Goal: Task Accomplishment & Management: Manage account settings

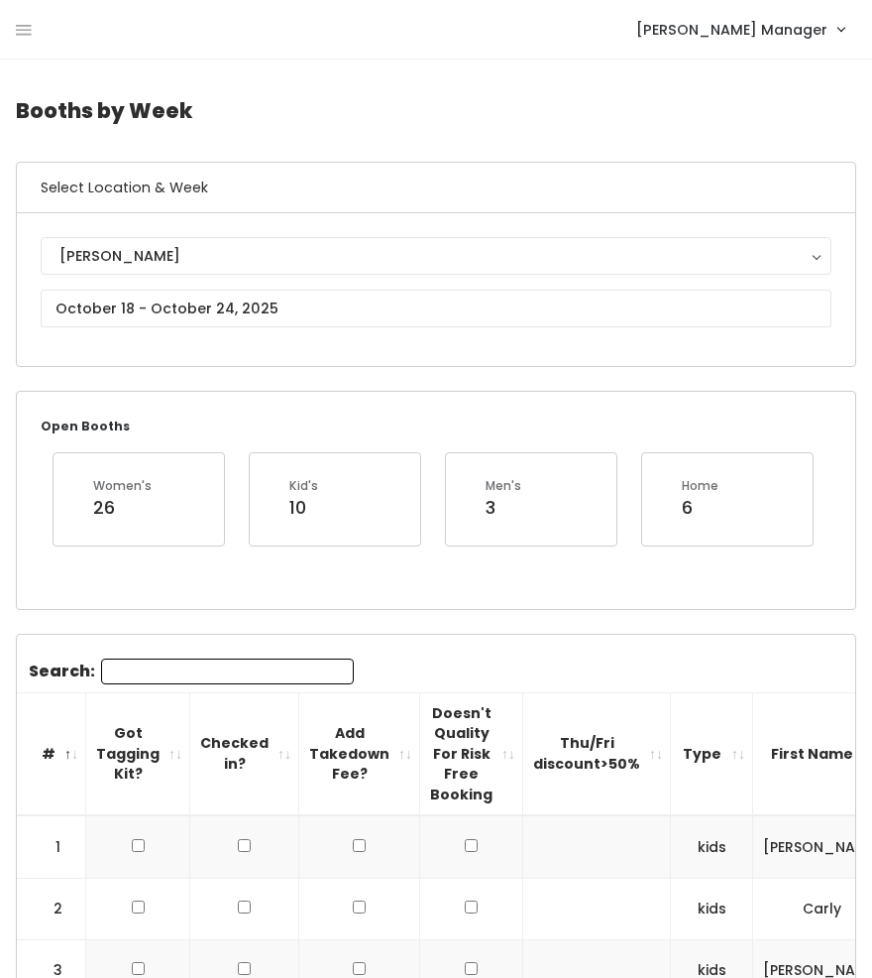
scroll to position [0, 42]
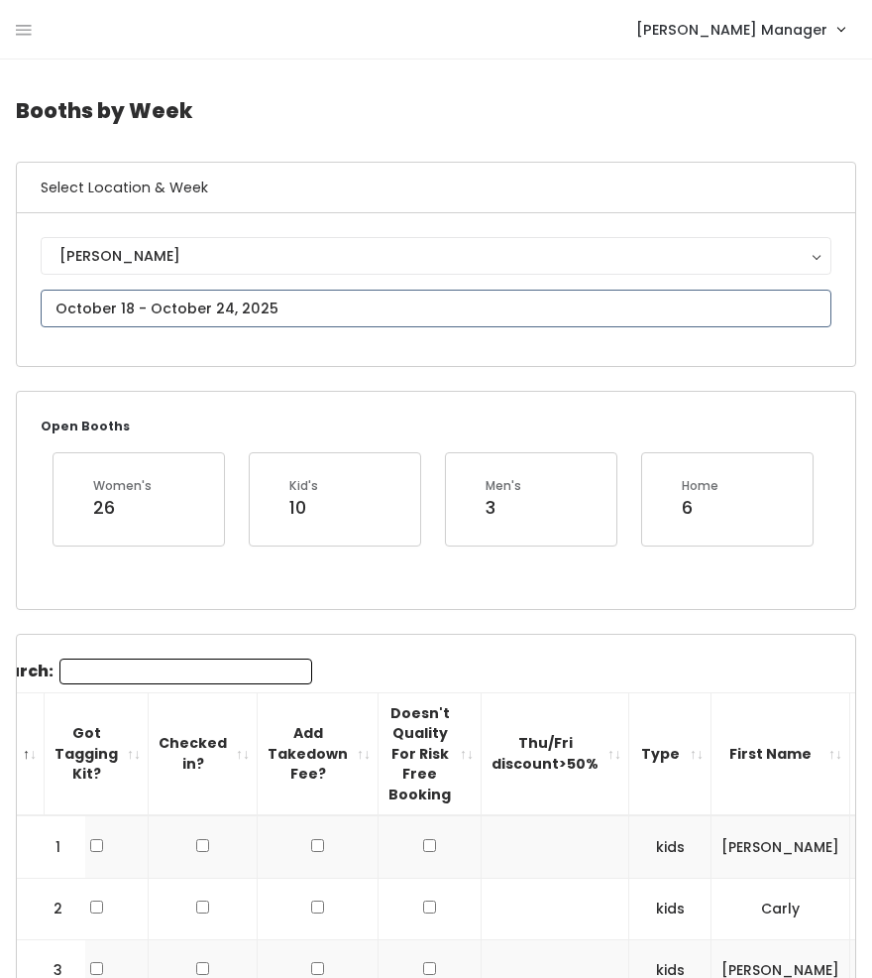
click at [180, 310] on input "text" at bounding box center [436, 309] width 791 height 38
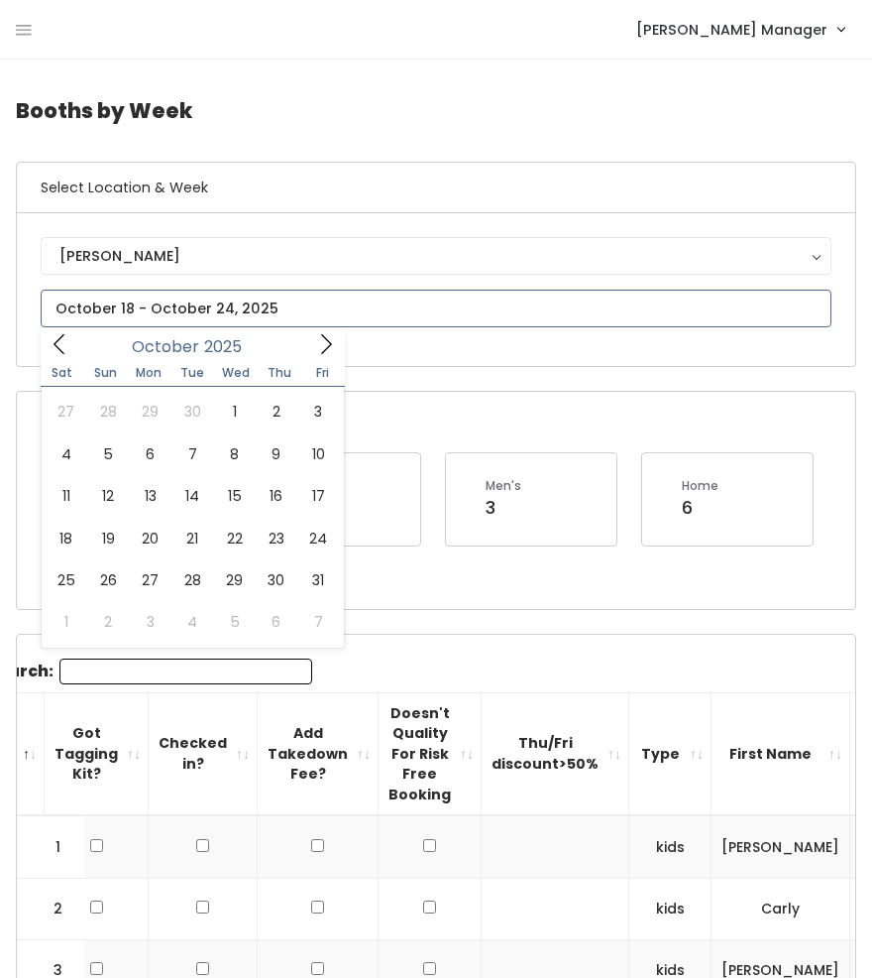
click at [333, 350] on icon at bounding box center [326, 344] width 22 height 22
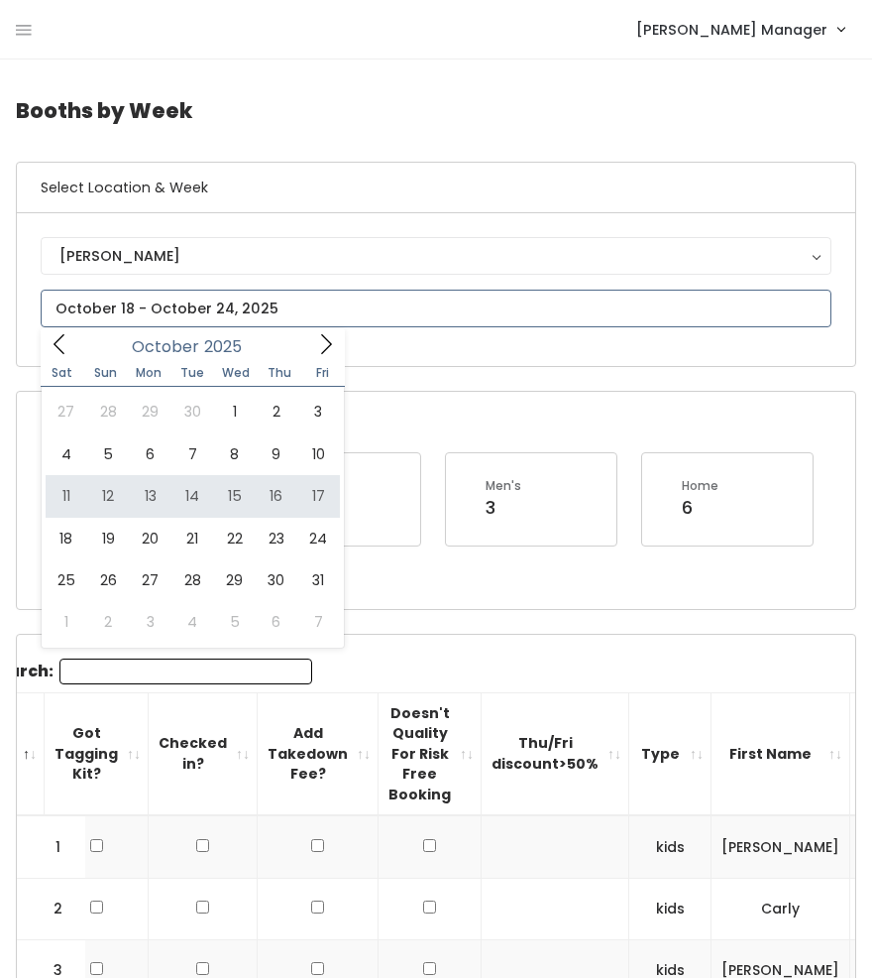
type input "October 11 to October 17"
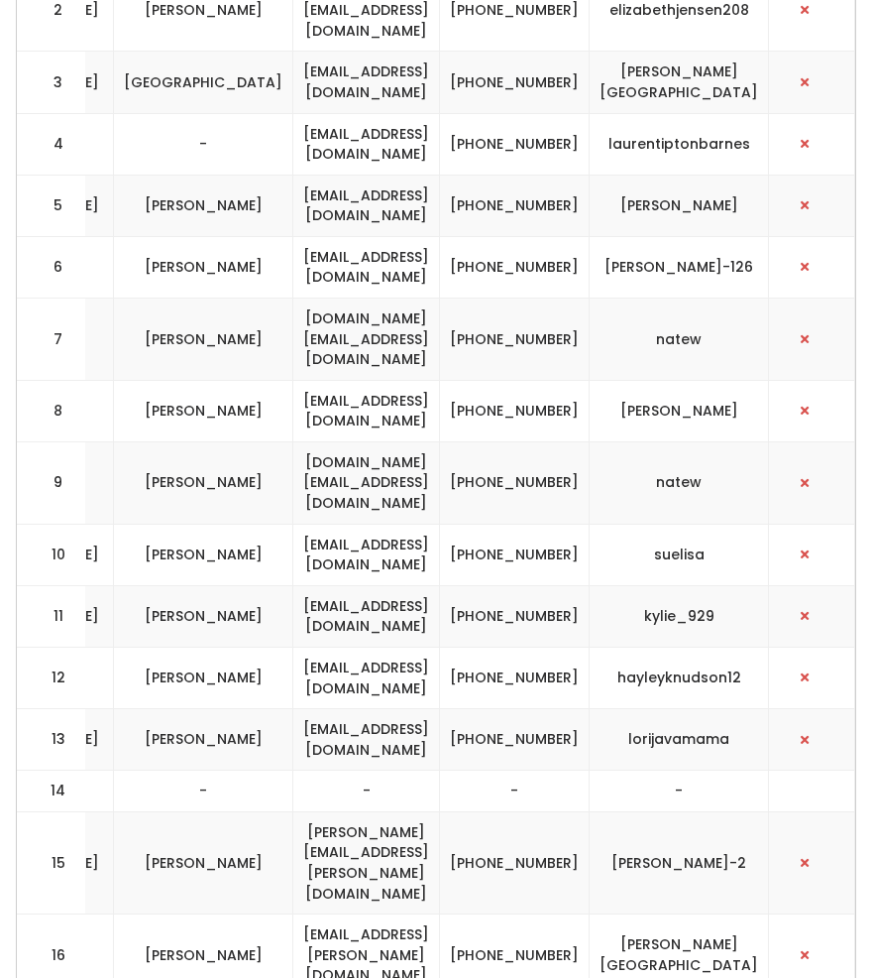
scroll to position [2423, 0]
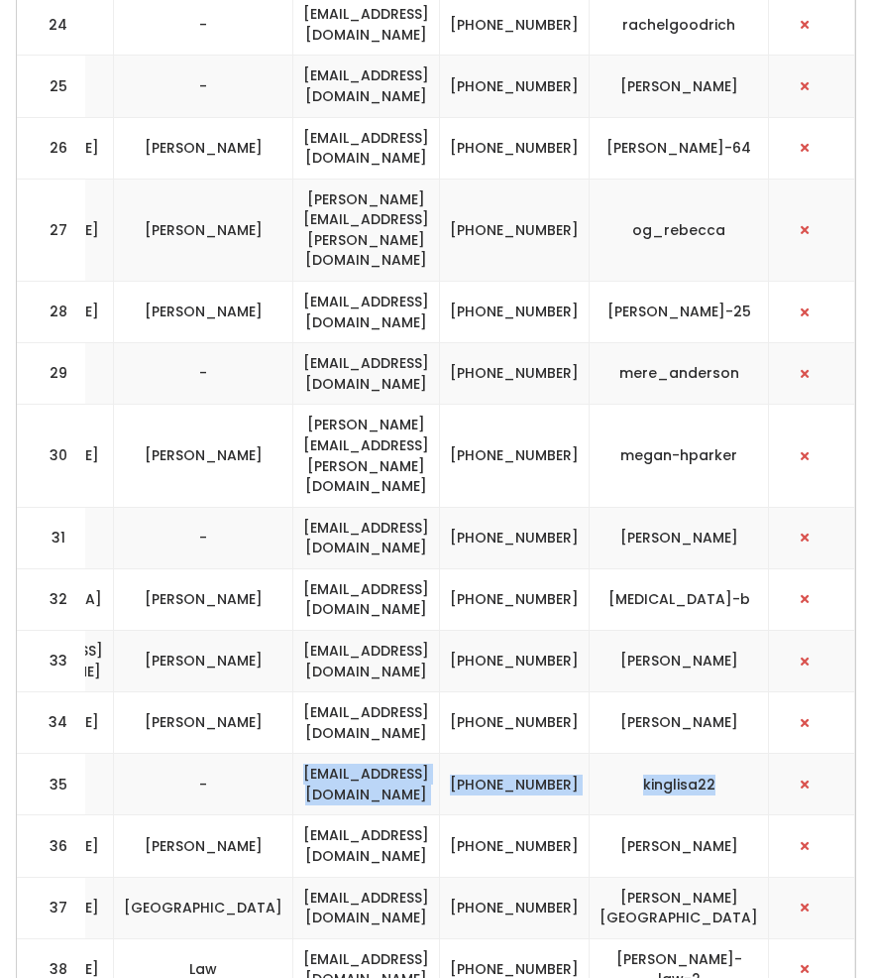
drag, startPoint x: 748, startPoint y: 491, endPoint x: 310, endPoint y: 494, distance: 437.2
click at [310, 754] on tr "35 womens - - kinglisa22@gmail.com (801) 631-1052 kinglisa22" at bounding box center [43, 784] width 1625 height 61
copy tr "kinglisa22@gmail.com (801) 631-1052 kinglisa22"
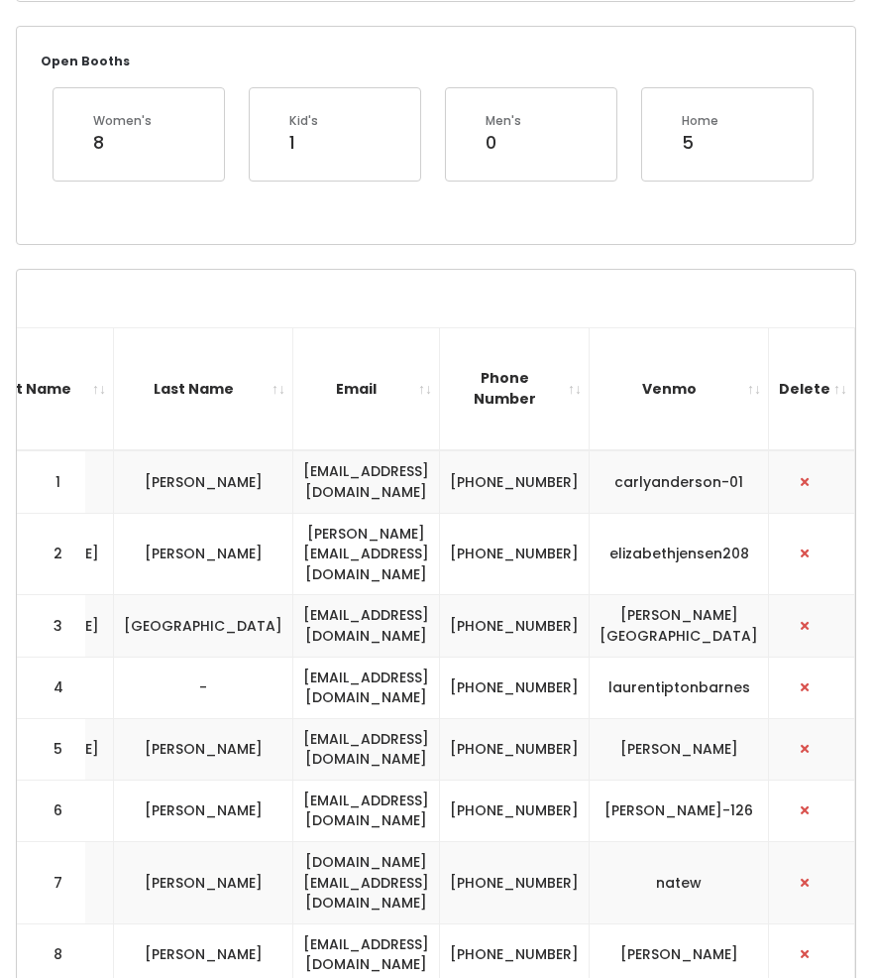
scroll to position [0, 0]
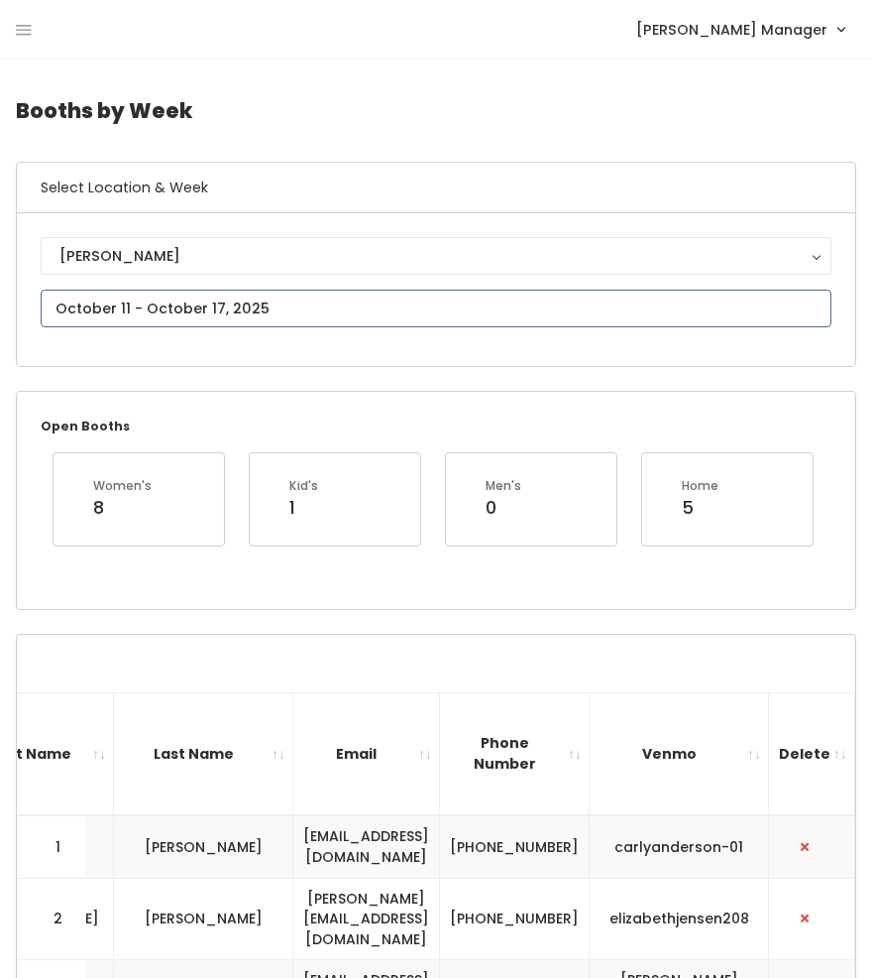
click at [125, 303] on input "text" at bounding box center [436, 309] width 791 height 38
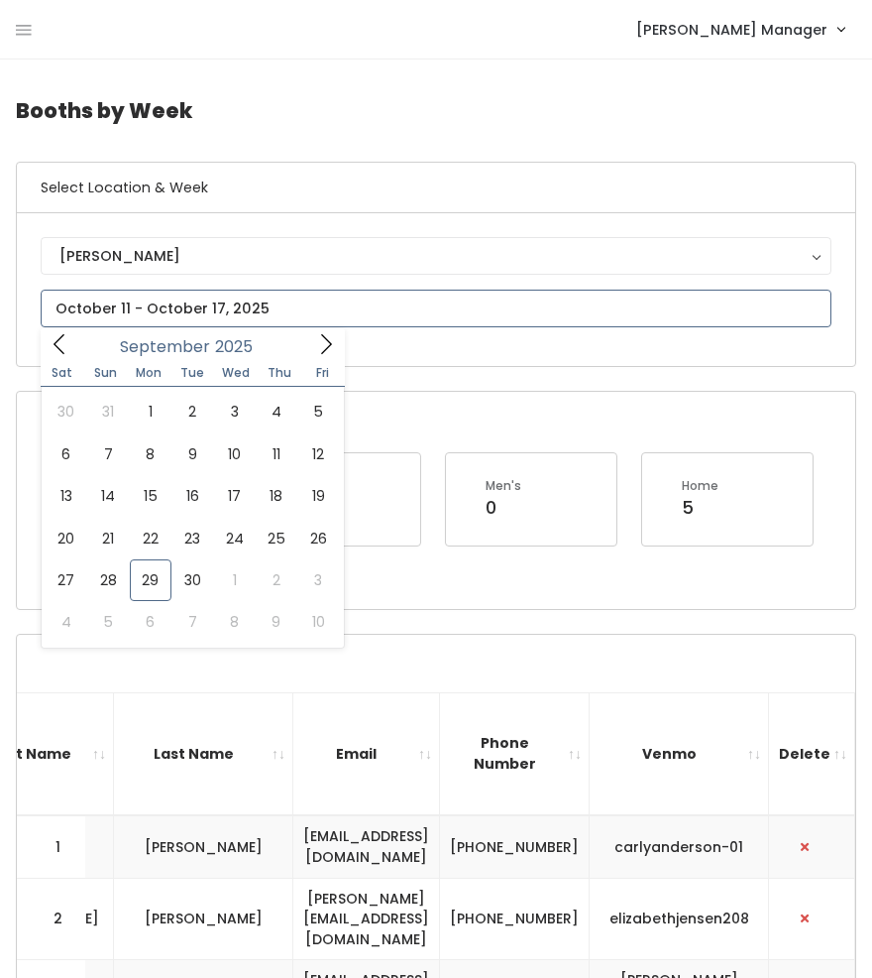
click at [329, 347] on icon at bounding box center [326, 344] width 22 height 22
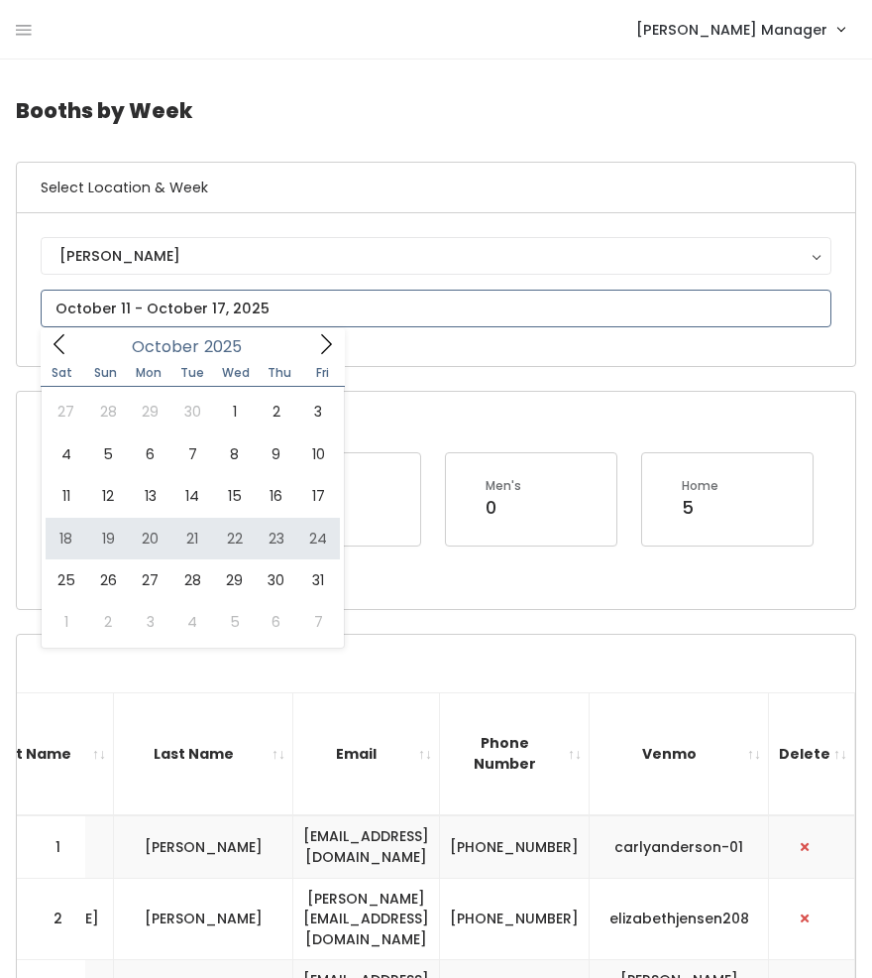
type input "October 18 to October 24"
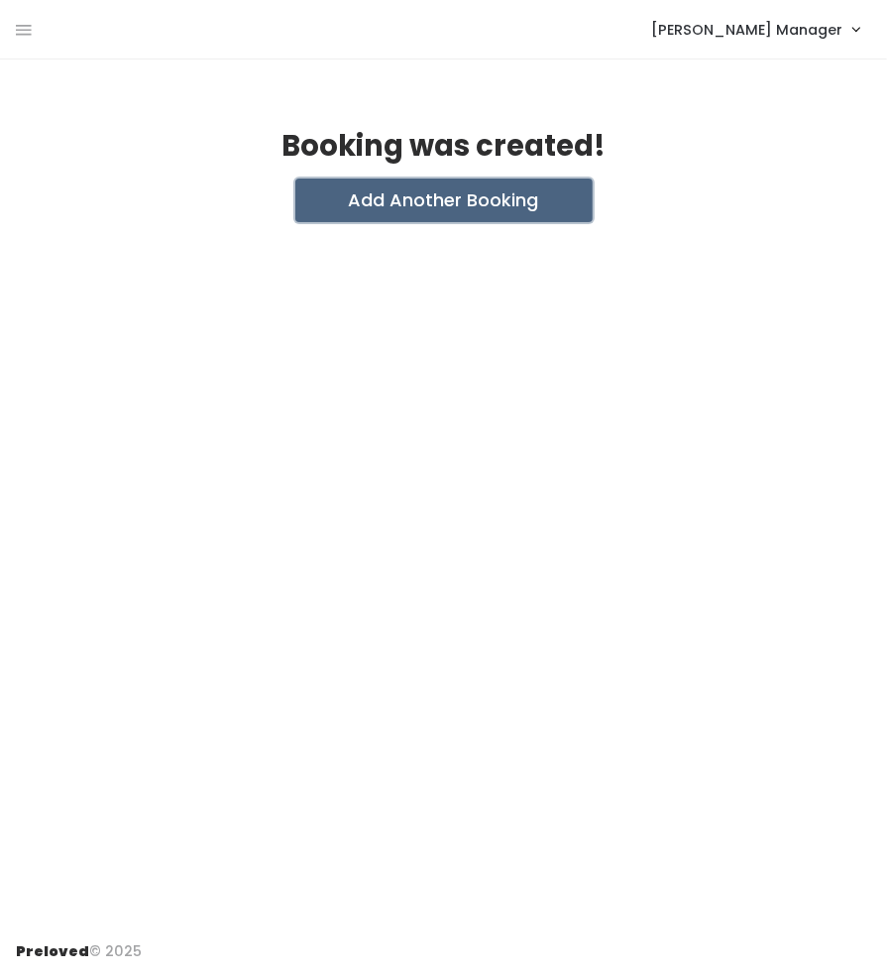
click at [477, 200] on button "Add Another Booking" at bounding box center [443, 200] width 297 height 44
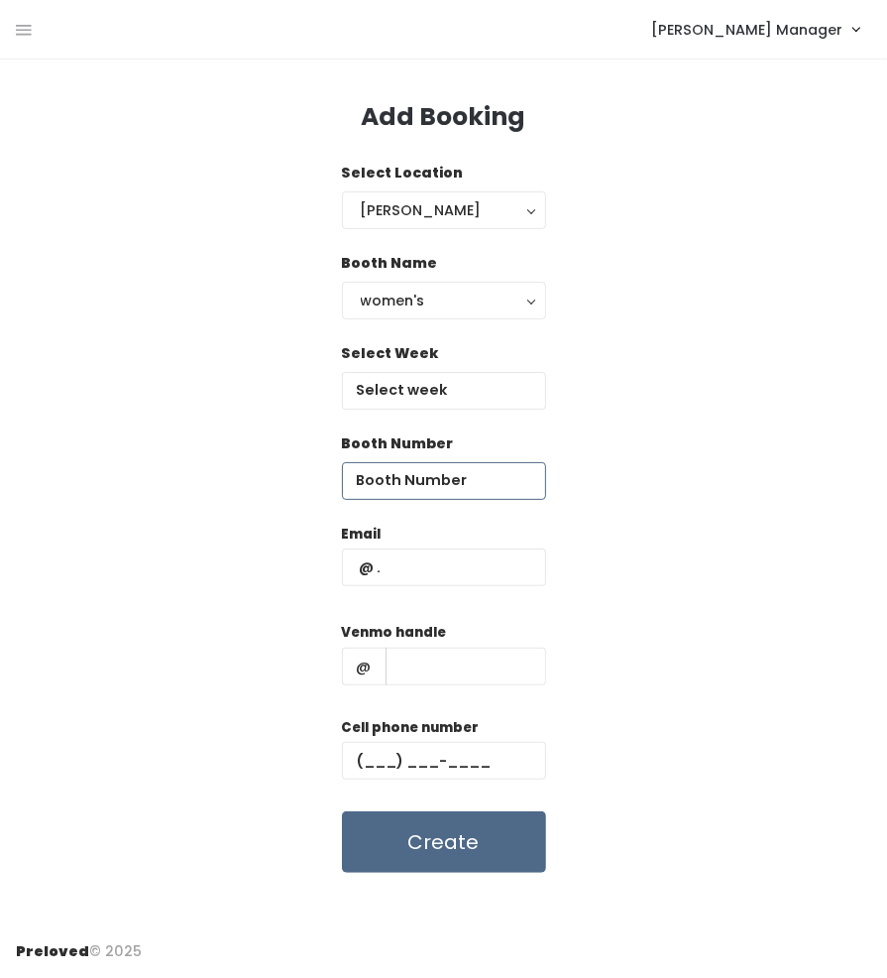
click at [409, 482] on input "number" at bounding box center [444, 481] width 204 height 38
type input "35"
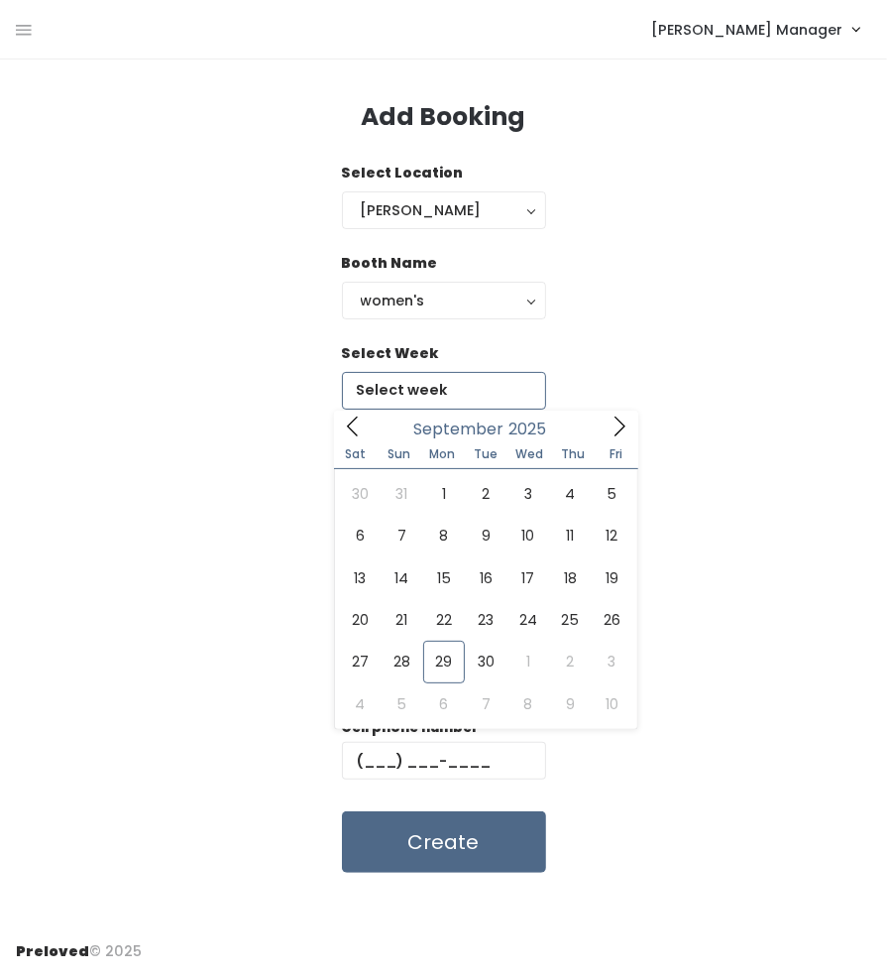
click at [416, 401] on input "text" at bounding box center [444, 391] width 204 height 38
click at [602, 413] on span at bounding box center [620, 425] width 38 height 31
click at [346, 427] on icon at bounding box center [353, 426] width 22 height 22
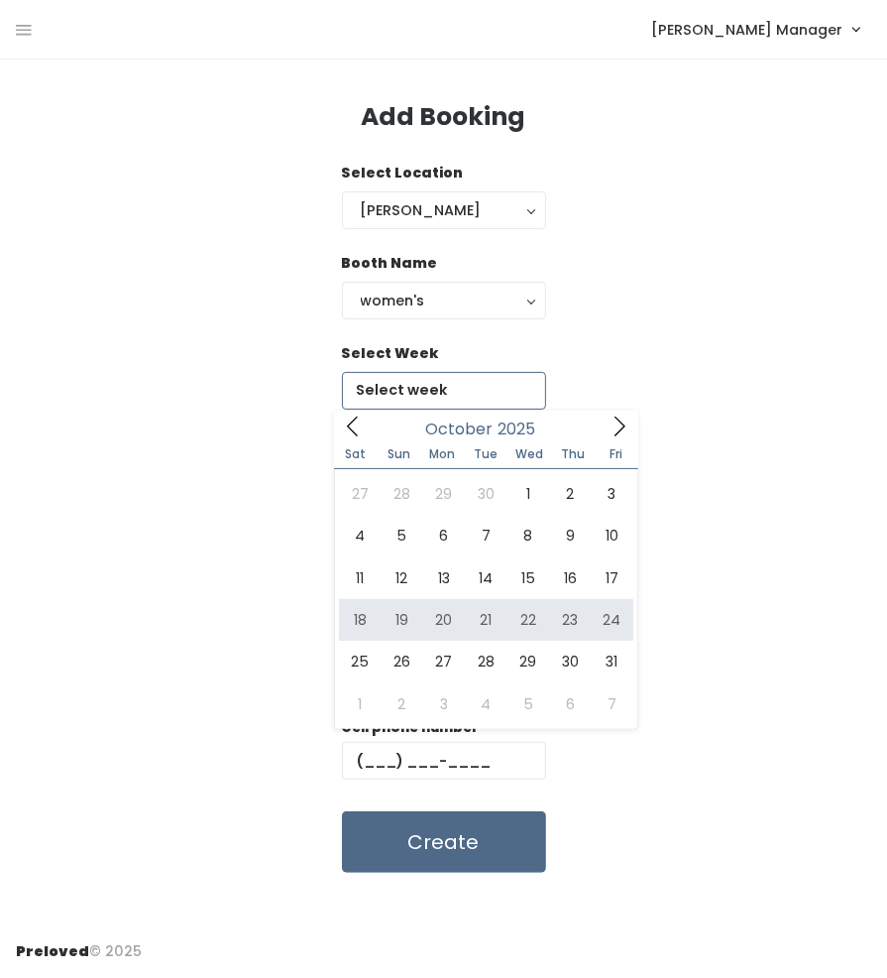
type input "October 18 to October 24"
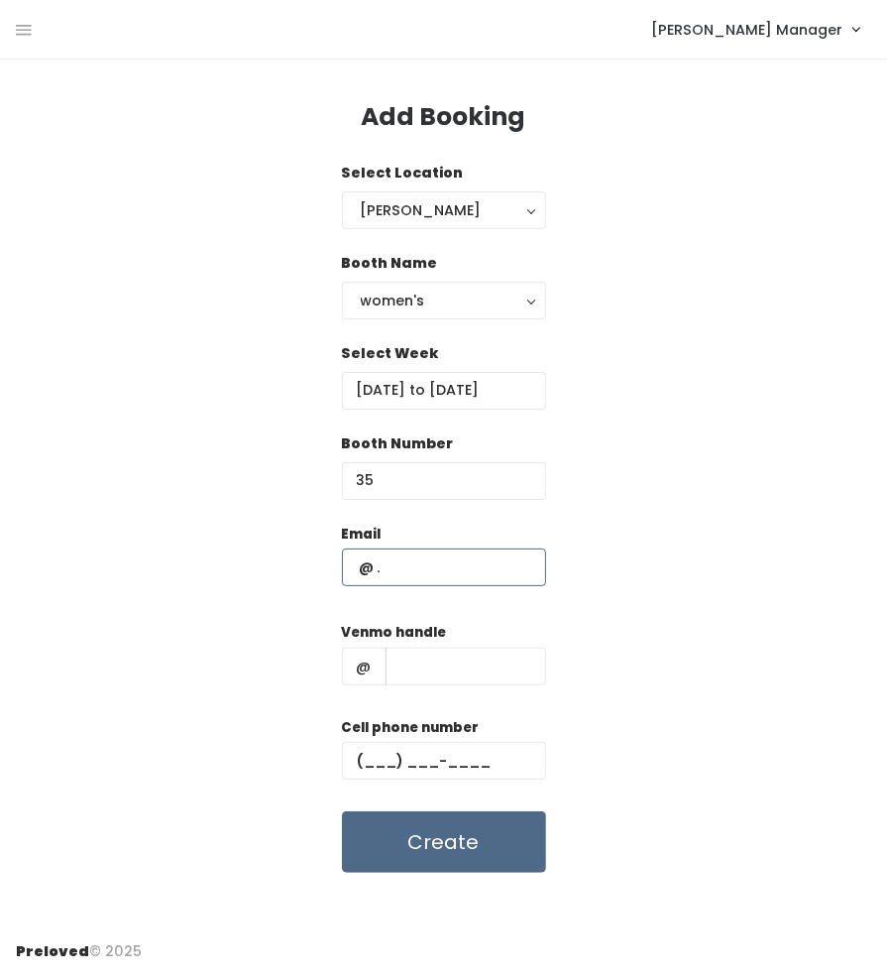
click at [400, 584] on input "text" at bounding box center [444, 567] width 204 height 38
click at [386, 760] on input "text" at bounding box center [444, 761] width 204 height 38
paste input "(228) 016-3110"
type input "(2__) ___-____"
click at [423, 563] on input "text" at bounding box center [444, 567] width 204 height 38
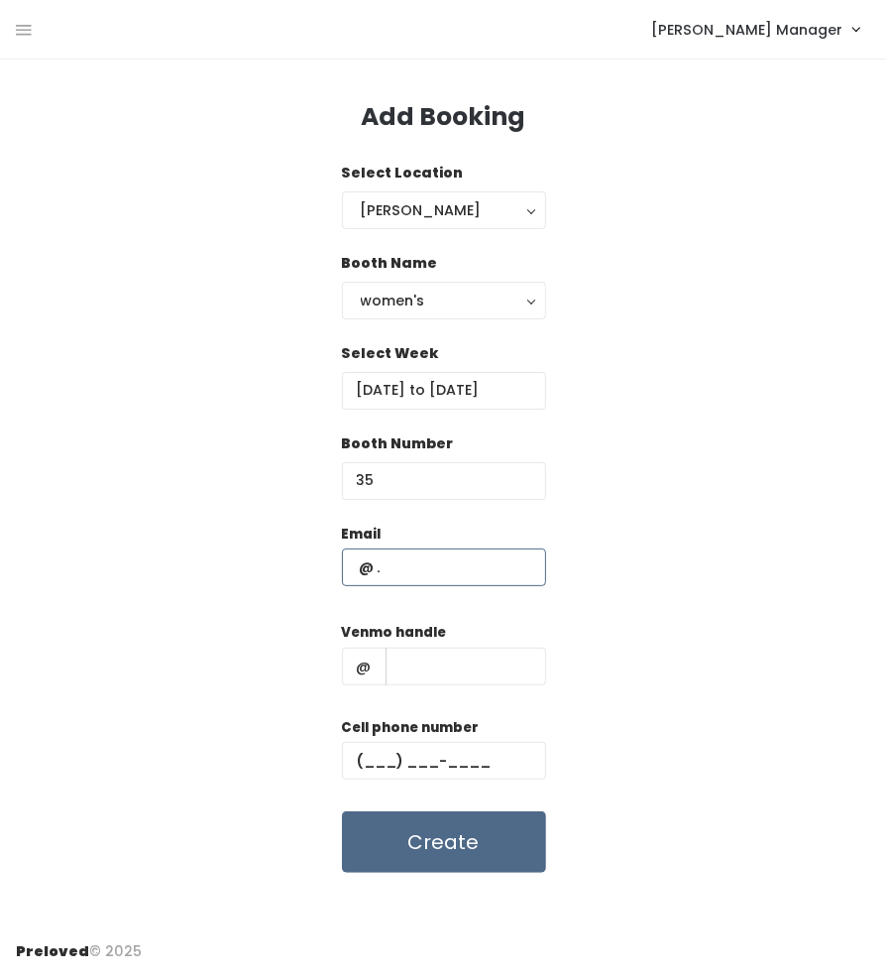
paste input "kinglisa22@gmail.com (801) 631-1052 kinglisa22"
type input "[EMAIL_ADDRESS][DOMAIN_NAME]"
click at [489, 666] on input "text" at bounding box center [466, 666] width 161 height 38
paste input "kinglisa22@gmail.com (801) 631-1052 kinglisa22"
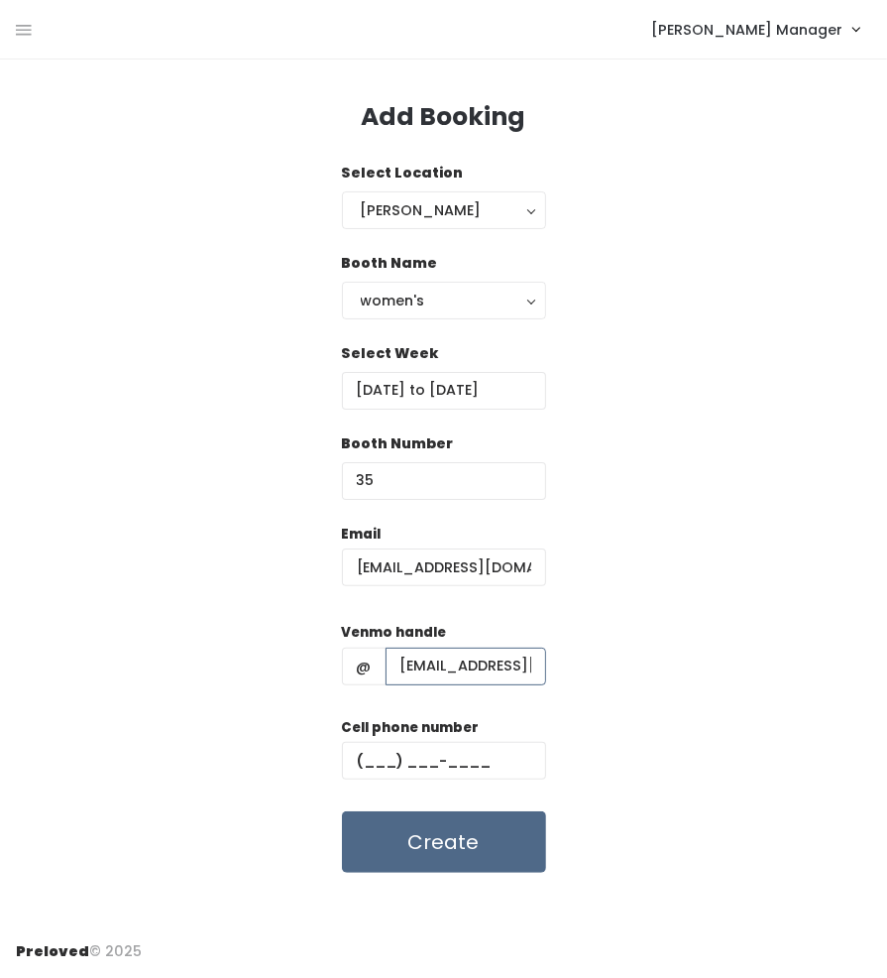
drag, startPoint x: 460, startPoint y: 671, endPoint x: 333, endPoint y: 711, distance: 133.0
click at [333, 711] on div "Email kinglisa22@gmail.com Venmo handle @ kinglisa22@gmail.com (801) 631-1052 k…" at bounding box center [444, 698] width 856 height 350
click at [390, 660] on input "kinglisa22@gmail.com (801) 631-1052 kinglisa22" at bounding box center [466, 666] width 161 height 38
drag, startPoint x: 503, startPoint y: 666, endPoint x: 395, endPoint y: 663, distance: 108.1
click at [395, 663] on input "(801) 631-1052 kinglisa22" at bounding box center [466, 666] width 161 height 38
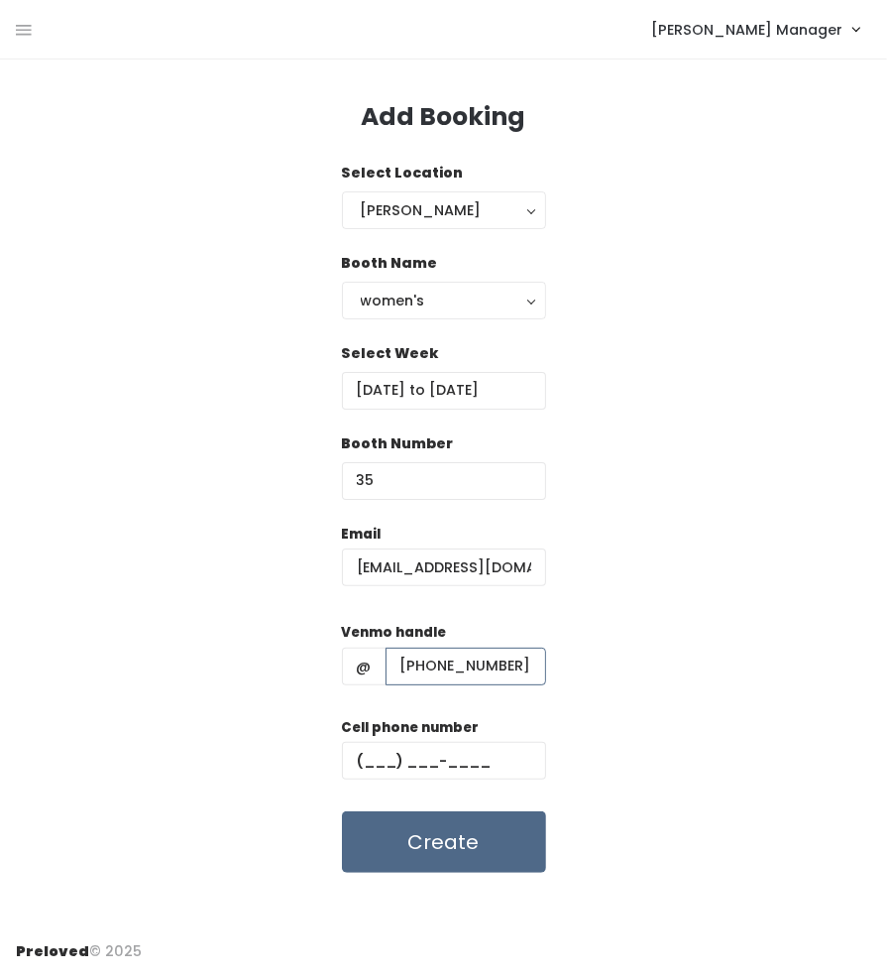
type input "(801) 631-1052 kinglisa22"
click at [384, 773] on input "text" at bounding box center [444, 761] width 204 height 38
paste input "(801) 631-1052"
type input "(801) 631-1052"
drag, startPoint x: 515, startPoint y: 671, endPoint x: 344, endPoint y: 669, distance: 170.5
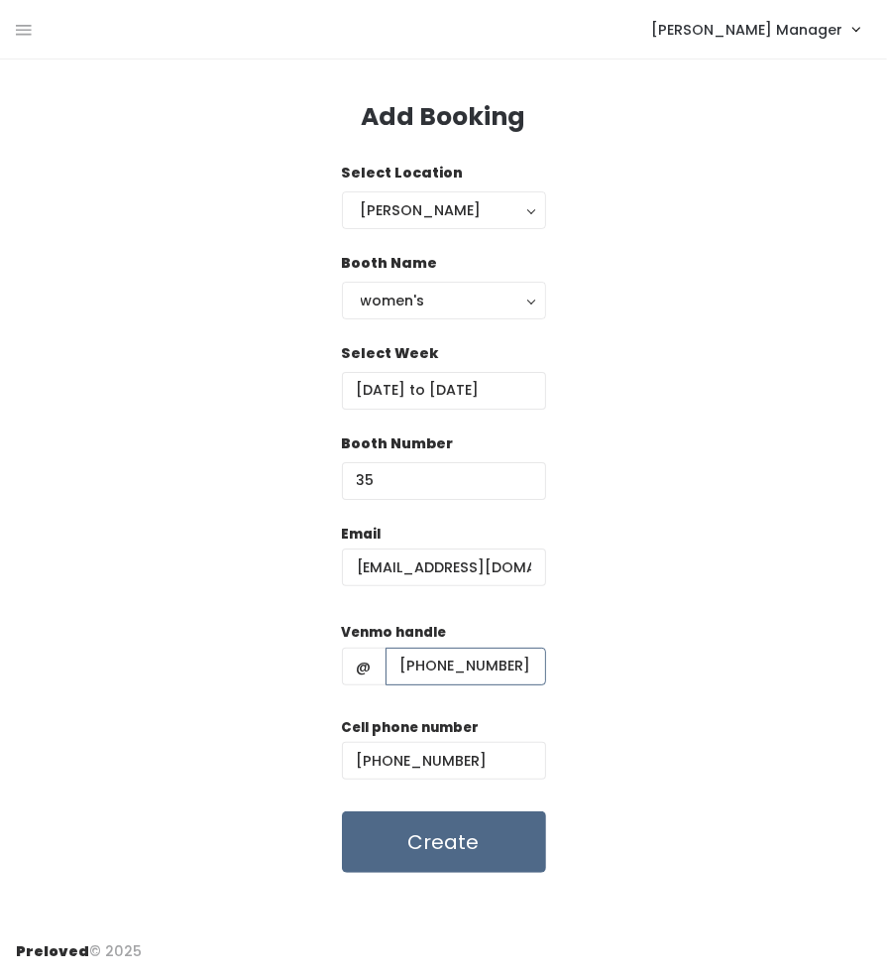
click at [344, 669] on div "@ (801) 631-1052 kinglisa22" at bounding box center [444, 666] width 204 height 38
type input "kinglisa22"
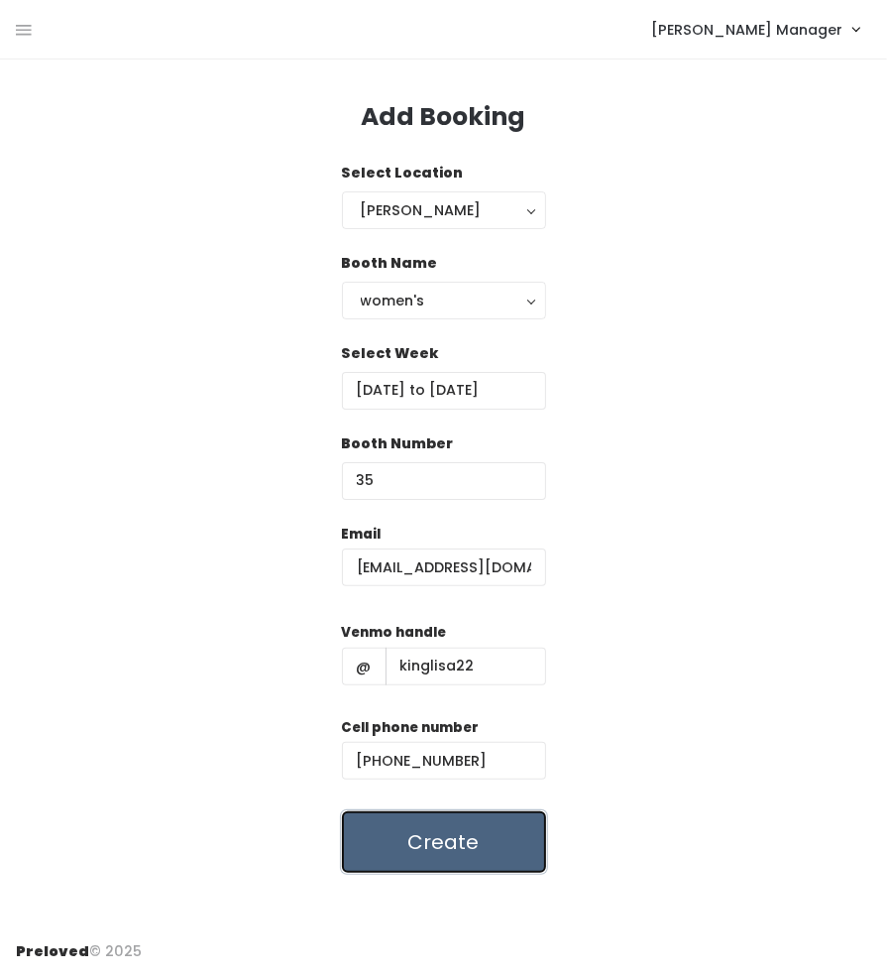
click at [449, 834] on button "Create" at bounding box center [444, 841] width 204 height 61
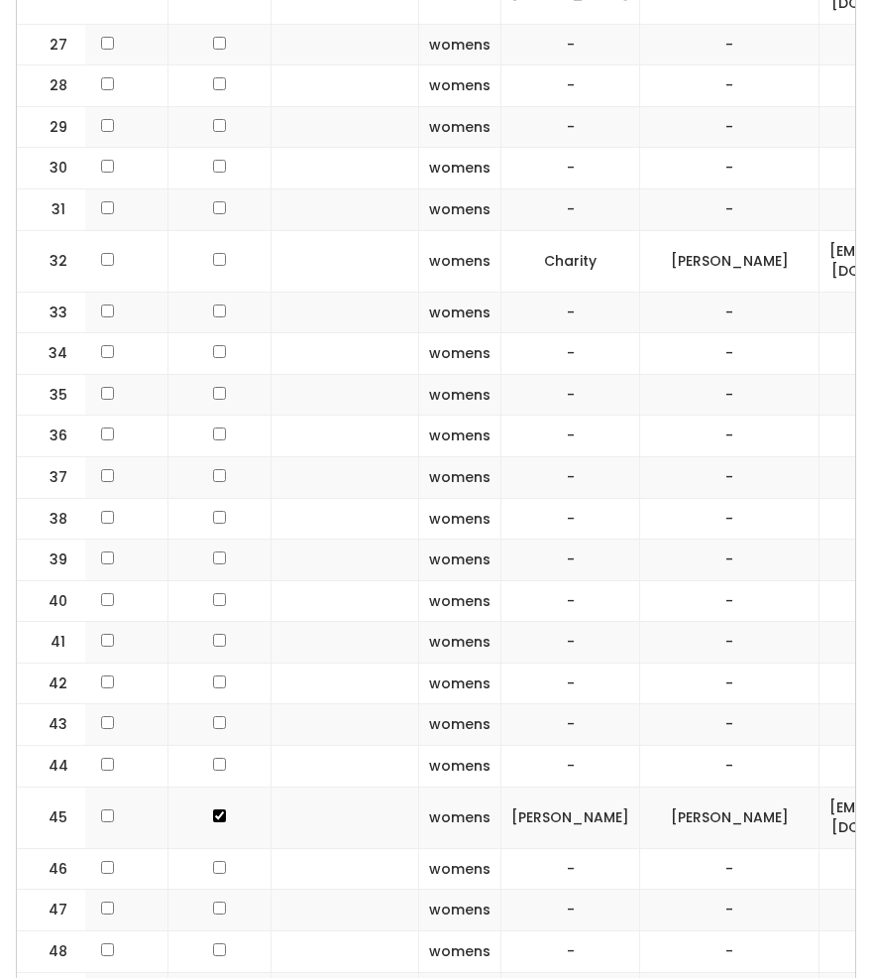
scroll to position [0, 250]
click at [215, 387] on input "checkbox" at bounding box center [221, 393] width 13 height 13
checkbox input "true"
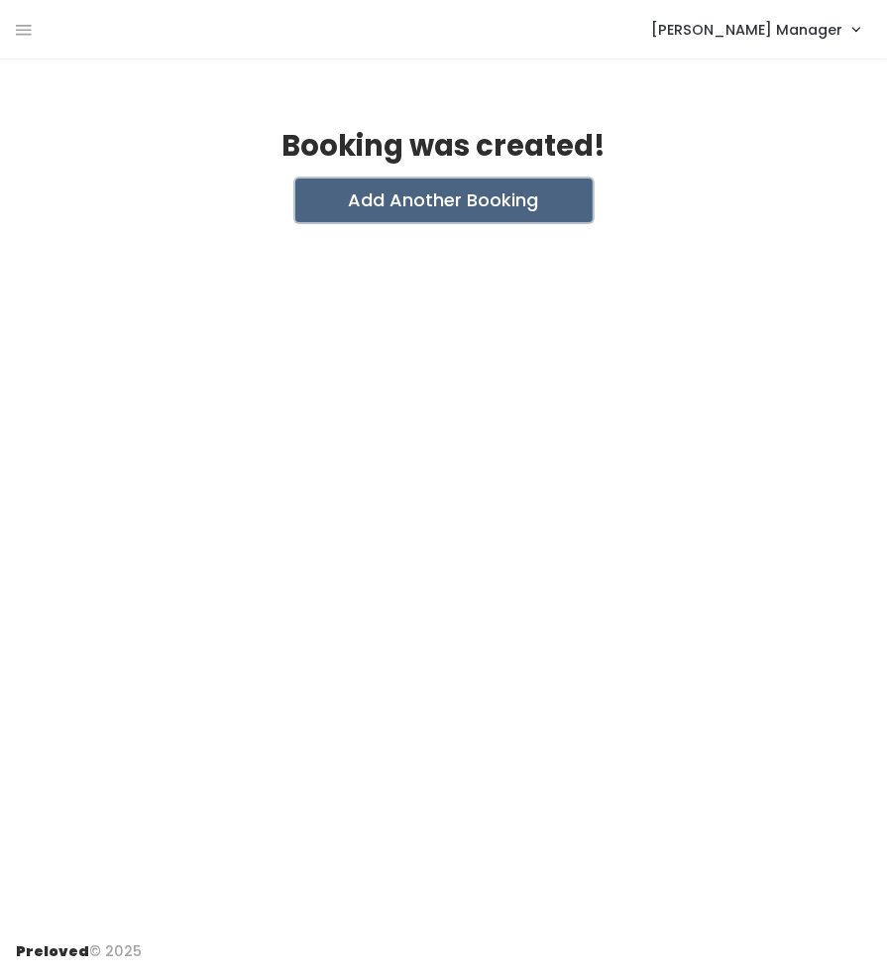
click at [496, 181] on button "Add Another Booking" at bounding box center [443, 200] width 297 height 44
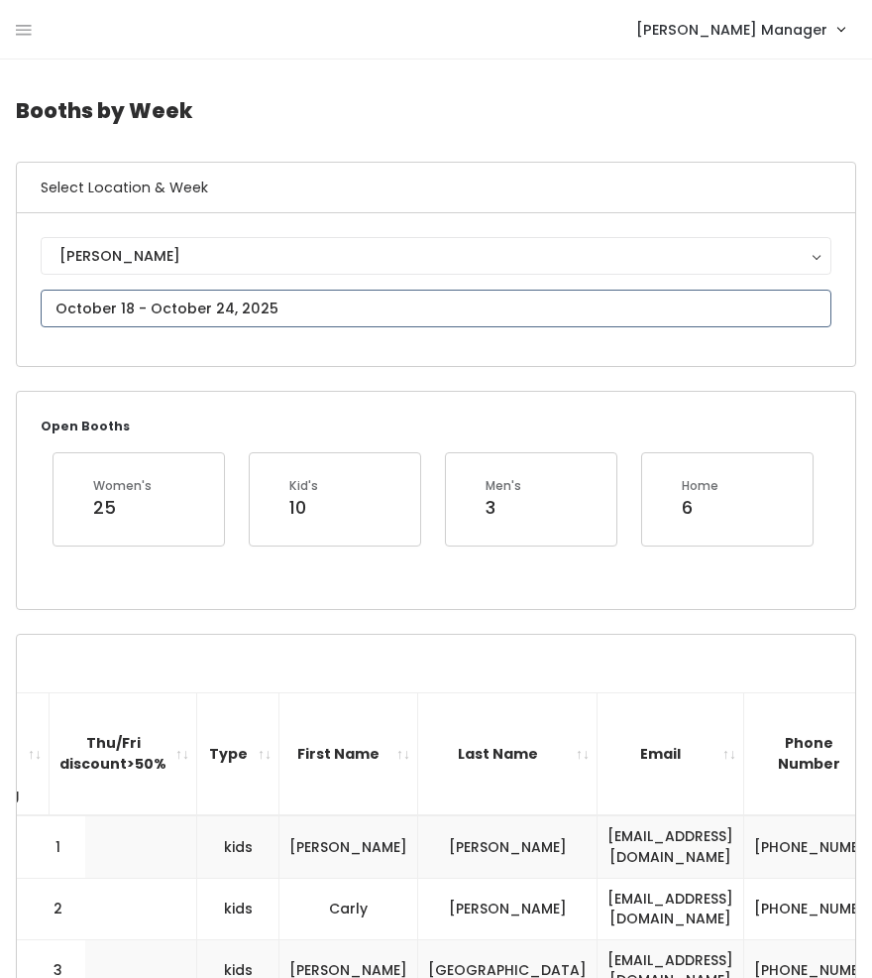
click at [181, 309] on input "text" at bounding box center [436, 309] width 791 height 38
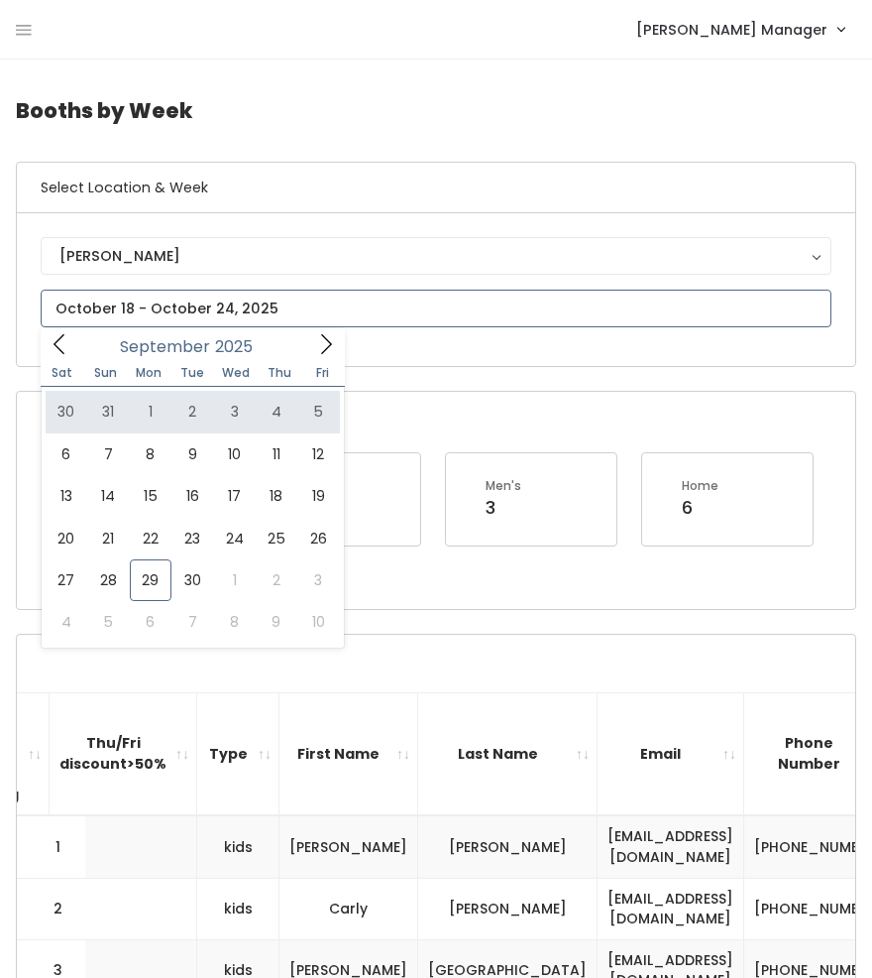
click at [326, 358] on span at bounding box center [326, 343] width 38 height 31
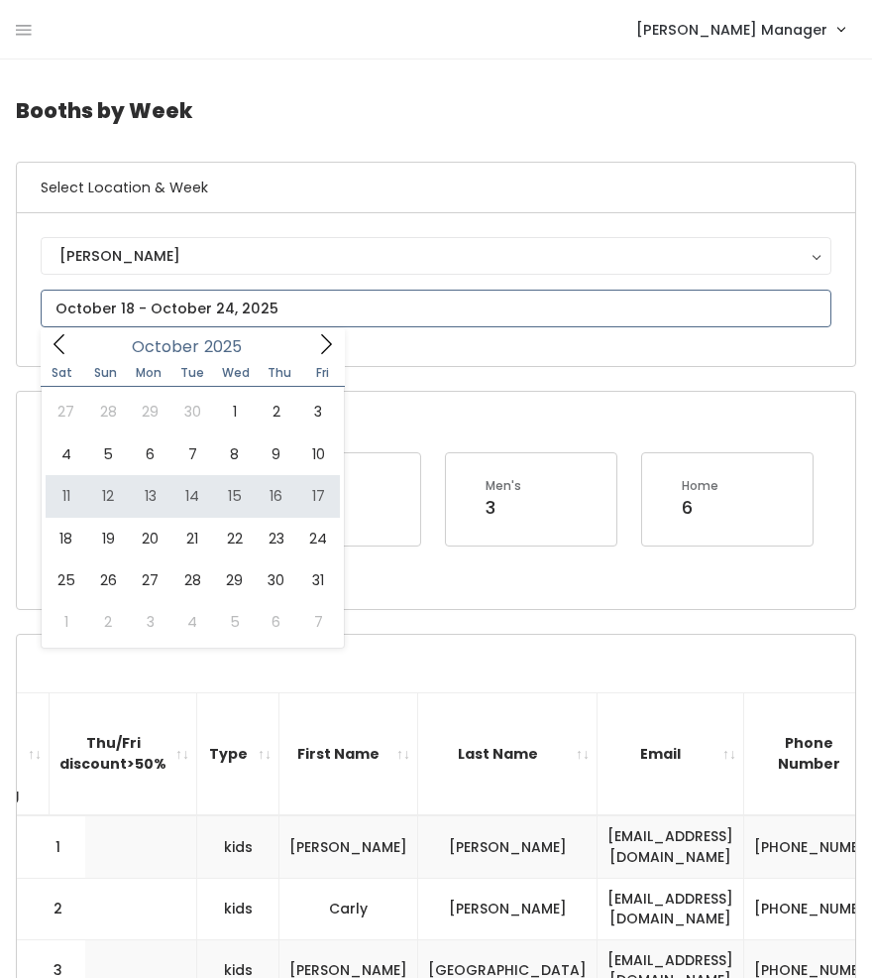
type input "October 11 to October 17"
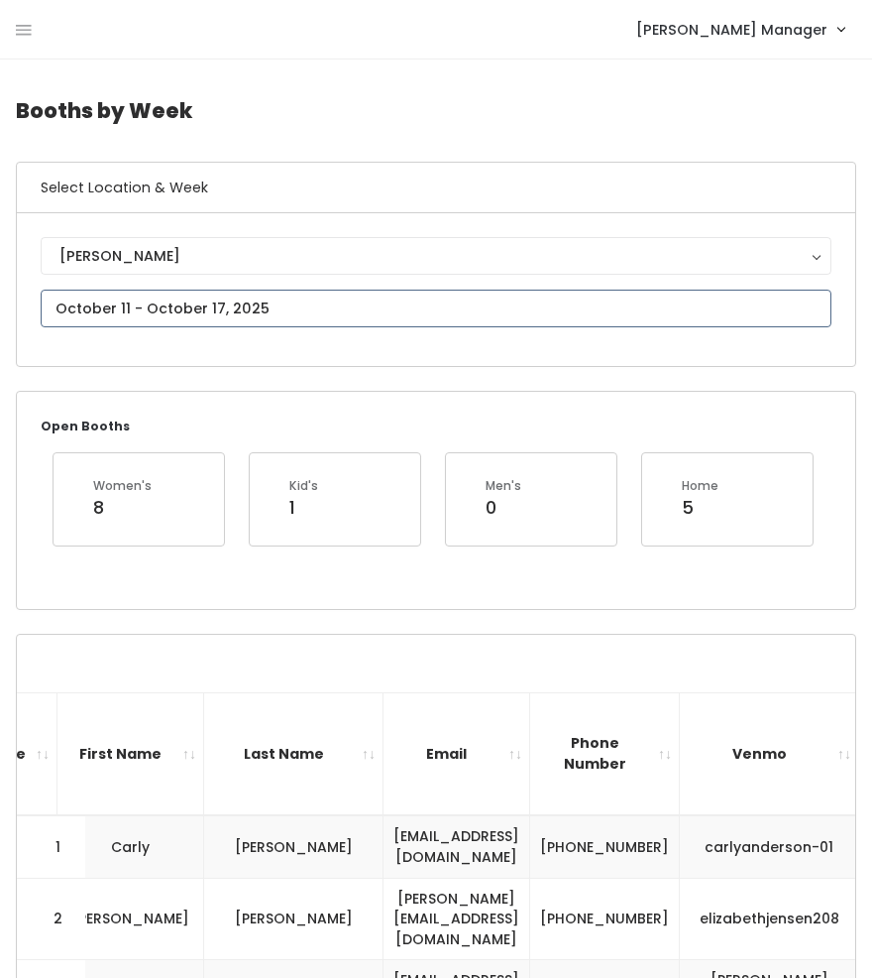
click at [246, 309] on input "text" at bounding box center [436, 309] width 791 height 38
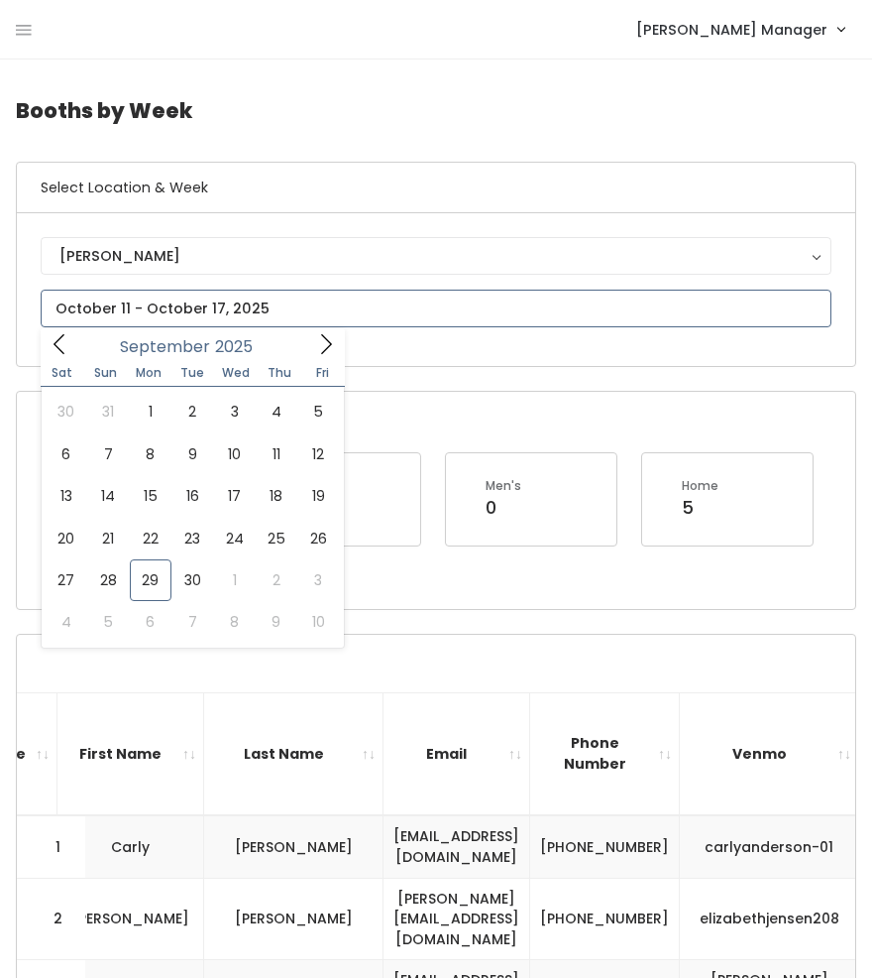
click at [321, 346] on icon at bounding box center [326, 344] width 22 height 22
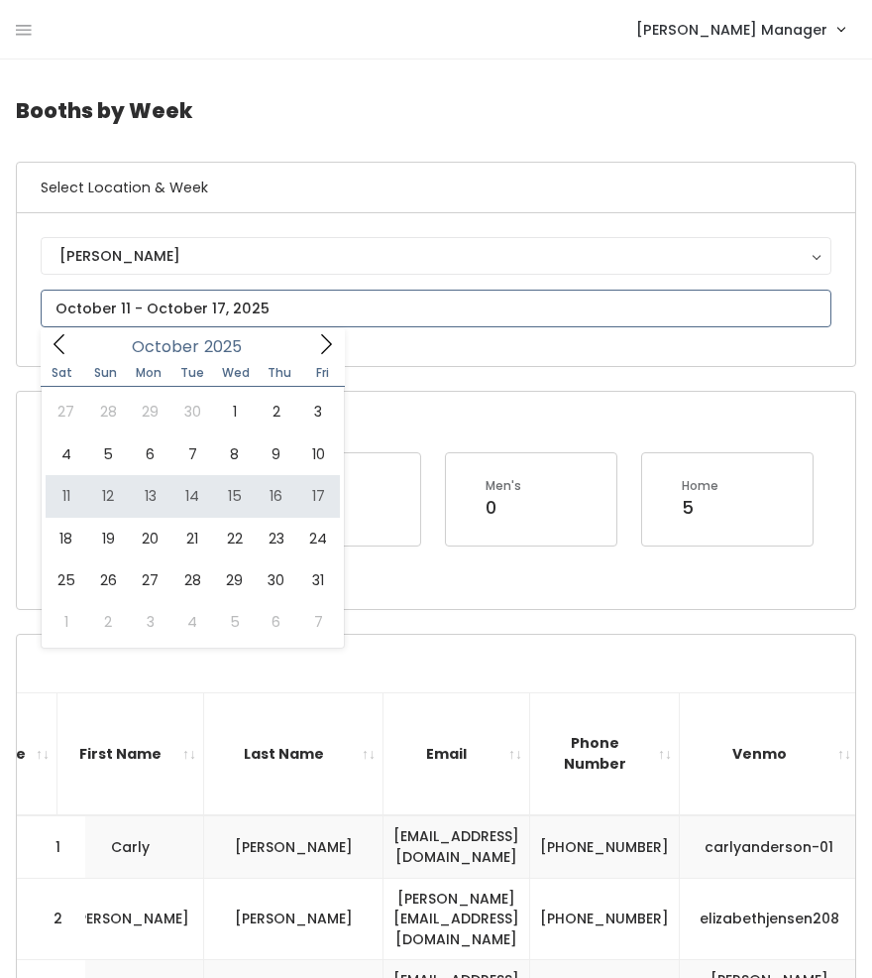
type input "[DATE] to [DATE]"
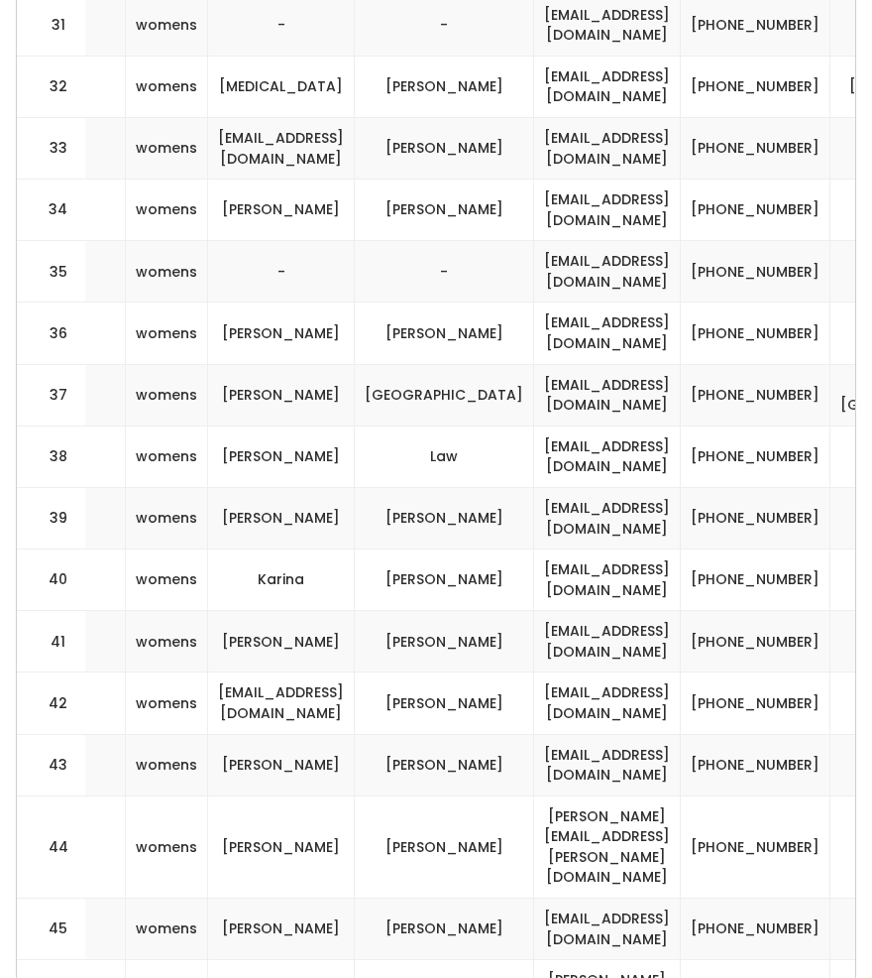
scroll to position [0, 547]
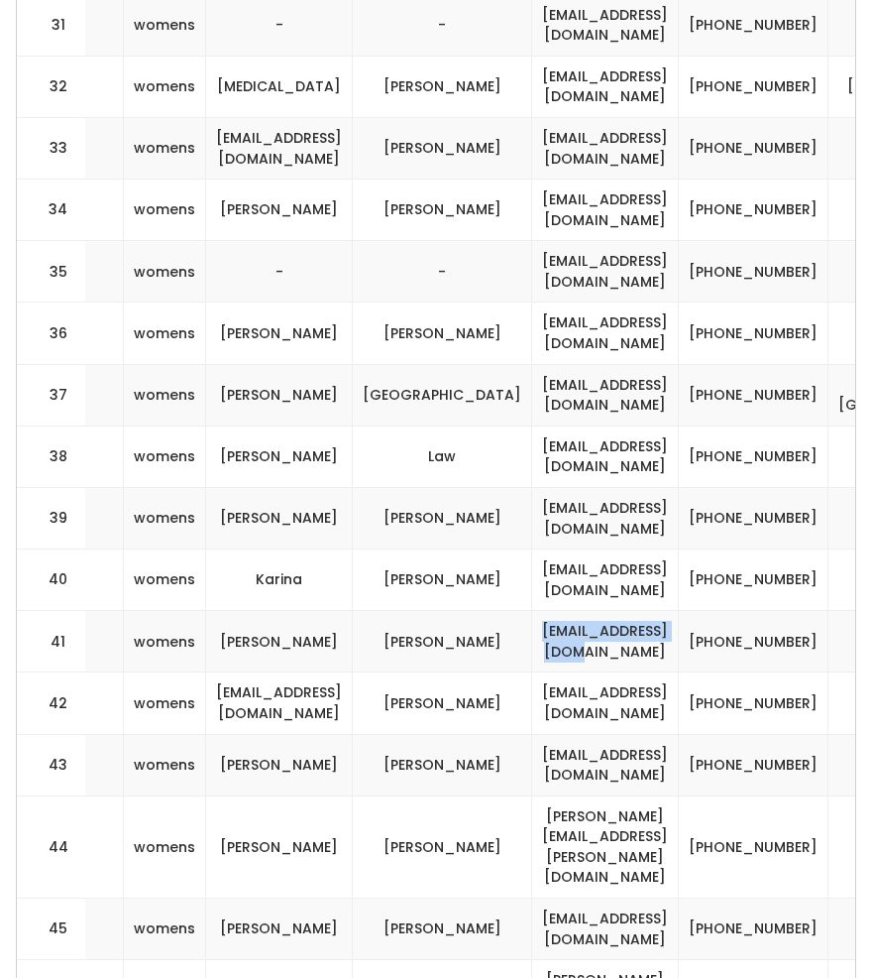
drag, startPoint x: 746, startPoint y: 353, endPoint x: 571, endPoint y: 354, distance: 174.5
click at [571, 611] on td "tracigunn@gmail.com" at bounding box center [605, 641] width 147 height 61
copy td "tracigunn@gmail.com"
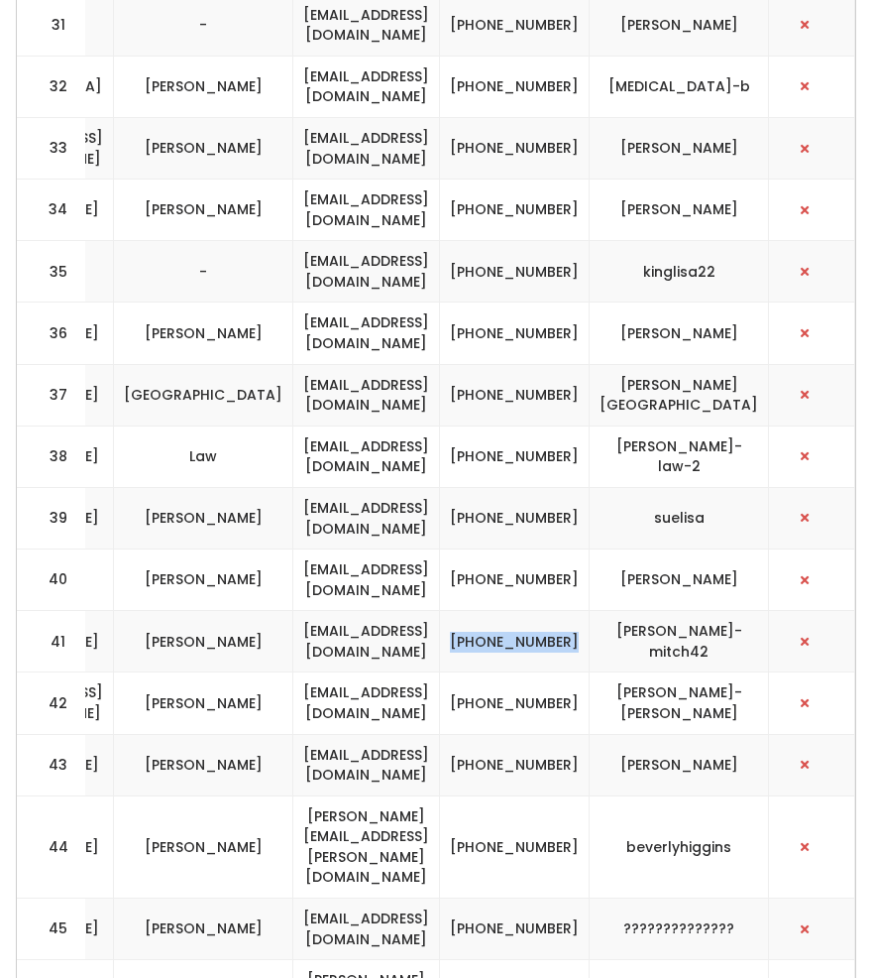
drag, startPoint x: 583, startPoint y: 352, endPoint x: 527, endPoint y: 328, distance: 60.4
click at [527, 611] on td "(801) 556-1503" at bounding box center [515, 641] width 150 height 61
copy td "(801) 556-1503"
drag, startPoint x: 757, startPoint y: 347, endPoint x: 637, endPoint y: 338, distance: 121.3
click at [637, 611] on td "traci-mitch42" at bounding box center [679, 641] width 179 height 61
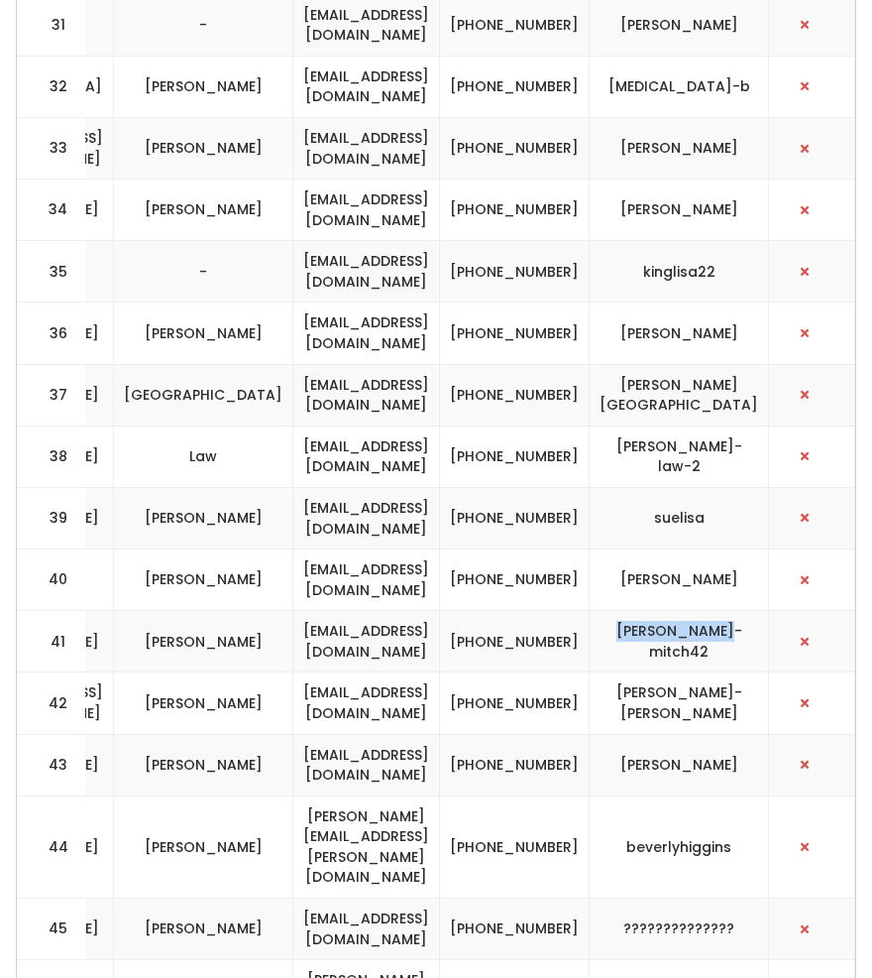
copy td "traci-mitch42"
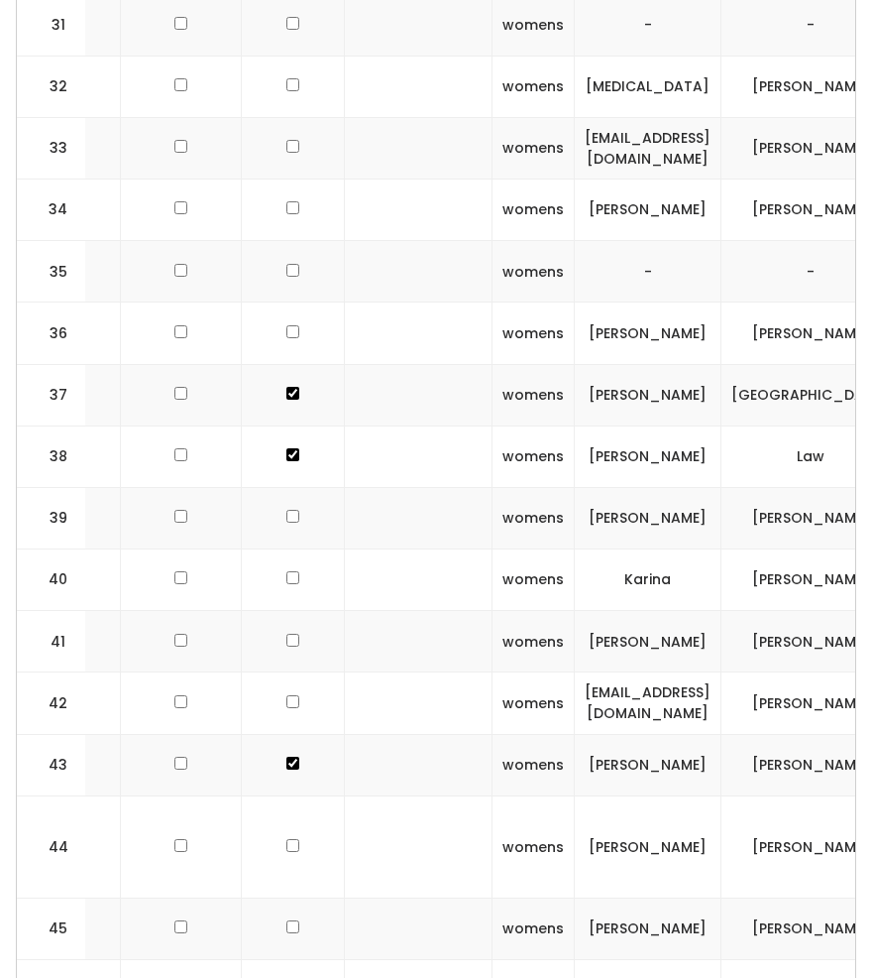
scroll to position [0, 174]
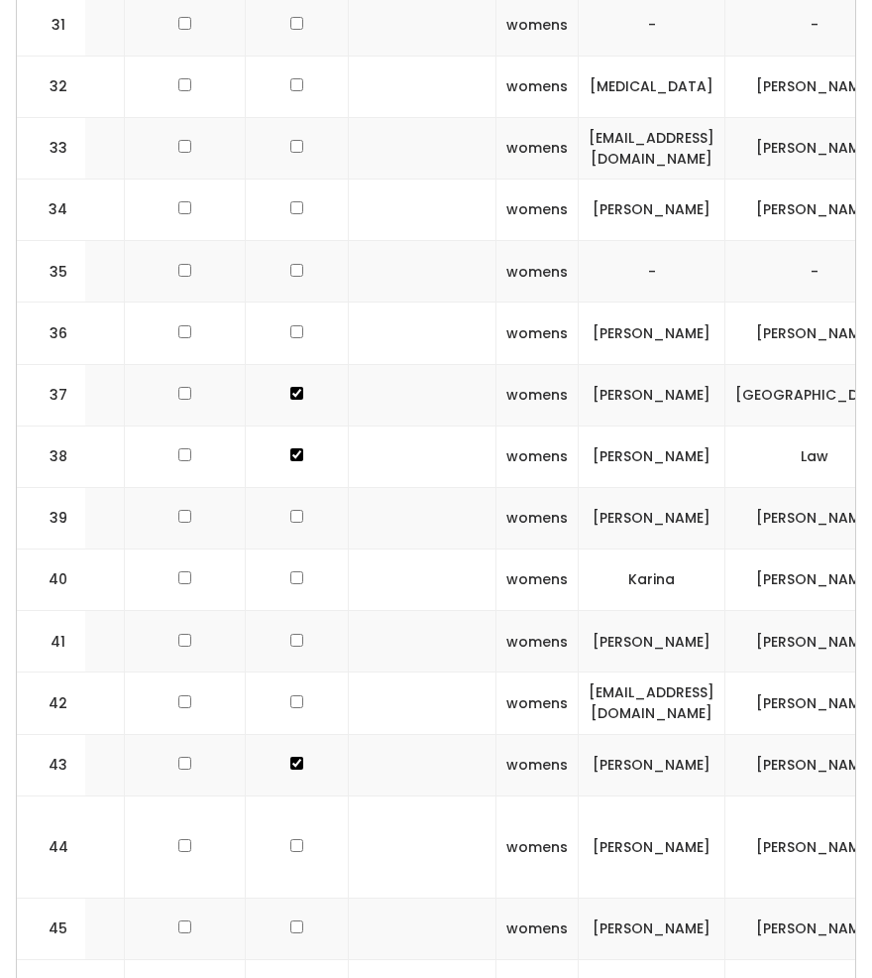
checkbox input "true"
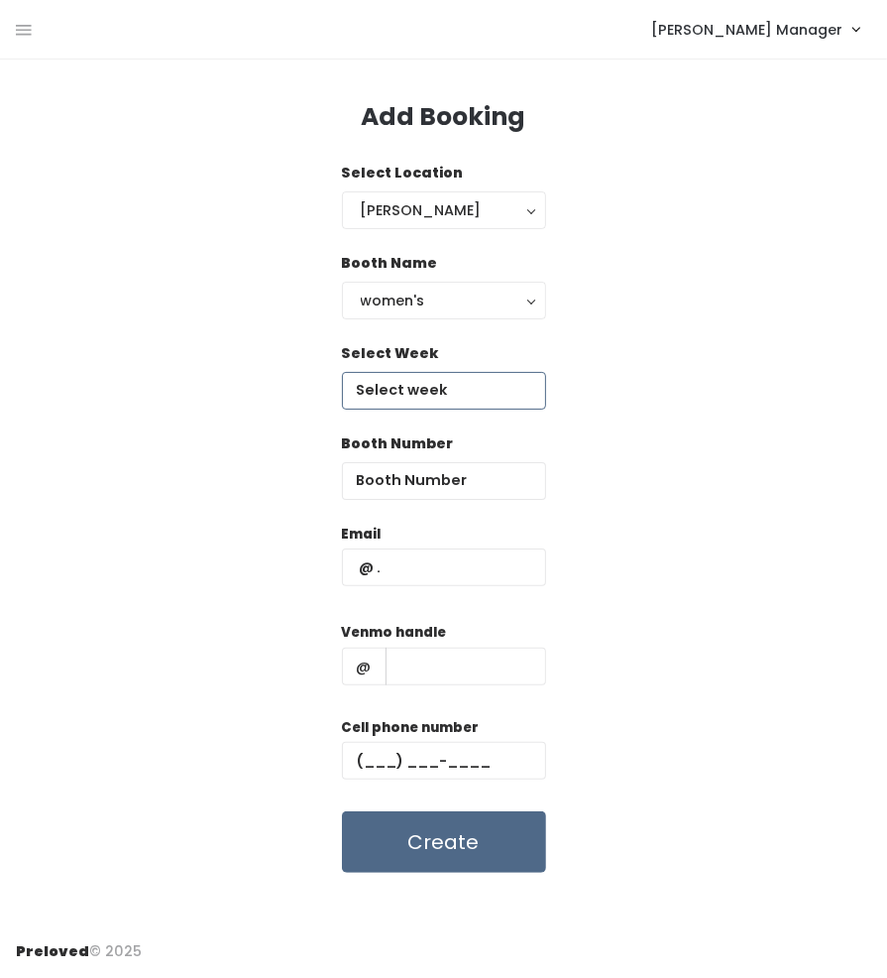
click at [399, 382] on input "text" at bounding box center [444, 391] width 204 height 38
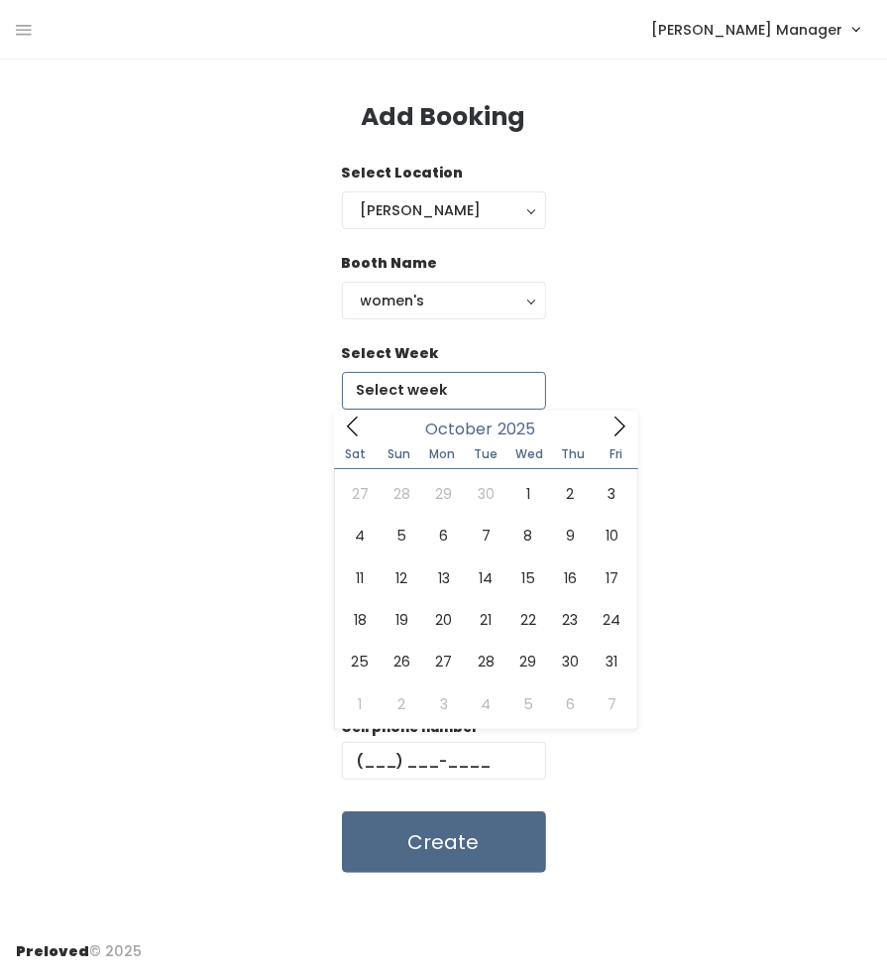
click at [624, 418] on icon at bounding box center [620, 426] width 22 height 22
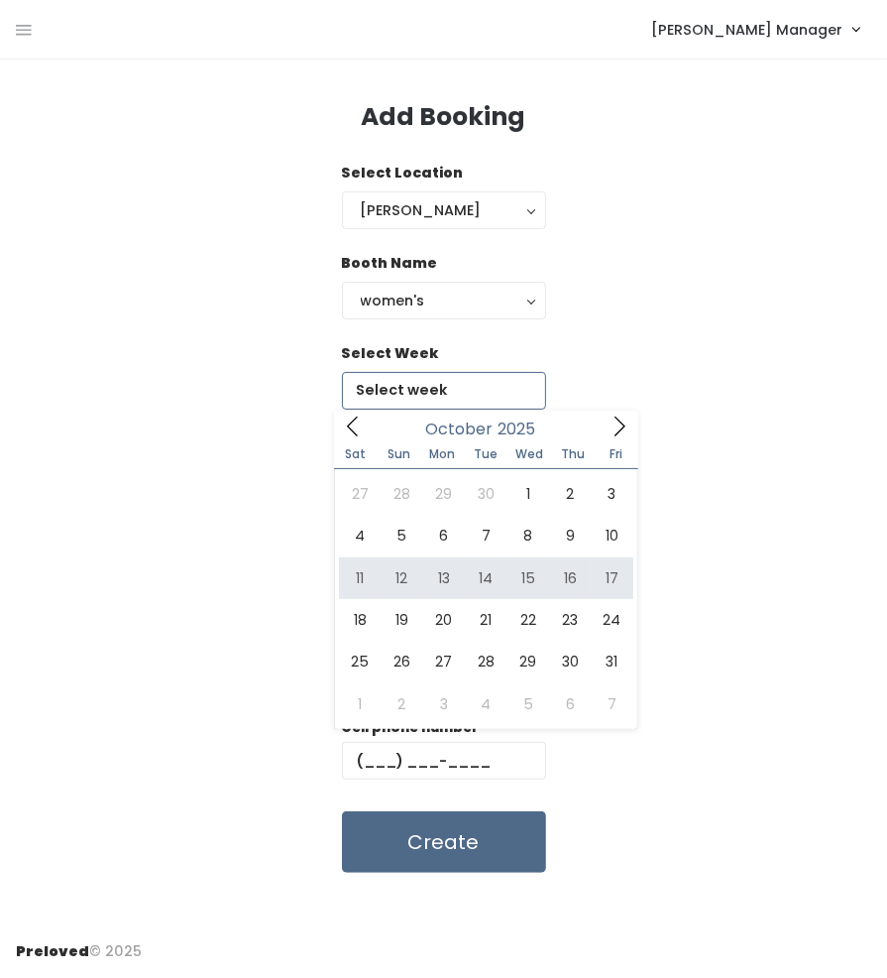
type input "October 11 to October 17"
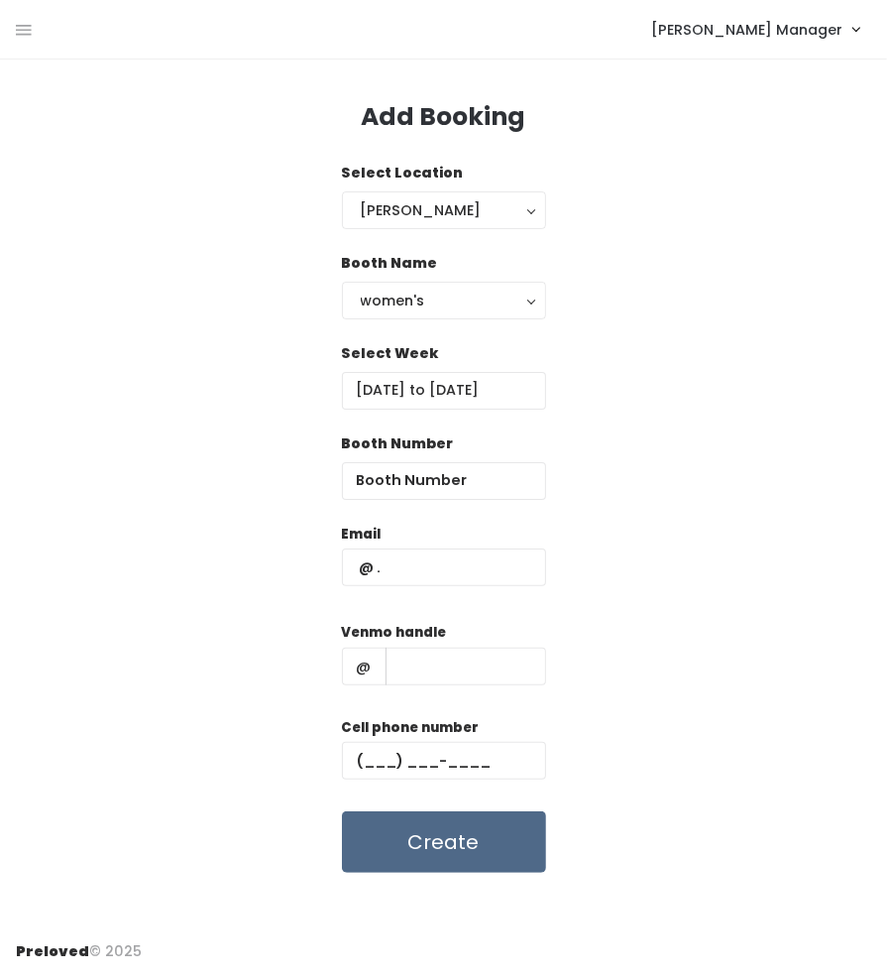
click at [733, 324] on div "Booth Name women's kid's home men's women's" at bounding box center [444, 298] width 856 height 90
click at [480, 478] on input "number" at bounding box center [444, 481] width 204 height 38
type input "48"
click at [468, 568] on input "text" at bounding box center [444, 567] width 204 height 38
paste input "tracigunn@gmail.com"
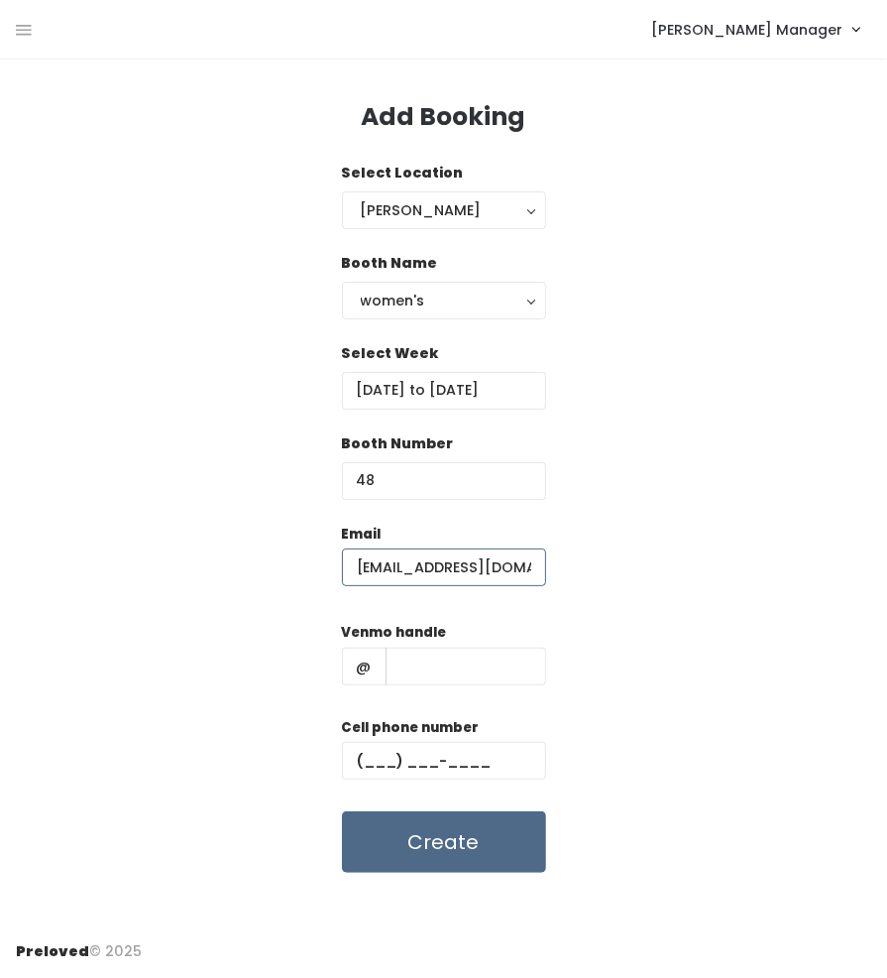
type input "tracigunn@gmail.com"
click at [494, 778] on input "text" at bounding box center [444, 761] width 204 height 38
paste input "(801) 556-1503"
type input "(801) 556-1503"
click at [512, 662] on input "text" at bounding box center [466, 666] width 161 height 38
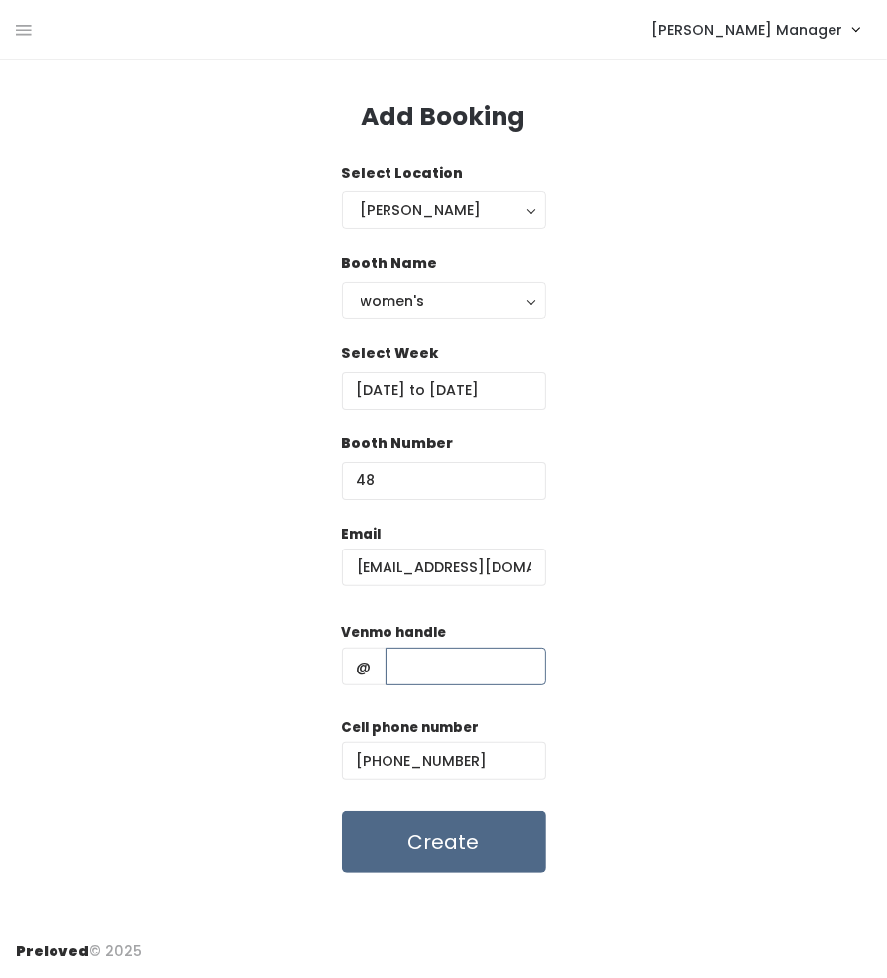
paste input "traci-mitch42"
type input "traci-mitch42"
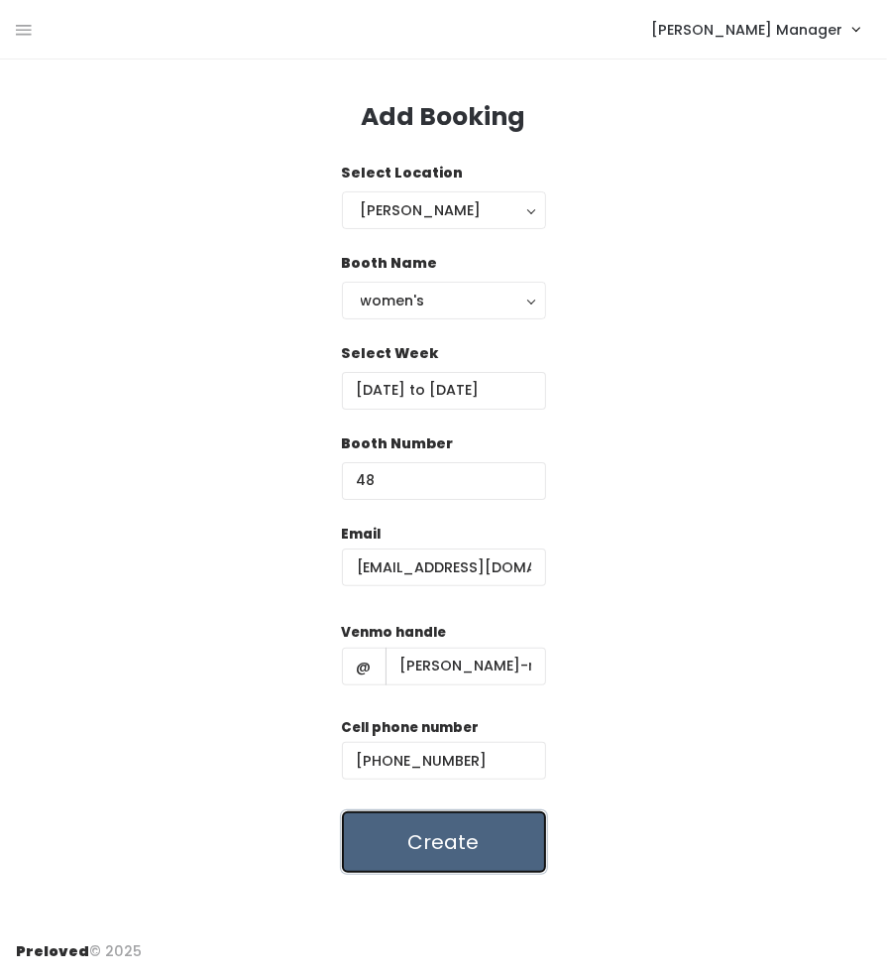
click at [437, 851] on button "Create" at bounding box center [444, 841] width 204 height 61
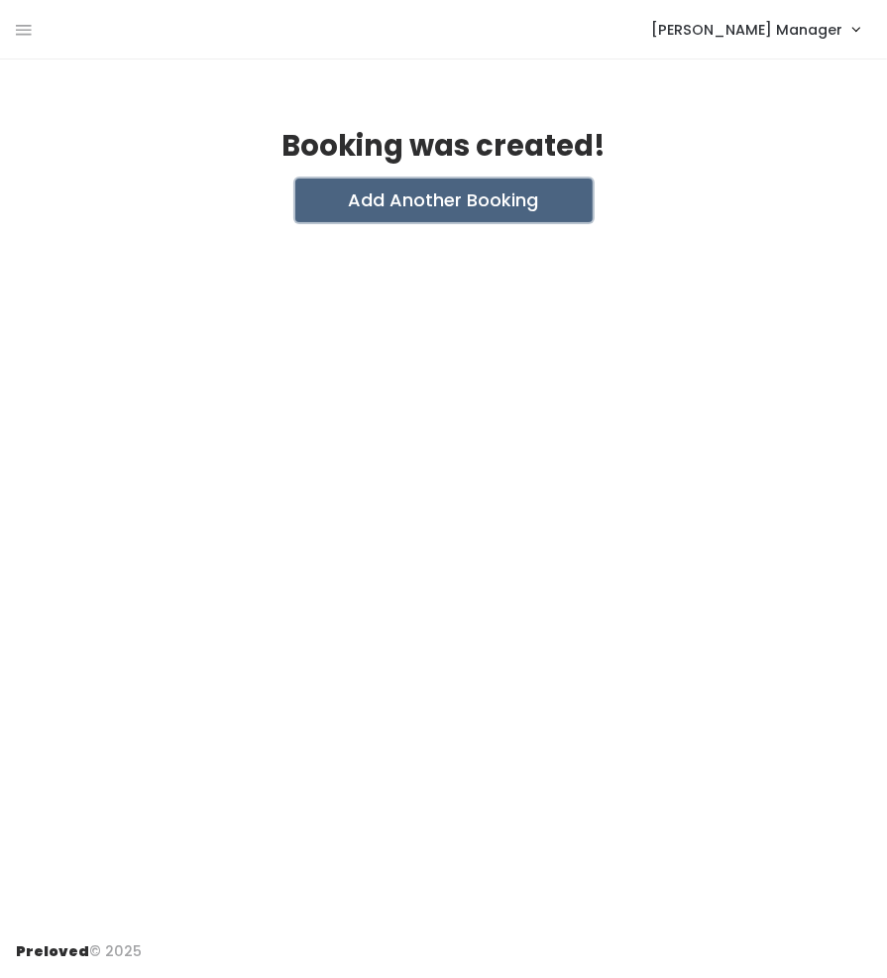
click at [472, 192] on button "Add Another Booking" at bounding box center [443, 200] width 297 height 44
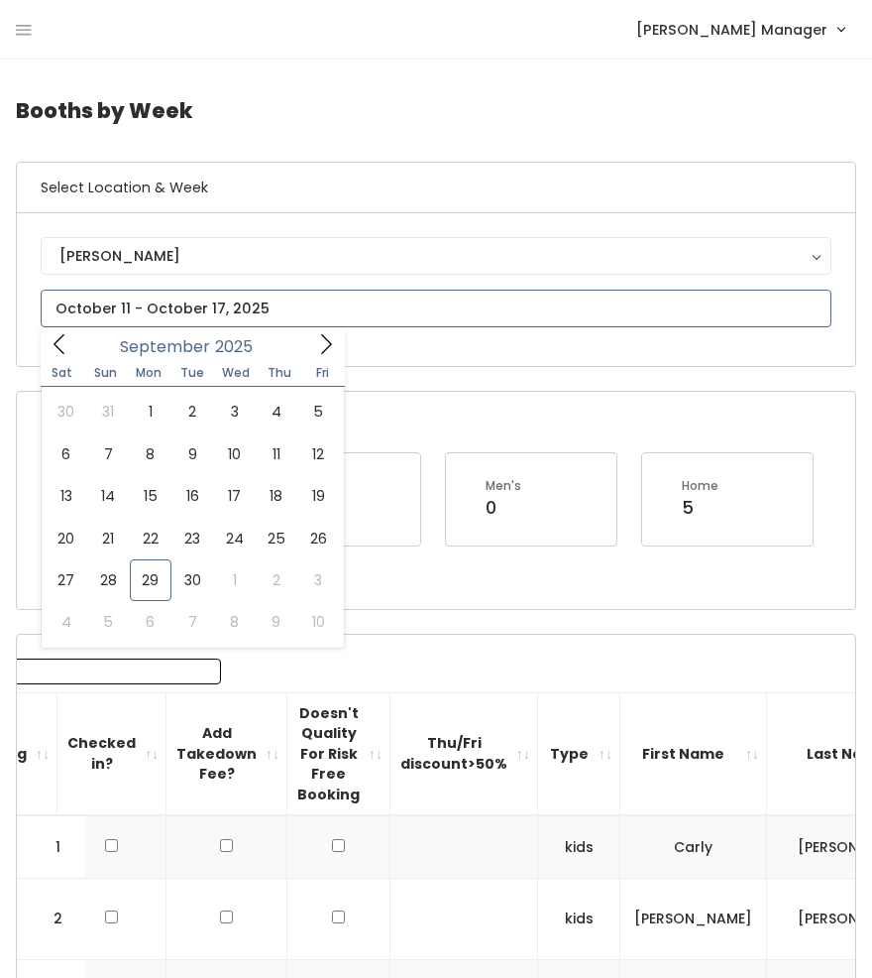
click at [72, 299] on input "text" at bounding box center [436, 309] width 791 height 38
click at [317, 344] on icon at bounding box center [326, 344] width 22 height 22
click at [342, 343] on span at bounding box center [326, 343] width 38 height 31
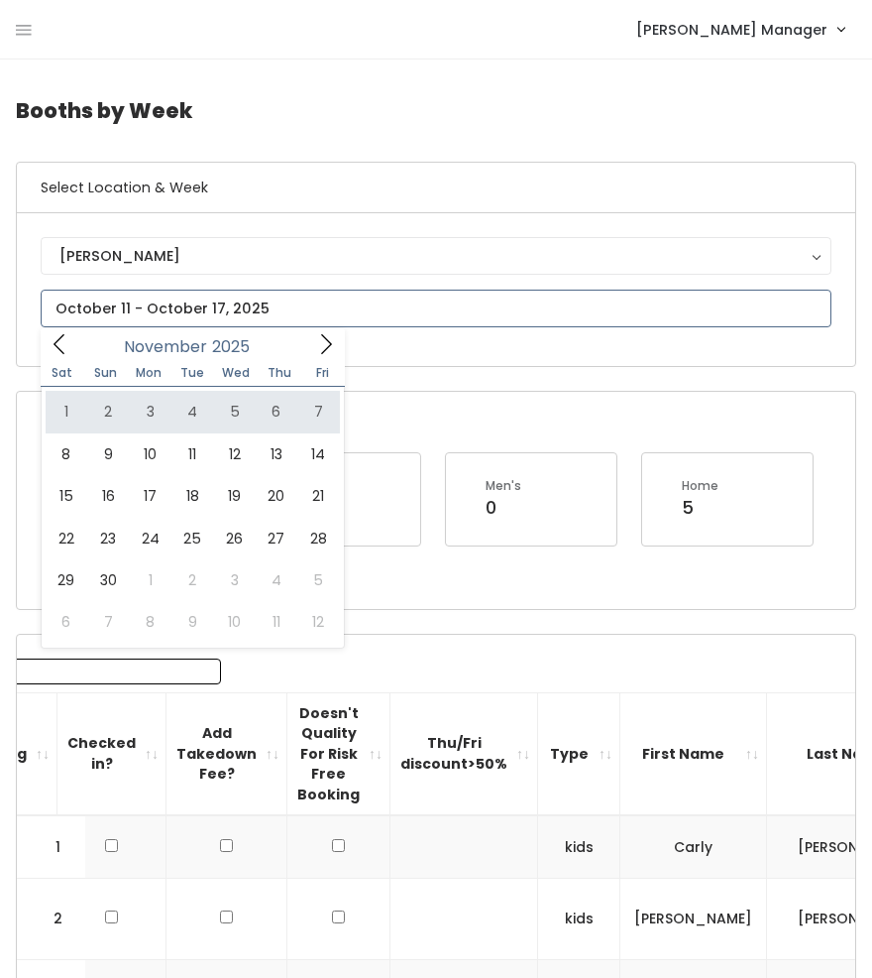
type input "November 1 to November 7"
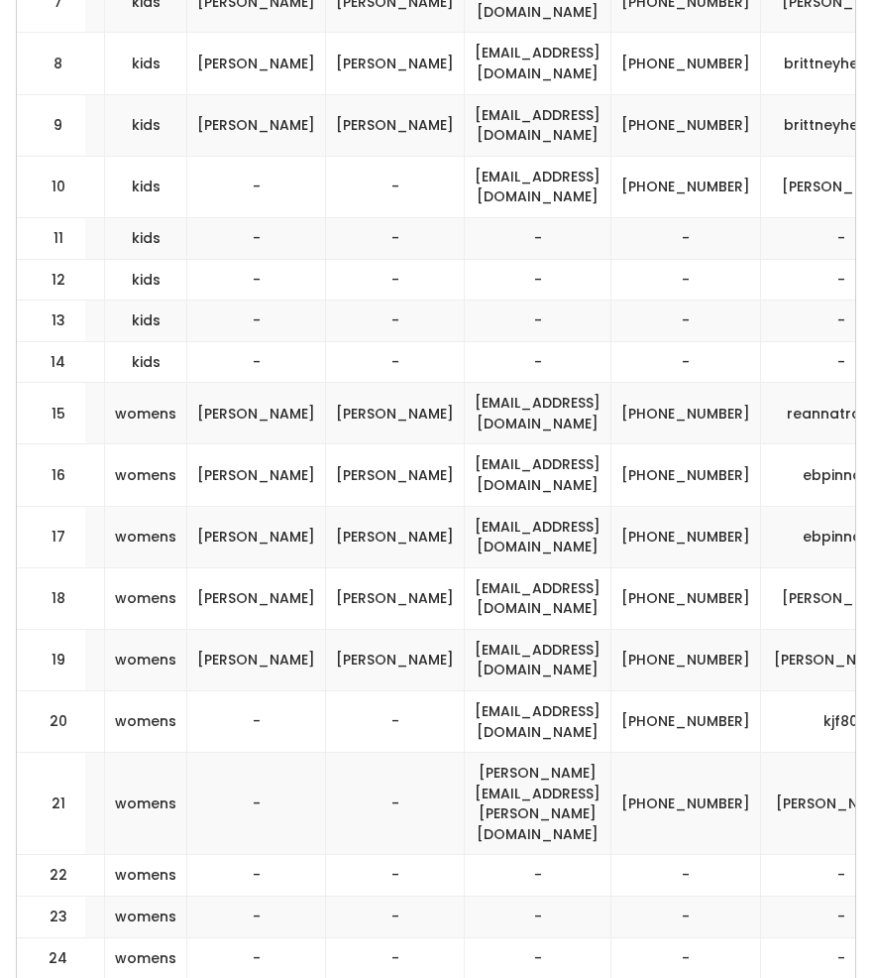
scroll to position [0, 591]
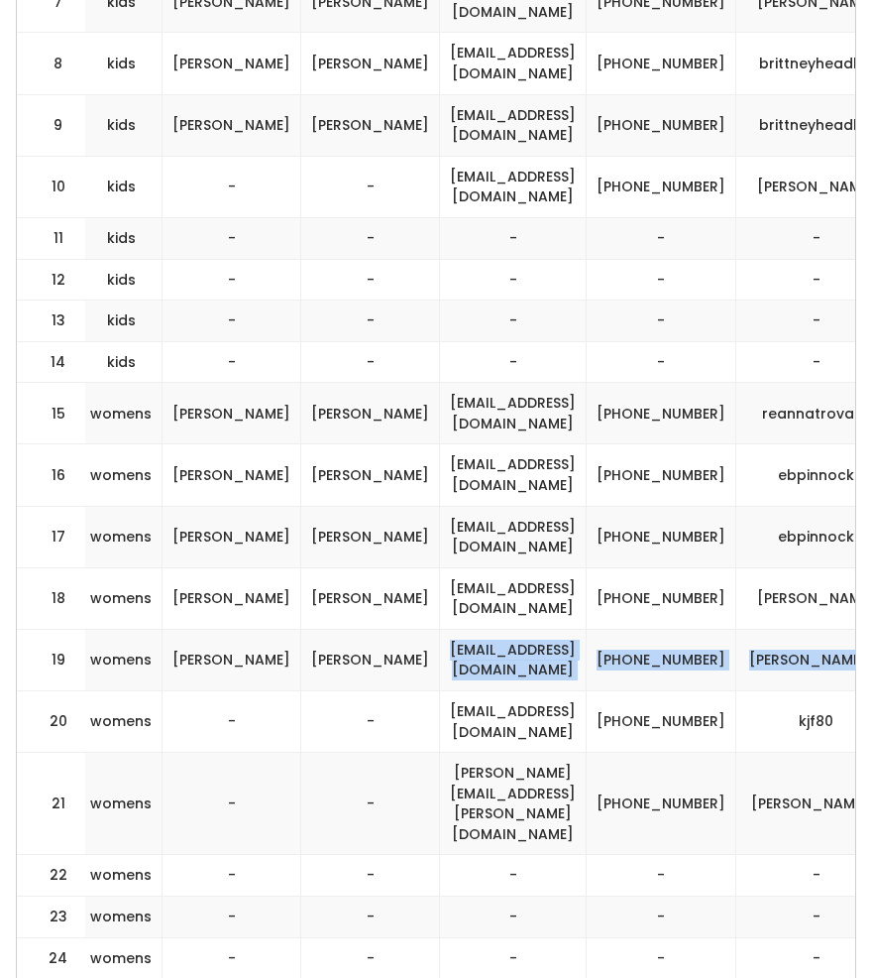
drag, startPoint x: 771, startPoint y: 552, endPoint x: 335, endPoint y: 552, distance: 436.2
click at [335, 629] on tr "19 womens Janet Smith texasredds@gmail.com (281) 703-5647 redd-smith-3" at bounding box center [205, 659] width 1558 height 61
copy tr "texasredds@gmail.com (281) 703-5647 redd-smith-3"
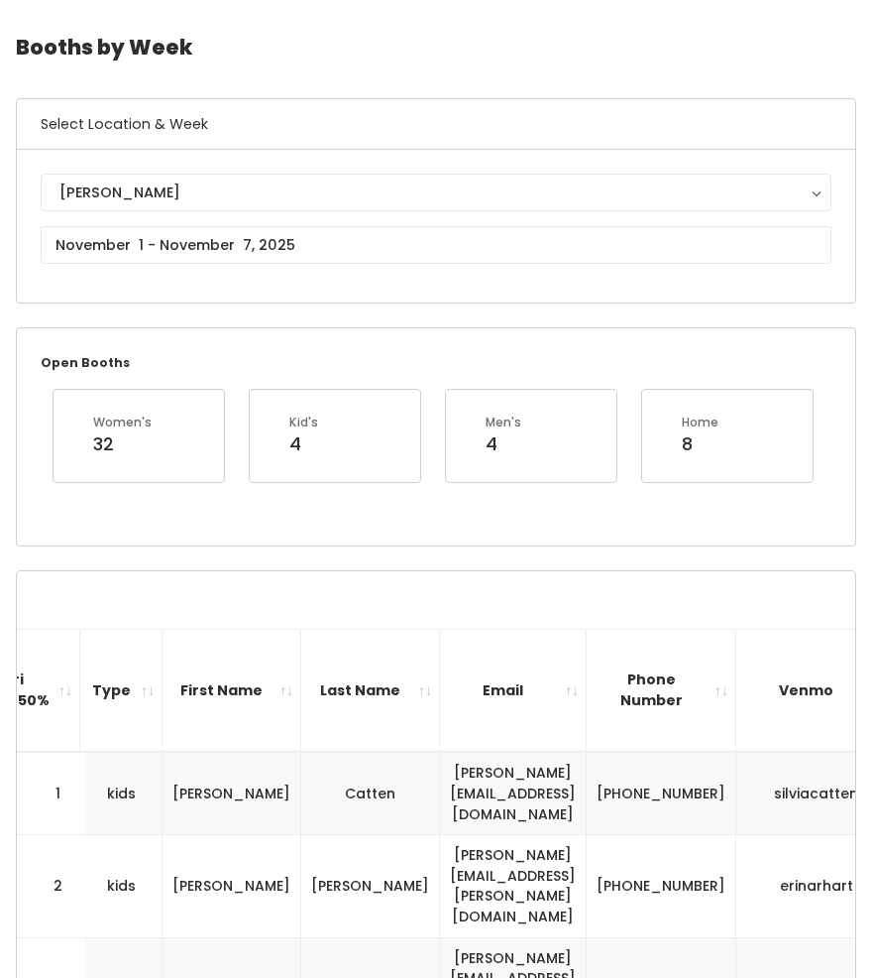
scroll to position [59, 0]
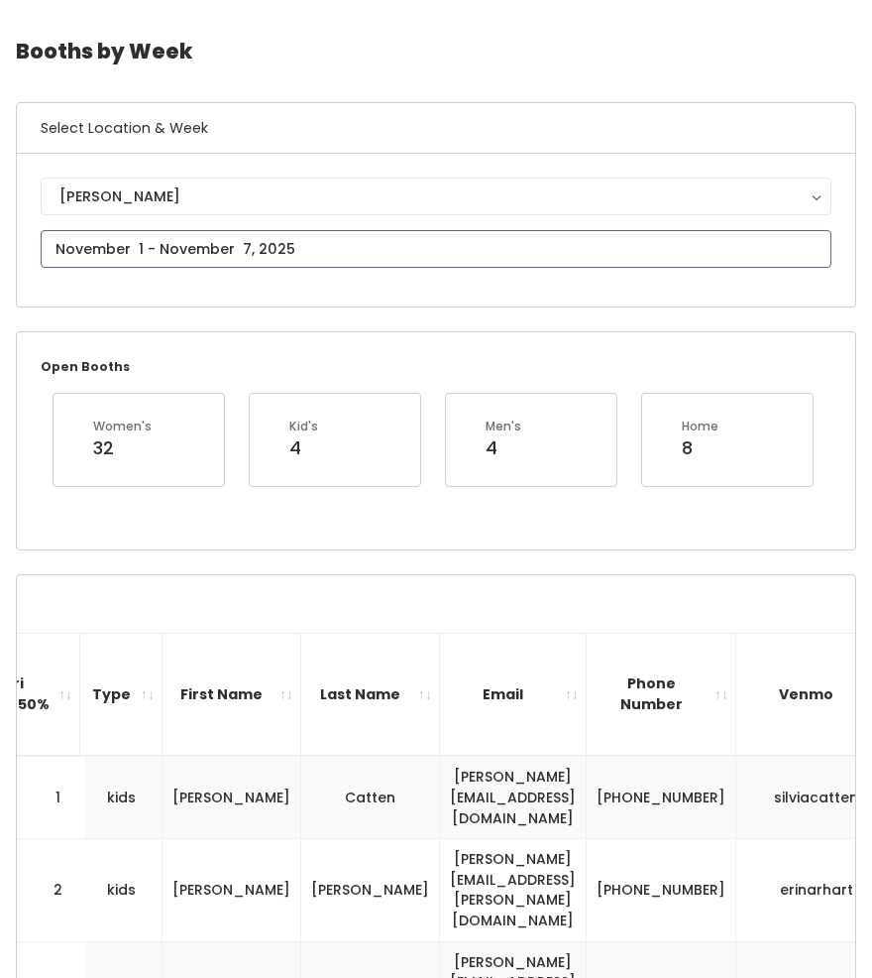
click at [165, 243] on input "text" at bounding box center [436, 249] width 791 height 38
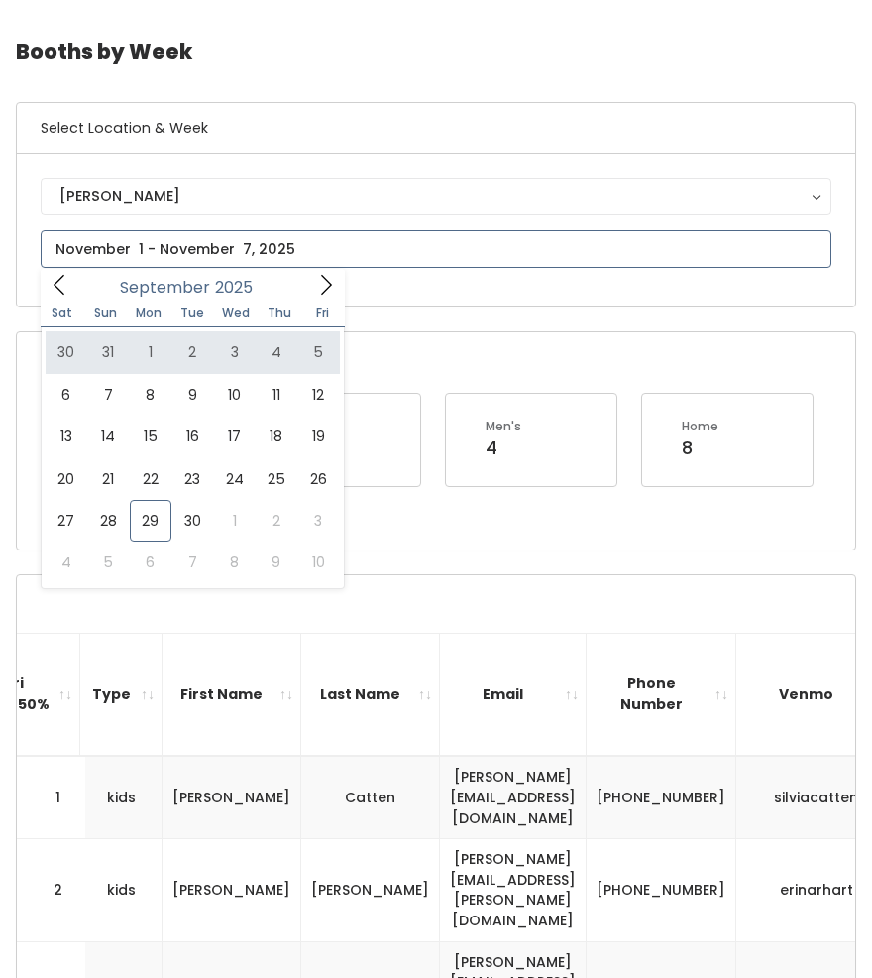
click at [315, 287] on icon at bounding box center [326, 285] width 22 height 22
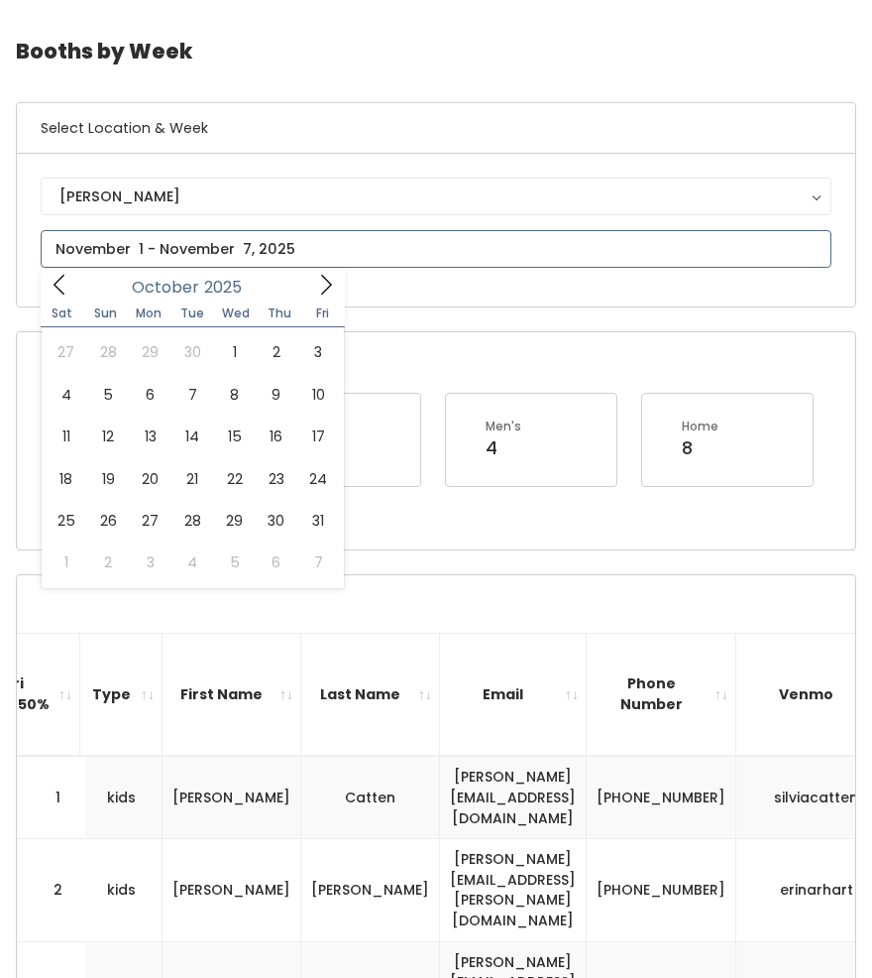
click at [317, 294] on icon at bounding box center [326, 285] width 22 height 22
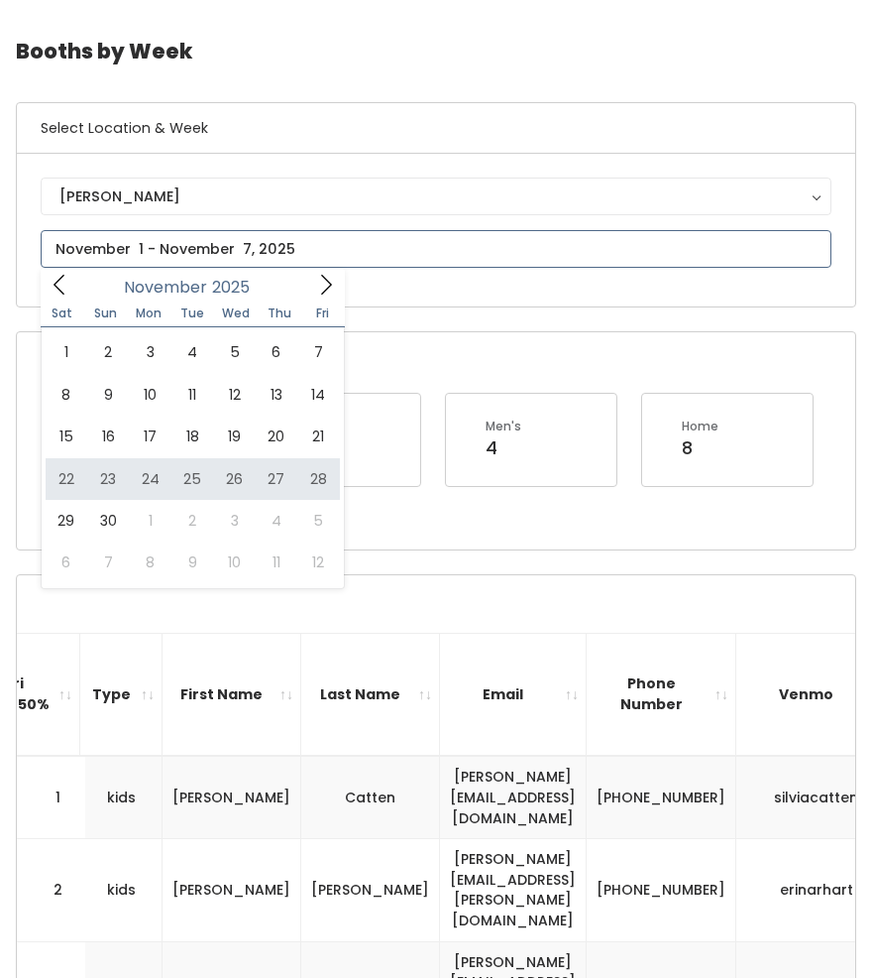
type input "November 22 to November 28"
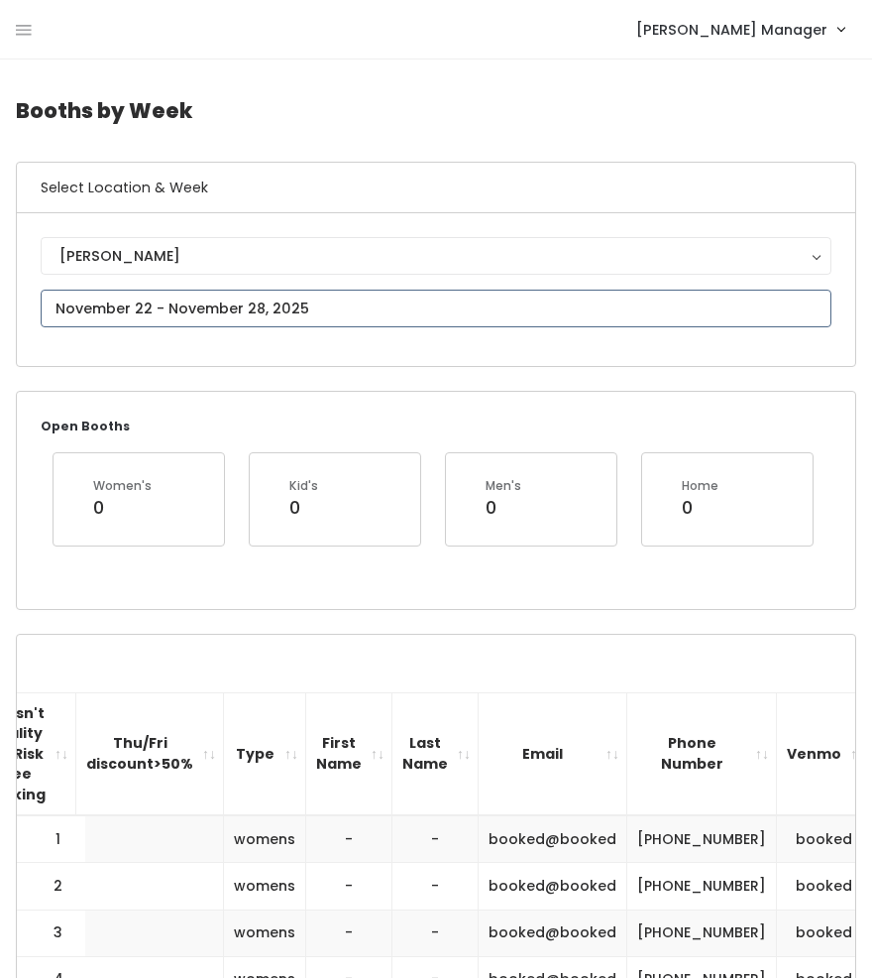
click at [136, 301] on input "text" at bounding box center [436, 309] width 791 height 38
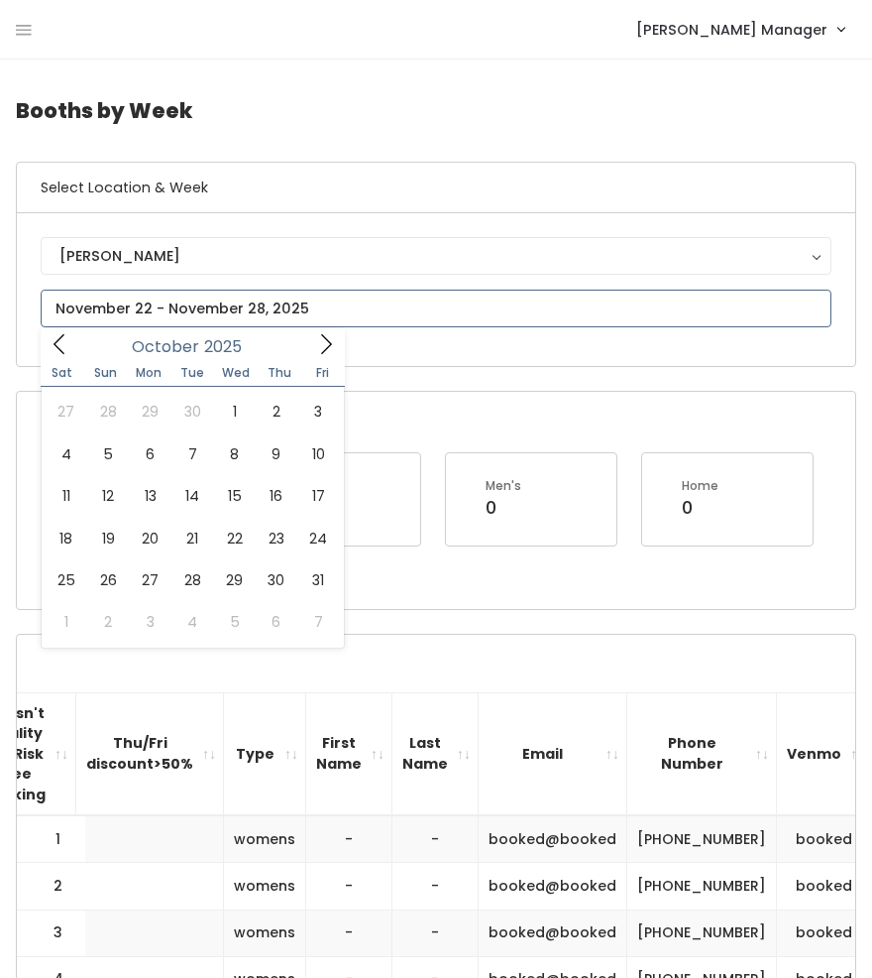
click at [321, 344] on icon at bounding box center [326, 344] width 22 height 22
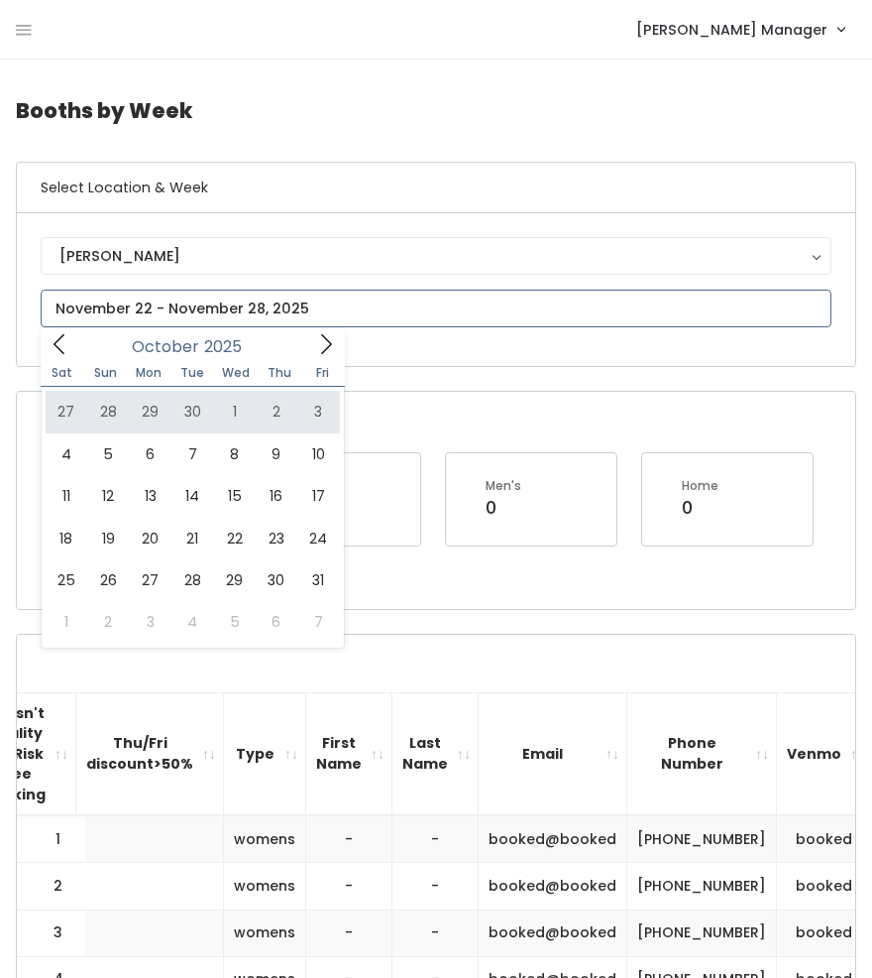
click at [61, 340] on icon at bounding box center [60, 344] width 22 height 22
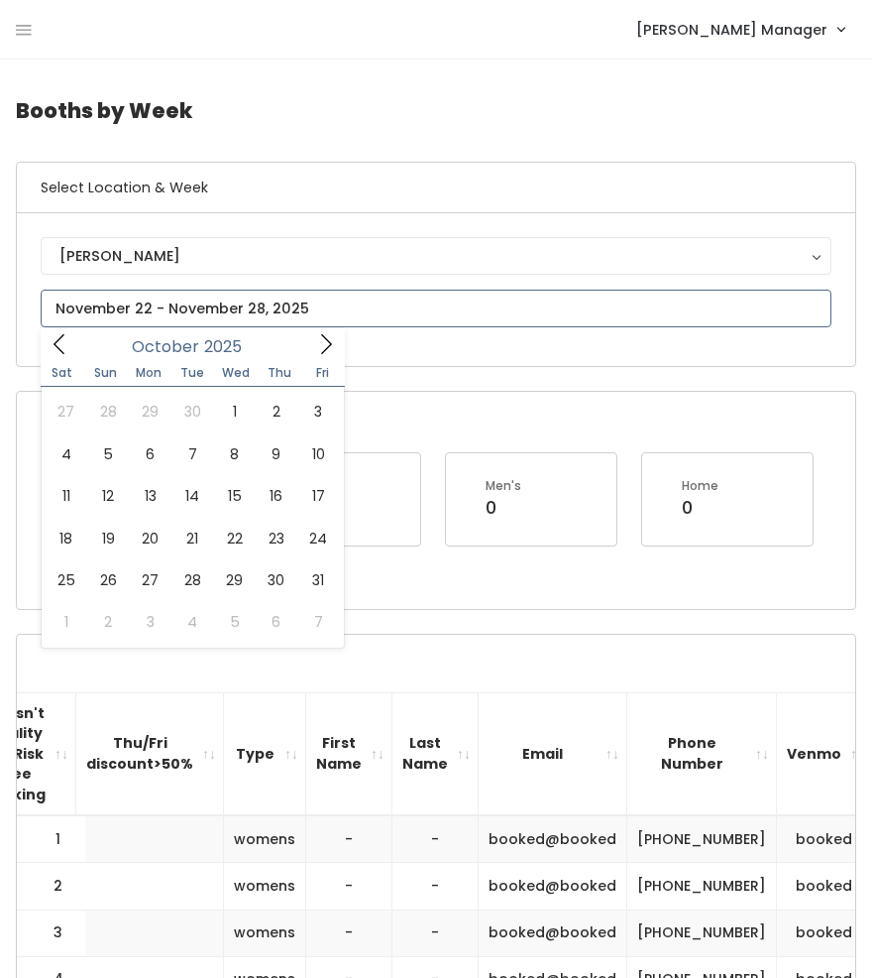
click at [311, 339] on span at bounding box center [326, 343] width 38 height 31
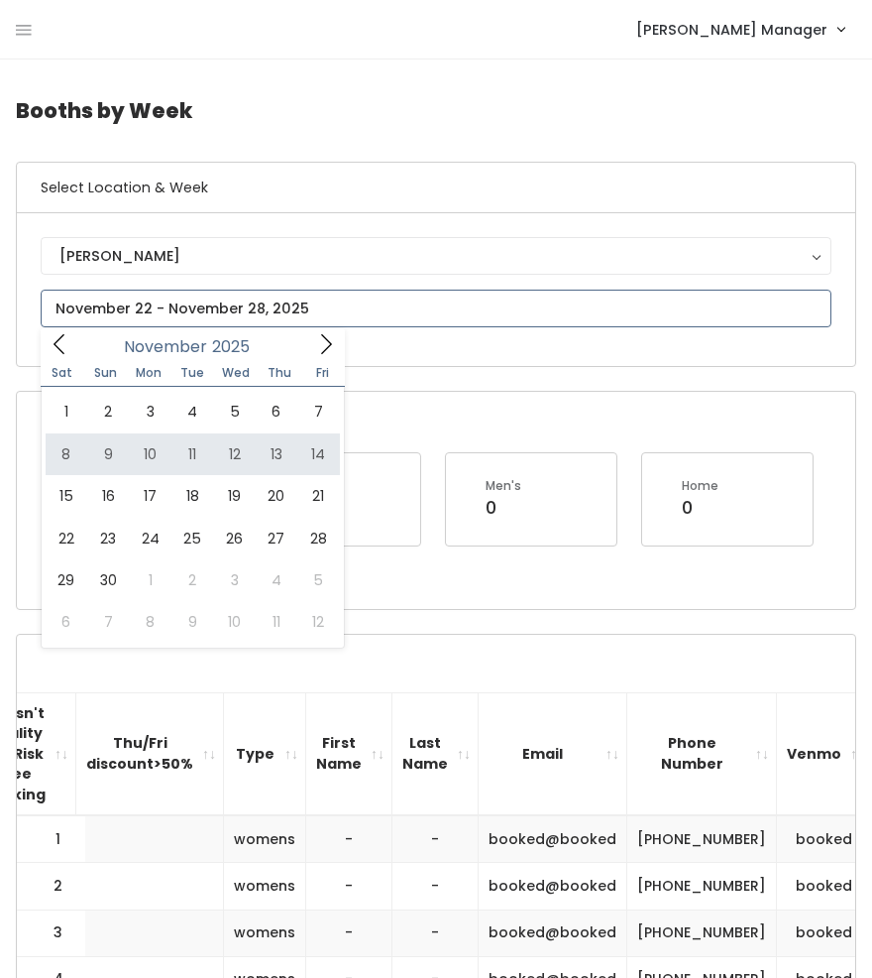
type input "November 8 to November 14"
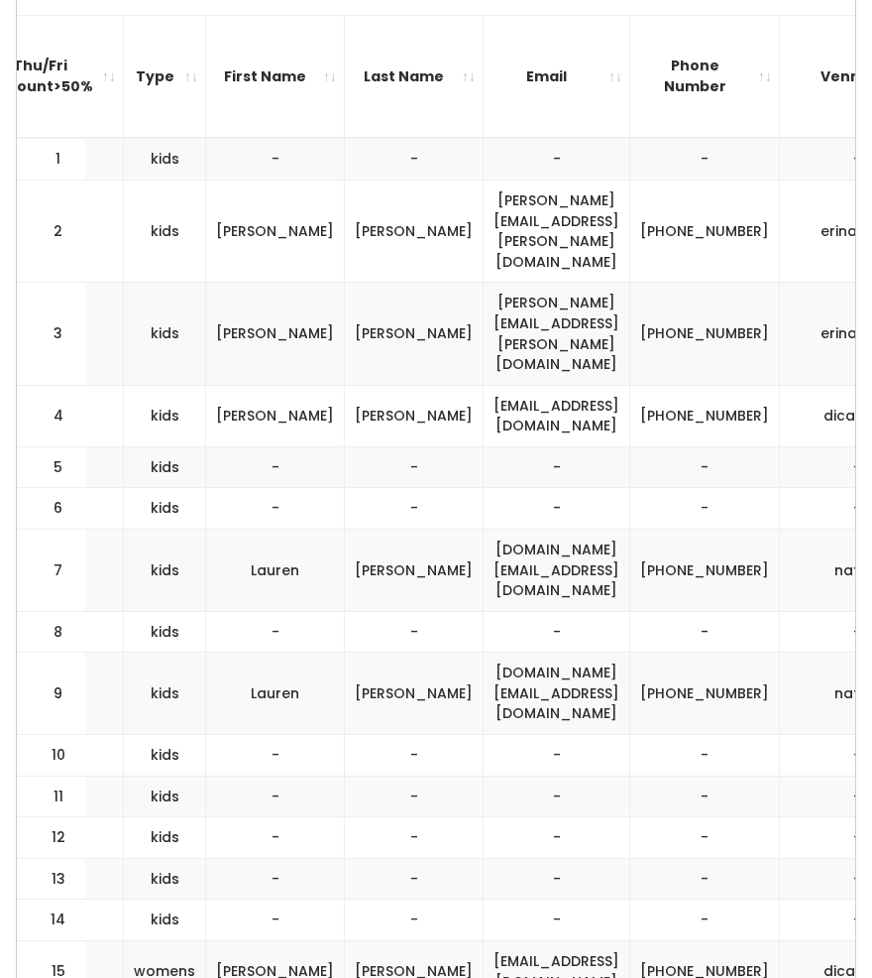
scroll to position [0, 585]
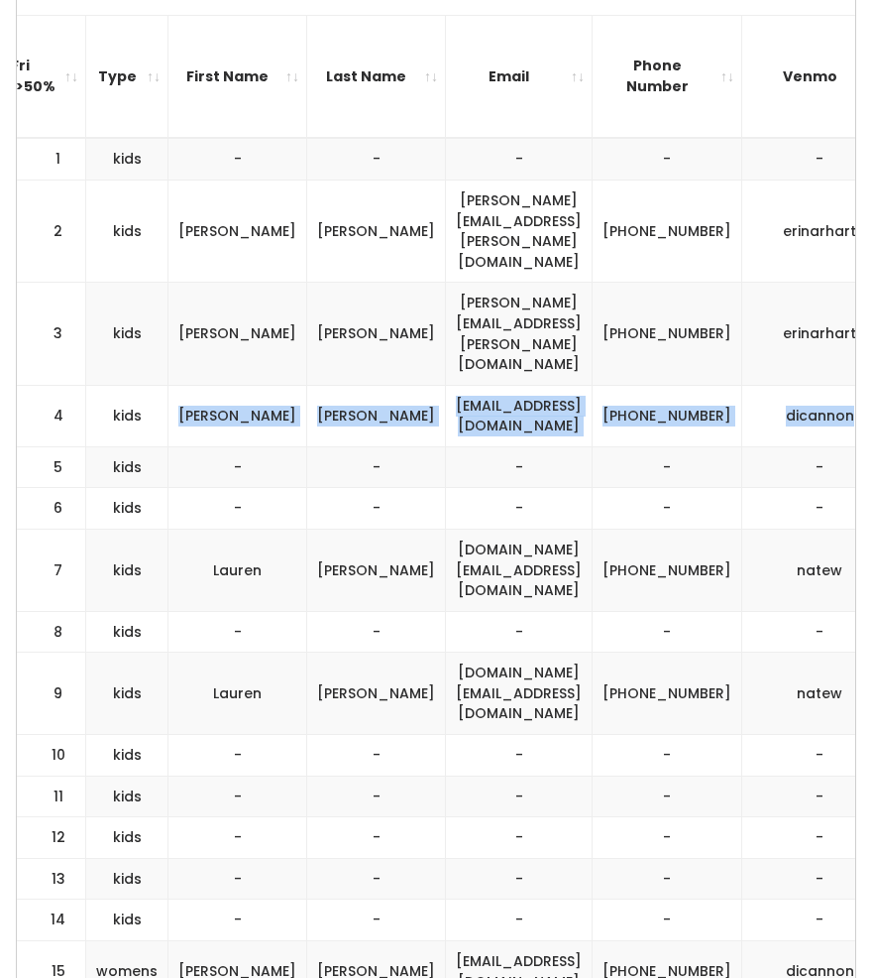
drag, startPoint x: 759, startPoint y: 338, endPoint x: 158, endPoint y: 338, distance: 601.8
click at [158, 385] on tr "4 kids Diane Jones dicannon@gmail.com (801) 842-7765 dicannon" at bounding box center [208, 415] width 1553 height 61
copy tr "Diane Jones dicannon@gmail.com (801) 842-7765 dicannon"
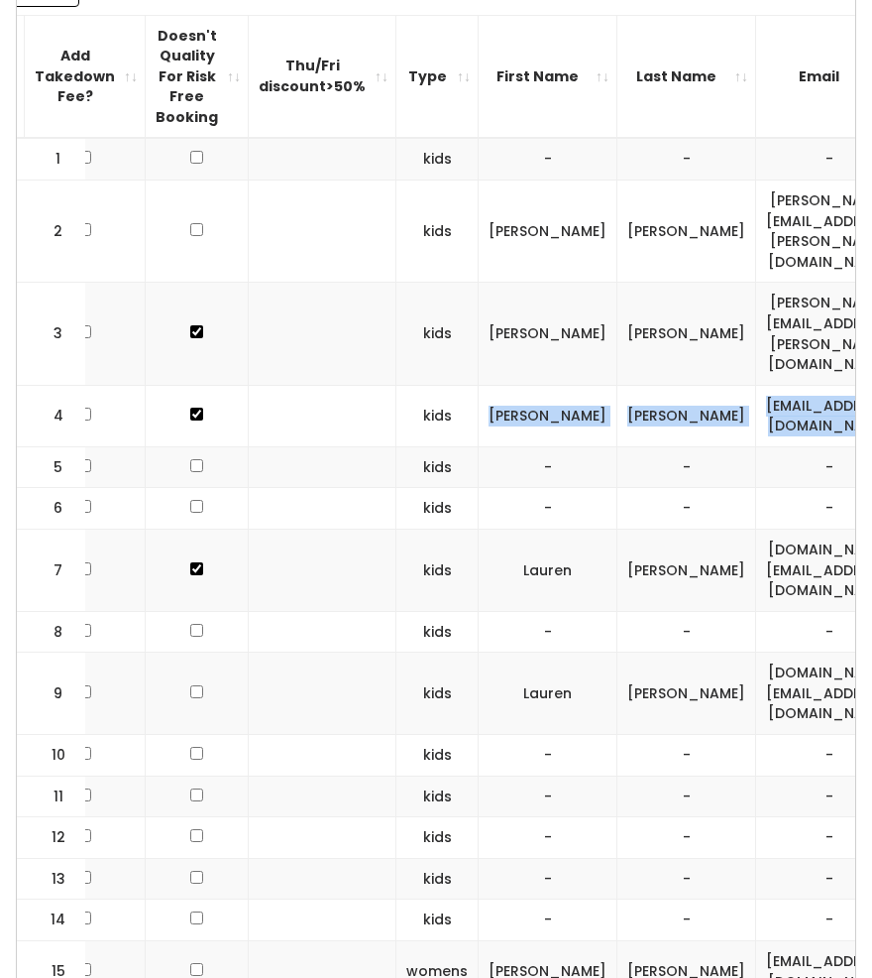
scroll to position [0, 259]
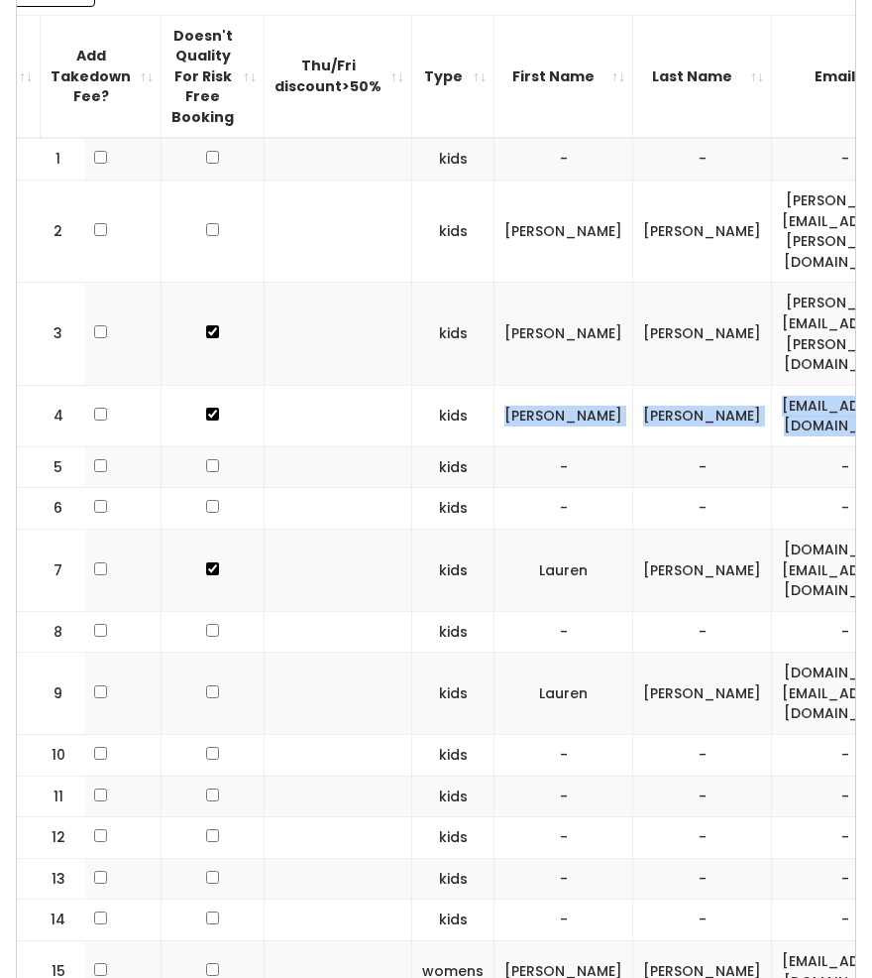
click at [206, 407] on input "checkbox" at bounding box center [212, 413] width 13 height 13
checkbox input "false"
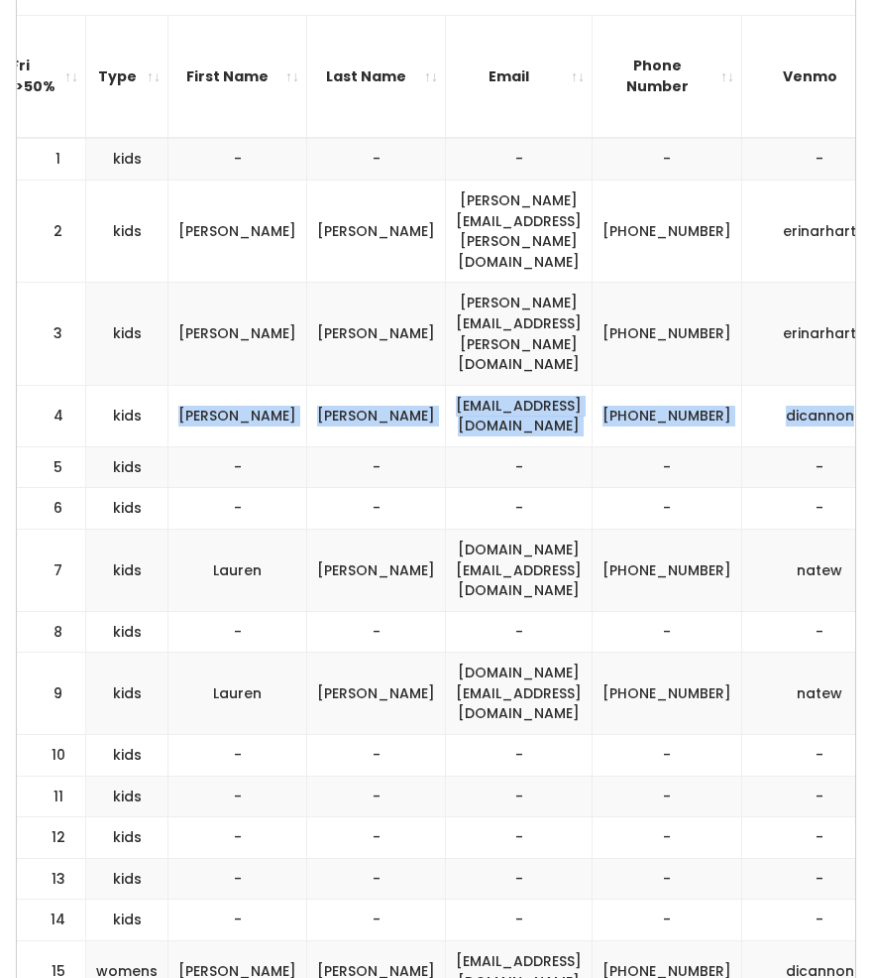
click at [609, 385] on td "(801) 842-7765" at bounding box center [668, 415] width 150 height 61
drag, startPoint x: 763, startPoint y: 339, endPoint x: 329, endPoint y: 331, distance: 434.3
click at [329, 385] on tr "4 kids Diane Jones dicannon@gmail.com (801) 842-7765 dicannon" at bounding box center [208, 415] width 1553 height 61
copy tr "dicannon@gmail.com (801) 842-7765 dicannon"
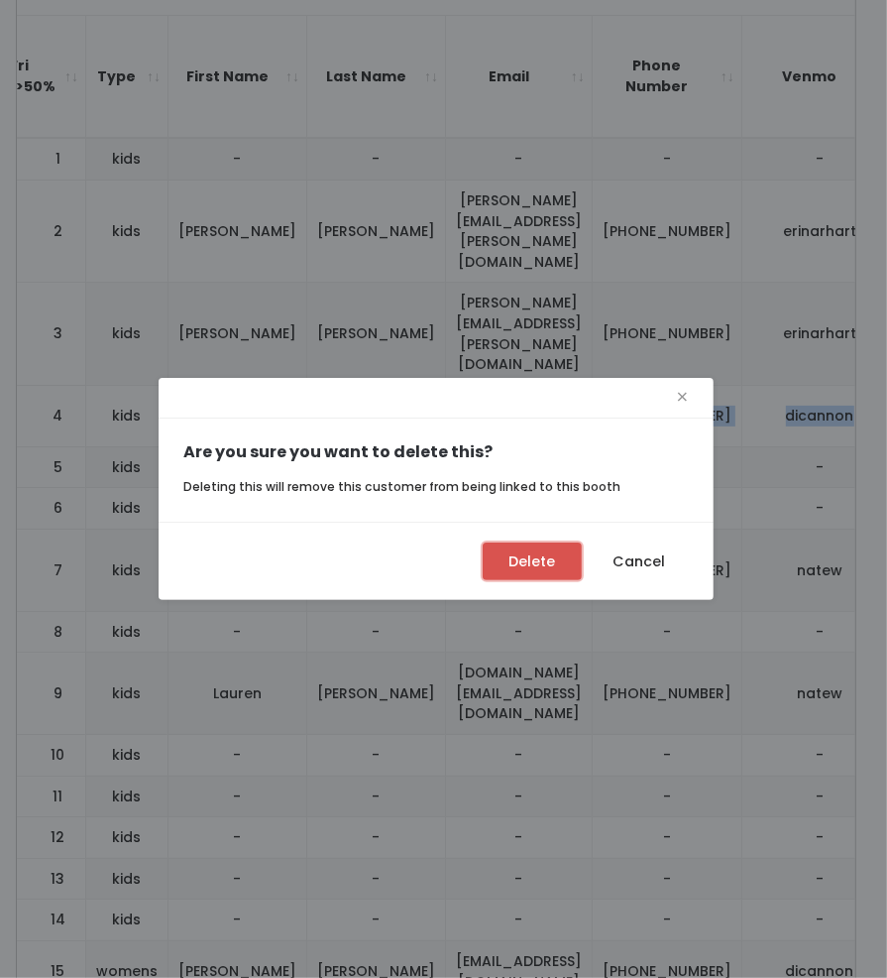
click at [556, 557] on button "Delete" at bounding box center [532, 561] width 99 height 38
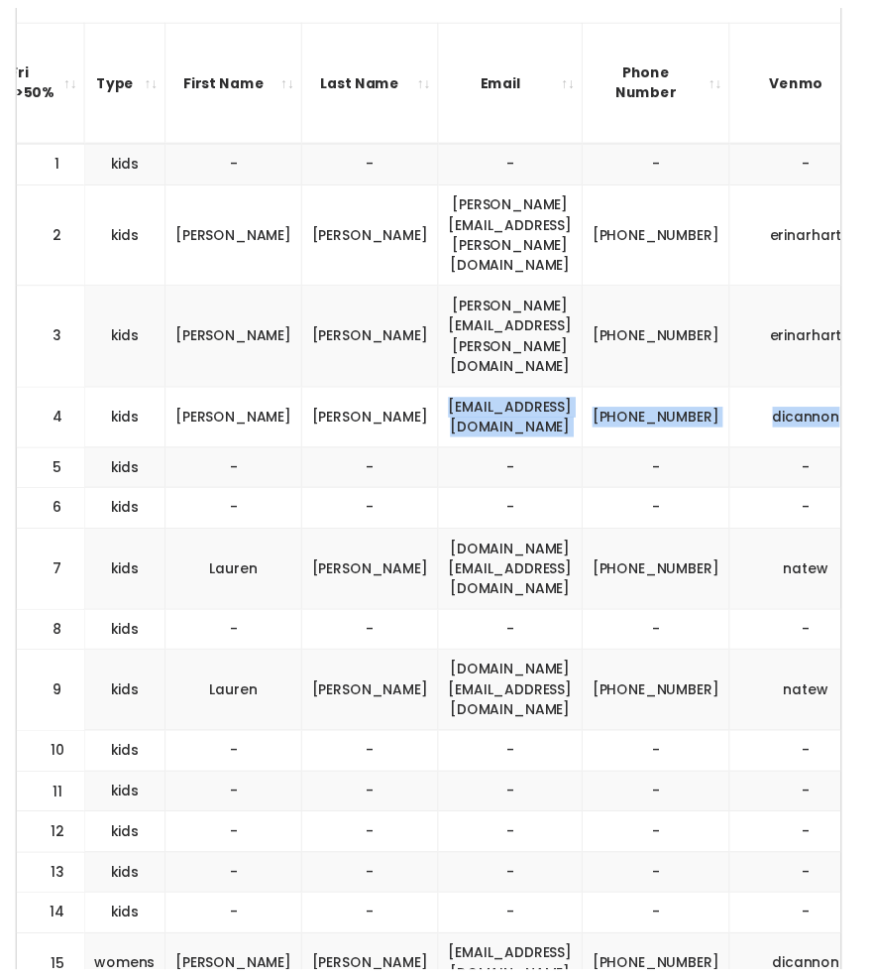
scroll to position [0, 570]
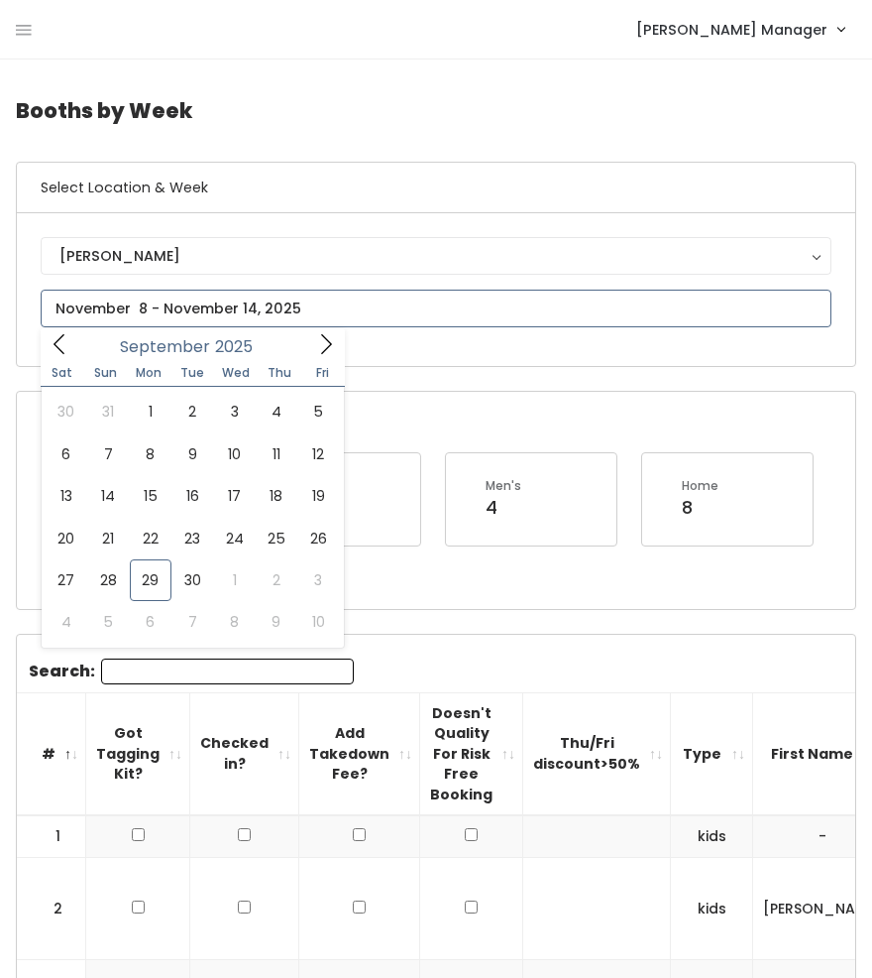
click at [197, 298] on input "text" at bounding box center [436, 309] width 791 height 38
click at [319, 339] on icon at bounding box center [326, 344] width 22 height 22
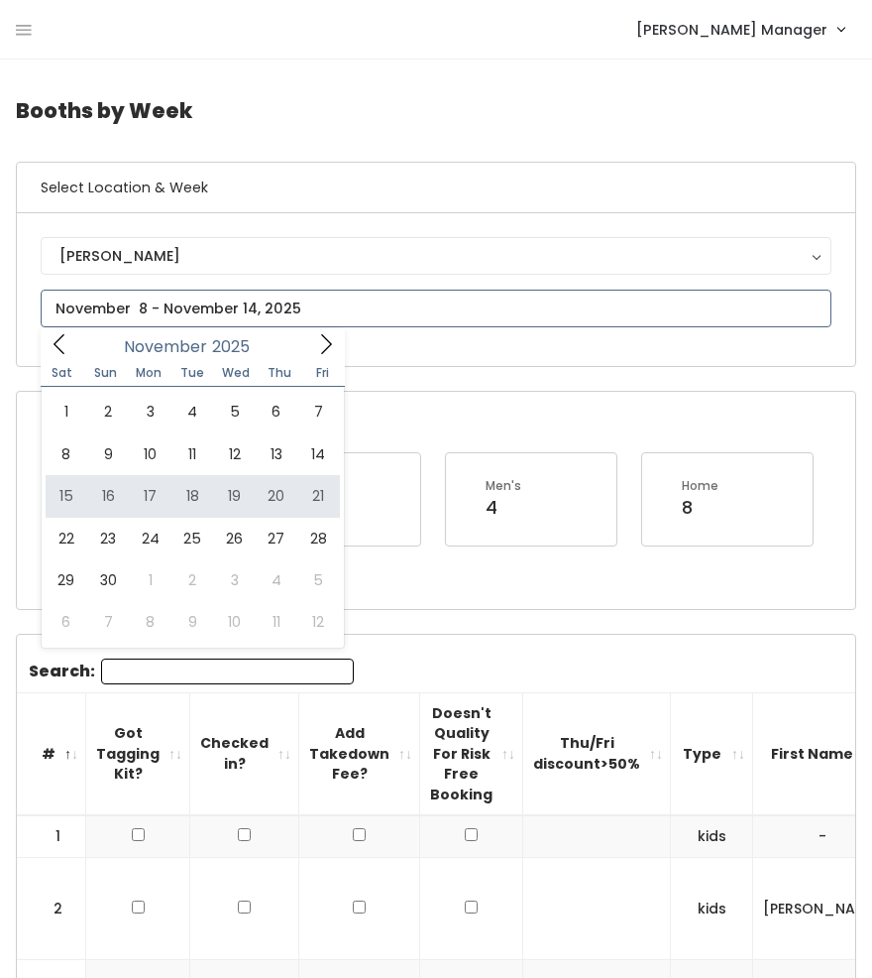
type input "[DATE] to [DATE]"
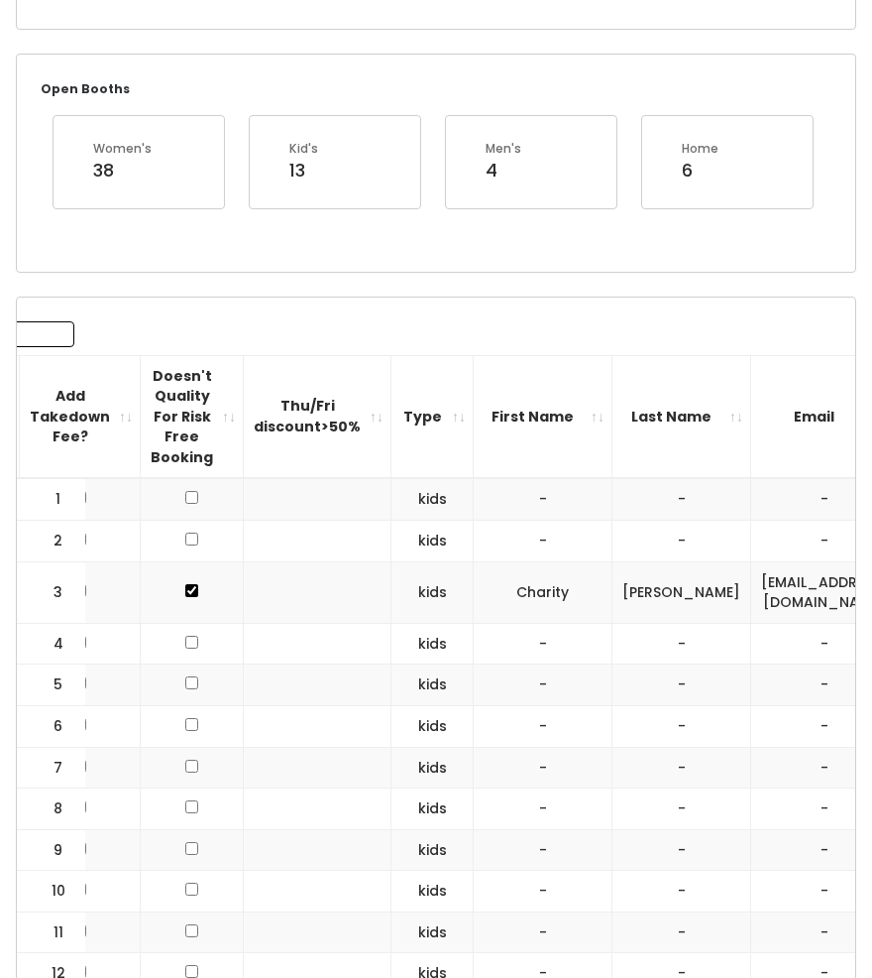
scroll to position [0, 281]
click at [184, 640] on input "checkbox" at bounding box center [190, 642] width 13 height 13
checkbox input "true"
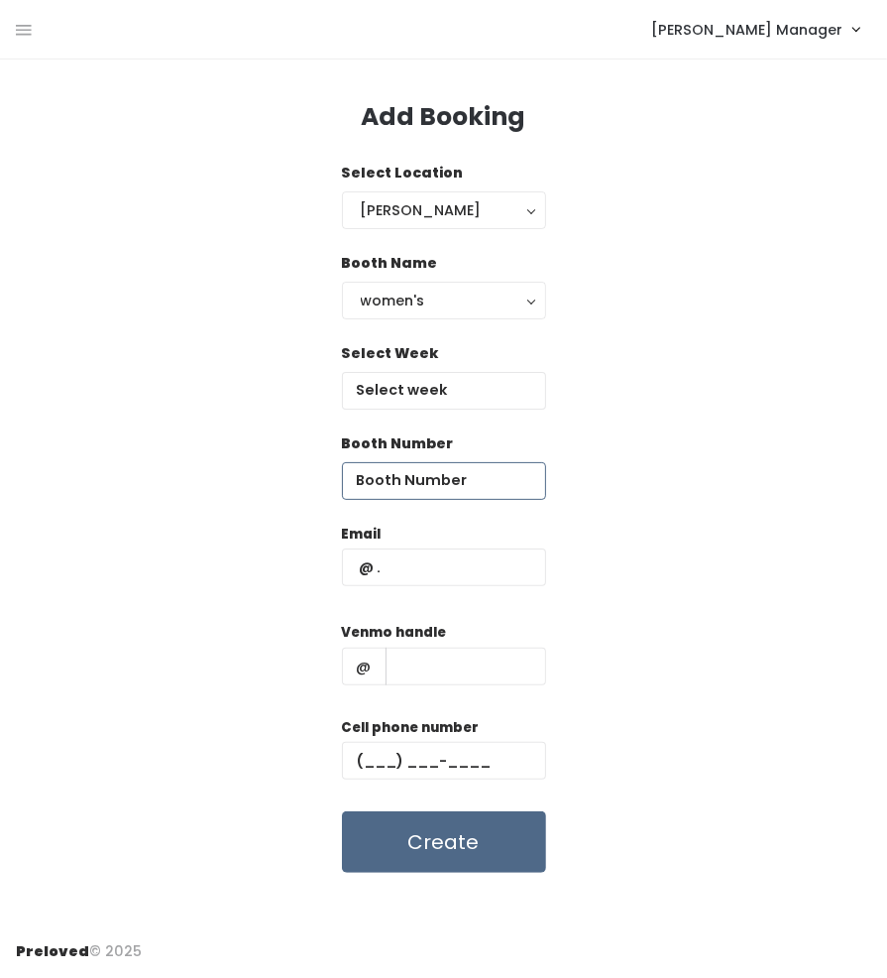
click at [410, 481] on input "number" at bounding box center [444, 481] width 204 height 38
type input "4"
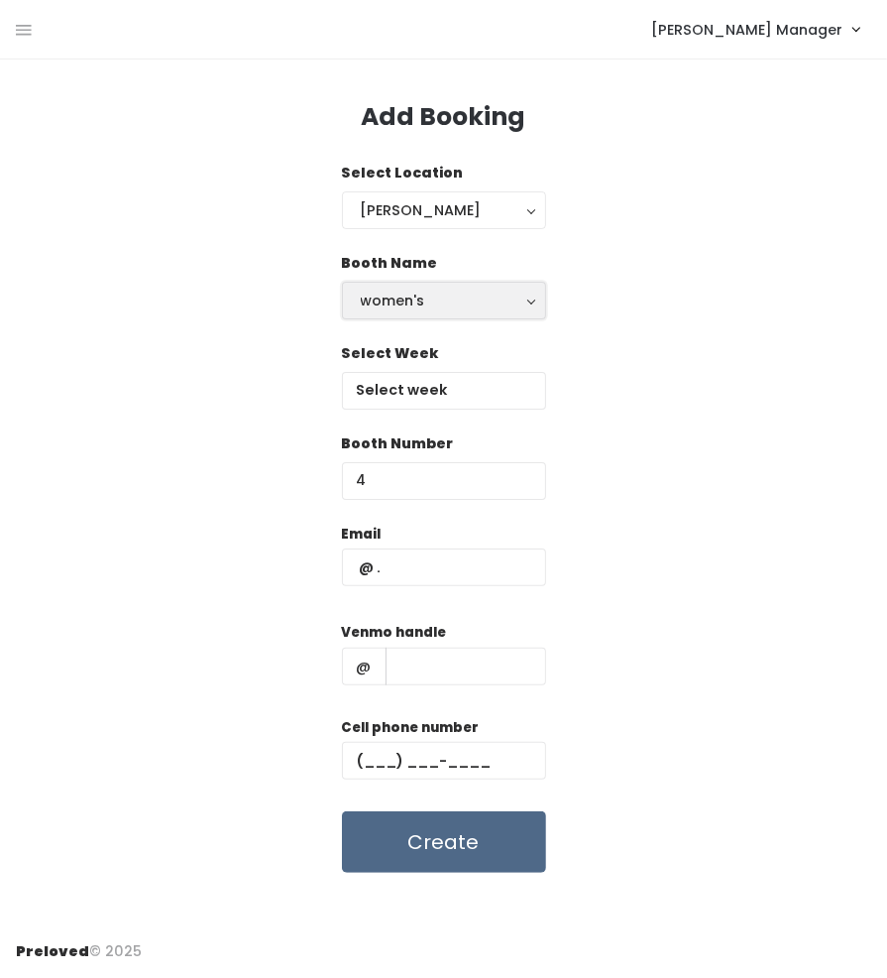
click at [414, 293] on div "women's" at bounding box center [444, 301] width 167 height 22
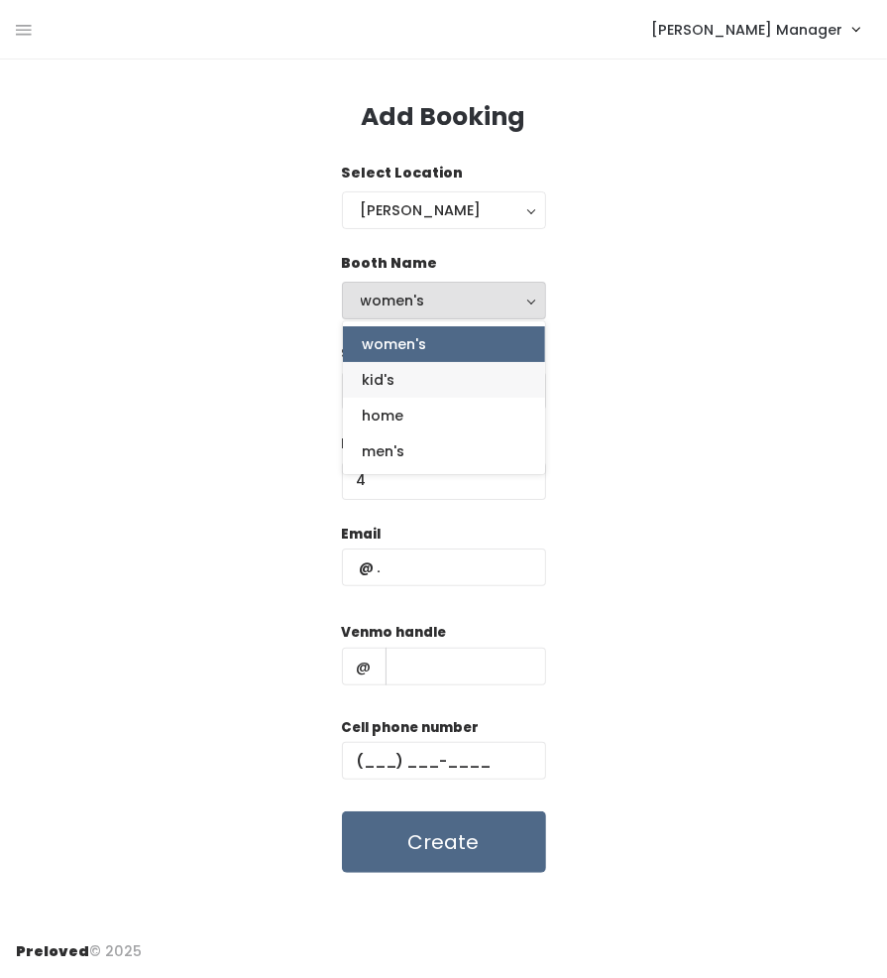
click at [402, 385] on link "kid's" at bounding box center [444, 380] width 202 height 36
select select "kids"
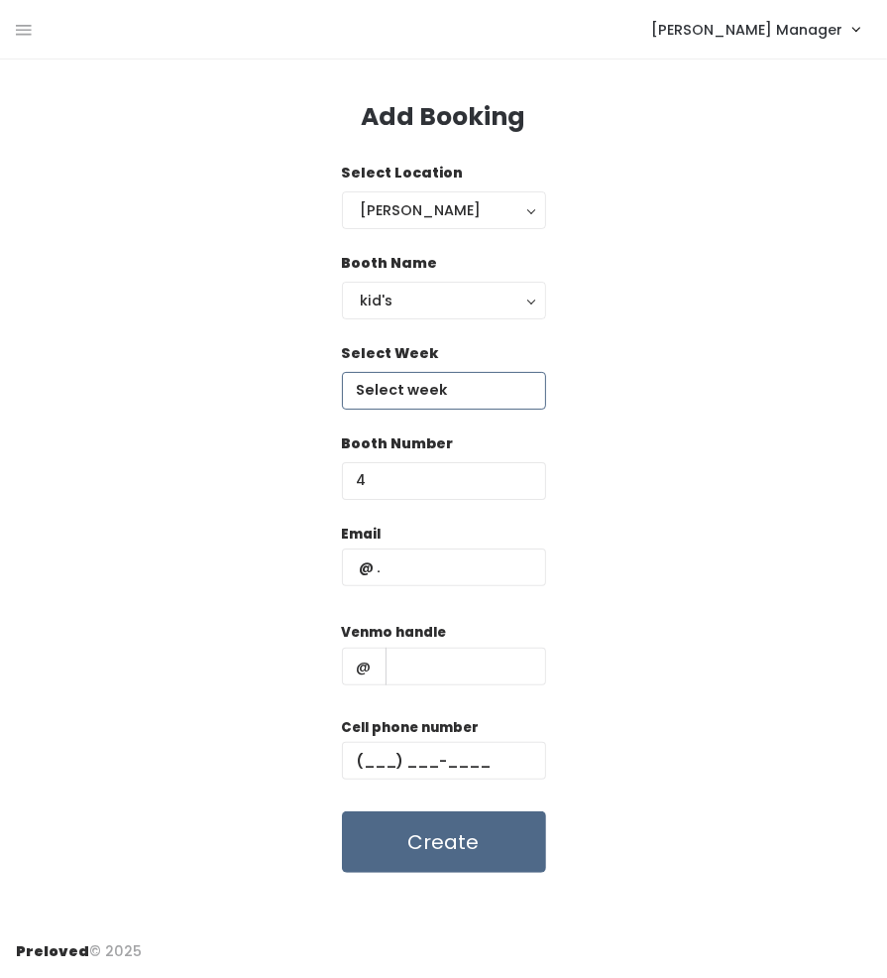
click at [409, 385] on input "text" at bounding box center [444, 391] width 204 height 38
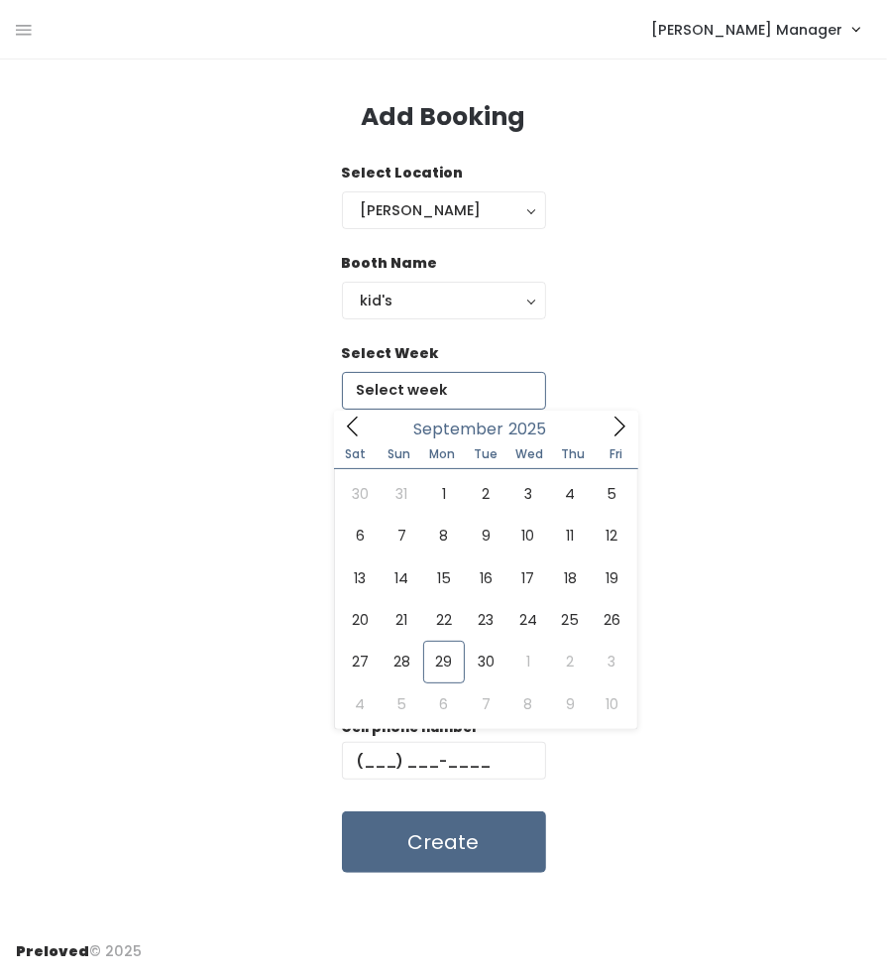
click at [618, 428] on icon at bounding box center [620, 426] width 22 height 22
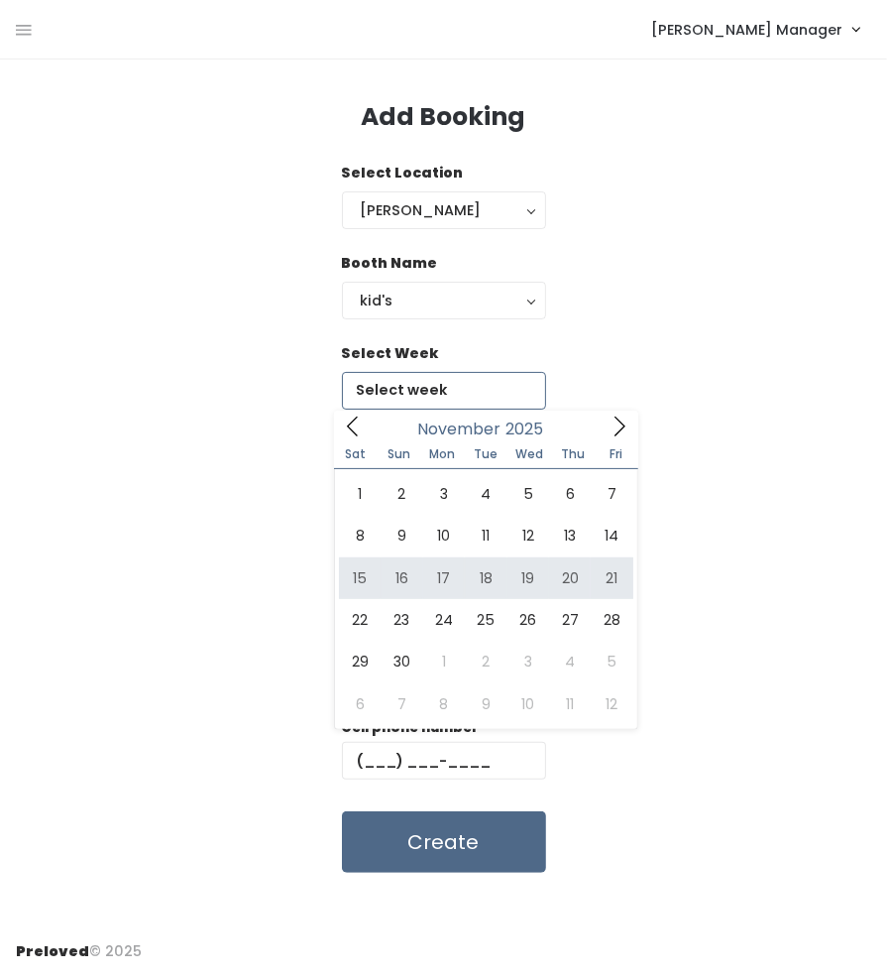
type input "[DATE] to [DATE]"
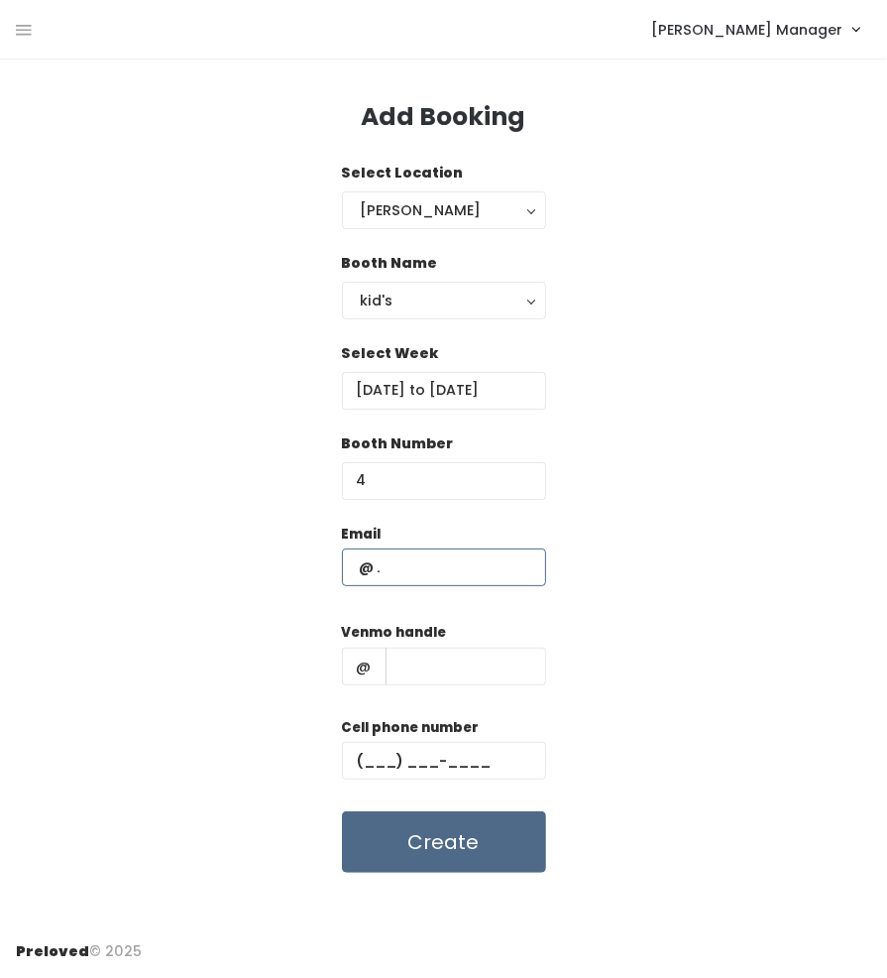
click at [415, 564] on input "text" at bounding box center [444, 567] width 204 height 38
paste input "dicannon@gmail.com (801) 842-7765 dicannon"
type input "[EMAIL_ADDRESS][DOMAIN_NAME]"
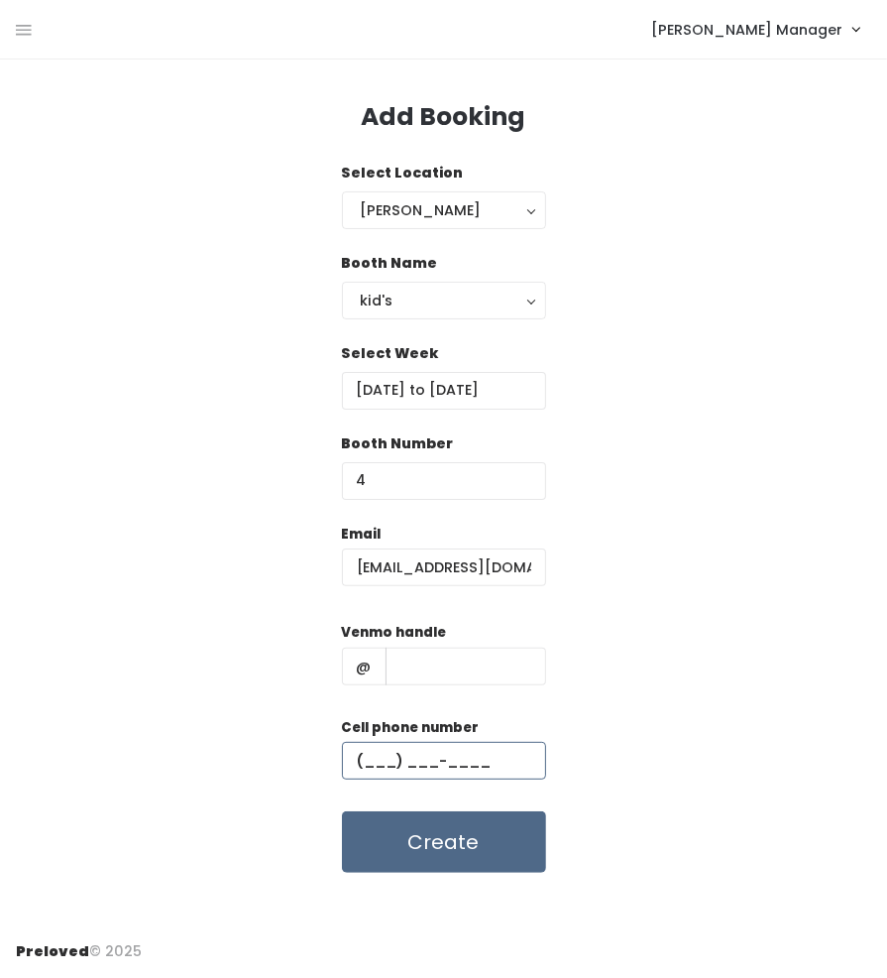
click at [490, 755] on input "text" at bounding box center [444, 761] width 204 height 38
paste input "[PHONE_NUMBER]"
type input "(801) 842-7765"
click at [448, 681] on input "text" at bounding box center [466, 666] width 161 height 38
paste input "dicannon@gmail.com (801) 842-7765 dicannon"
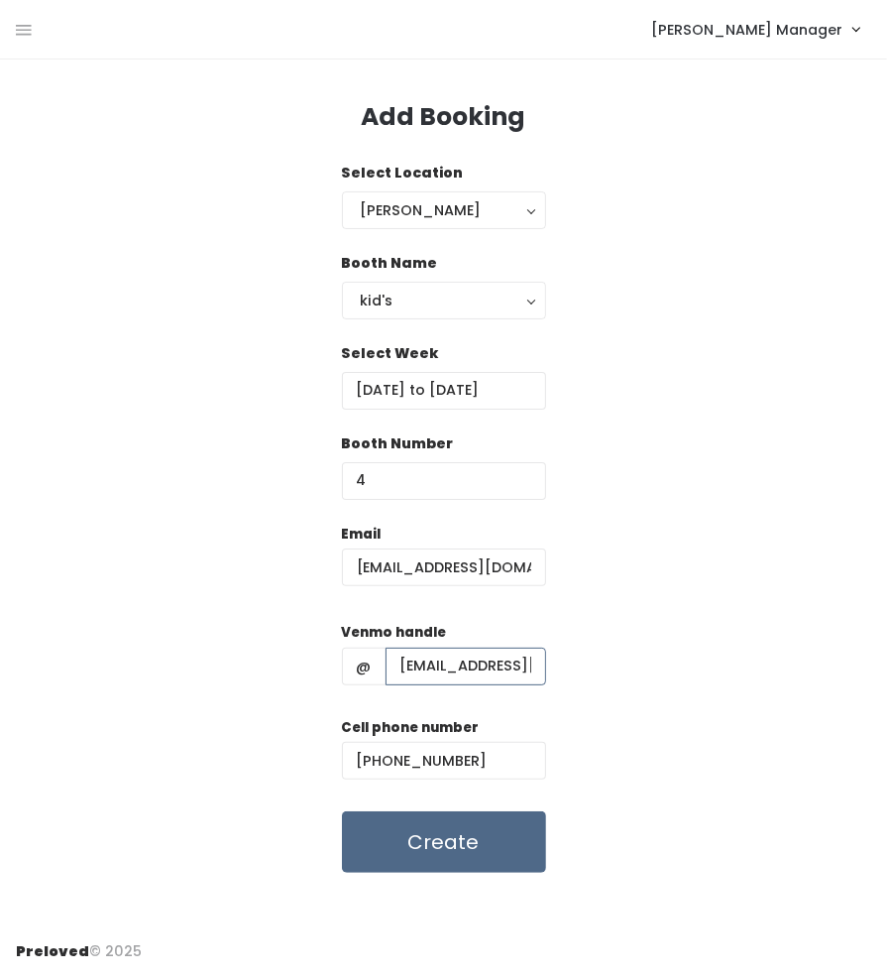
scroll to position [0, 230]
click at [456, 671] on input "dicannon@gmail.com (801) 842-7765 dicannon" at bounding box center [466, 666] width 161 height 38
click at [460, 671] on input "dicannon@gmail.com (801) 842-7765 dicannon" at bounding box center [466, 666] width 161 height 38
type input "dicannon"
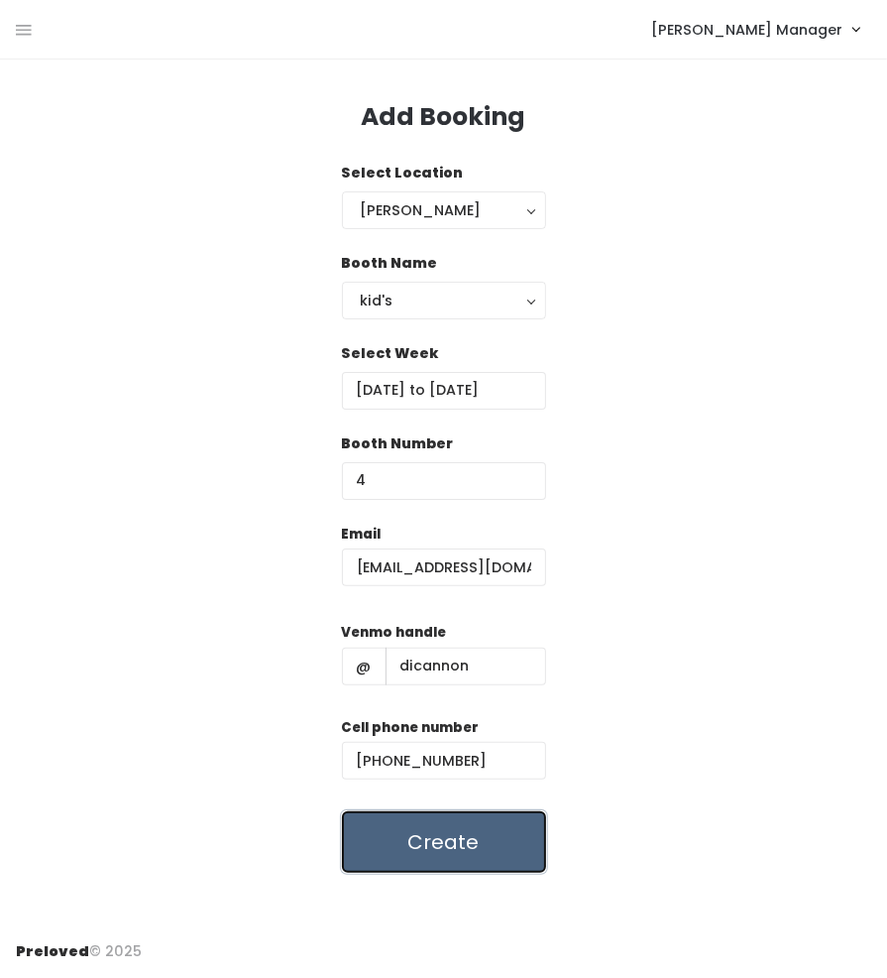
click at [487, 850] on button "Create" at bounding box center [444, 841] width 204 height 61
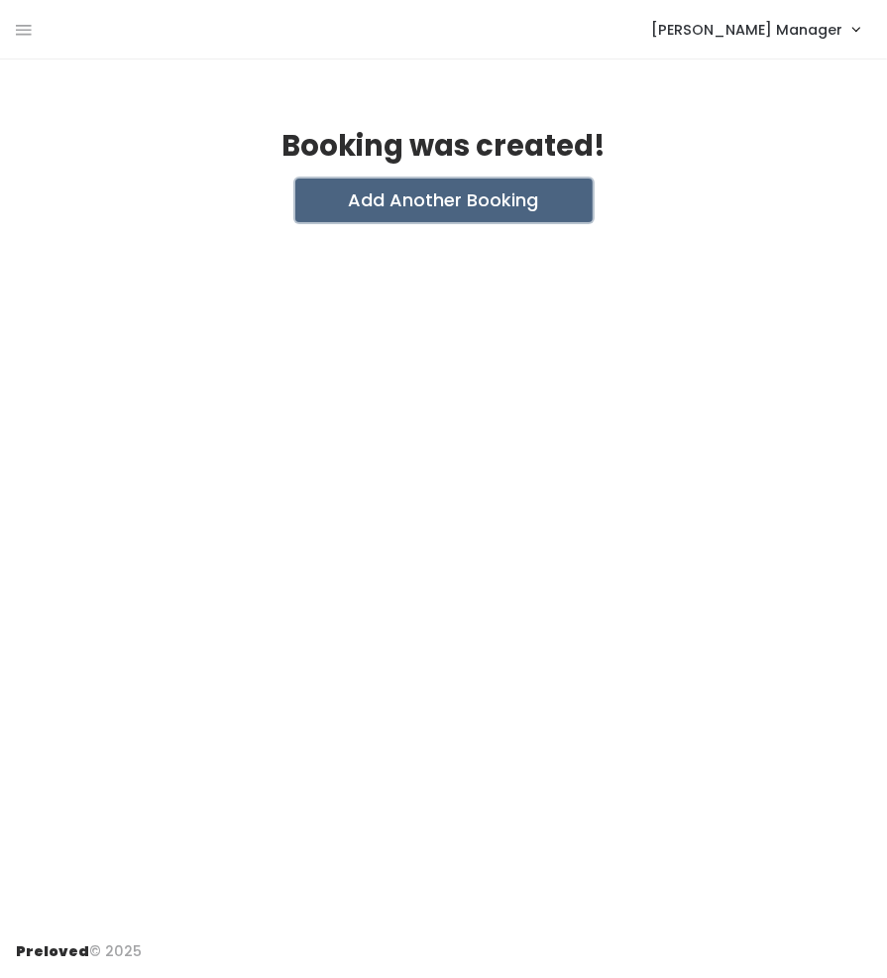
click at [471, 198] on button "Add Another Booking" at bounding box center [443, 200] width 297 height 44
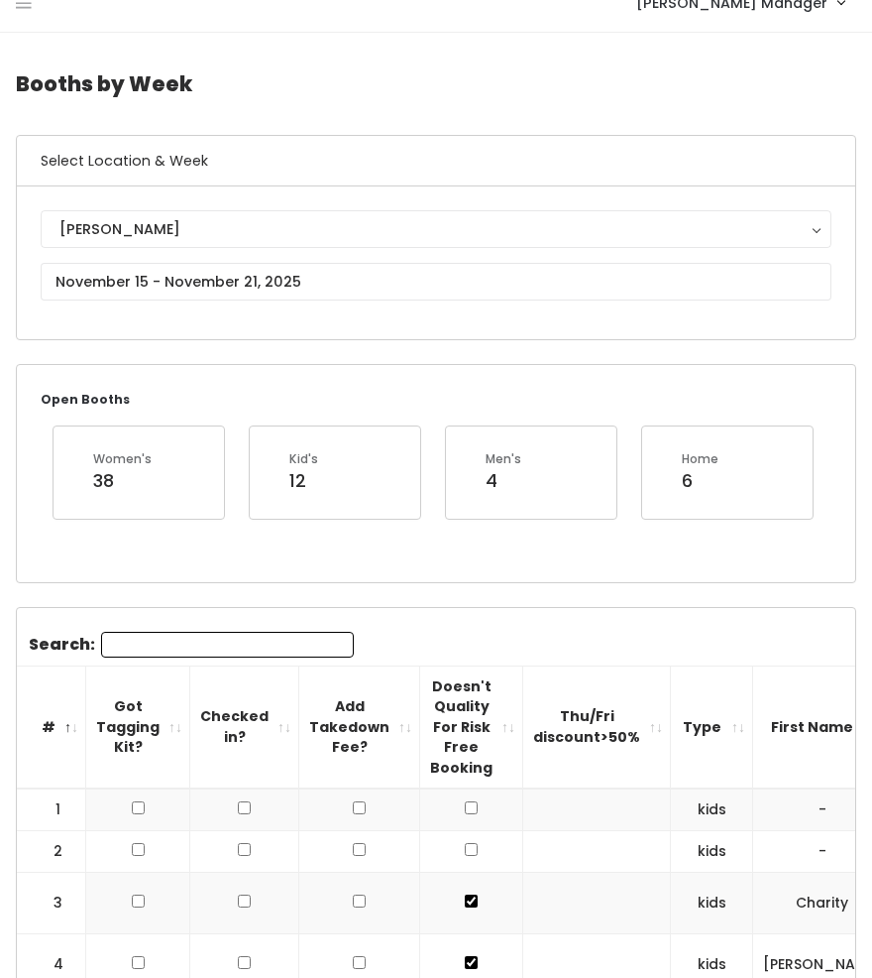
scroll to position [20, 0]
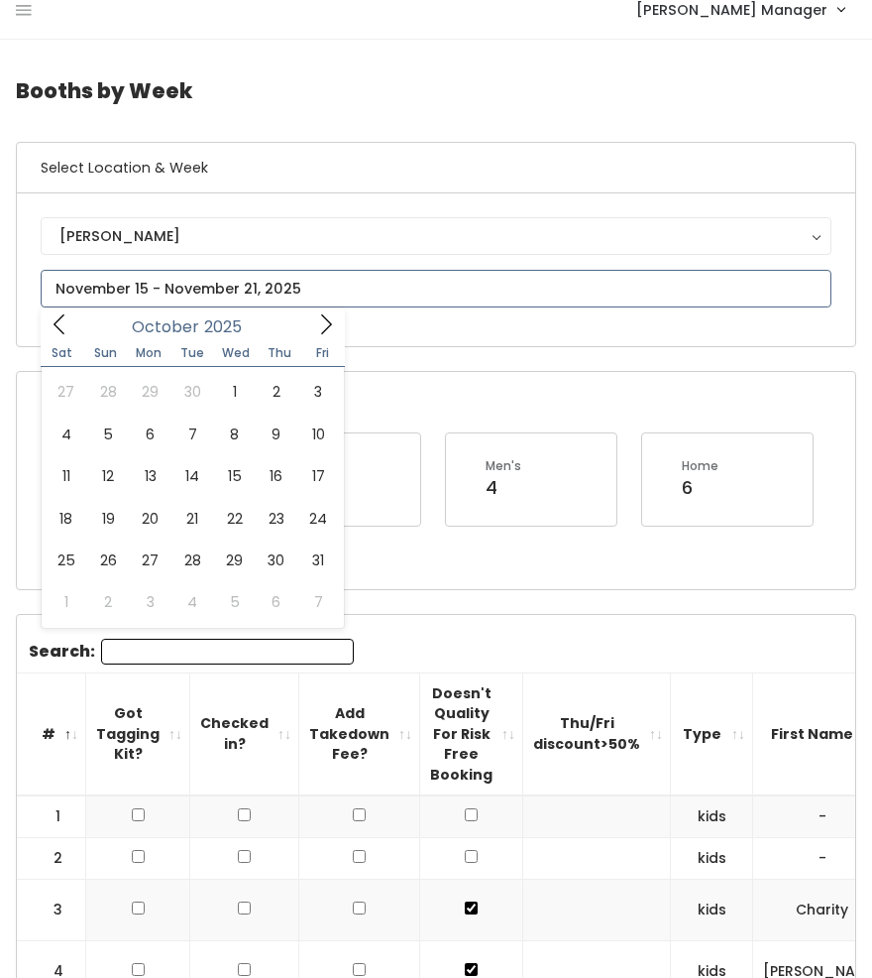
click at [335, 330] on icon at bounding box center [326, 324] width 22 height 22
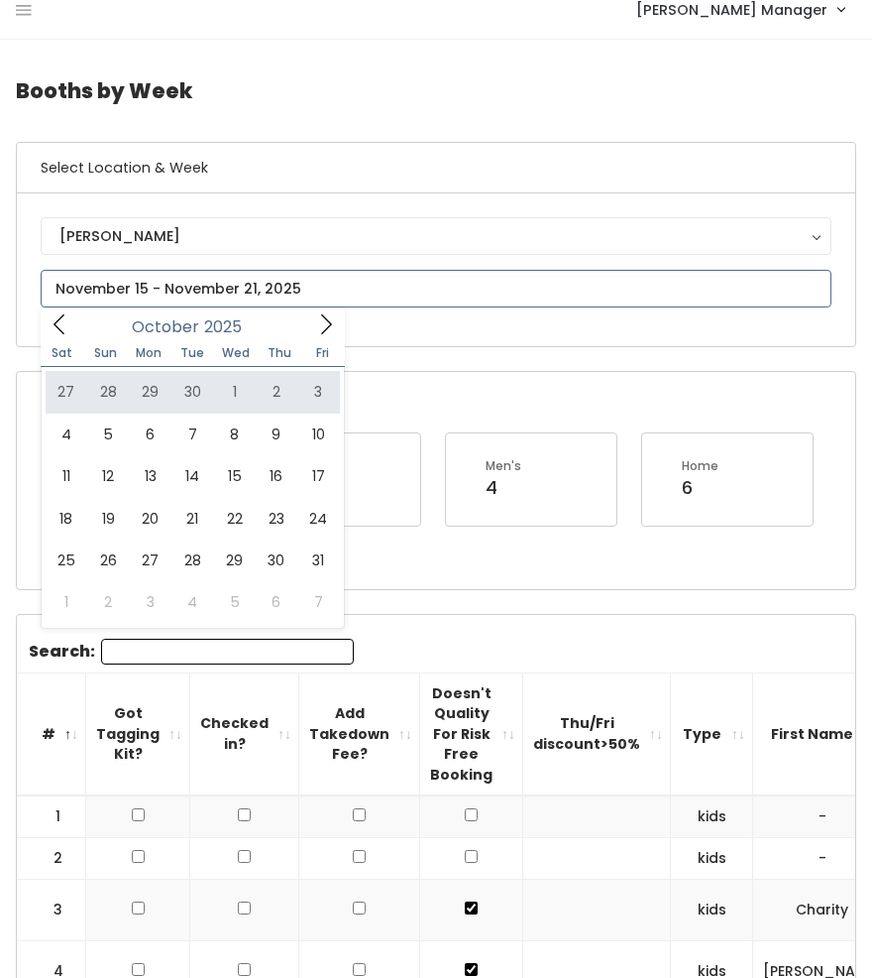
click at [325, 323] on icon at bounding box center [326, 324] width 22 height 22
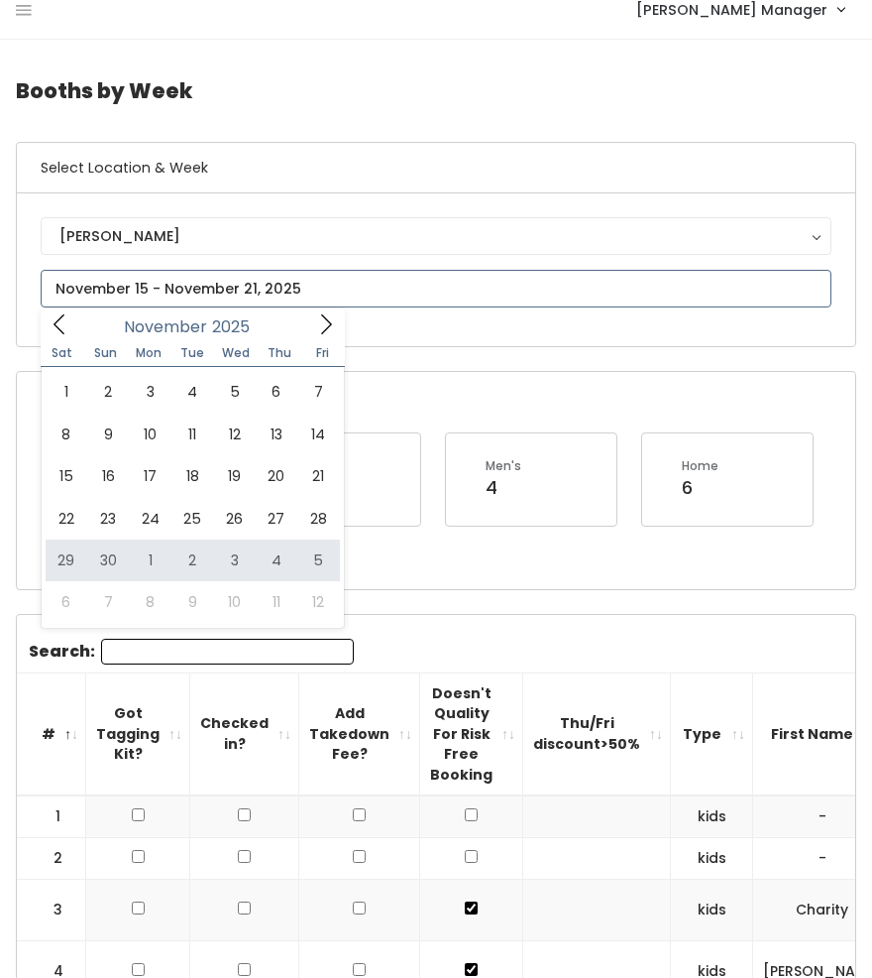
type input "[DATE] to [DATE]"
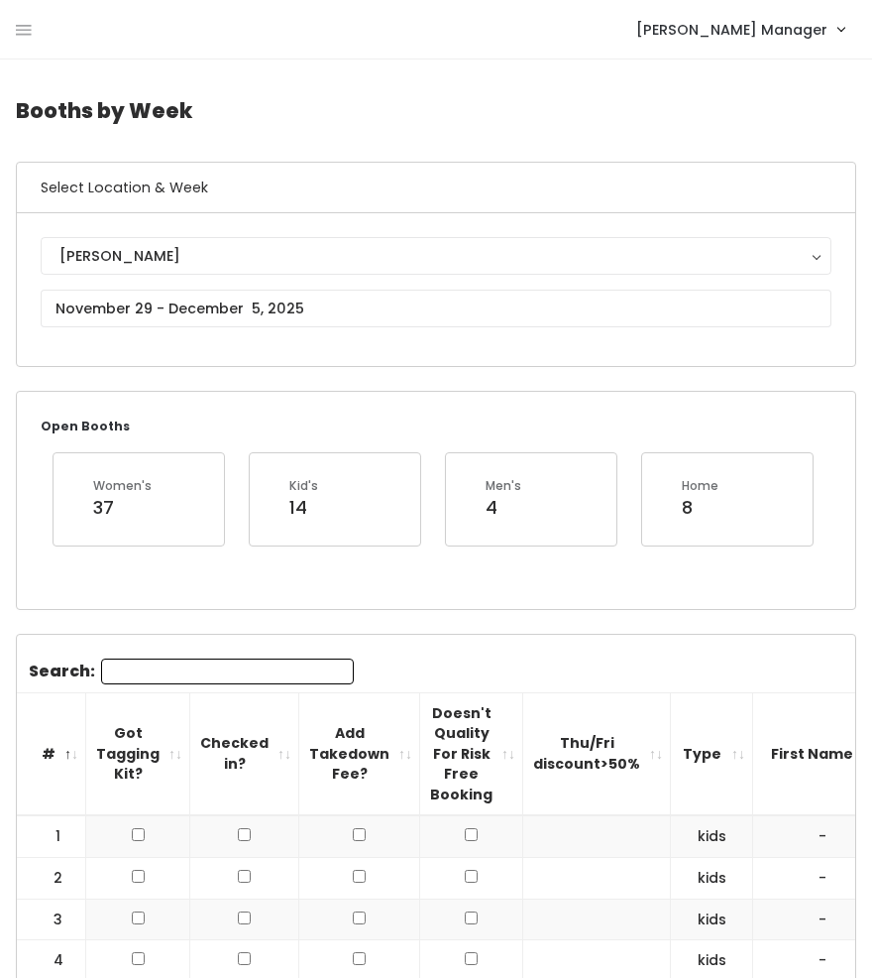
scroll to position [3, 0]
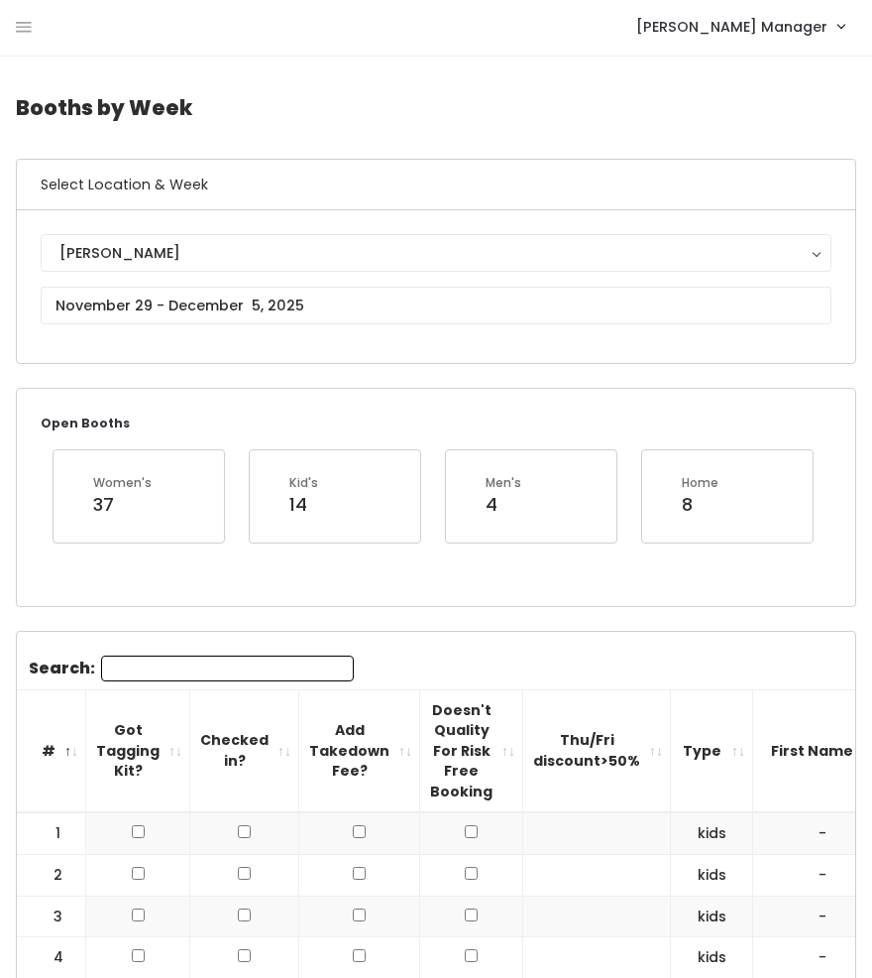
click at [317, 437] on div "Open Booths Women's 37 Kid's 14 Men's 4 Home 8" at bounding box center [436, 497] width 839 height 216
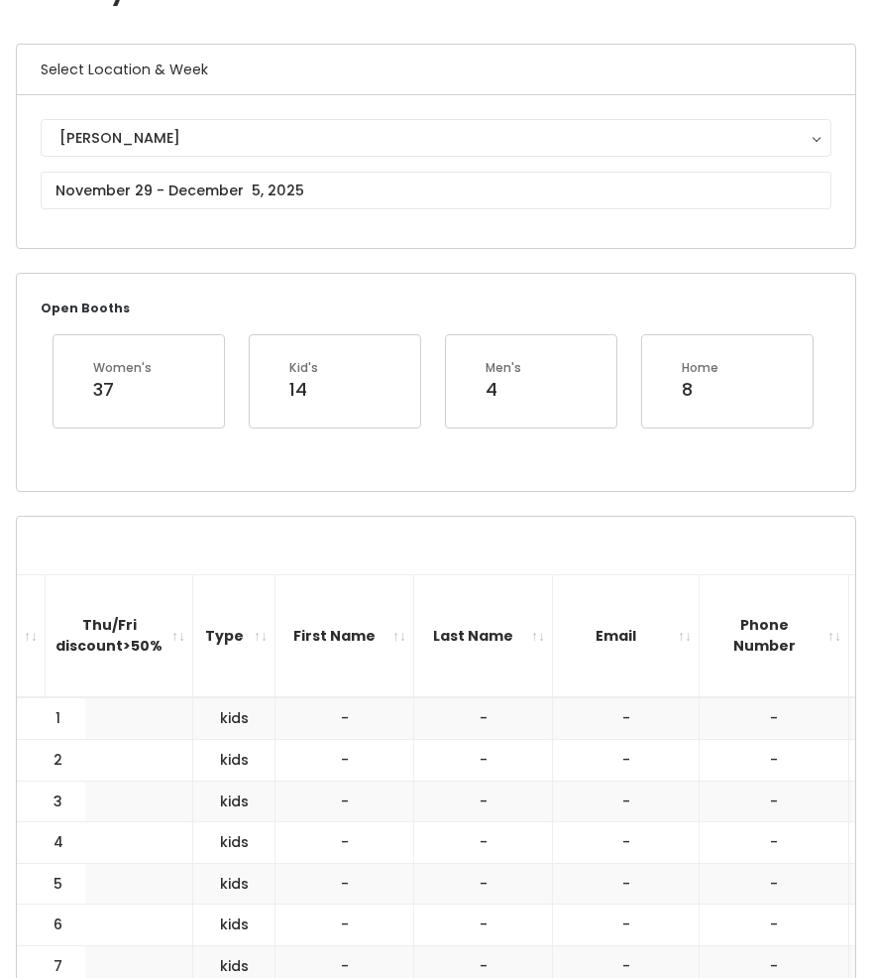
scroll to position [0, 0]
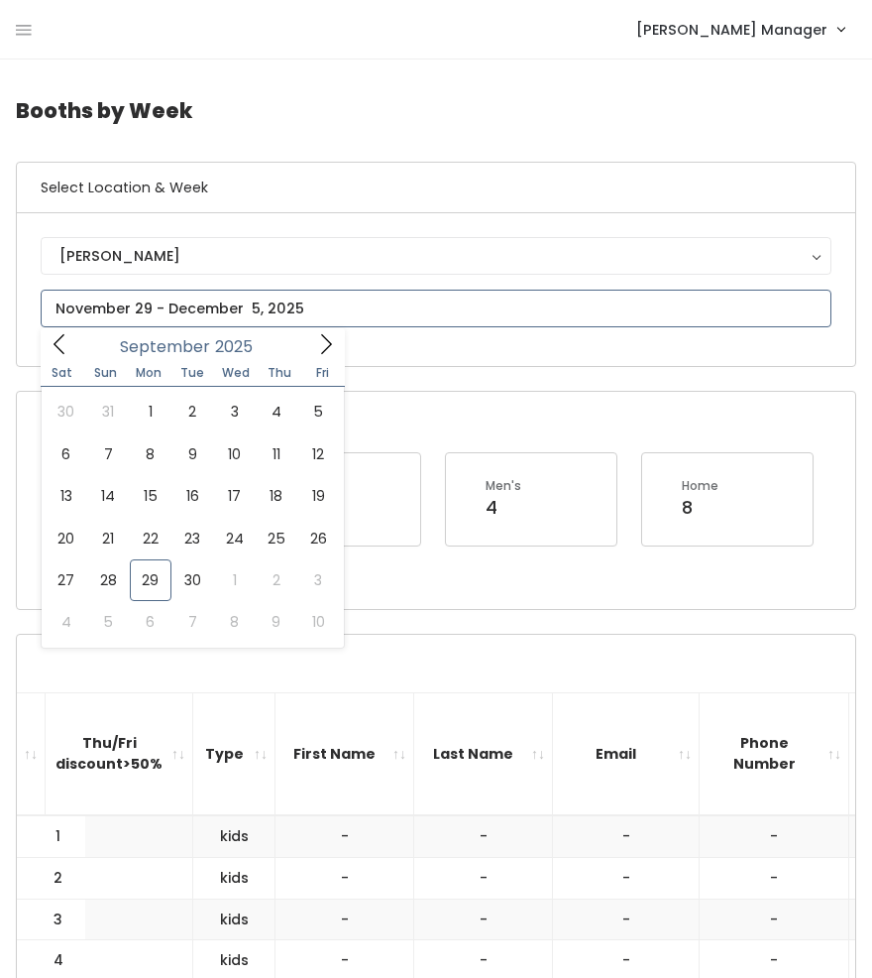
click at [122, 312] on input "text" at bounding box center [436, 309] width 791 height 38
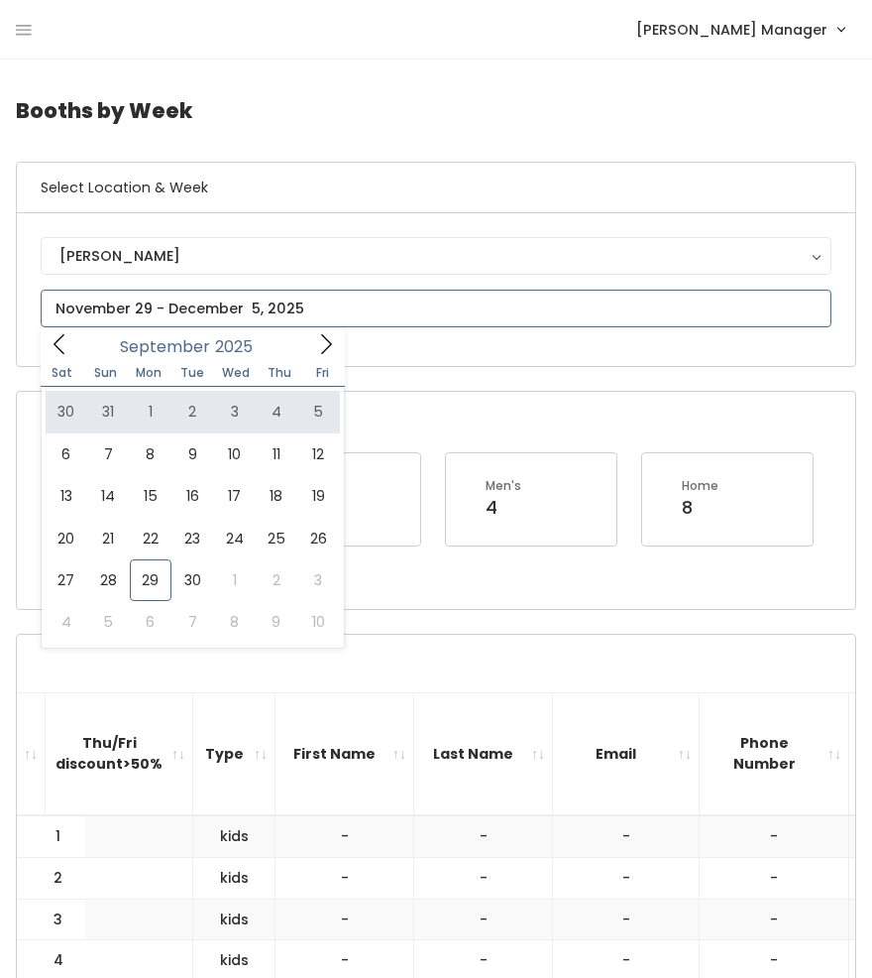
click at [317, 346] on icon at bounding box center [326, 344] width 22 height 22
click at [309, 350] on span at bounding box center [326, 343] width 38 height 31
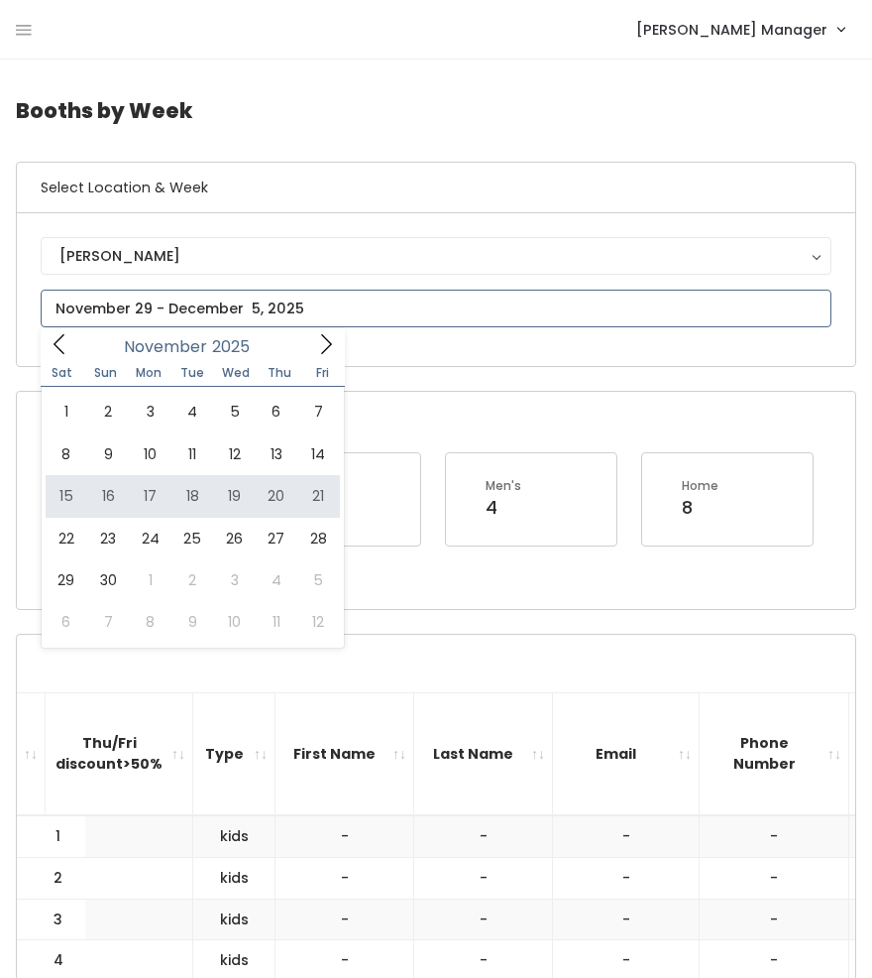
type input "[DATE] to [DATE]"
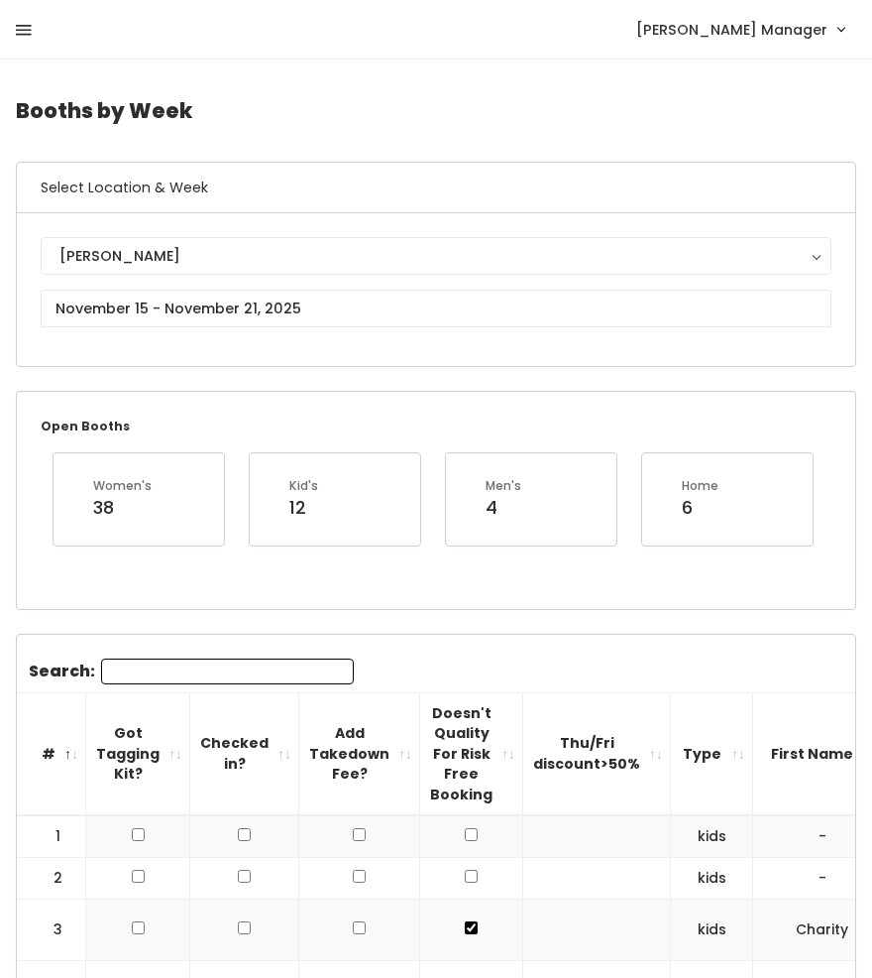
click at [26, 33] on icon at bounding box center [24, 31] width 16 height 18
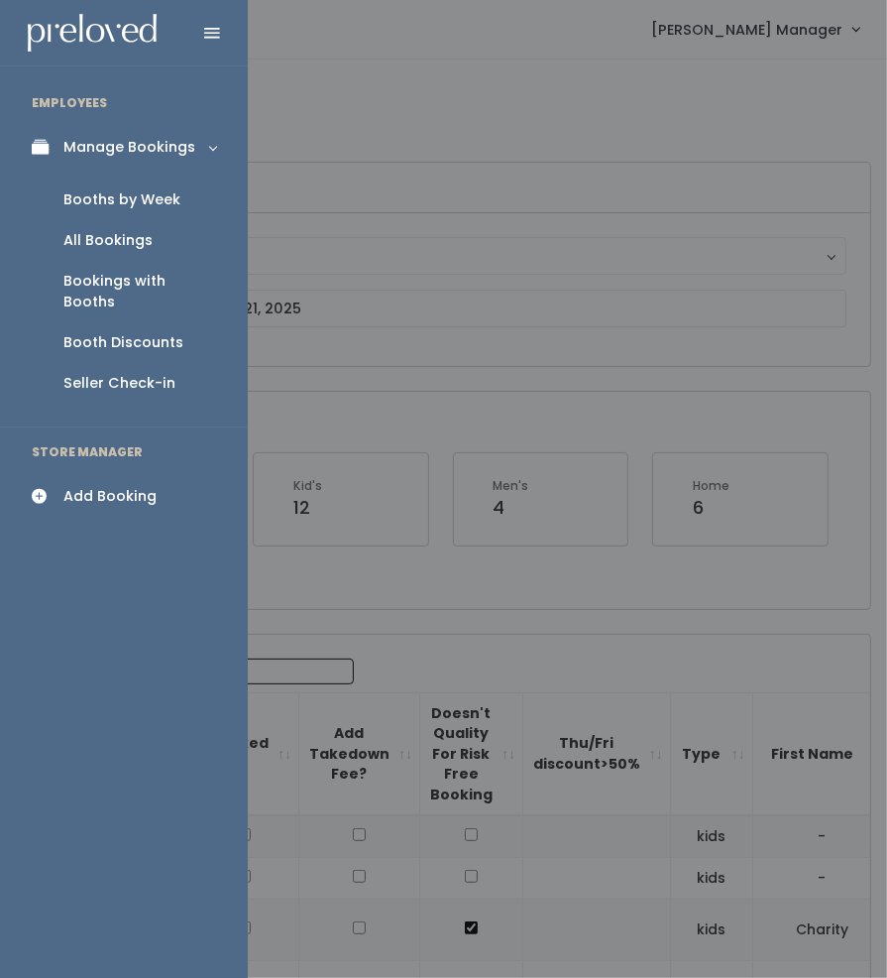
click at [75, 227] on link "All Bookings" at bounding box center [124, 240] width 248 height 41
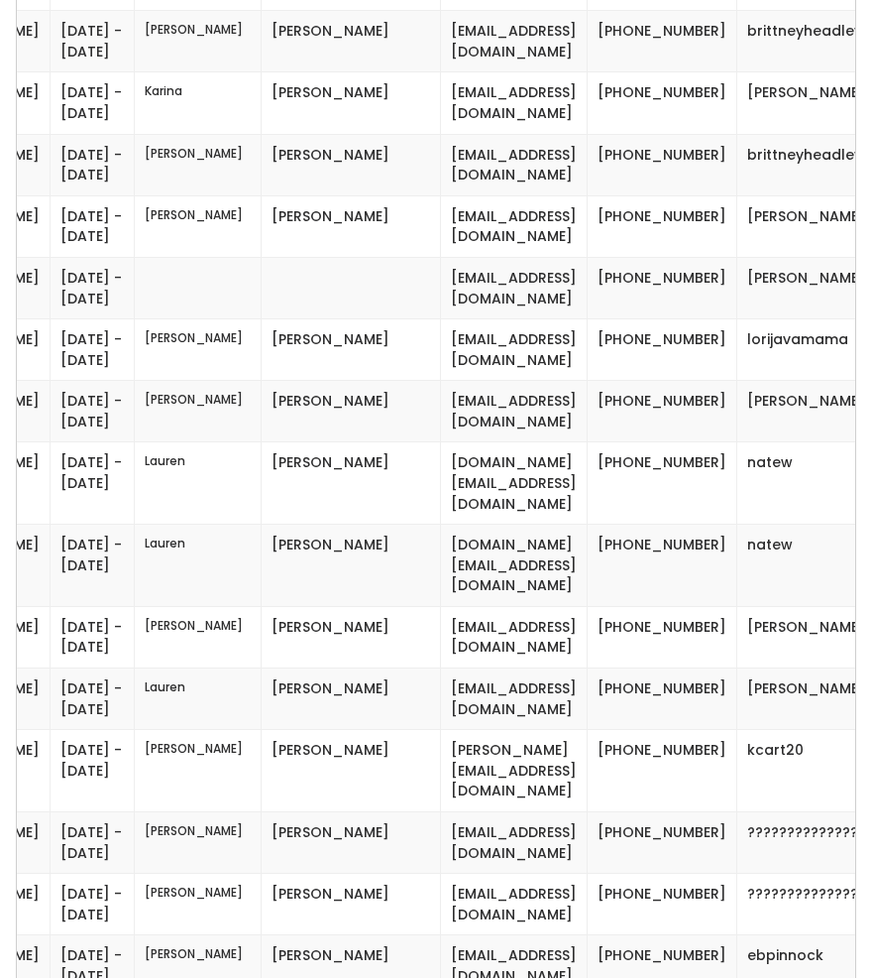
scroll to position [0, 241]
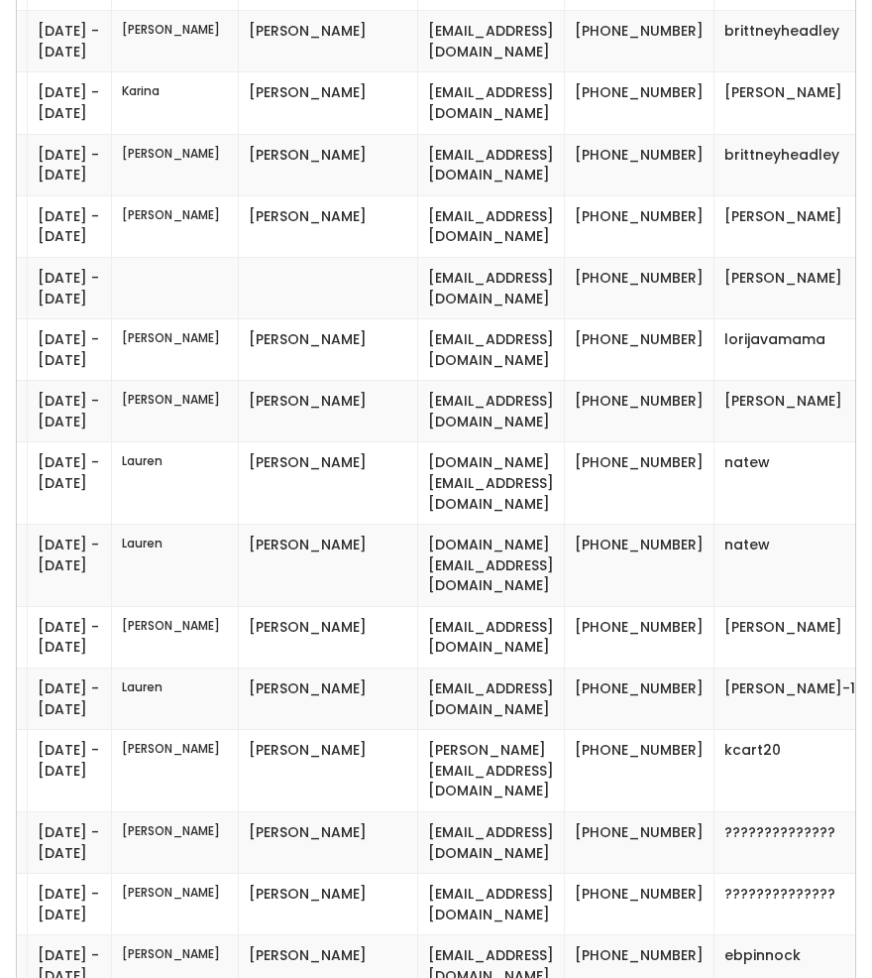
drag, startPoint x: 810, startPoint y: 492, endPoint x: 353, endPoint y: 501, distance: 457.1
copy tr "[EMAIL_ADDRESS][PERSON_NAME][DOMAIN_NAME] [PHONE_NUMBER] maddieriekhof"
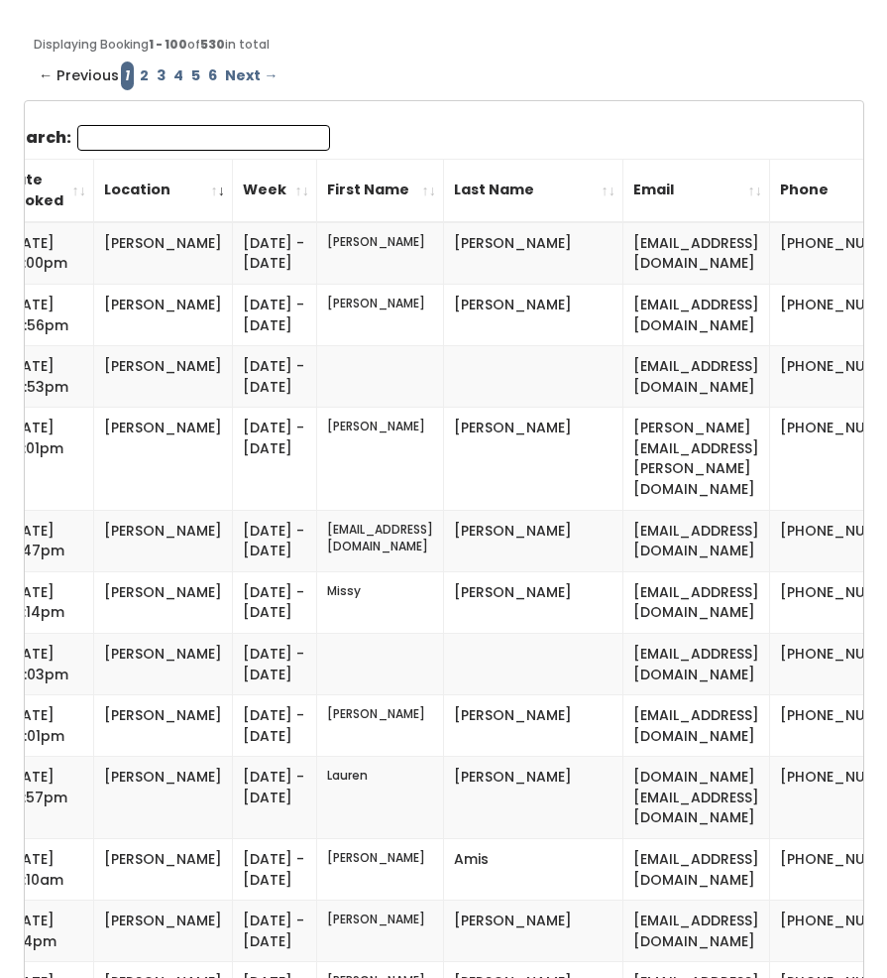
scroll to position [0, 0]
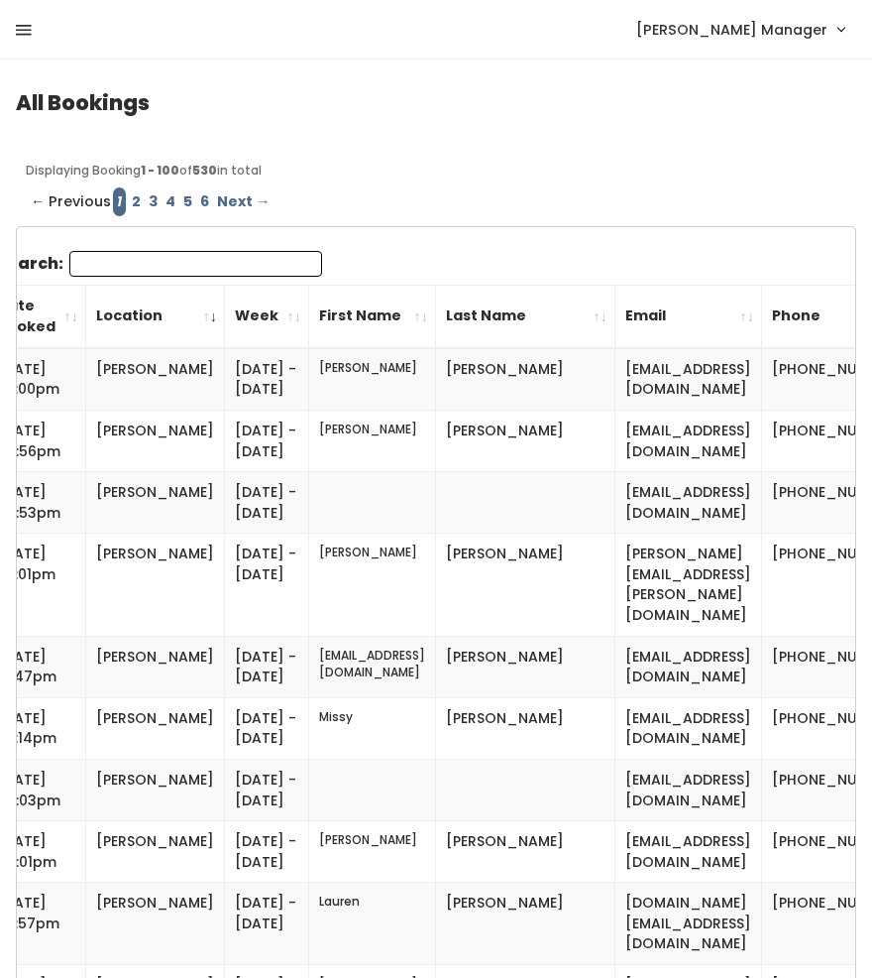
click at [25, 35] on icon at bounding box center [24, 31] width 16 height 18
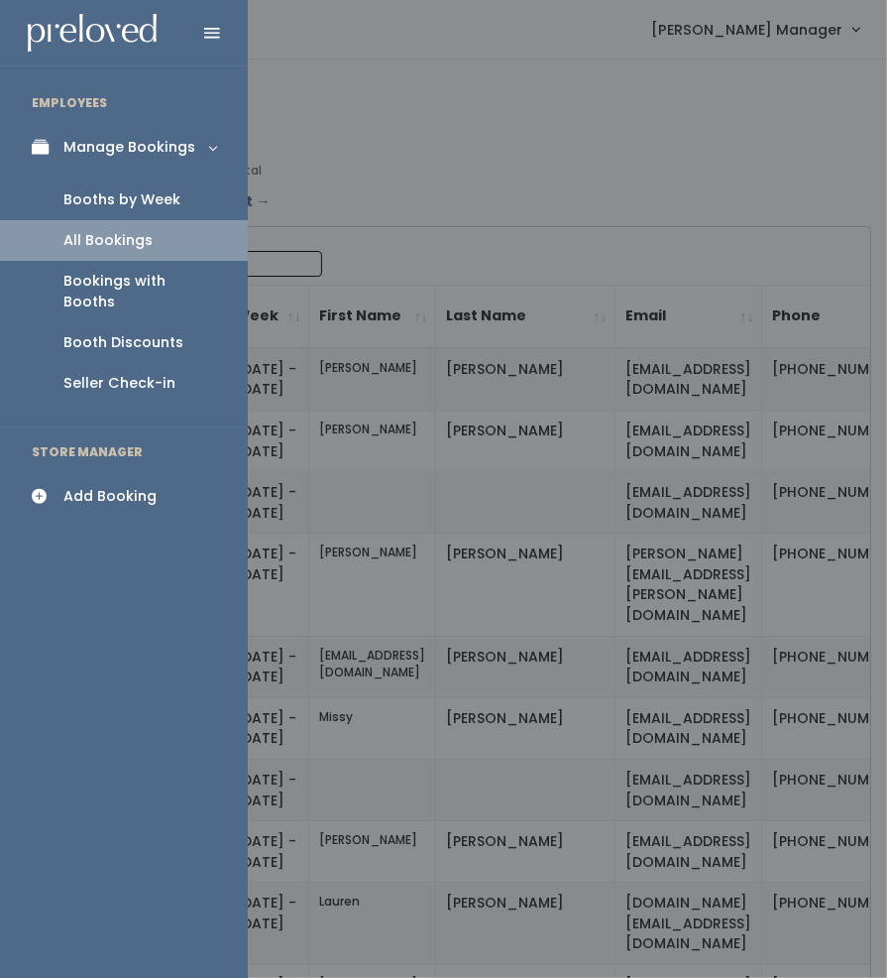
click at [82, 193] on div "Booths by Week" at bounding box center [121, 199] width 117 height 21
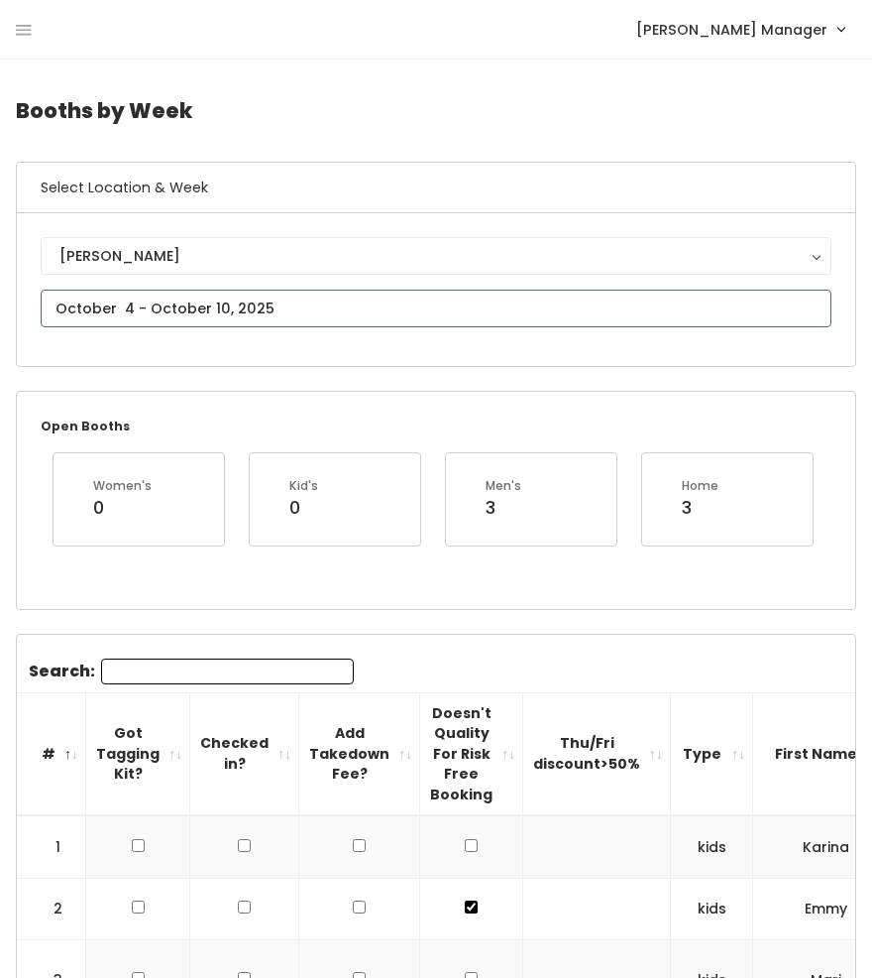
click at [123, 312] on input "text" at bounding box center [436, 309] width 791 height 38
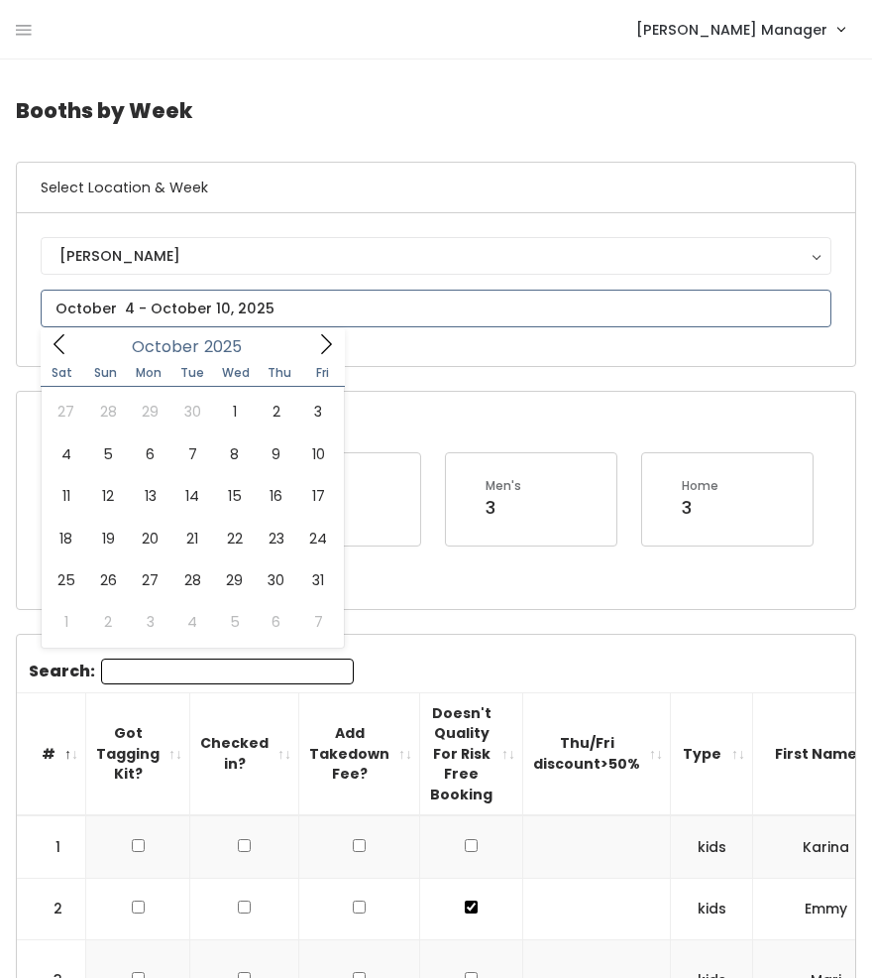
click at [327, 338] on icon at bounding box center [326, 344] width 22 height 22
click at [59, 347] on icon at bounding box center [60, 344] width 22 height 22
type input "October 25 to October 31"
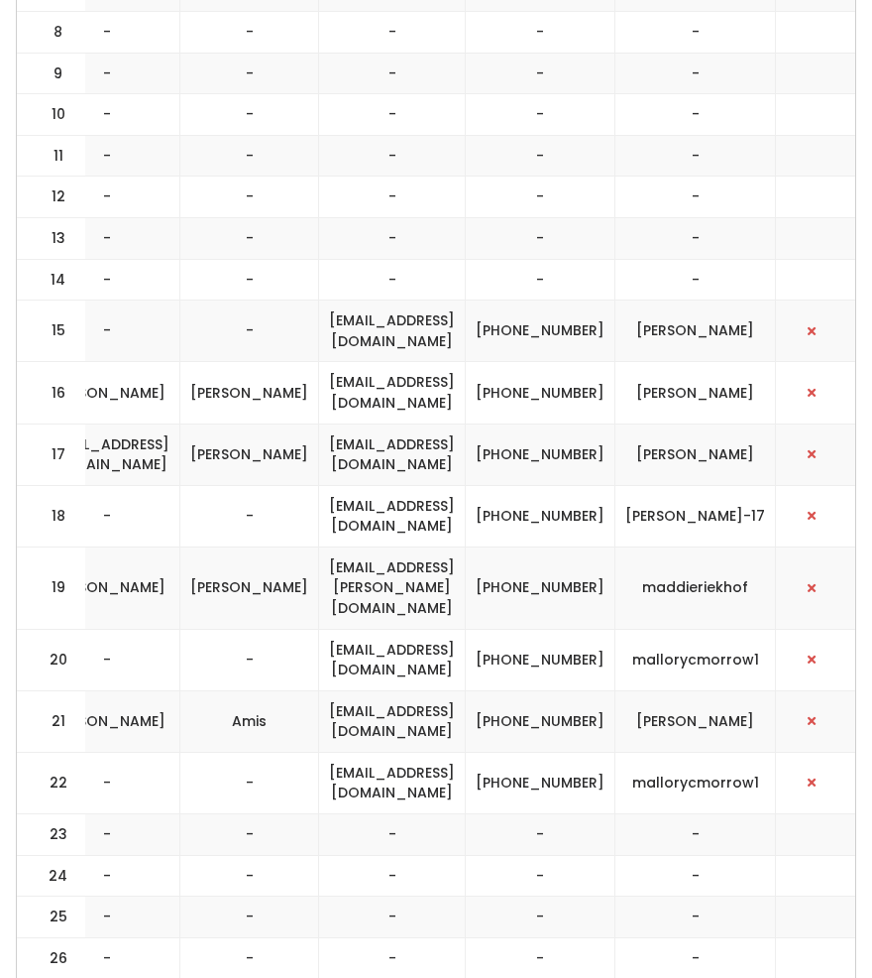
scroll to position [0, 748]
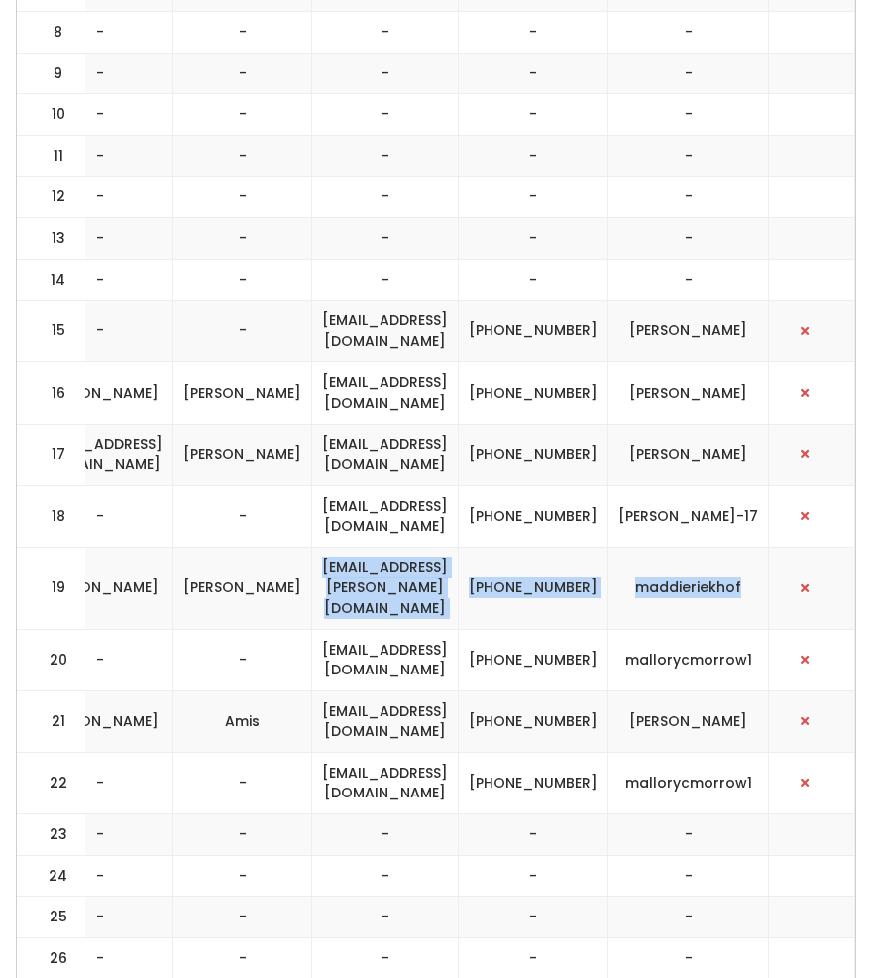
drag, startPoint x: 762, startPoint y: 495, endPoint x: 294, endPoint y: 493, distance: 468.0
click at [294, 546] on tr "19 womens Maddie Riekhof maddie.riekhof@gmail.com (801) 558-4417 maddieriekhof" at bounding box center [73, 587] width 1566 height 82
copy tr "maddie.riekhof@gmail.com (801) 558-4417 maddieriekhof"
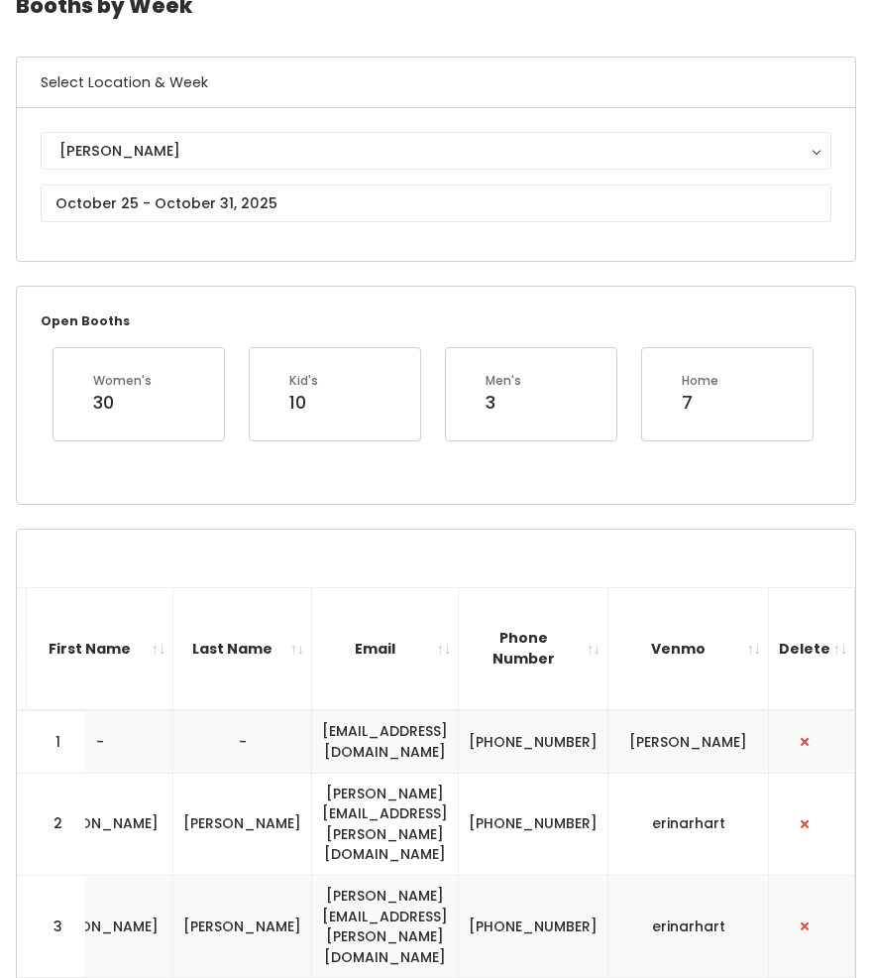
scroll to position [0, 0]
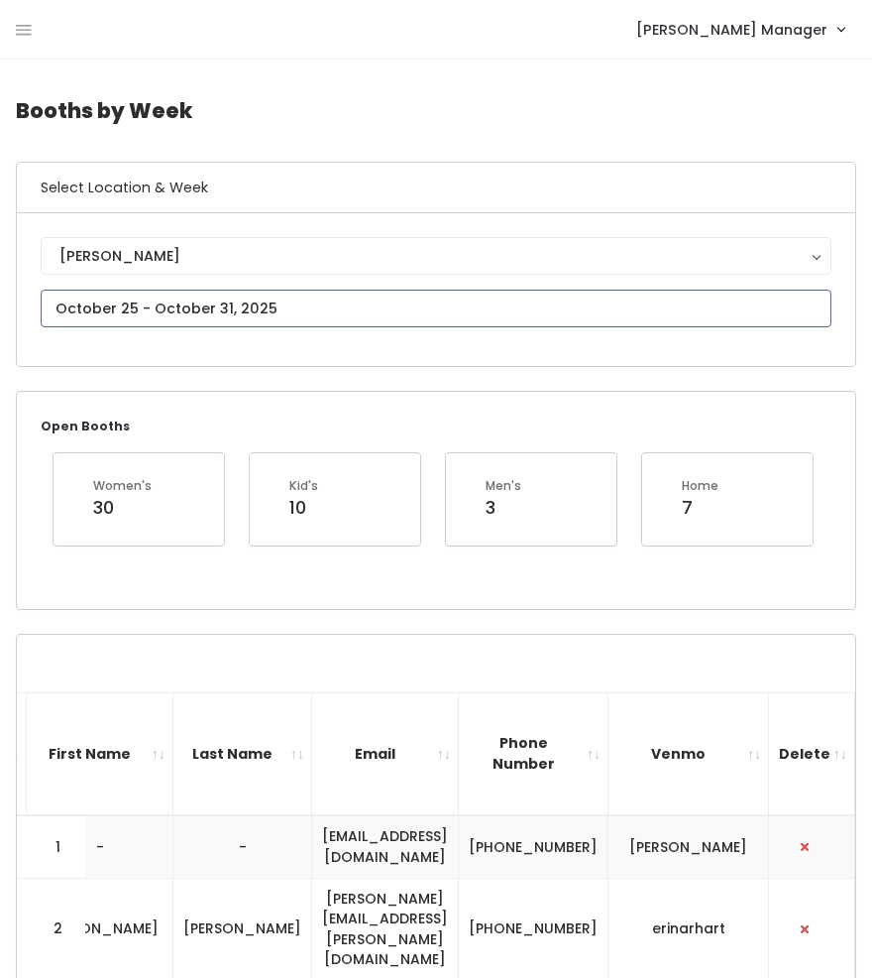
click at [127, 308] on input "text" at bounding box center [436, 309] width 791 height 38
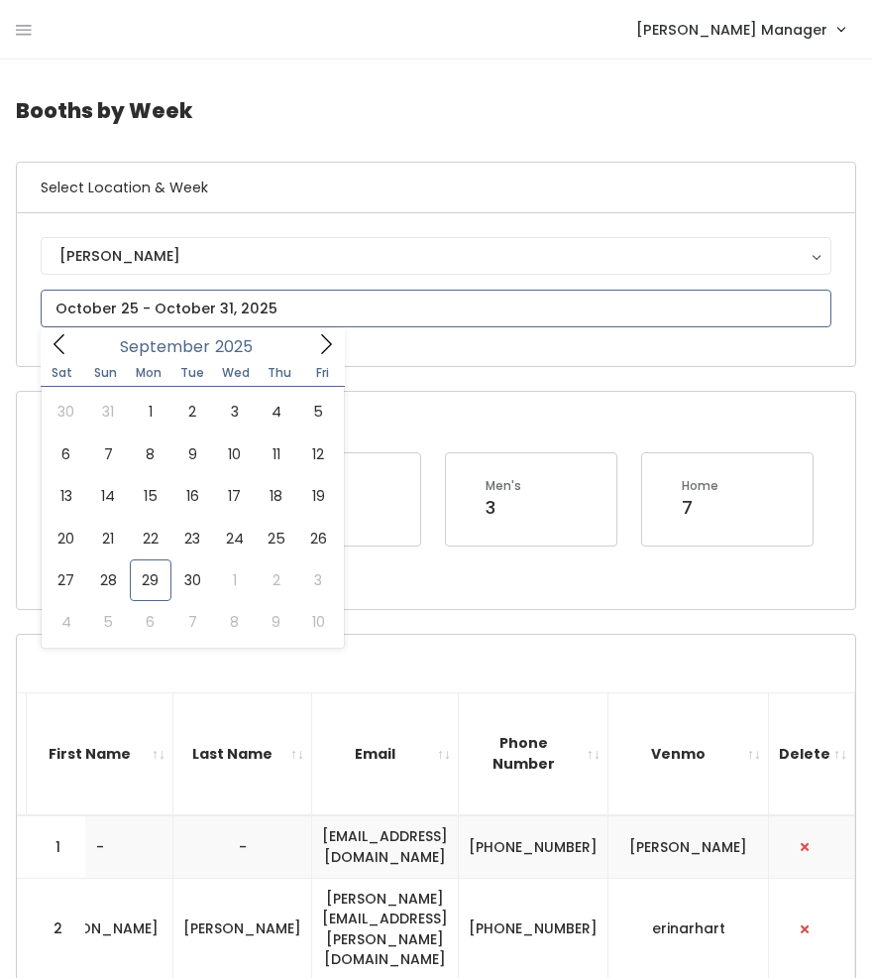
click at [327, 347] on icon at bounding box center [326, 344] width 11 height 20
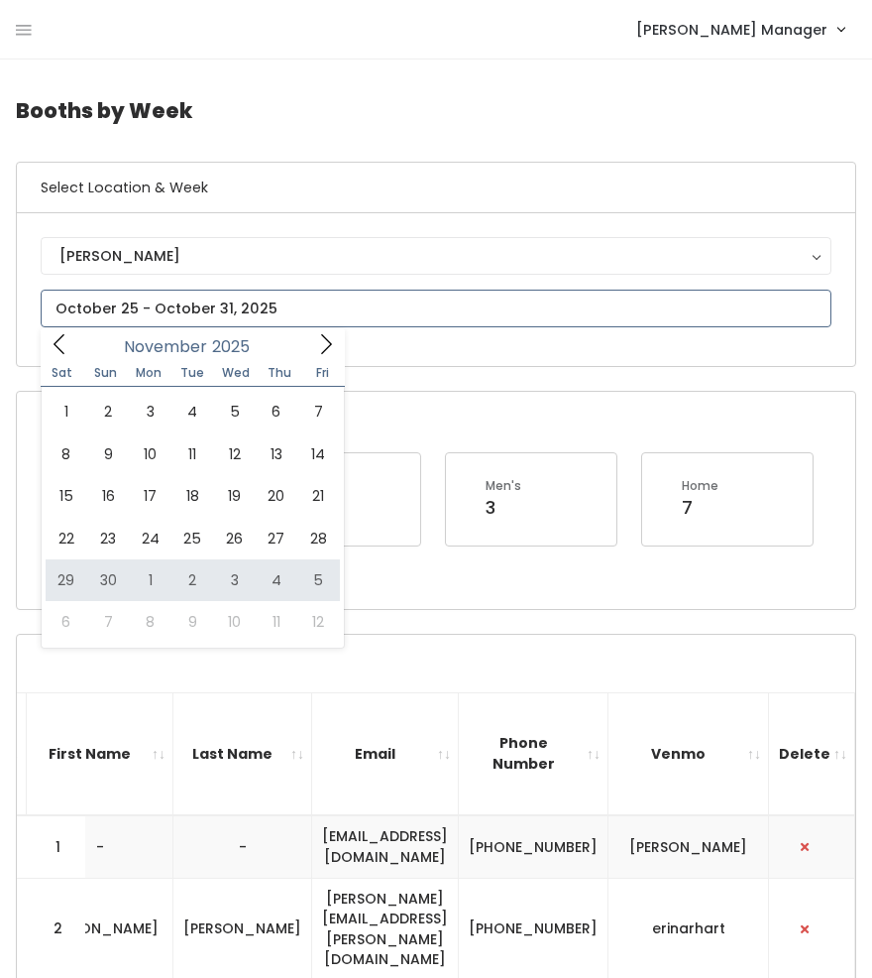
type input "November 29 to December 5"
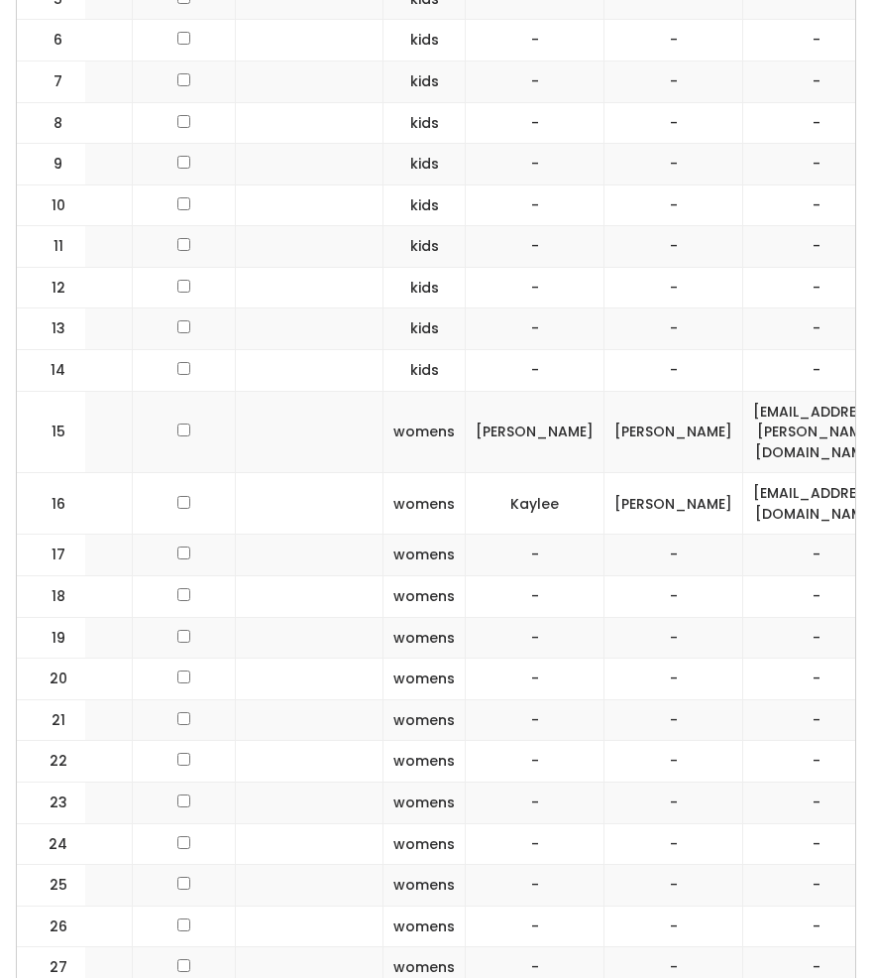
scroll to position [0, 297]
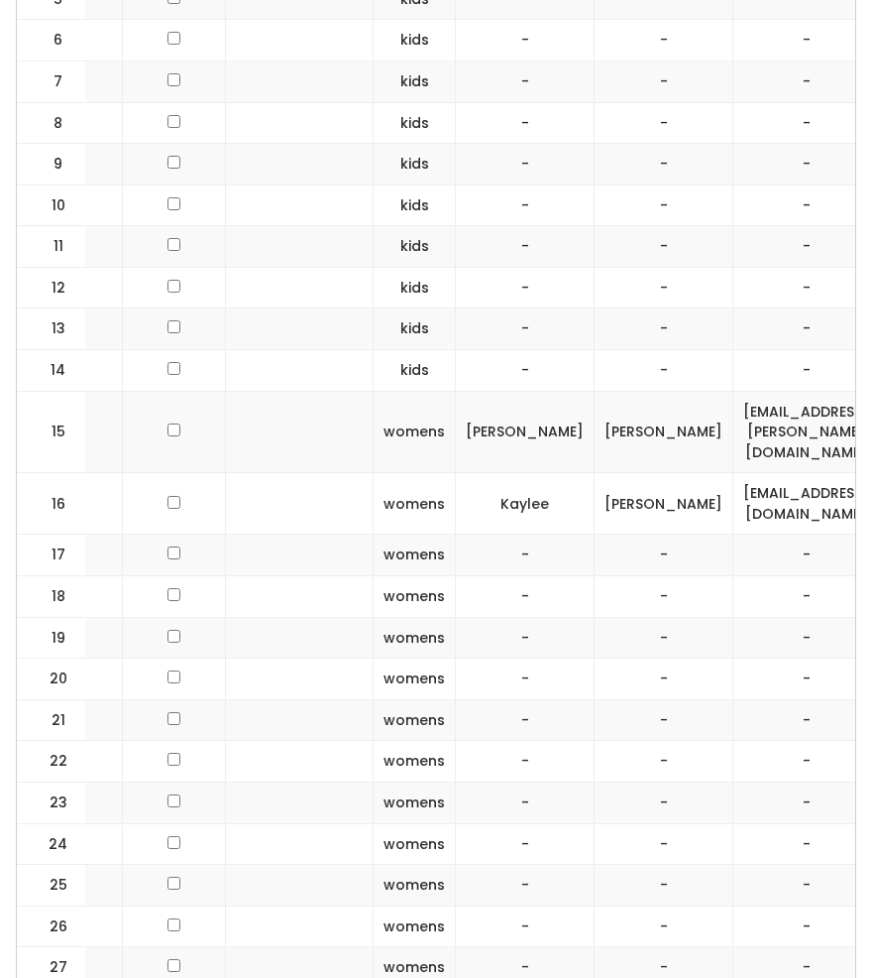
click at [168, 630] on input "checkbox" at bounding box center [174, 636] width 13 height 13
checkbox input "true"
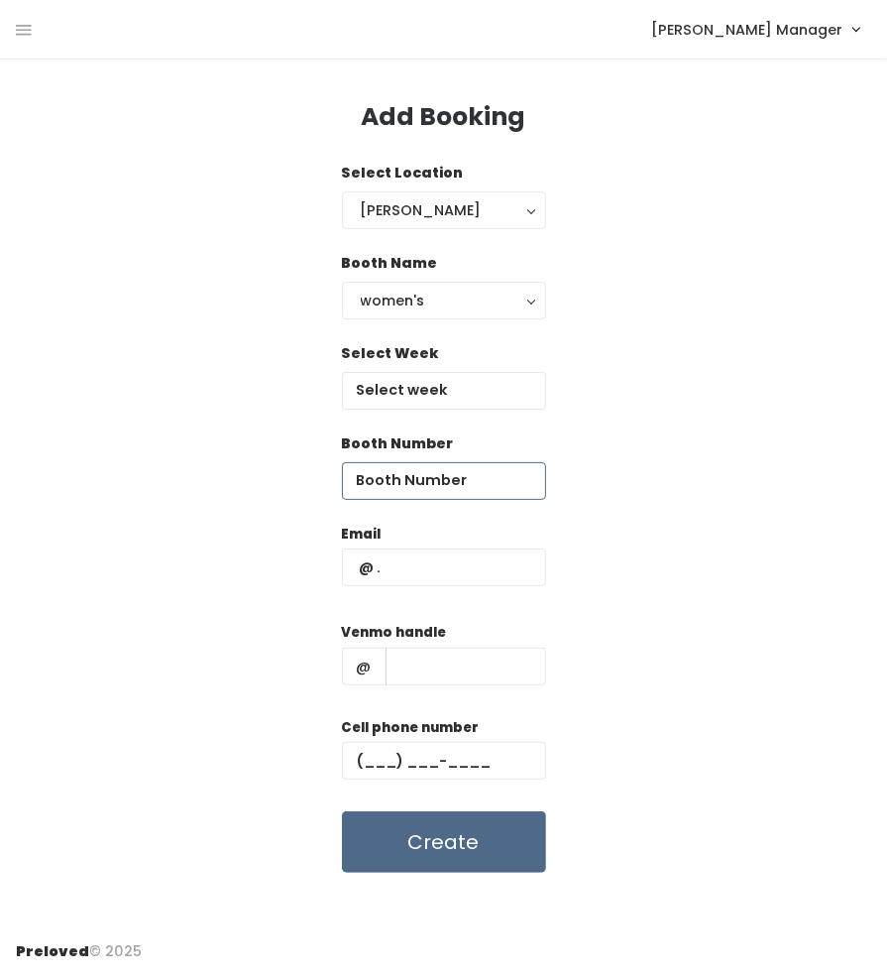
click at [456, 489] on input "number" at bounding box center [444, 481] width 204 height 38
type input "19"
click at [610, 463] on div "Booth Number 19" at bounding box center [444, 478] width 856 height 90
click at [460, 381] on input "text" at bounding box center [444, 391] width 204 height 38
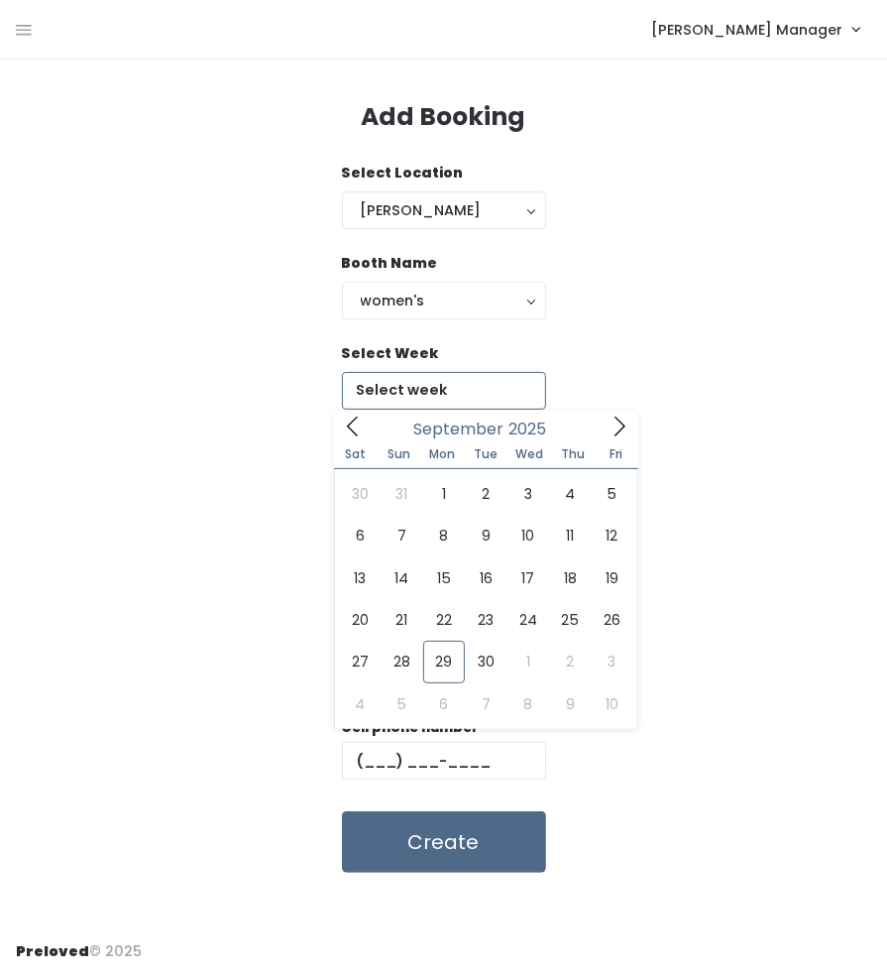
click at [627, 417] on icon at bounding box center [620, 426] width 22 height 22
click at [630, 437] on span at bounding box center [620, 425] width 38 height 31
type input "[DATE] to [DATE]"
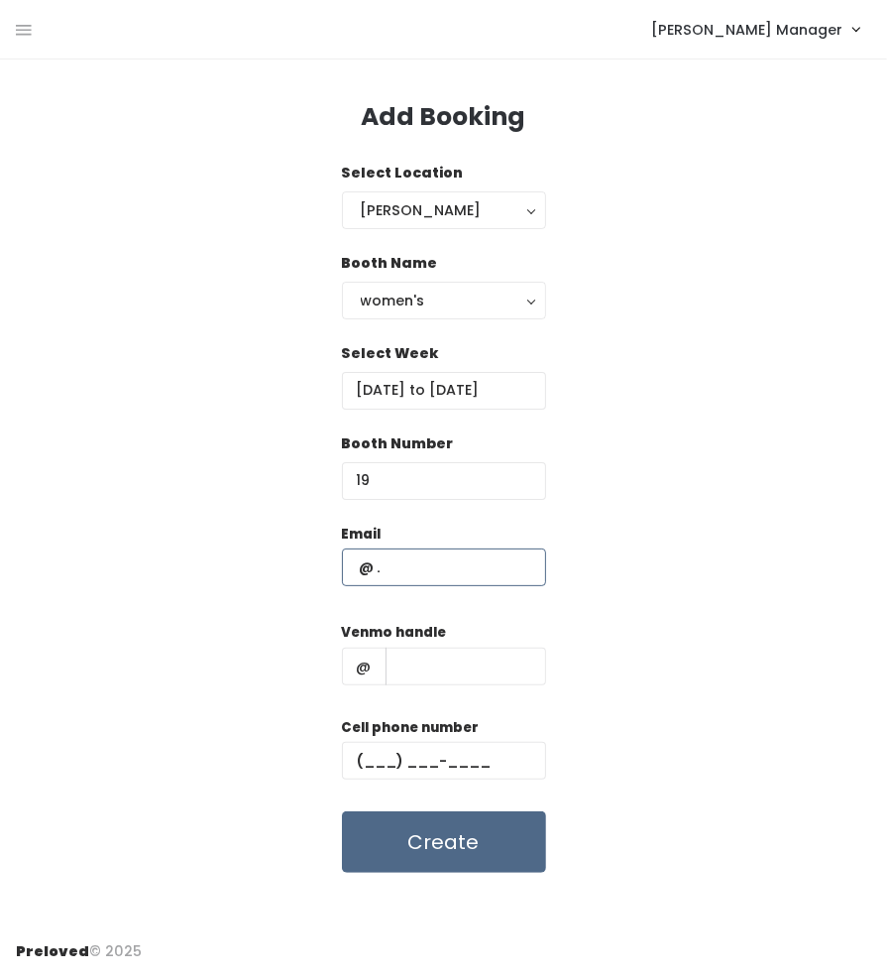
click at [408, 573] on input "text" at bounding box center [444, 567] width 204 height 38
paste input "[EMAIL_ADDRESS][PERSON_NAME][DOMAIN_NAME] [PHONE_NUMBER] maddieriekhof"
type input "[EMAIL_ADDRESS][PERSON_NAME][DOMAIN_NAME]"
click at [467, 770] on input "text" at bounding box center [444, 761] width 204 height 38
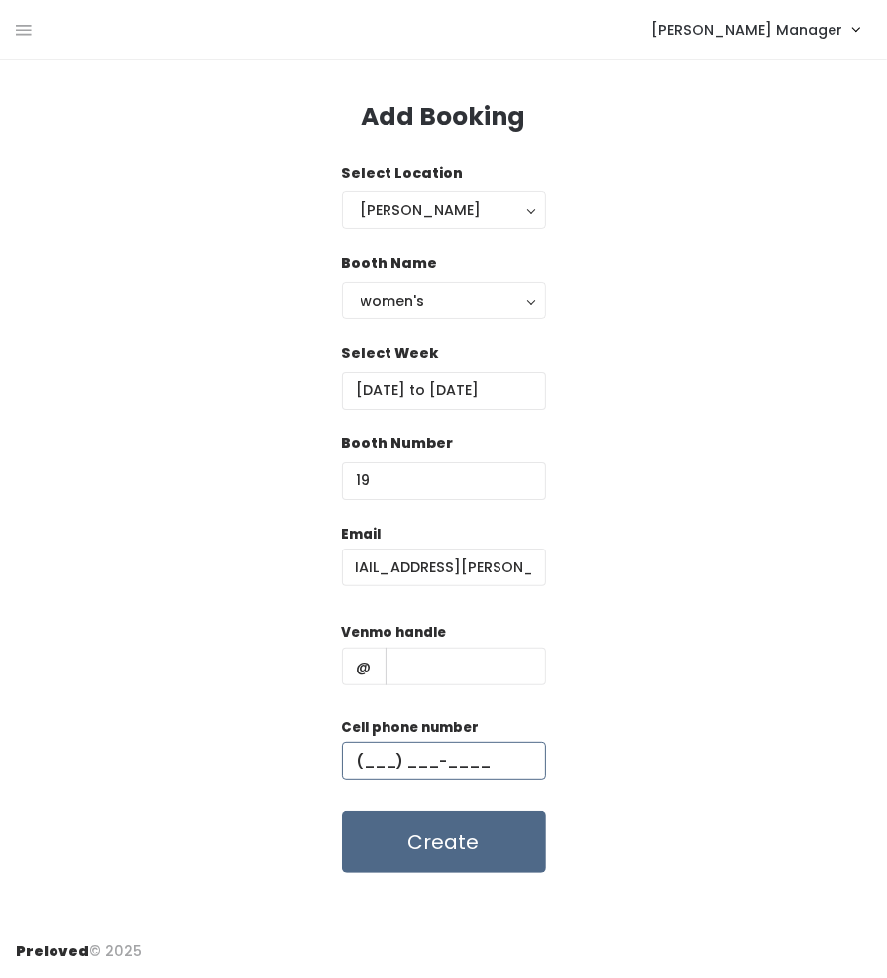
scroll to position [0, 0]
paste input "(801) 558-4417"
type input "(801) 558-4417"
click at [432, 661] on input "text" at bounding box center [466, 666] width 161 height 38
paste input "maddie.riekhof@gmail.com (801) 558-4417 maddieriekhof"
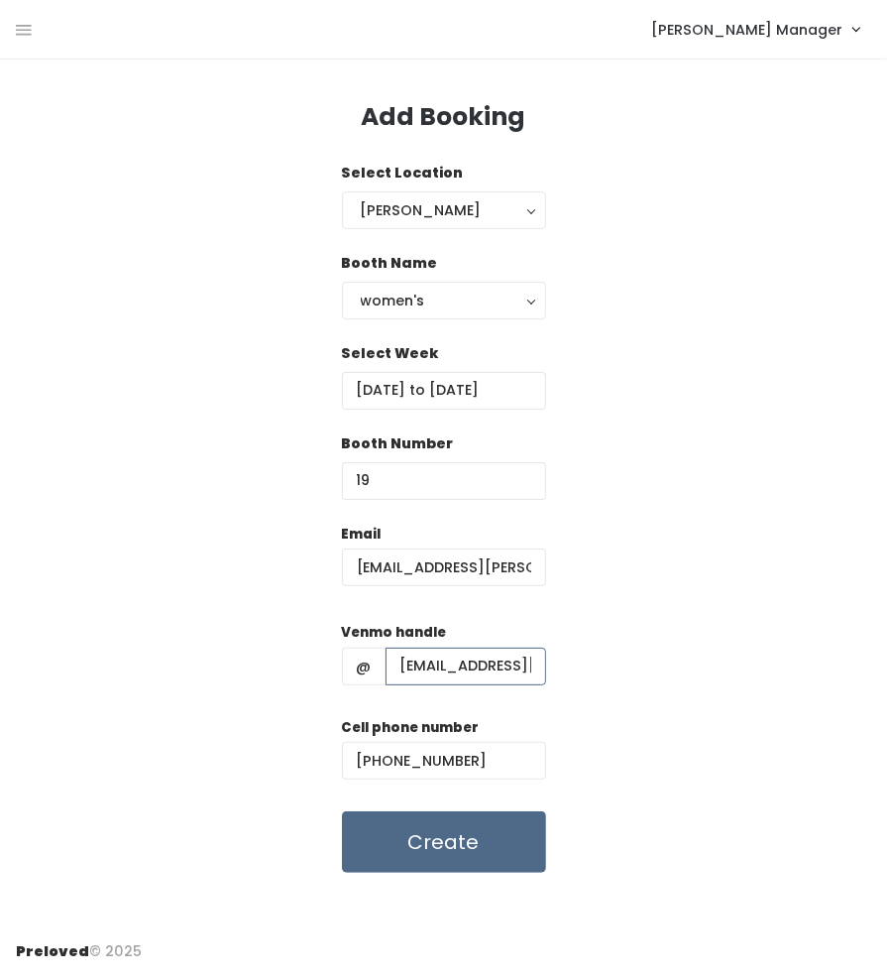
scroll to position [0, 296]
click at [428, 669] on input "maddie.riekhof@gmail.com (801) 558-4417 maddieriekhof" at bounding box center [466, 666] width 161 height 38
type input "maddieriekhof"
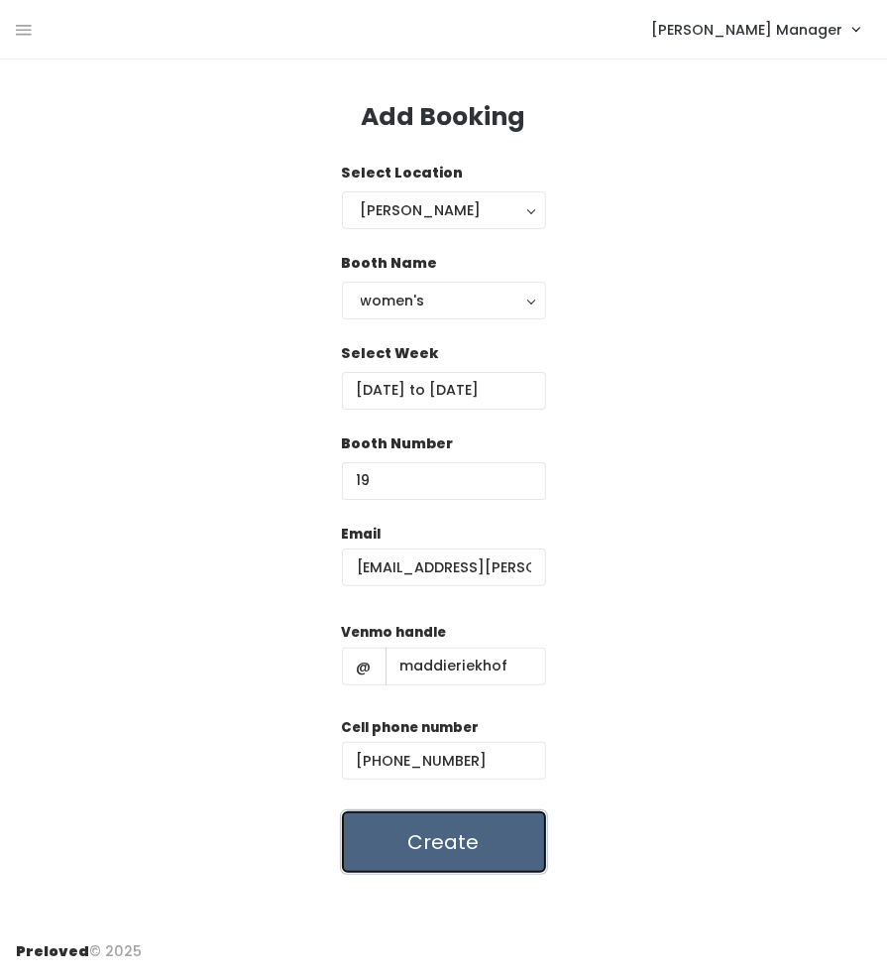
click at [484, 843] on button "Create" at bounding box center [444, 841] width 204 height 61
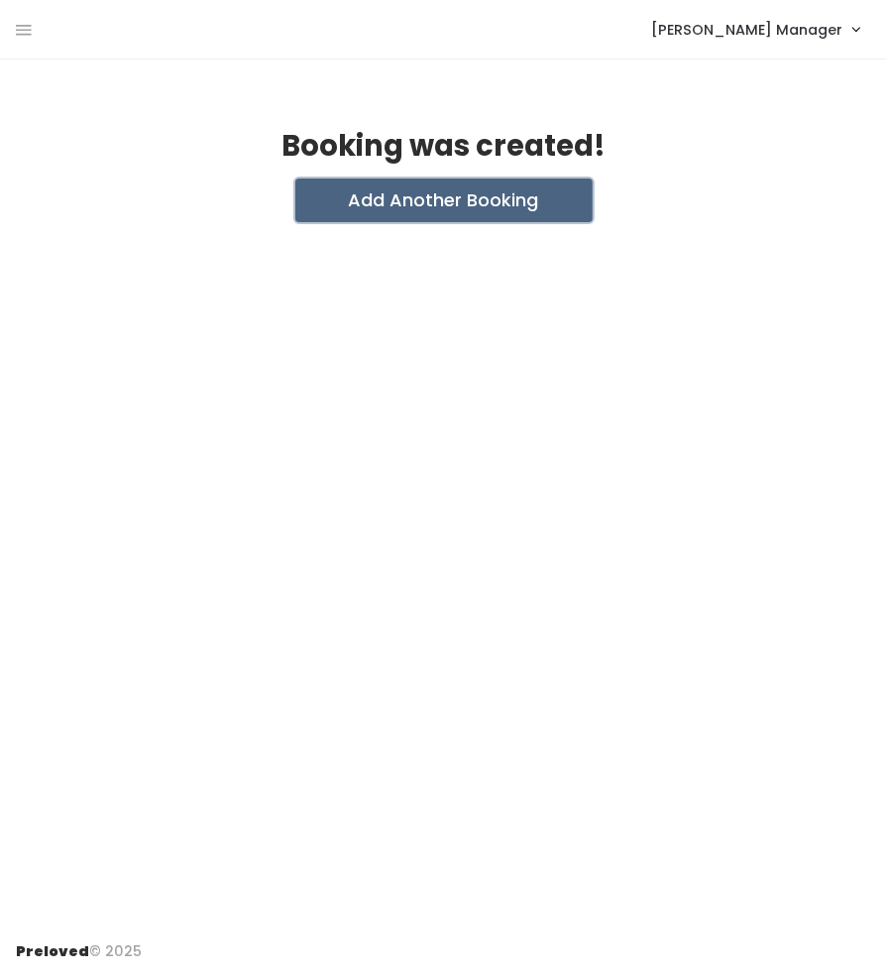
click at [469, 207] on button "Add Another Booking" at bounding box center [443, 200] width 297 height 44
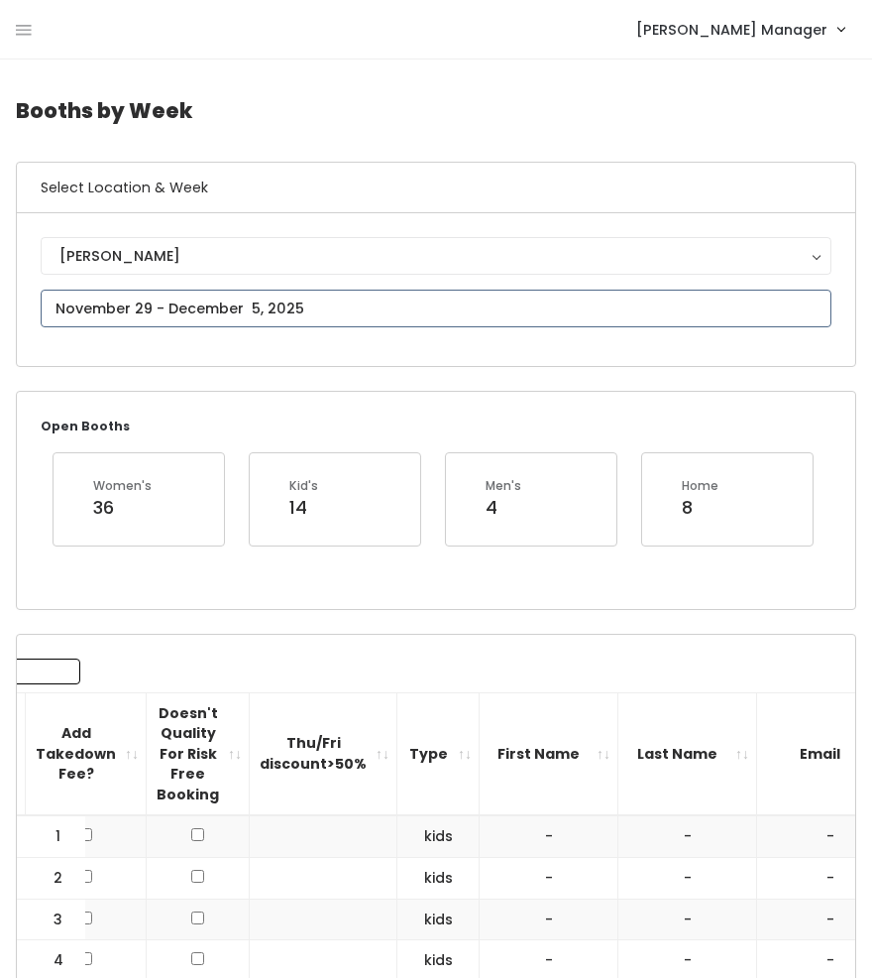
click at [131, 311] on input "text" at bounding box center [436, 309] width 791 height 38
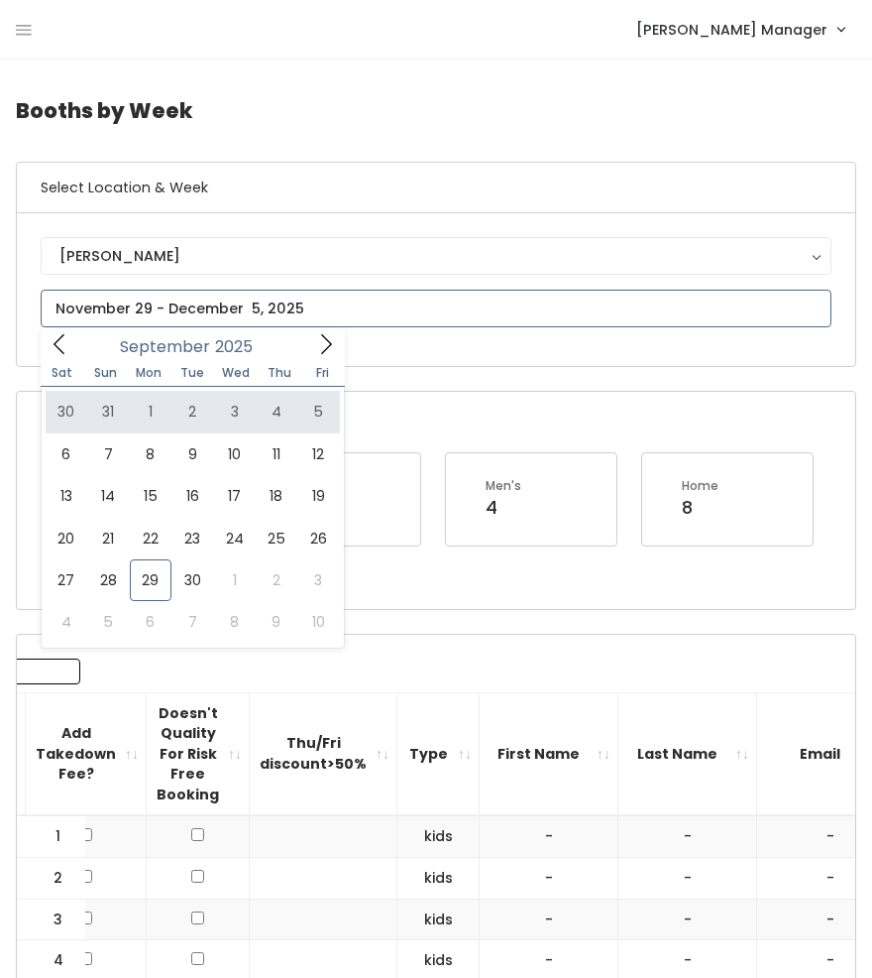
click at [311, 351] on span at bounding box center [326, 343] width 38 height 31
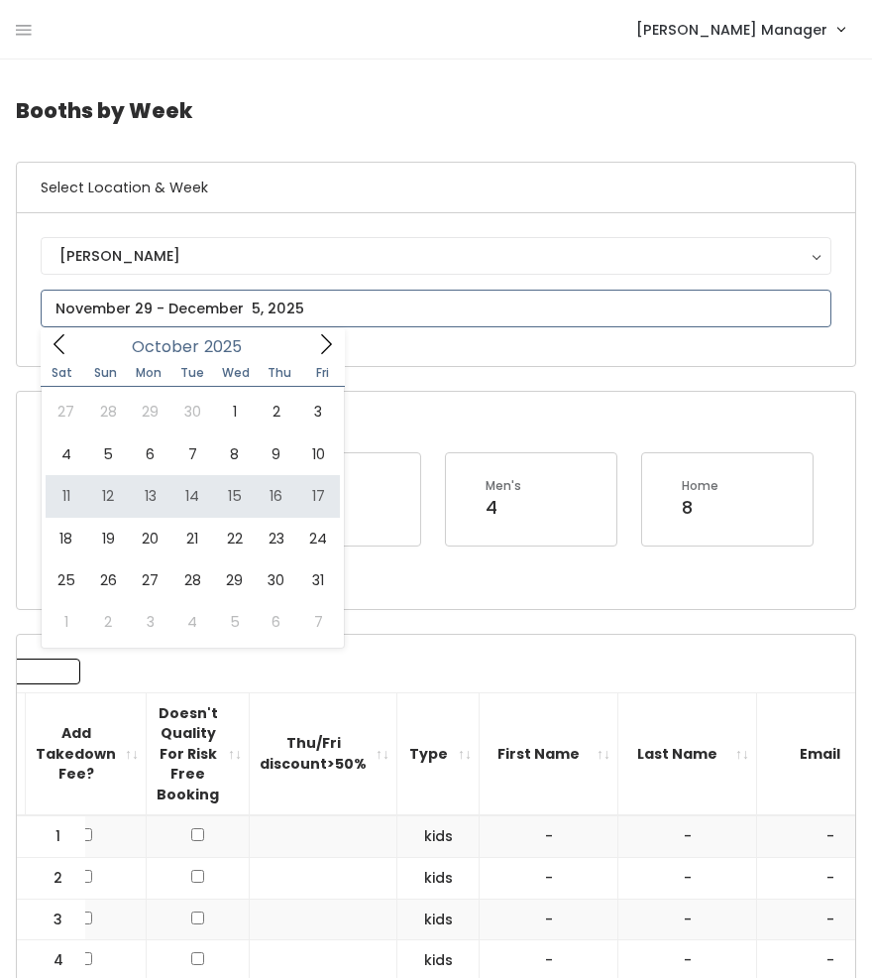
type input "October 11 to October 17"
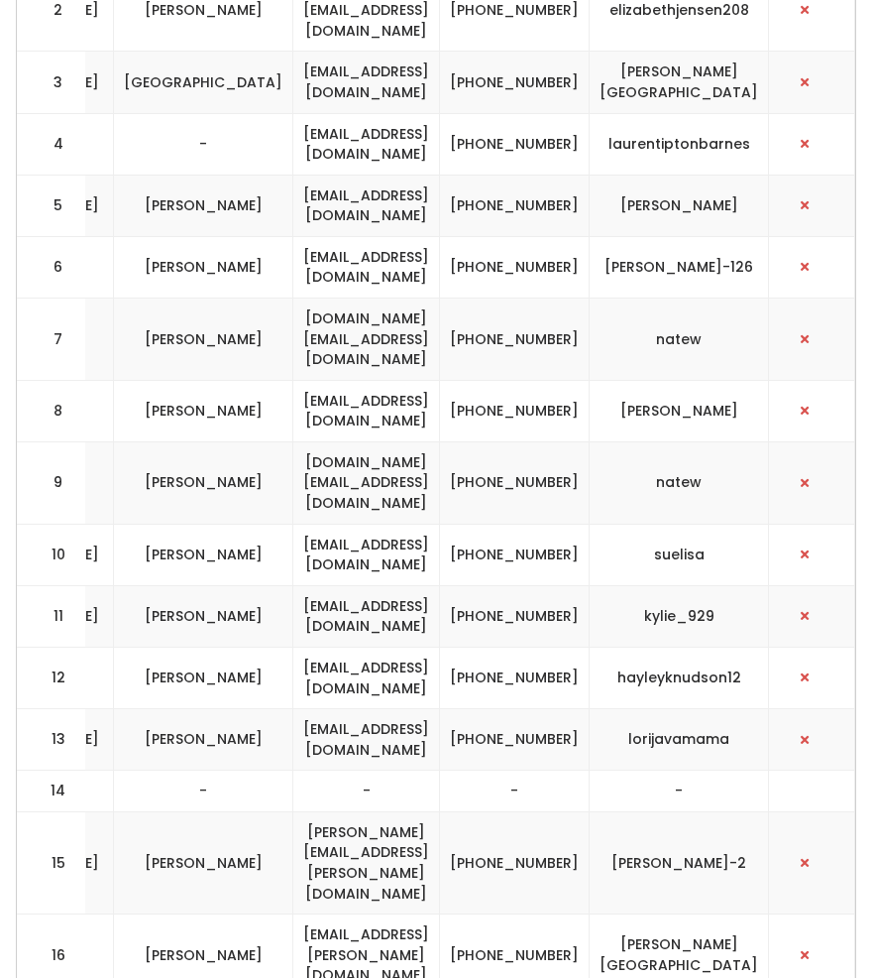
scroll to position [2300, 0]
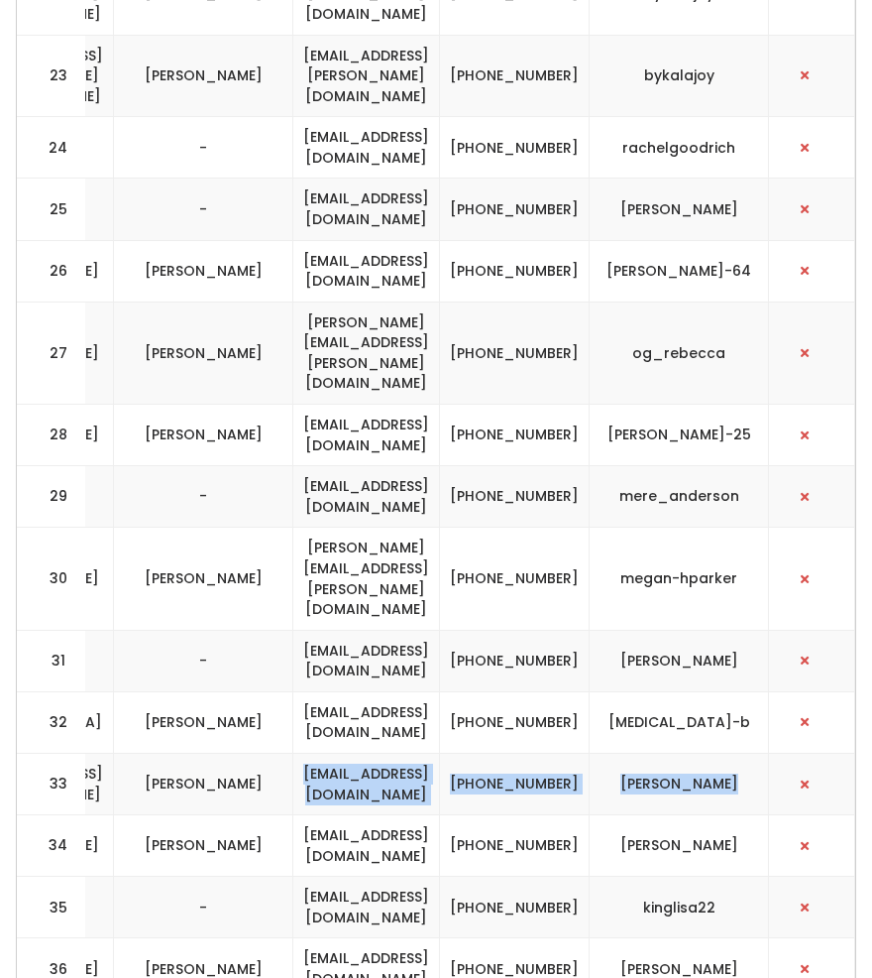
drag, startPoint x: 765, startPoint y: 498, endPoint x: 306, endPoint y: 475, distance: 459.6
click at [306, 753] on tr "33 womens [EMAIL_ADDRESS][DOMAIN_NAME] [PERSON_NAME] [EMAIL_ADDRESS][DOMAIN_NAM…" at bounding box center [43, 783] width 1625 height 61
copy tr "[EMAIL_ADDRESS][DOMAIN_NAME] [PHONE_NUMBER] [PERSON_NAME]"
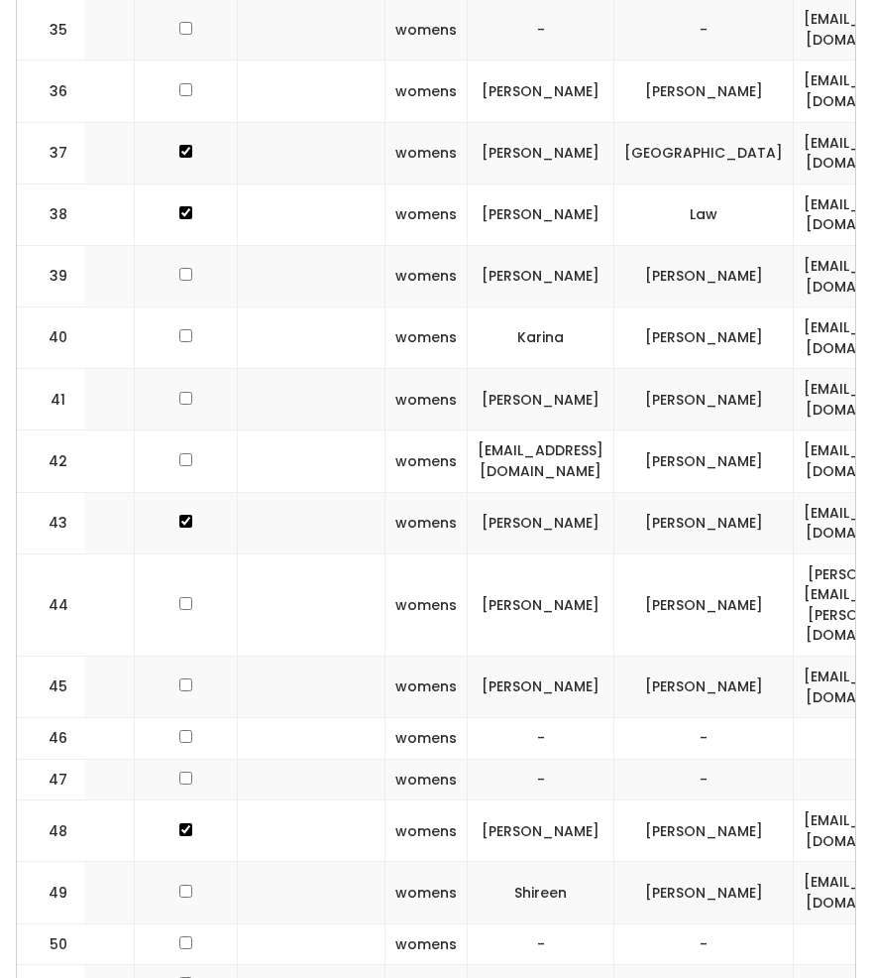
scroll to position [0, 277]
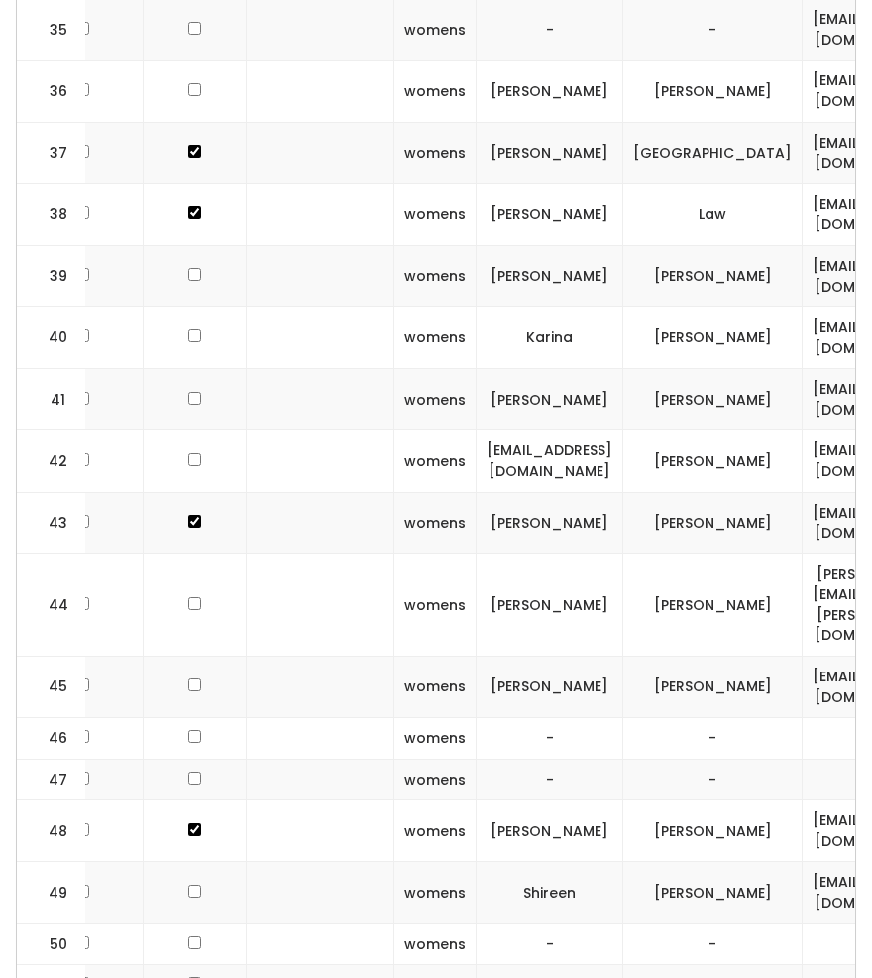
click at [188, 730] on input "checkbox" at bounding box center [194, 736] width 13 height 13
checkbox input "true"
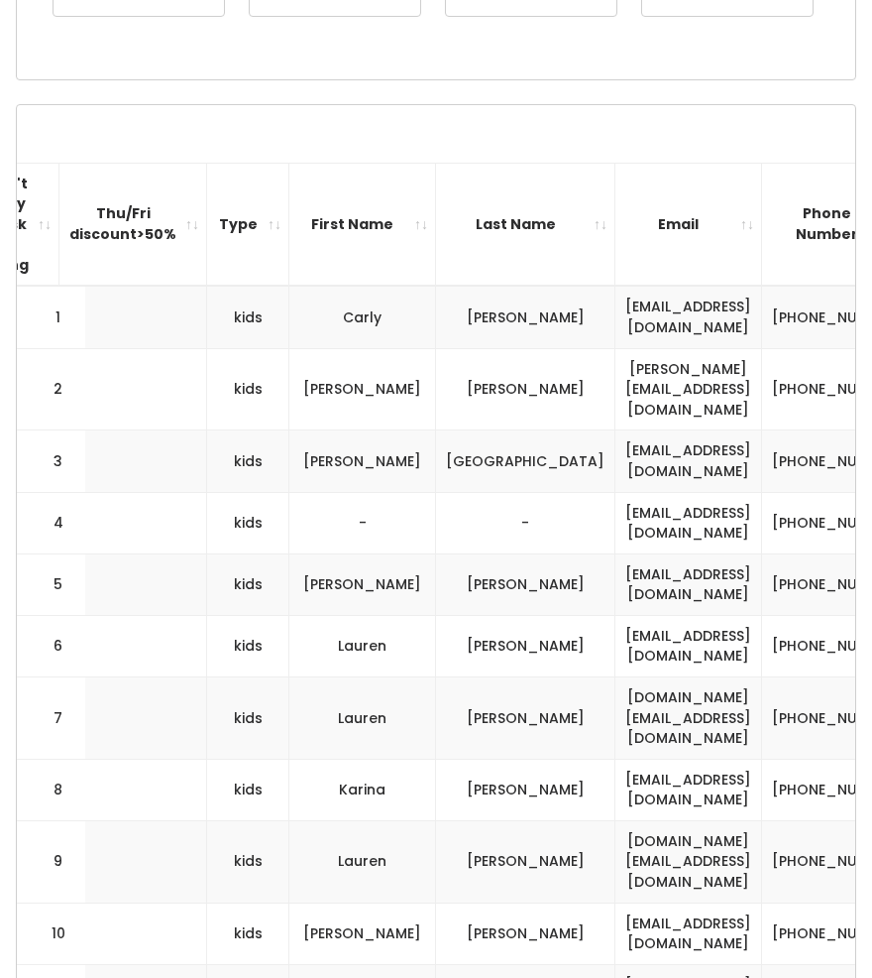
scroll to position [0, 0]
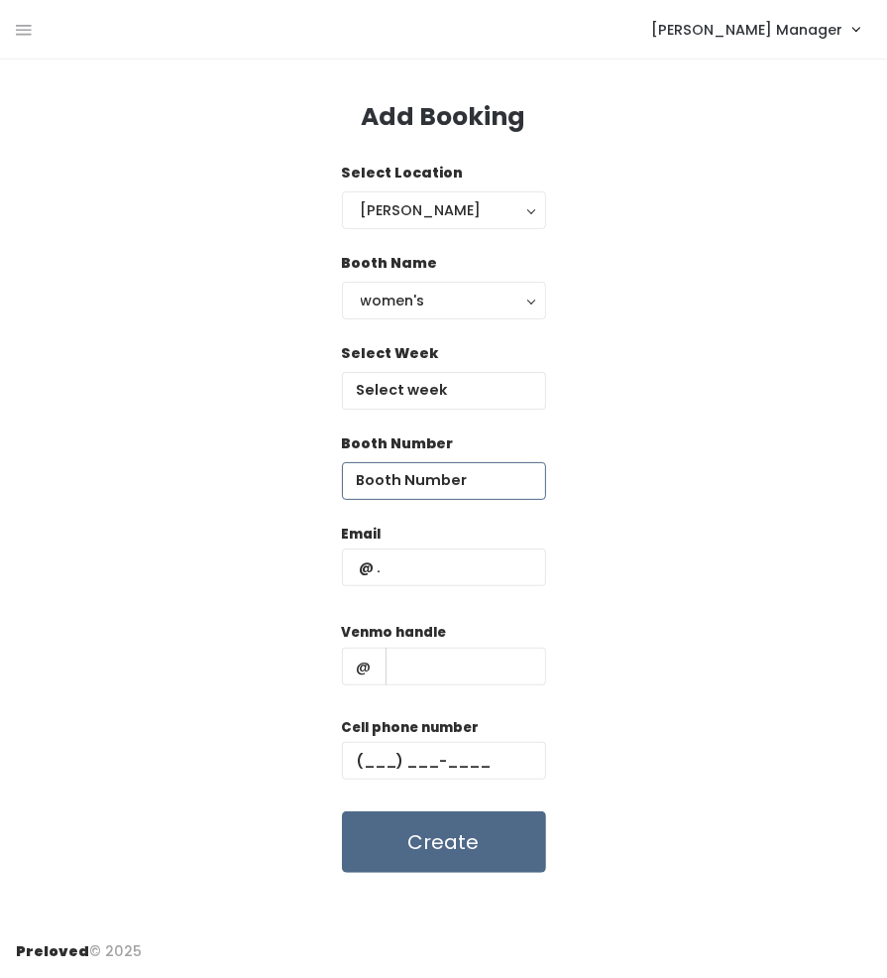
click at [437, 478] on input "number" at bounding box center [444, 481] width 204 height 38
type input "46"
click at [440, 576] on input "text" at bounding box center [444, 567] width 204 height 38
click at [482, 372] on input "text" at bounding box center [444, 391] width 204 height 38
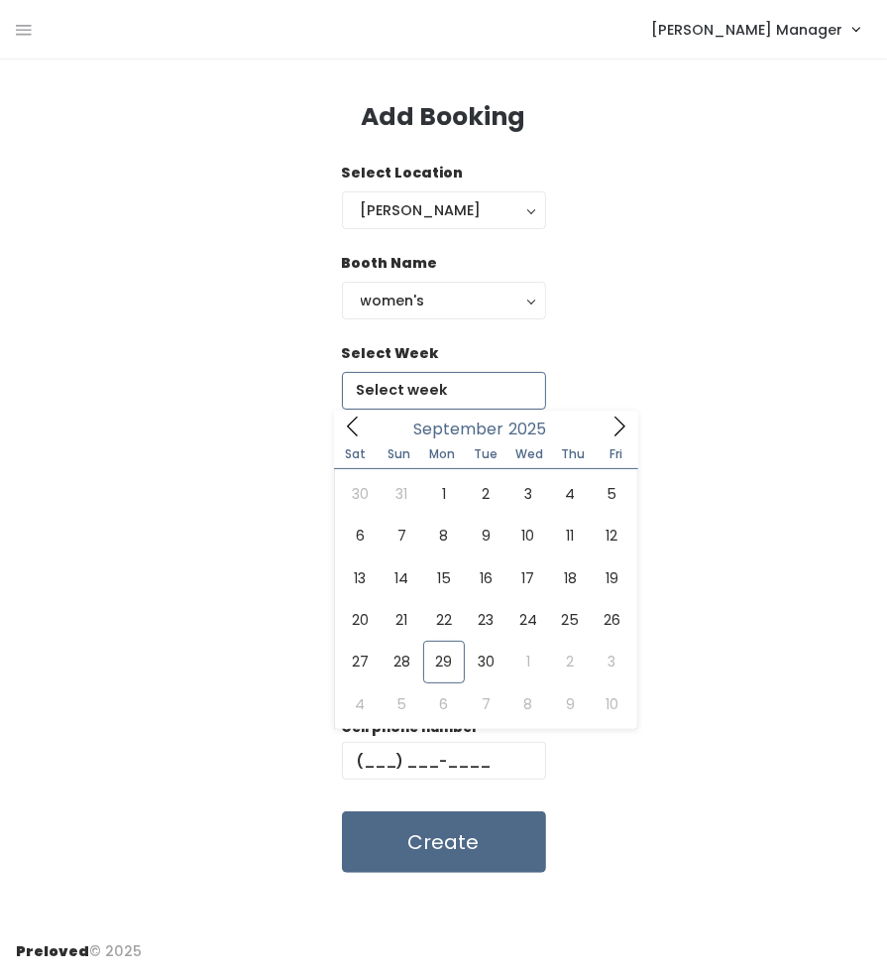
click at [612, 417] on icon at bounding box center [620, 426] width 22 height 22
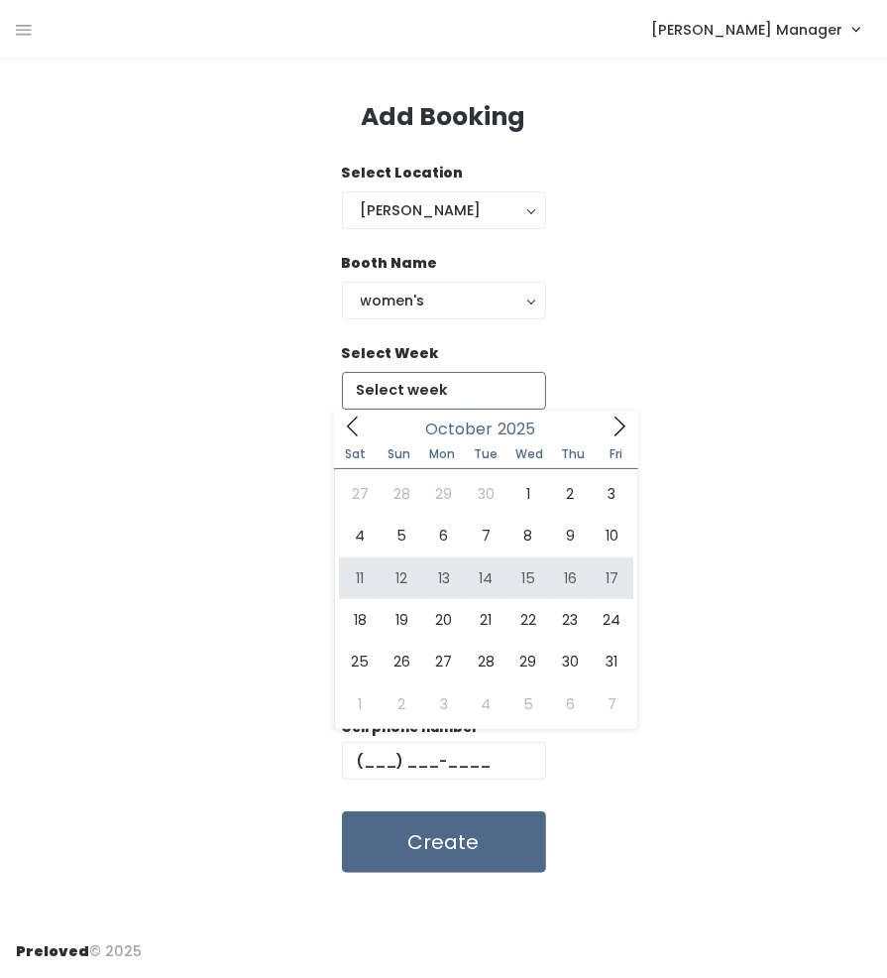
type input "October 11 to October 17"
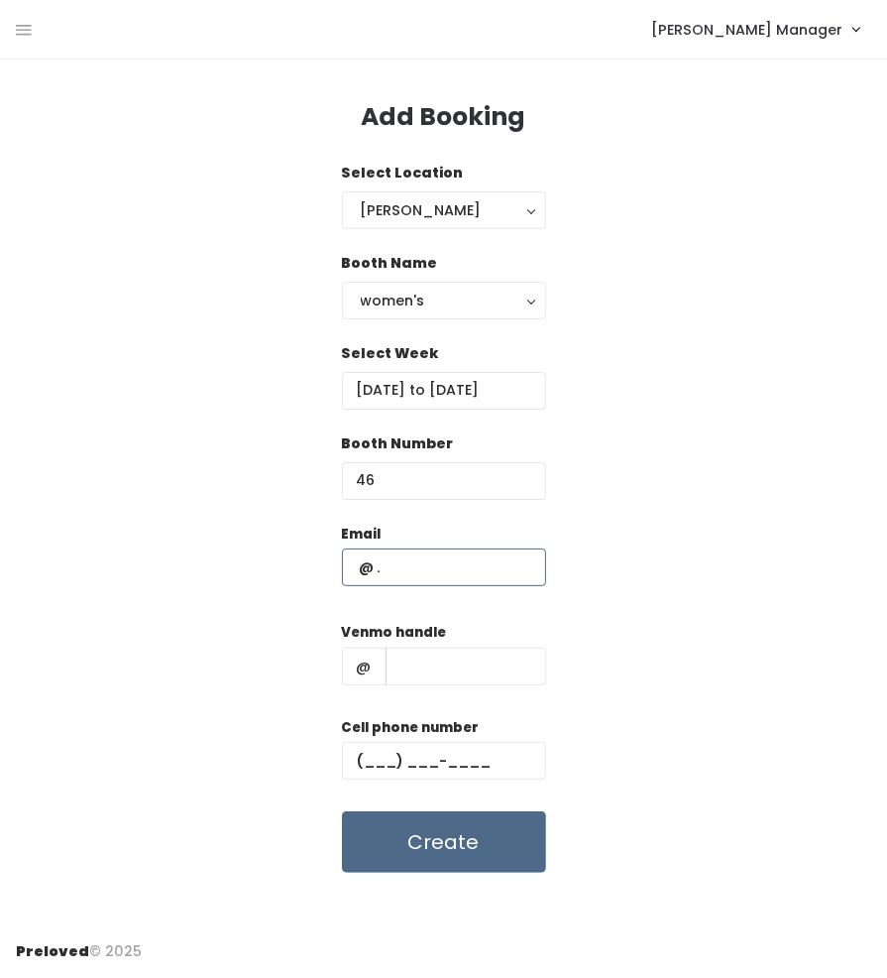
click at [485, 580] on input "text" at bounding box center [444, 567] width 204 height 38
paste input "sjweyandt@gmail.com (651) 373-7718 susan-weyandt"
type input "[EMAIL_ADDRESS][DOMAIN_NAME]"
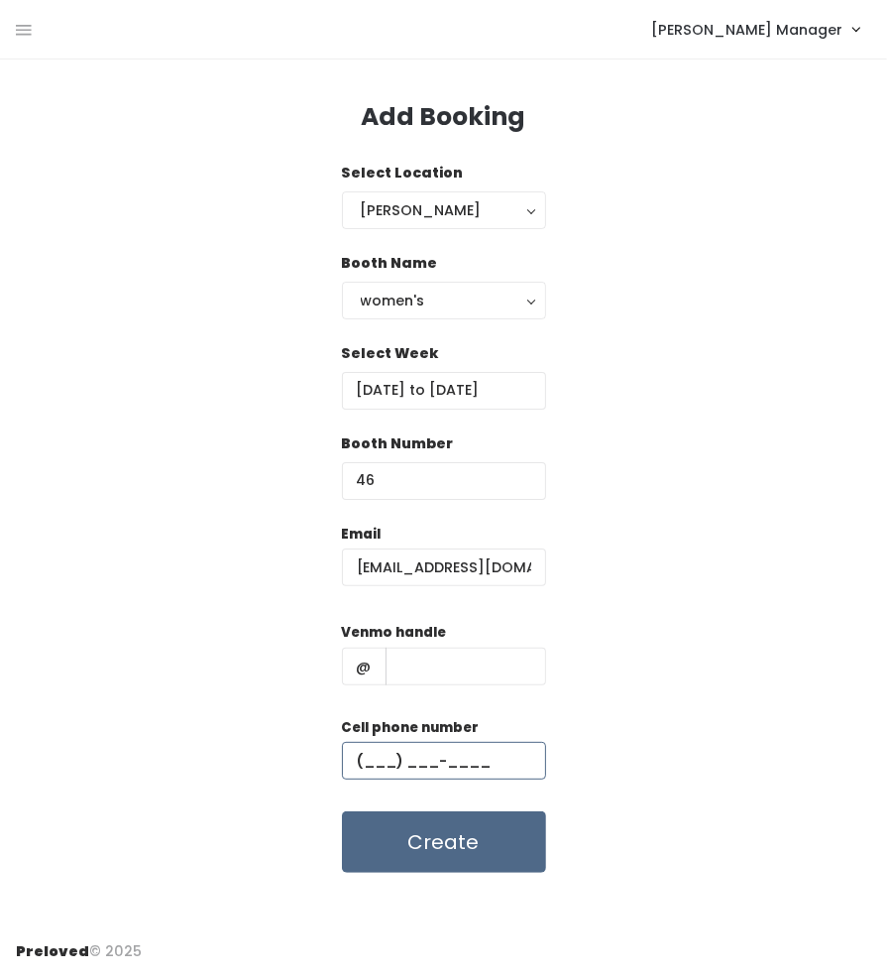
click at [478, 758] on input "text" at bounding box center [444, 761] width 204 height 38
paste input "[PHONE_NUMBER]"
type input "[PHONE_NUMBER]"
click at [443, 668] on input "text" at bounding box center [466, 666] width 161 height 38
paste input "sjweyandt@gmail.com (651) 373-7718 susan-weyandt"
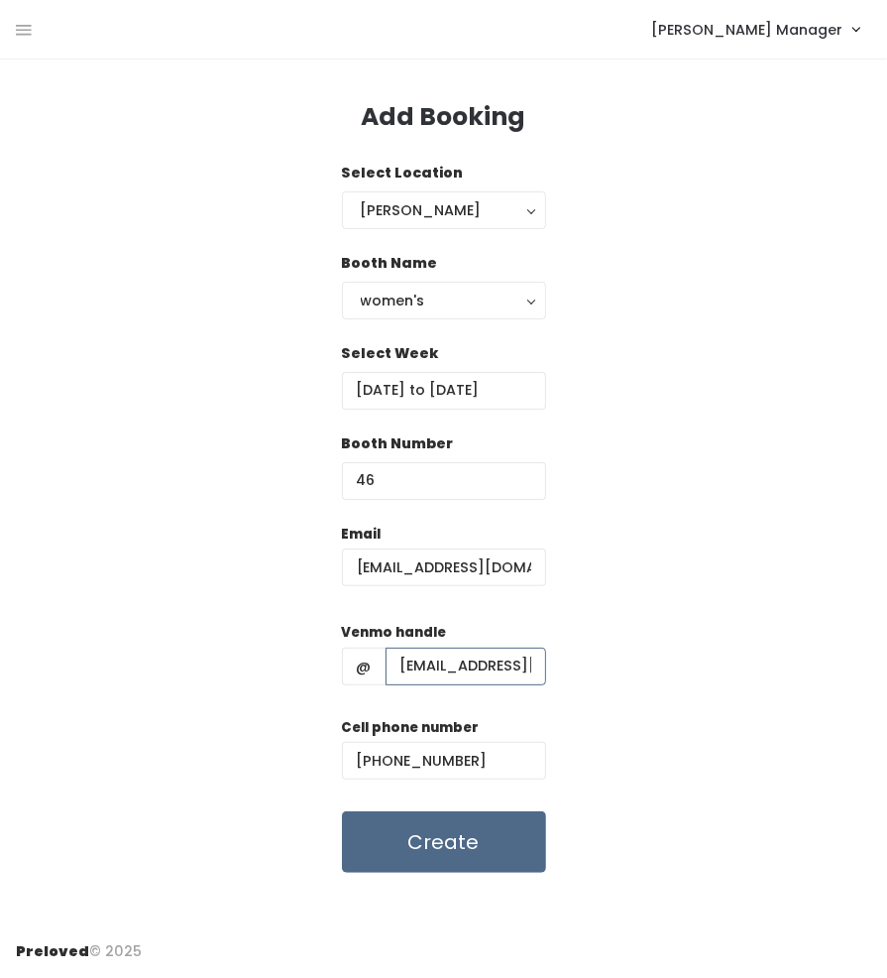
drag, startPoint x: 418, startPoint y: 669, endPoint x: 326, endPoint y: 673, distance: 92.3
click at [326, 673] on div "Email sjweyandt@gmail.com Venmo handle @ sjweyandt@gmail.com (651) 373-7718 sus…" at bounding box center [444, 698] width 856 height 350
type input "susan-weyandt"
click at [448, 807] on form "Email sjweyandt@gmail.com Venmo handle @ susan-weyandt Cell phone number (651) …" at bounding box center [444, 698] width 204 height 350
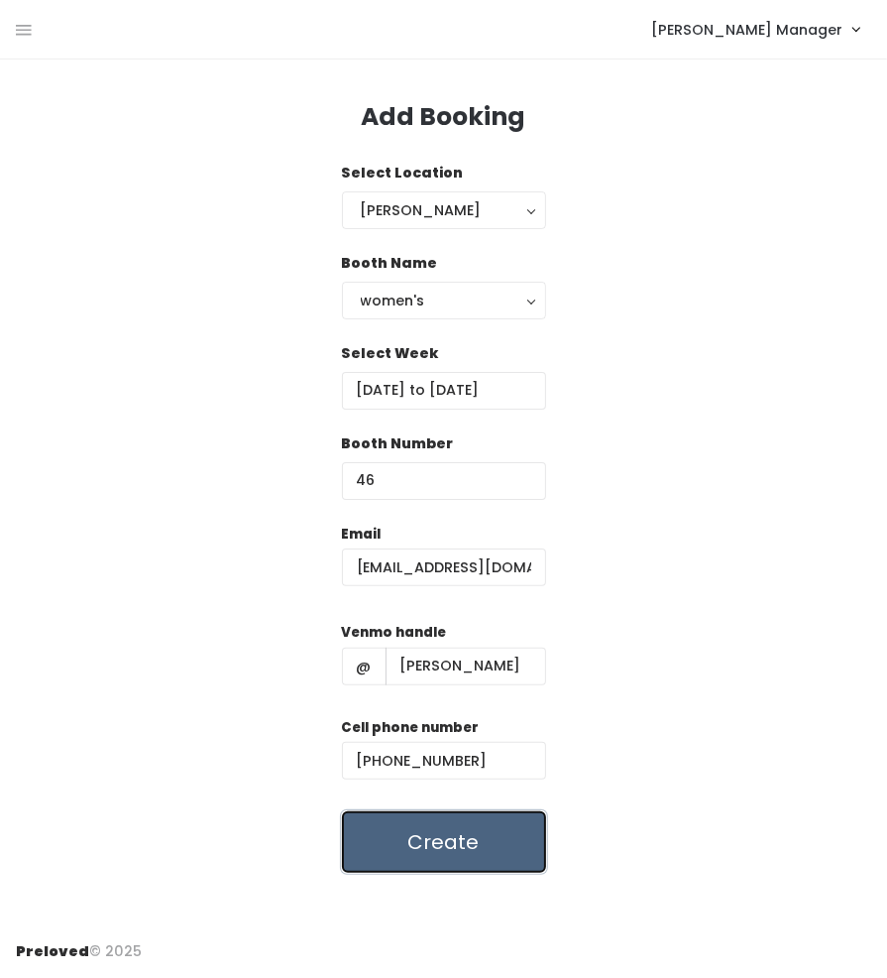
click at [443, 823] on button "Create" at bounding box center [444, 841] width 204 height 61
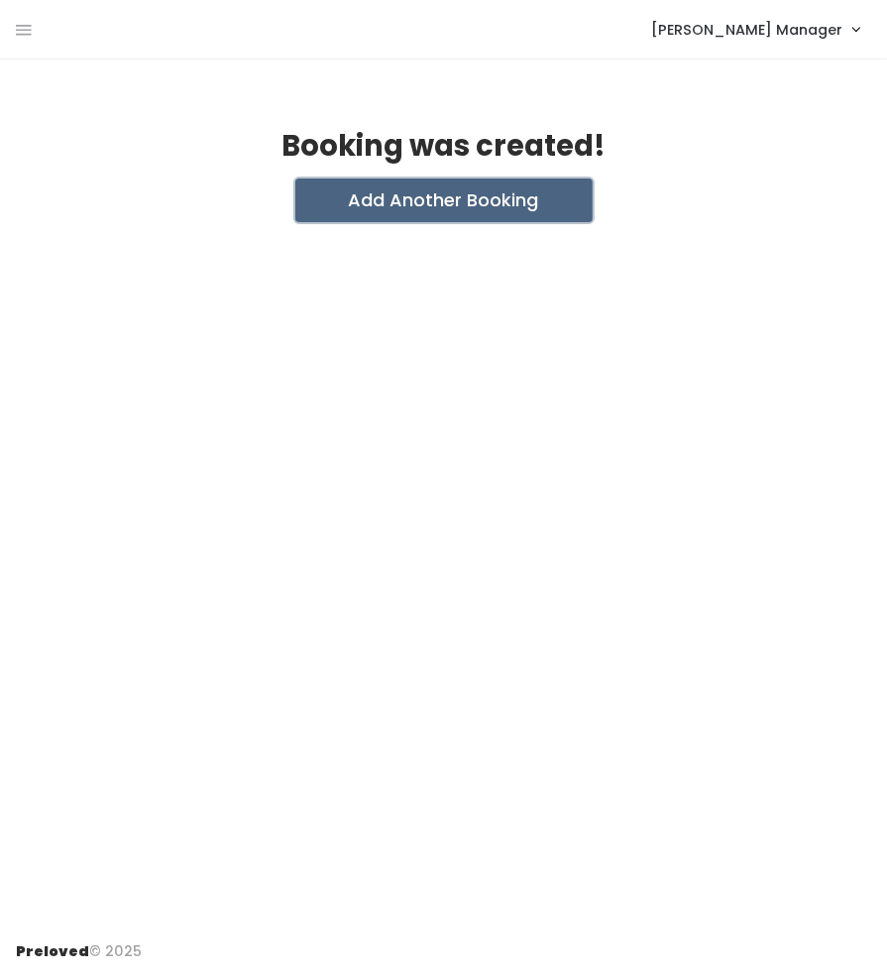
click at [485, 209] on button "Add Another Booking" at bounding box center [443, 200] width 297 height 44
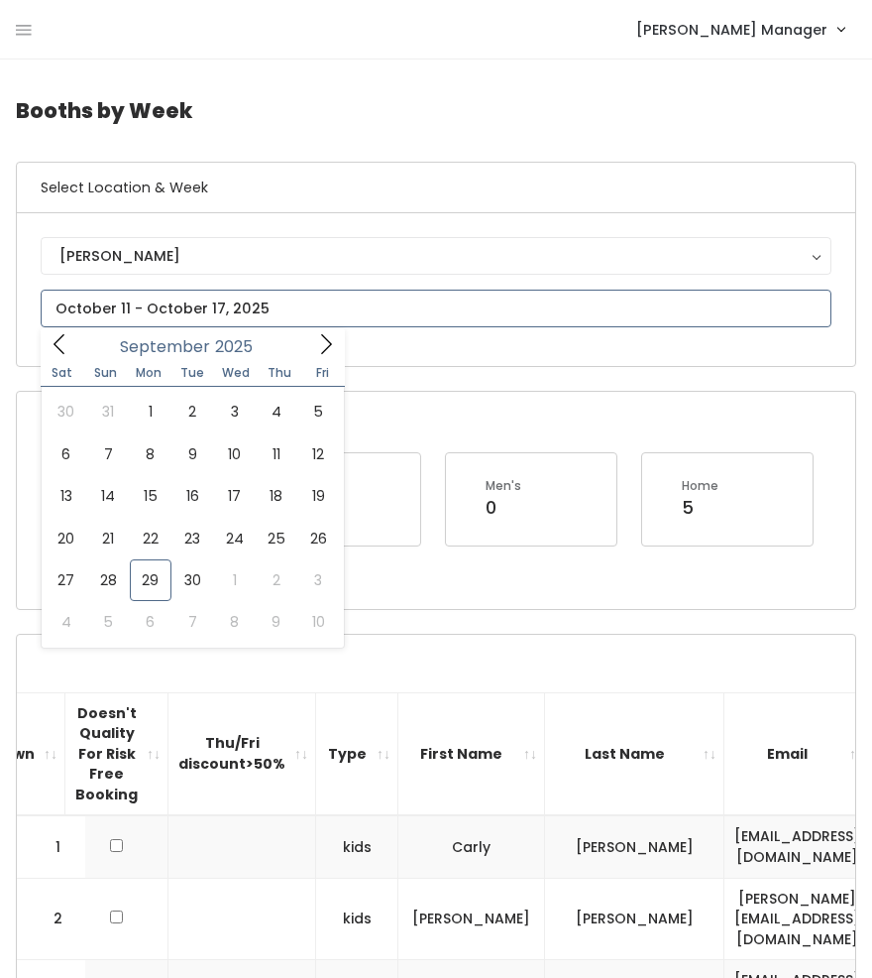
click at [111, 307] on input "text" at bounding box center [436, 309] width 791 height 38
click at [320, 339] on icon at bounding box center [326, 344] width 22 height 22
click at [319, 339] on icon at bounding box center [326, 344] width 22 height 22
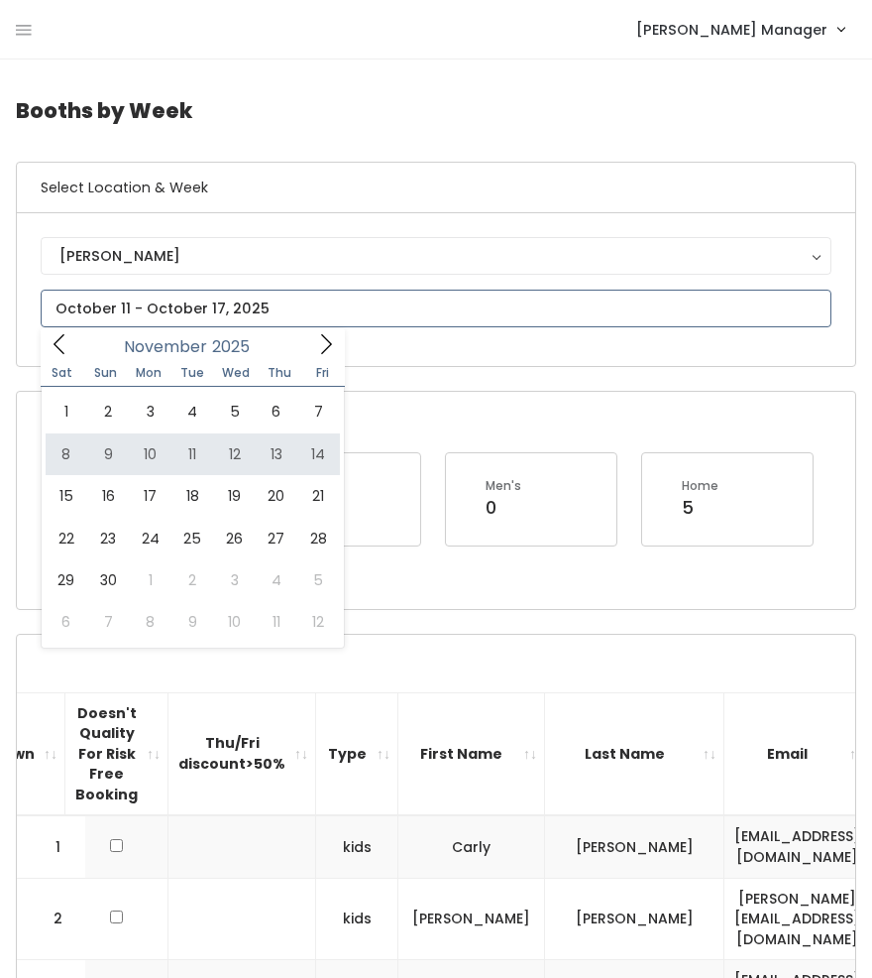
type input "[DATE] to [DATE]"
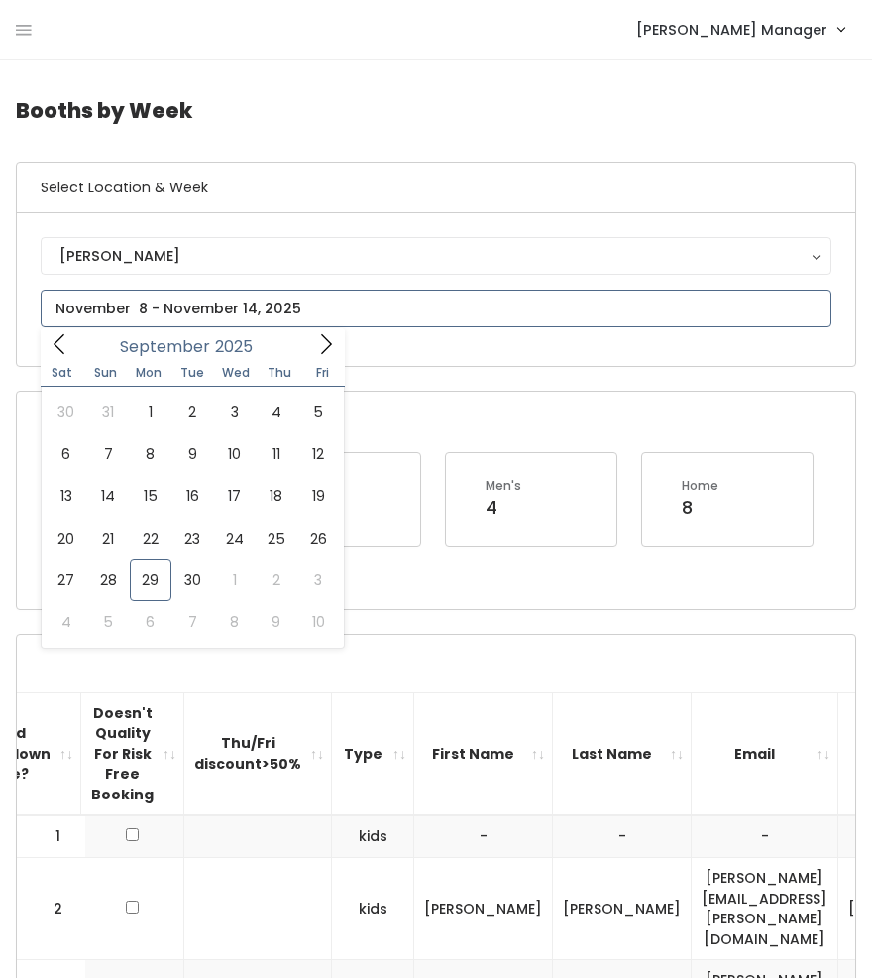
click at [121, 310] on input "text" at bounding box center [436, 309] width 791 height 38
click at [317, 347] on icon at bounding box center [326, 344] width 22 height 22
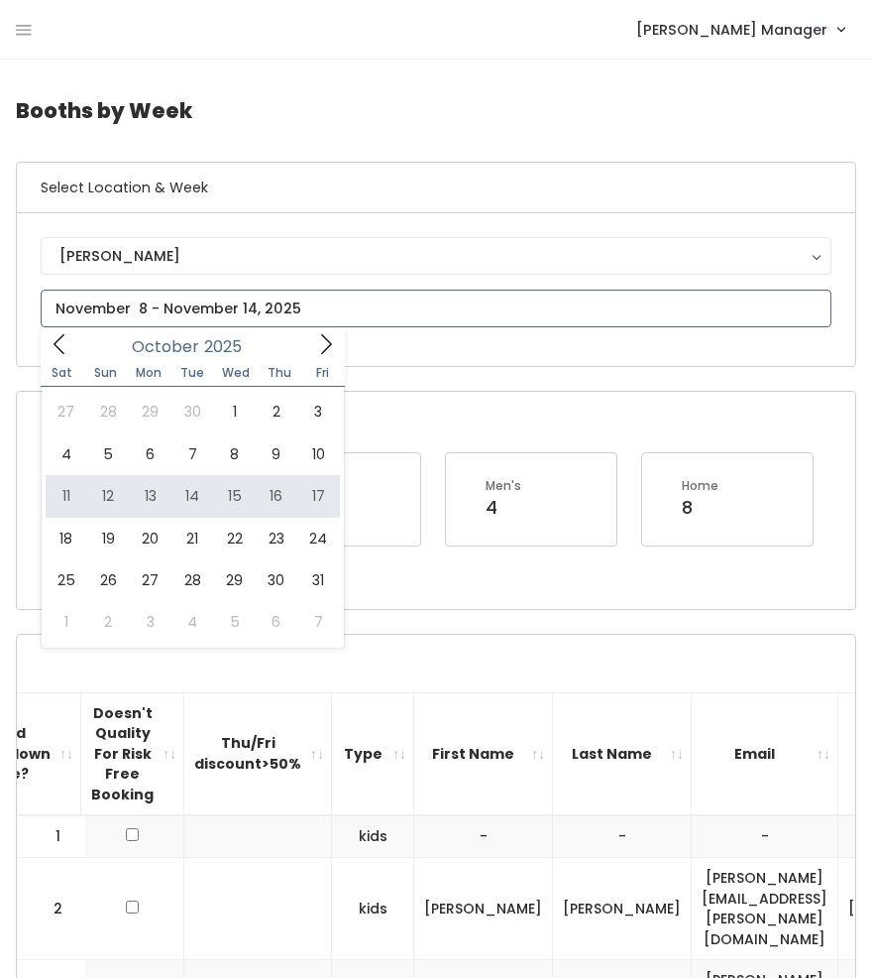
type input "October 11 to October 17"
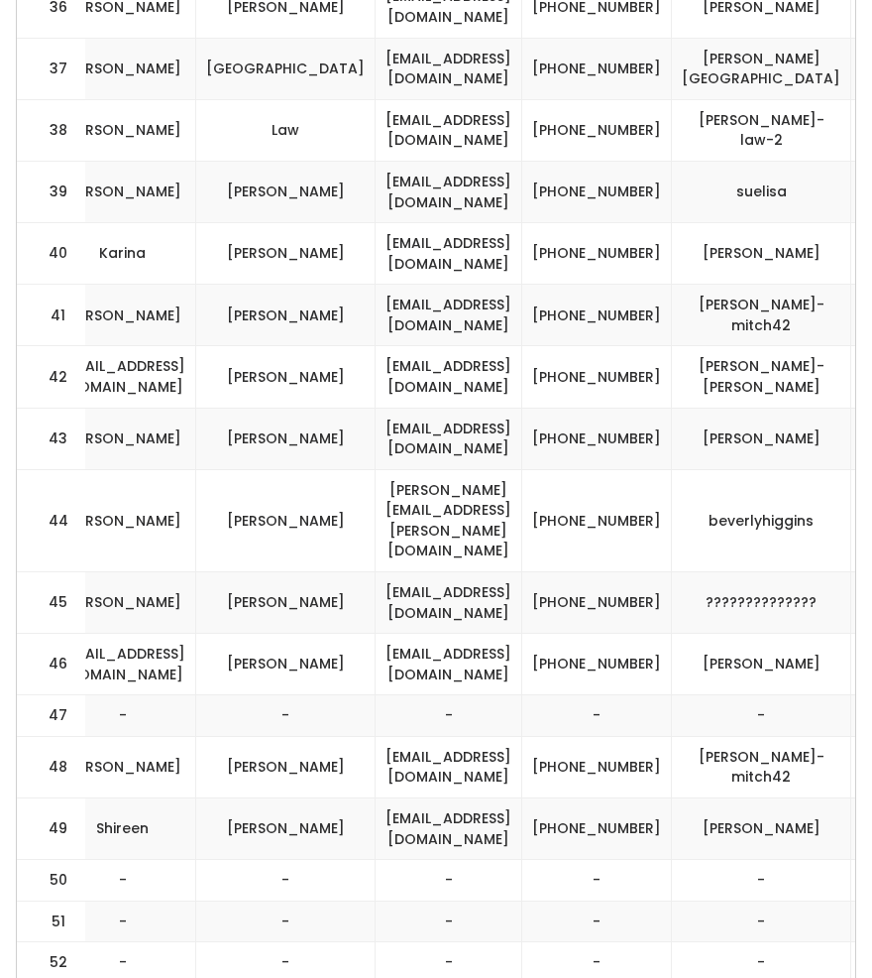
scroll to position [0, 722]
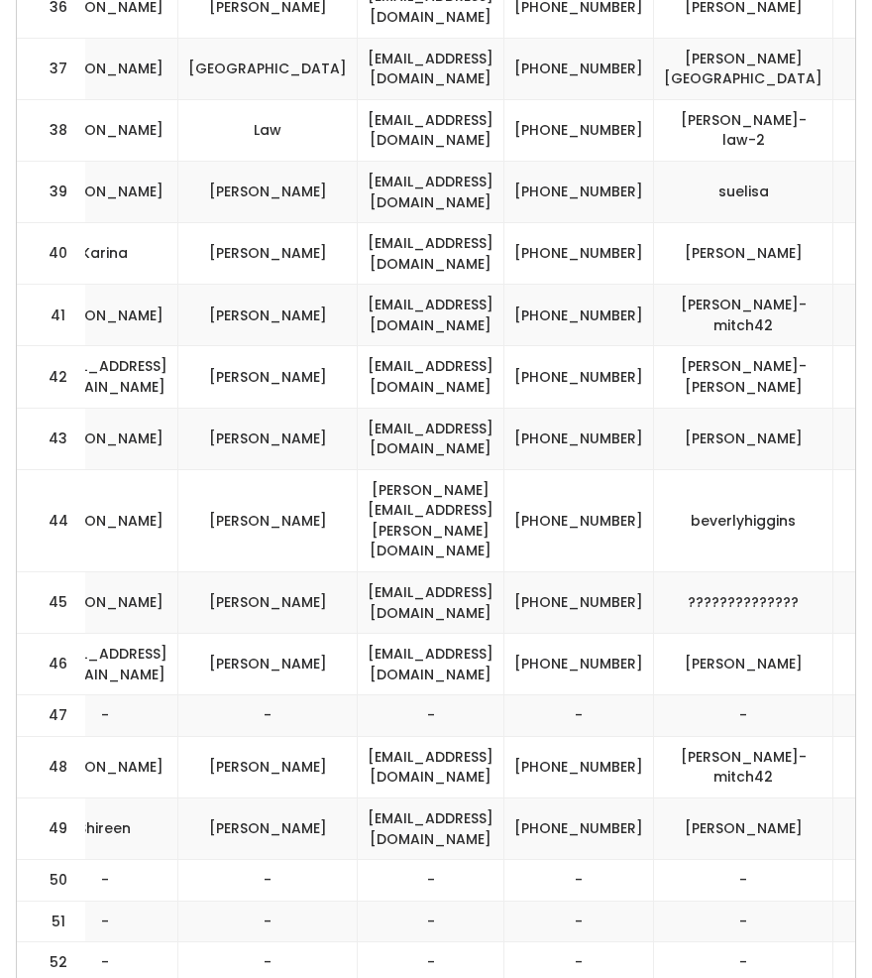
drag, startPoint x: 843, startPoint y: 490, endPoint x: 365, endPoint y: 489, distance: 477.9
click at [365, 798] on tr "49 womens [PERSON_NAME] [EMAIL_ADDRESS][DOMAIN_NAME] [PHONE_NUMBER] [PERSON_NAM…" at bounding box center [107, 828] width 1625 height 61
copy tr "[EMAIL_ADDRESS][DOMAIN_NAME] [PHONE_NUMBER] [PERSON_NAME]"
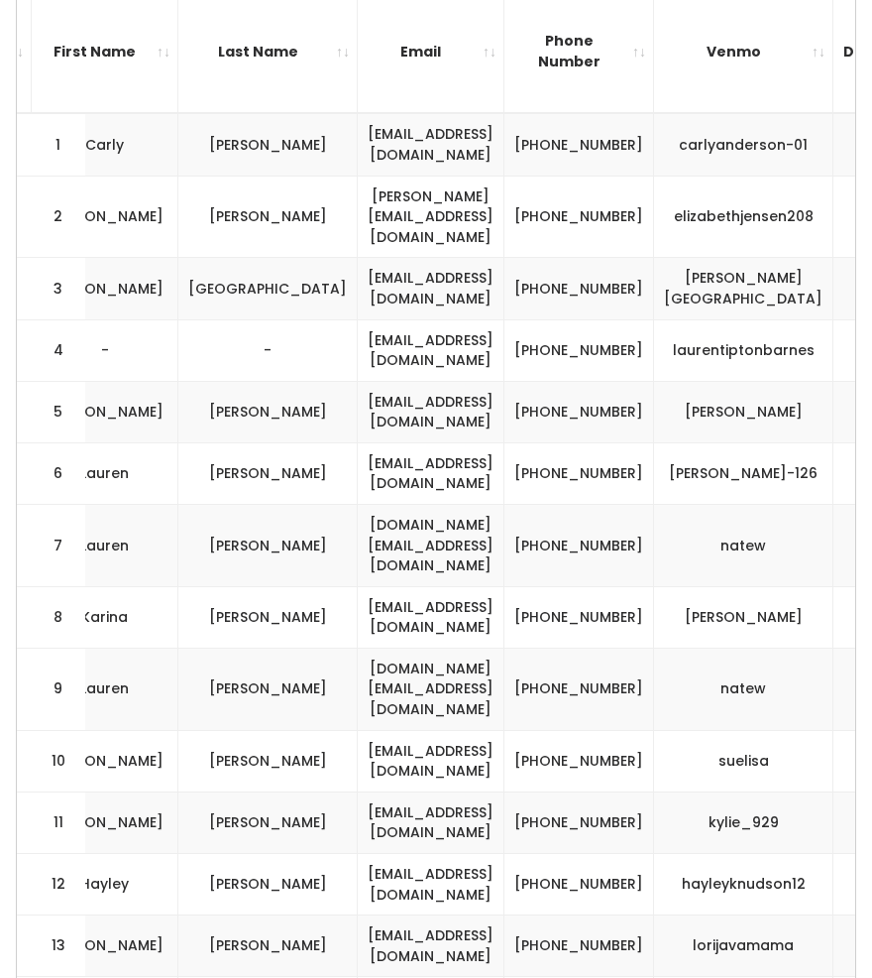
scroll to position [0, 0]
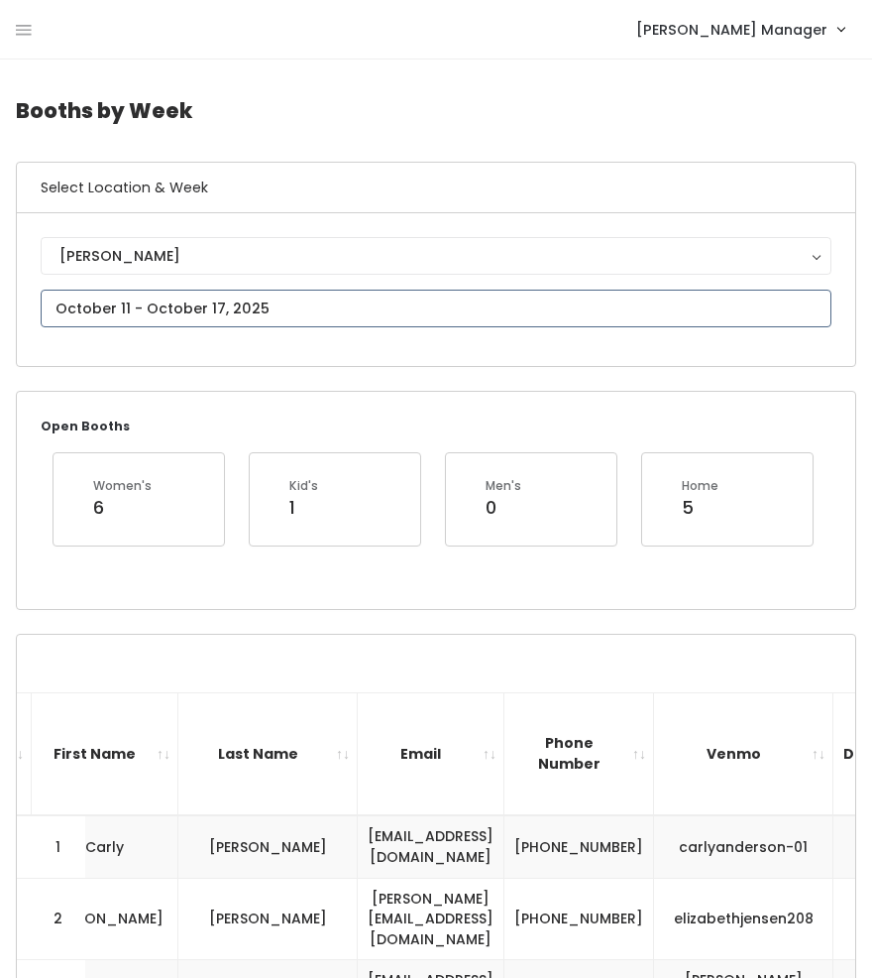
click at [145, 298] on input "text" at bounding box center [436, 309] width 791 height 38
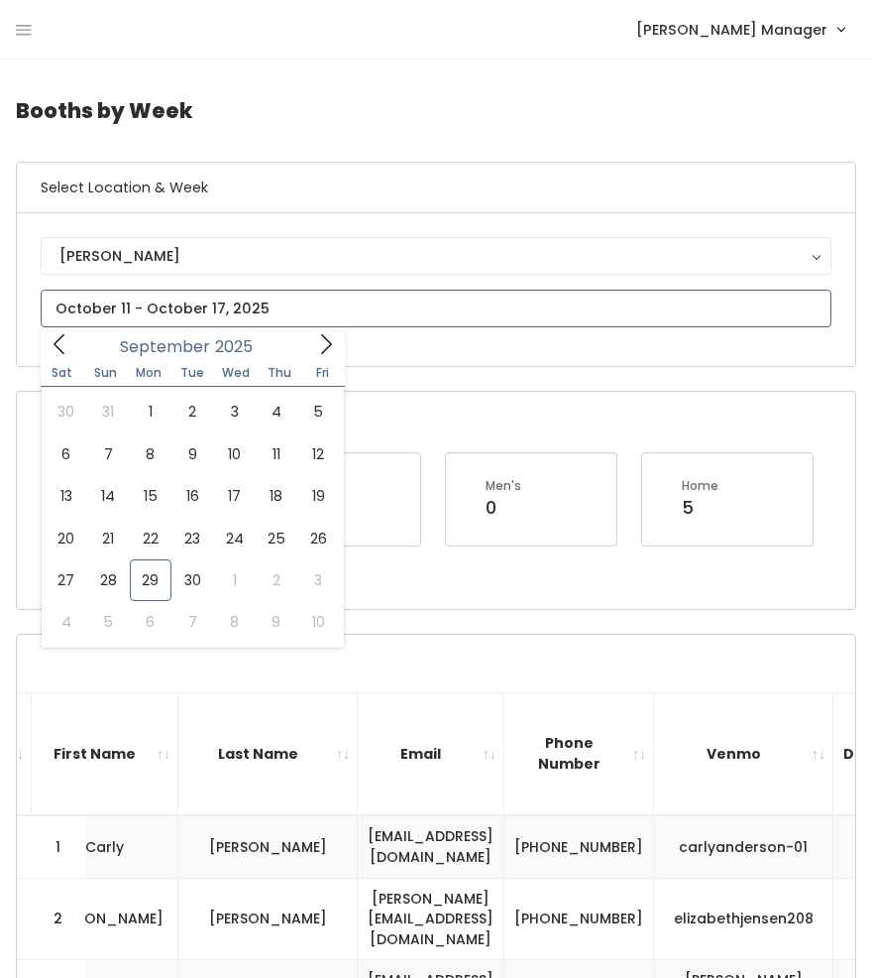
click at [325, 343] on icon at bounding box center [326, 344] width 22 height 22
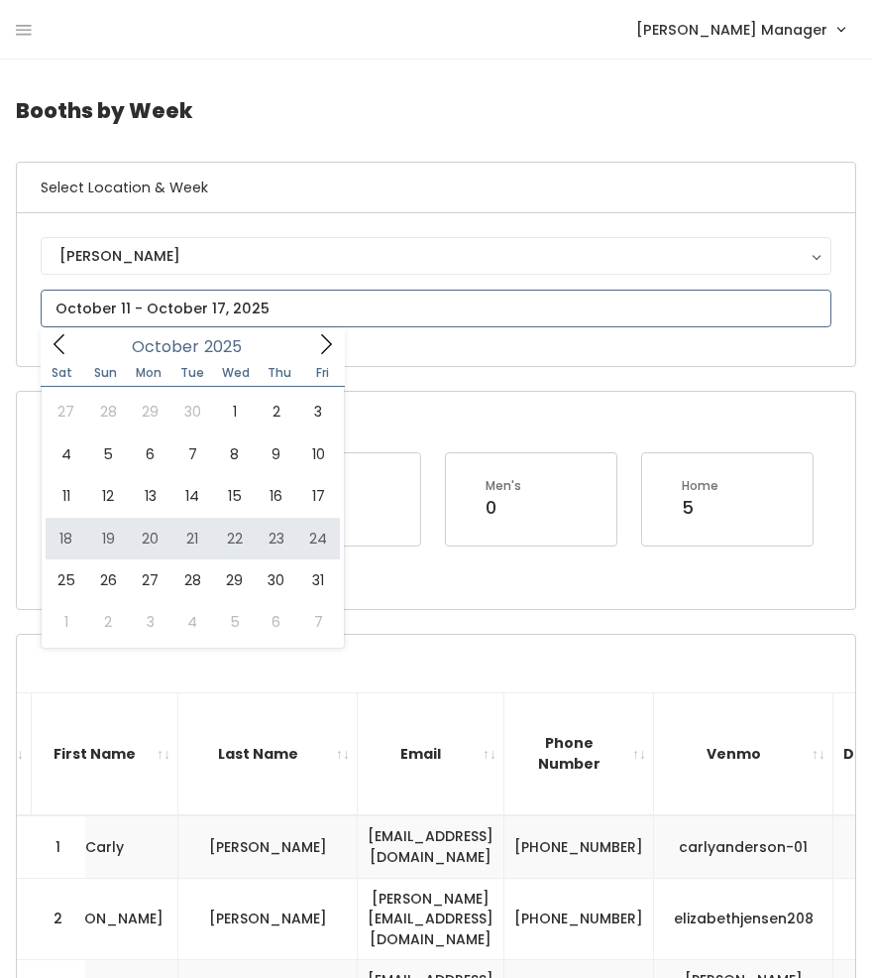
type input "October 18 to October 24"
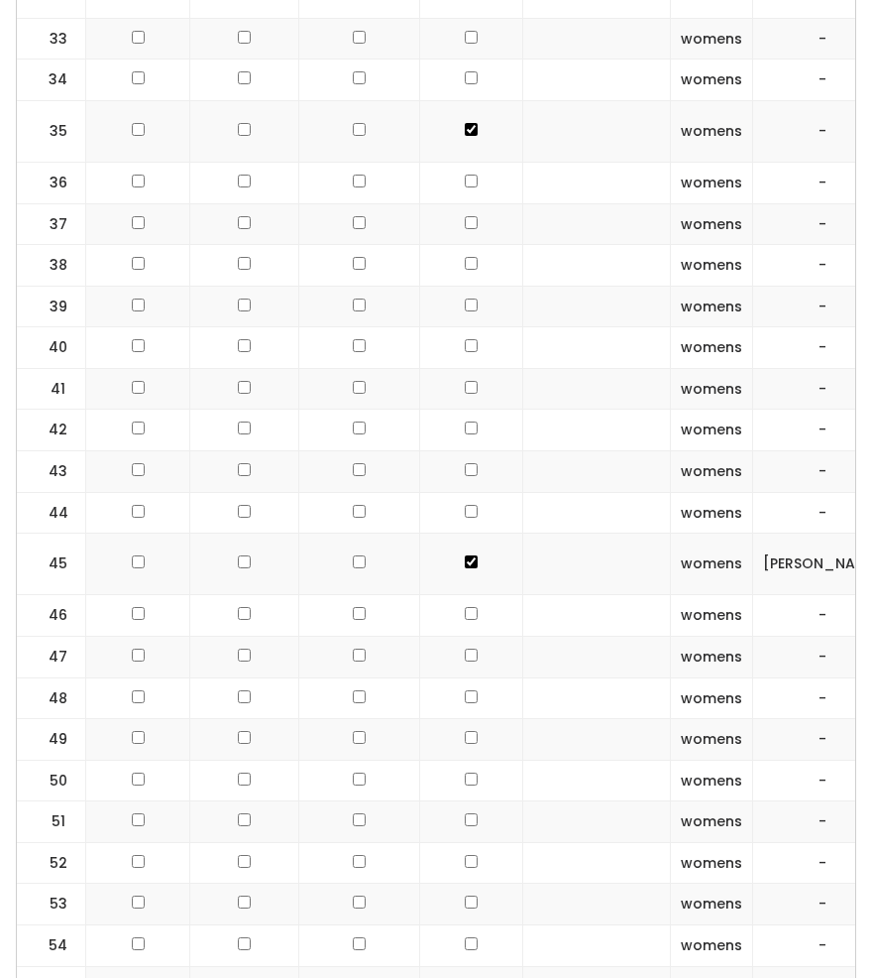
scroll to position [2568, 0]
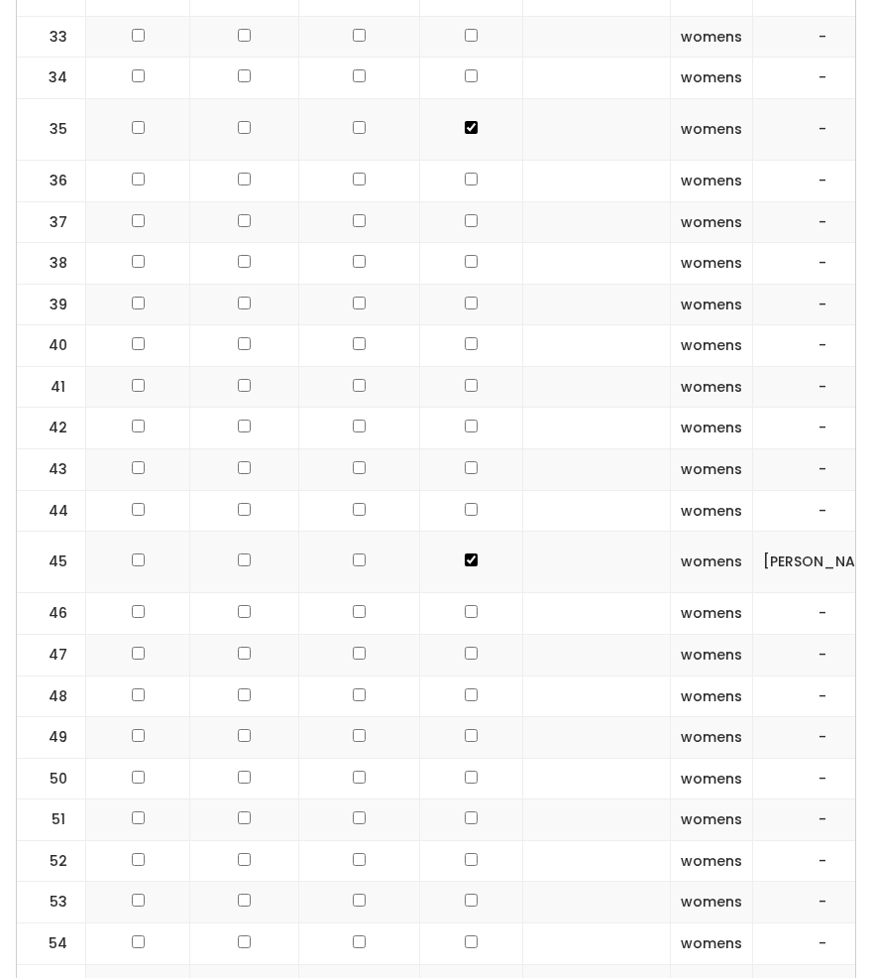
click at [465, 729] on input "checkbox" at bounding box center [471, 735] width 13 height 13
checkbox input "true"
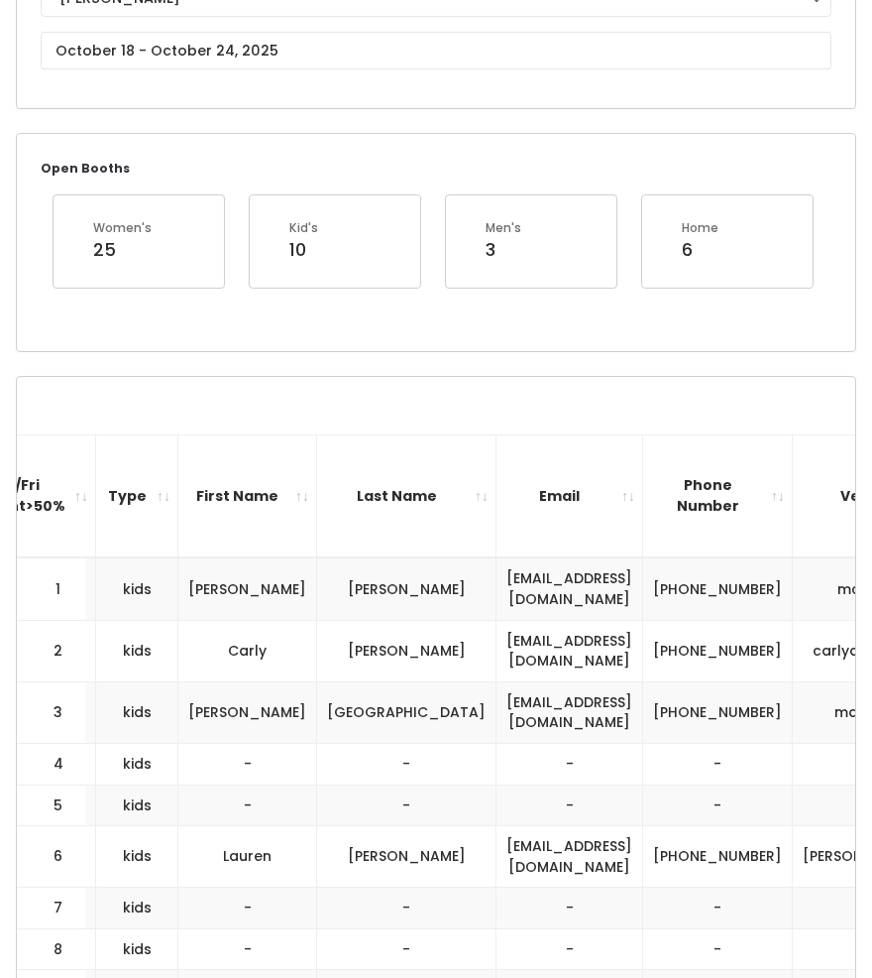
scroll to position [0, 0]
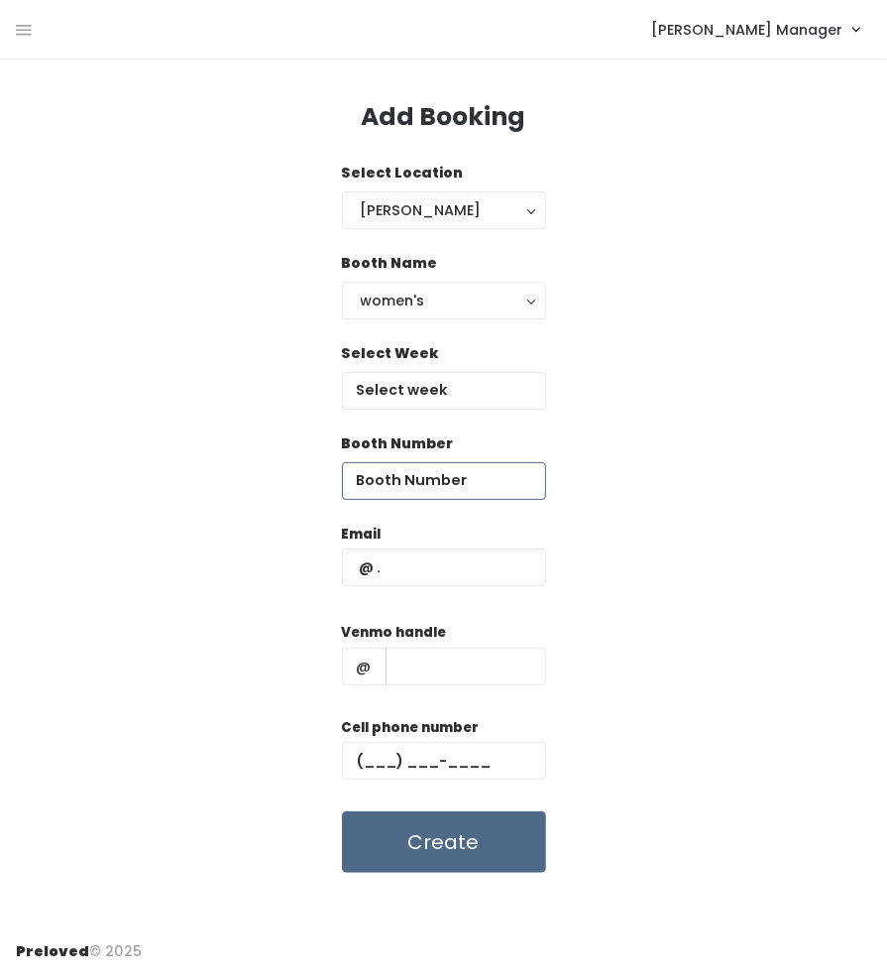
click at [408, 469] on input "number" at bounding box center [444, 481] width 204 height 38
type input "49"
click at [415, 402] on input "text" at bounding box center [444, 391] width 204 height 38
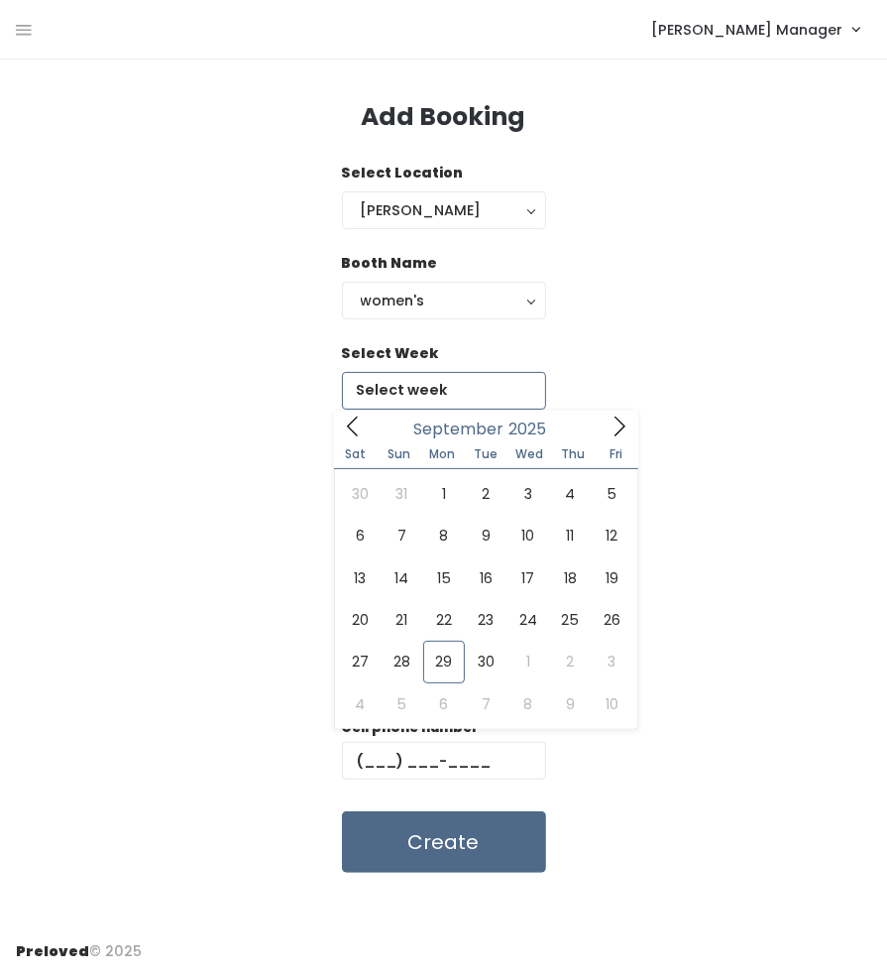
click at [613, 433] on icon at bounding box center [620, 426] width 22 height 22
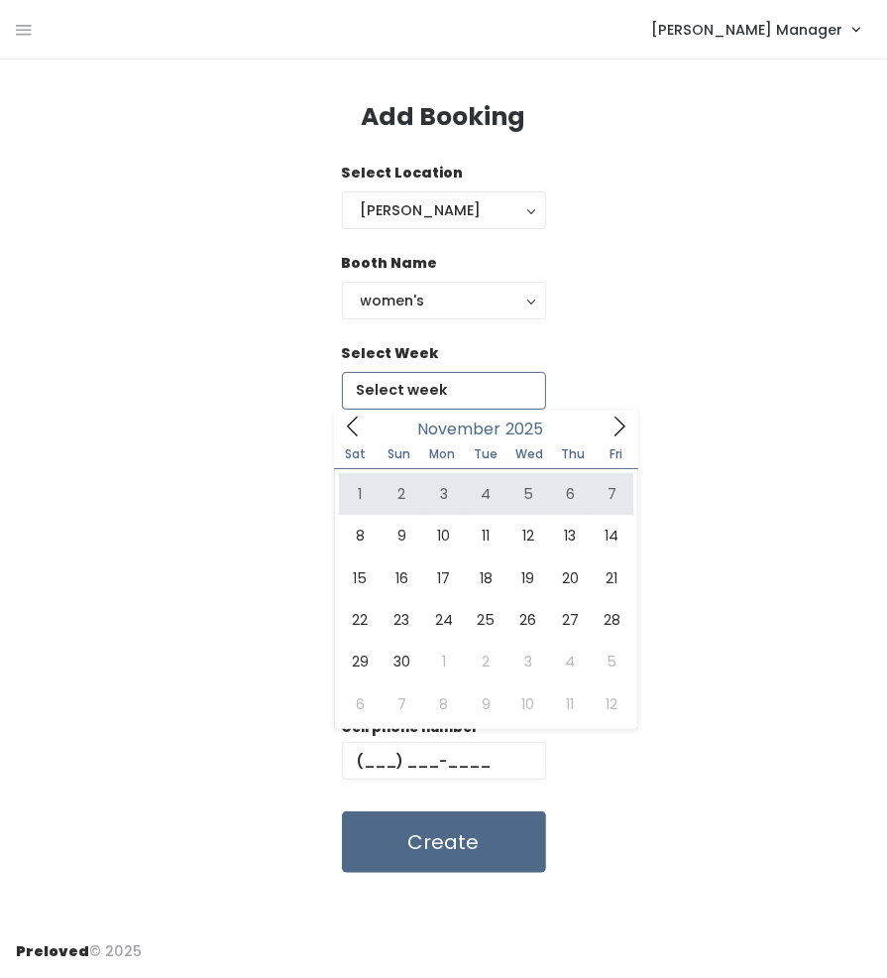
click at [354, 418] on icon at bounding box center [353, 426] width 22 height 22
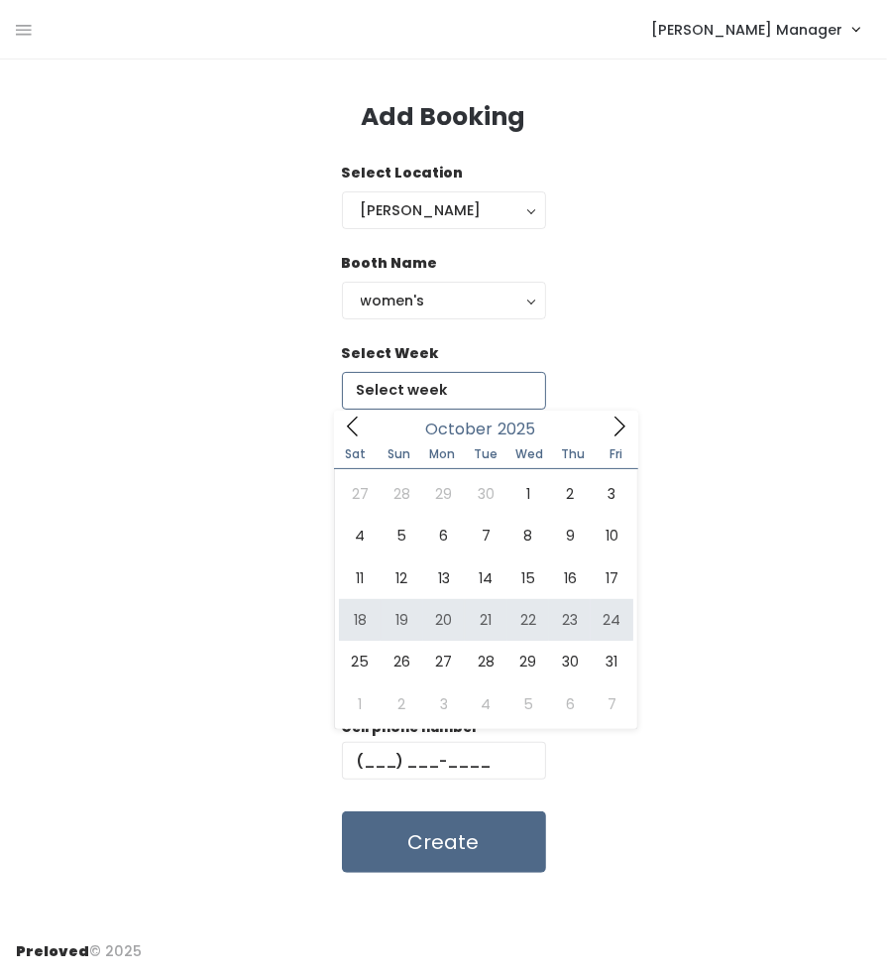
type input "October 18 to October 24"
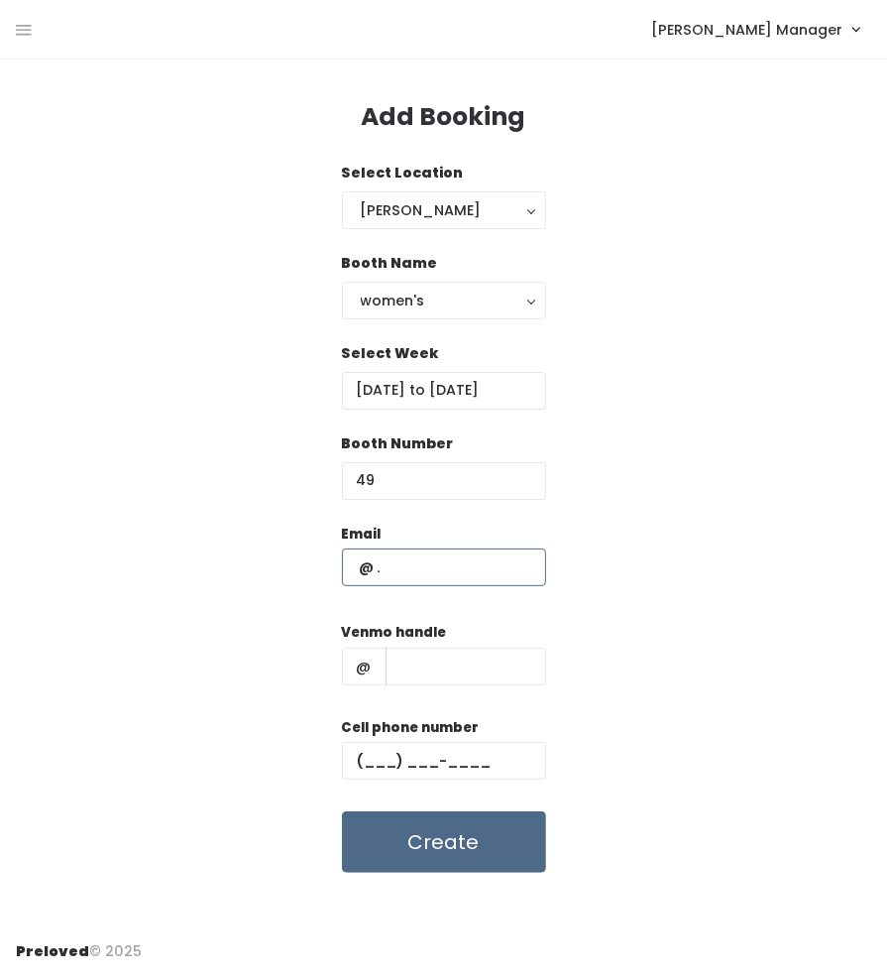
click at [490, 580] on input "text" at bounding box center [444, 567] width 204 height 38
paste input "monamiejewelry@gmail.com (801) 520-5928 shireen-watanabe"
type input "monamiejewelry@gmail.com"
click at [484, 655] on input "text" at bounding box center [466, 666] width 161 height 38
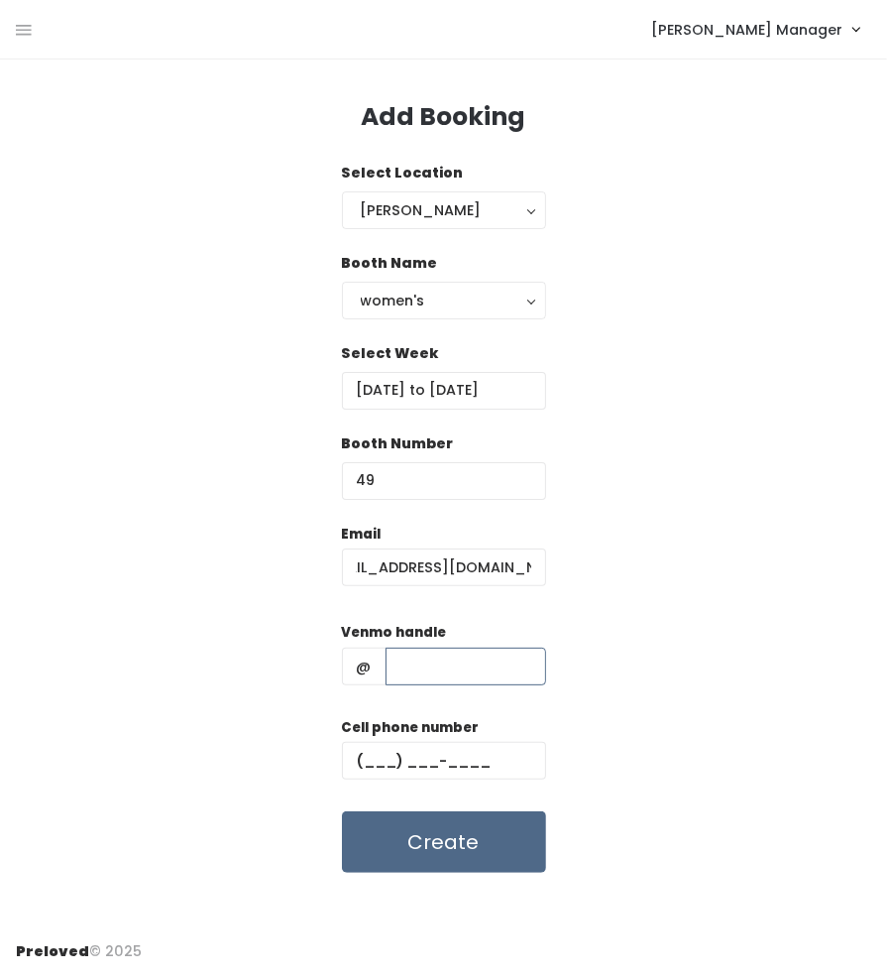
scroll to position [0, 0]
paste input "monamiejewelry@gmail.com (801) 520-5928 shireen-watanabe"
drag, startPoint x: 458, startPoint y: 675, endPoint x: 301, endPoint y: 661, distance: 157.3
click at [301, 661] on div "Email monamiejewelry@gmail.com Venmo handle @ monamiejewelry@gmail.com (801) 52…" at bounding box center [444, 698] width 856 height 350
type input "shireen-watanabe"
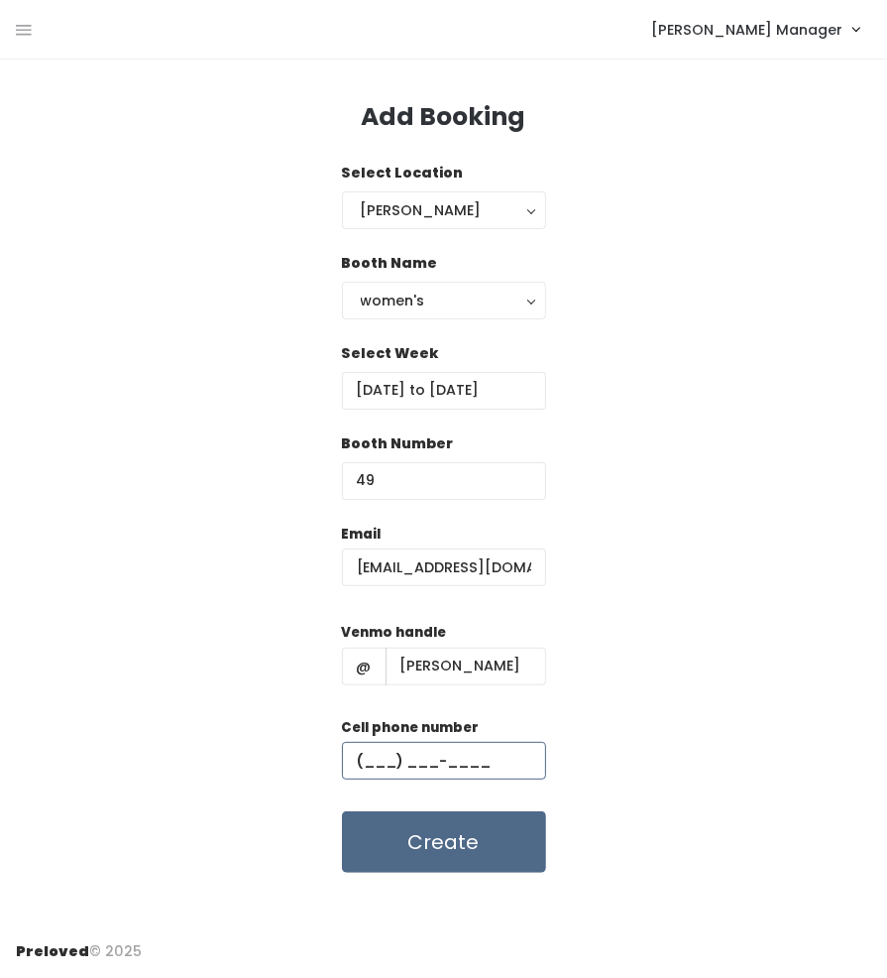
click at [406, 766] on input "text" at bounding box center [444, 761] width 204 height 38
paste input "(801) 520-5928"
type input "(801) 520-5928"
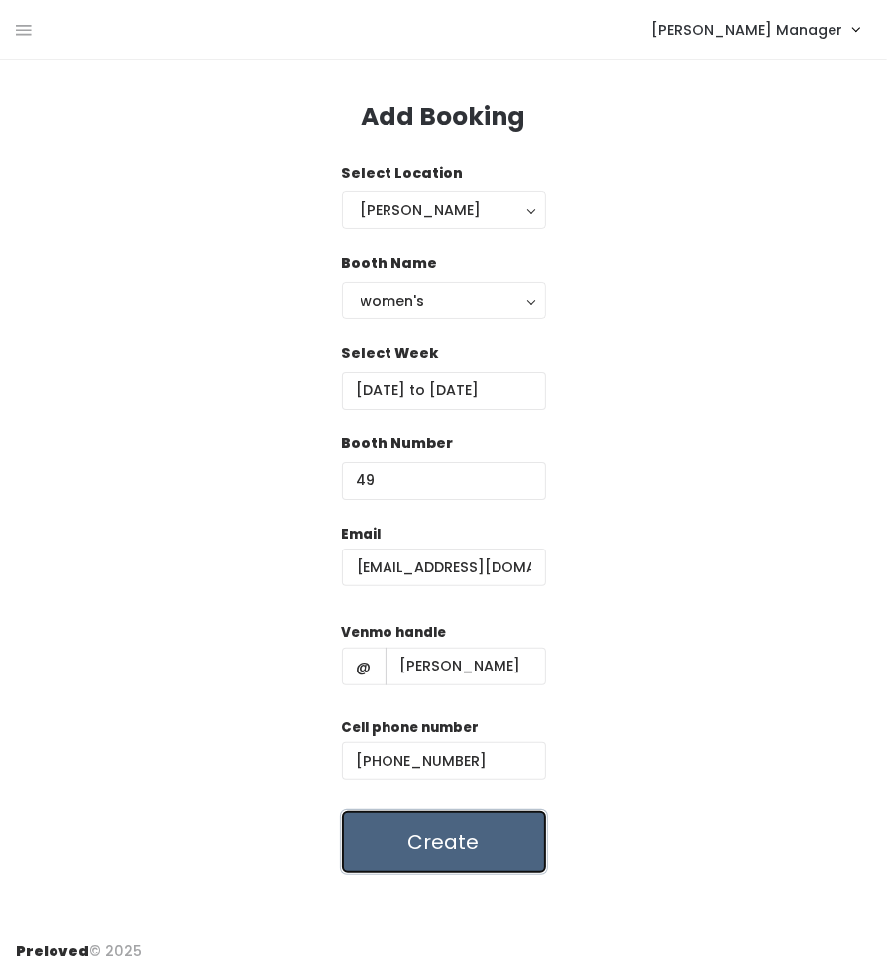
click at [471, 836] on button "Create" at bounding box center [444, 841] width 204 height 61
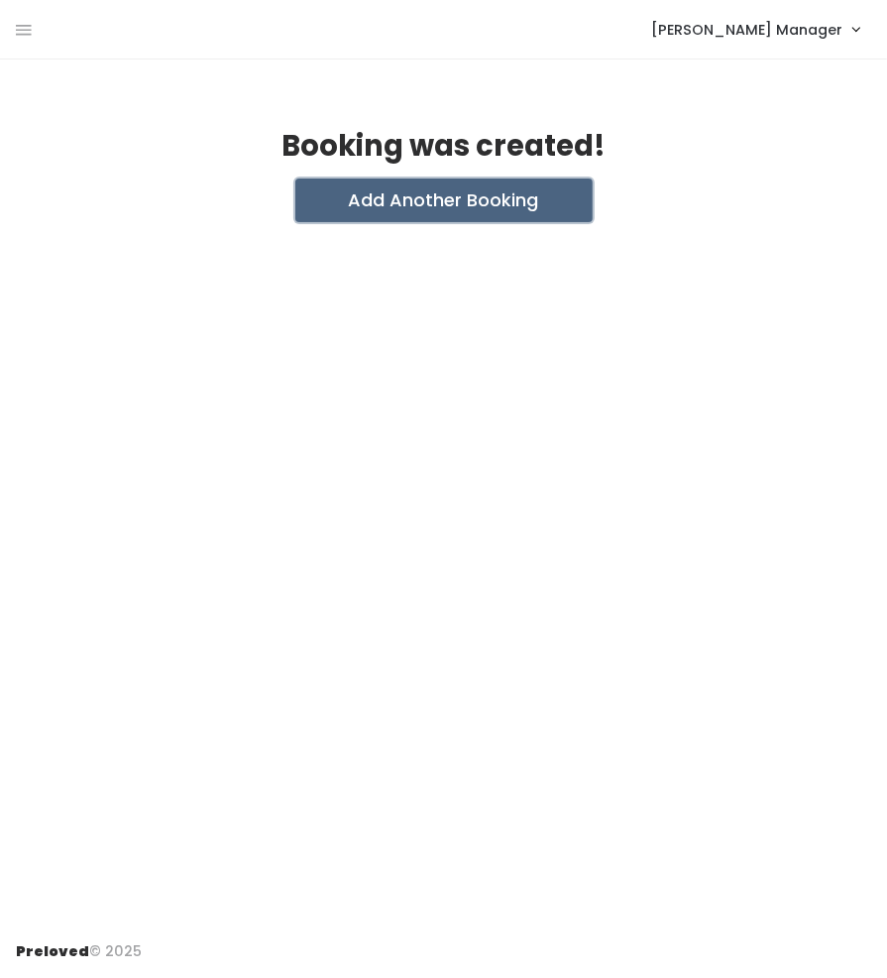
click at [424, 213] on button "Add Another Booking" at bounding box center [443, 200] width 297 height 44
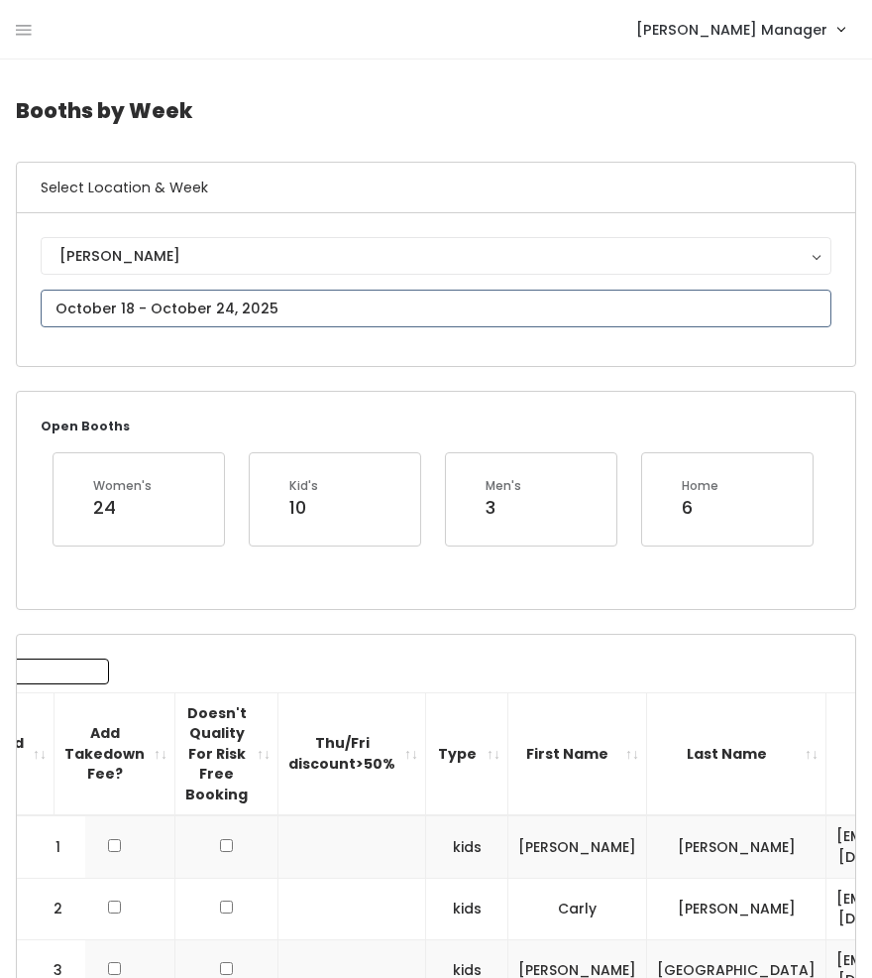
click at [127, 318] on input "text" at bounding box center [436, 309] width 791 height 38
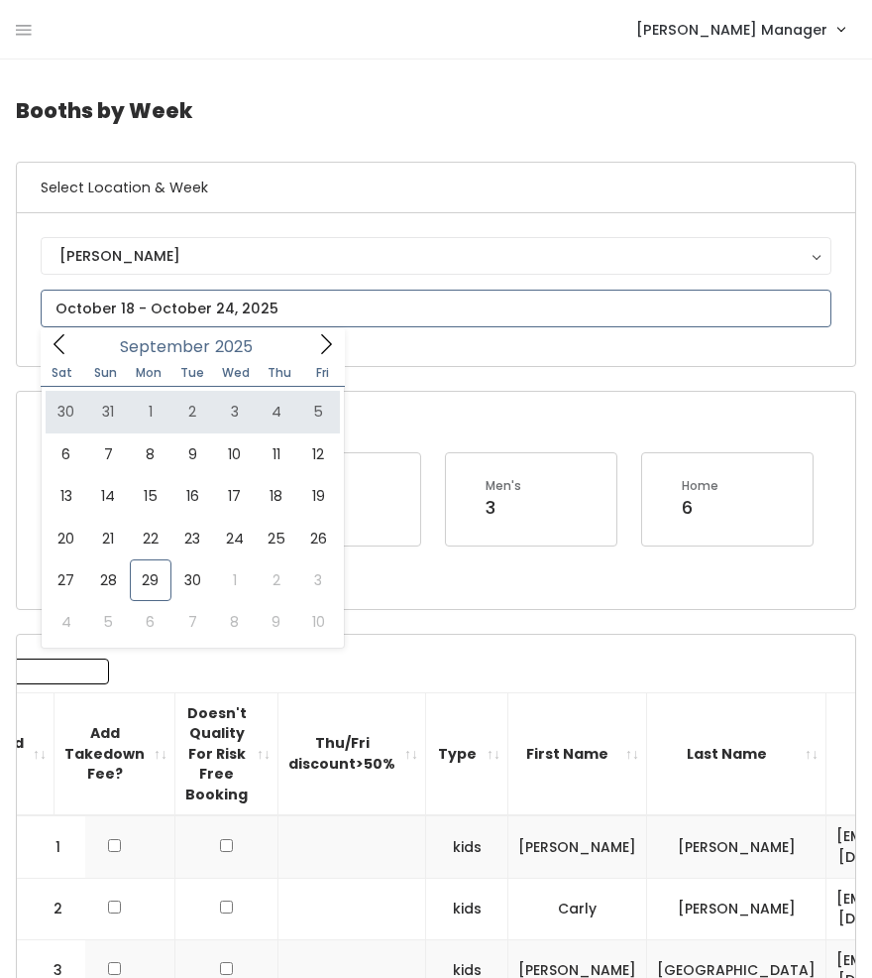
click at [329, 338] on icon at bounding box center [326, 344] width 22 height 22
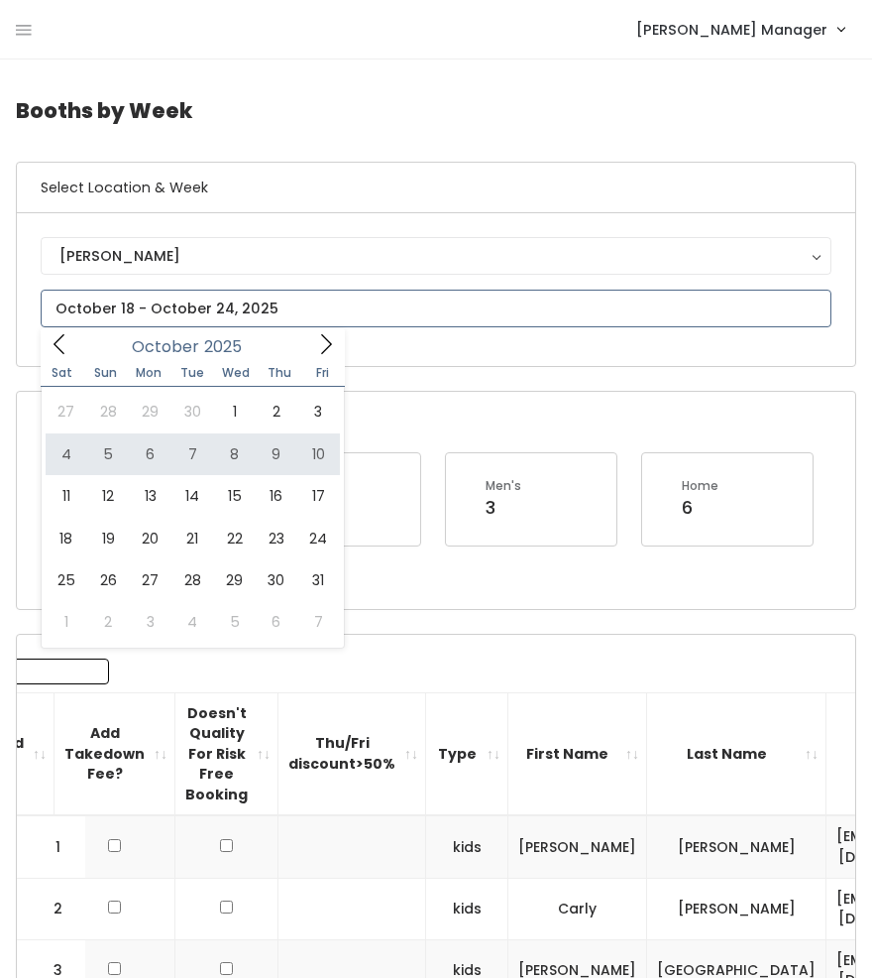
type input "October 4 to October 10"
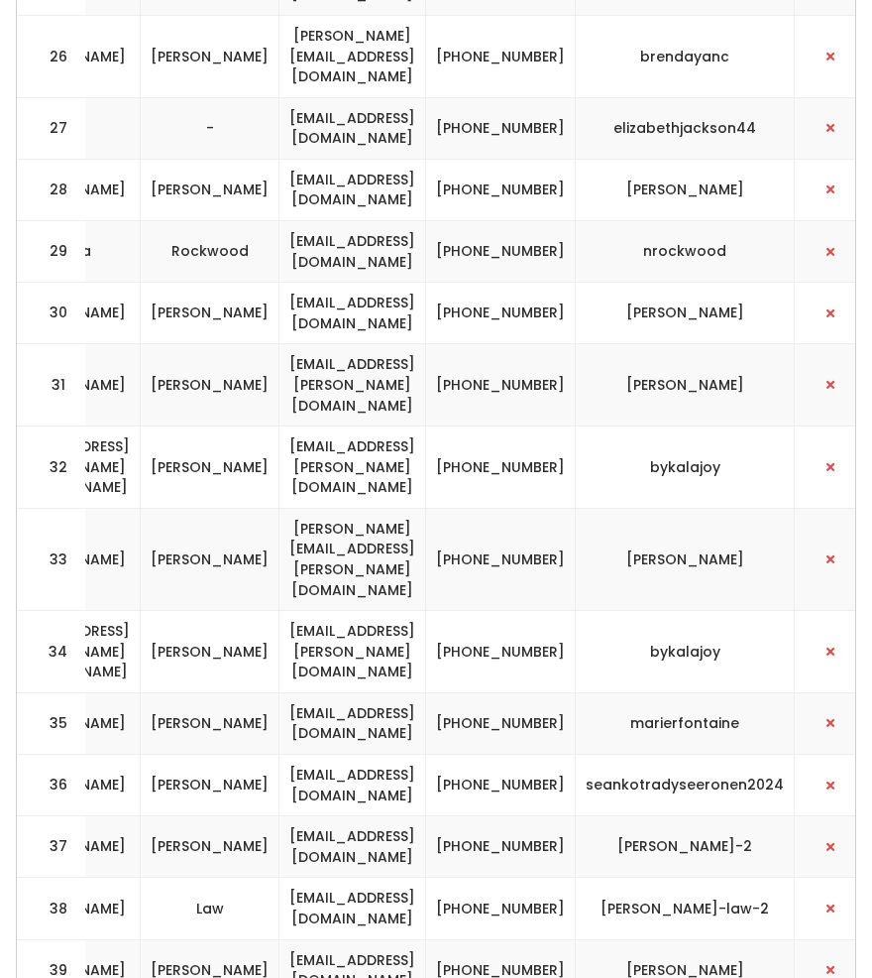
scroll to position [0, 861]
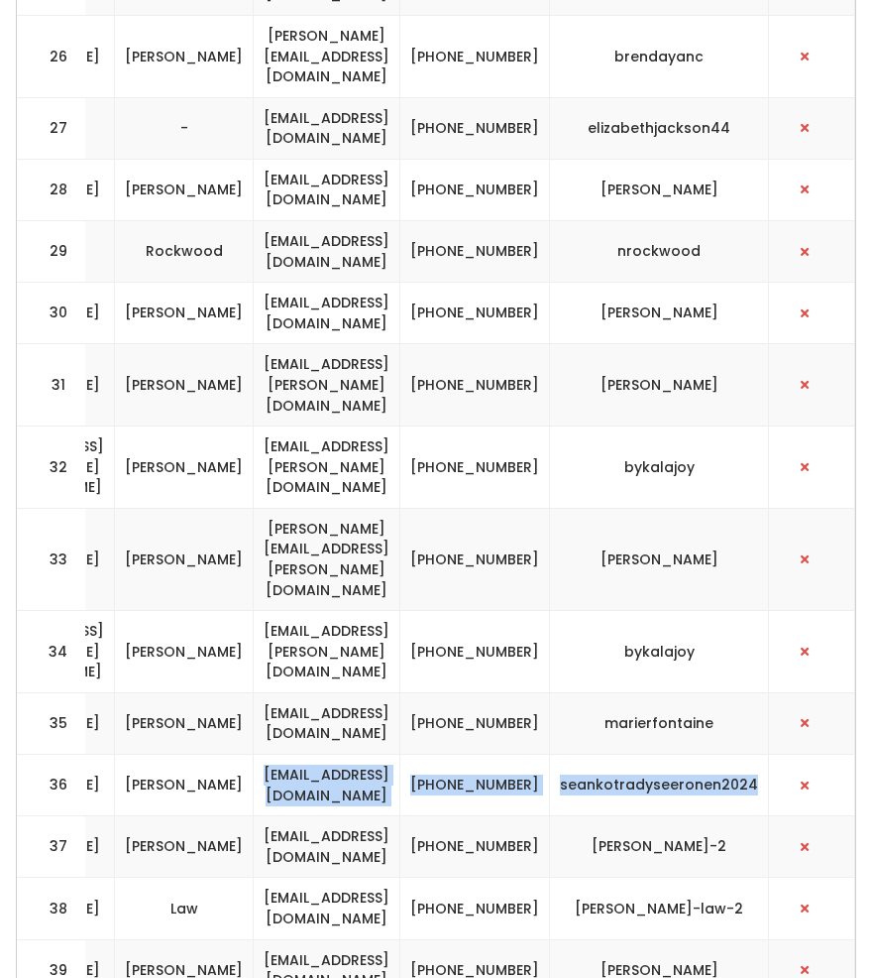
drag, startPoint x: 769, startPoint y: 487, endPoint x: 243, endPoint y: 477, distance: 526.6
click at [243, 755] on tr "36 womens [PERSON_NAME] [EMAIL_ADDRESS][DOMAIN_NAME] [PHONE_NUMBER] seankotrady…" at bounding box center [44, 785] width 1624 height 61
copy tr "[EMAIL_ADDRESS][DOMAIN_NAME] [PHONE_NUMBER] seankotradyseeronen2024"
click at [809, 779] on span "button" at bounding box center [805, 785] width 8 height 12
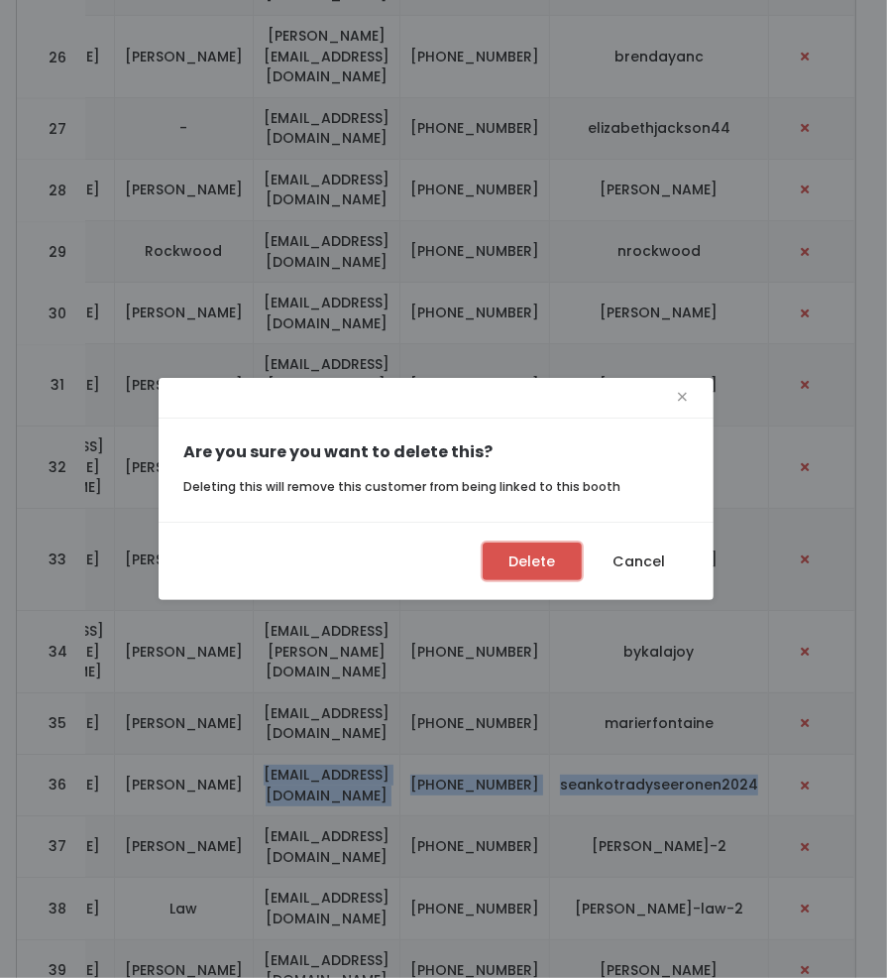
click at [513, 569] on button "Delete" at bounding box center [532, 561] width 99 height 38
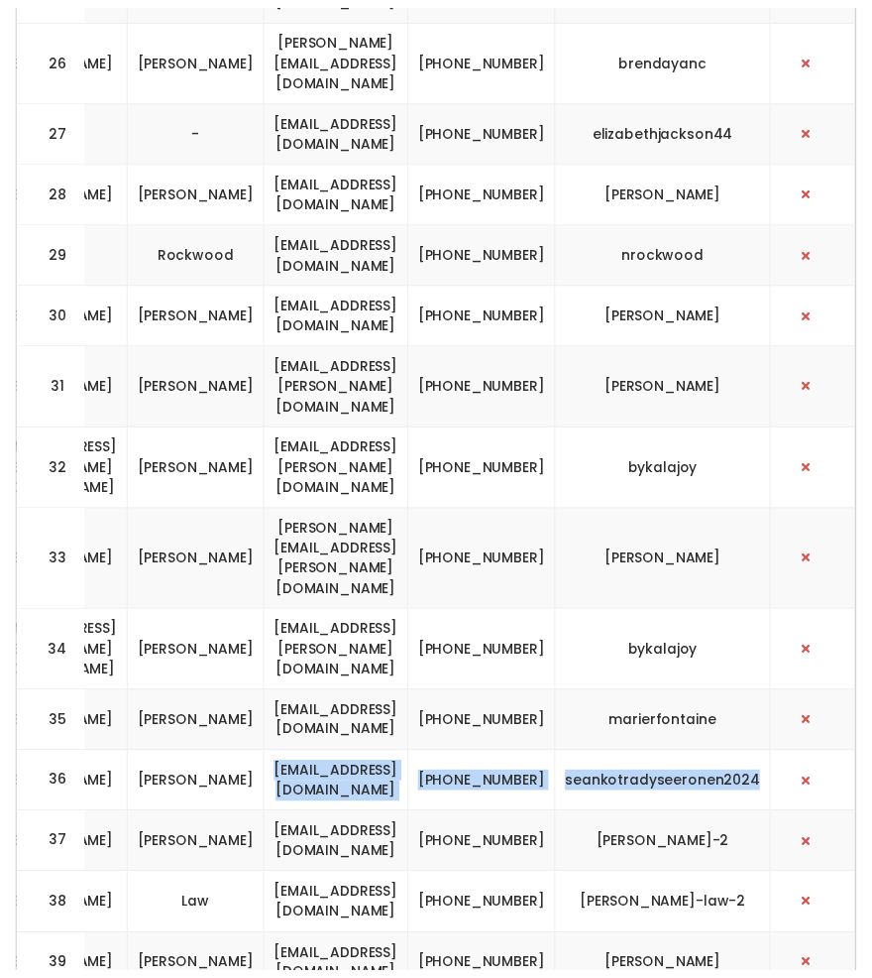
scroll to position [0, 845]
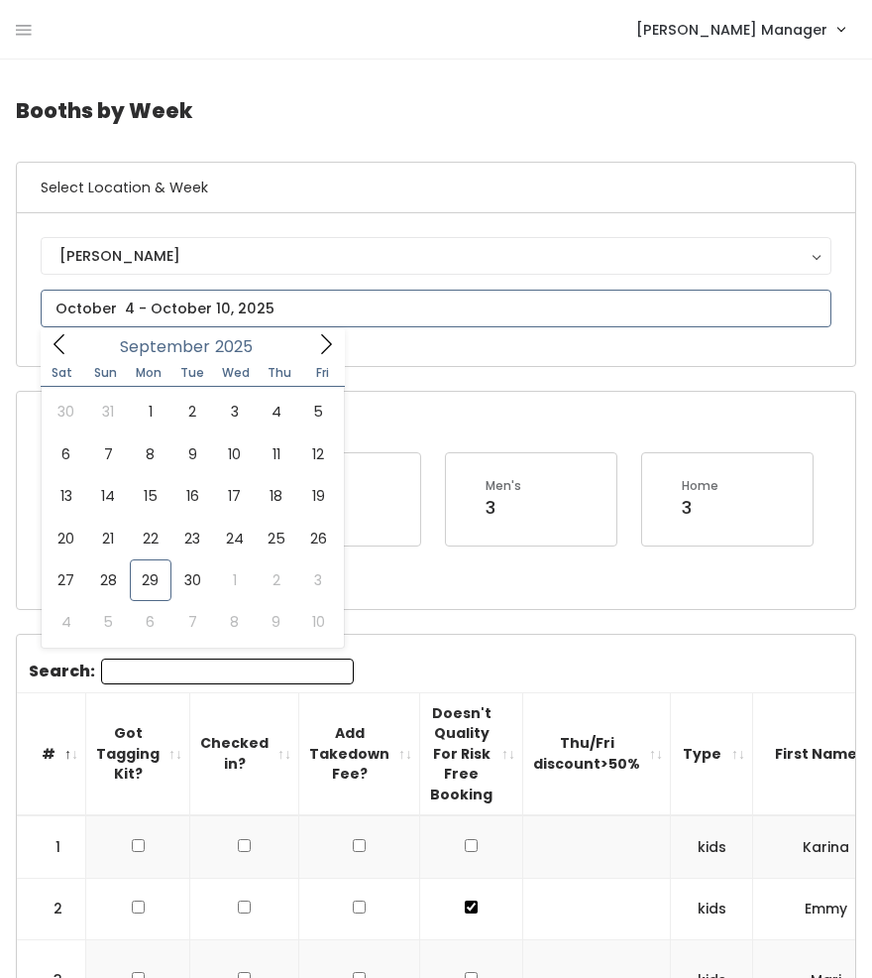
click at [187, 309] on input "text" at bounding box center [436, 309] width 791 height 38
click at [313, 334] on span at bounding box center [326, 343] width 38 height 31
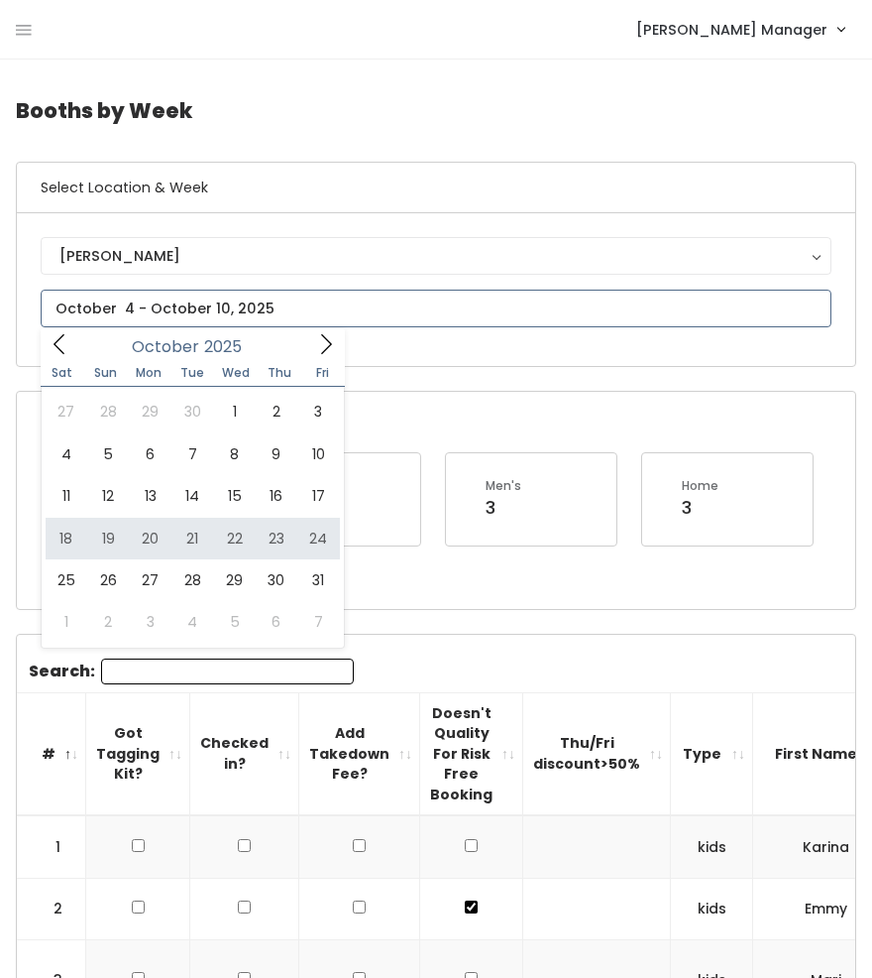
type input "[DATE] to [DATE]"
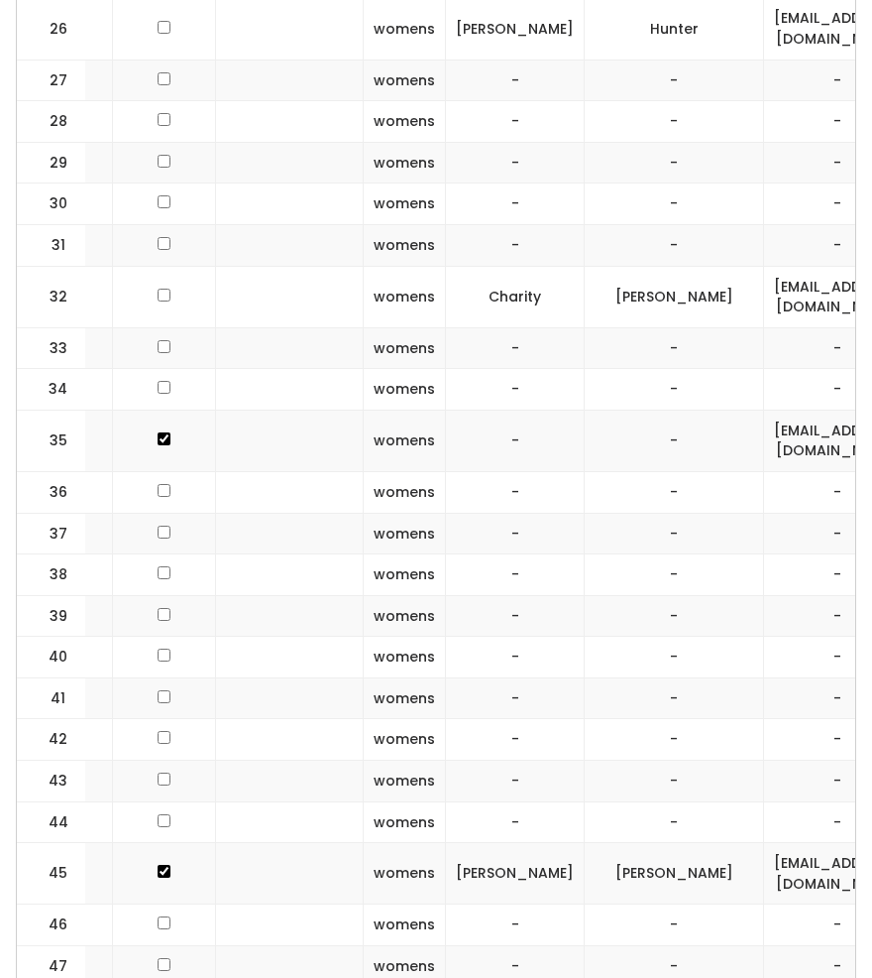
scroll to position [0, 292]
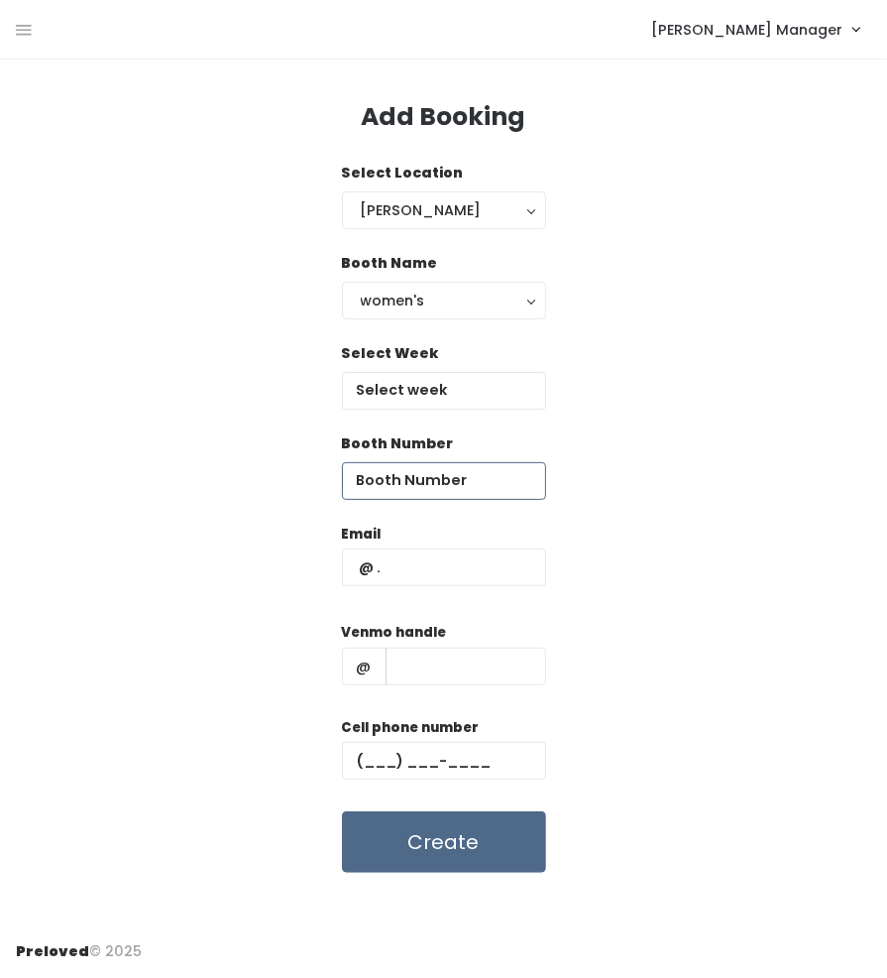
click at [426, 485] on input "number" at bounding box center [444, 481] width 204 height 38
type input "36"
click at [428, 368] on div "Select Week" at bounding box center [444, 376] width 204 height 66
click at [425, 401] on input "text" at bounding box center [444, 391] width 204 height 38
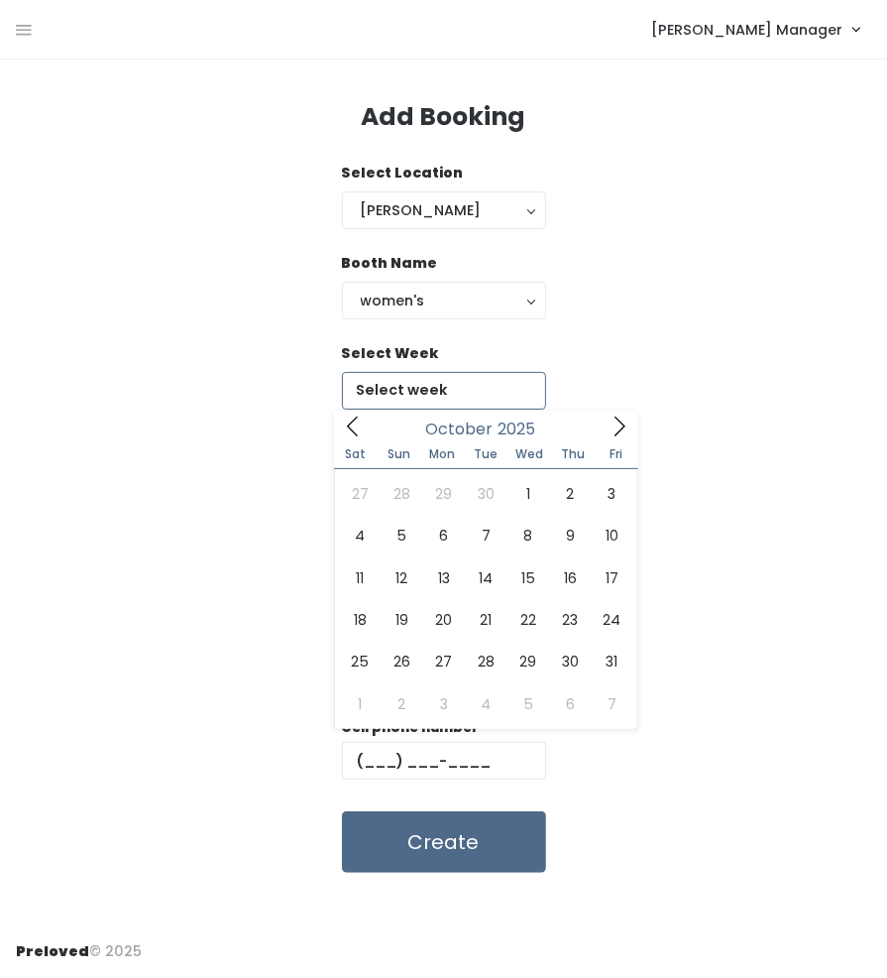
click at [613, 423] on icon at bounding box center [620, 426] width 22 height 22
type input "October 18 to October 24"
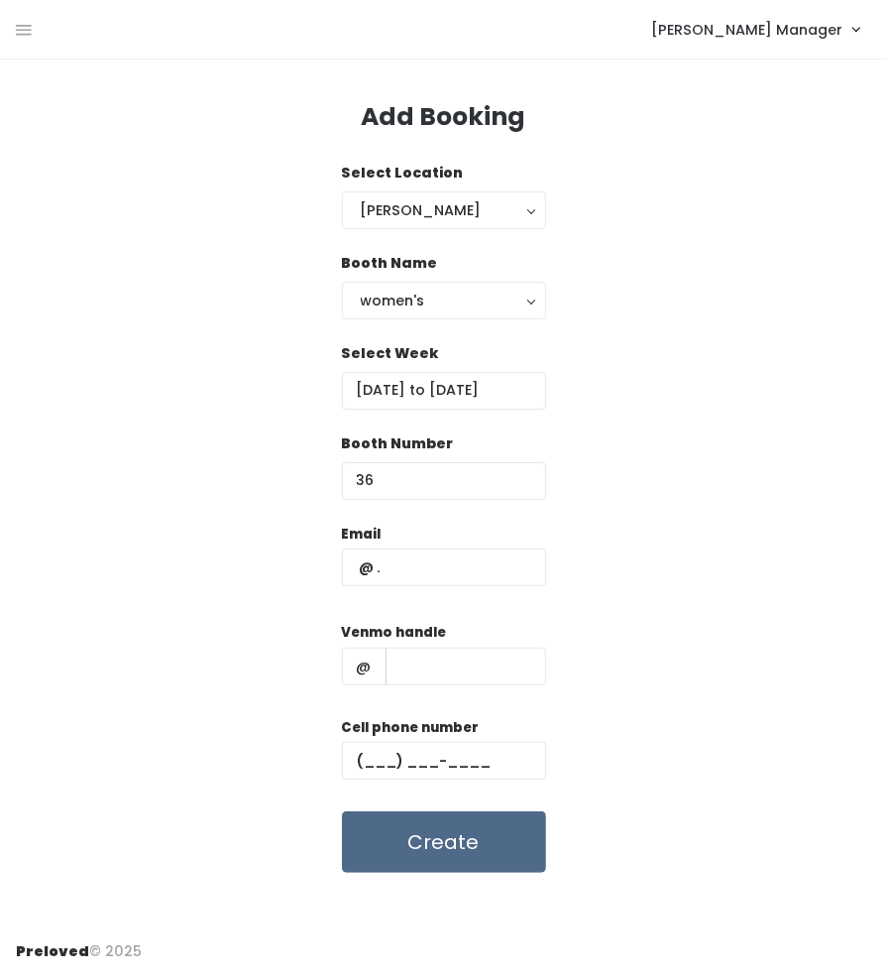
click at [435, 590] on div "Email" at bounding box center [444, 564] width 204 height 83
click at [426, 571] on input "text" at bounding box center [444, 567] width 204 height 38
paste input "seankotrady@comcast.net (801) 505-8084 seankotradyseeronen2024"
type input "seankotrady@comcast.net"
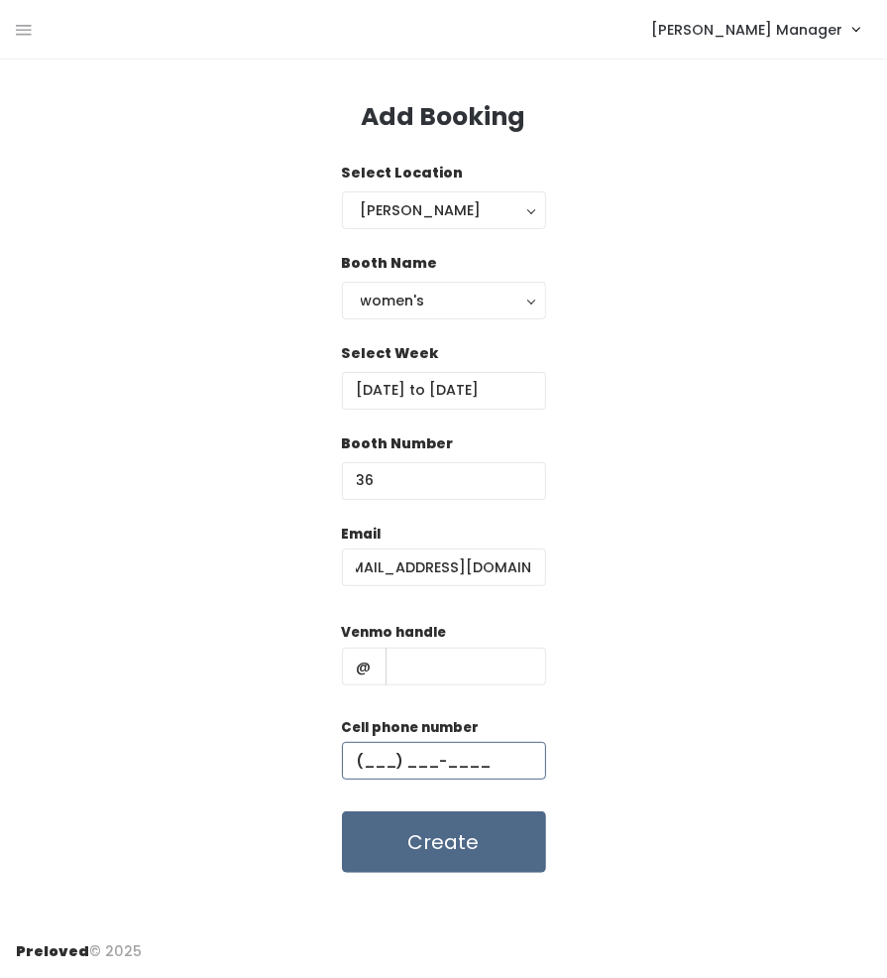
click at [422, 752] on input "text" at bounding box center [444, 761] width 204 height 38
paste input "(801) 505-8084"
type input "(801) 505-8084"
click at [424, 665] on input "text" at bounding box center [466, 666] width 161 height 38
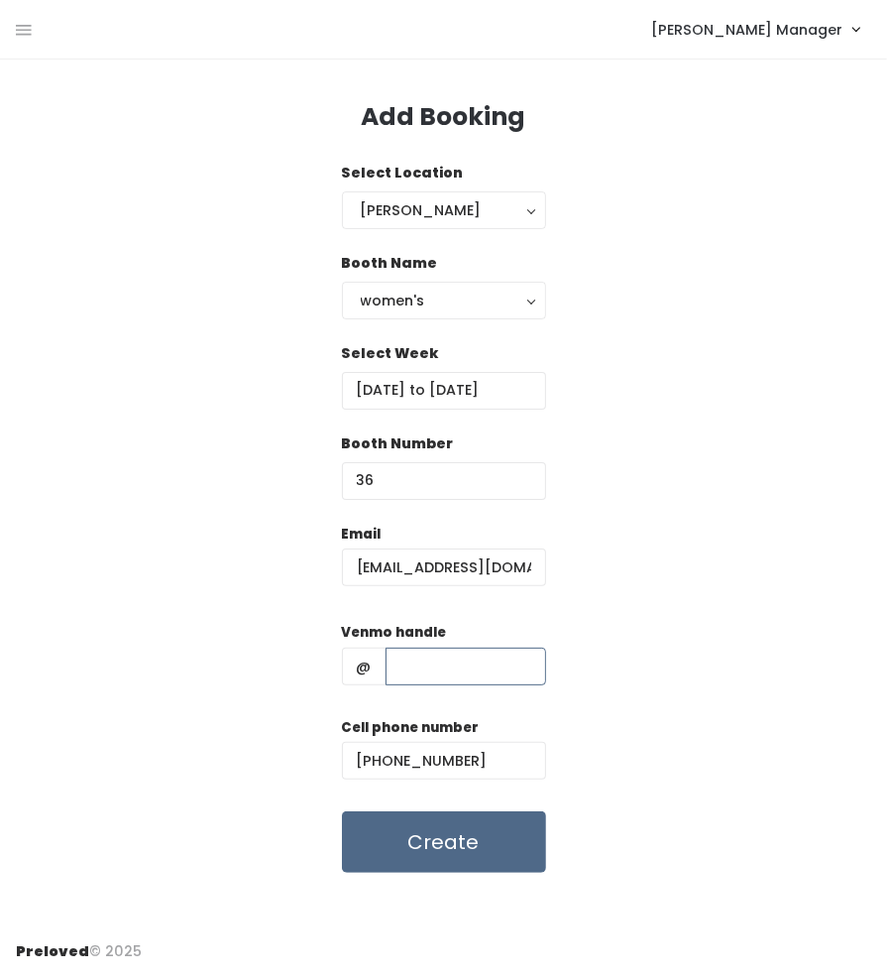
paste input "seankotrady@comcast.net (801) 505-8084 seankotradyseeronen2024"
click at [439, 666] on input "seankotrady@comcast.net (801) 505-8084 seankotradyseeronen2024" at bounding box center [466, 666] width 161 height 38
type input "seankotradyseeronen2024"
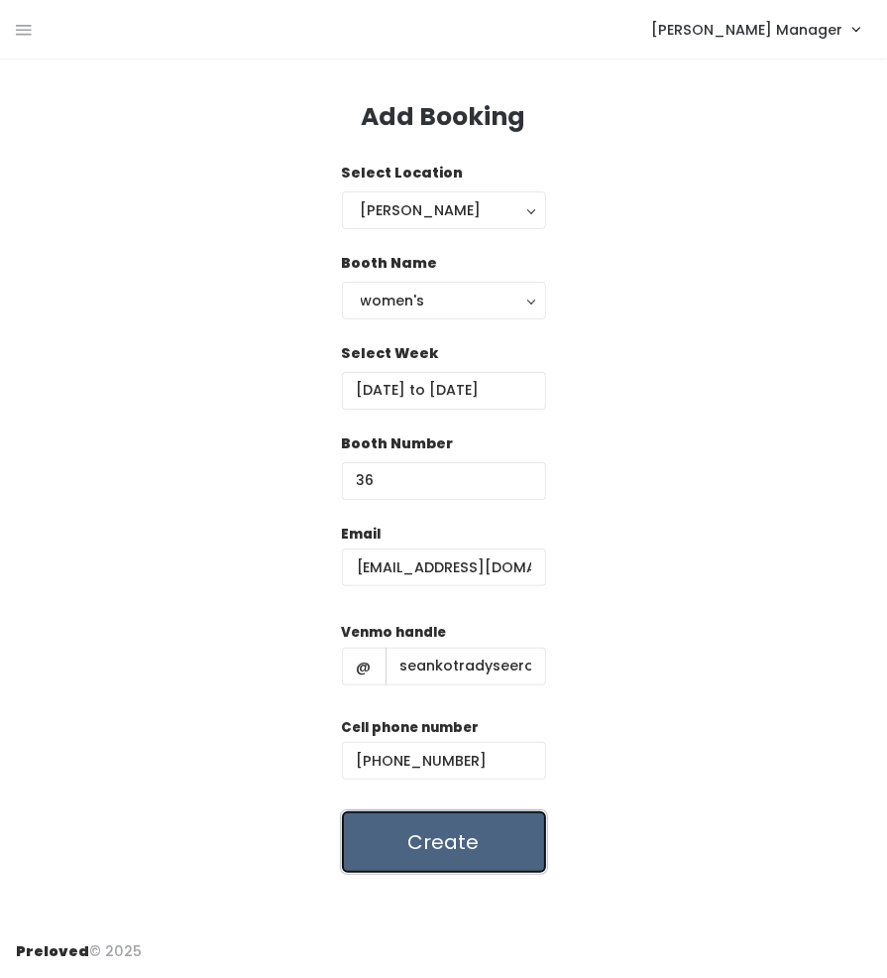
click at [464, 847] on button "Create" at bounding box center [444, 841] width 204 height 61
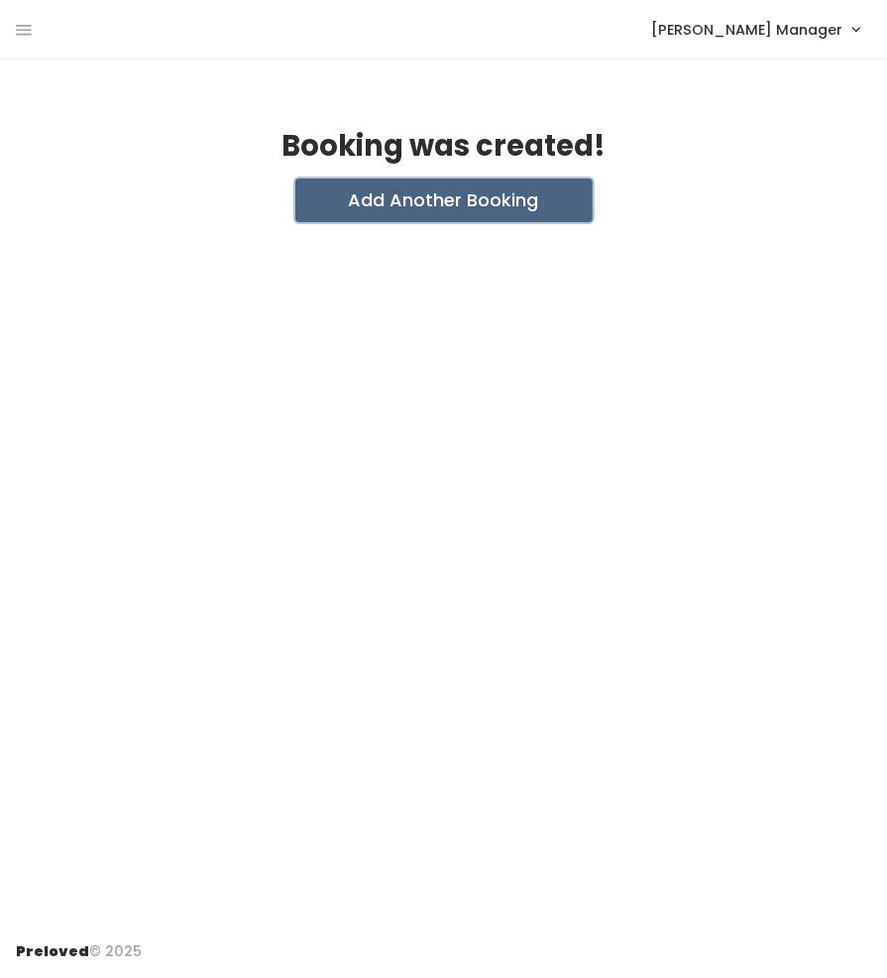
click at [380, 210] on button "Add Another Booking" at bounding box center [443, 200] width 297 height 44
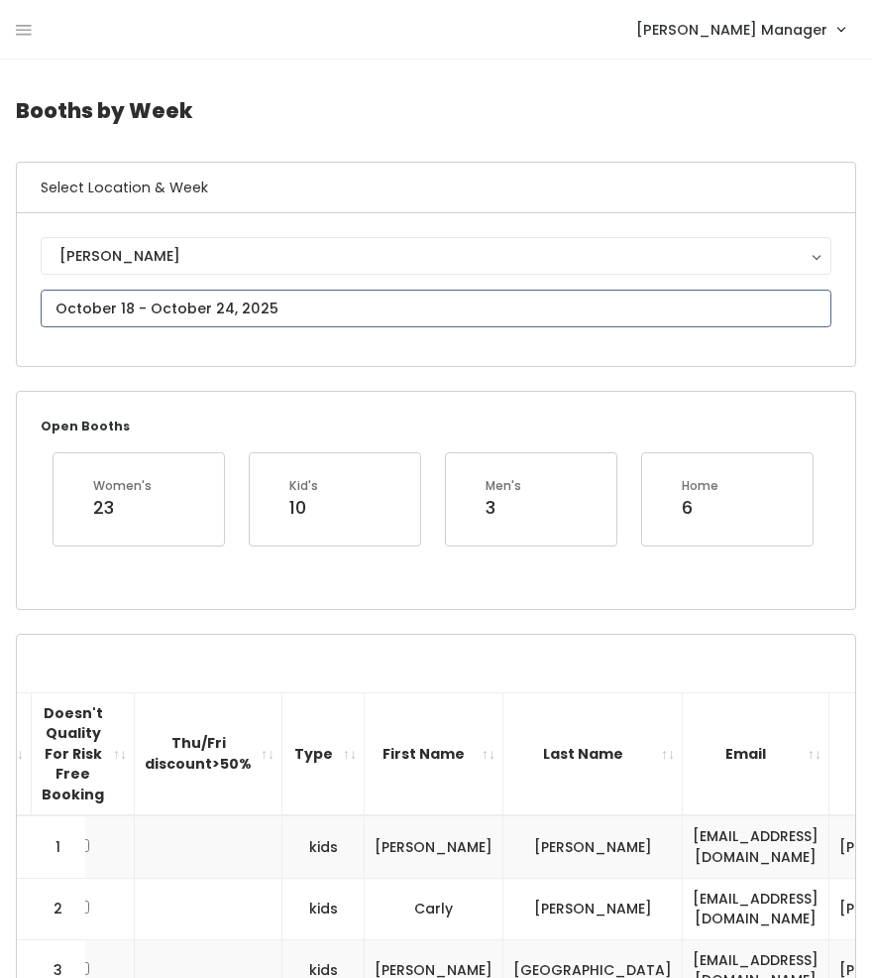
click at [126, 309] on input "text" at bounding box center [436, 309] width 791 height 38
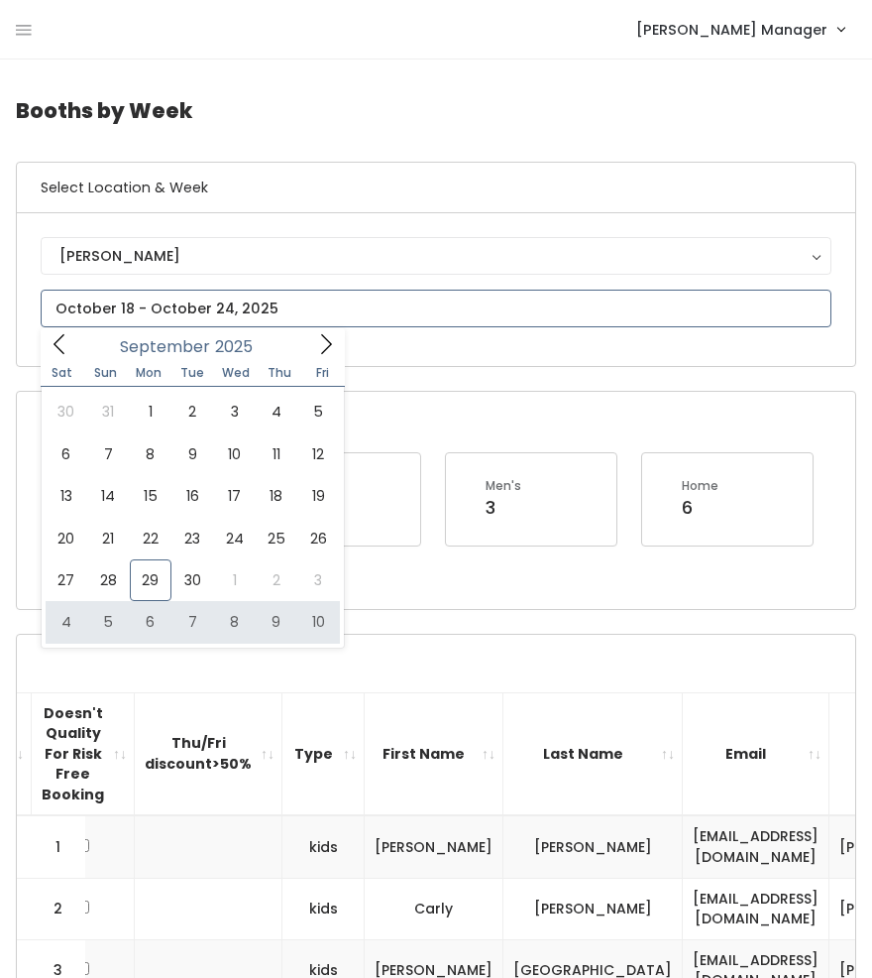
type input "October 4 to October 10"
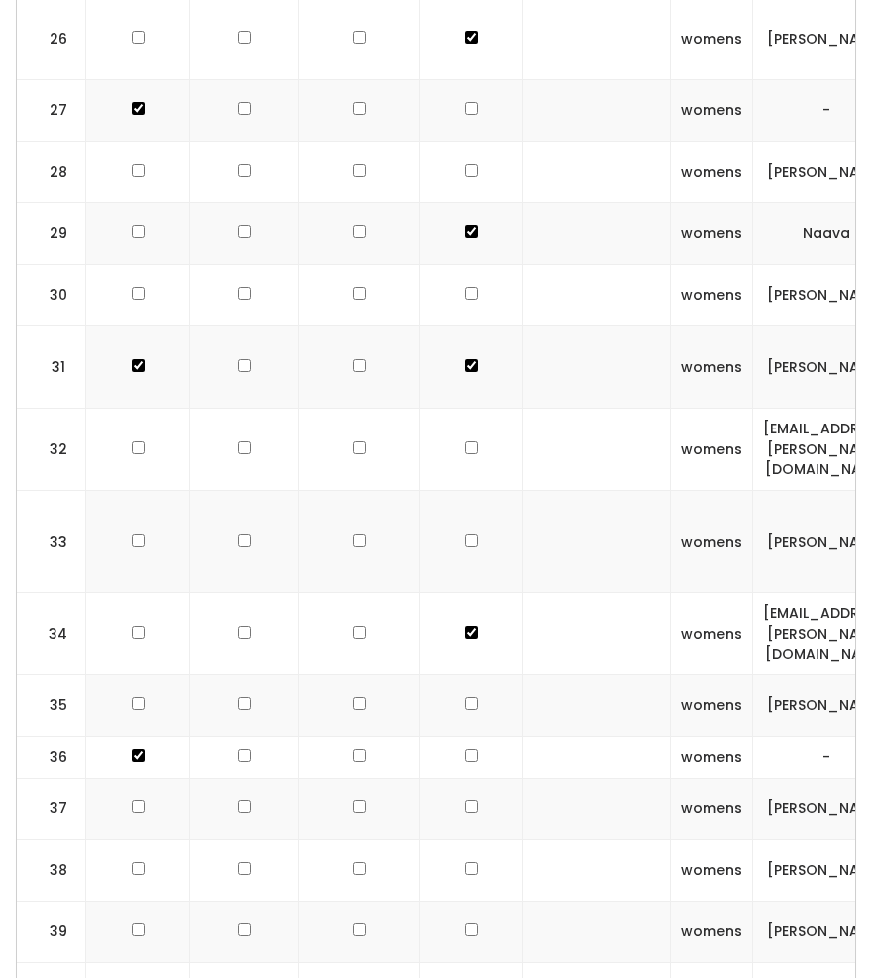
click at [137, 749] on input "checkbox" at bounding box center [138, 755] width 13 height 13
checkbox input "false"
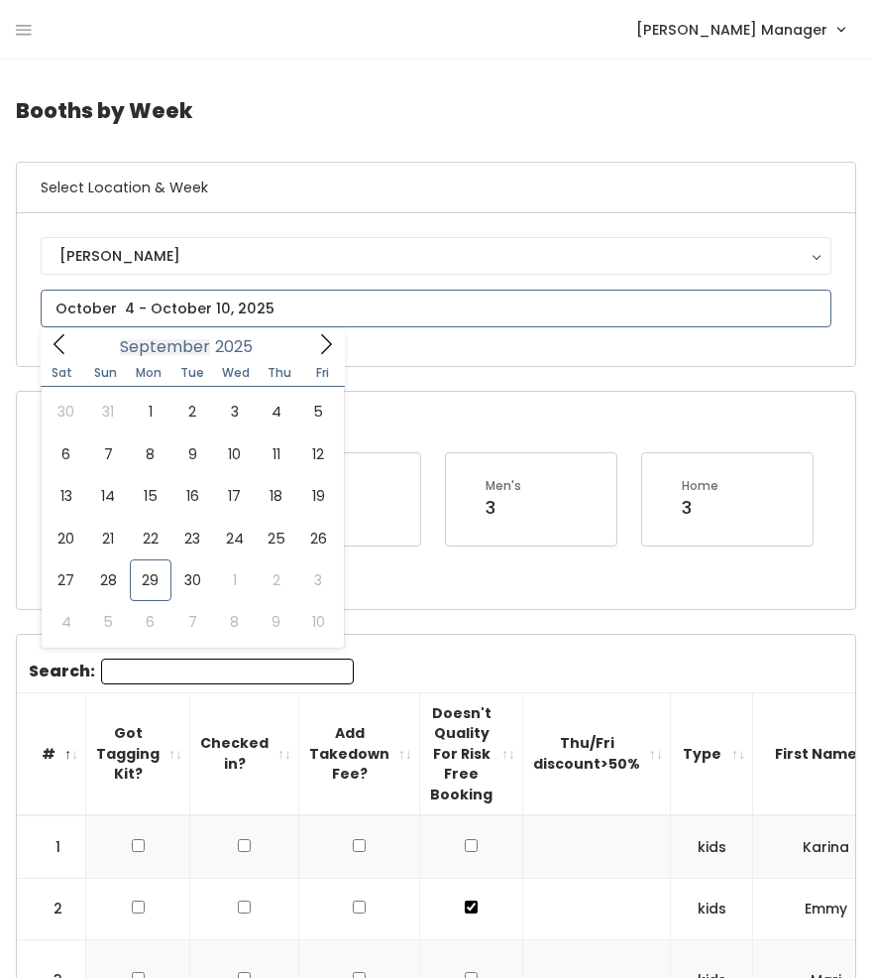
click at [159, 314] on input "text" at bounding box center [436, 309] width 791 height 38
click at [323, 342] on icon at bounding box center [326, 344] width 22 height 22
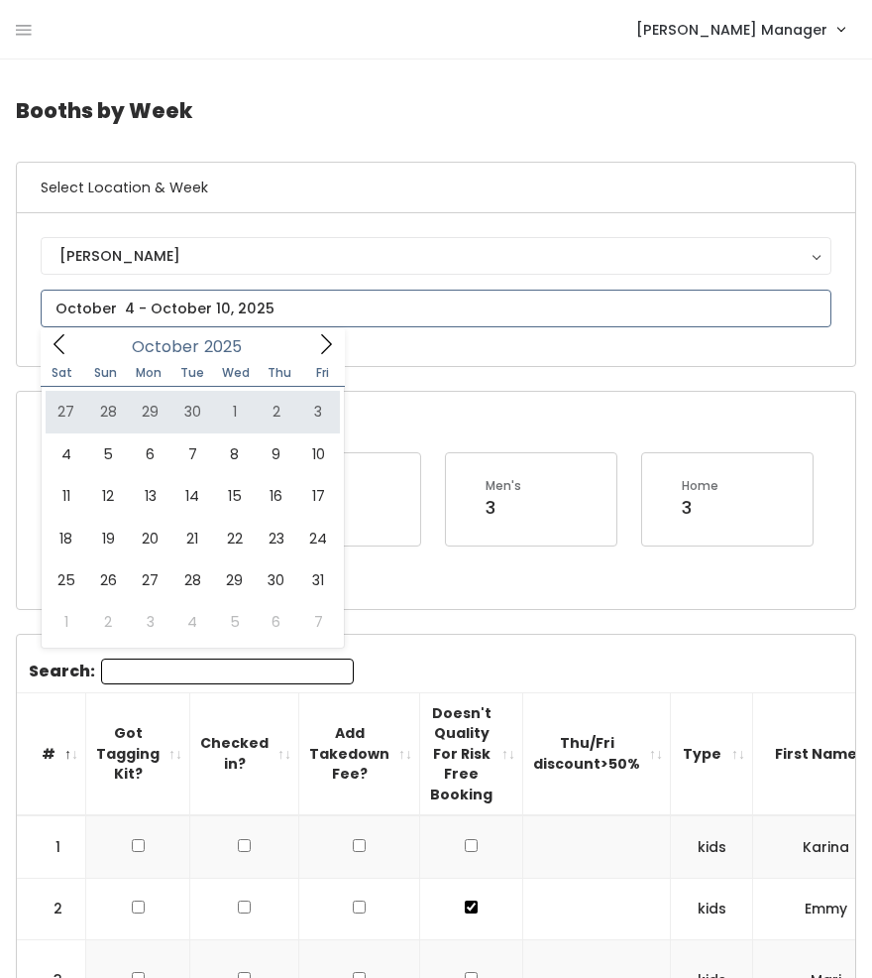
click at [333, 346] on icon at bounding box center [326, 344] width 22 height 22
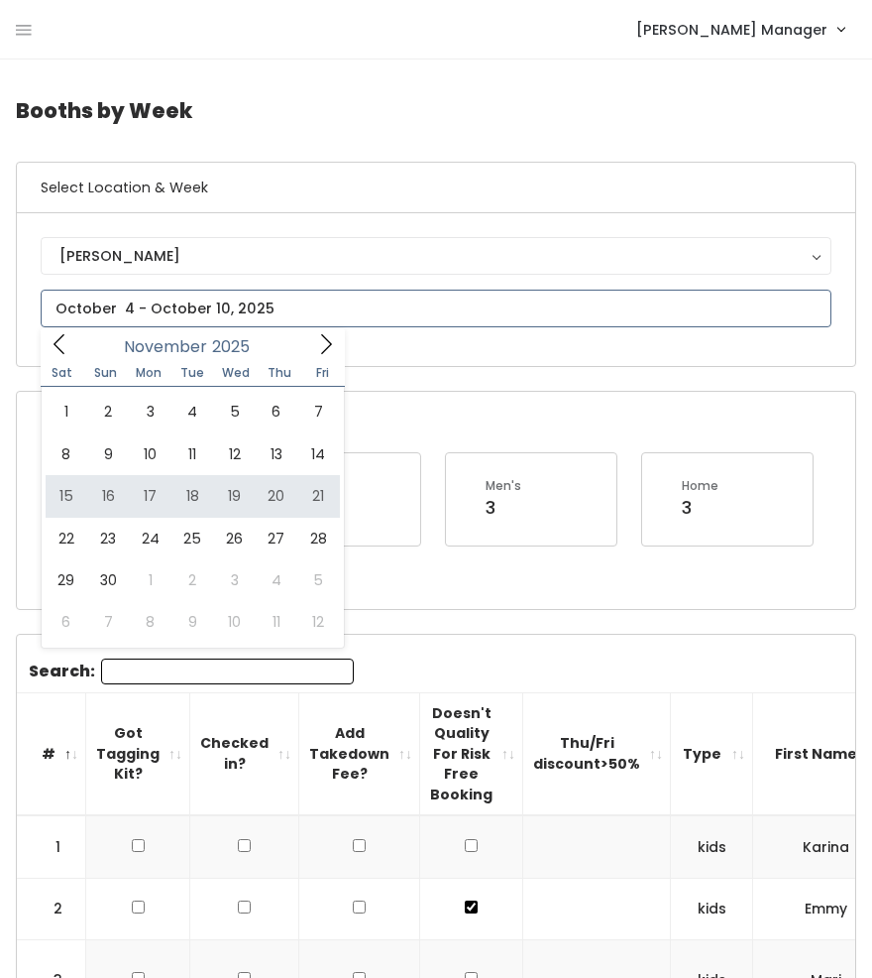
type input "November 15 to November 21"
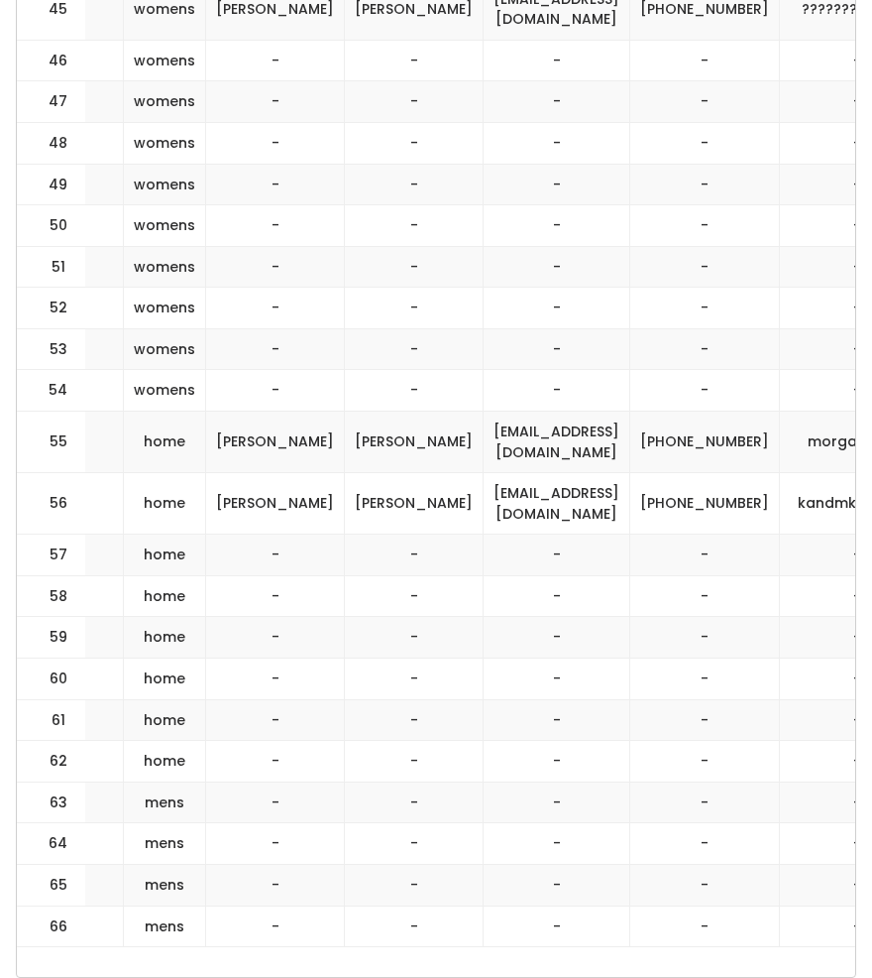
scroll to position [0, 547]
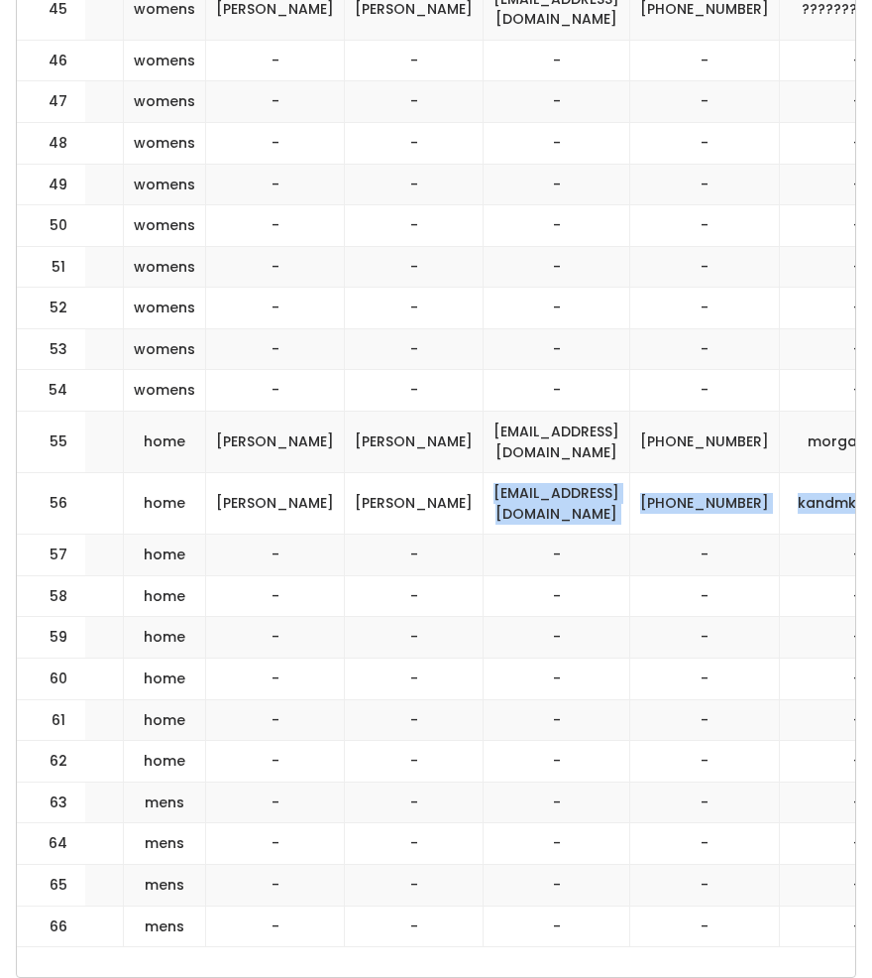
drag, startPoint x: 823, startPoint y: 487, endPoint x: 356, endPoint y: 491, distance: 467.0
click at [356, 491] on tr "56 home [PERSON_NAME] [EMAIL_ADDRESS][DOMAIN_NAME] [PHONE_NUMBER] kandmkreations" at bounding box center [246, 503] width 1553 height 61
copy tbody "[EMAIL_ADDRESS][DOMAIN_NAME] [PHONE_NUMBER] kandmkreations"
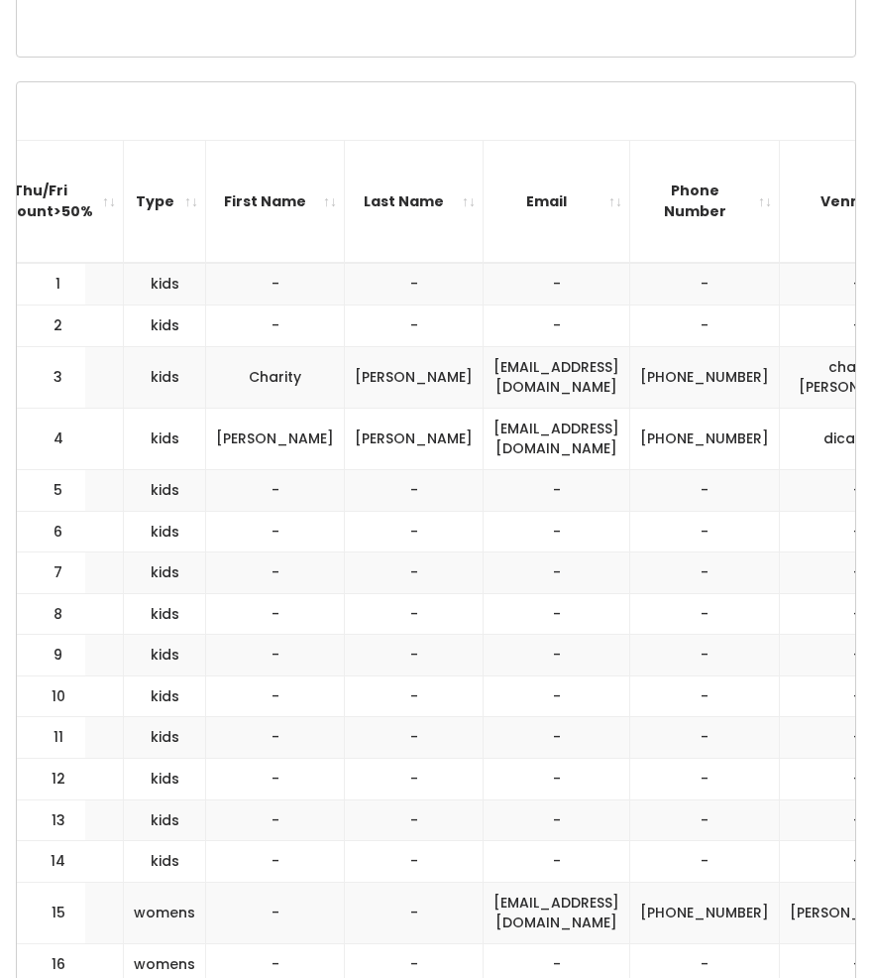
scroll to position [0, 0]
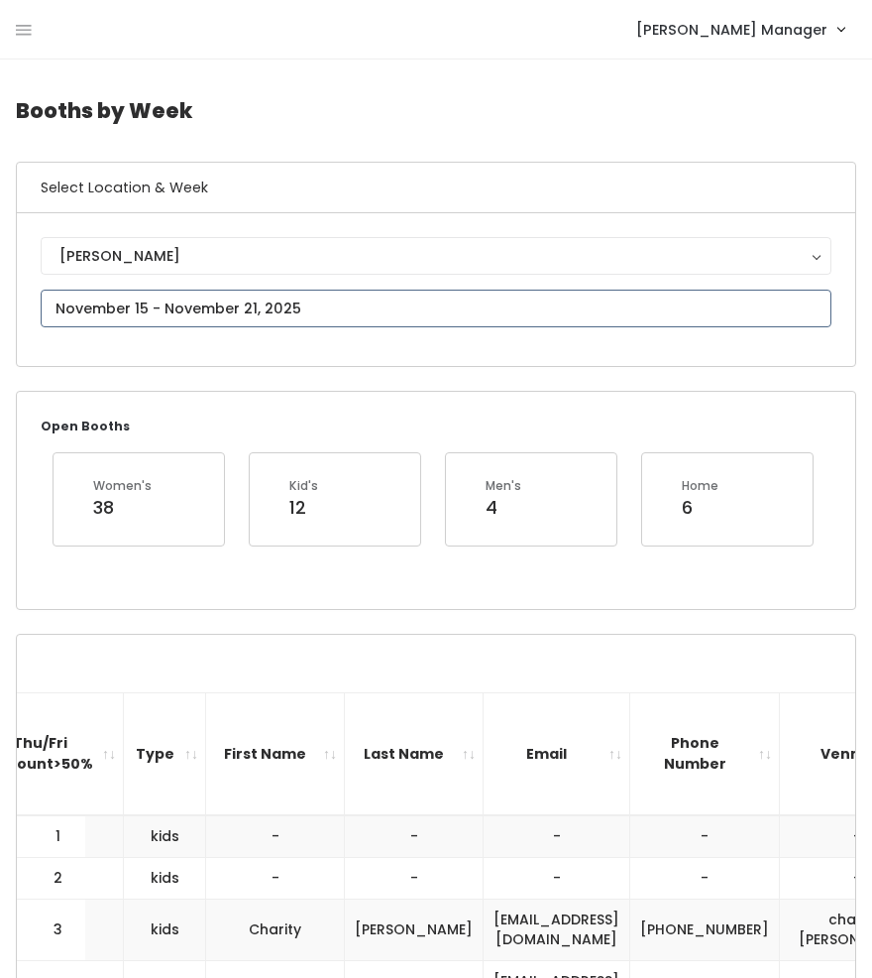
click at [143, 305] on input "text" at bounding box center [436, 309] width 791 height 38
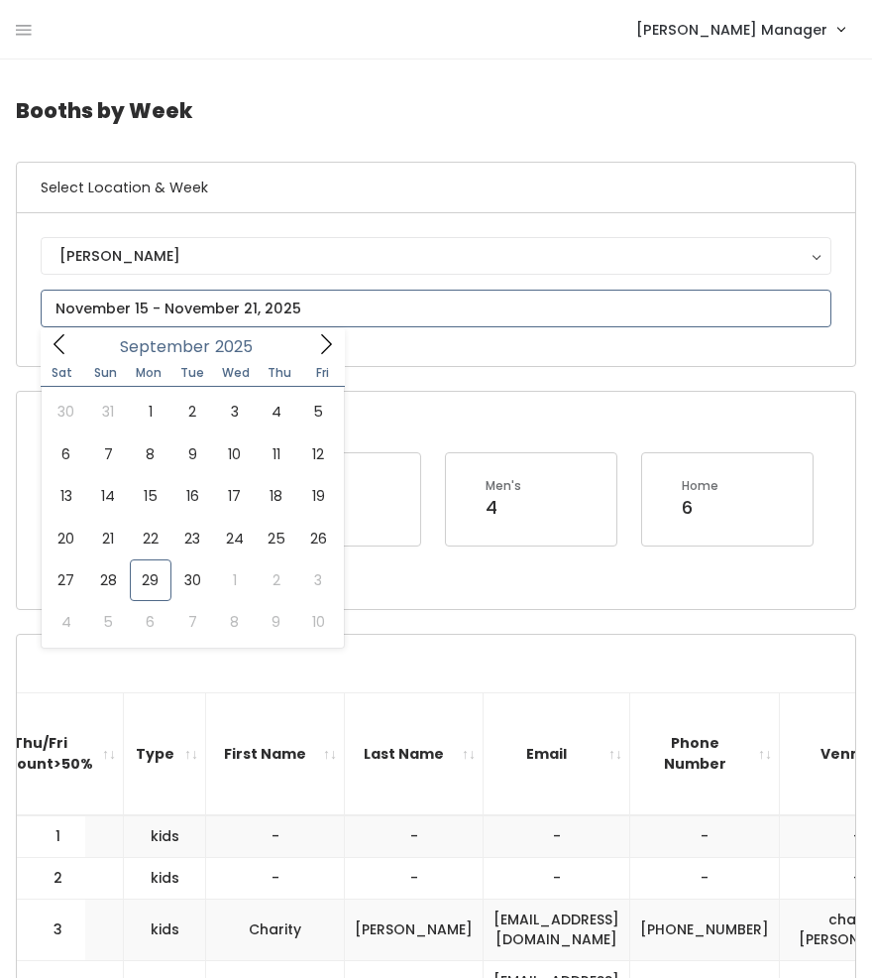
click at [324, 335] on icon at bounding box center [326, 344] width 22 height 22
click at [323, 347] on icon at bounding box center [326, 344] width 22 height 22
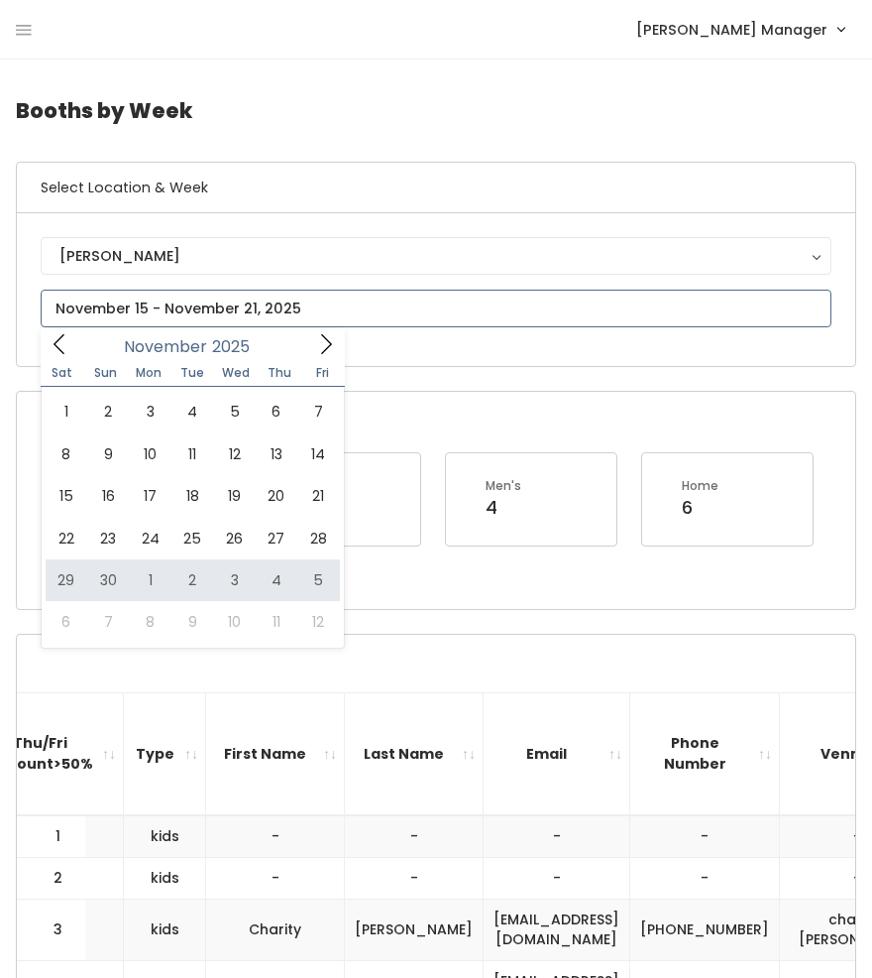
type input "[DATE] to [DATE]"
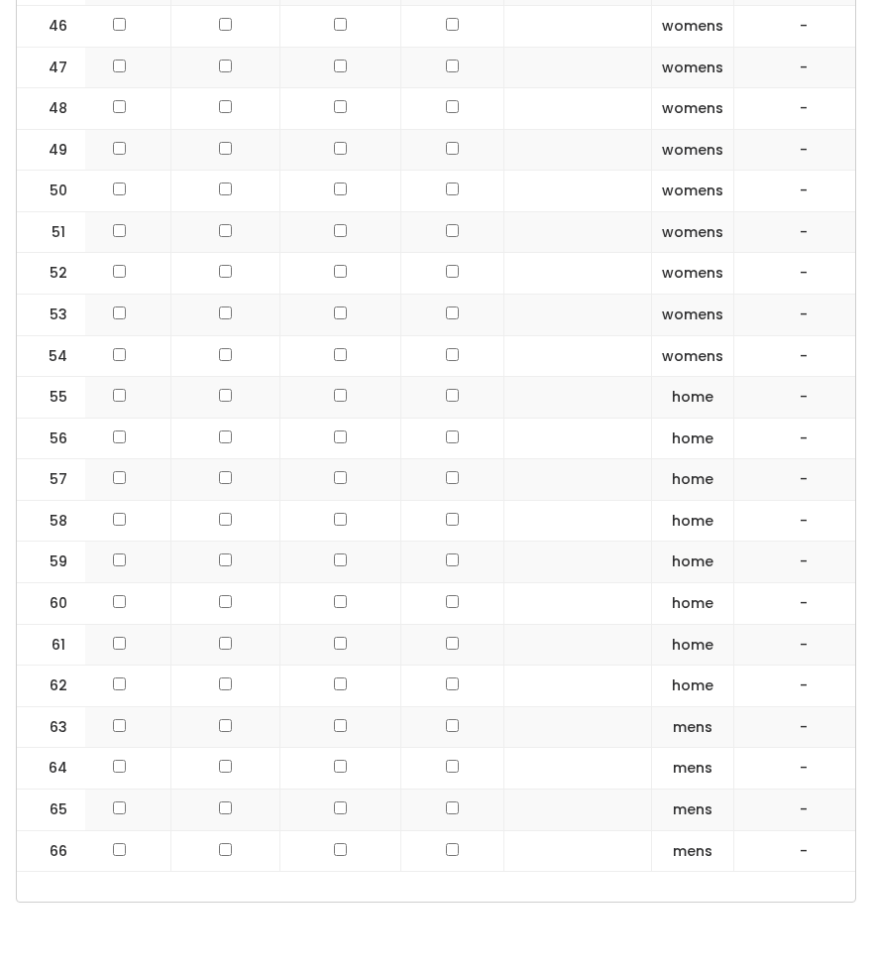
scroll to position [0, 16]
click at [449, 389] on input "checkbox" at bounding box center [455, 395] width 13 height 13
checkbox input "true"
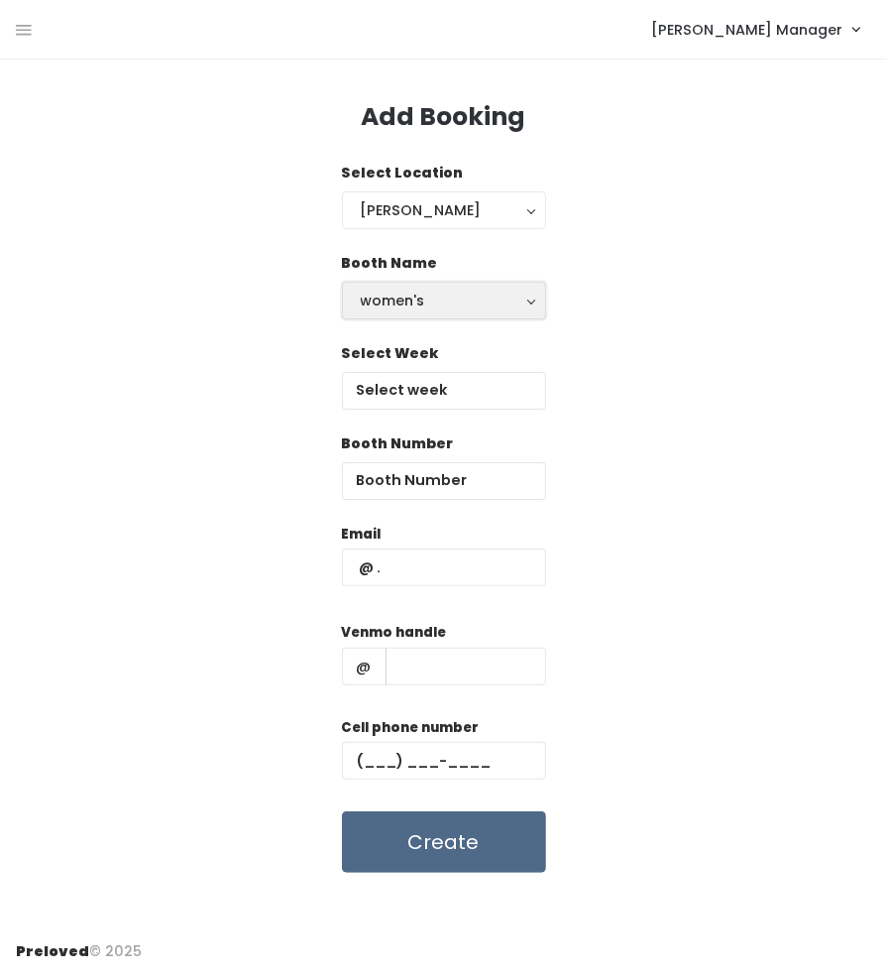
click at [401, 290] on div "women's" at bounding box center [444, 301] width 167 height 22
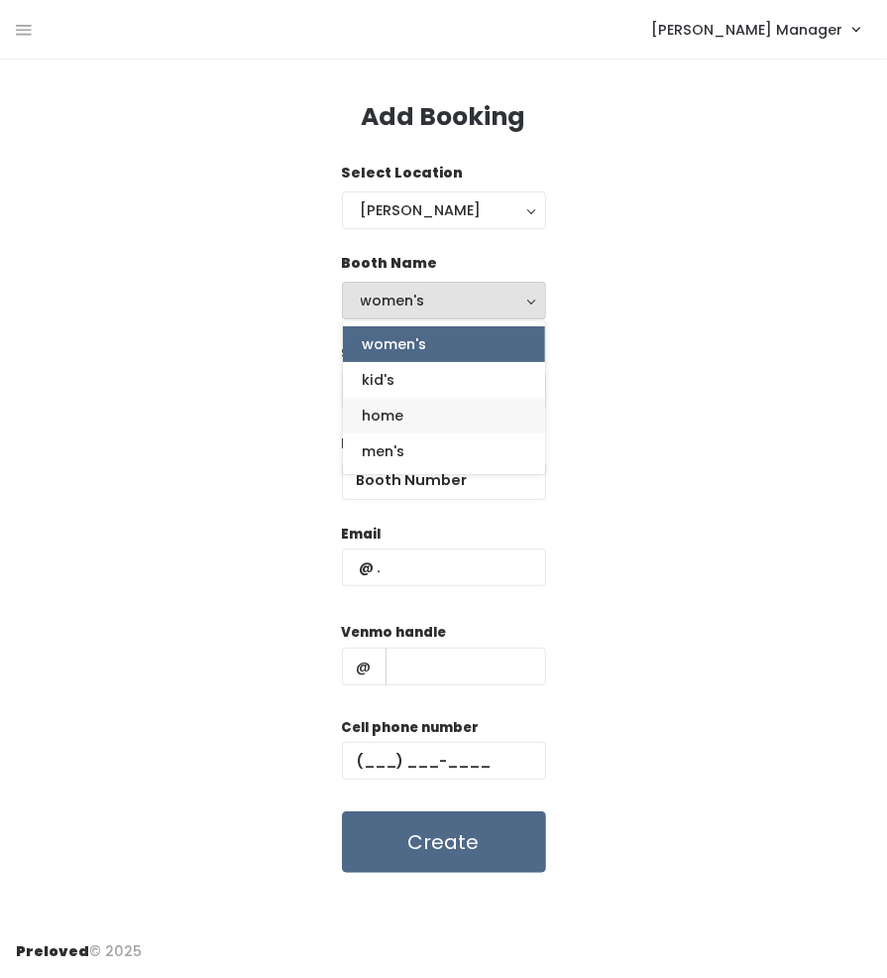
click at [394, 409] on span "home" at bounding box center [384, 416] width 42 height 22
select select "home"
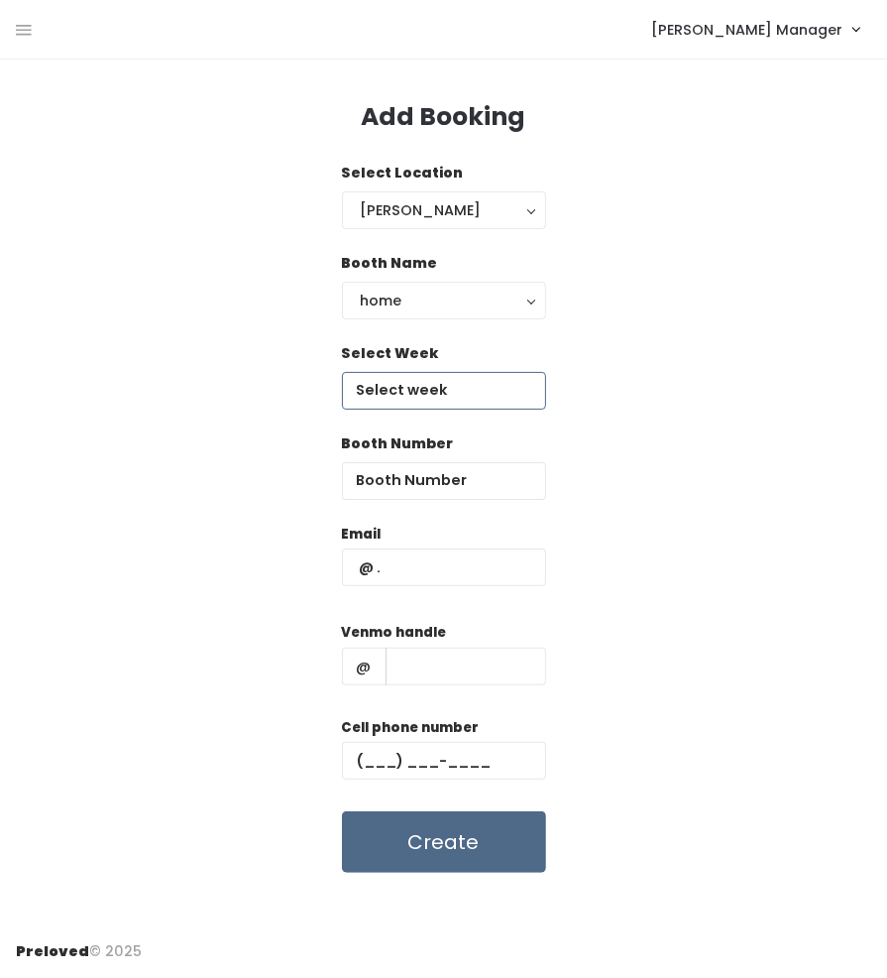
click at [400, 391] on input "text" at bounding box center [444, 391] width 204 height 38
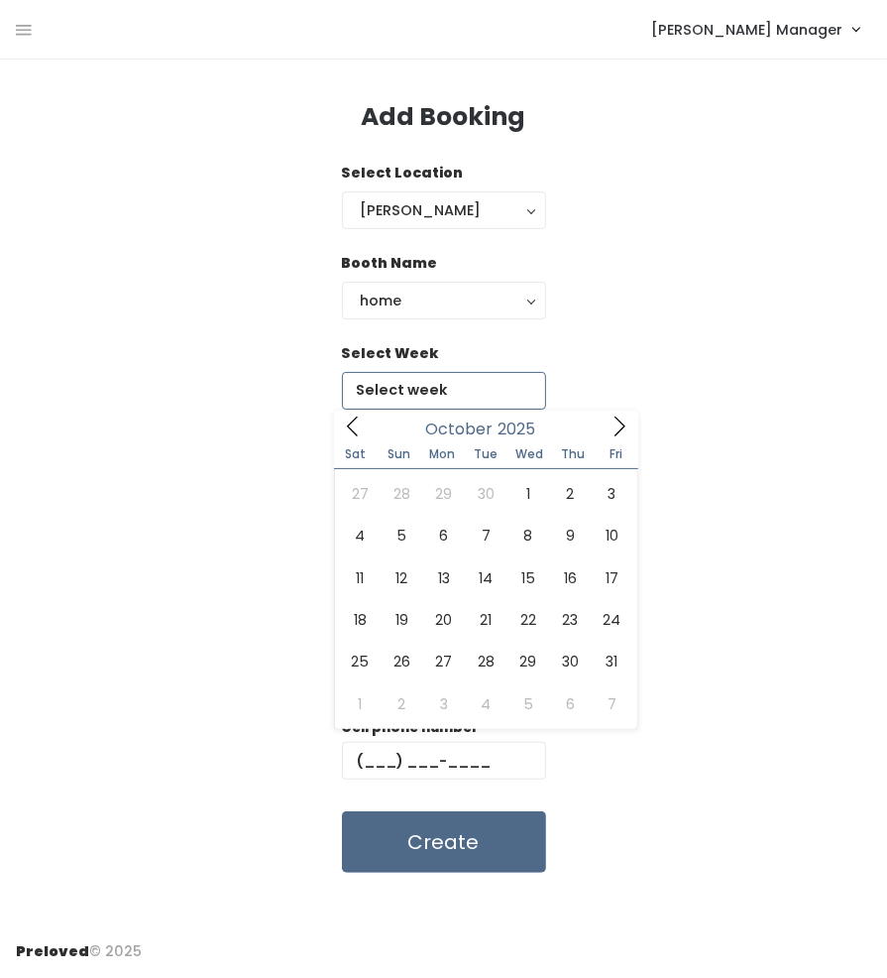
click at [619, 413] on span at bounding box center [620, 425] width 38 height 31
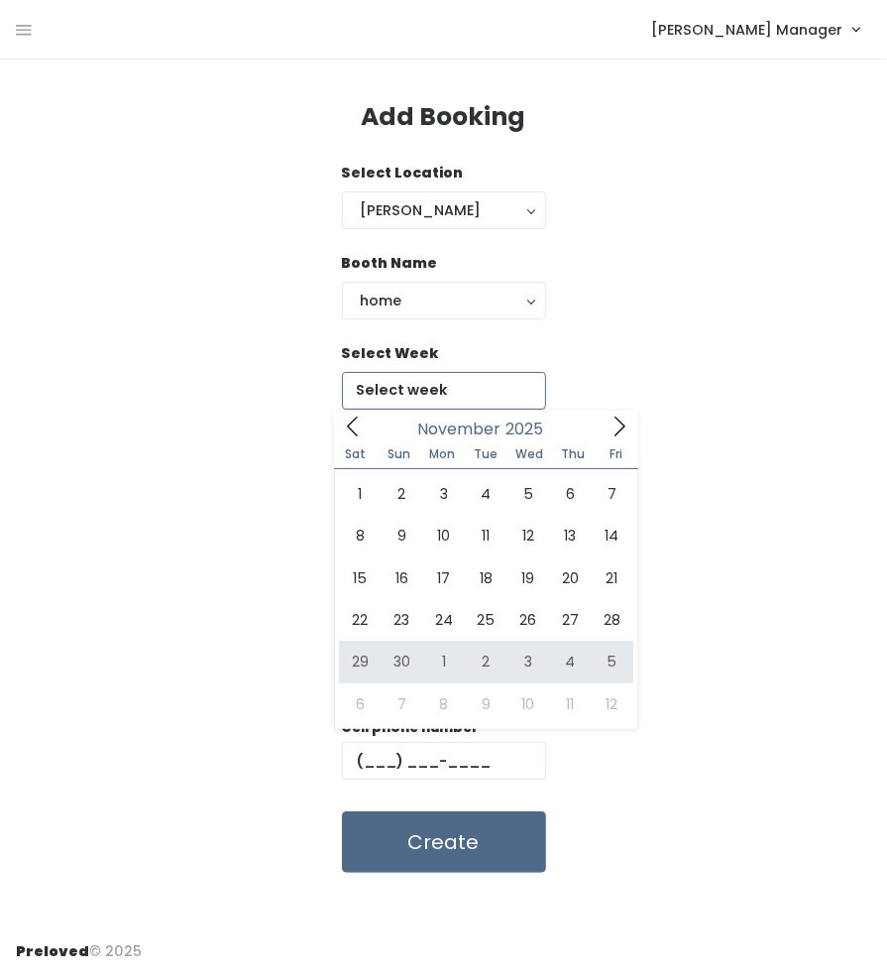
type input "November 29 to December 5"
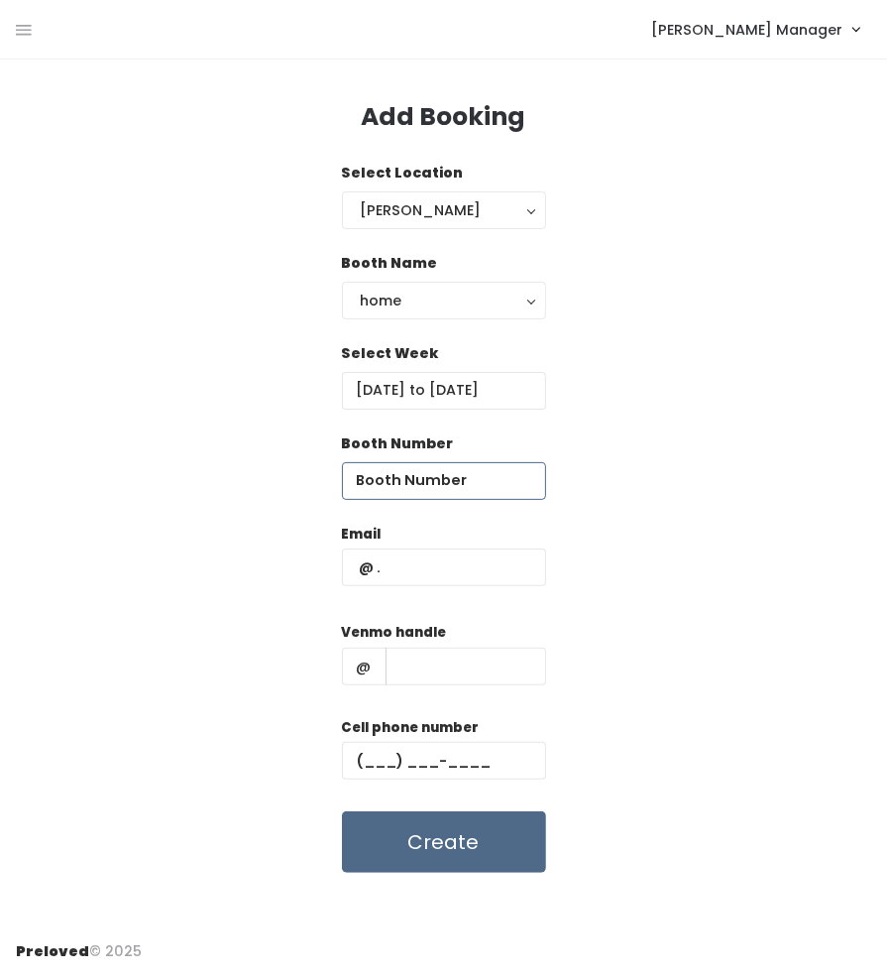
click at [477, 489] on input "number" at bounding box center [444, 481] width 204 height 38
type input "55"
click at [460, 561] on input "text" at bounding box center [444, 567] width 204 height 38
paste input "kandm.kreations22@gmail.com (801) 913-0564 kandmkreations"
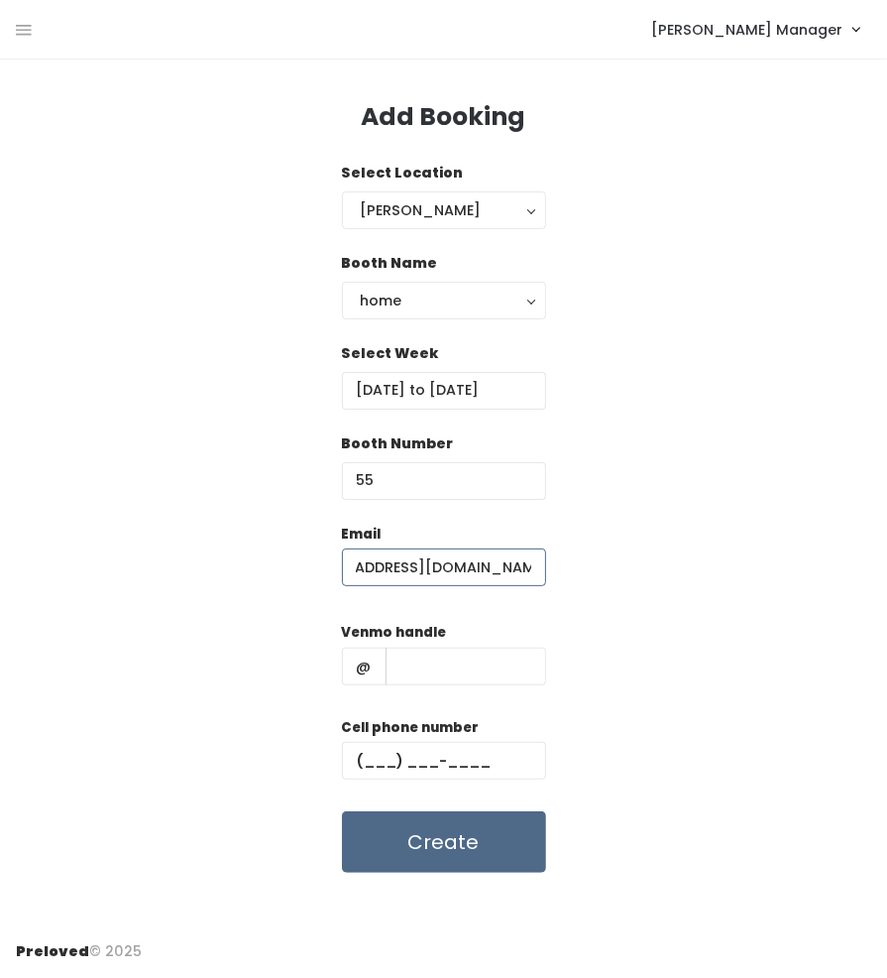
scroll to position [0, 54]
type input "kandm.kreations22@gmail.com"
click at [432, 770] on input "text" at bounding box center [444, 761] width 204 height 38
paste input "(228) 019-1305"
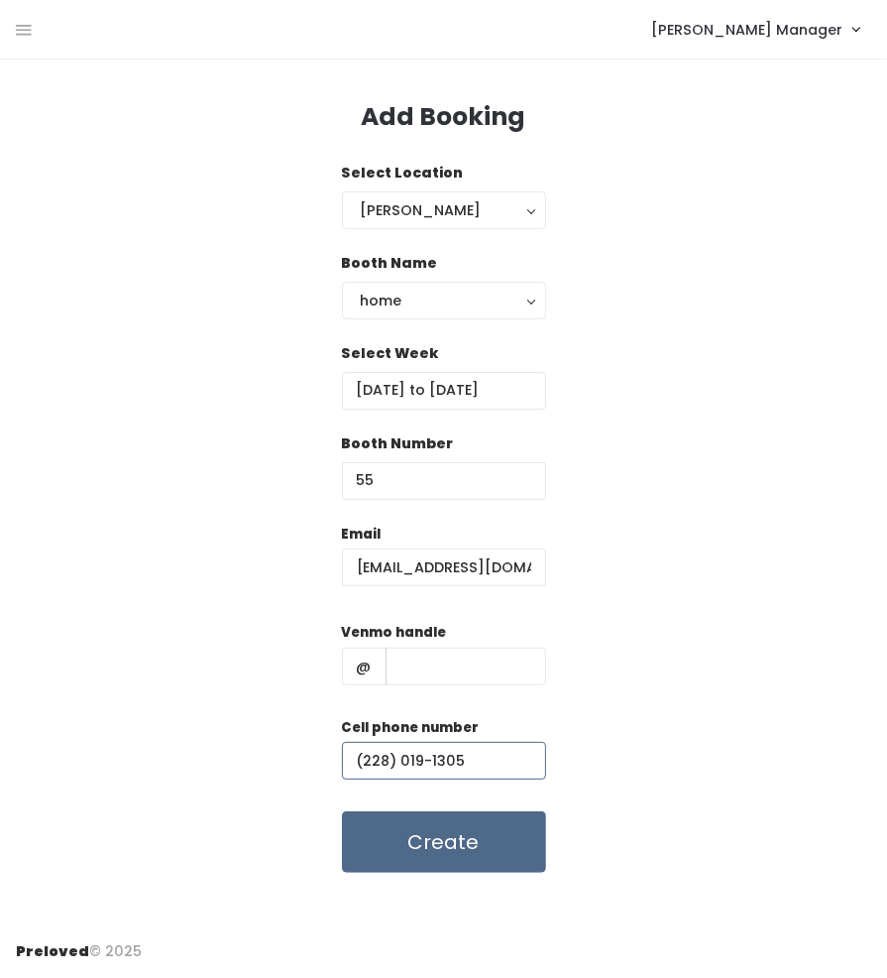
type input "(228) 019-1305"
click at [408, 664] on input "text" at bounding box center [466, 666] width 161 height 38
paste input "kandm.kreations22@gmail.com (801) 913-0564 kandmkreations"
drag, startPoint x: 519, startPoint y: 667, endPoint x: 413, endPoint y: 668, distance: 105.1
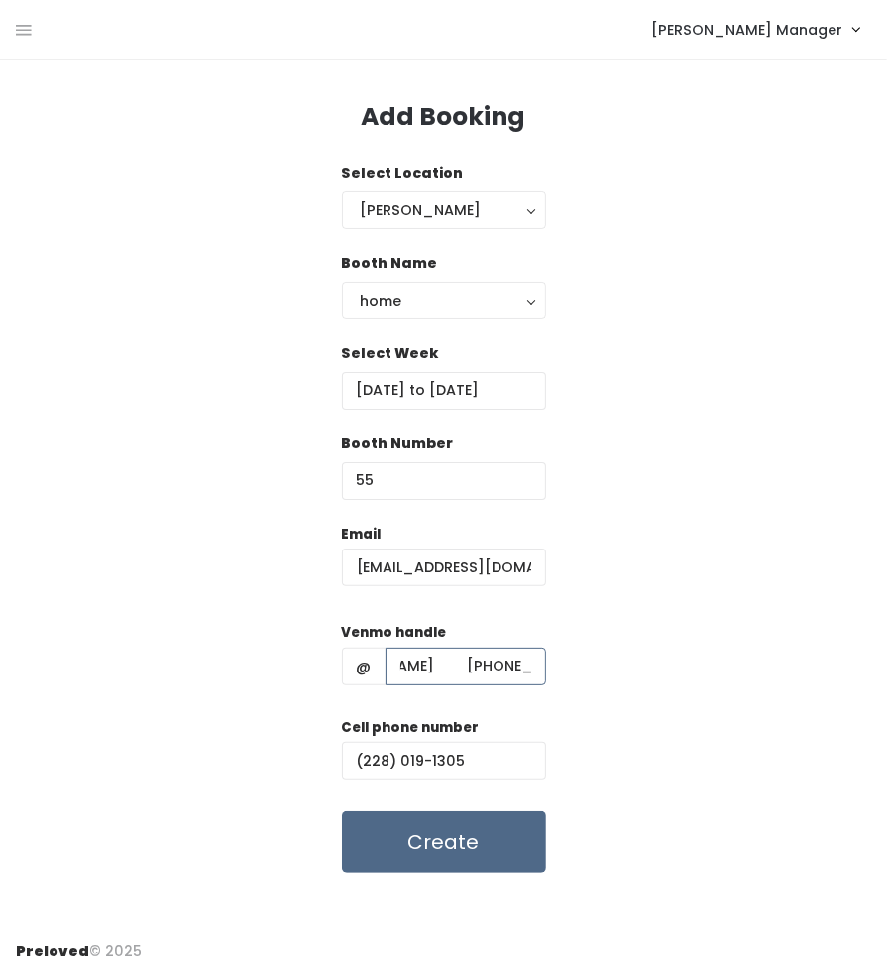
click at [413, 668] on input "kandm.kreations22@gmail.com (801) 913-0564 kandmkreations" at bounding box center [466, 666] width 161 height 38
type input "kandm.kreations22@gmail.com (801) 913-0564 kandmkreations"
click at [409, 756] on input "(228) 019-1305" at bounding box center [444, 761] width 204 height 38
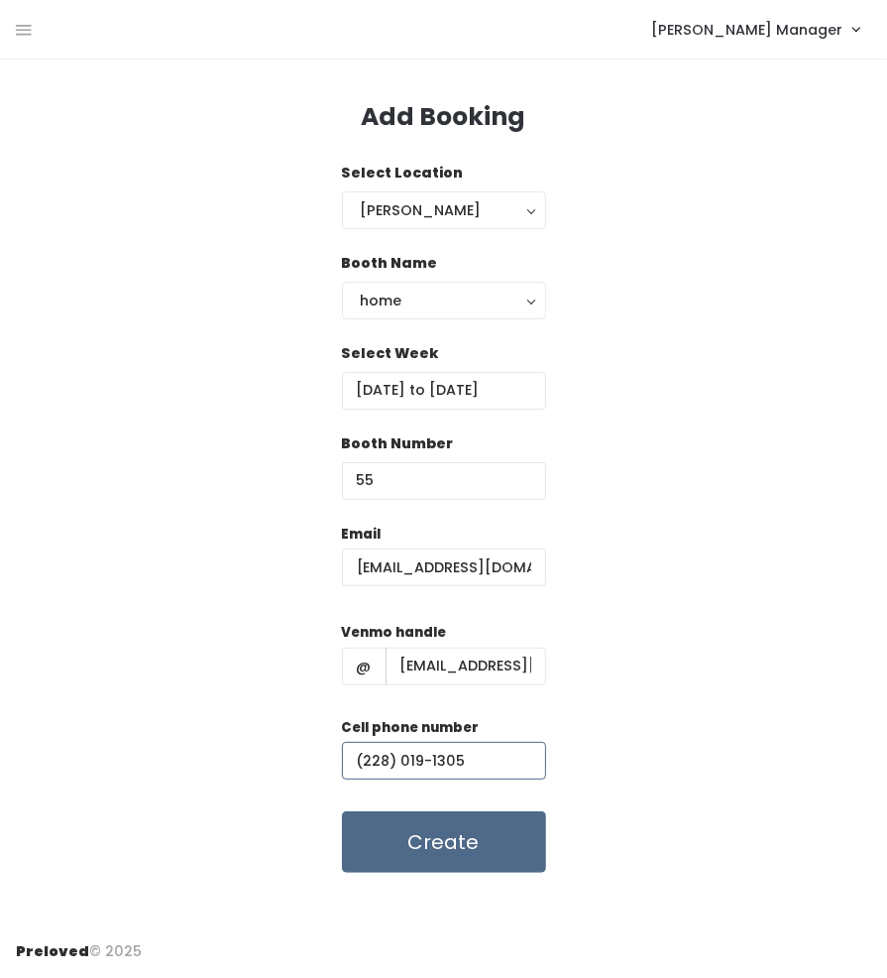
drag, startPoint x: 519, startPoint y: 753, endPoint x: 307, endPoint y: 760, distance: 211.3
click at [307, 760] on div "Email kandm.kreations22@gmail.com Venmo handle @ kandm.kreations22@gmail.com (8…" at bounding box center [444, 698] width 856 height 350
paste input "801) 913-0564"
type input "(801) 913-0564"
click at [401, 671] on input "kandm.kreations22@gmail.com (801) 913-0564 kandmkreations" at bounding box center [466, 666] width 161 height 38
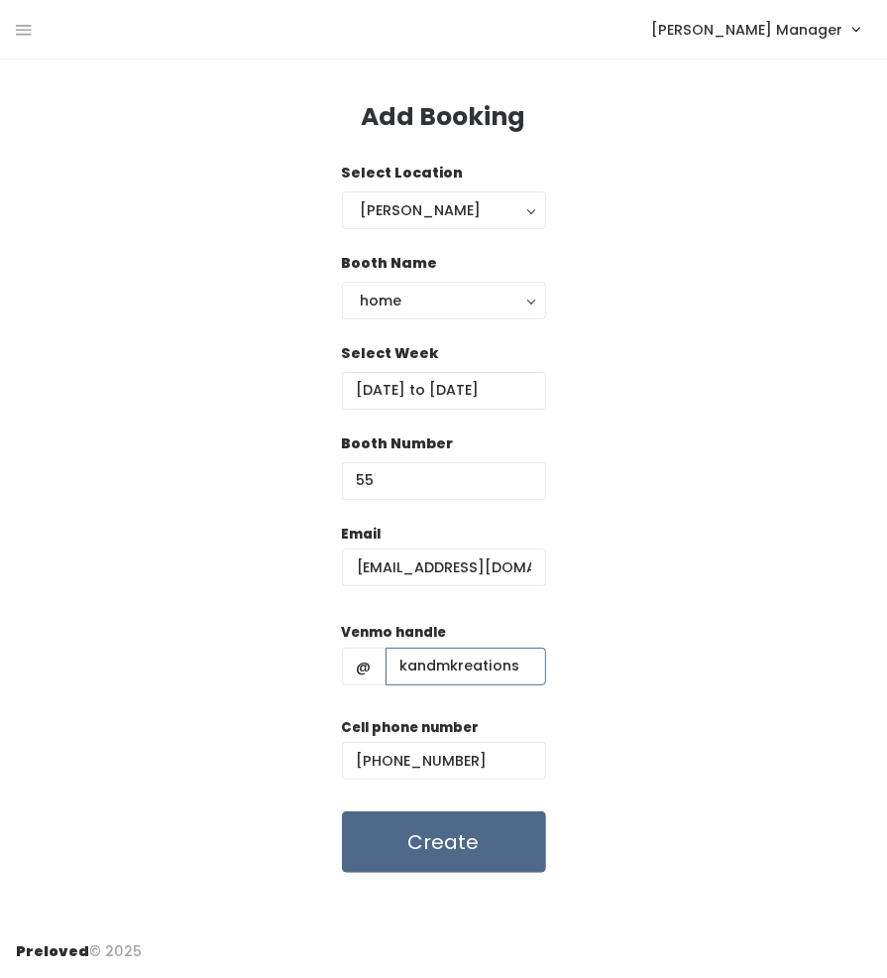
click at [518, 667] on input "kandmkreations" at bounding box center [466, 666] width 161 height 38
type input "kandmkreations"
click at [491, 838] on button "Create" at bounding box center [444, 841] width 204 height 61
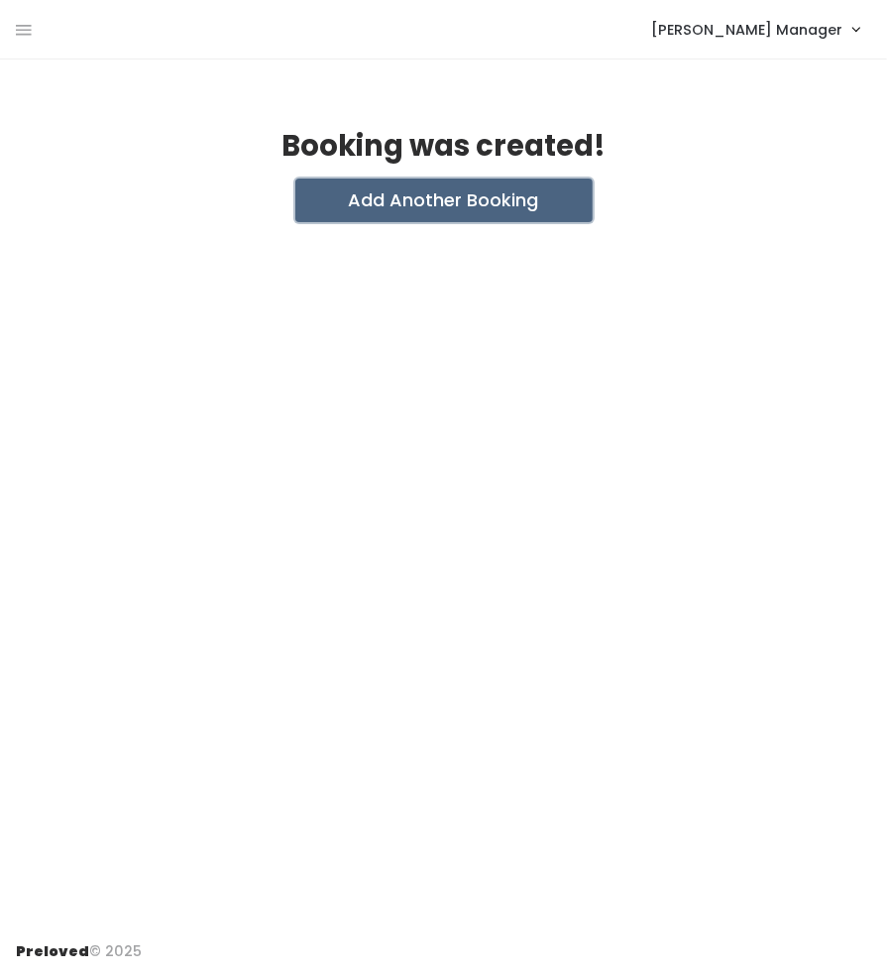
click at [467, 195] on button "Add Another Booking" at bounding box center [443, 200] width 297 height 44
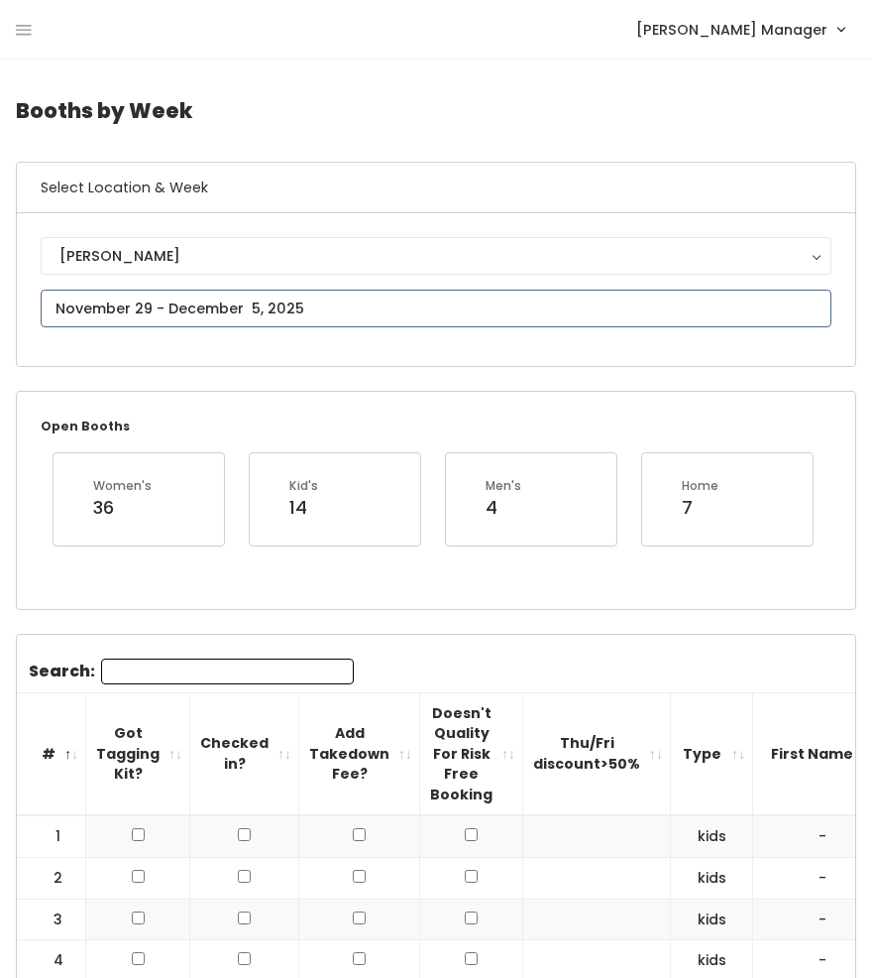
click at [295, 305] on input "text" at bounding box center [436, 309] width 791 height 38
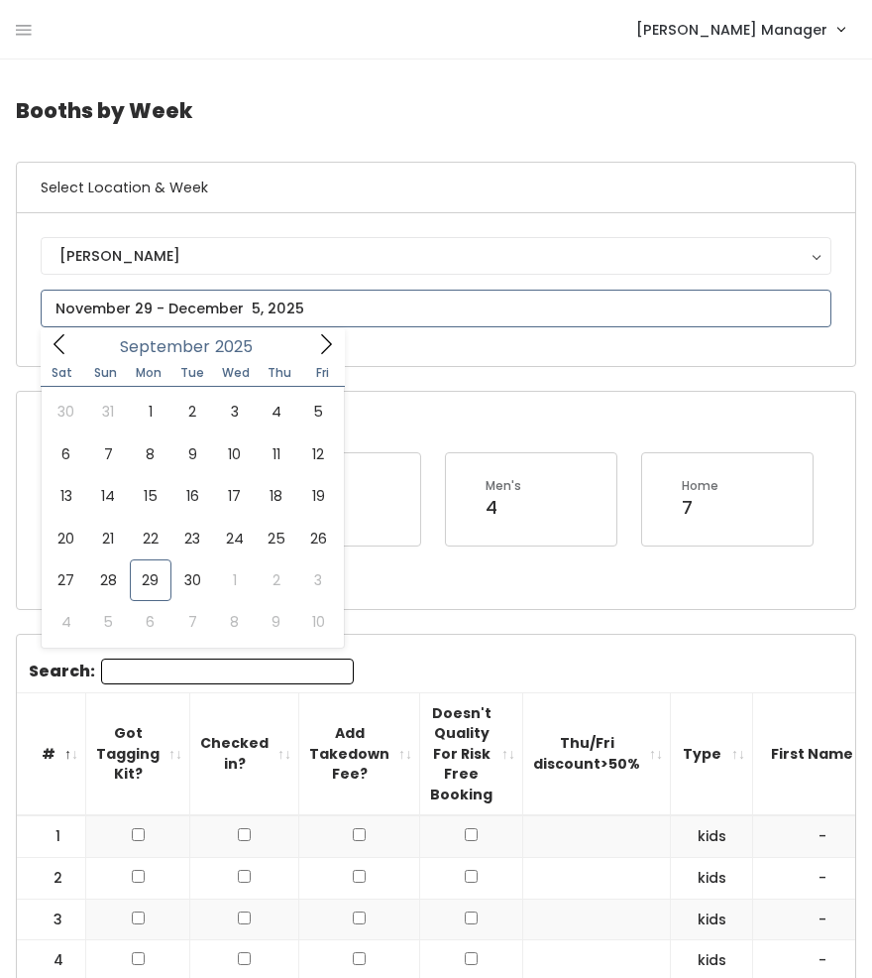
click at [329, 348] on icon at bounding box center [326, 344] width 22 height 22
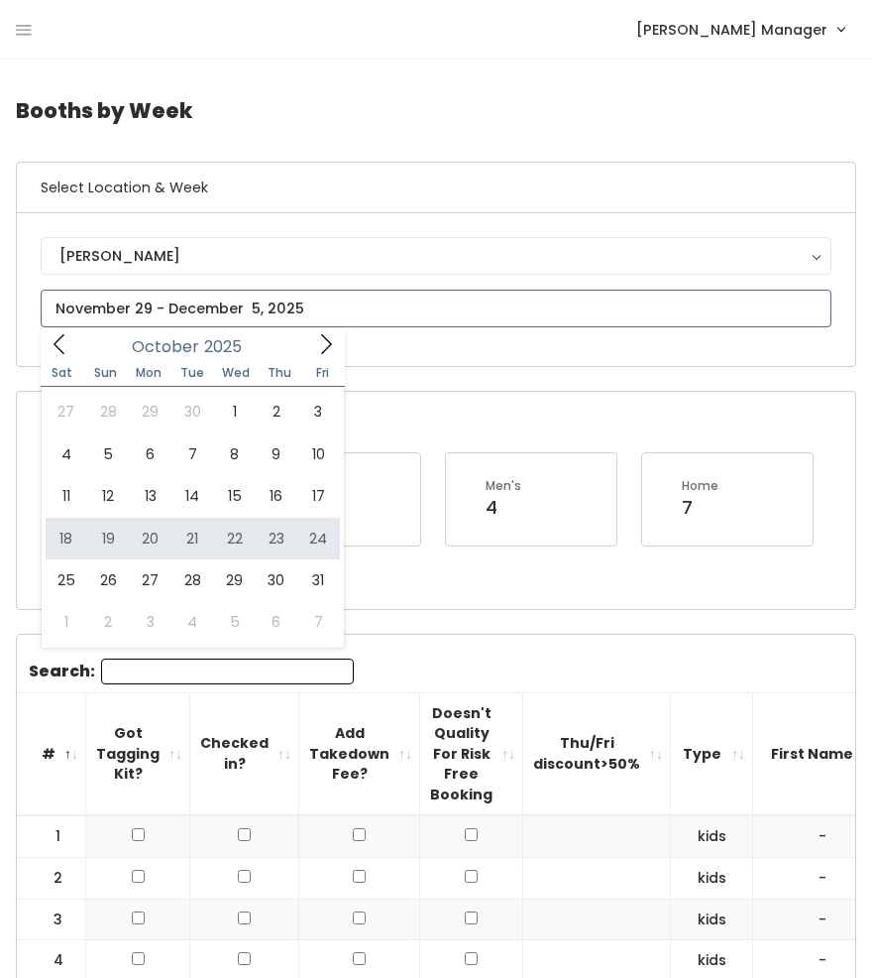
type input "October 18 to October 24"
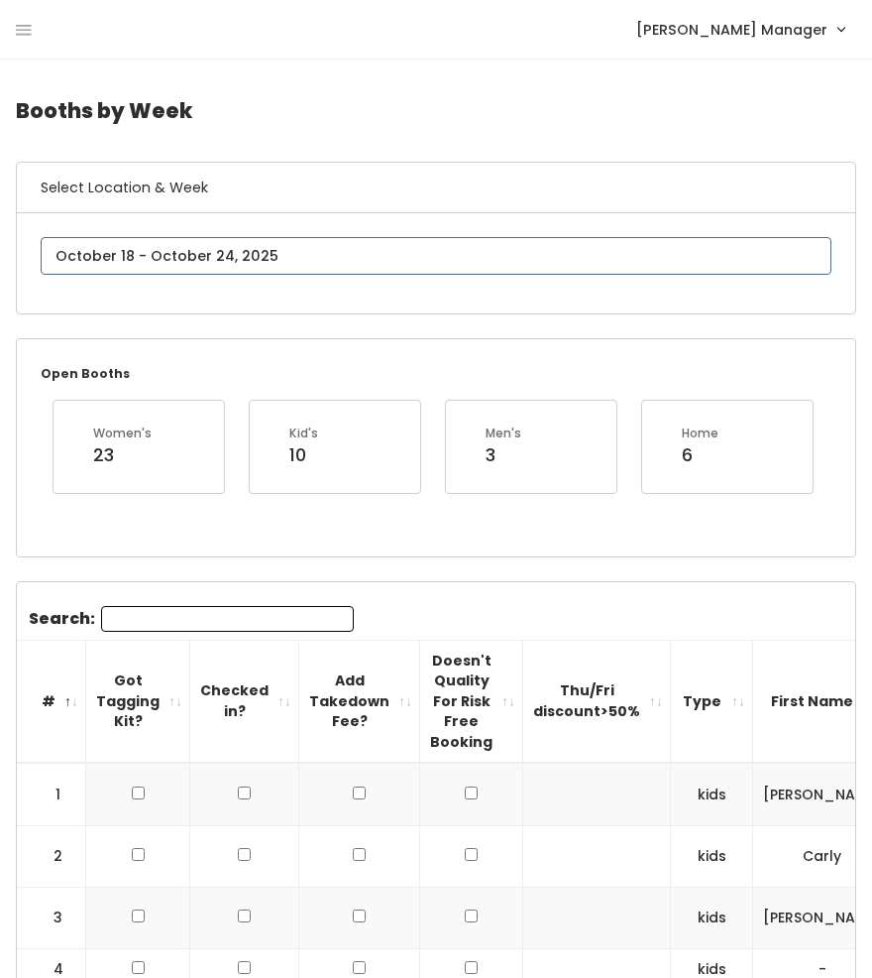
click at [119, 268] on input "text" at bounding box center [436, 256] width 791 height 38
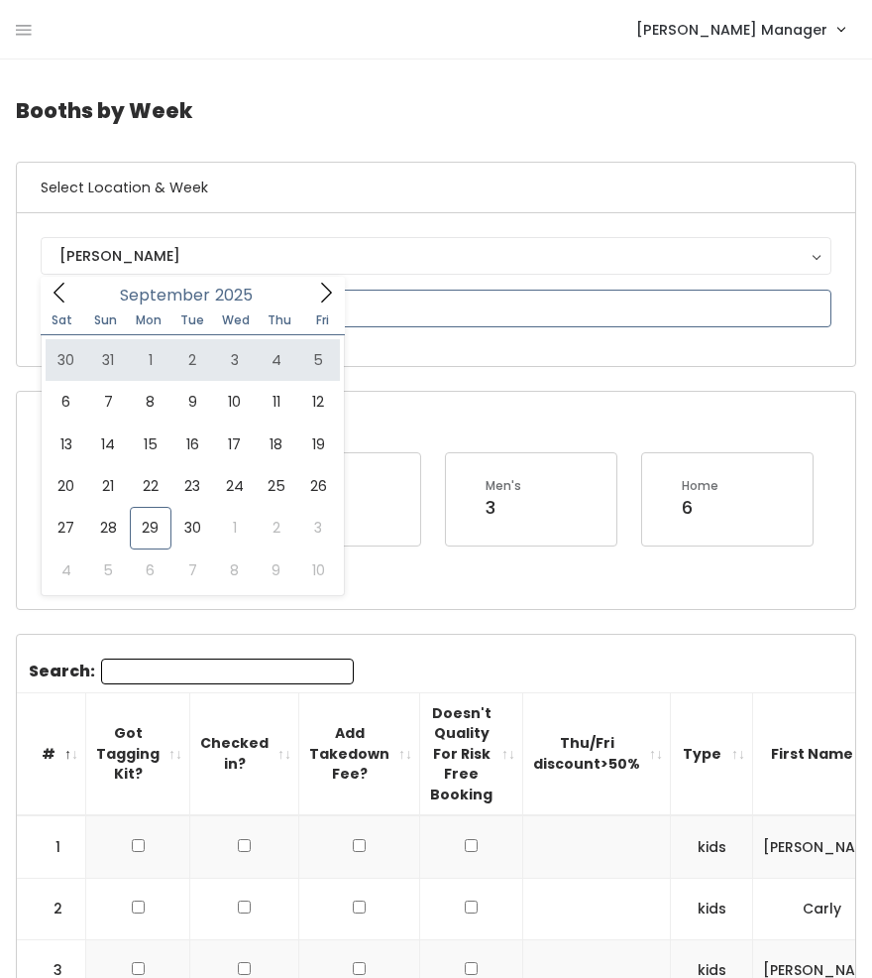
click at [311, 301] on span at bounding box center [326, 292] width 38 height 31
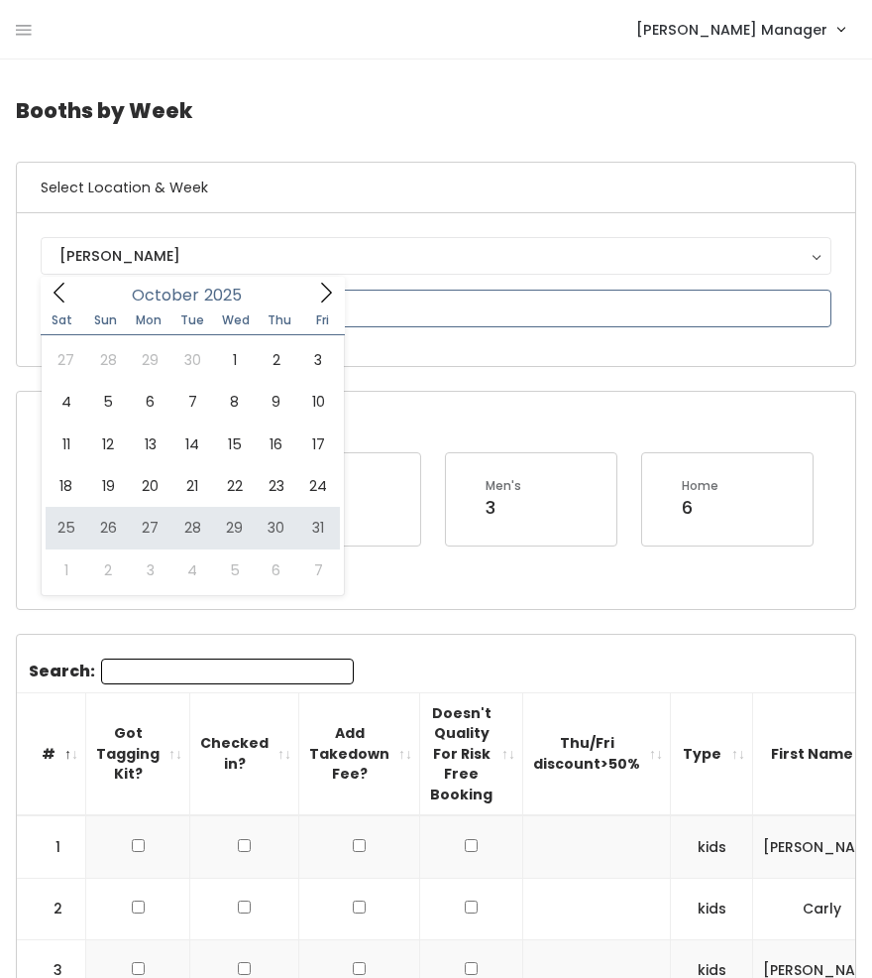
type input "[DATE] to [DATE]"
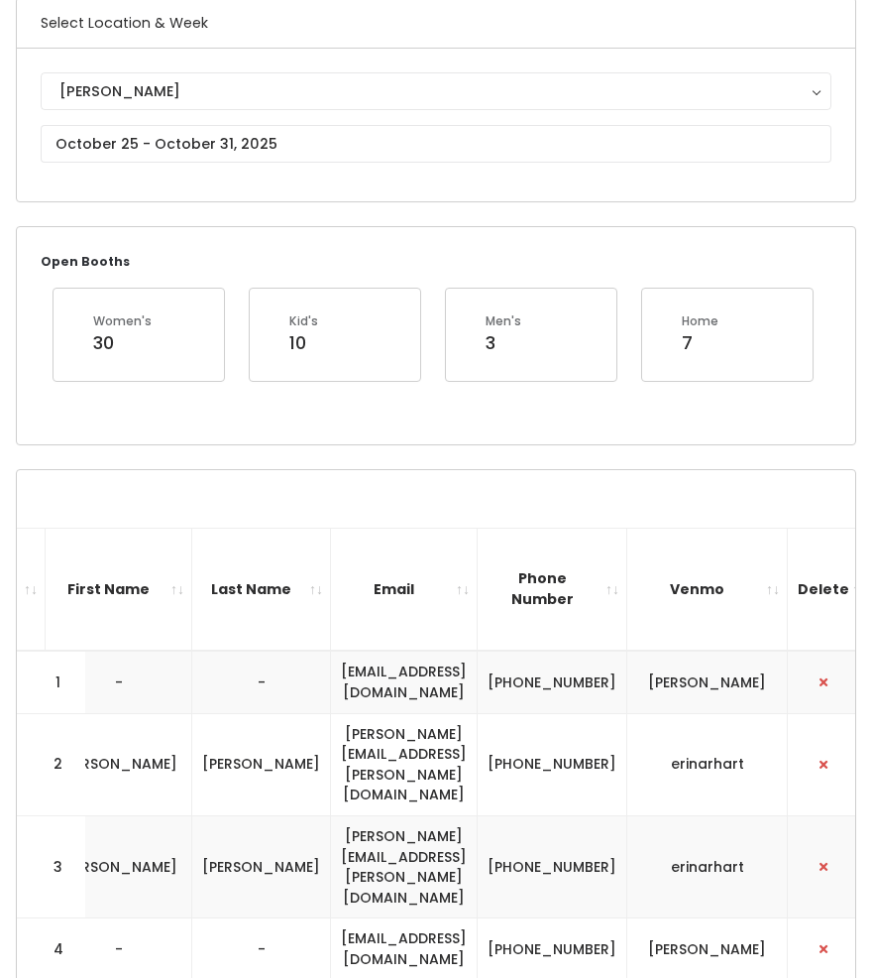
scroll to position [0, 748]
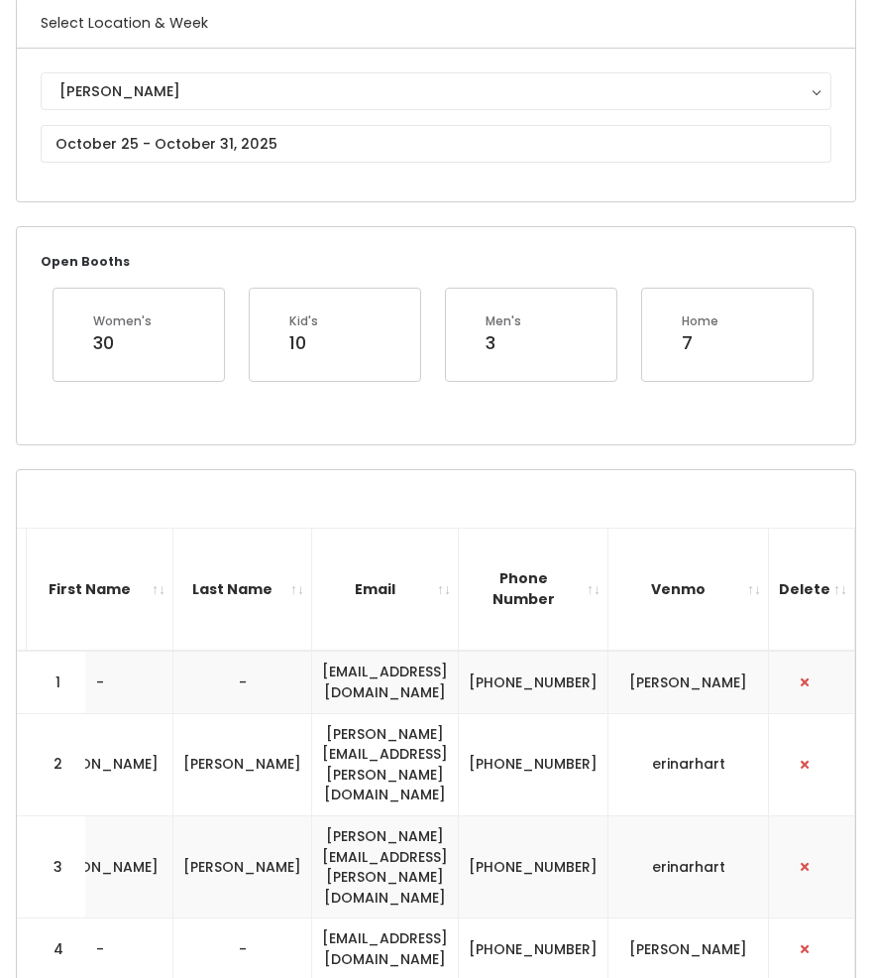
drag, startPoint x: 755, startPoint y: 676, endPoint x: 302, endPoint y: 664, distance: 453.3
click at [302, 664] on tr "1 kids - - [EMAIL_ADDRESS][DOMAIN_NAME] [PHONE_NUMBER] [PERSON_NAME]" at bounding box center [73, 681] width 1566 height 62
copy tr "[EMAIL_ADDRESS][DOMAIN_NAME] [PHONE_NUMBER] [PERSON_NAME]"
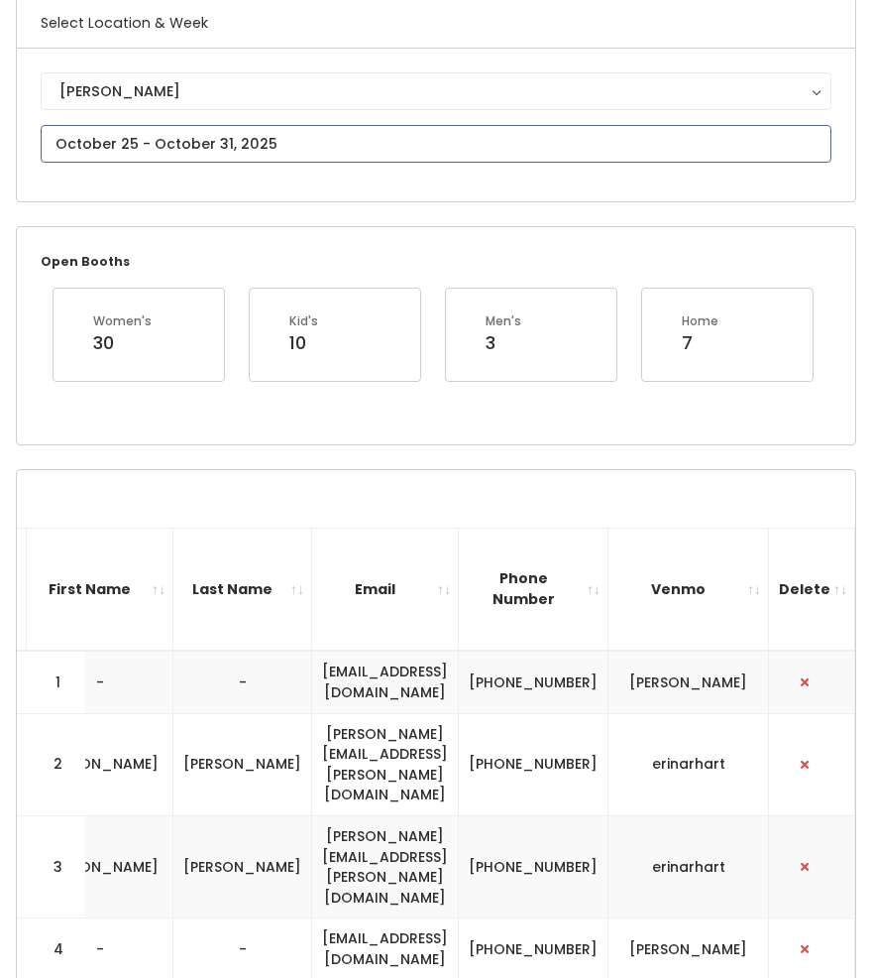
click at [205, 137] on input "text" at bounding box center [436, 144] width 791 height 38
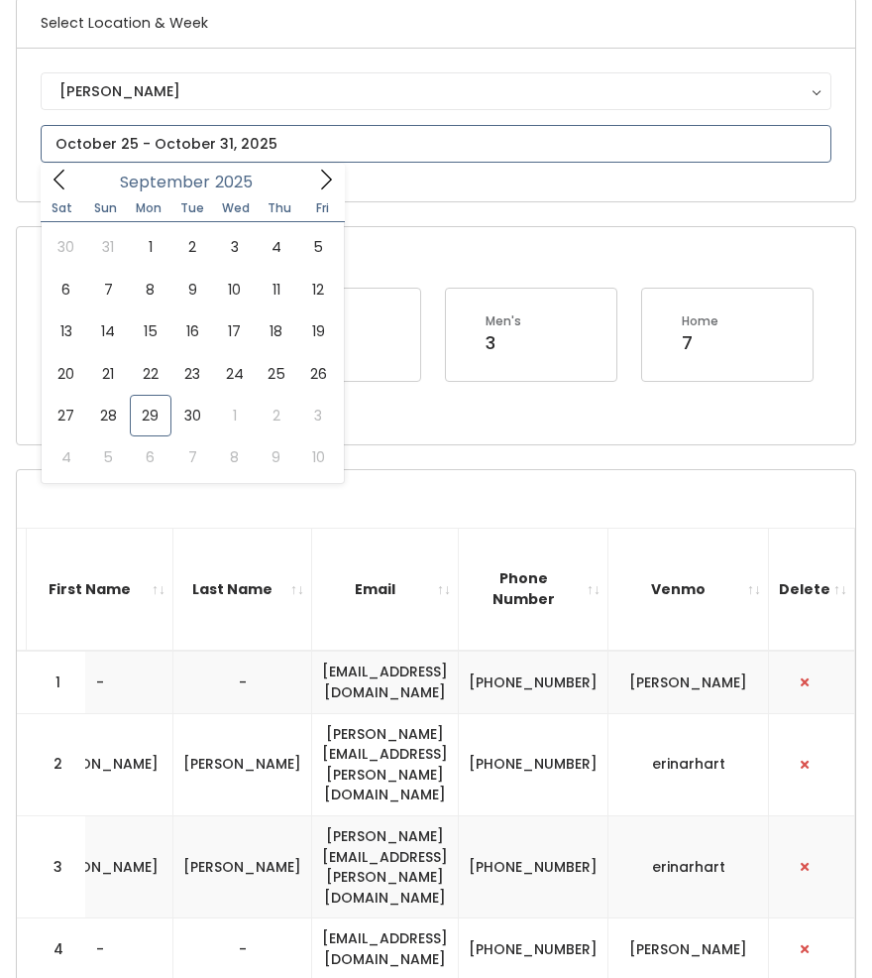
click at [316, 179] on icon at bounding box center [326, 180] width 22 height 22
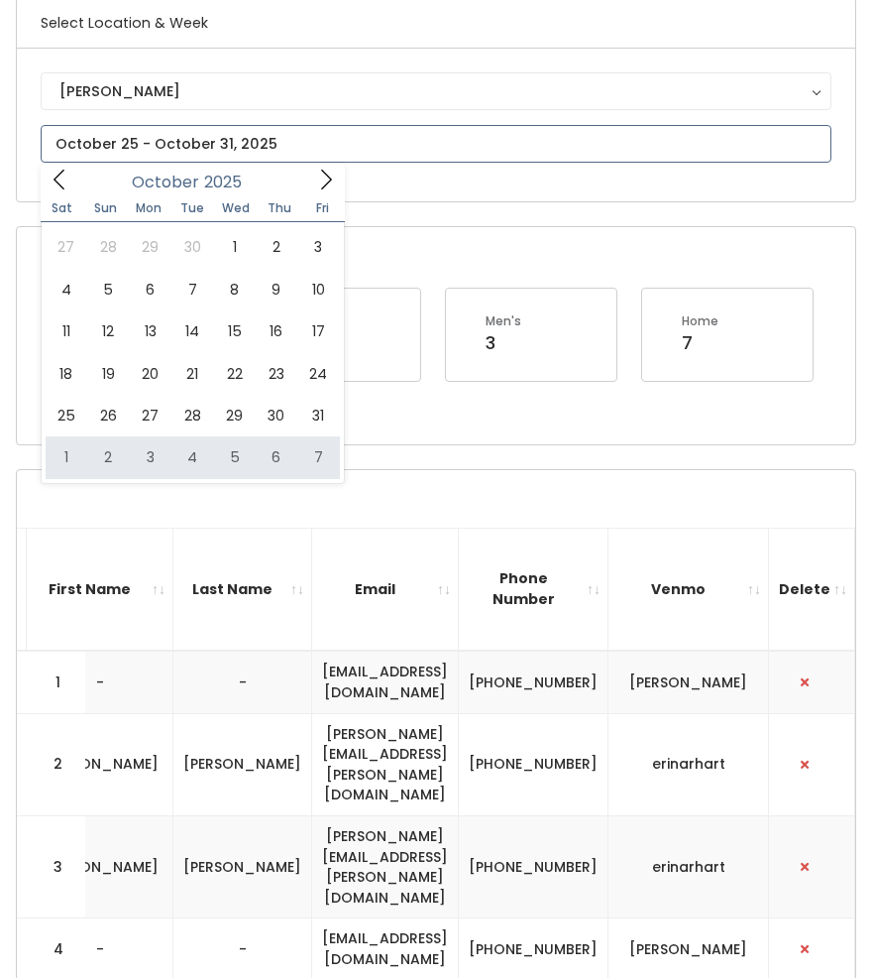
type input "November 1 to November 7"
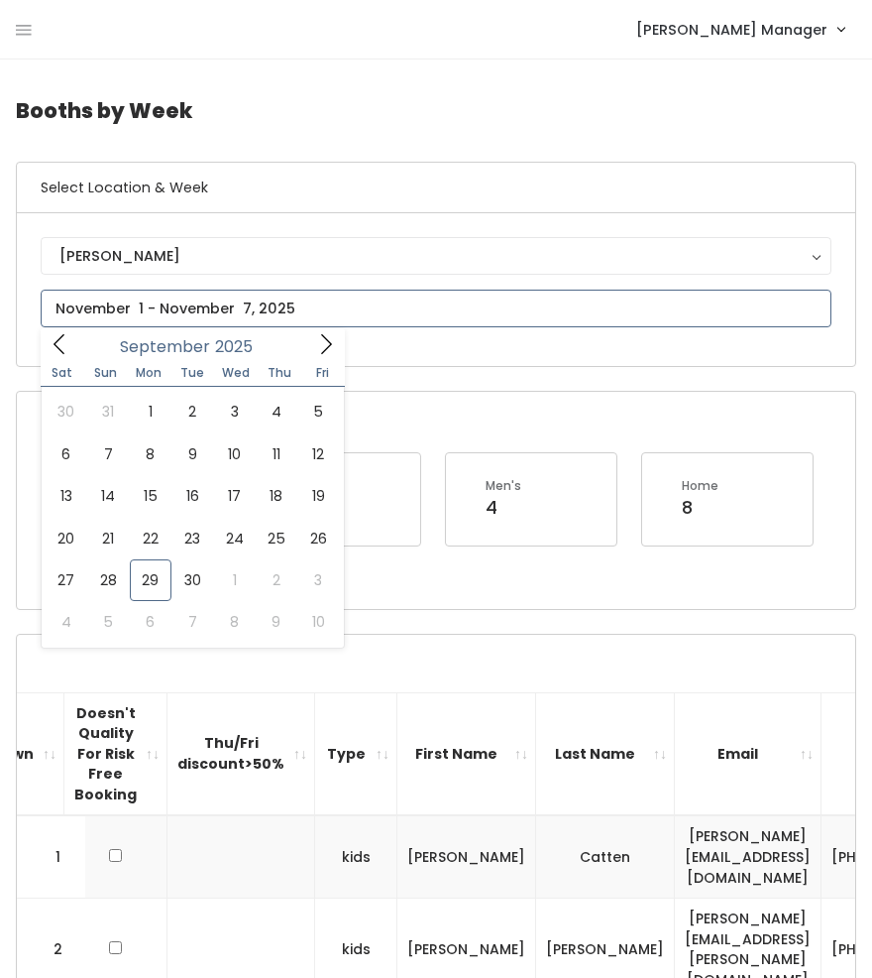
click at [139, 317] on input "text" at bounding box center [436, 309] width 791 height 38
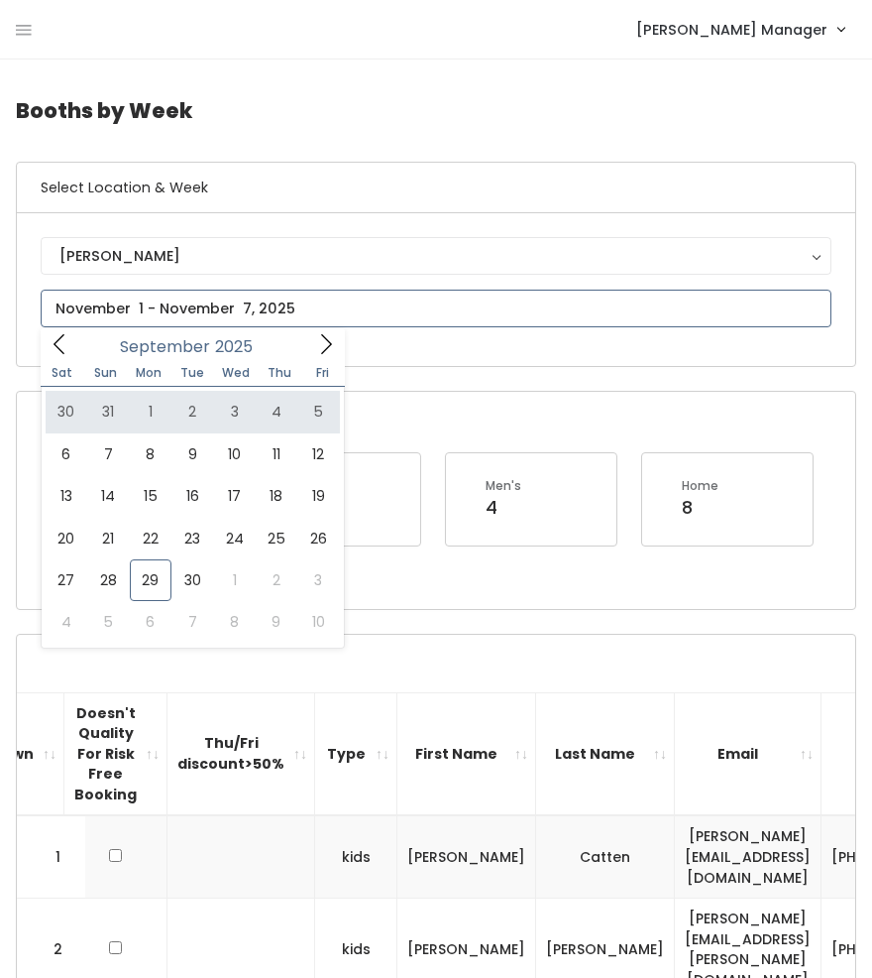
click at [315, 349] on icon at bounding box center [326, 344] width 22 height 22
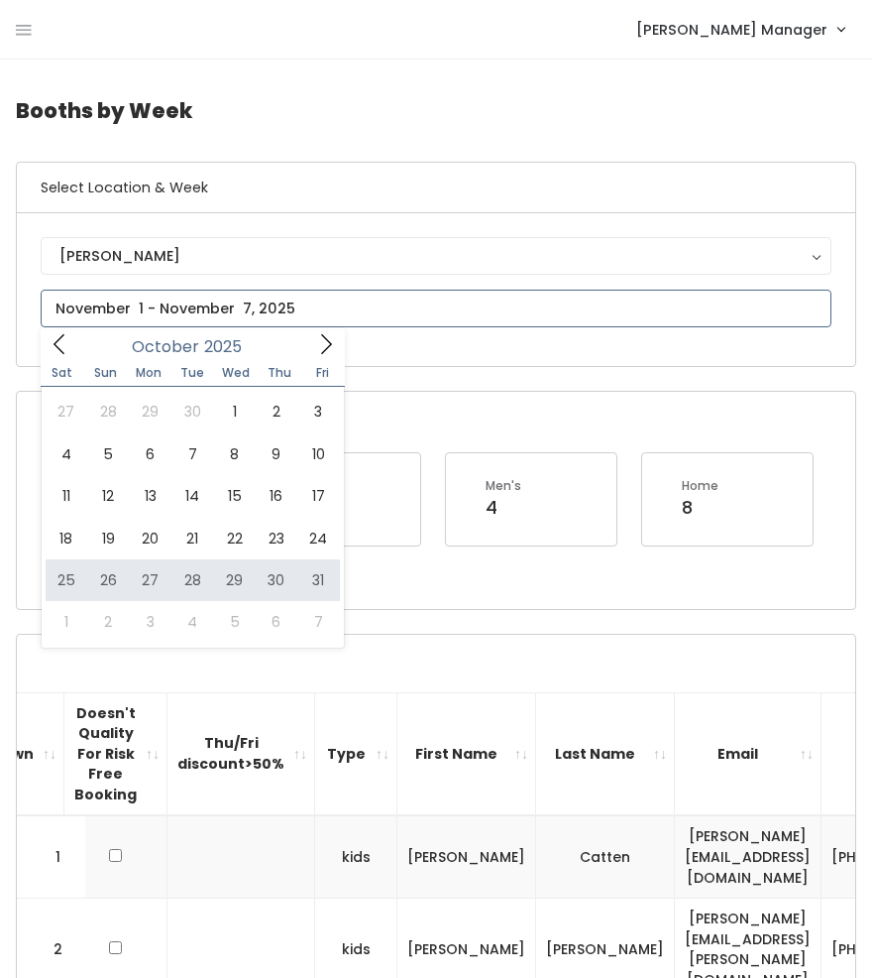
type input "October 25 to October 31"
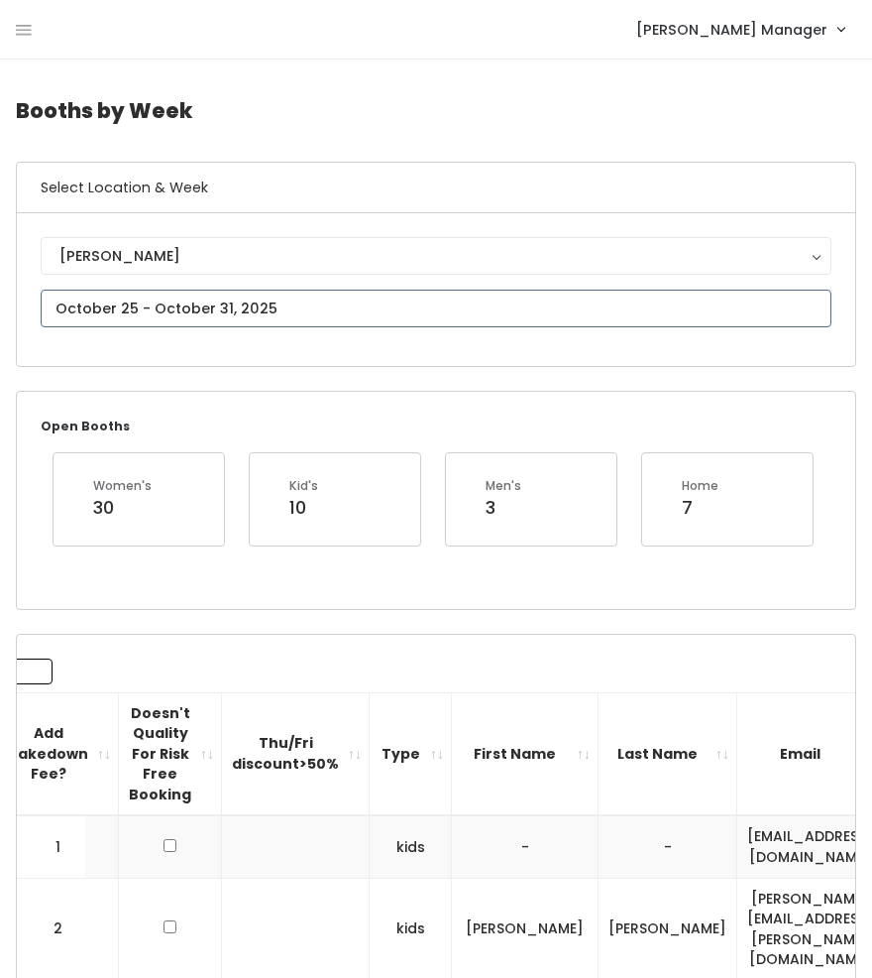
click at [249, 314] on input "text" at bounding box center [436, 309] width 791 height 38
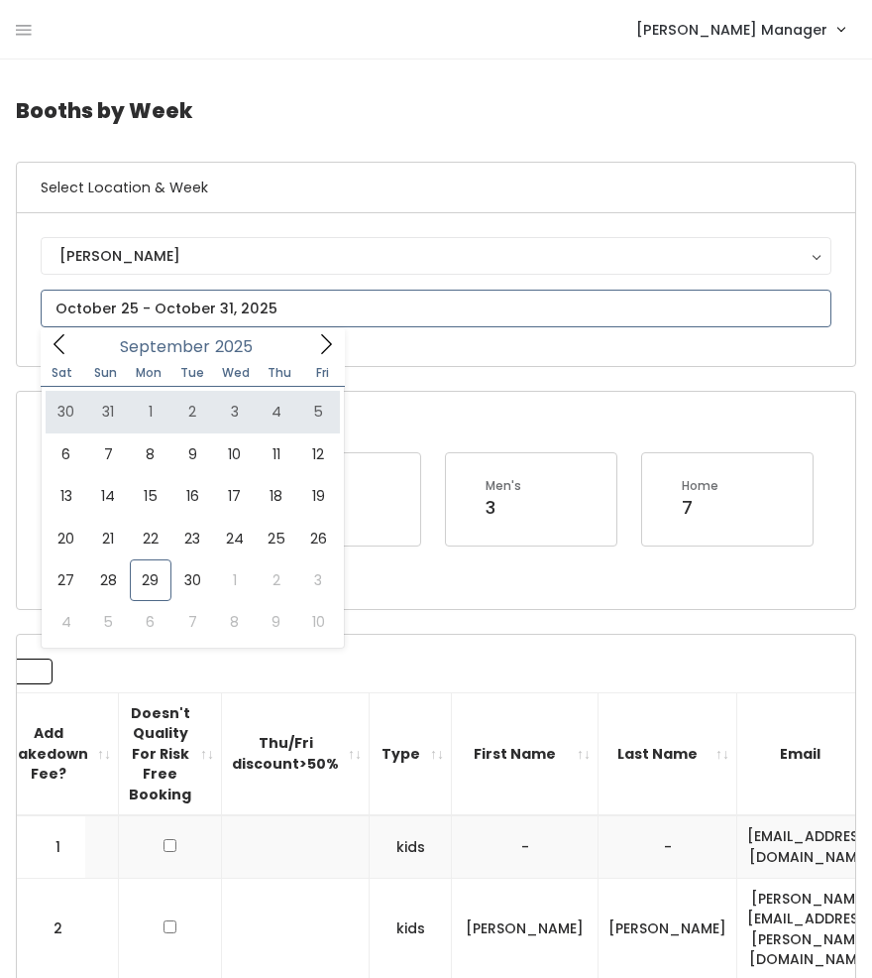
click at [327, 355] on icon at bounding box center [326, 344] width 22 height 22
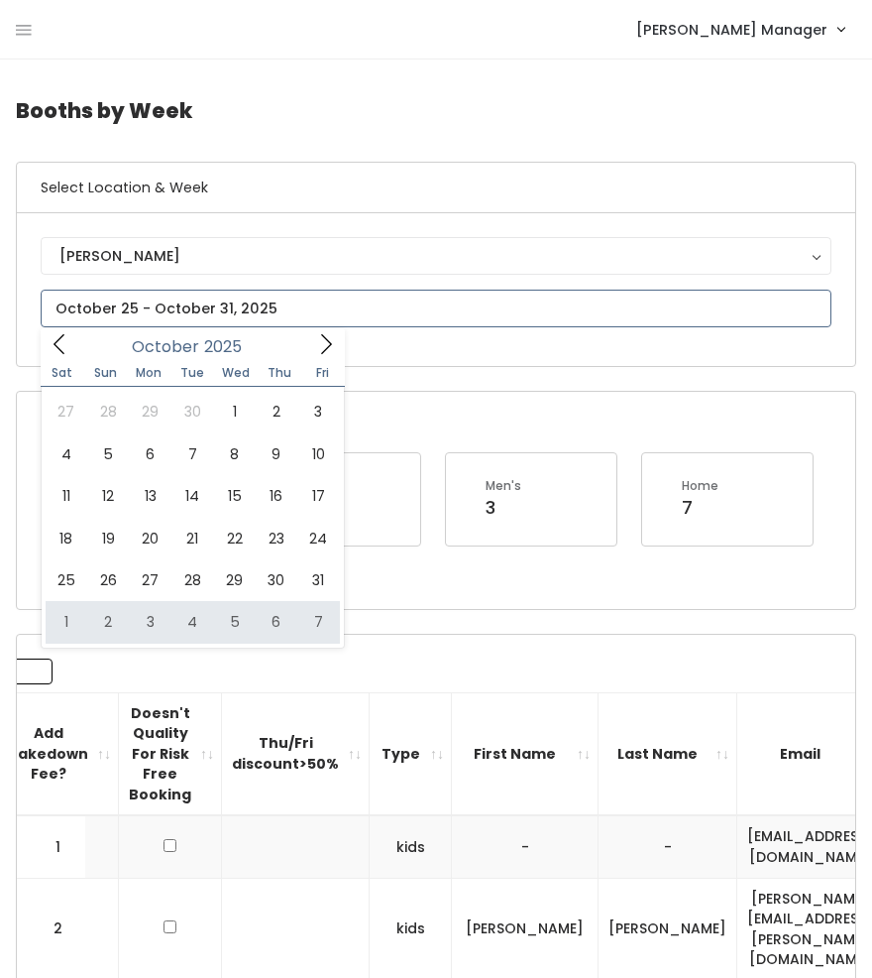
type input "[DATE] to [DATE]"
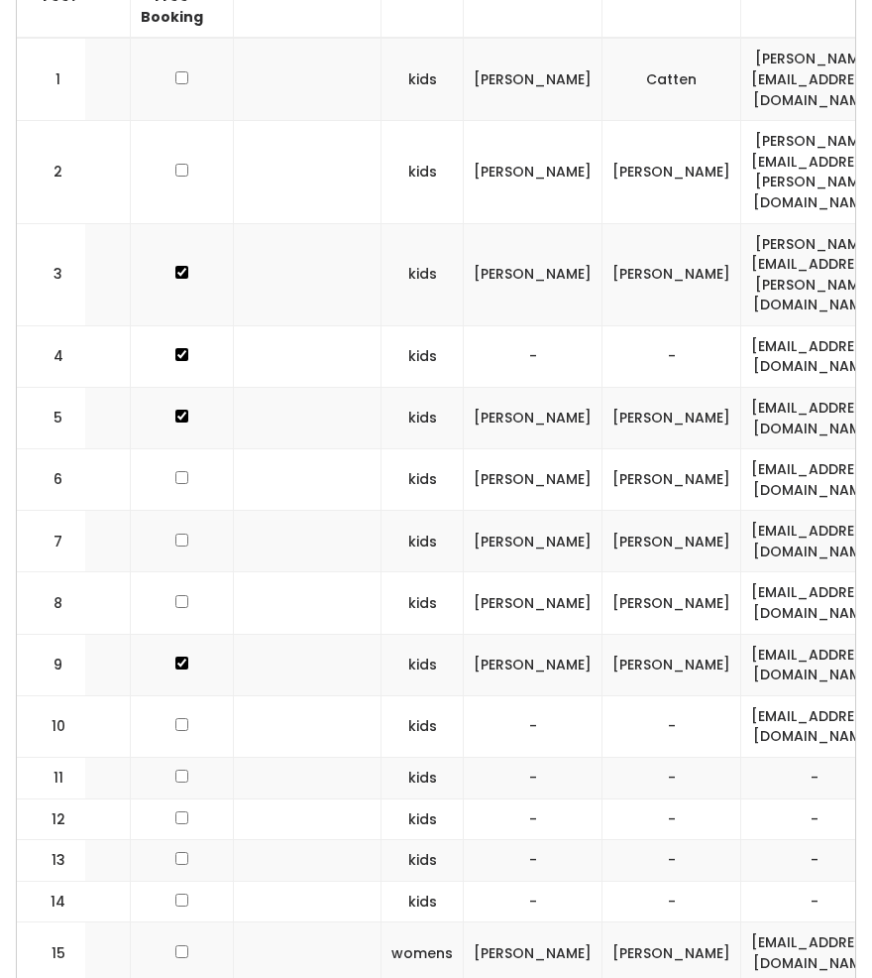
scroll to position [779, 0]
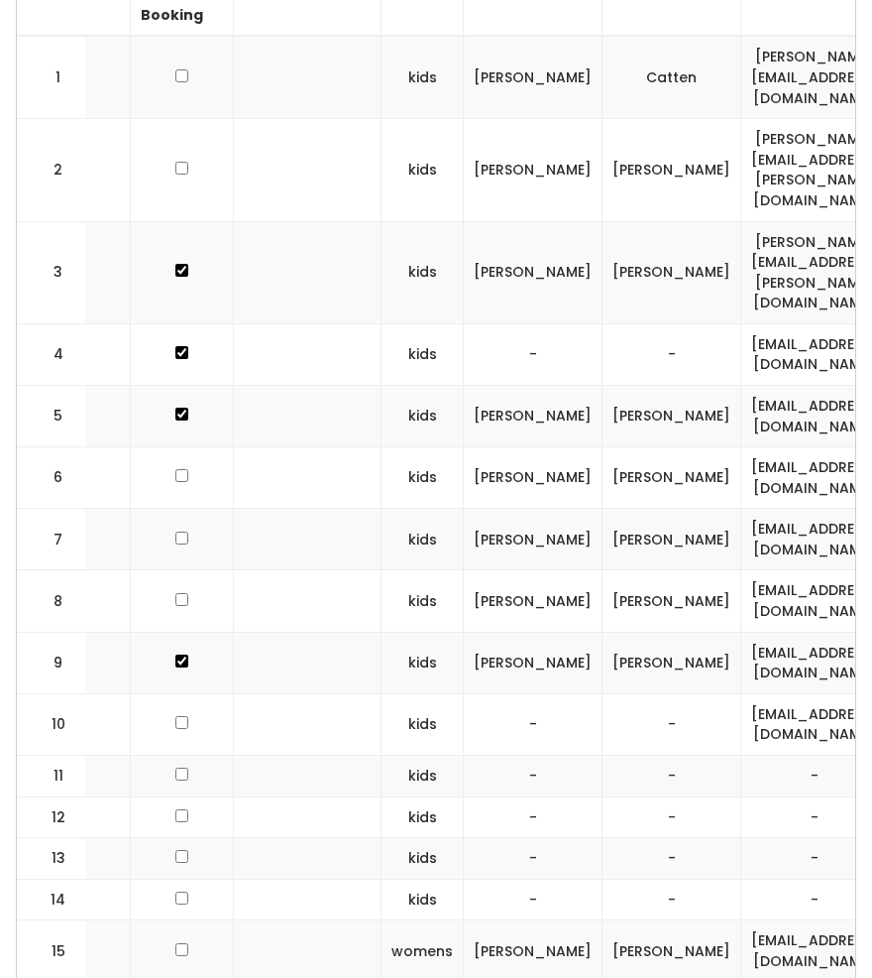
click at [175, 767] on input "checkbox" at bounding box center [181, 773] width 13 height 13
checkbox input "true"
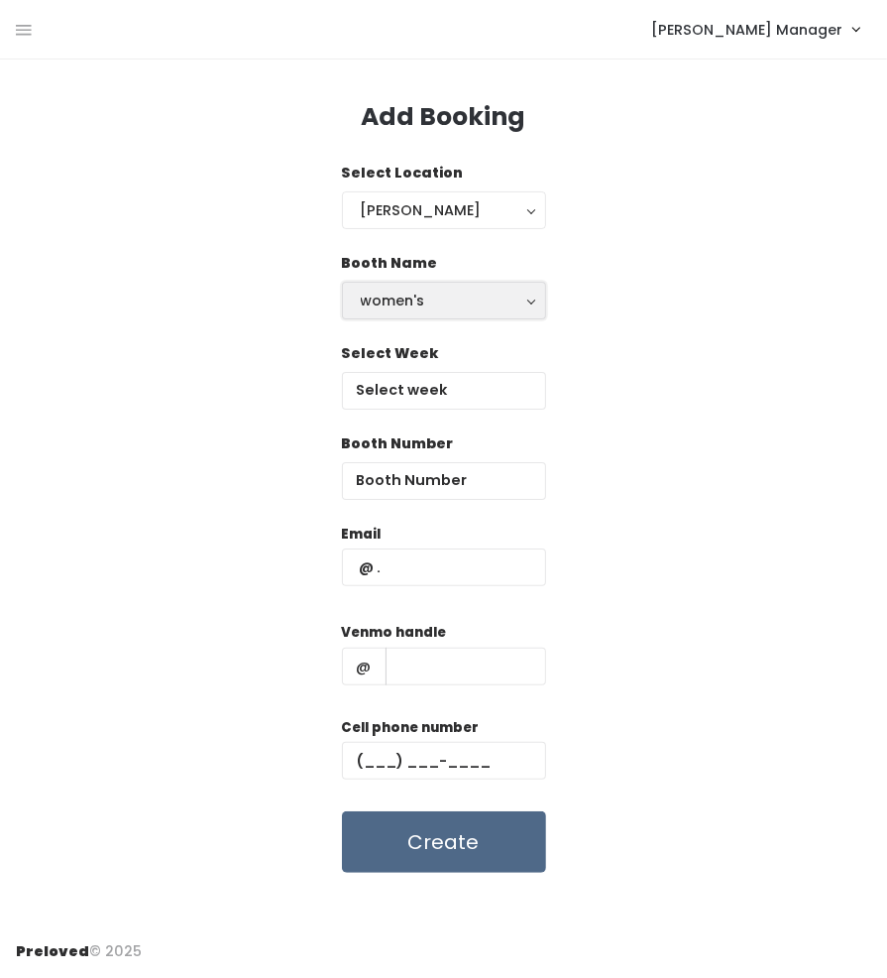
click at [433, 296] on div "women's" at bounding box center [444, 301] width 167 height 22
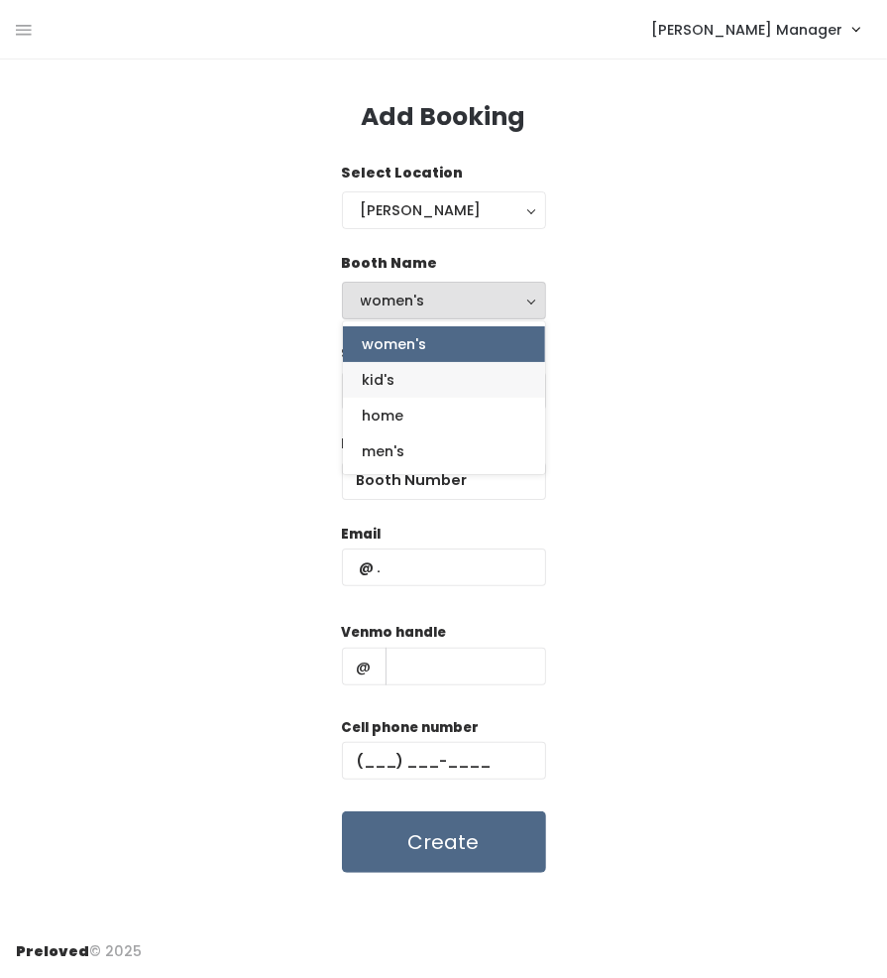
click at [426, 392] on link "kid's" at bounding box center [444, 380] width 202 height 36
select select "kids"
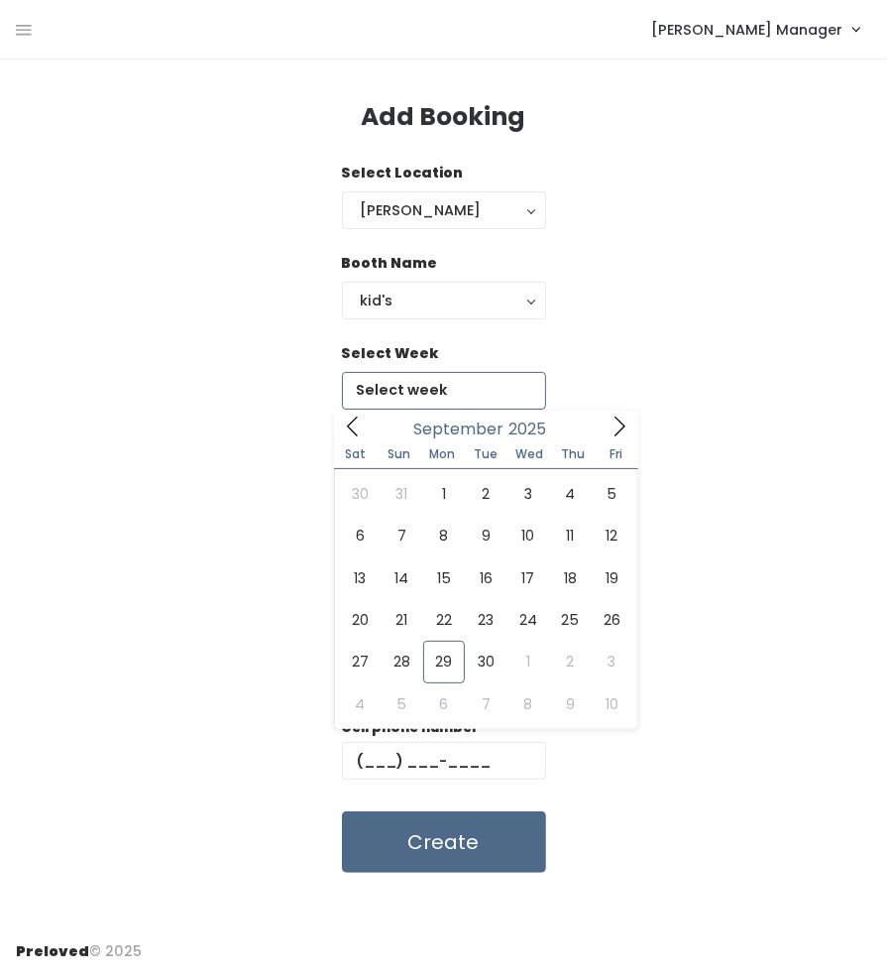
click at [433, 386] on input "text" at bounding box center [444, 391] width 204 height 38
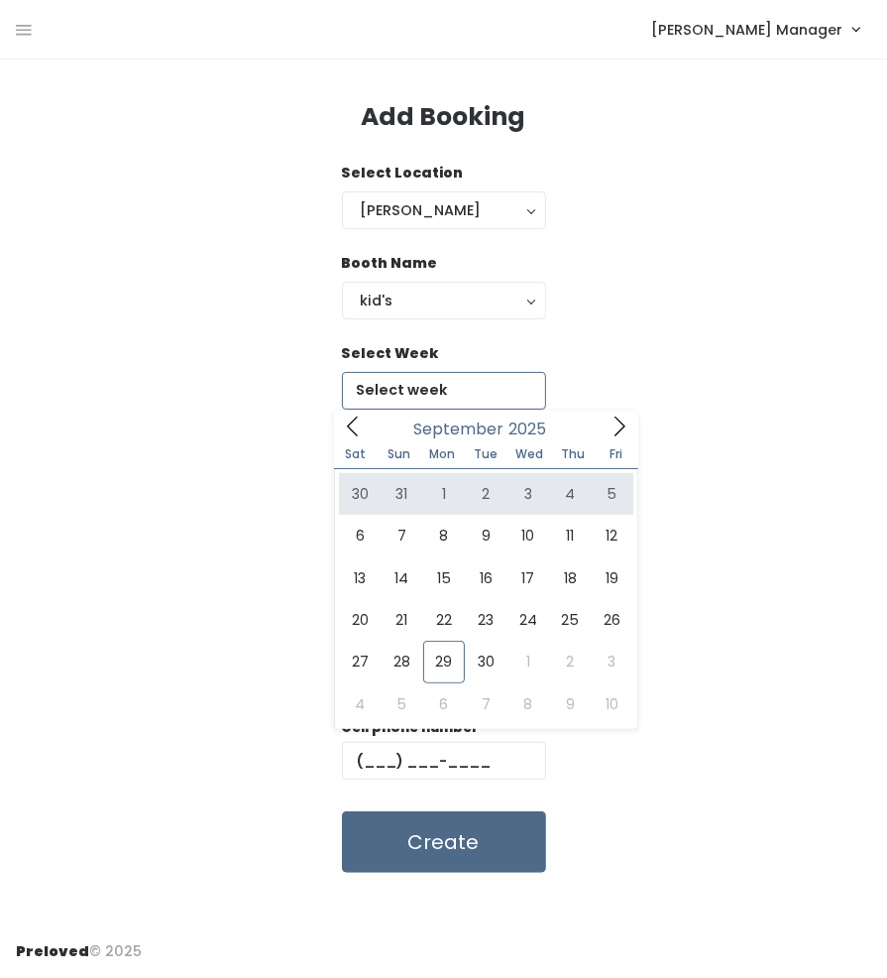
click at [611, 437] on span at bounding box center [620, 425] width 38 height 31
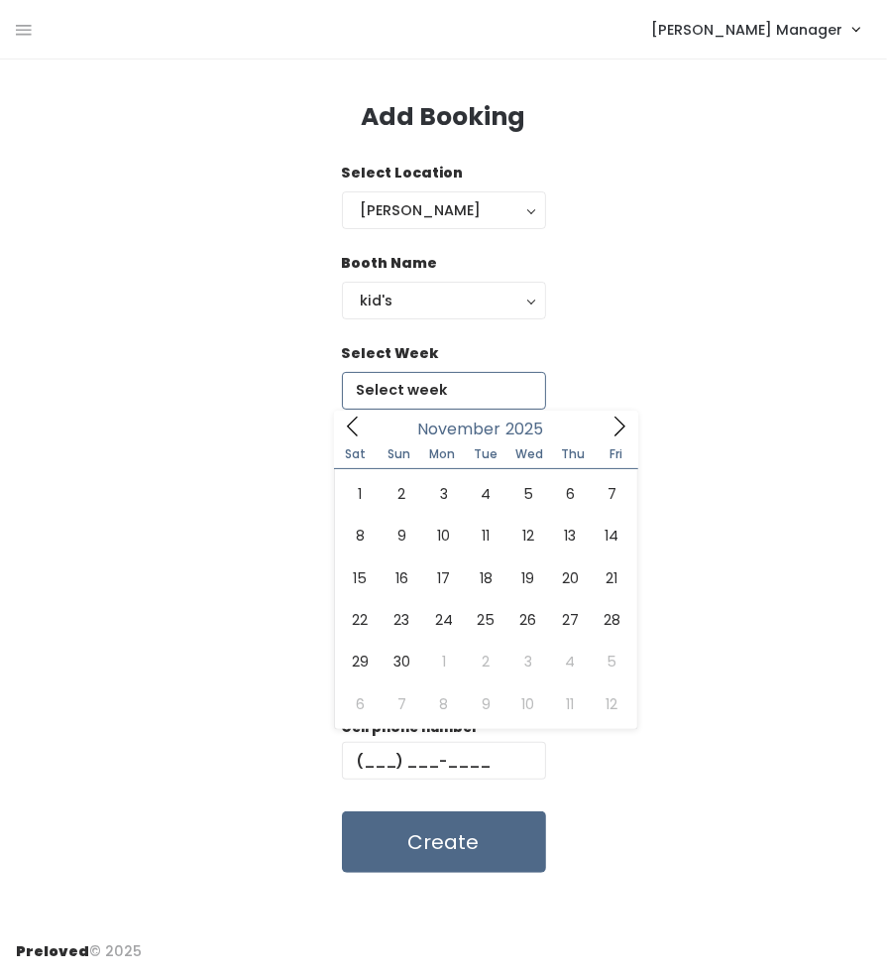
click at [611, 437] on span at bounding box center [620, 425] width 38 height 31
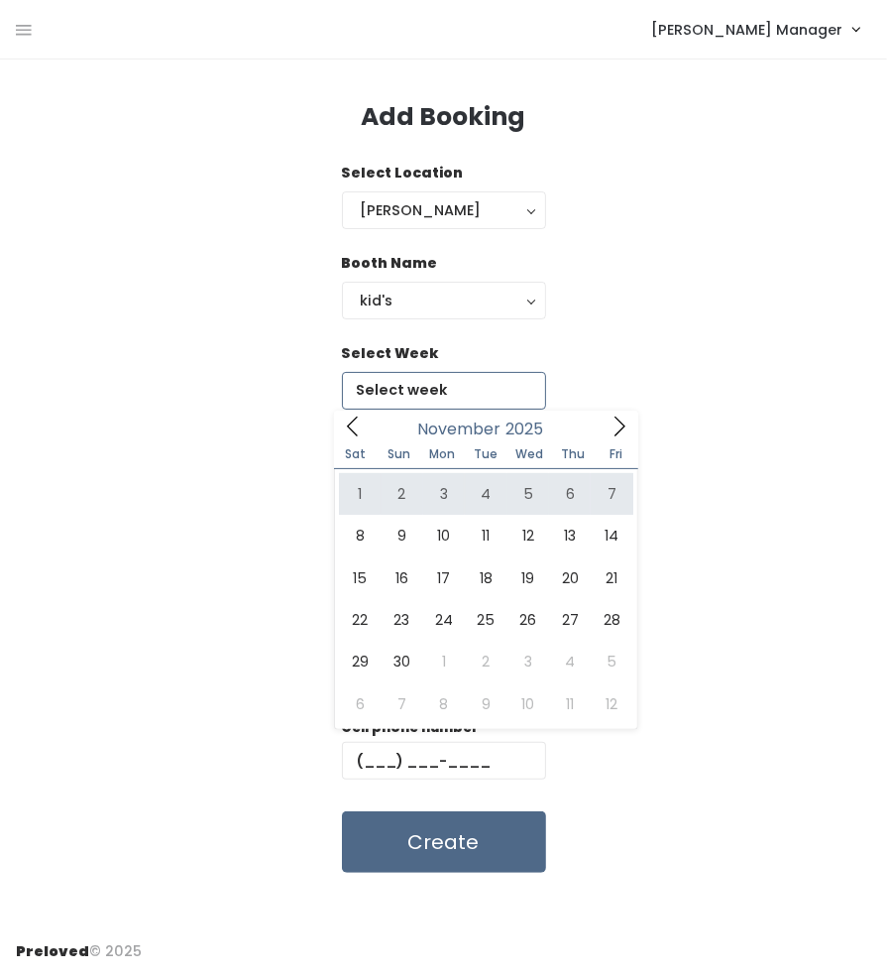
type input "November 1 to November 7"
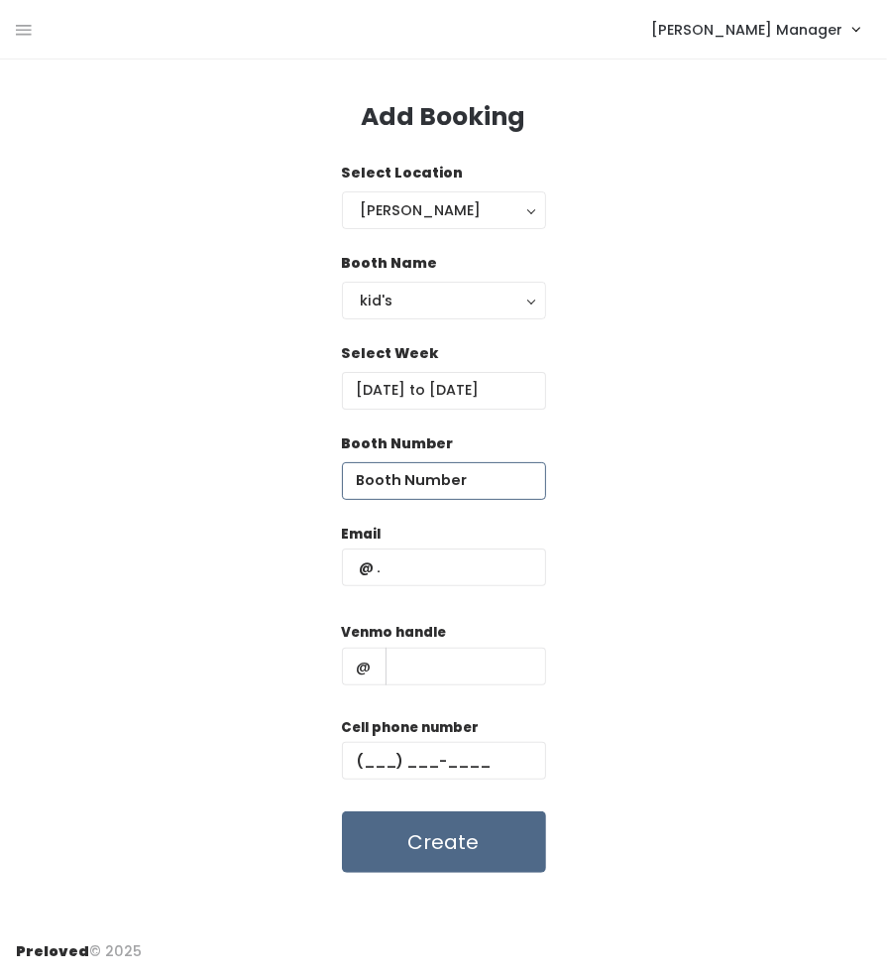
click at [488, 483] on input "number" at bounding box center [444, 481] width 204 height 38
type input "11"
click at [512, 562] on input "text" at bounding box center [444, 567] width 204 height 38
paste input "jennifermstagg@gmail.com (801) 842-6024 jennifer-stagg"
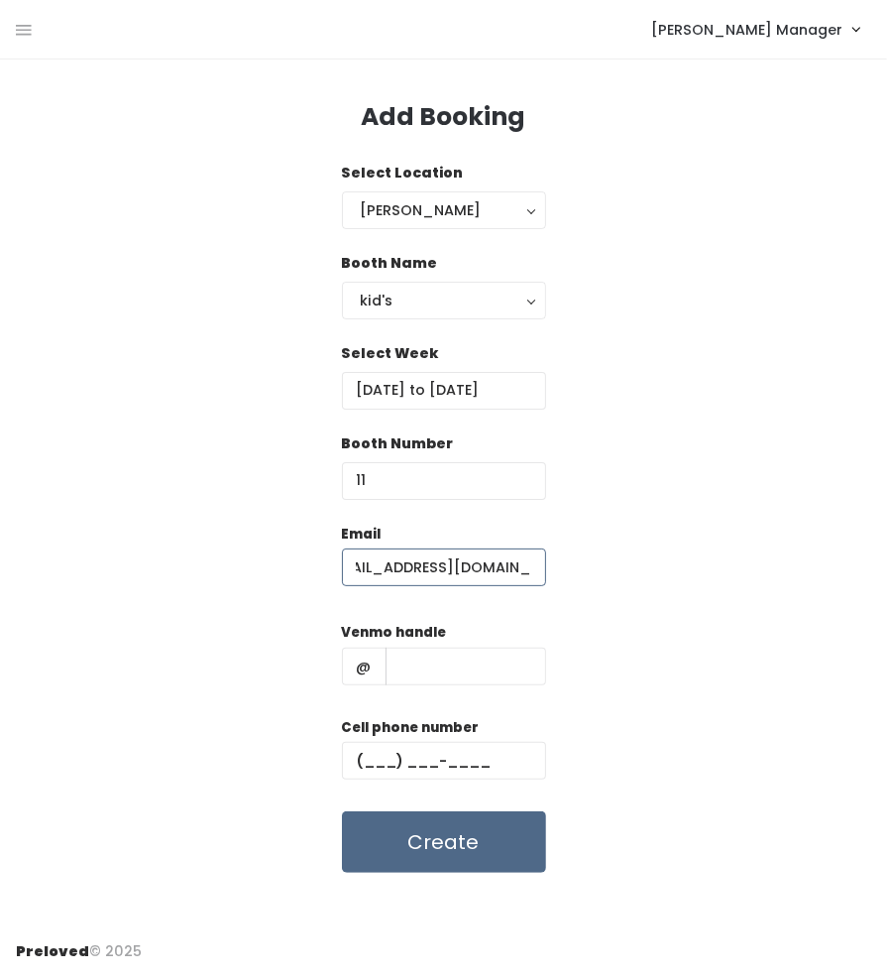
scroll to position [0, 26]
type input "[EMAIL_ADDRESS][DOMAIN_NAME]"
click at [451, 766] on input "text" at bounding box center [444, 761] width 204 height 38
paste input "[PHONE_NUMBER]"
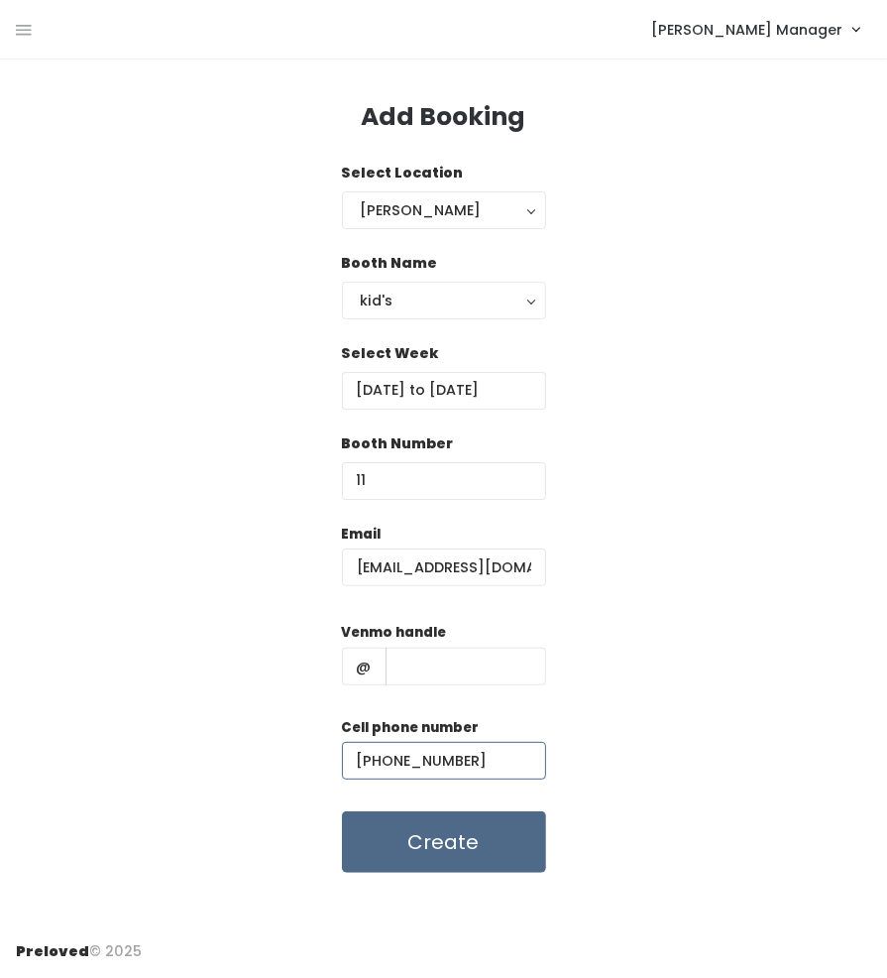
type input "[PHONE_NUMBER]"
click at [424, 687] on div "Venmo handle @" at bounding box center [444, 661] width 204 height 79
click at [424, 686] on div "Venmo handle @" at bounding box center [444, 661] width 204 height 79
click at [424, 667] on input "text" at bounding box center [466, 666] width 161 height 38
paste input "jennifermstagg@gmail.com (801) 842-6024 jennifer-stagg"
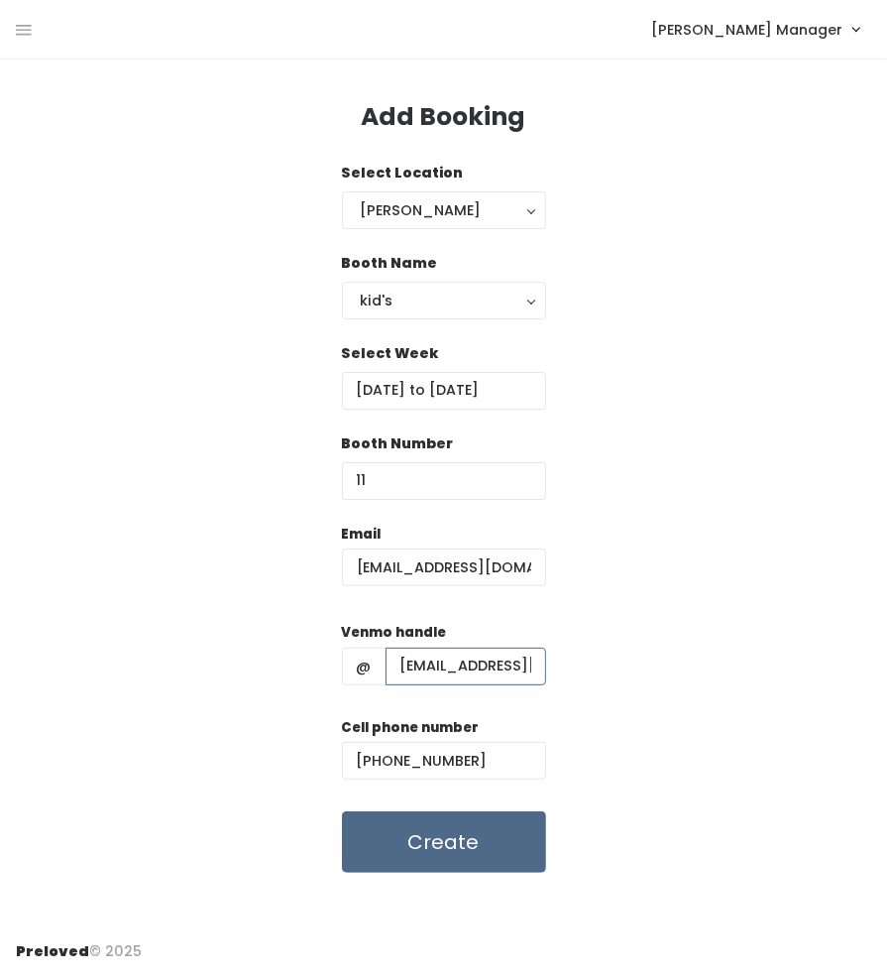
drag, startPoint x: 425, startPoint y: 669, endPoint x: 327, endPoint y: 658, distance: 98.8
click at [327, 658] on div "Email jennifermstagg@gmail.com Venmo handle @ jennifermstagg@gmail.com (801) 84…" at bounding box center [444, 698] width 856 height 350
type input "[PERSON_NAME]"
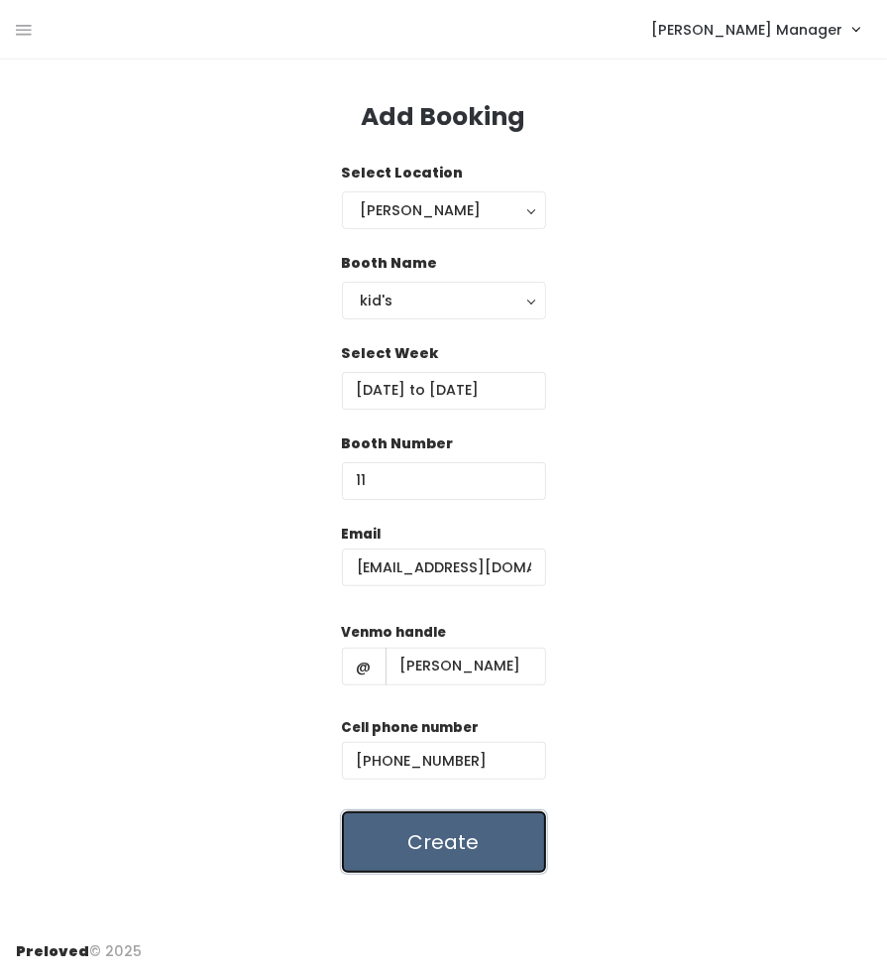
click at [423, 847] on button "Create" at bounding box center [444, 841] width 204 height 61
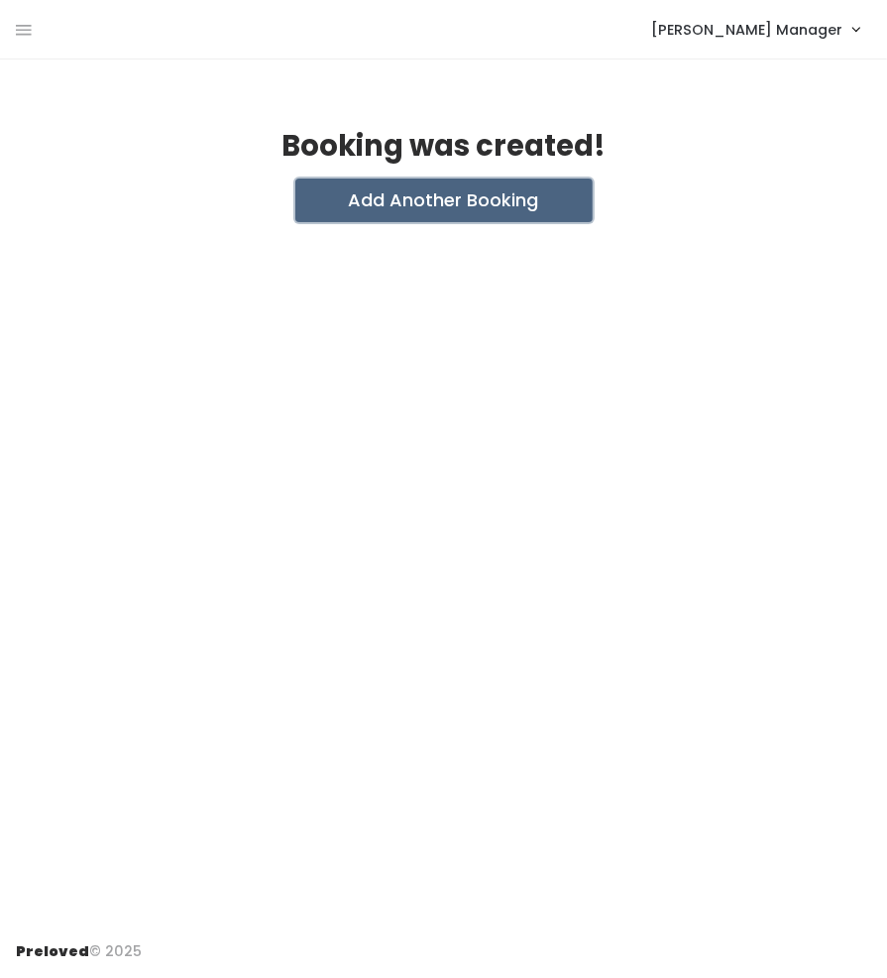
click at [420, 208] on button "Add Another Booking" at bounding box center [443, 200] width 297 height 44
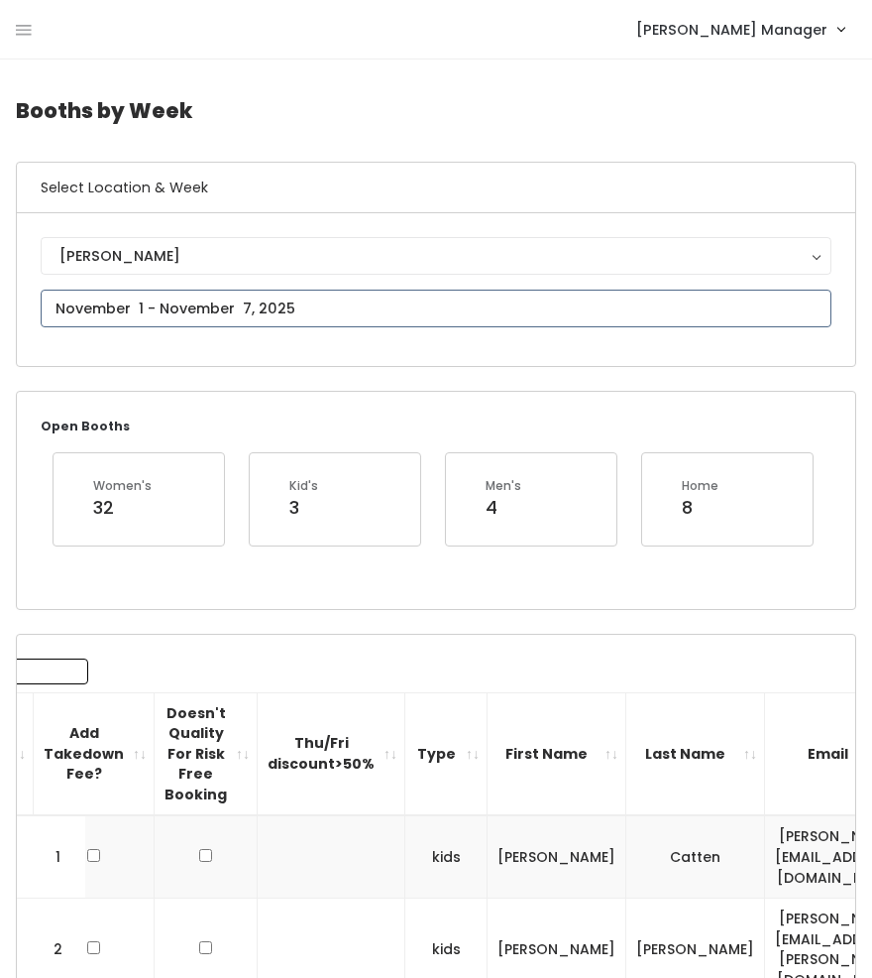
click at [312, 314] on input "text" at bounding box center [436, 309] width 791 height 38
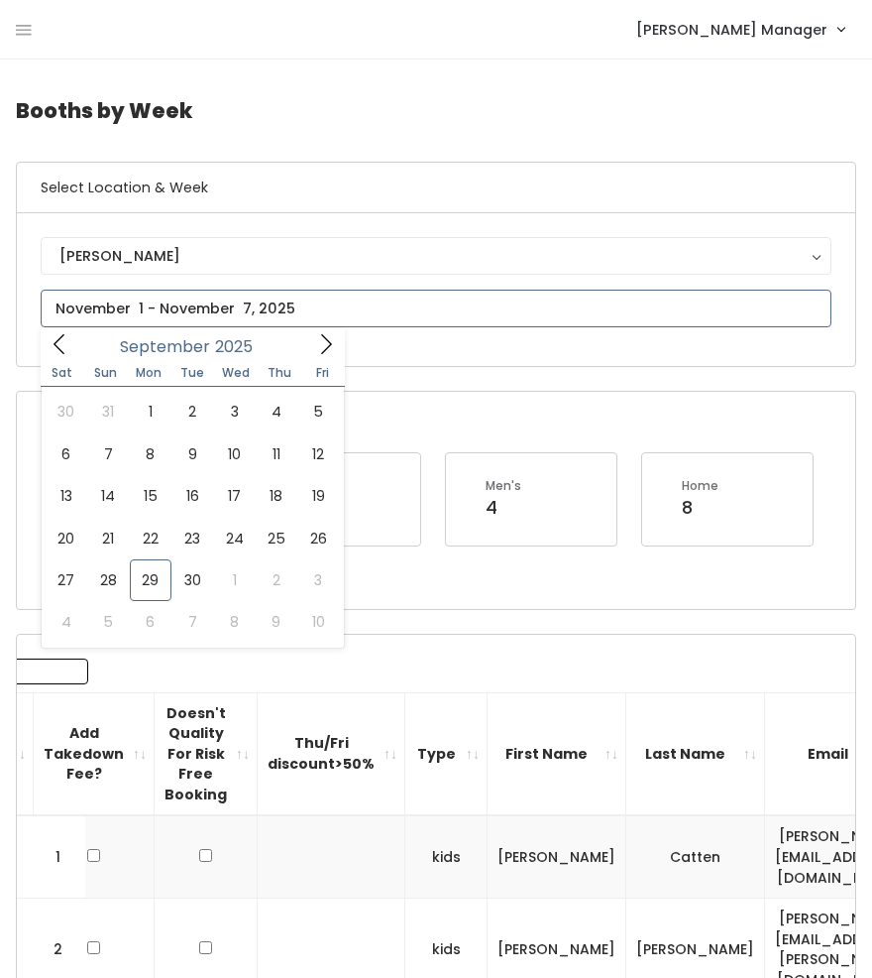
click at [326, 350] on icon at bounding box center [326, 344] width 22 height 22
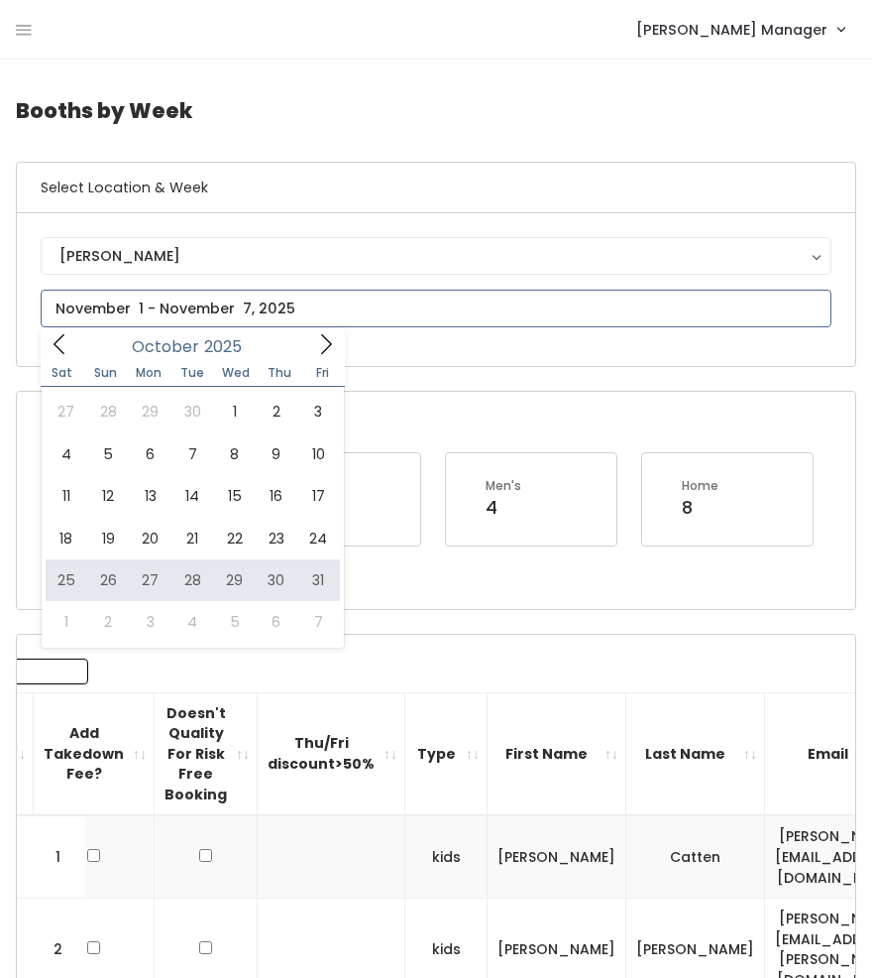
type input "October 25 to October 31"
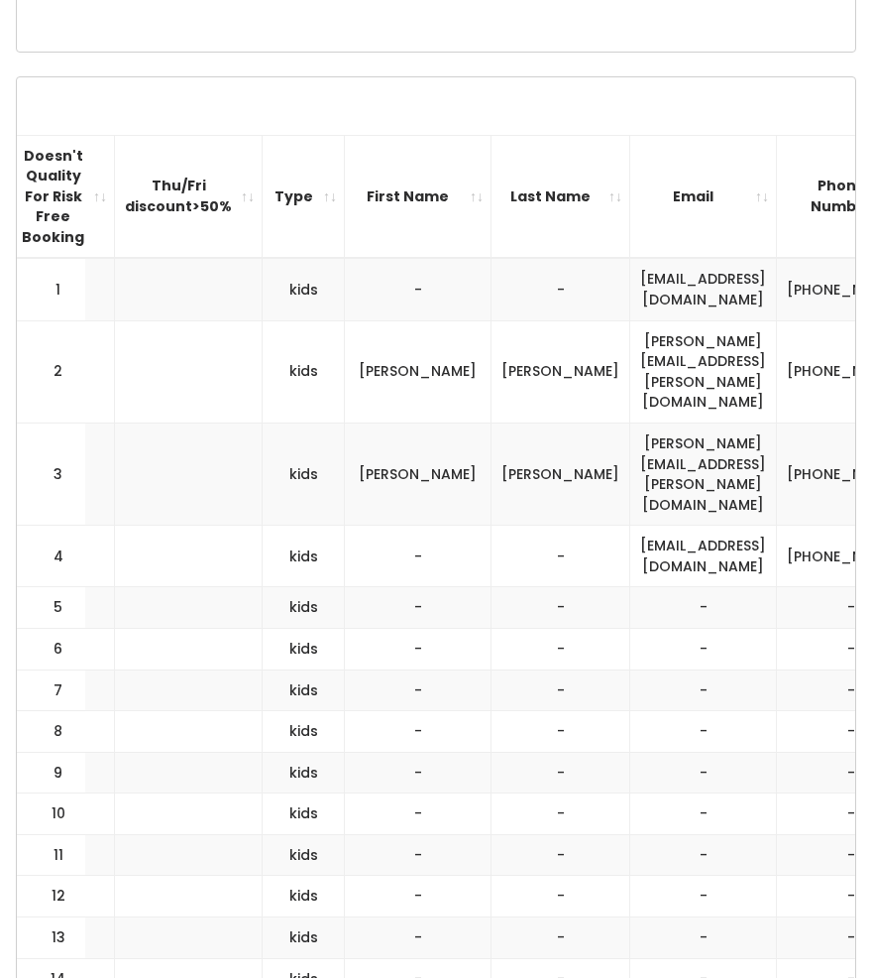
scroll to position [0, 408]
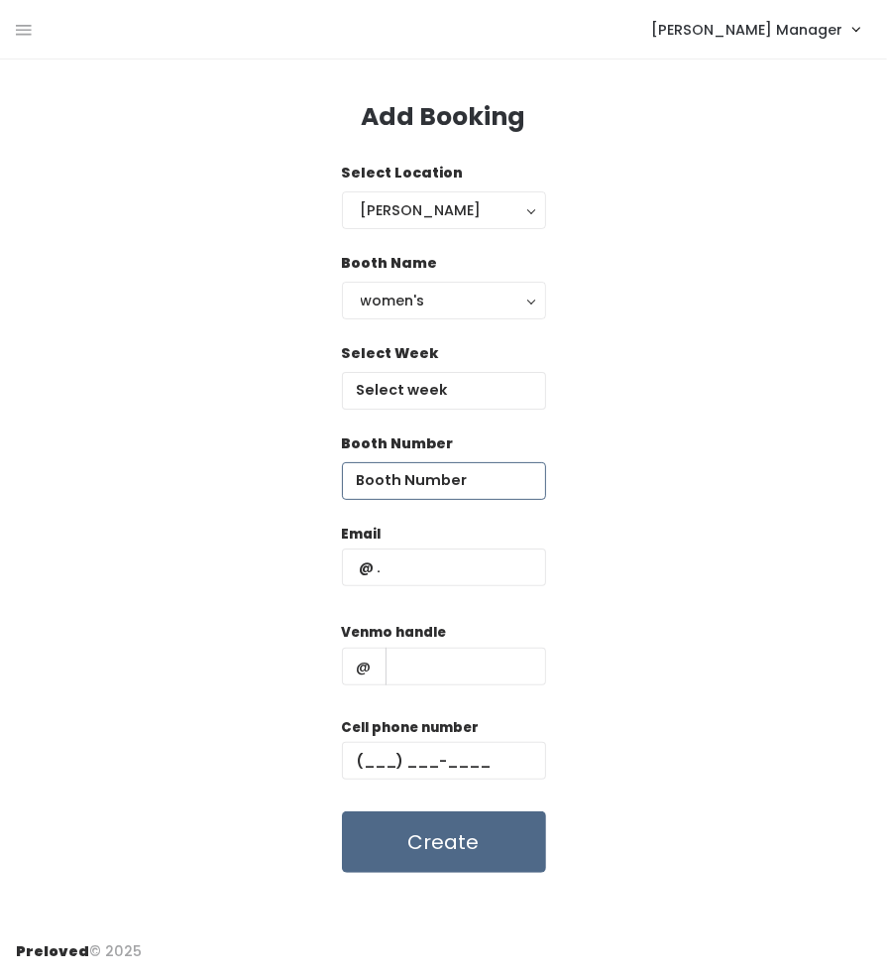
click at [446, 481] on input "number" at bounding box center [444, 481] width 204 height 38
type input "11"
click at [504, 378] on input "text" at bounding box center [444, 391] width 204 height 38
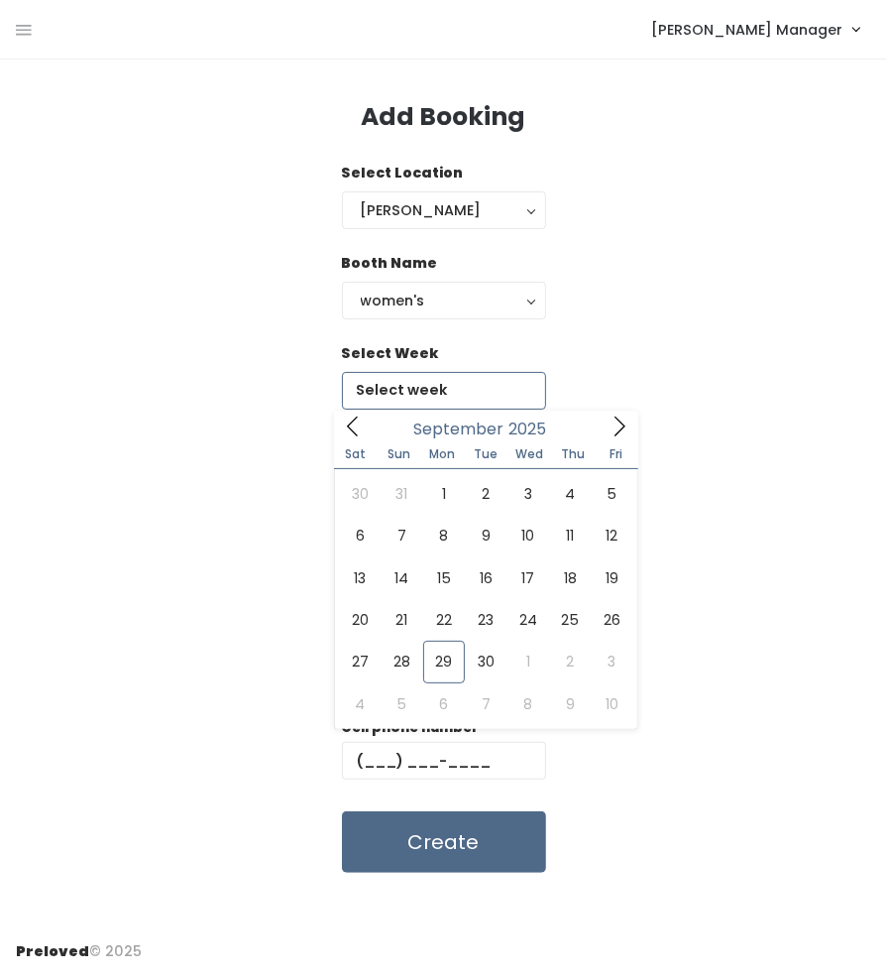
click at [599, 414] on div "September 2025" at bounding box center [486, 425] width 228 height 31
click at [613, 422] on icon at bounding box center [620, 426] width 22 height 22
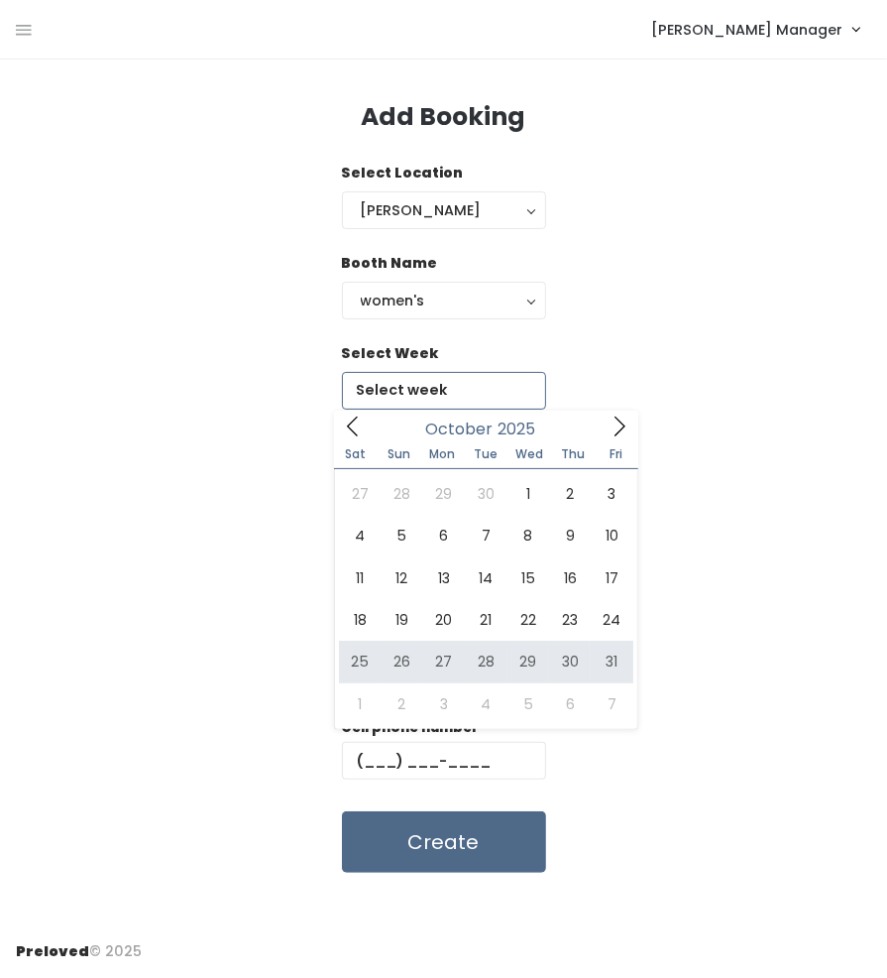
type input "October 25 to October 31"
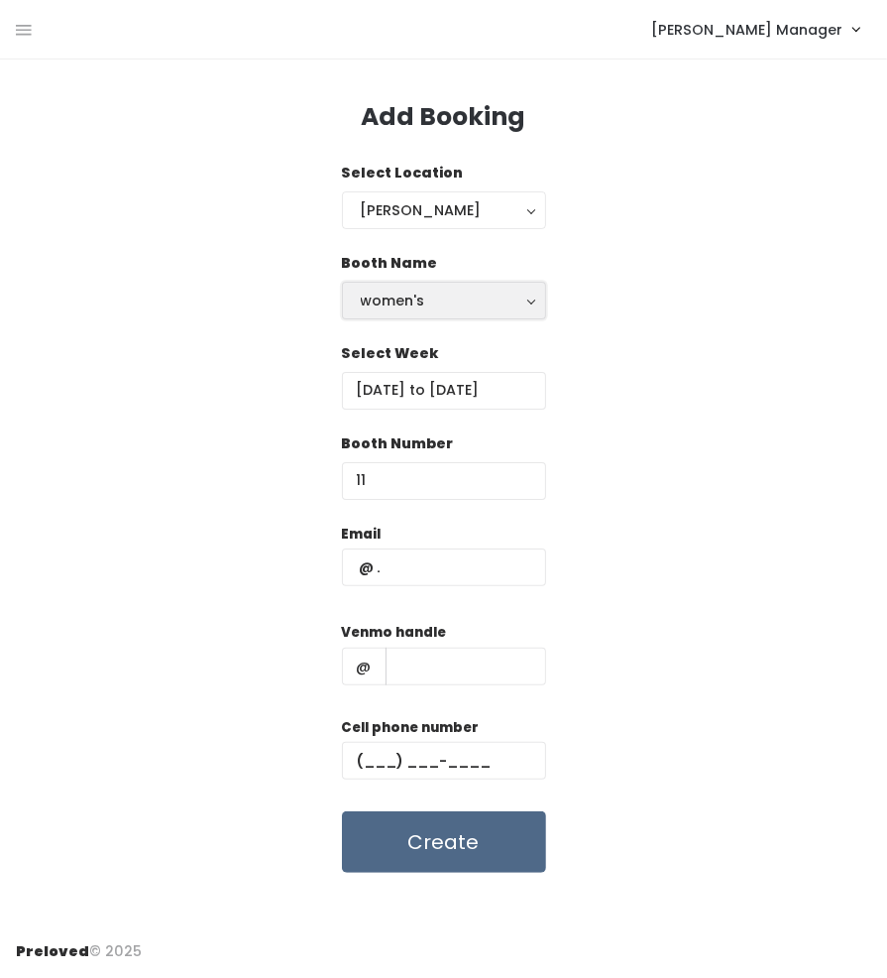
click at [469, 295] on div "women's" at bounding box center [444, 301] width 167 height 22
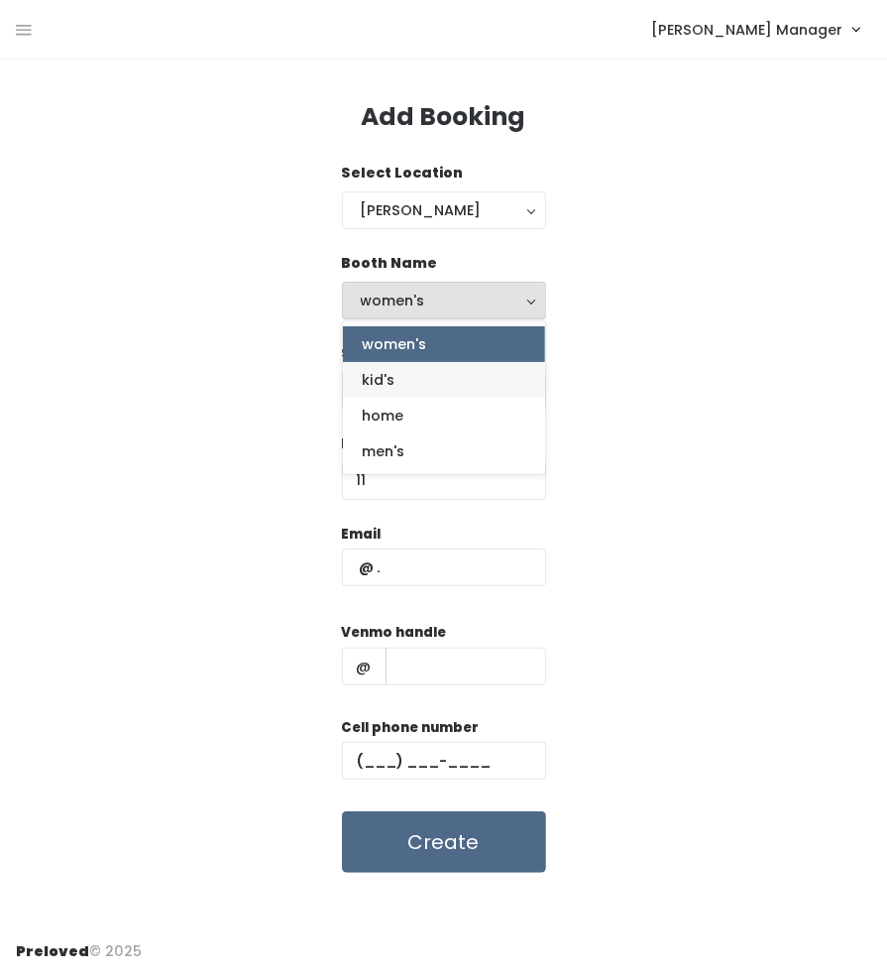
click at [417, 383] on link "kid's" at bounding box center [444, 380] width 202 height 36
select select "kids"
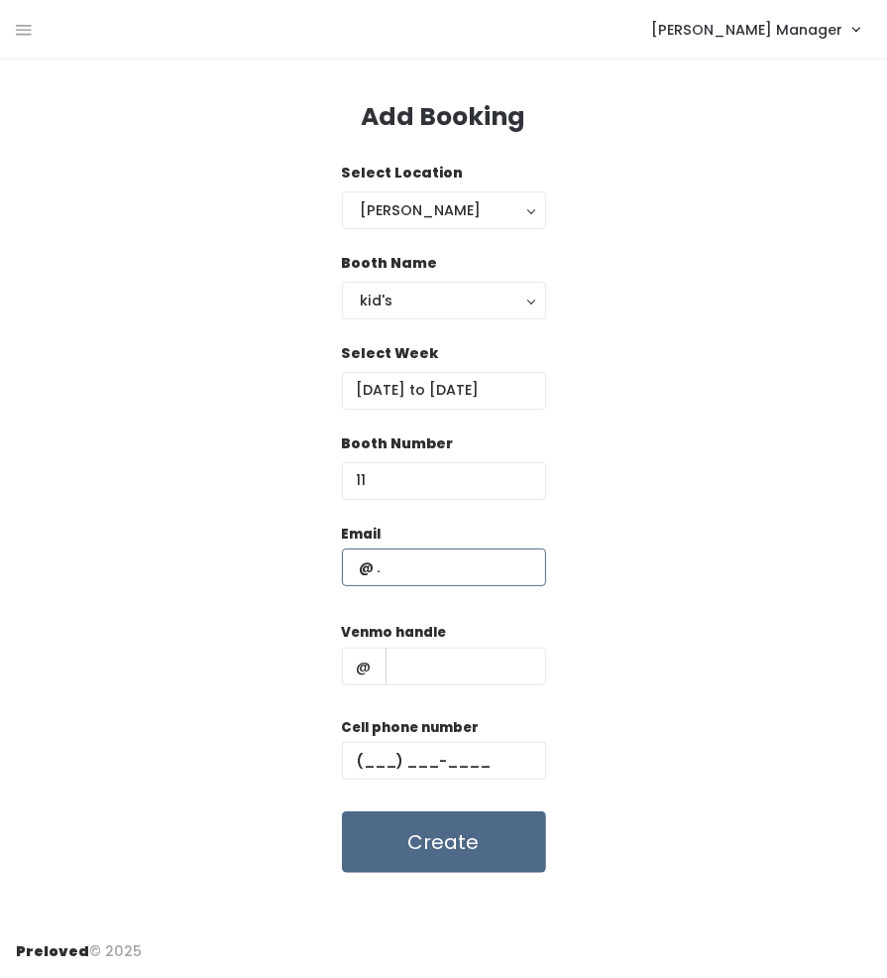
click at [407, 573] on input "text" at bounding box center [444, 567] width 204 height 38
paste input "[EMAIL_ADDRESS][DOMAIN_NAME] [PHONE_NUMBER] [PERSON_NAME]"
type input "[EMAIL_ADDRESS][DOMAIN_NAME]"
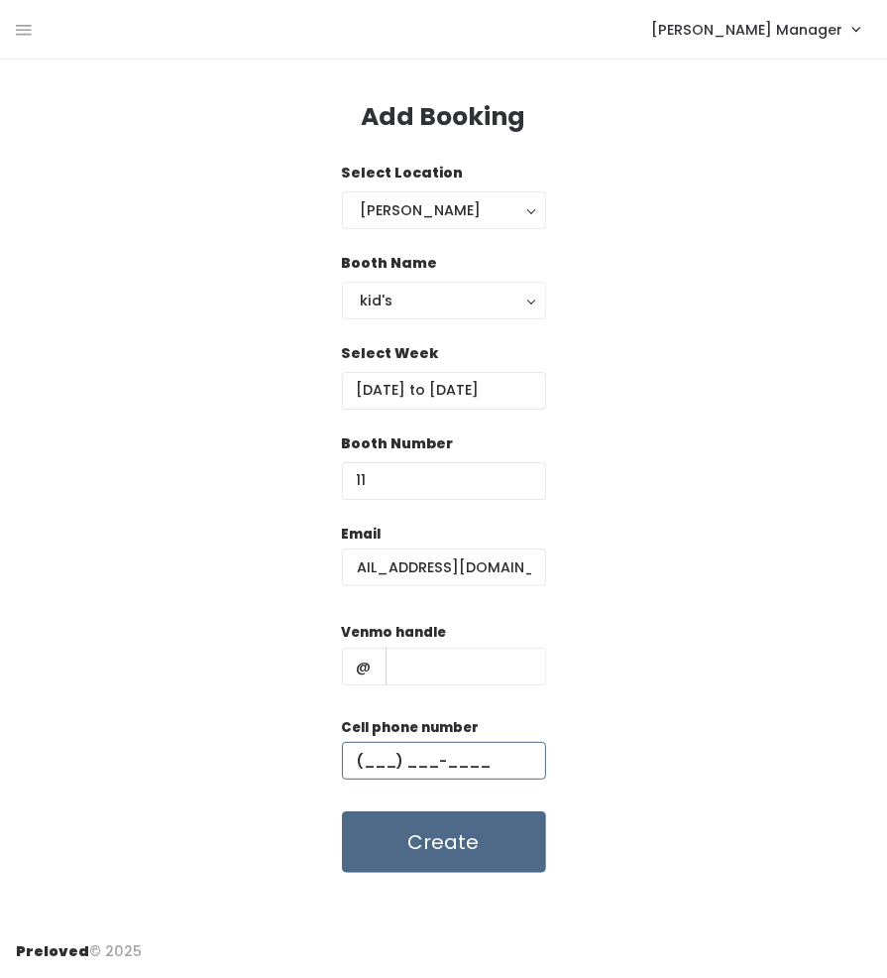
click at [412, 760] on input "text" at bounding box center [444, 761] width 204 height 38
paste input "[PHONE_NUMBER]"
type input "[PHONE_NUMBER]"
click at [409, 670] on input "text" at bounding box center [466, 666] width 161 height 38
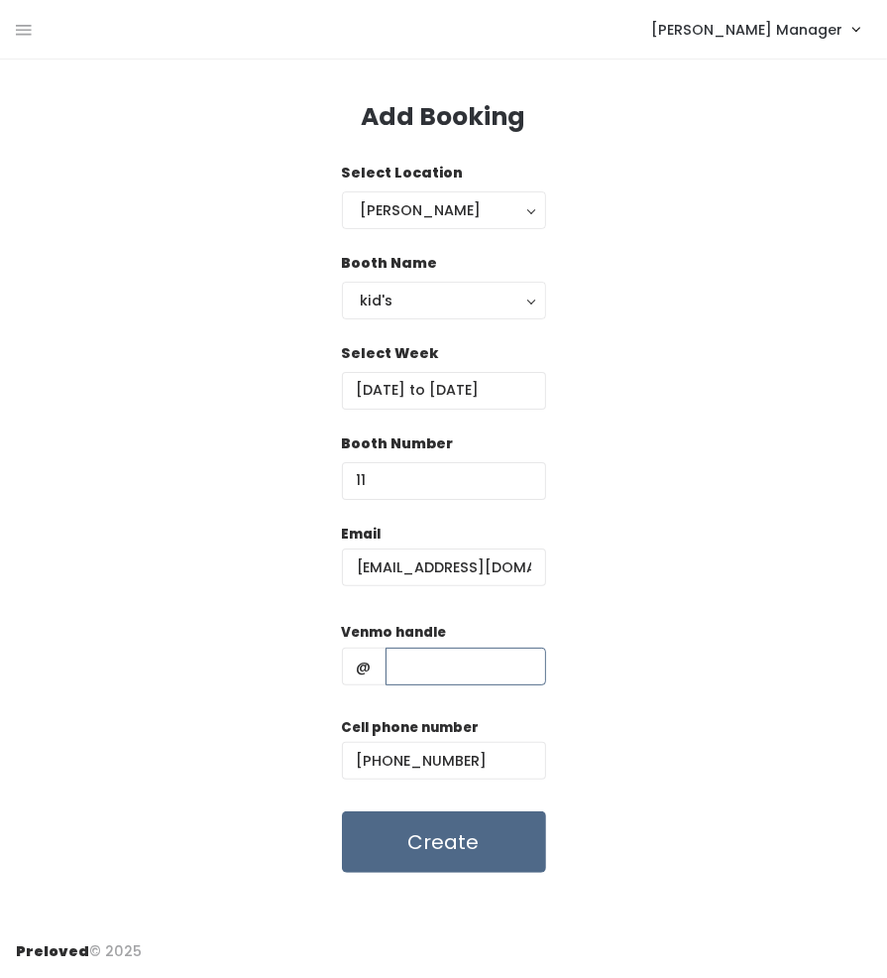
paste input "jennifermstagg@gmail.com (801) 842-6024 jennifer-stagg"
drag, startPoint x: 428, startPoint y: 668, endPoint x: 186, endPoint y: 667, distance: 241.9
click at [186, 667] on div "Email jennifermstagg@gmail.com Venmo handle @ jennifermstagg@gmail.com (801) 84…" at bounding box center [444, 698] width 856 height 350
type input "jennifer-stagg"
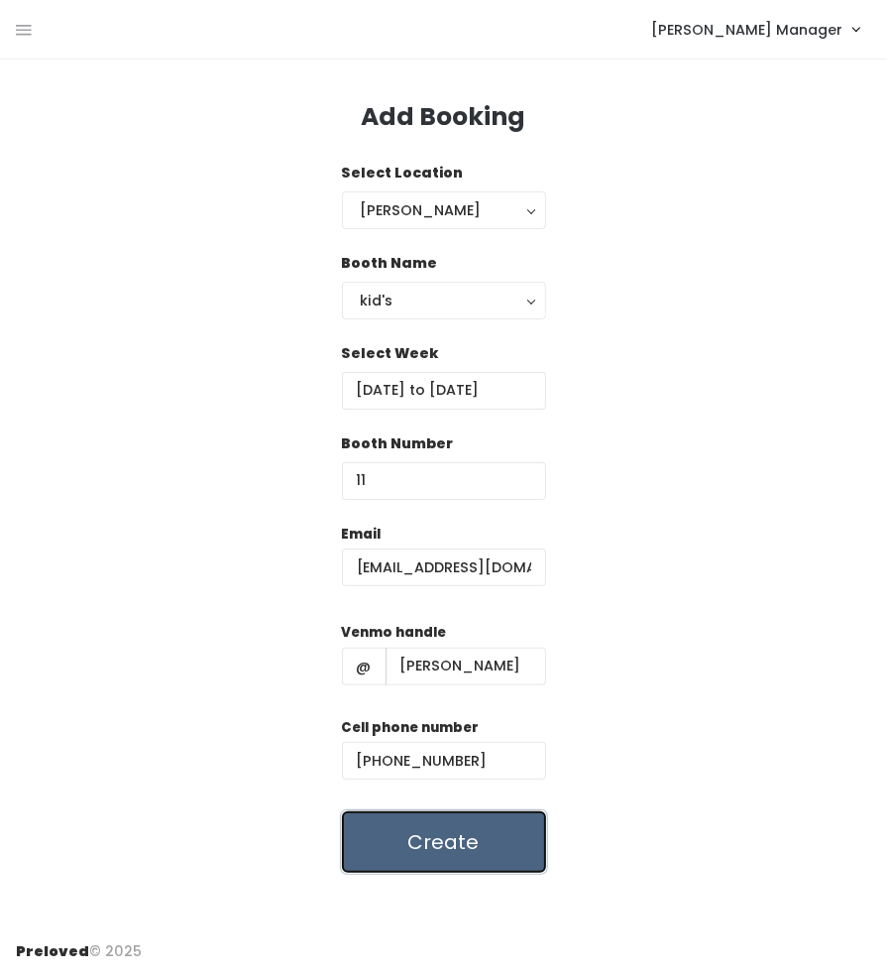
click at [440, 841] on button "Create" at bounding box center [444, 841] width 204 height 61
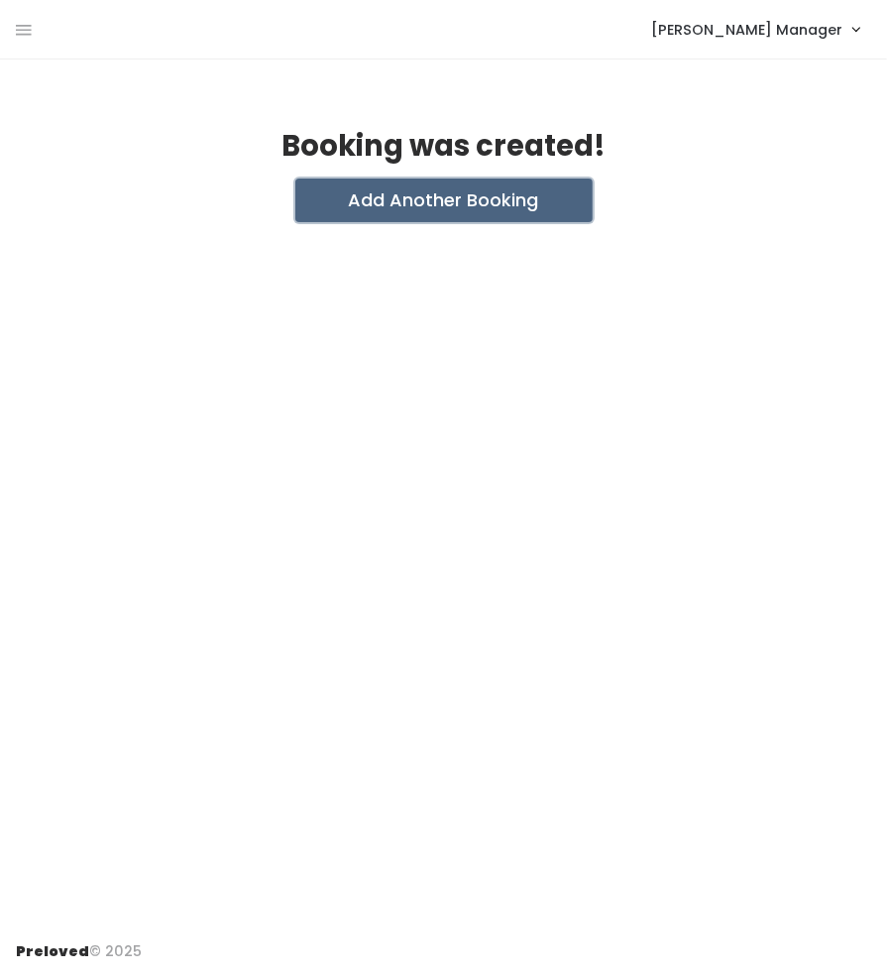
click at [439, 207] on button "Add Another Booking" at bounding box center [443, 200] width 297 height 44
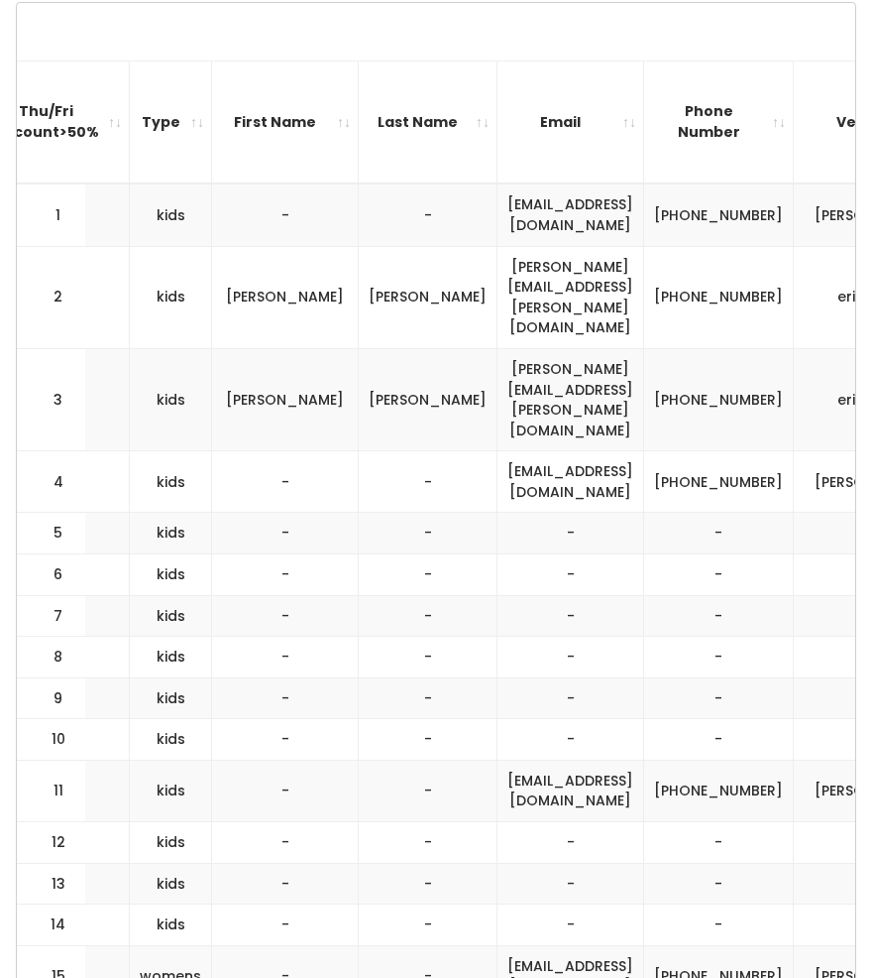
scroll to position [0, 748]
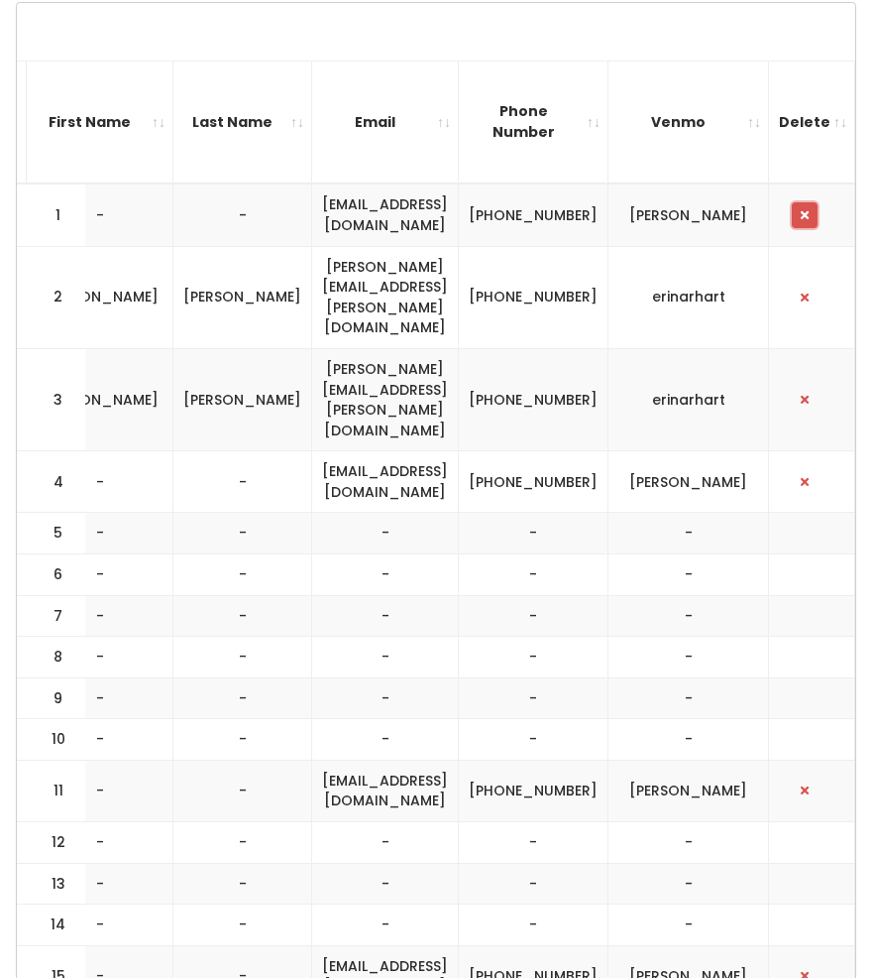
click at [808, 213] on span "button" at bounding box center [805, 215] width 8 height 12
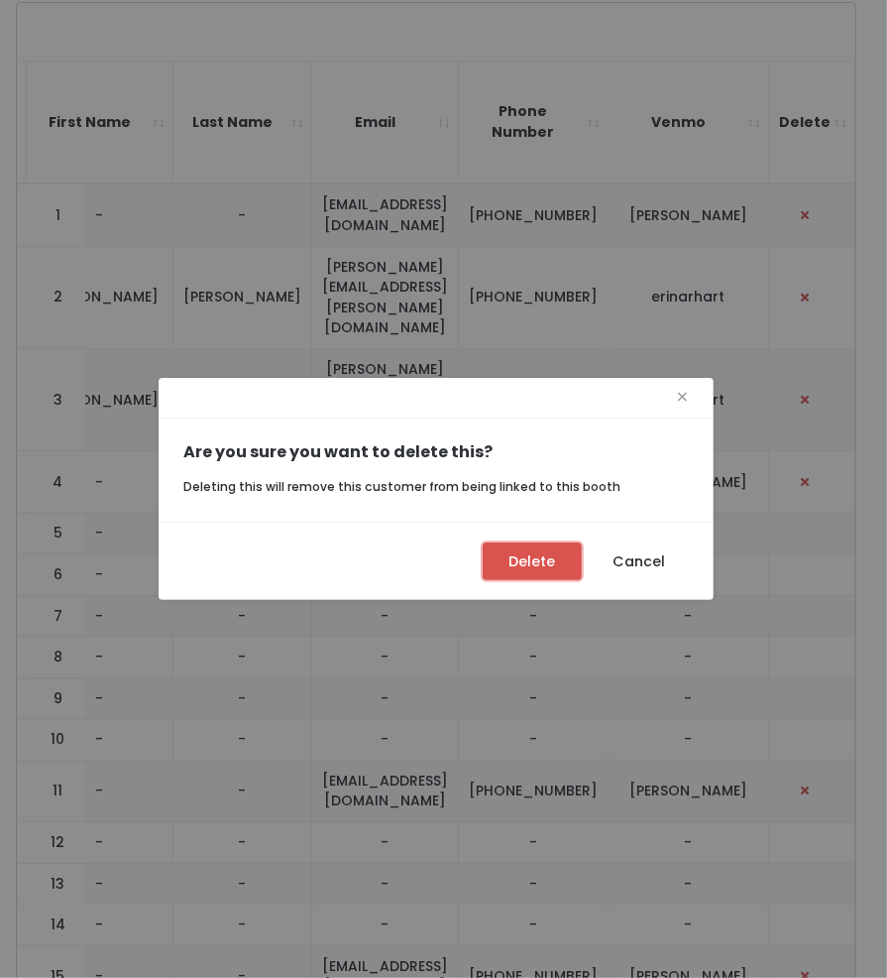
click at [531, 556] on button "Delete" at bounding box center [532, 561] width 99 height 38
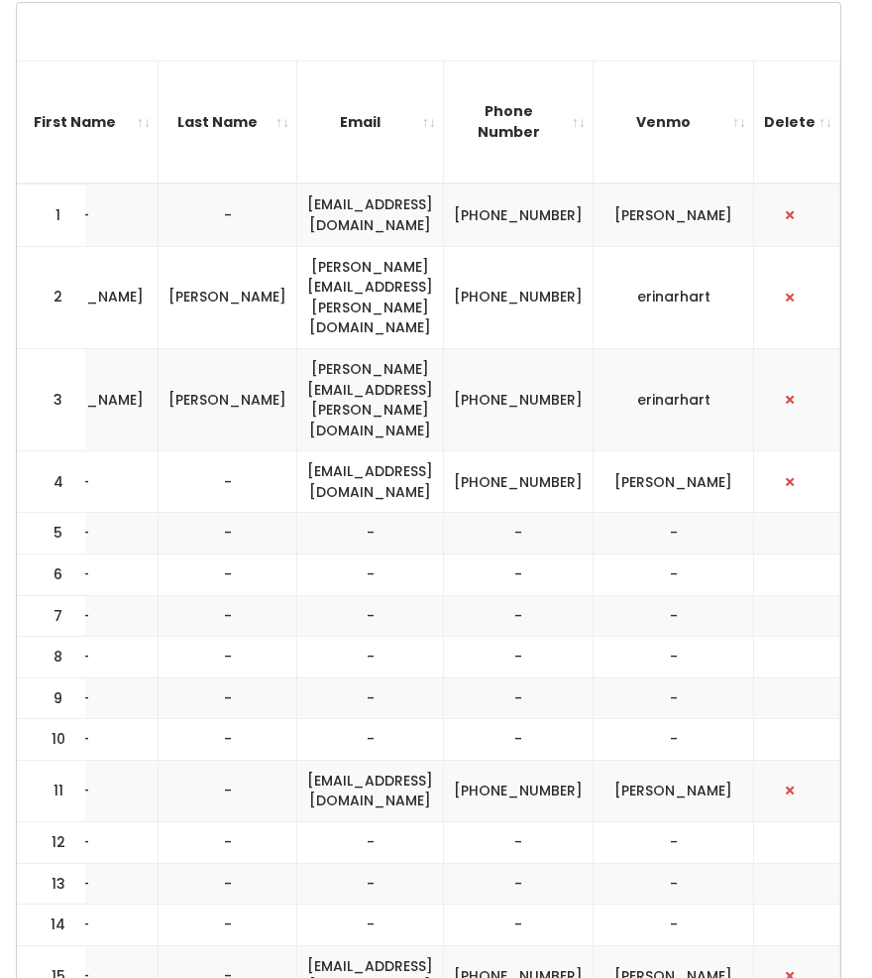
scroll to position [0, 733]
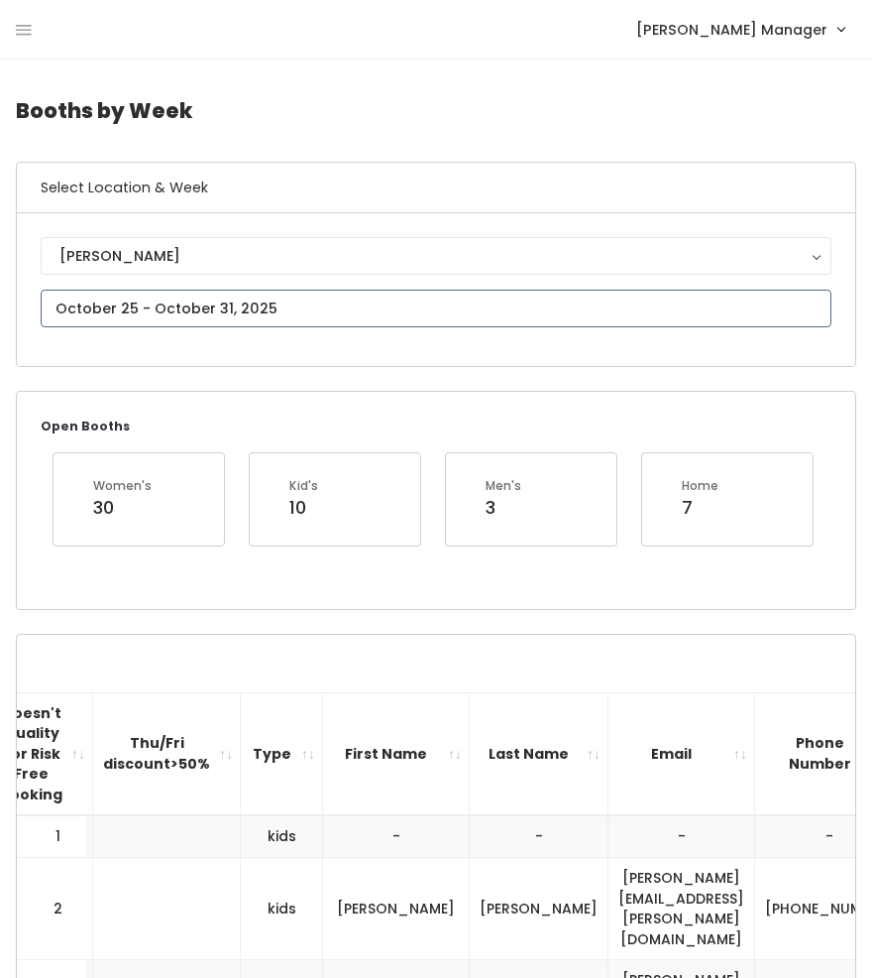
click at [211, 314] on input "text" at bounding box center [436, 309] width 791 height 38
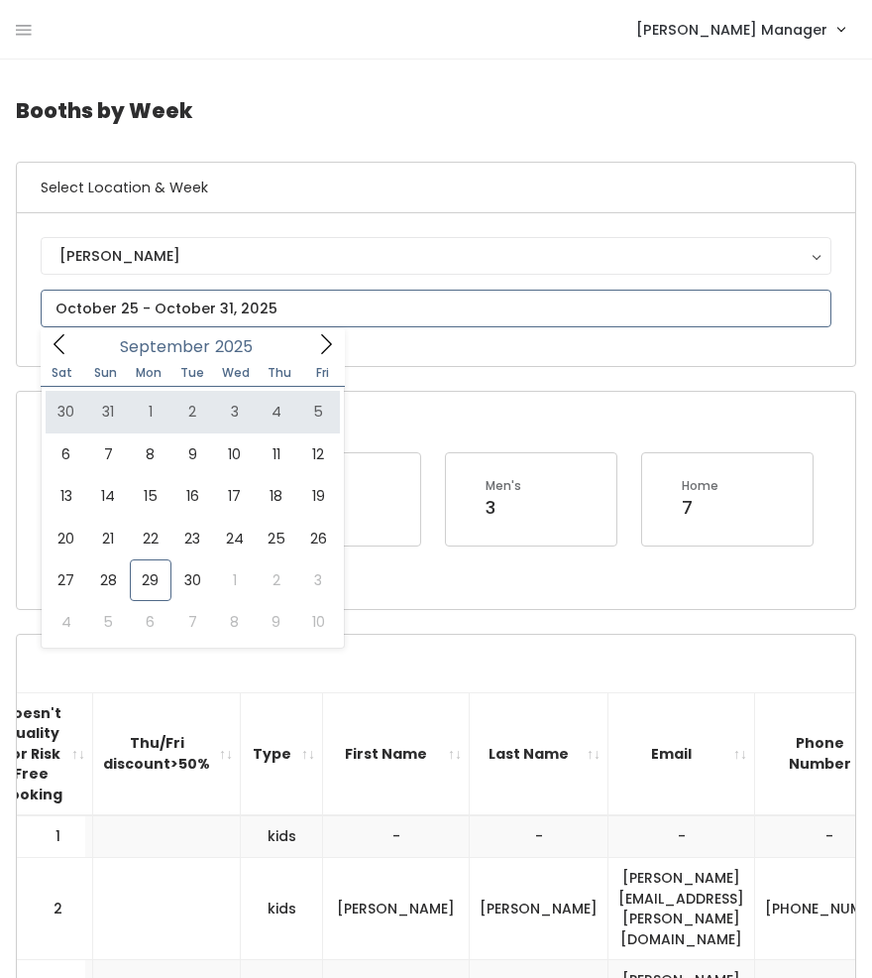
click at [328, 353] on icon at bounding box center [326, 344] width 22 height 22
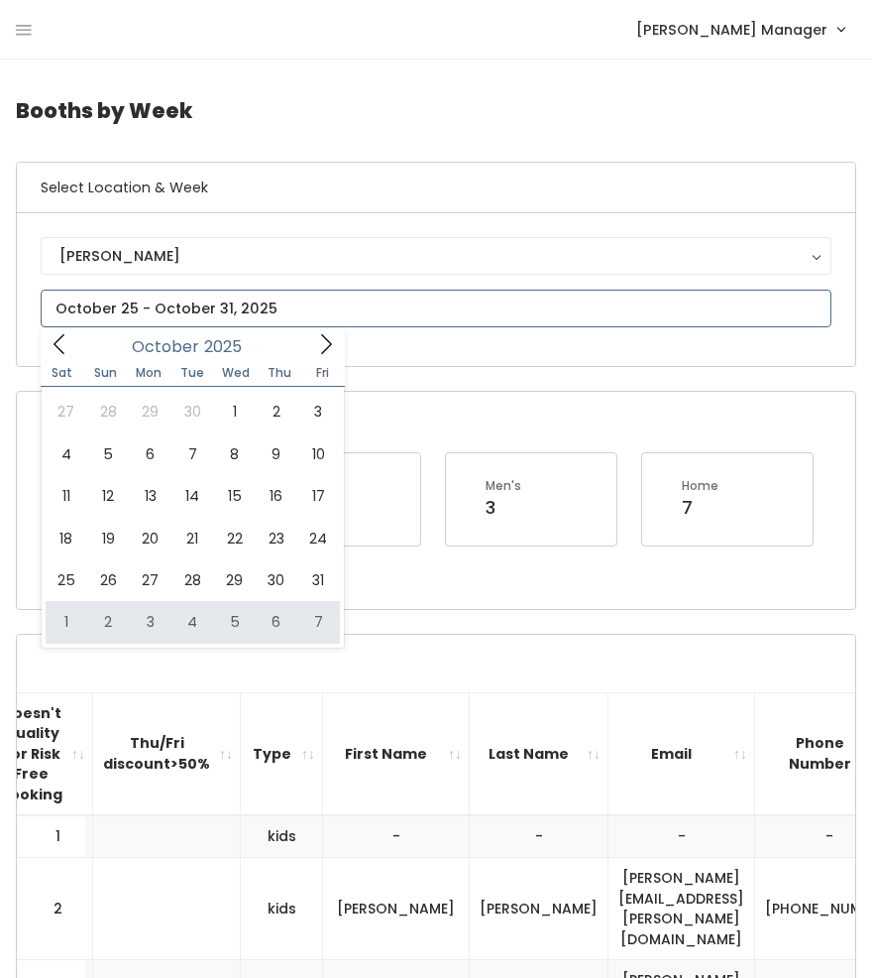
type input "November 1 to November 7"
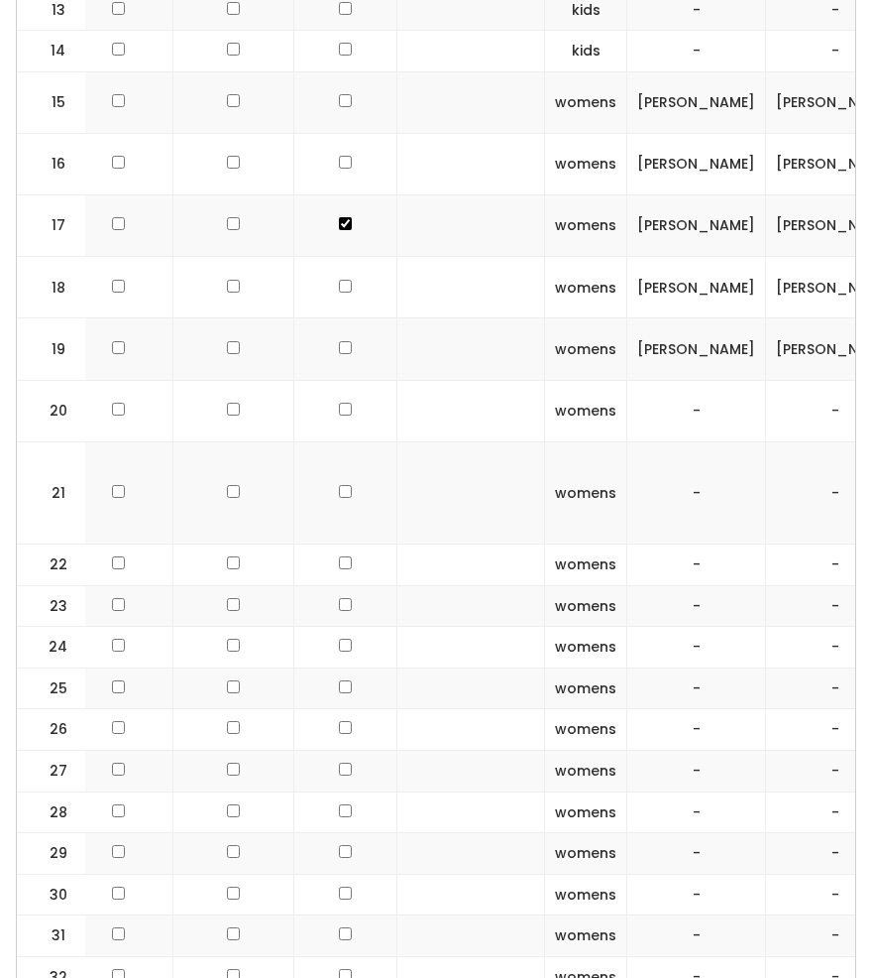
scroll to position [0, 123]
click at [329, 585] on td at bounding box center [348, 606] width 103 height 42
click at [336, 585] on td at bounding box center [348, 606] width 103 height 42
click at [342, 598] on input "checkbox" at bounding box center [348, 604] width 13 height 13
checkbox input "true"
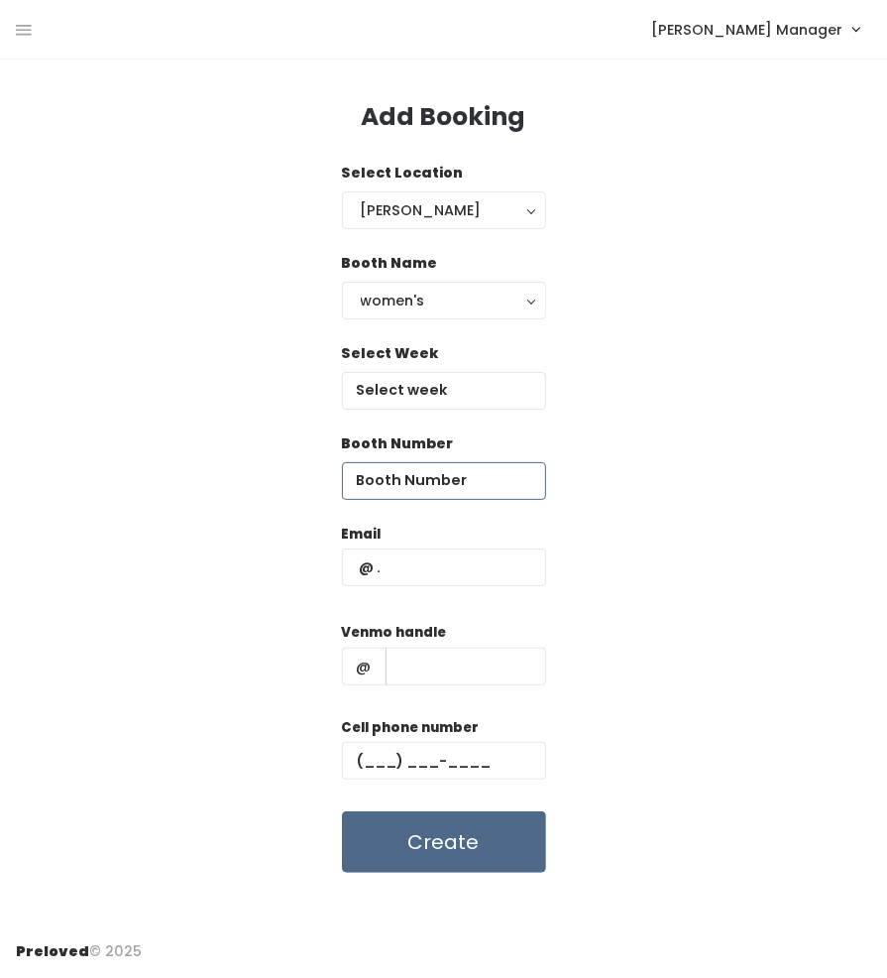
click at [411, 485] on input "number" at bounding box center [444, 481] width 204 height 38
type input "23"
click at [417, 387] on input "text" at bounding box center [444, 391] width 204 height 38
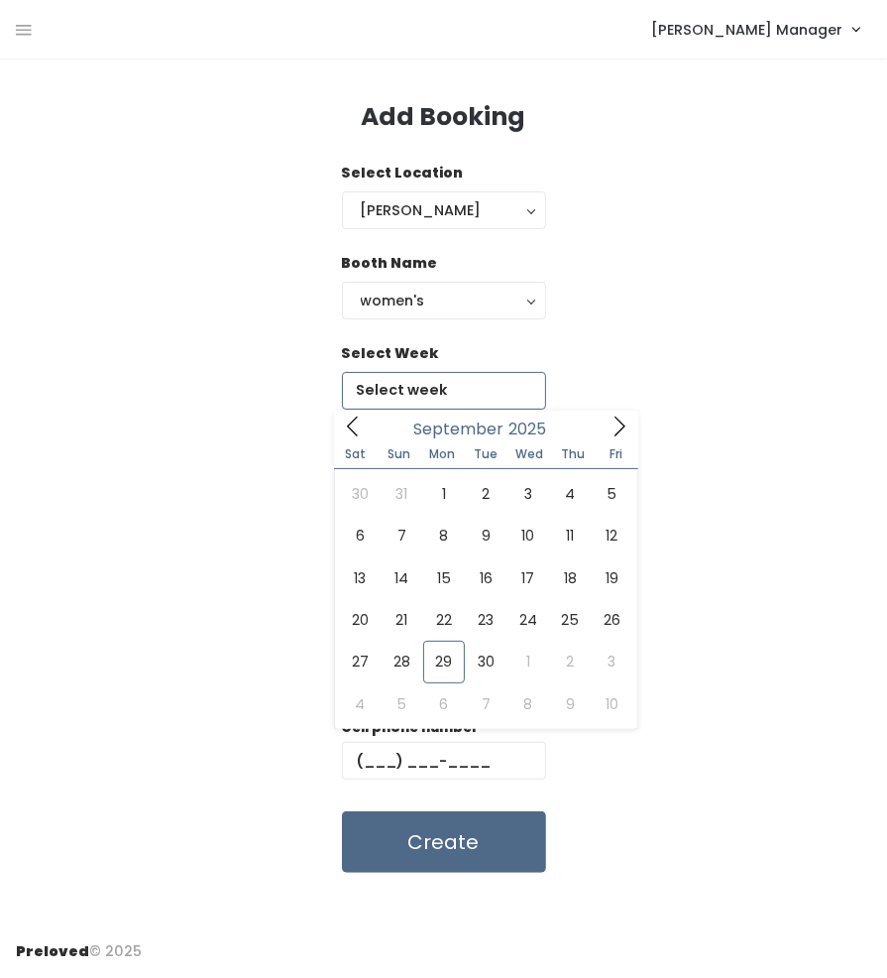
click at [607, 427] on span at bounding box center [620, 425] width 38 height 31
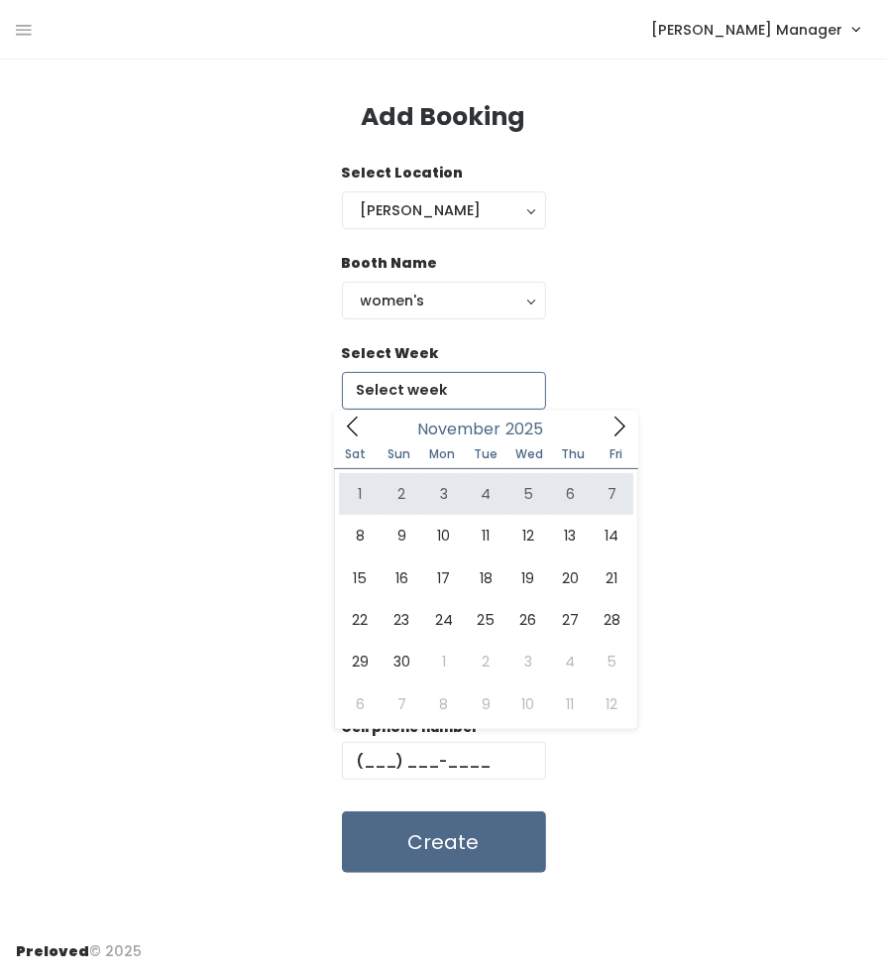
type input "November 1 to November 7"
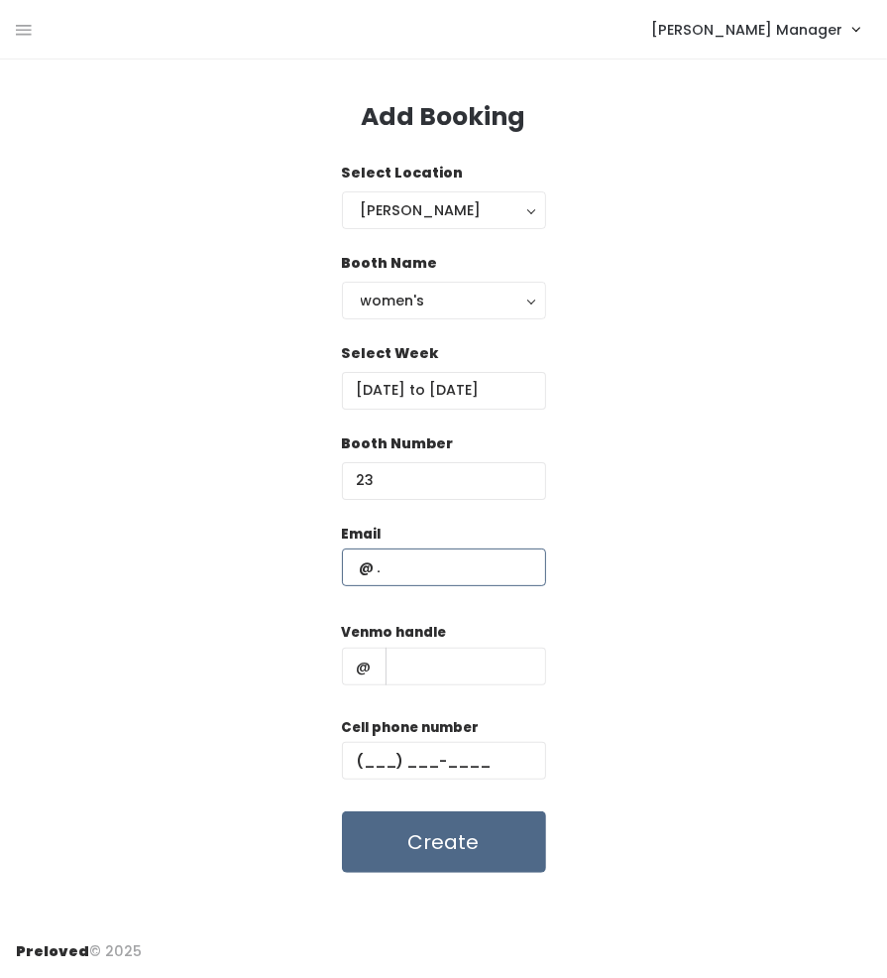
click at [423, 569] on input "text" at bounding box center [444, 567] width 204 height 38
paste input "jennifermstagg@gmail.com (801) 842-6024 jennifer-stagg"
type input "[EMAIL_ADDRESS][DOMAIN_NAME]"
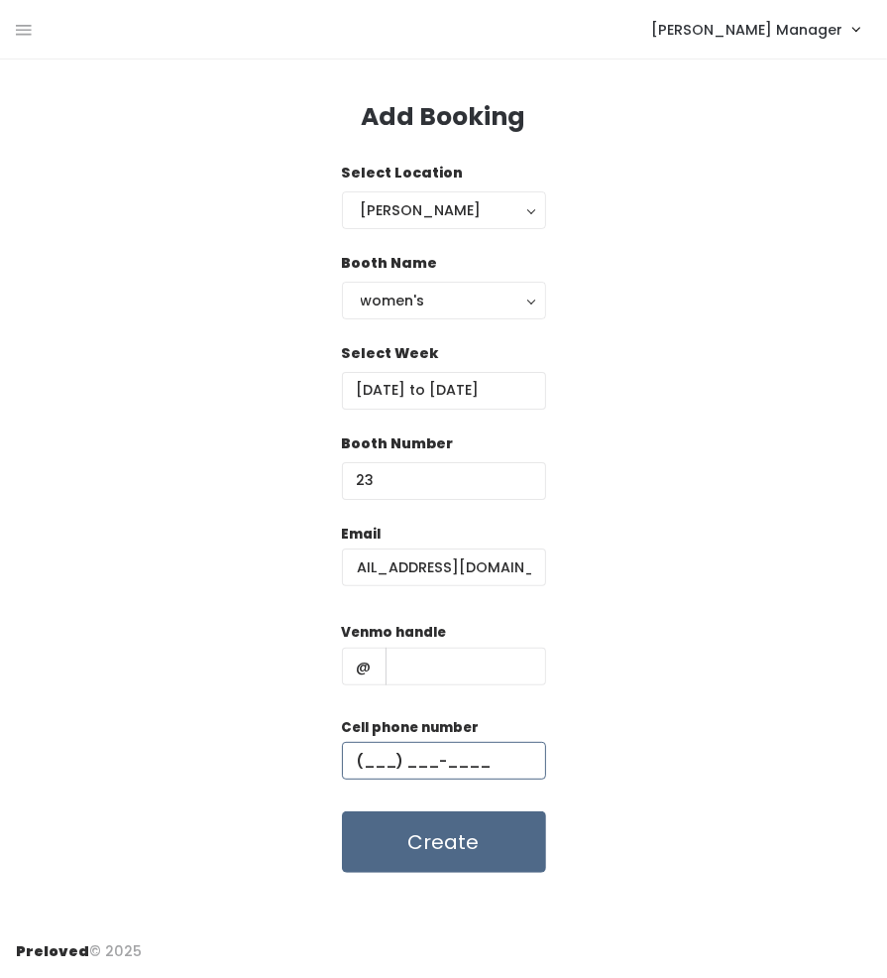
click at [449, 760] on input "text" at bounding box center [444, 761] width 204 height 38
paste input "[PHONE_NUMBER]"
type input "[PHONE_NUMBER]"
click at [433, 676] on input "text" at bounding box center [466, 666] width 161 height 38
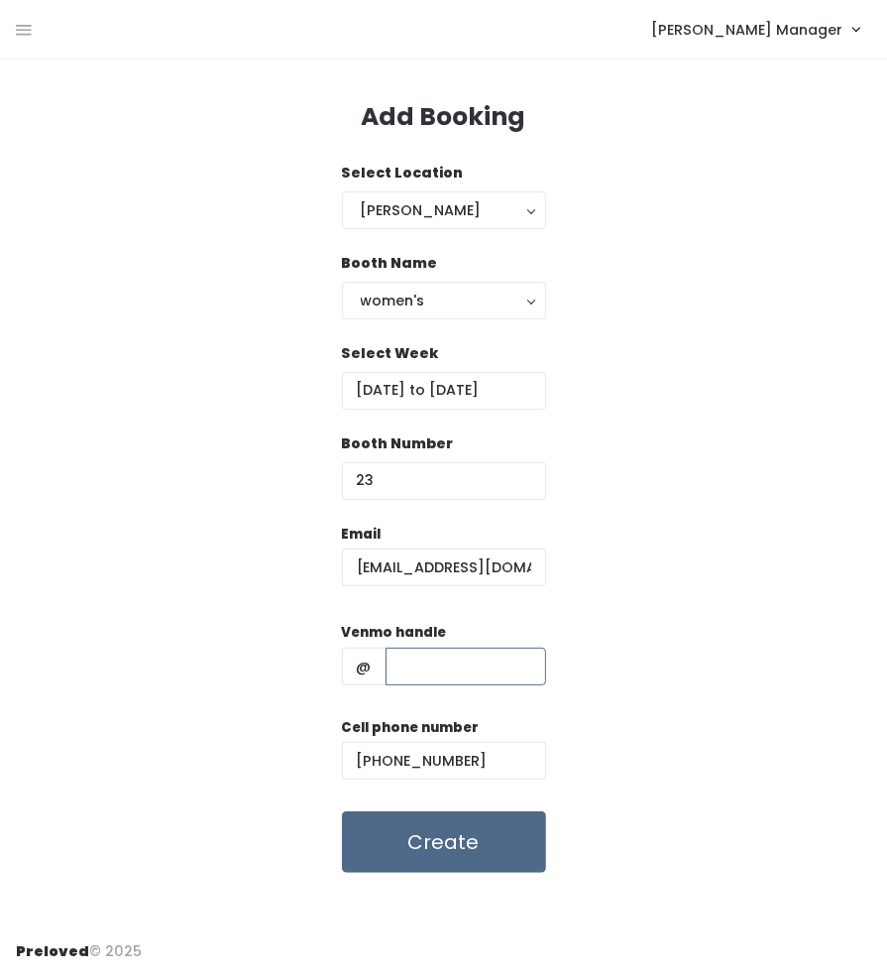
paste input "[EMAIL_ADDRESS][DOMAIN_NAME] [PHONE_NUMBER] [PERSON_NAME]"
drag, startPoint x: 427, startPoint y: 670, endPoint x: 167, endPoint y: 655, distance: 261.2
click at [167, 655] on div "Email [EMAIL_ADDRESS][DOMAIN_NAME] Venmo handle @ [EMAIL_ADDRESS][DOMAIN_NAME] …" at bounding box center [444, 698] width 856 height 350
type input "[PERSON_NAME]"
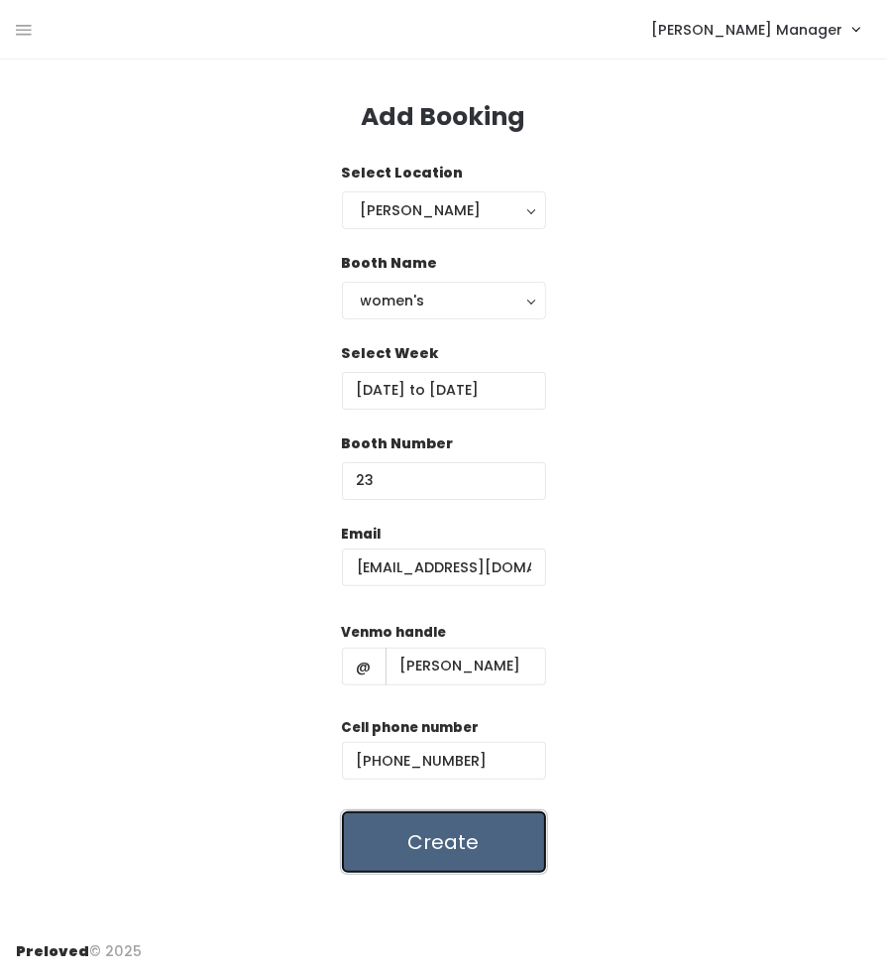
click at [428, 835] on button "Create" at bounding box center [444, 841] width 204 height 61
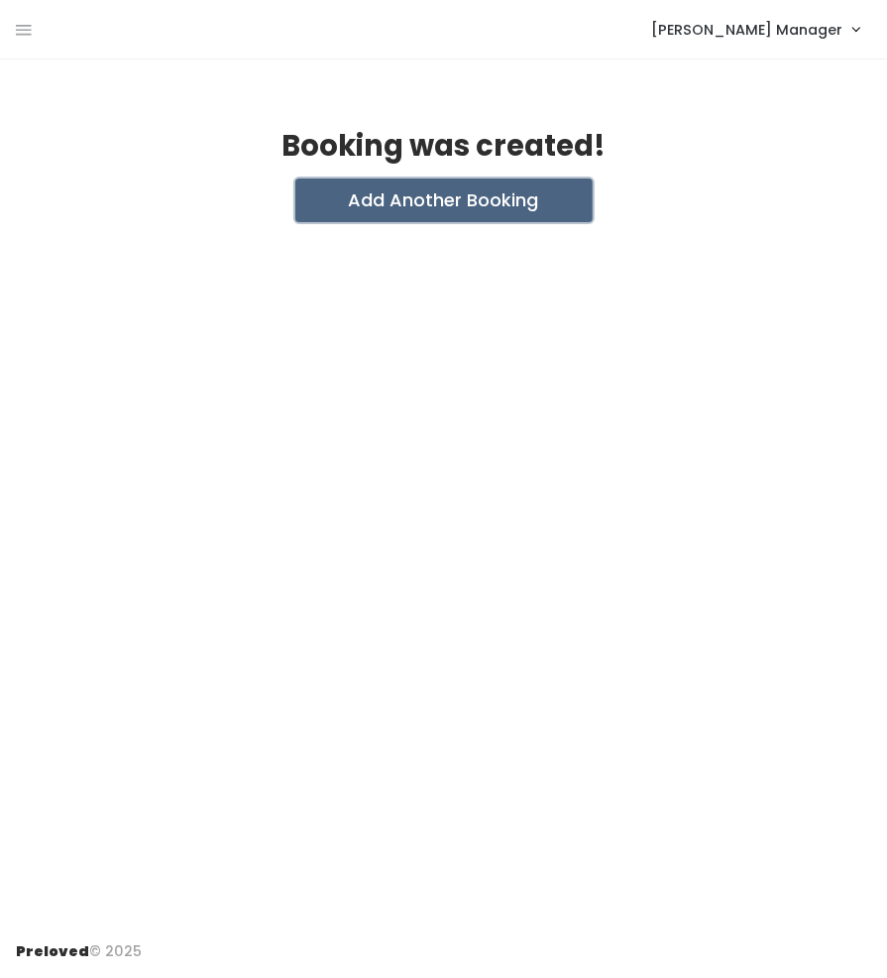
click at [422, 209] on button "Add Another Booking" at bounding box center [443, 200] width 297 height 44
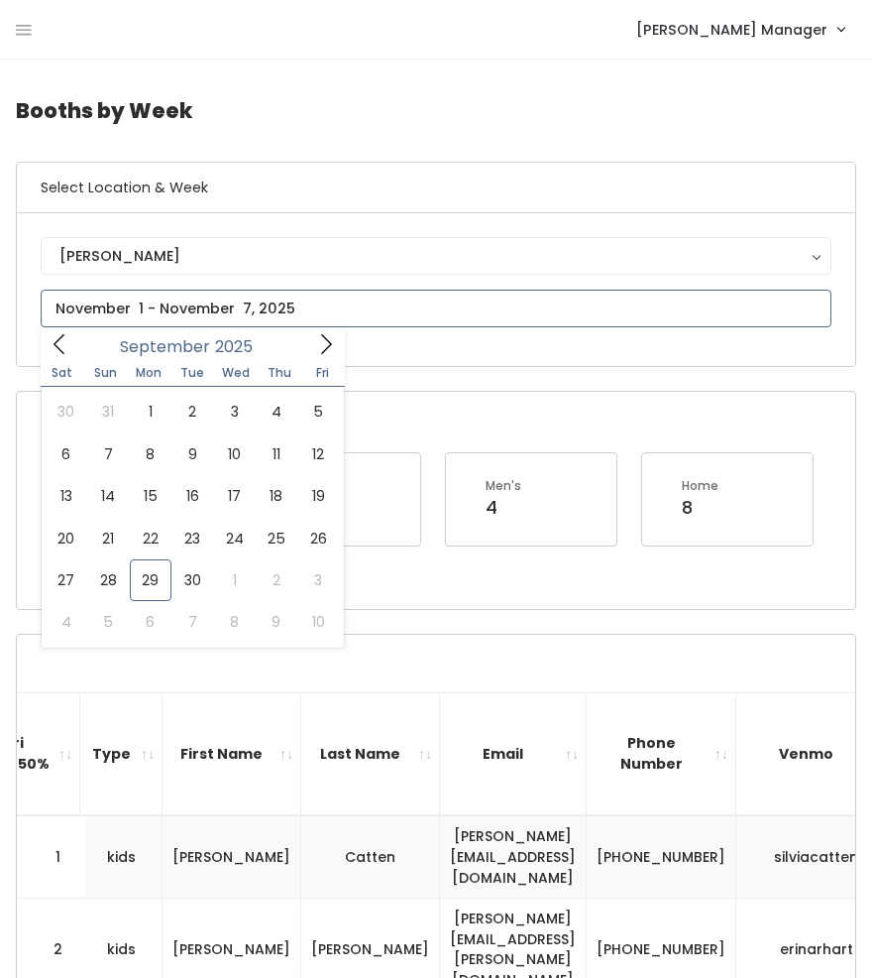
click at [163, 298] on input "text" at bounding box center [436, 309] width 791 height 38
click at [332, 345] on icon at bounding box center [326, 344] width 22 height 22
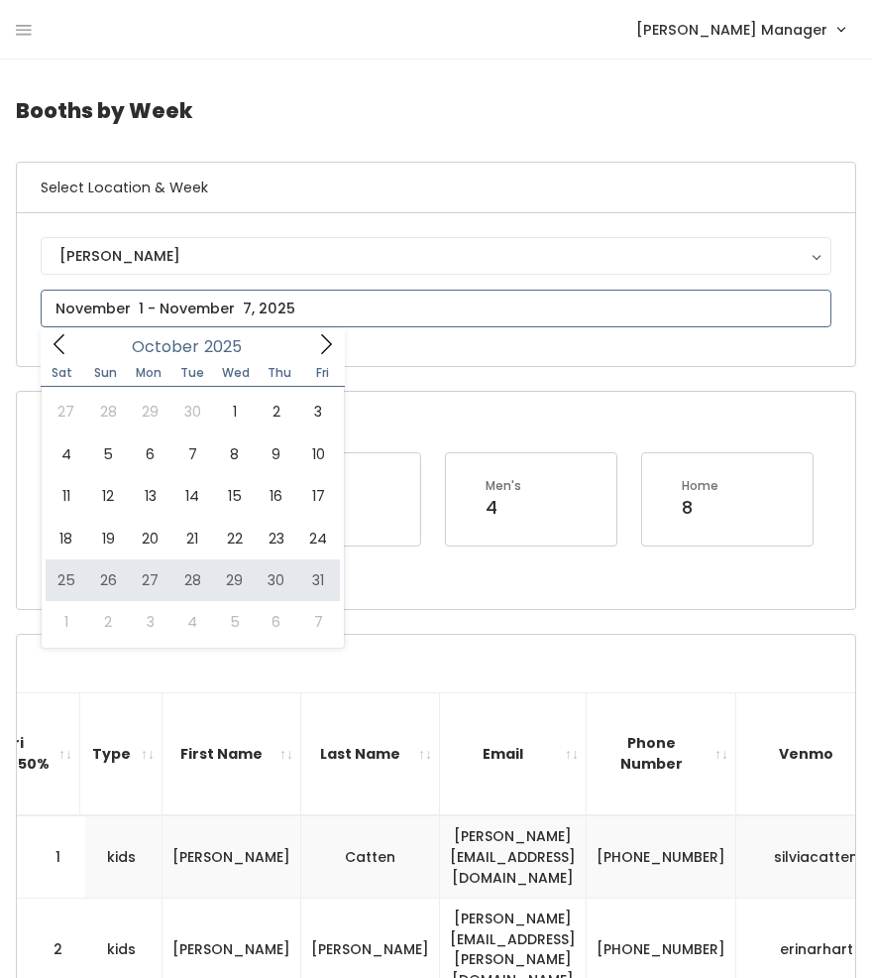
type input "[DATE] to [DATE]"
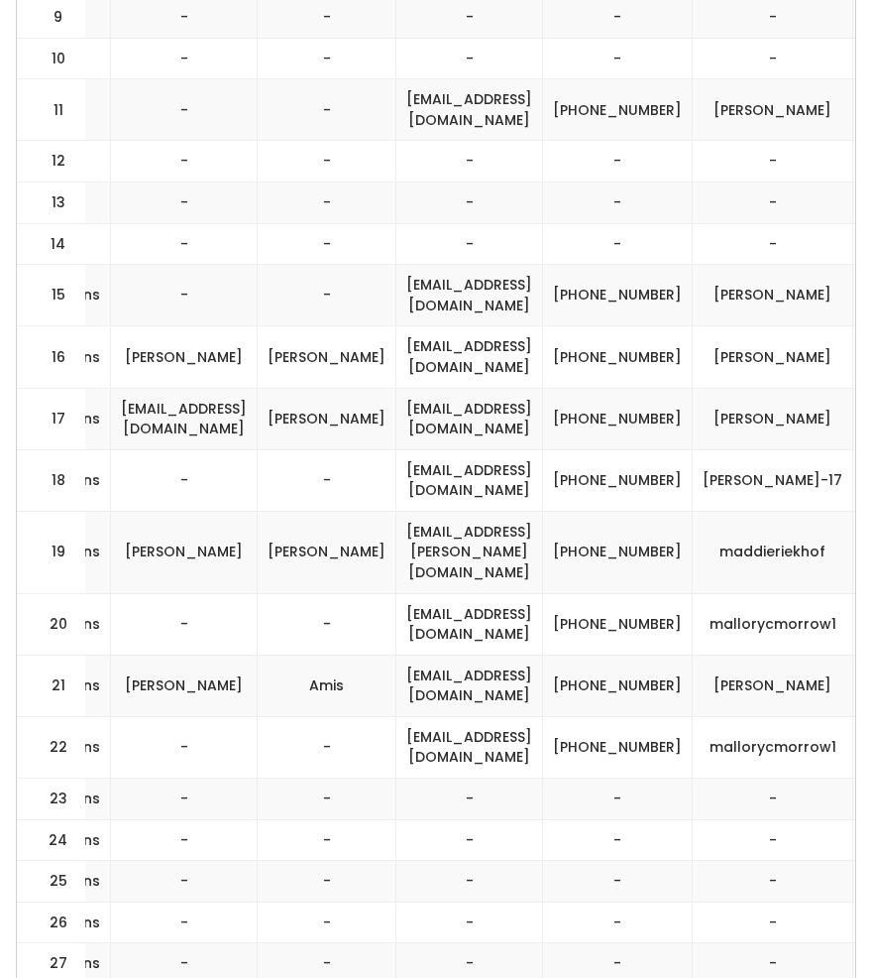
scroll to position [1277, 0]
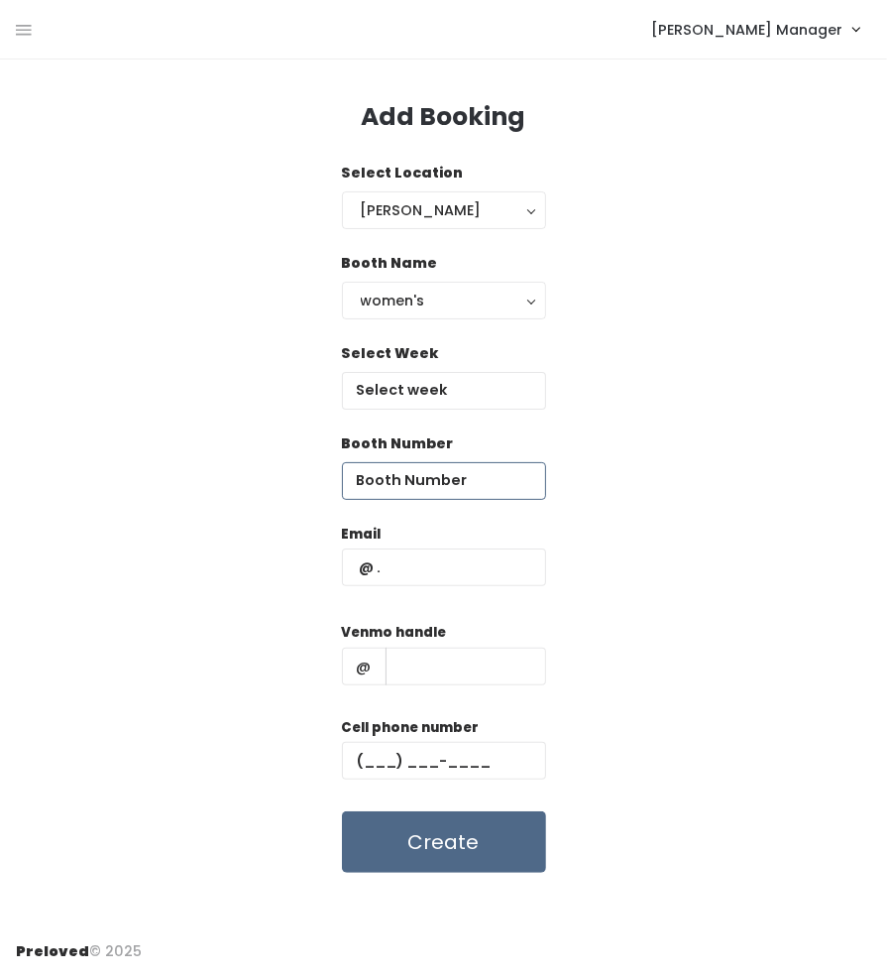
click at [379, 482] on input "number" at bounding box center [444, 481] width 204 height 38
type input "23"
click at [425, 571] on input "text" at bounding box center [444, 567] width 204 height 38
paste input "[EMAIL_ADDRESS][DOMAIN_NAME] [PHONE_NUMBER] [PERSON_NAME]"
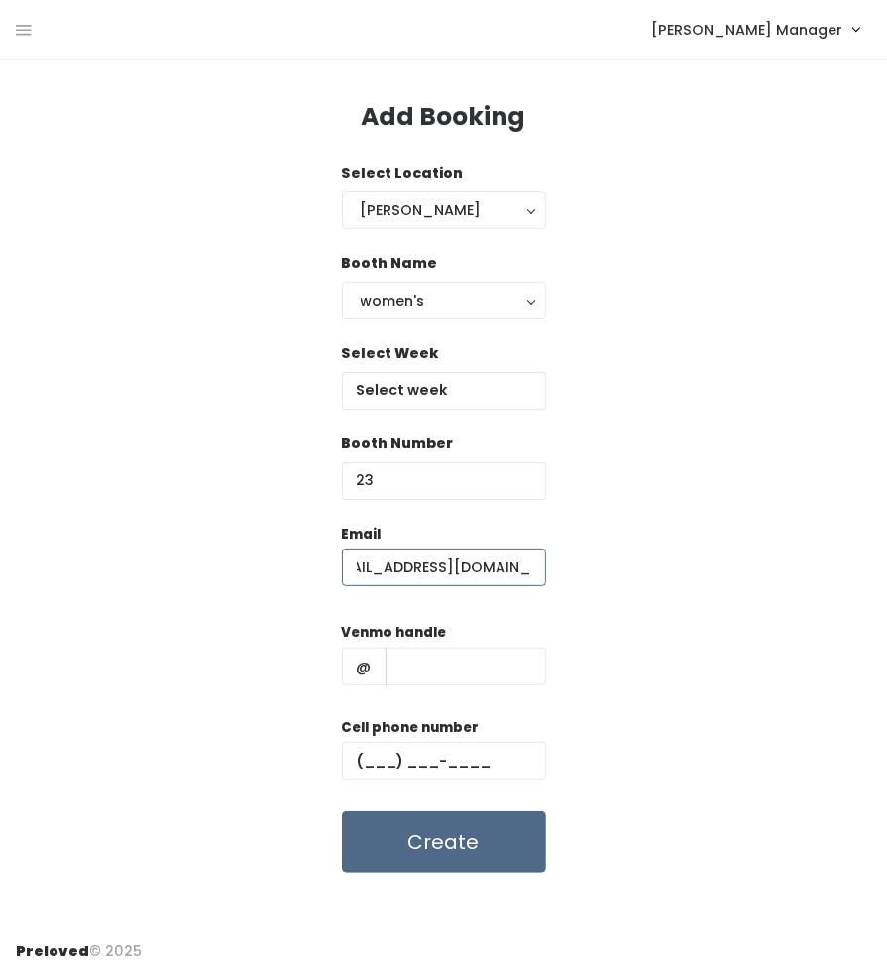
scroll to position [0, 26]
type input "[EMAIL_ADDRESS][DOMAIN_NAME]"
click at [479, 754] on input "text" at bounding box center [444, 761] width 204 height 38
paste input "[PHONE_NUMBER]"
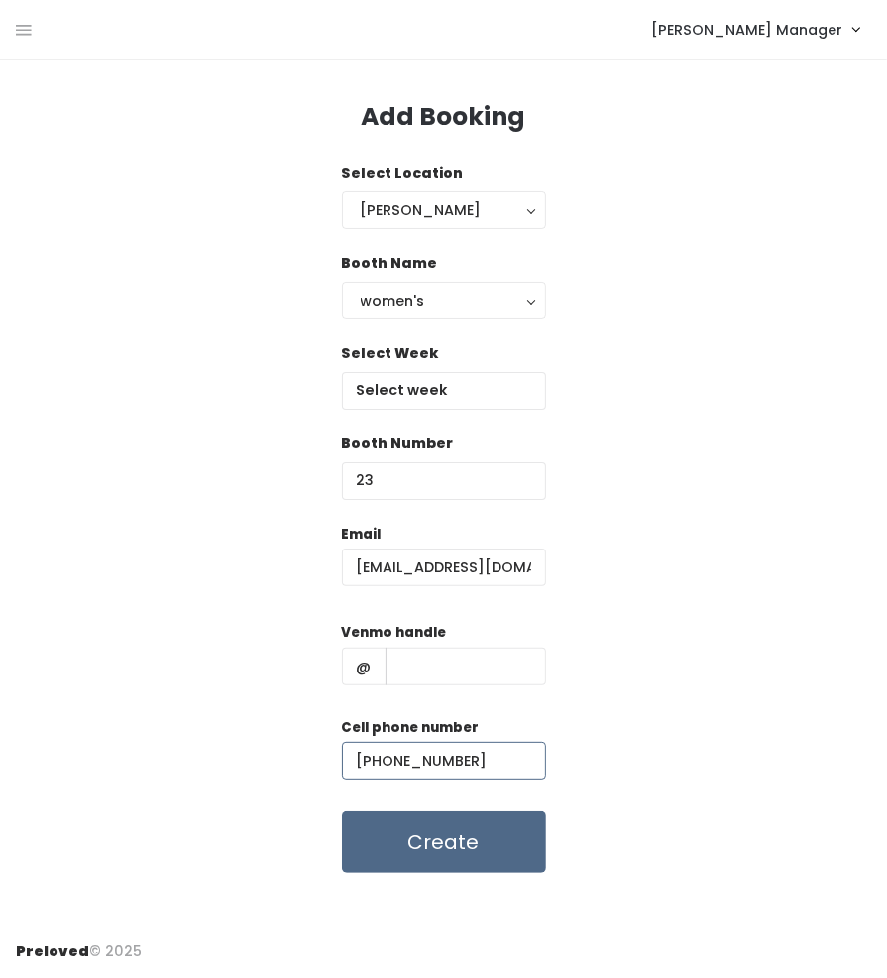
type input "[PHONE_NUMBER]"
click at [444, 674] on input "text" at bounding box center [466, 666] width 161 height 38
paste input "[EMAIL_ADDRESS][DOMAIN_NAME] [PHONE_NUMBER] [PERSON_NAME]"
drag, startPoint x: 423, startPoint y: 667, endPoint x: 187, endPoint y: 670, distance: 236.0
click at [187, 670] on div "Email [EMAIL_ADDRESS][DOMAIN_NAME] Venmo handle @ [EMAIL_ADDRESS][DOMAIN_NAME] …" at bounding box center [444, 698] width 856 height 350
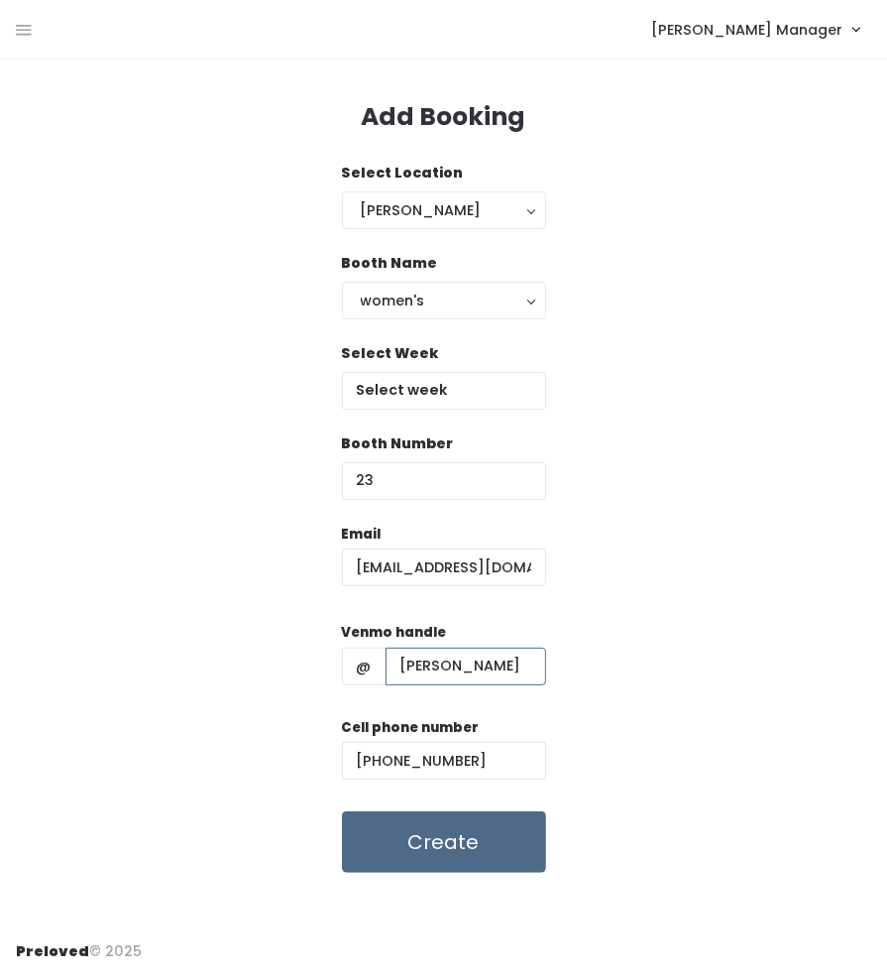
type input "[PERSON_NAME]"
click at [412, 398] on input "text" at bounding box center [444, 391] width 204 height 38
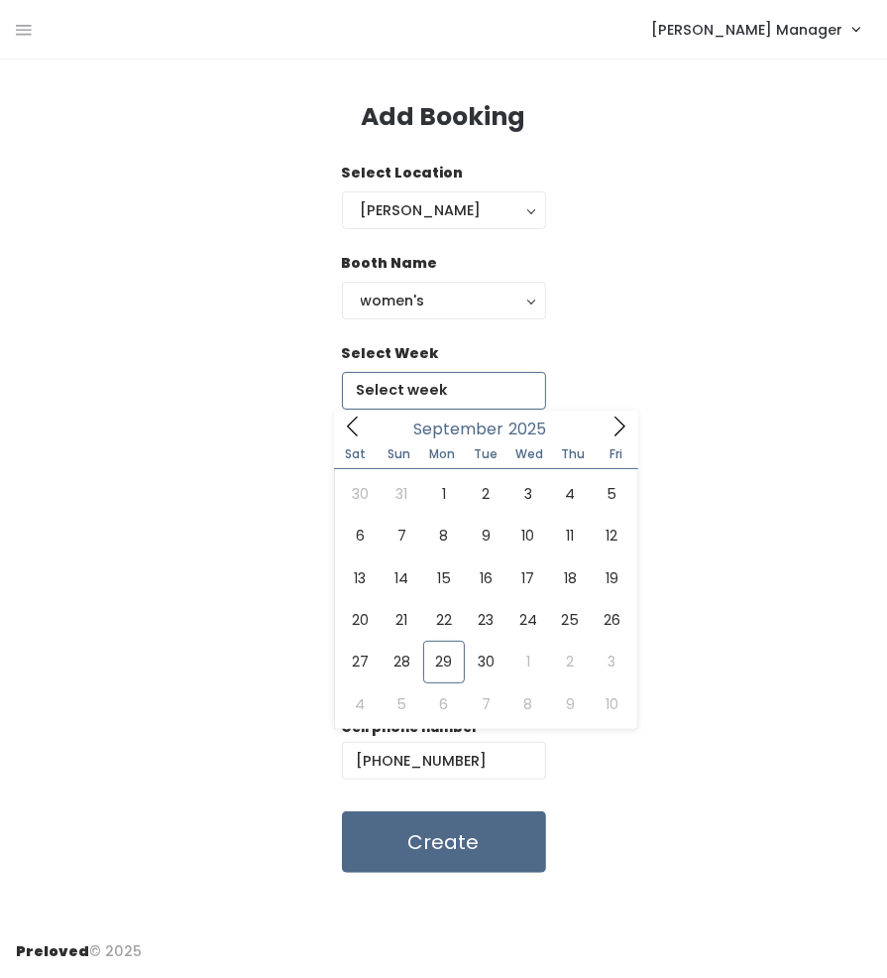
click at [611, 423] on icon at bounding box center [620, 426] width 22 height 22
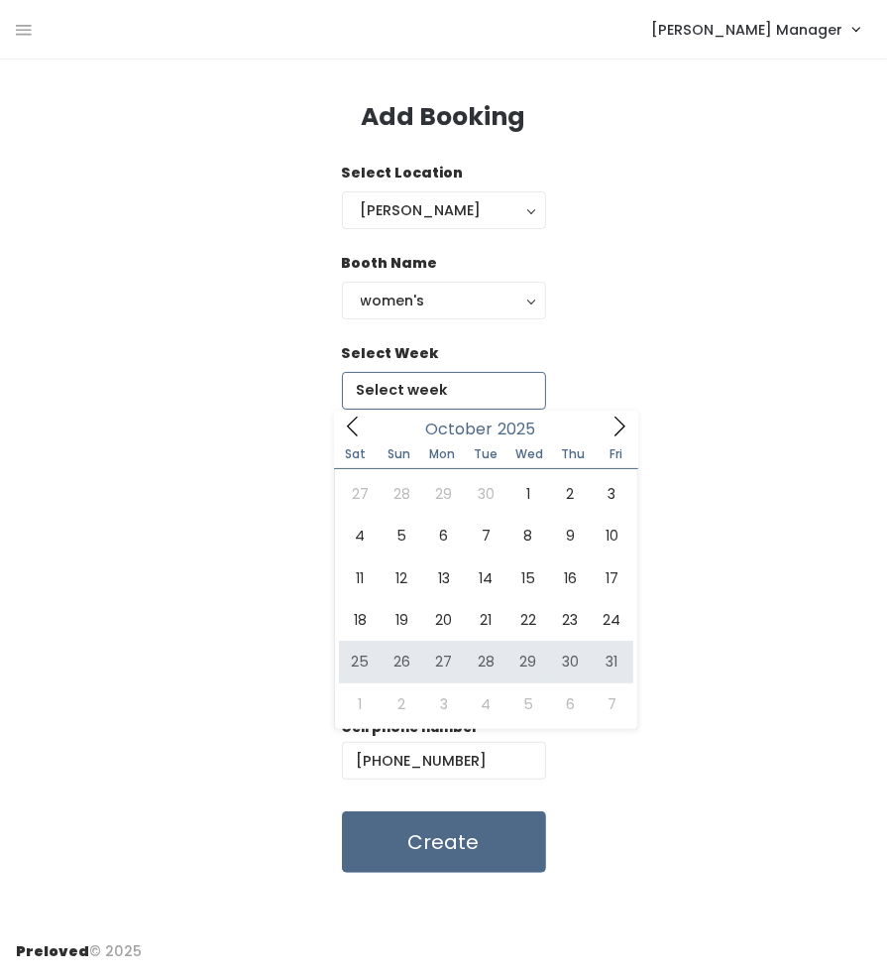
type input "[DATE] to [DATE]"
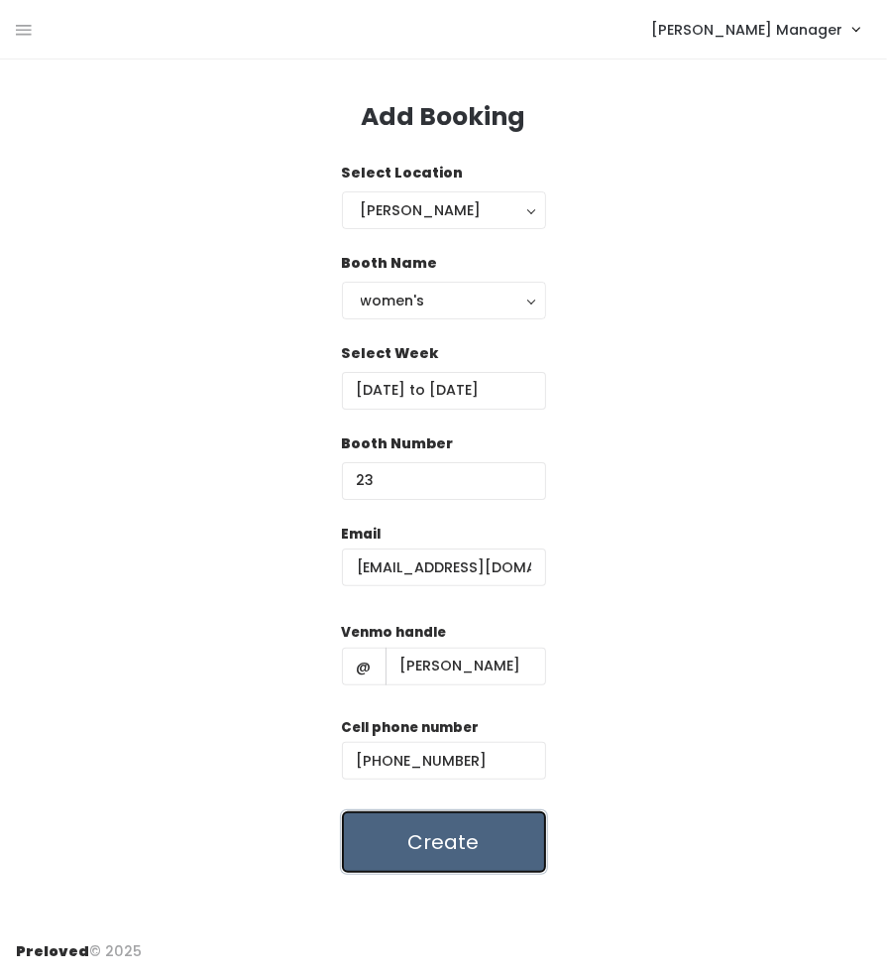
click at [425, 855] on button "Create" at bounding box center [444, 841] width 204 height 61
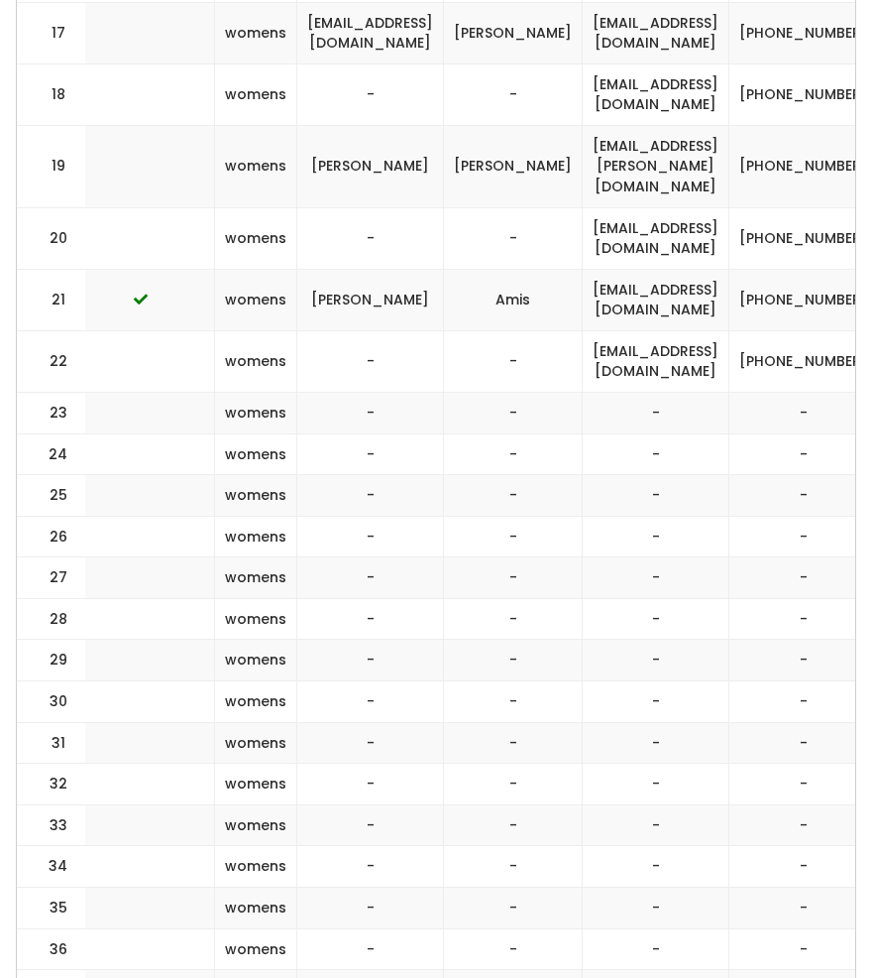
scroll to position [0, 460]
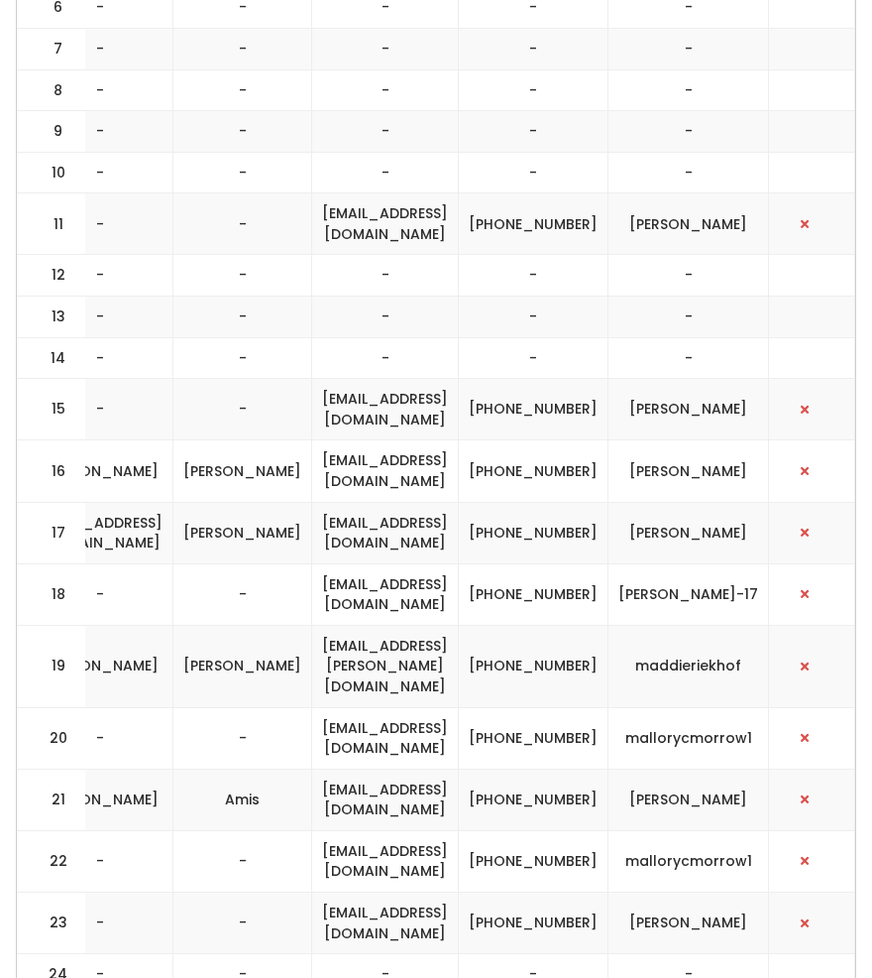
scroll to position [1177, 0]
click at [805, 405] on span "button" at bounding box center [805, 411] width 8 height 12
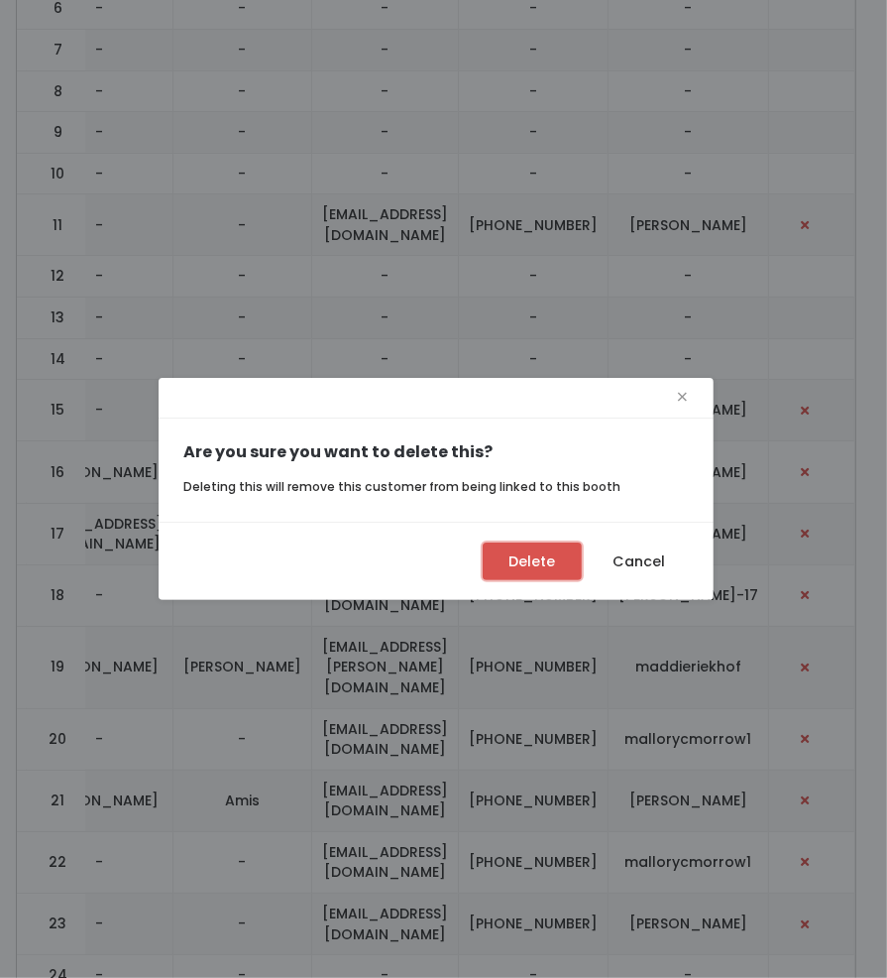
click at [544, 544] on button "Delete" at bounding box center [532, 561] width 99 height 38
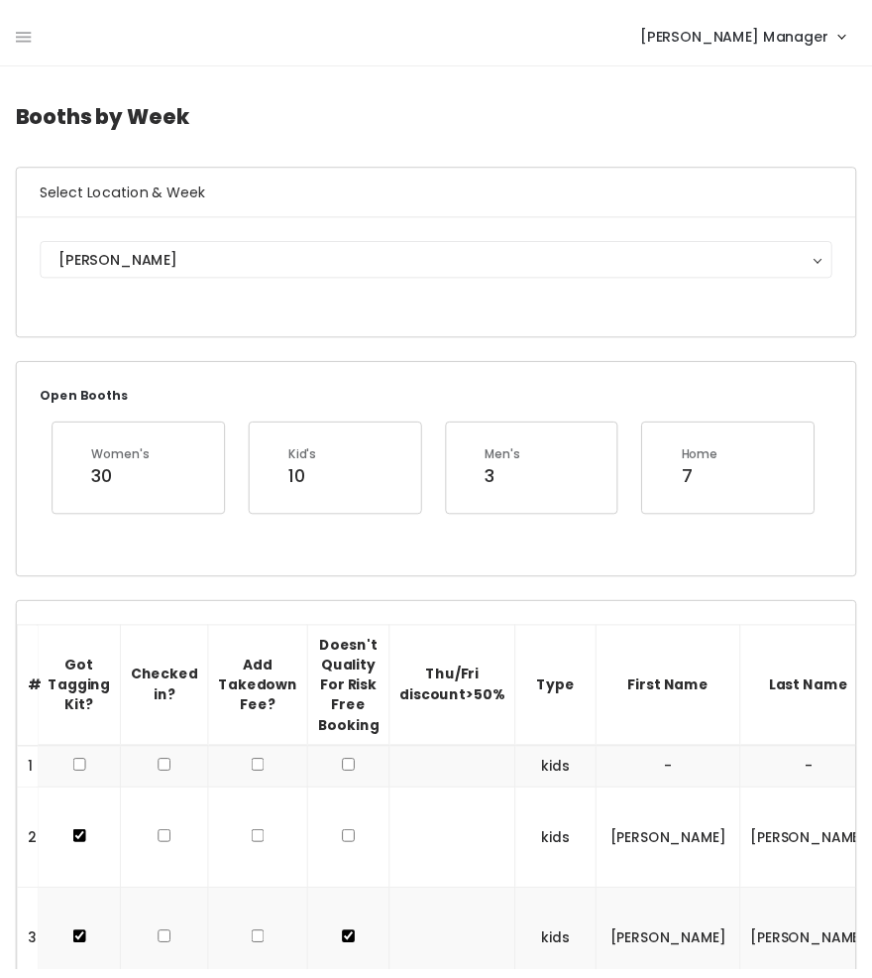
scroll to position [1194, 0]
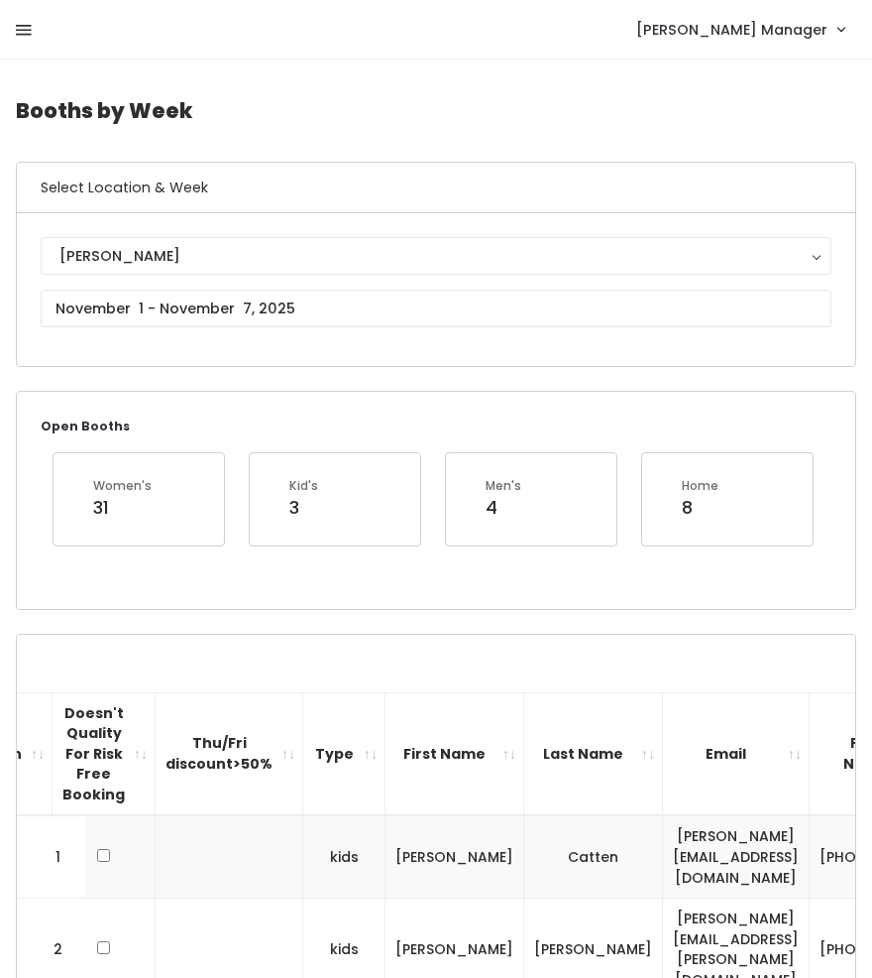
click at [28, 30] on icon at bounding box center [24, 31] width 16 height 18
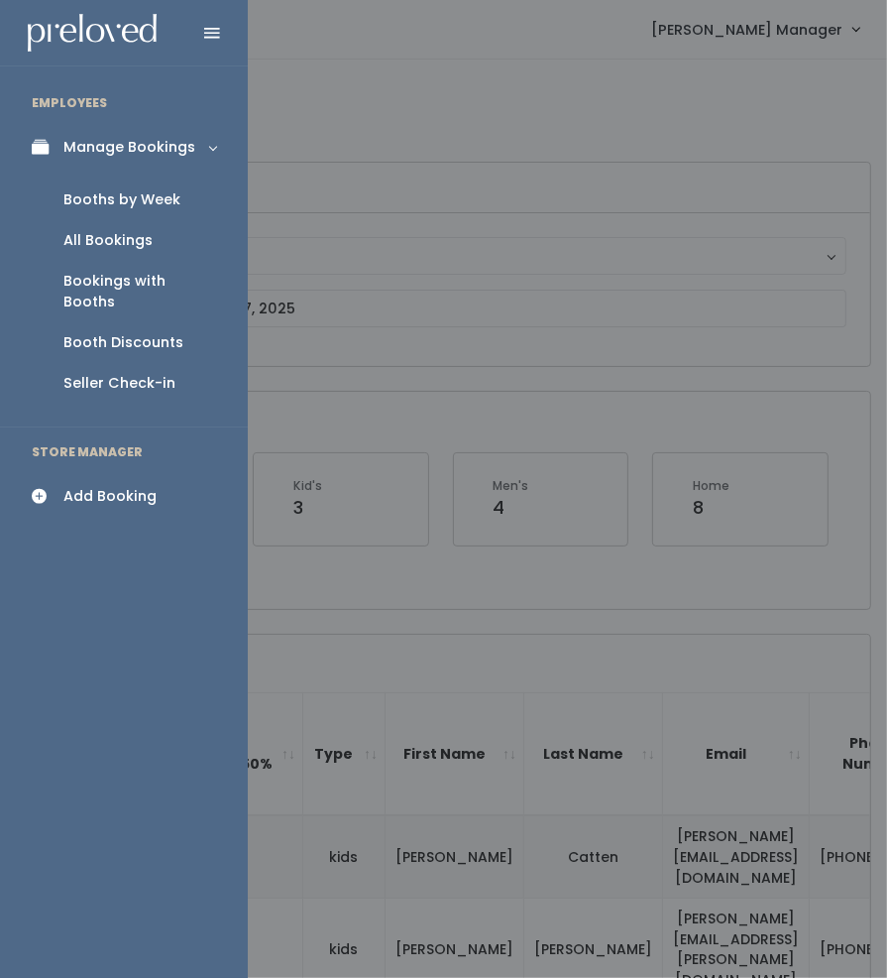
click at [91, 239] on div "All Bookings" at bounding box center [107, 240] width 89 height 21
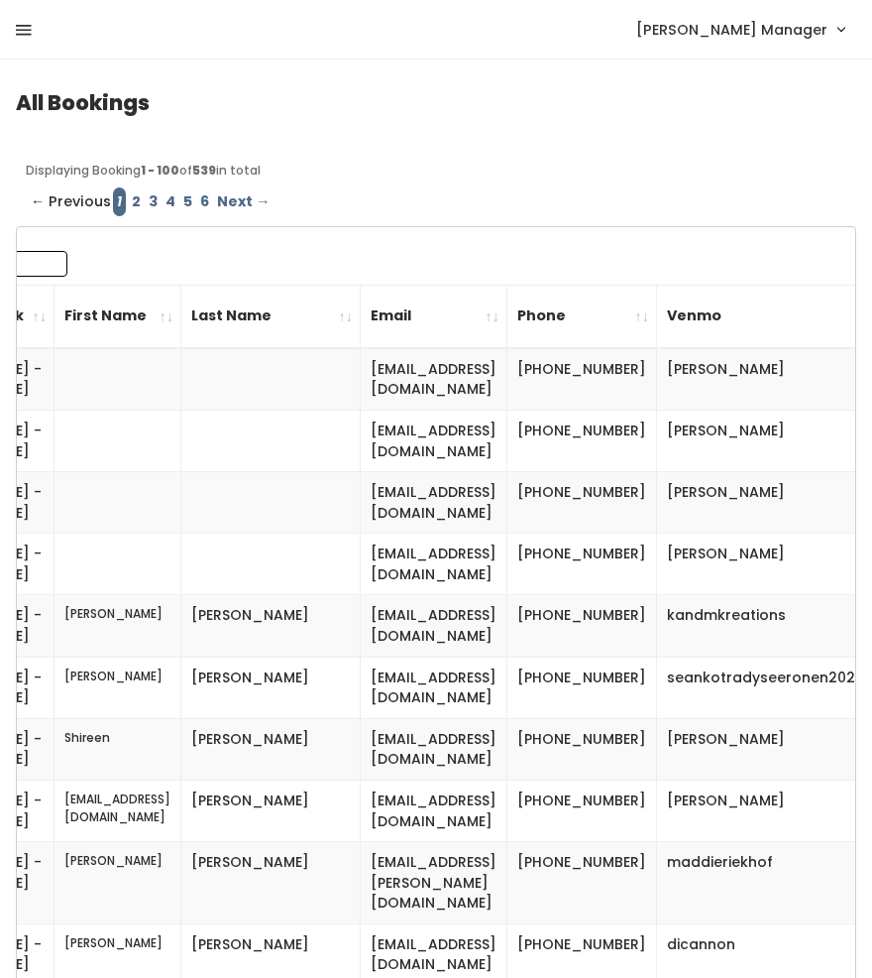
click at [19, 22] on icon at bounding box center [24, 31] width 16 height 18
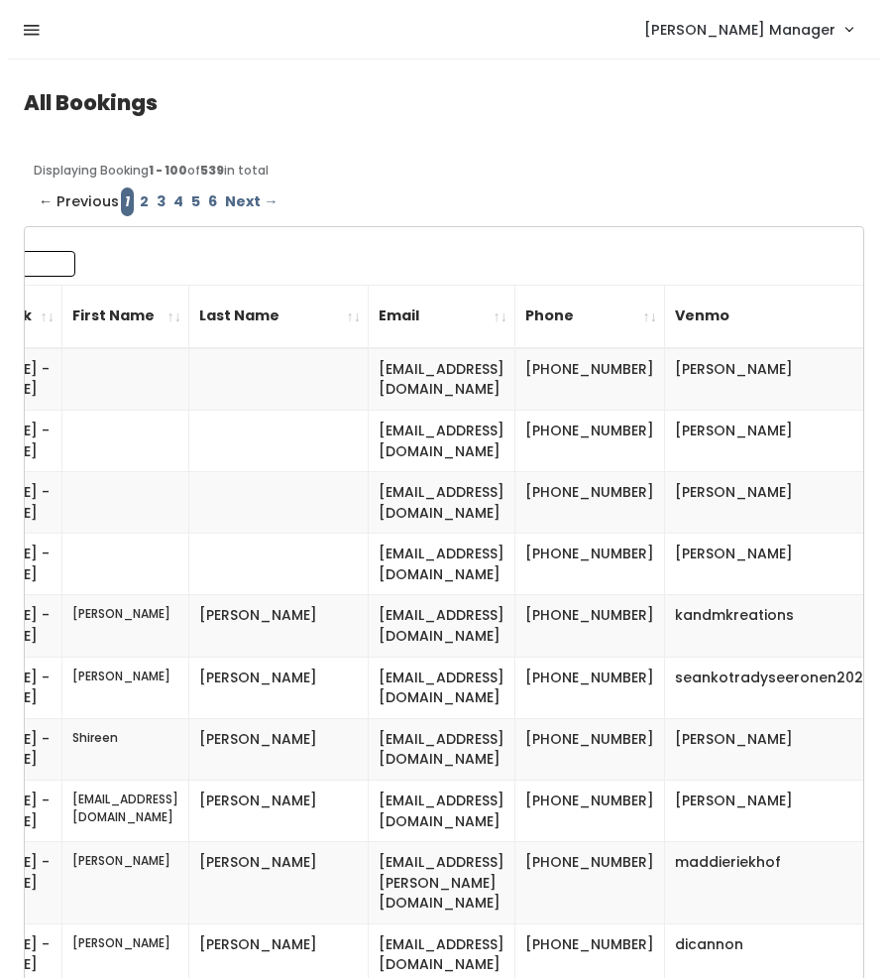
scroll to position [0, 284]
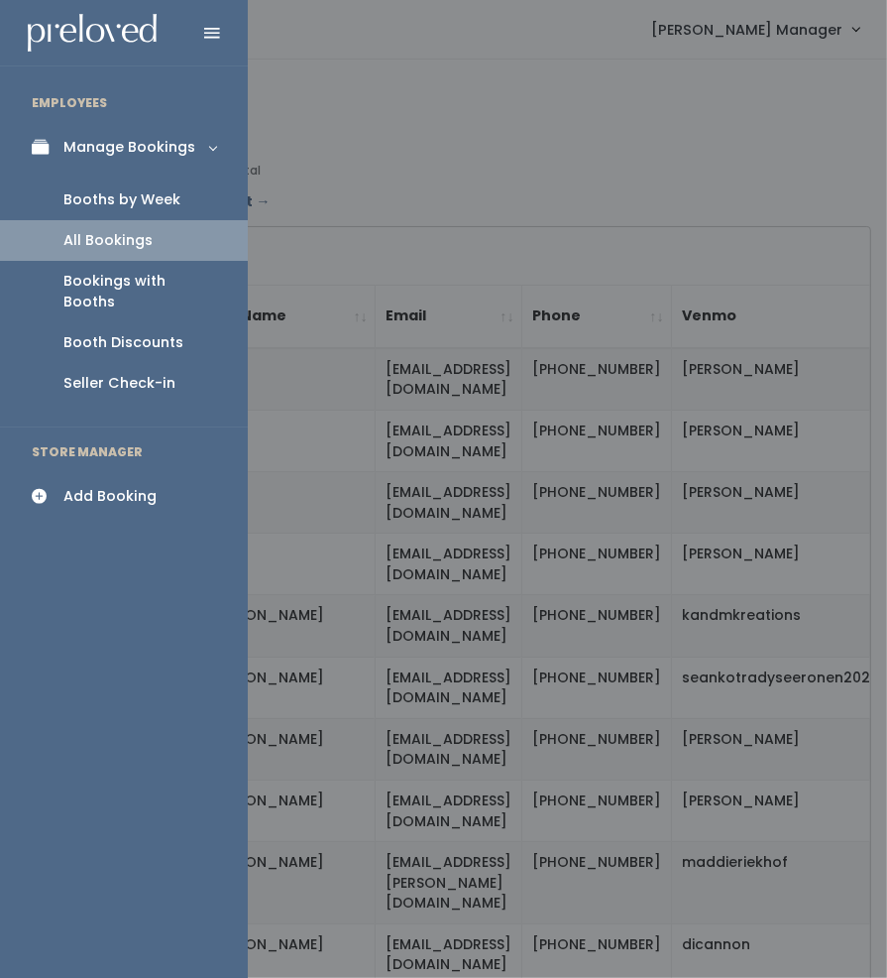
click at [88, 184] on link "Booths by Week" at bounding box center [124, 199] width 248 height 41
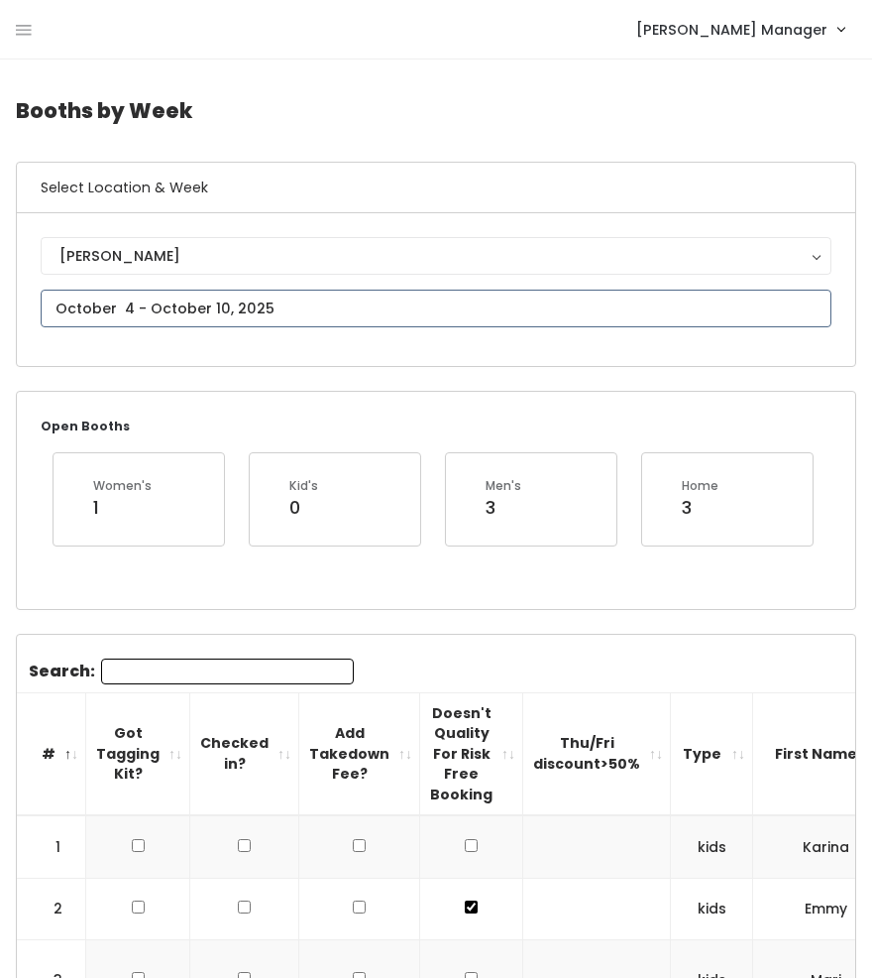
click at [102, 291] on input "text" at bounding box center [436, 309] width 791 height 38
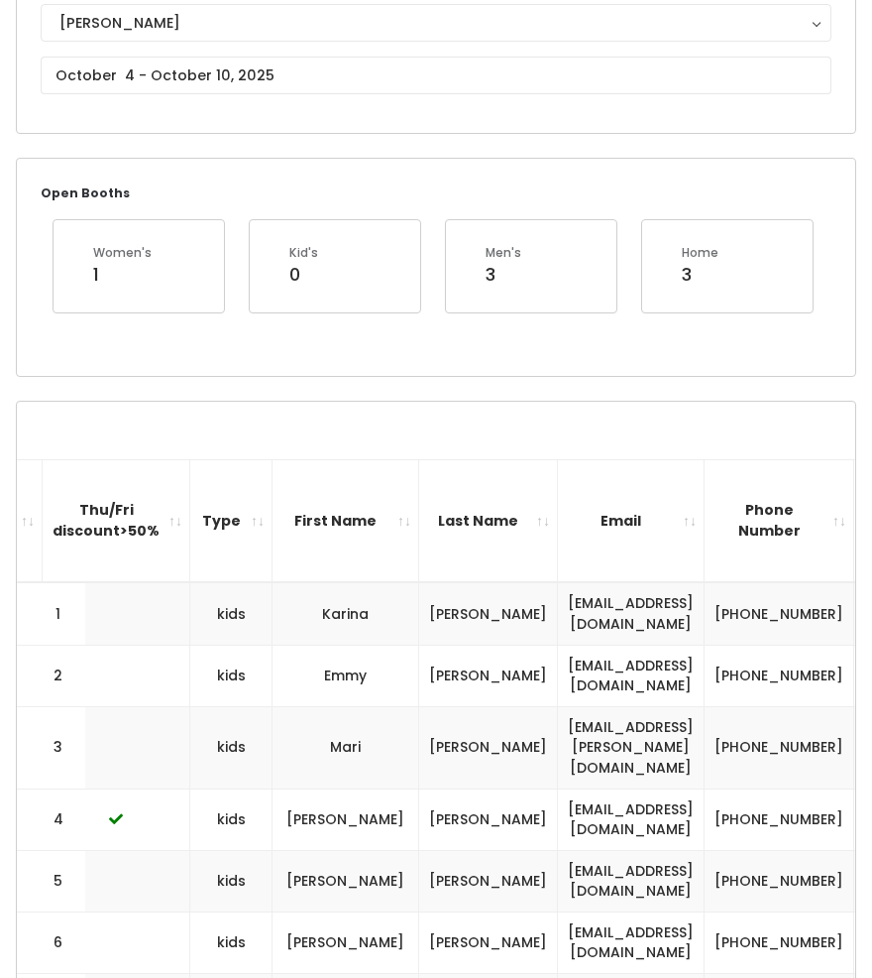
scroll to position [49, 0]
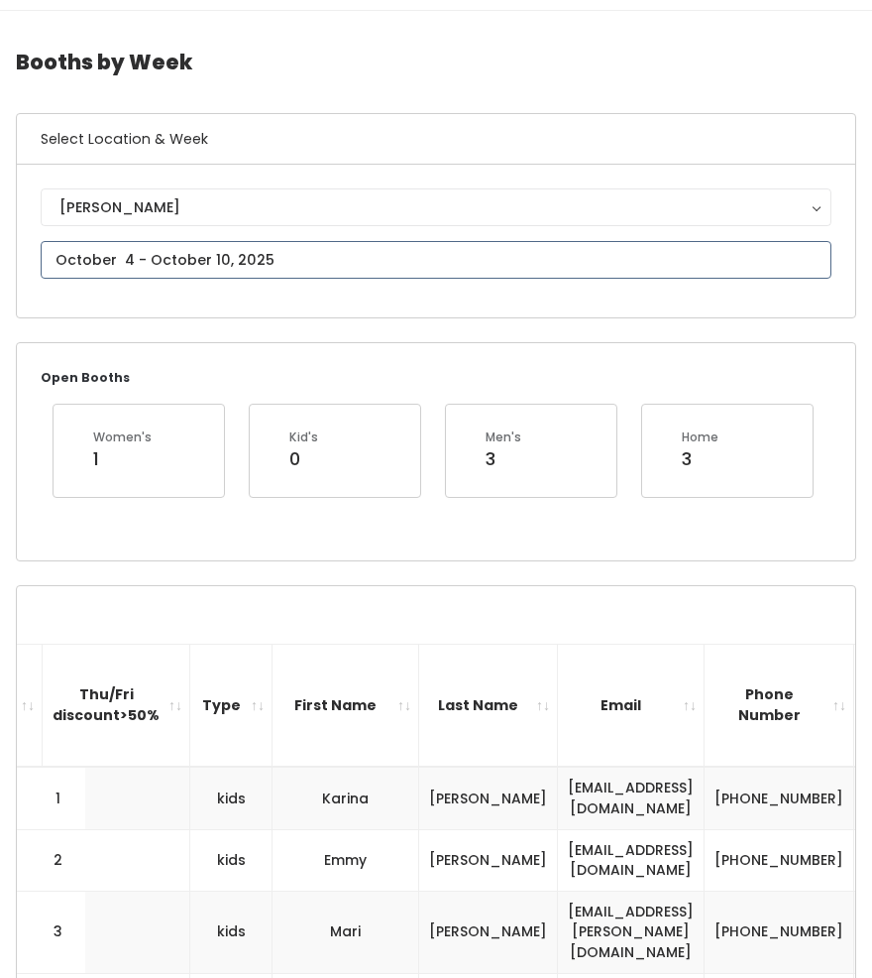
click at [148, 243] on input "text" at bounding box center [436, 260] width 791 height 38
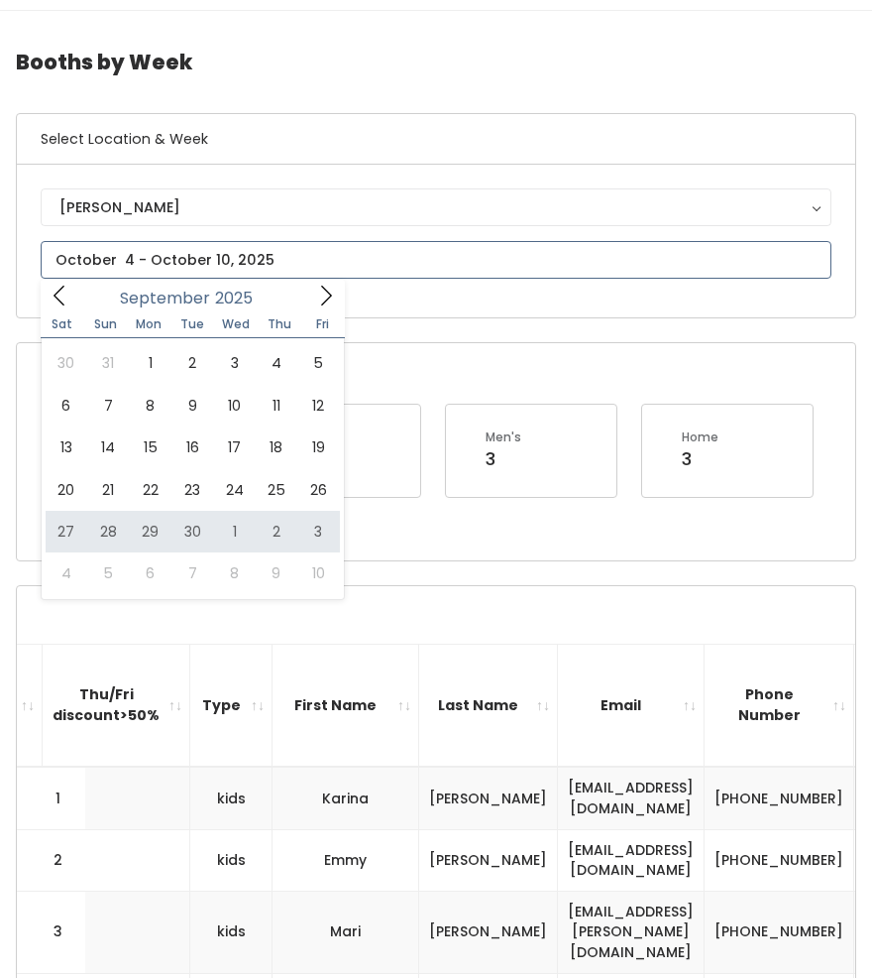
type input "September 27 to October 3"
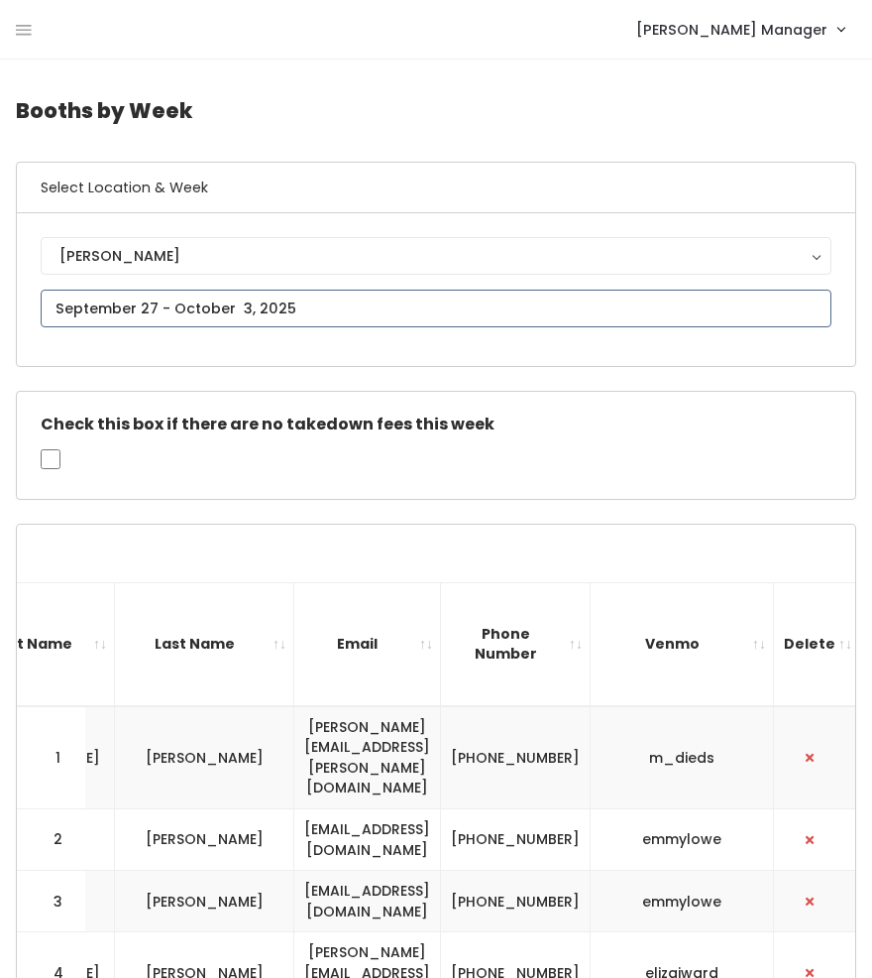
click at [132, 308] on input "text" at bounding box center [436, 309] width 791 height 38
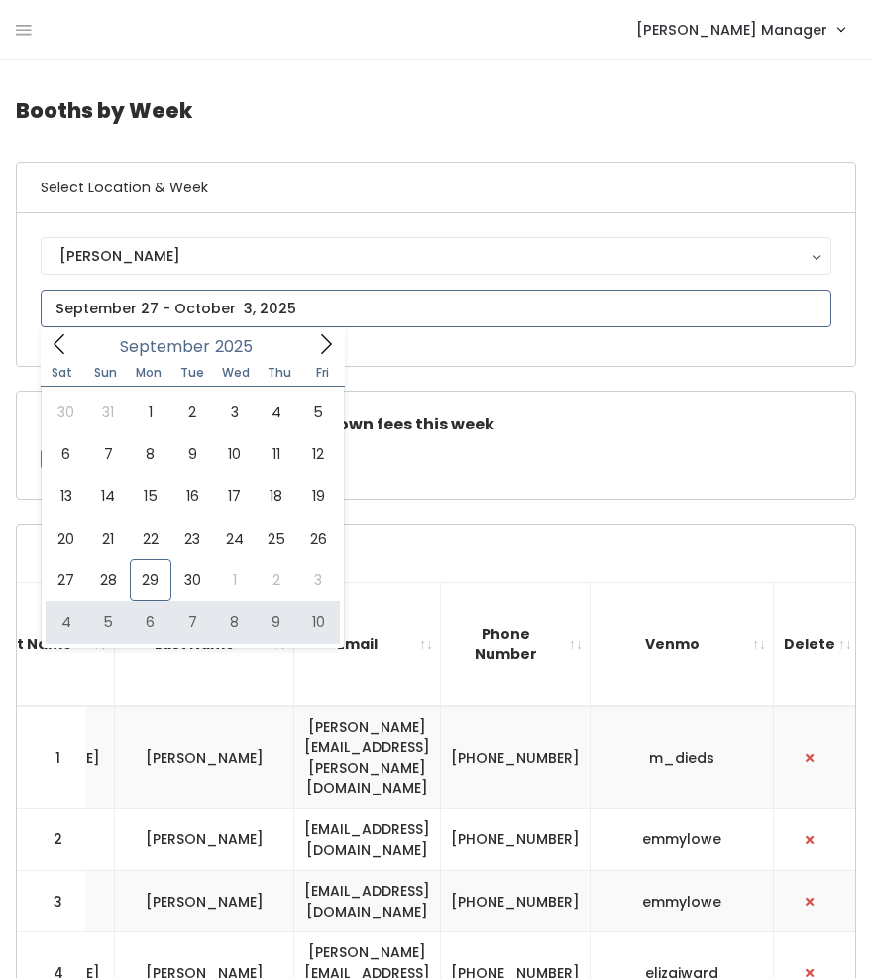
type input "[DATE] to [DATE]"
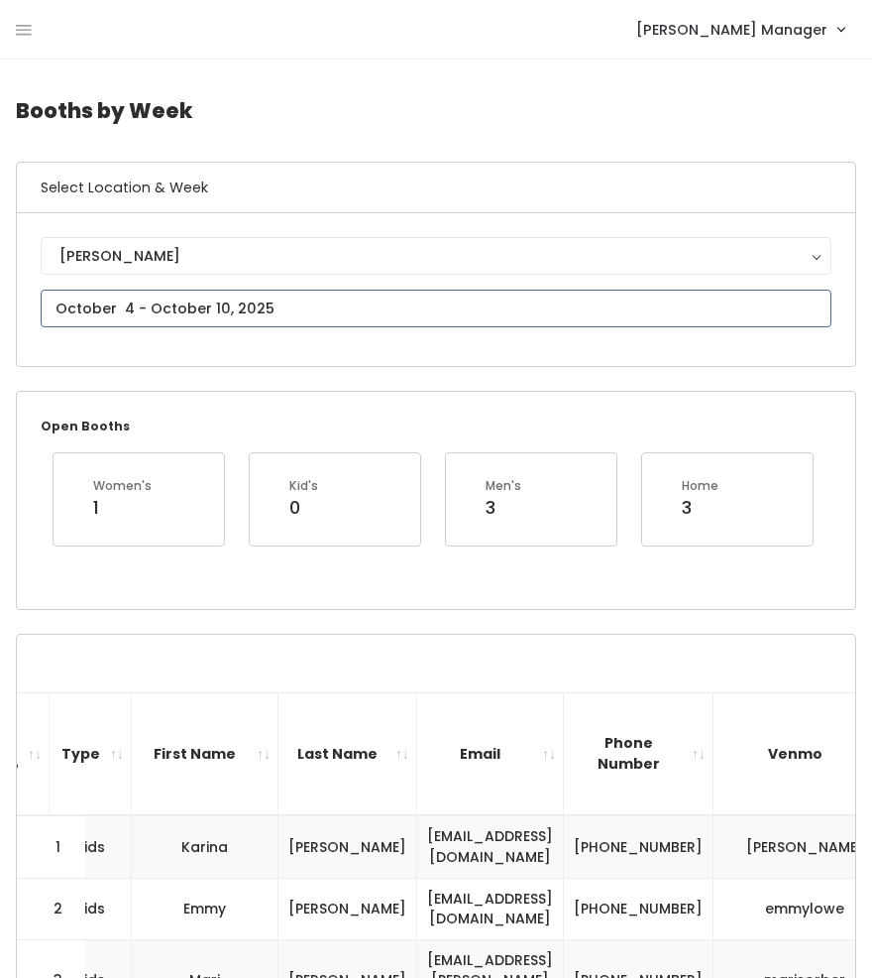
click at [135, 313] on input "text" at bounding box center [436, 309] width 791 height 38
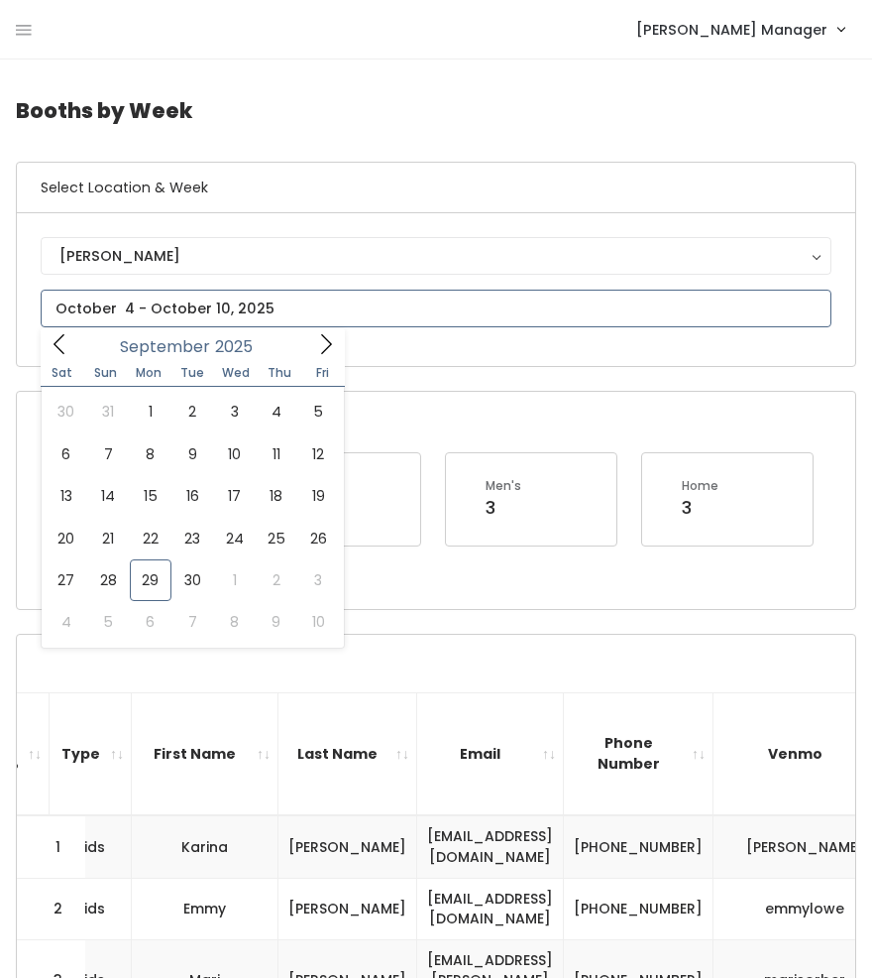
click at [329, 350] on icon at bounding box center [326, 344] width 22 height 22
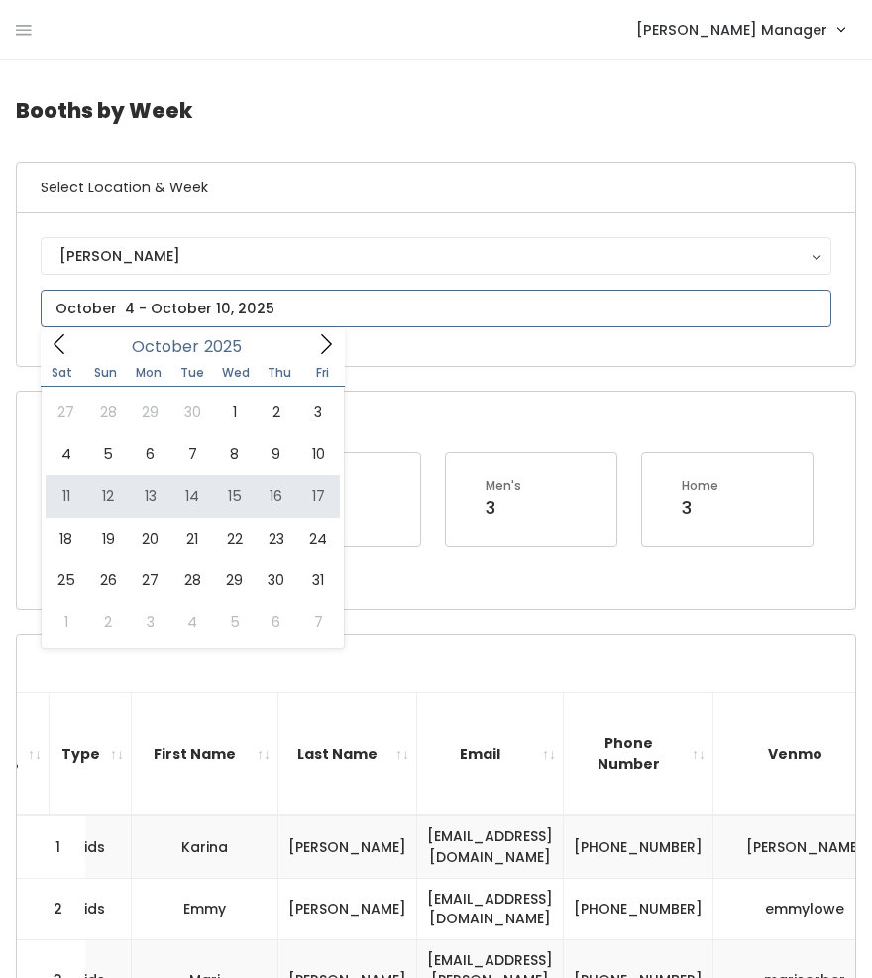
type input "October 11 to October 17"
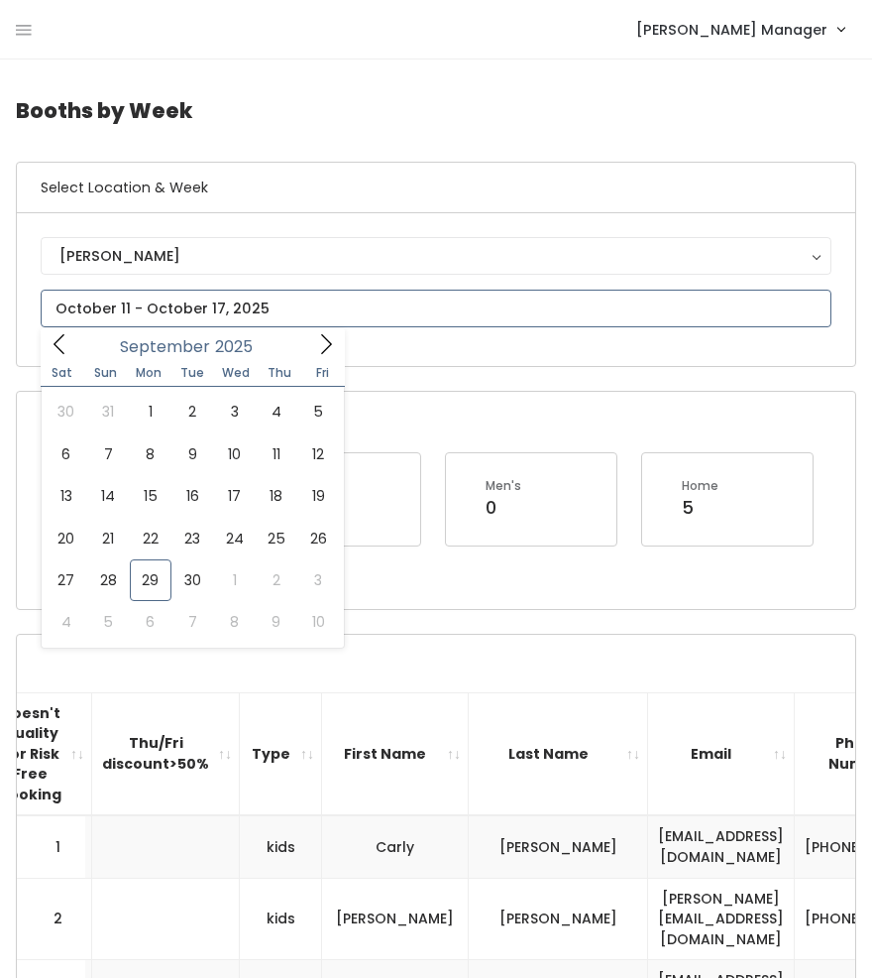
click at [127, 302] on input "text" at bounding box center [436, 309] width 791 height 38
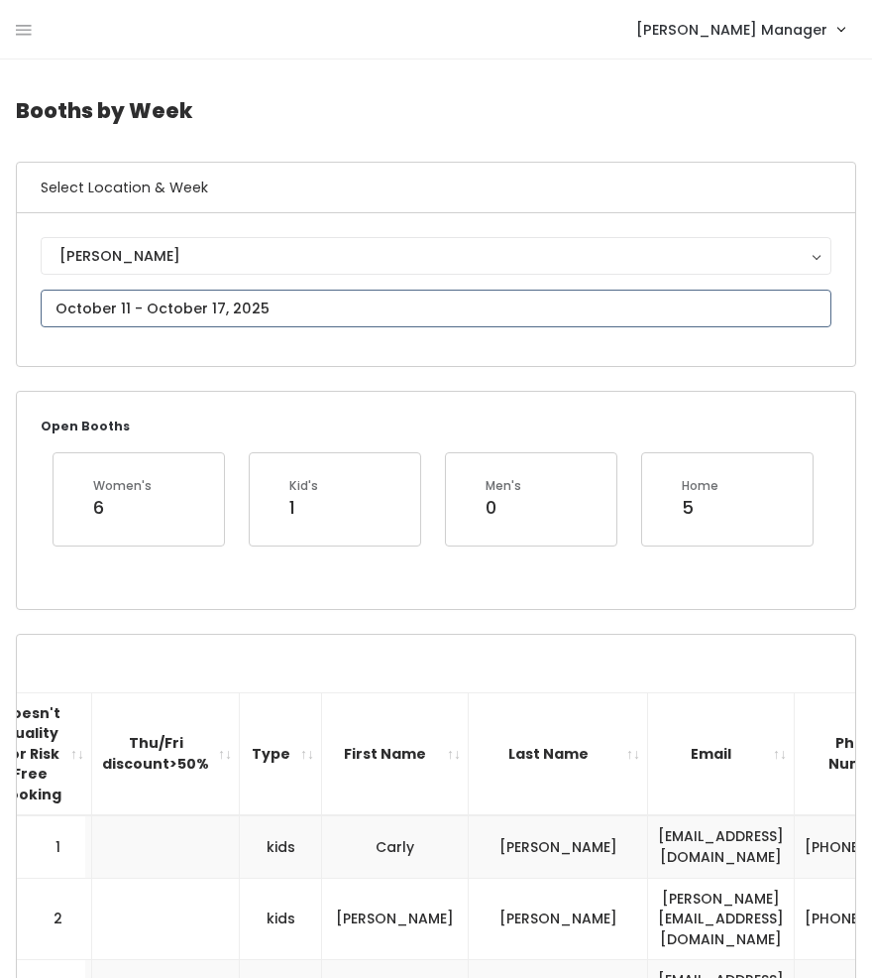
click at [245, 315] on input "text" at bounding box center [436, 309] width 791 height 38
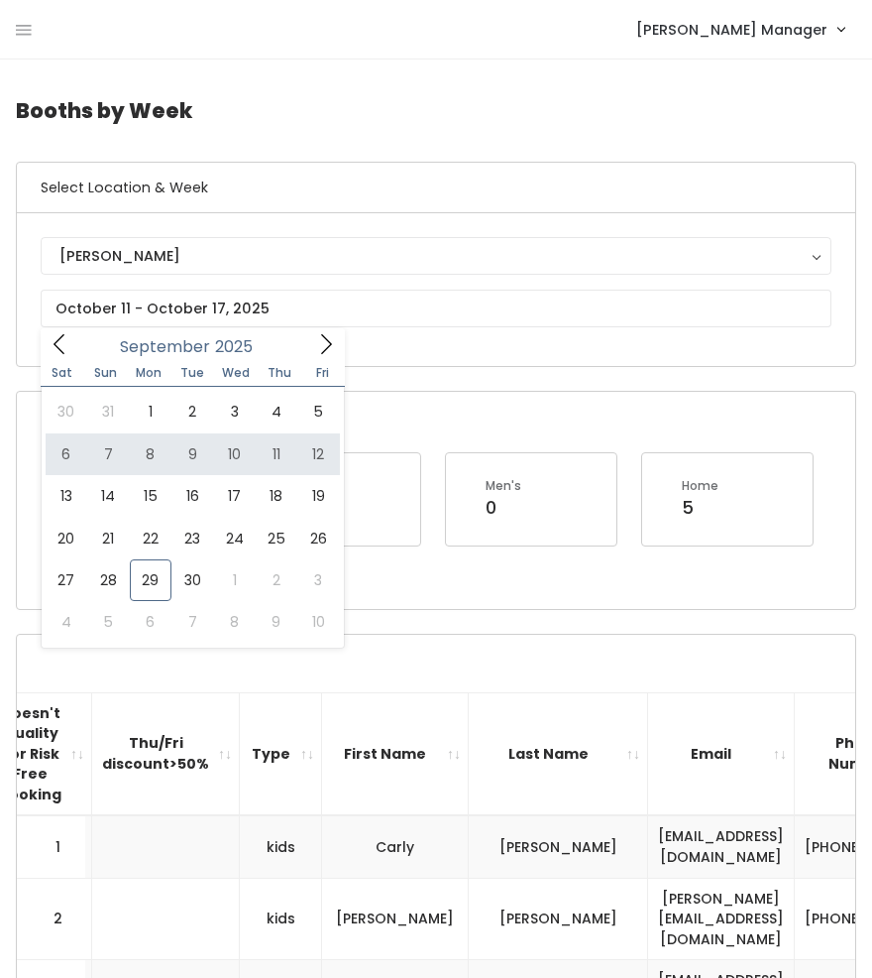
click at [391, 404] on div "Open Booths Women's 6 Kid's 1 Men's 0 Home 5" at bounding box center [436, 500] width 839 height 216
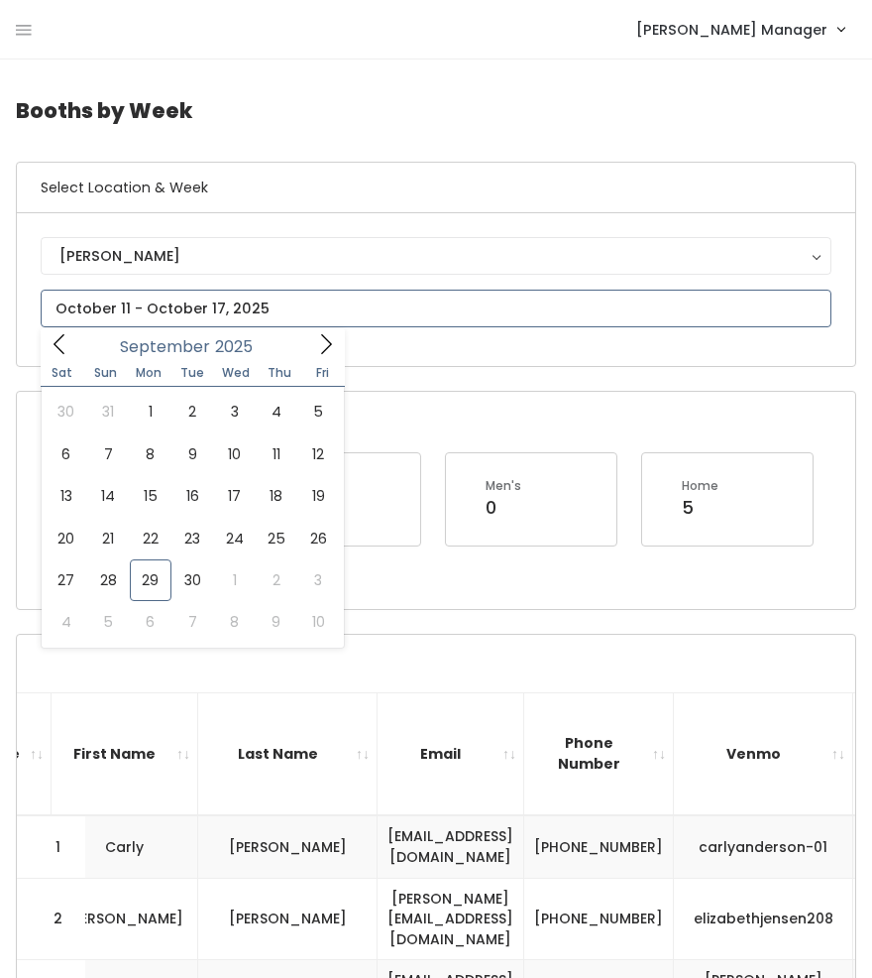
click at [286, 301] on input "text" at bounding box center [436, 309] width 791 height 38
type input "October 4 to October 10"
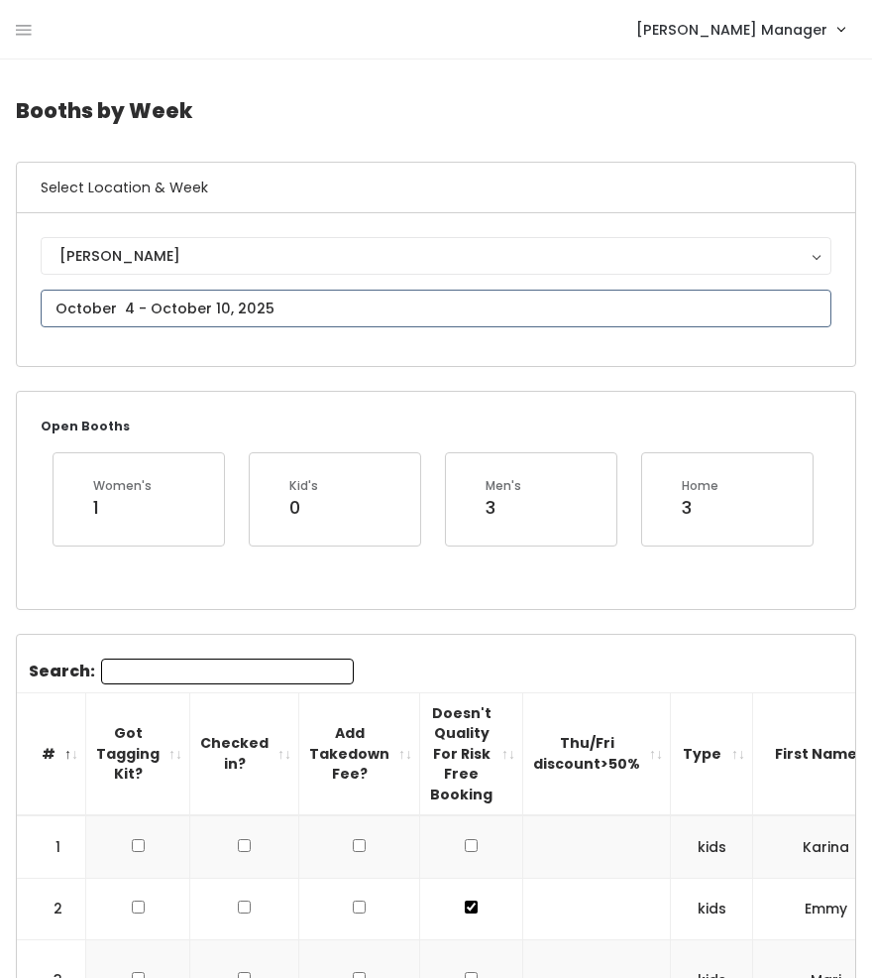
click at [200, 294] on input "text" at bounding box center [436, 309] width 791 height 38
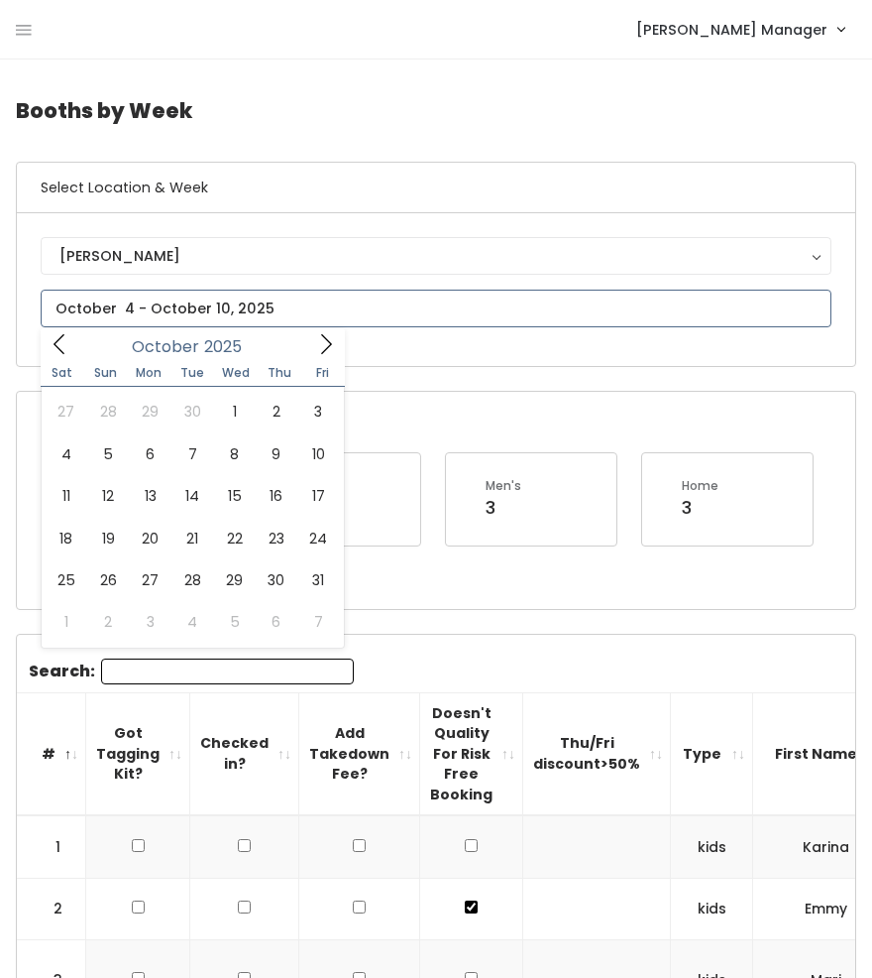
click at [313, 344] on span at bounding box center [326, 343] width 38 height 31
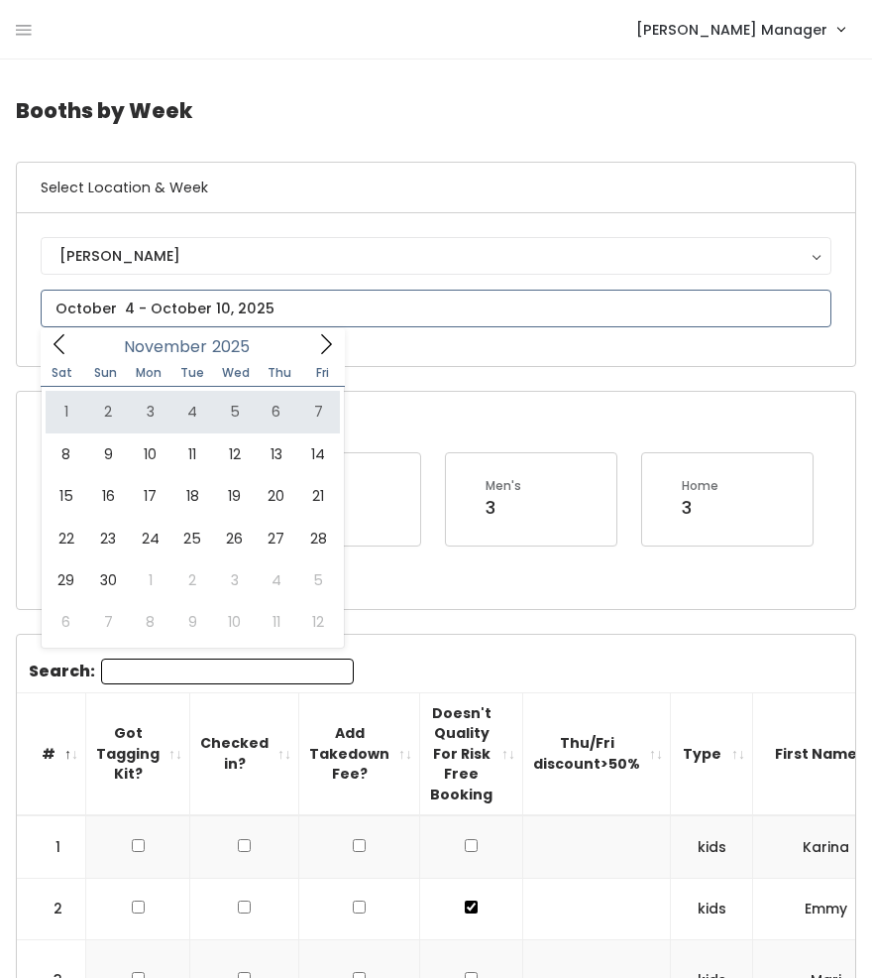
click at [62, 346] on icon at bounding box center [60, 344] width 22 height 22
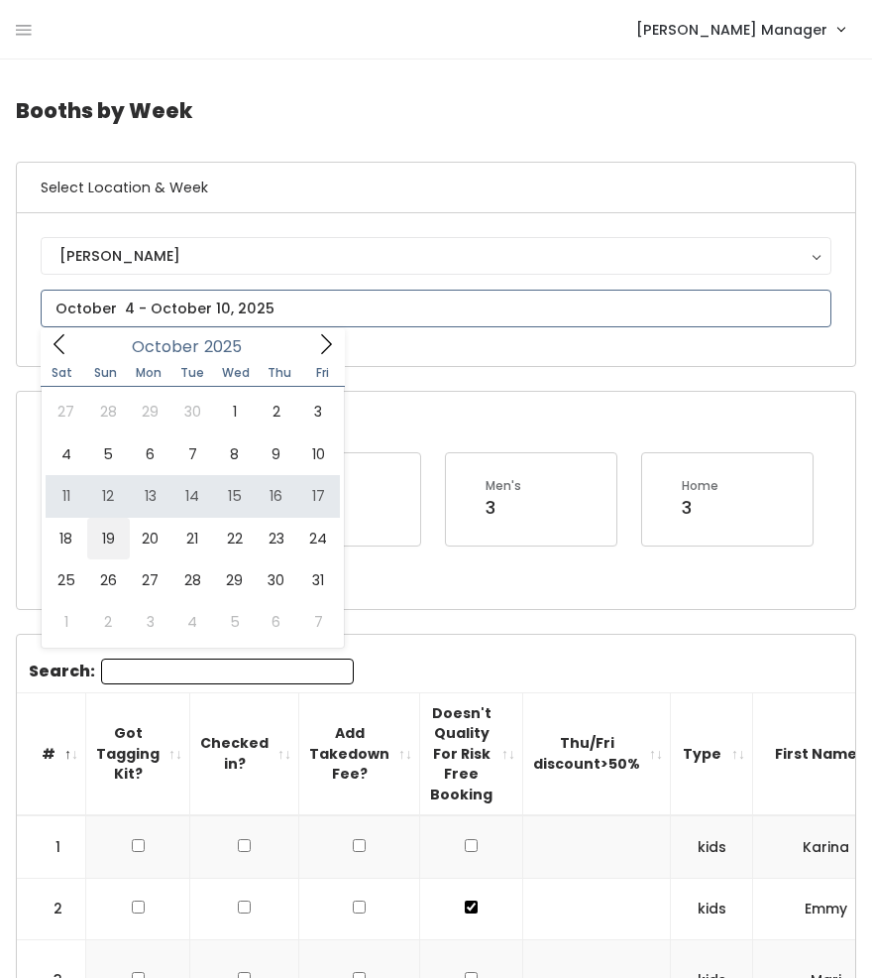
type input "[DATE] to [DATE]"
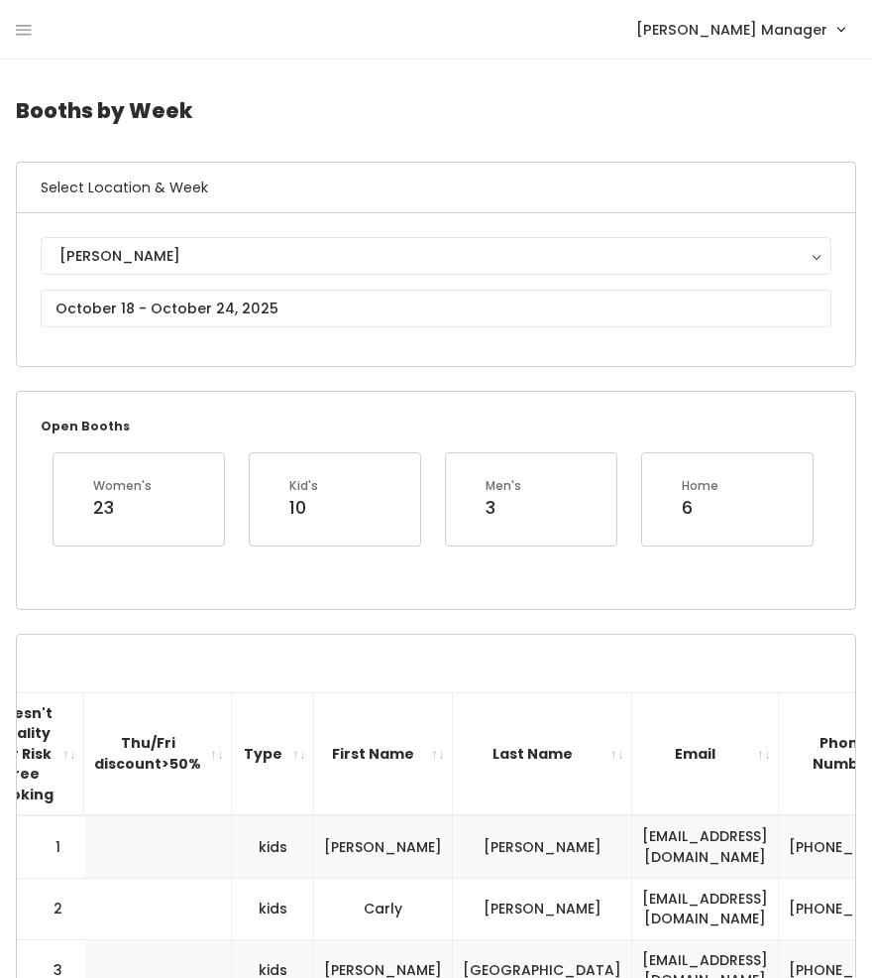
click at [721, 37] on span "Holladay Manager" at bounding box center [732, 30] width 191 height 22
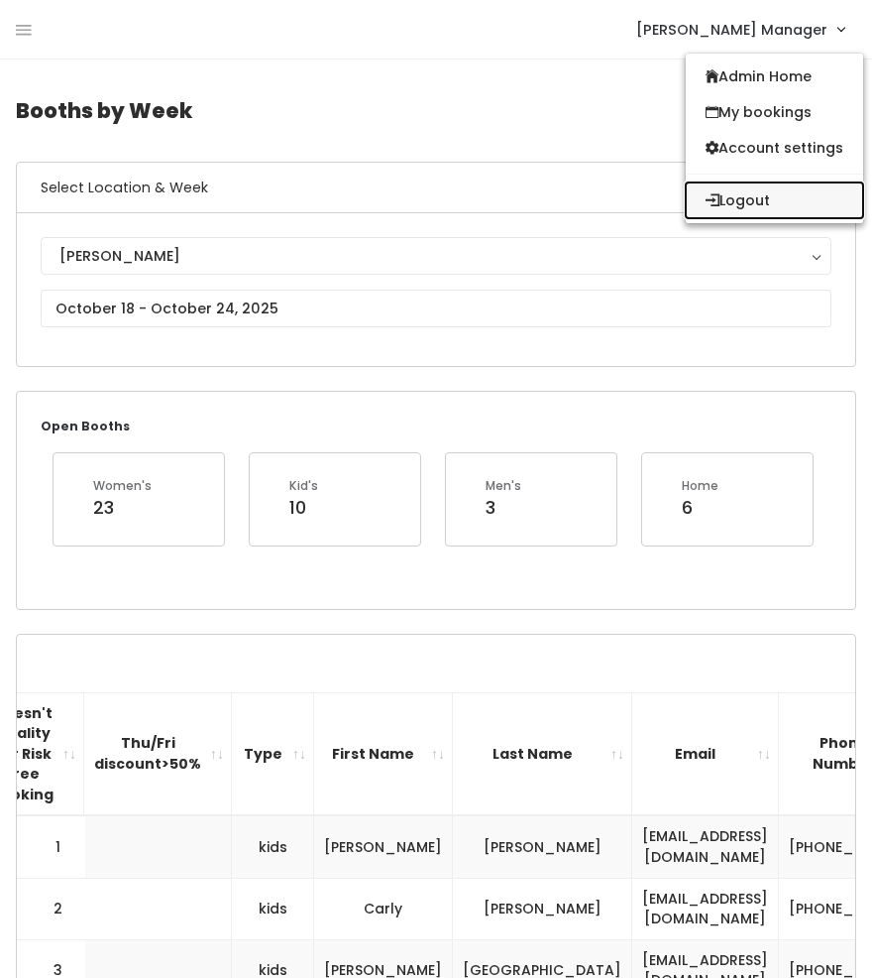
click at [718, 207] on button "Logout" at bounding box center [774, 200] width 177 height 36
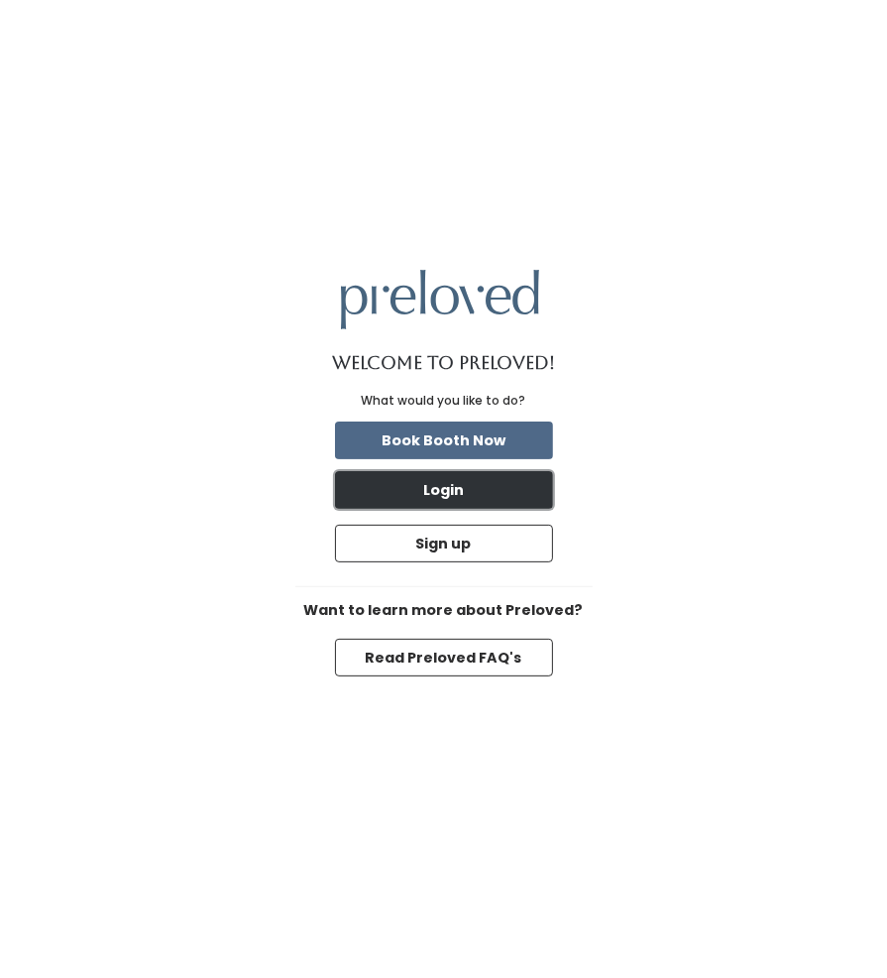
click at [423, 485] on button "Login" at bounding box center [444, 490] width 218 height 38
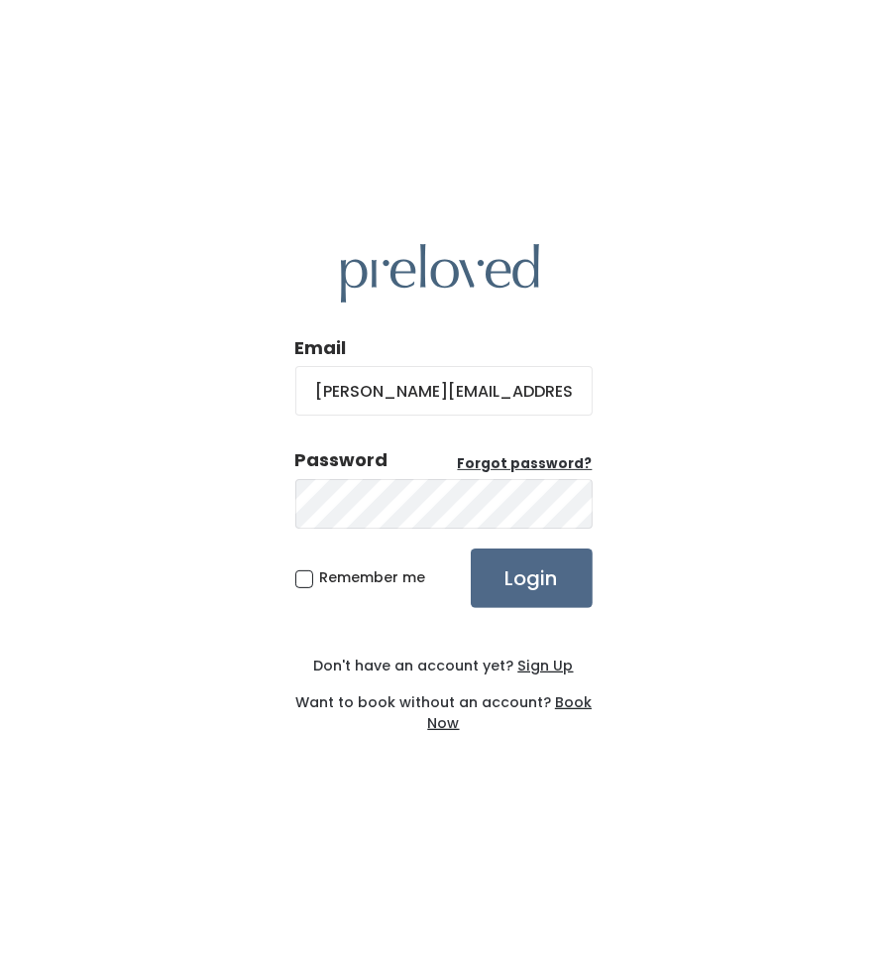
drag, startPoint x: 465, startPoint y: 392, endPoint x: 204, endPoint y: 399, distance: 260.8
click at [204, 399] on div "Email [PERSON_NAME][EMAIL_ADDRESS][DOMAIN_NAME] Password Forgot password? Remem…" at bounding box center [443, 489] width 887 height 978
type input "[EMAIL_ADDRESS][DOMAIN_NAME]"
click at [190, 493] on div "Email [EMAIL_ADDRESS][DOMAIN_NAME] Password Forgot password? Remember me Login …" at bounding box center [443, 489] width 887 height 978
click at [680, 620] on div "Email [EMAIL_ADDRESS][DOMAIN_NAME] Password Forgot password? Remember me Login …" at bounding box center [443, 489] width 887 height 978
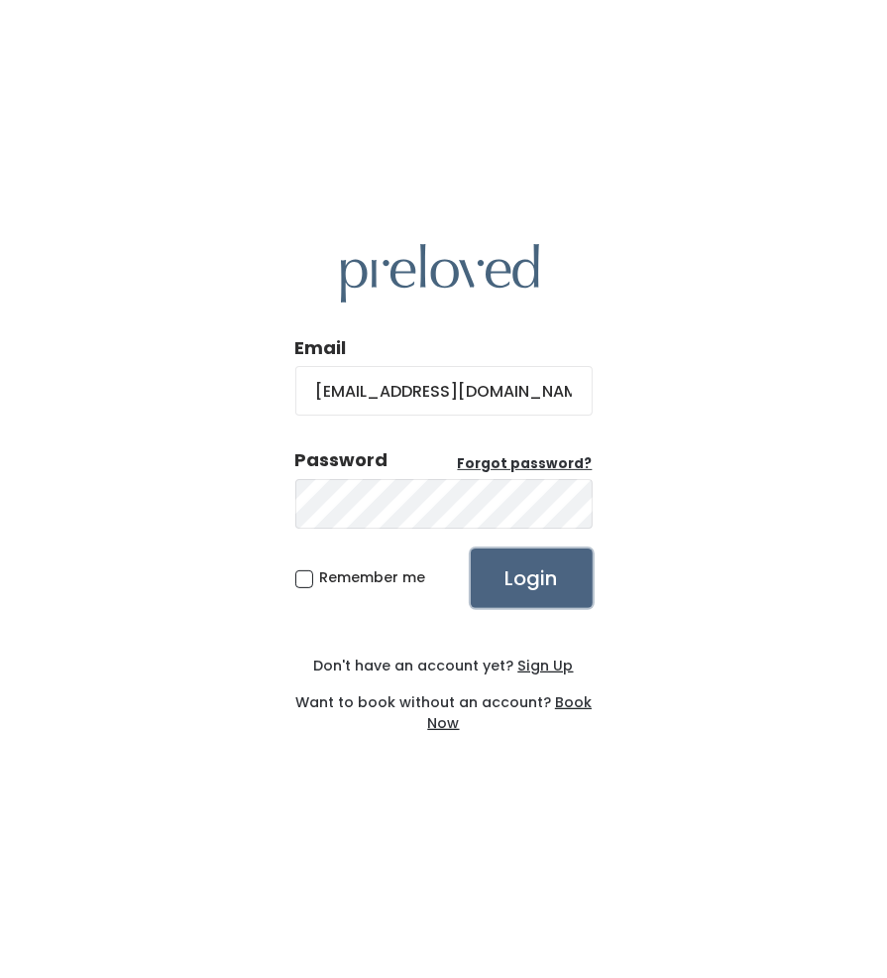
click at [539, 582] on input "Login" at bounding box center [532, 577] width 122 height 59
click at [332, 392] on input "[EMAIL_ADDRESS][DOMAIN_NAME]" at bounding box center [443, 391] width 297 height 50
paste input "[PERSON_NAME].owner@prelove"
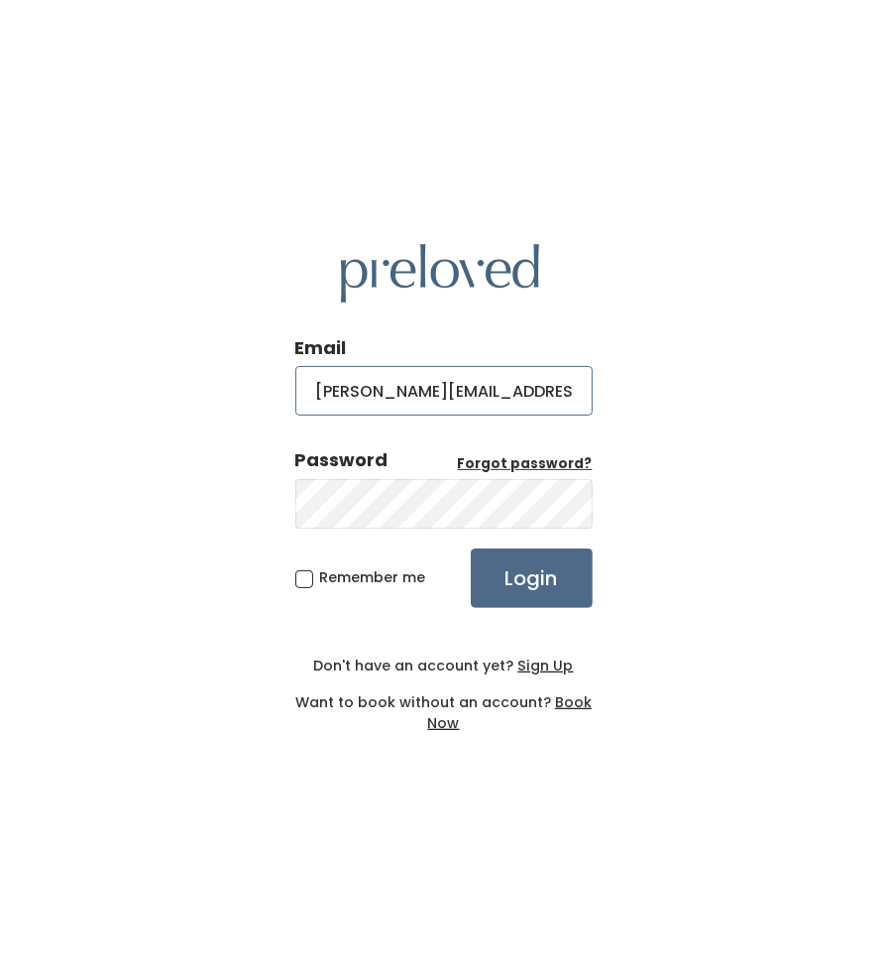
type input "[PERSON_NAME][EMAIL_ADDRESS][DOMAIN_NAME]"
click at [254, 578] on div "Email [PERSON_NAME][EMAIL_ADDRESS][DOMAIN_NAME] Password Forgot password? Remem…" at bounding box center [443, 489] width 887 height 978
click at [320, 576] on span "Remember me" at bounding box center [373, 577] width 106 height 20
click at [320, 576] on input "Remember me" at bounding box center [326, 573] width 13 height 13
checkbox input "true"
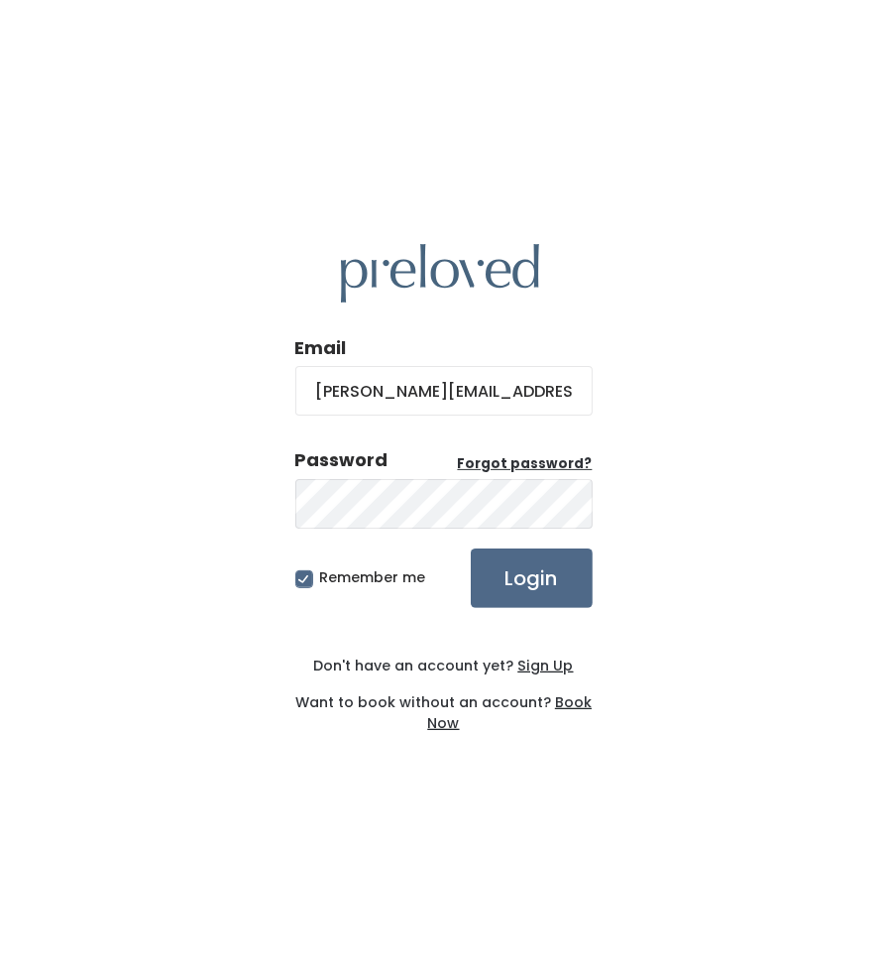
click at [598, 594] on div "Email [PERSON_NAME][EMAIL_ADDRESS][DOMAIN_NAME] Password Forgot password? Remem…" at bounding box center [443, 489] width 887 height 978
click at [531, 586] on input "Login" at bounding box center [532, 577] width 122 height 59
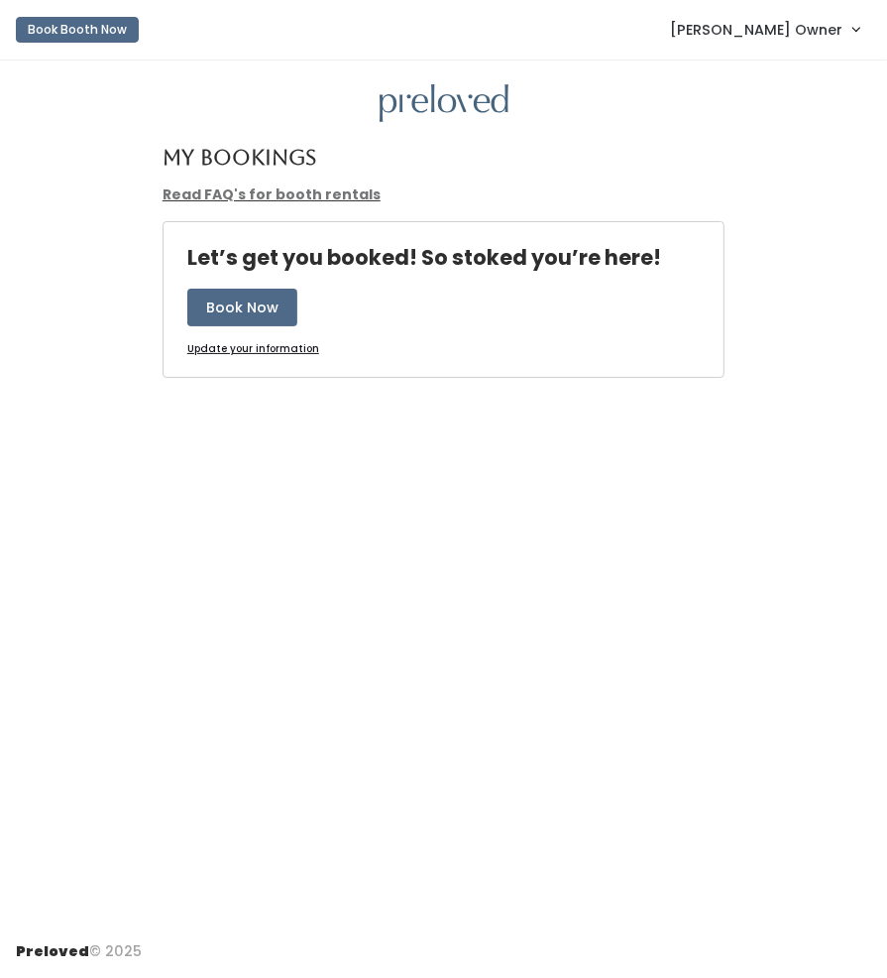
click at [744, 42] on link "[PERSON_NAME] Owner" at bounding box center [764, 29] width 229 height 43
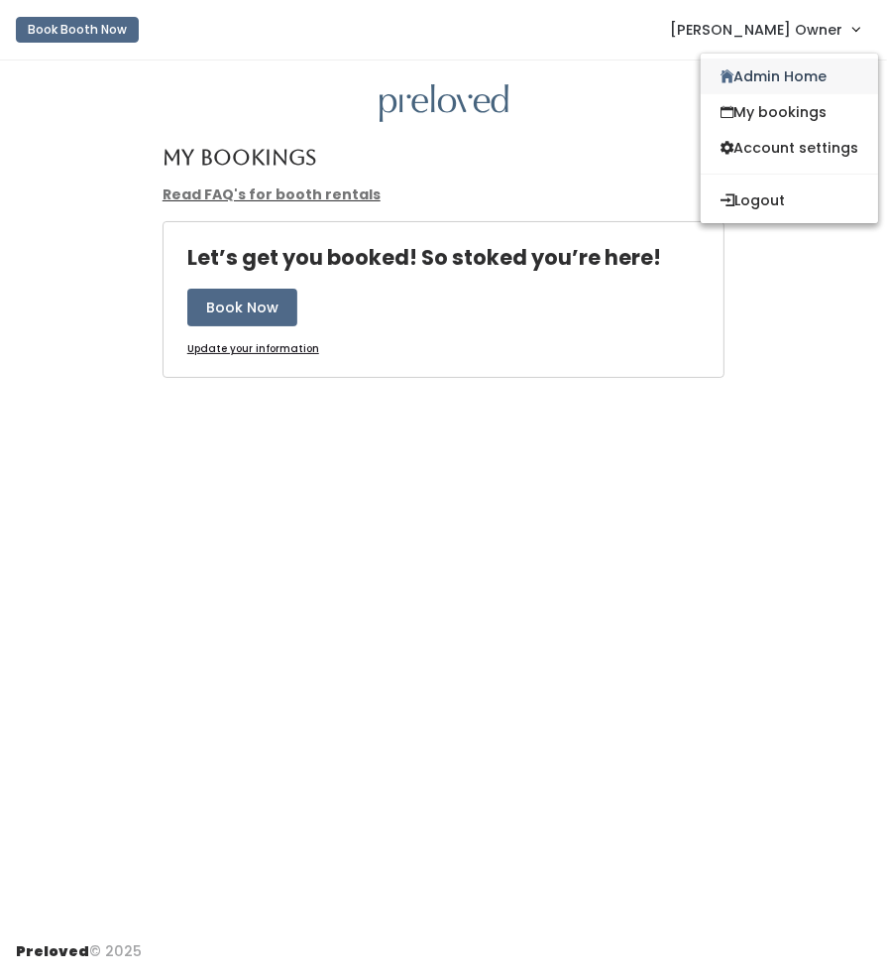
click at [734, 80] on link "Admin Home" at bounding box center [789, 76] width 177 height 36
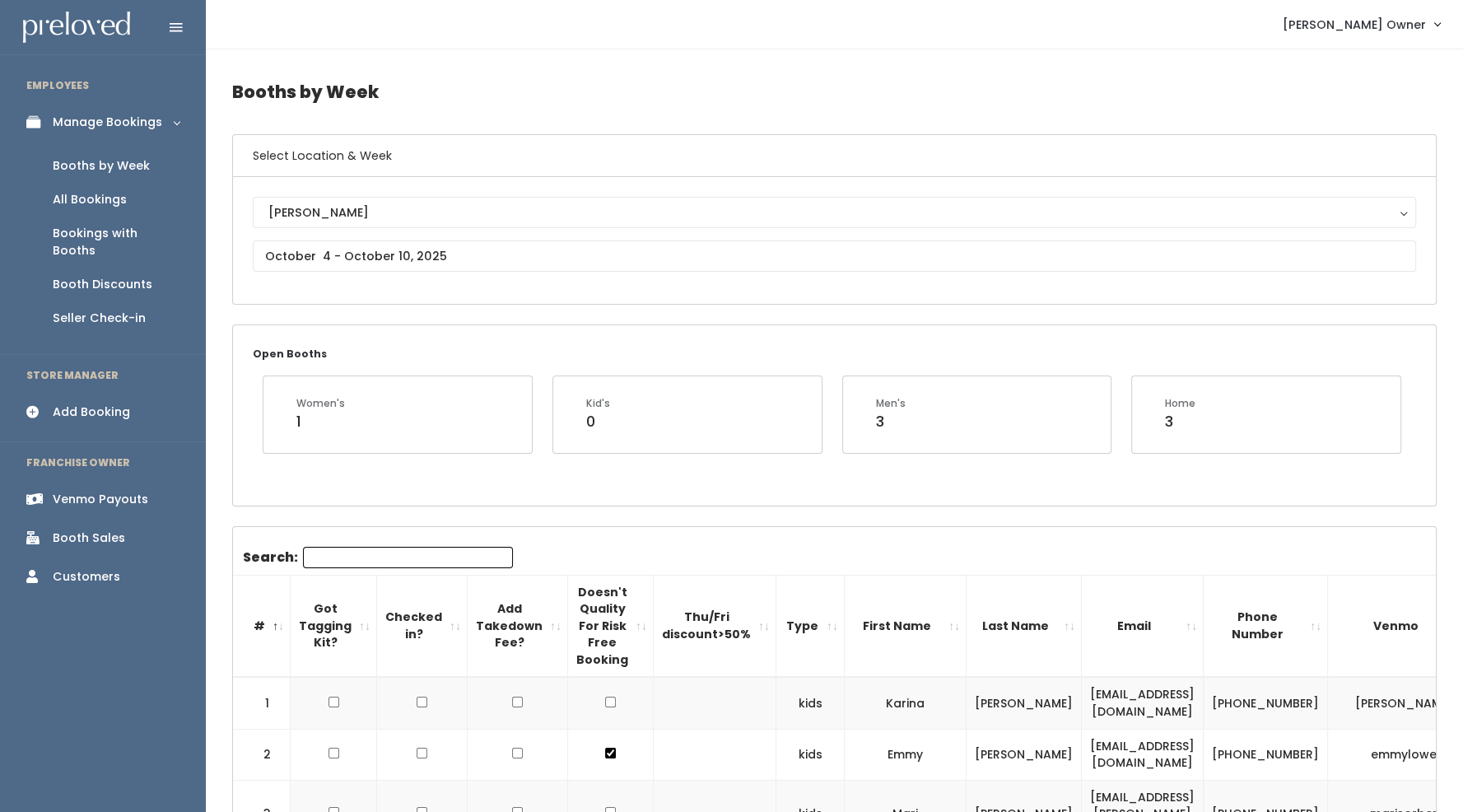
click at [91, 491] on div "Venmo Payouts" at bounding box center [100, 499] width 95 height 17
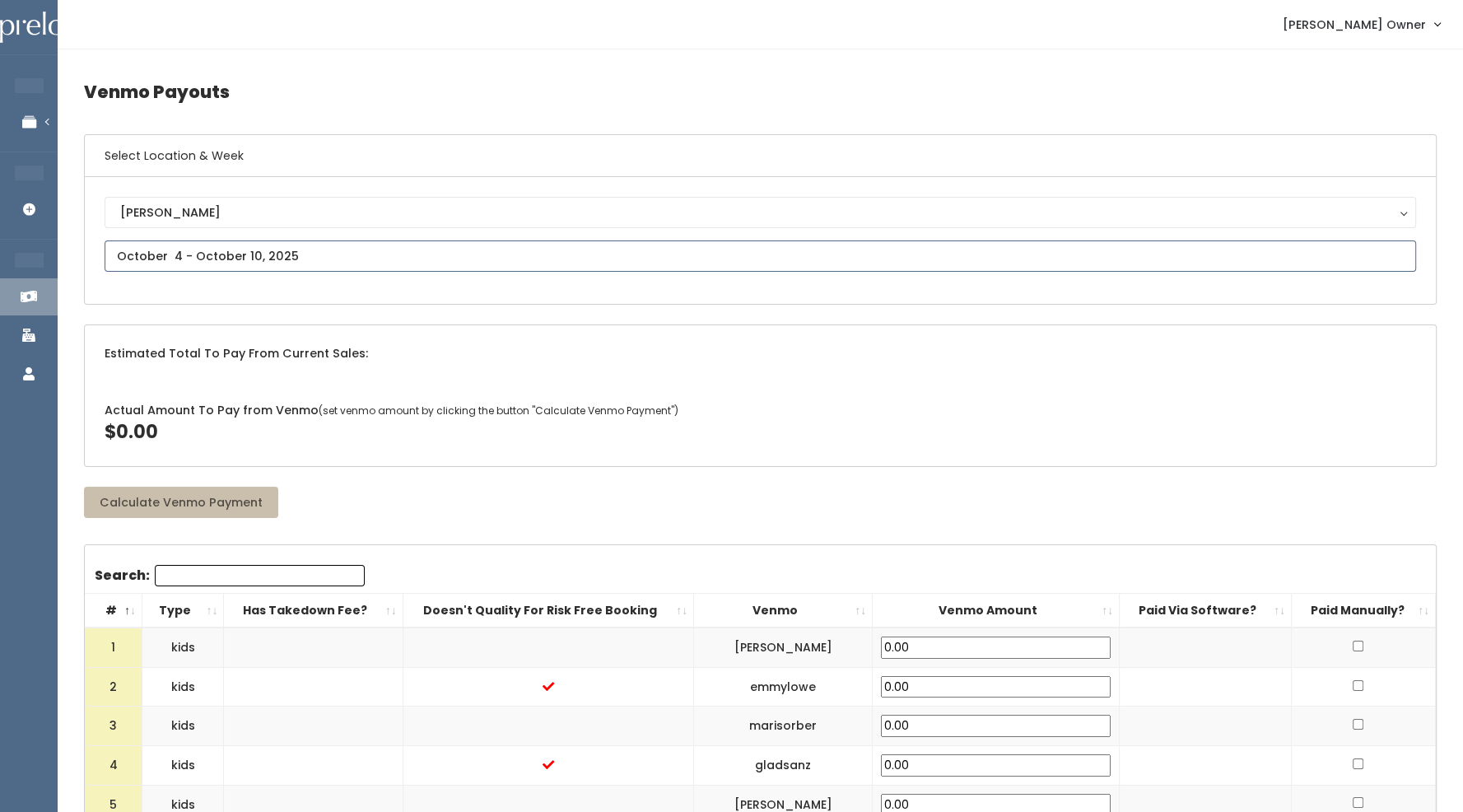
click at [313, 260] on input "text" at bounding box center [760, 257] width 1311 height 32
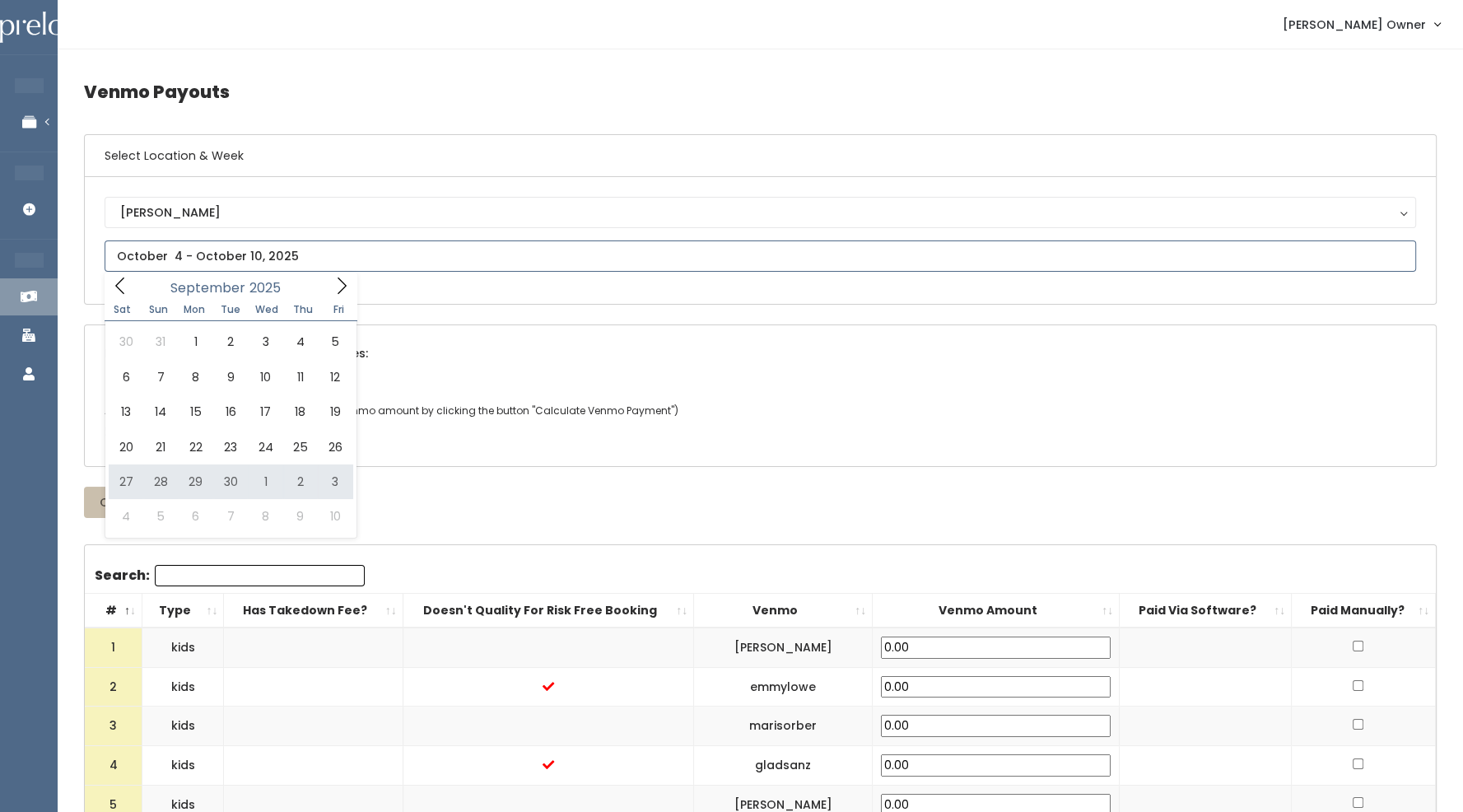
type input "[DATE] to [DATE]"
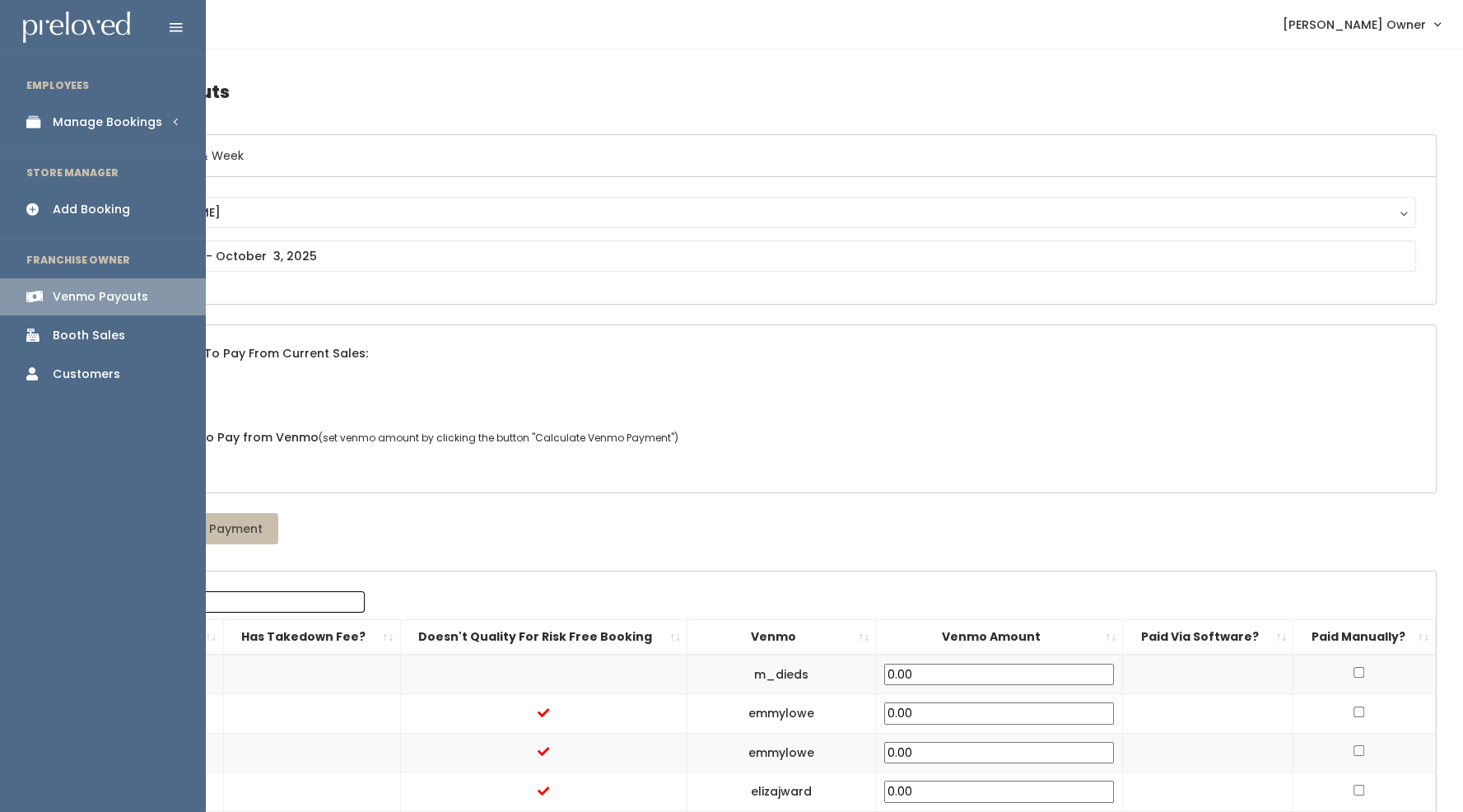
click at [95, 345] on link "Booth Sales" at bounding box center [103, 335] width 206 height 37
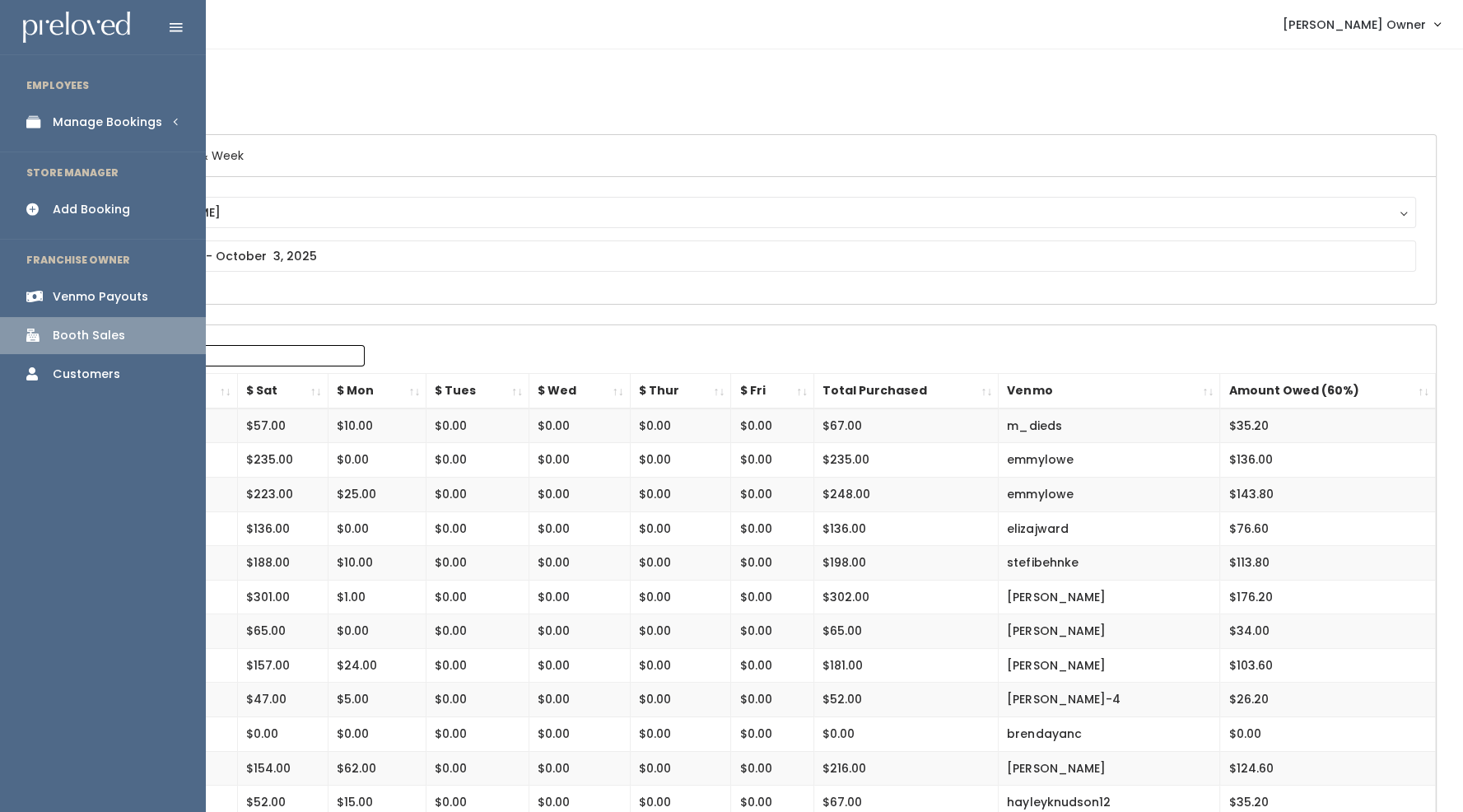
click at [31, 297] on icon at bounding box center [38, 296] width 23 height 13
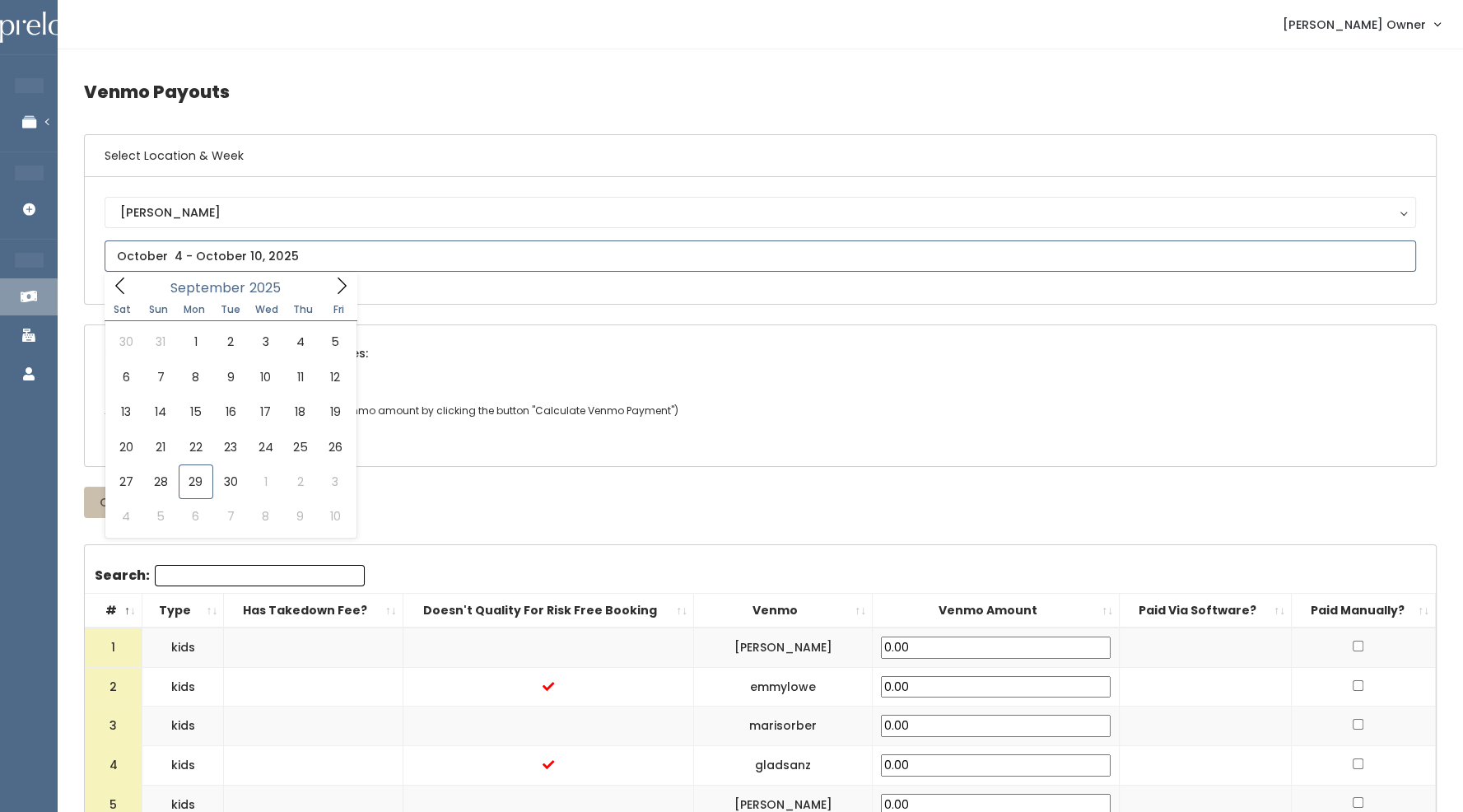
click at [215, 251] on input "text" at bounding box center [760, 257] width 1311 height 32
type input "[DATE] to [DATE]"
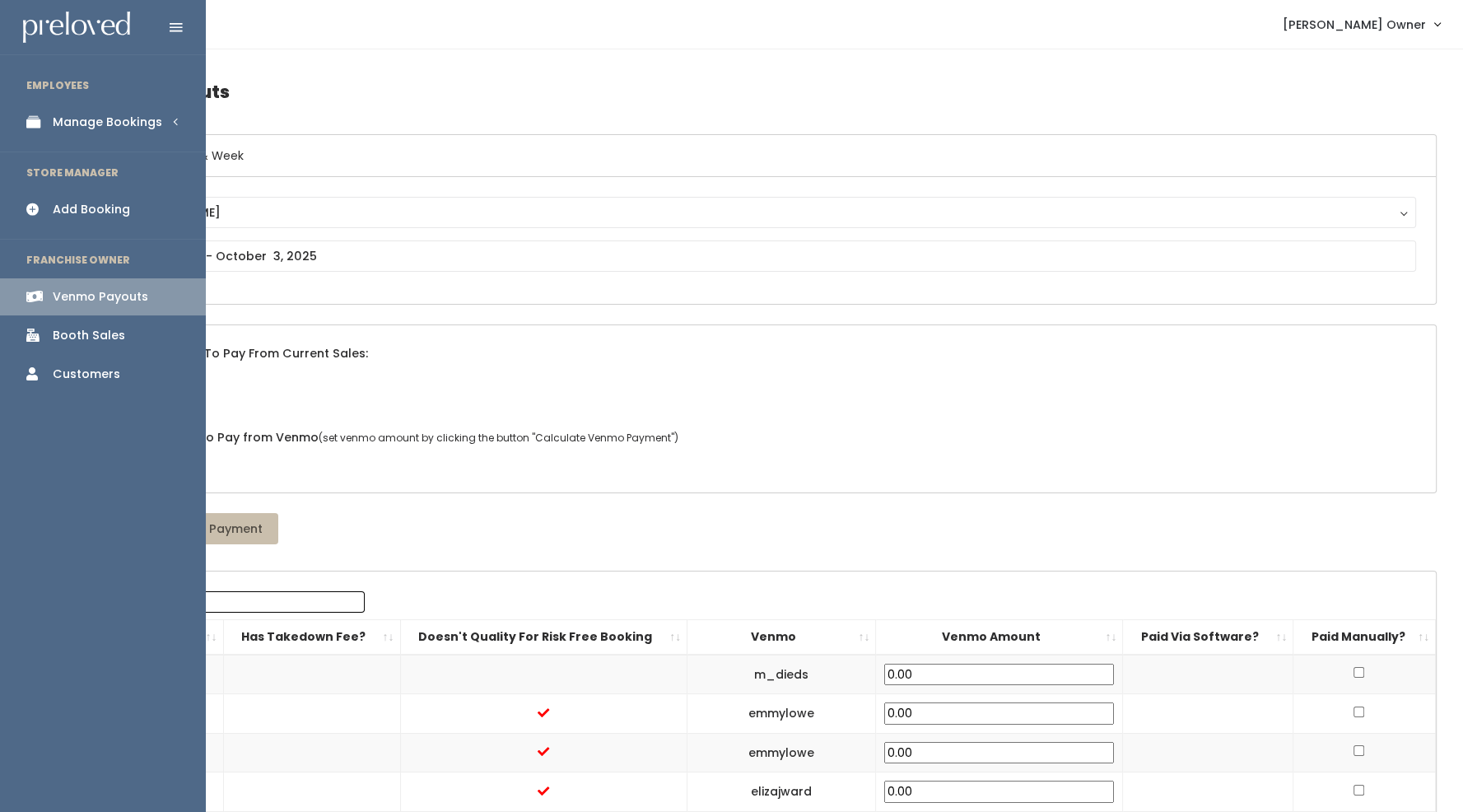
click at [96, 337] on div "Booth Sales" at bounding box center [88, 335] width 72 height 17
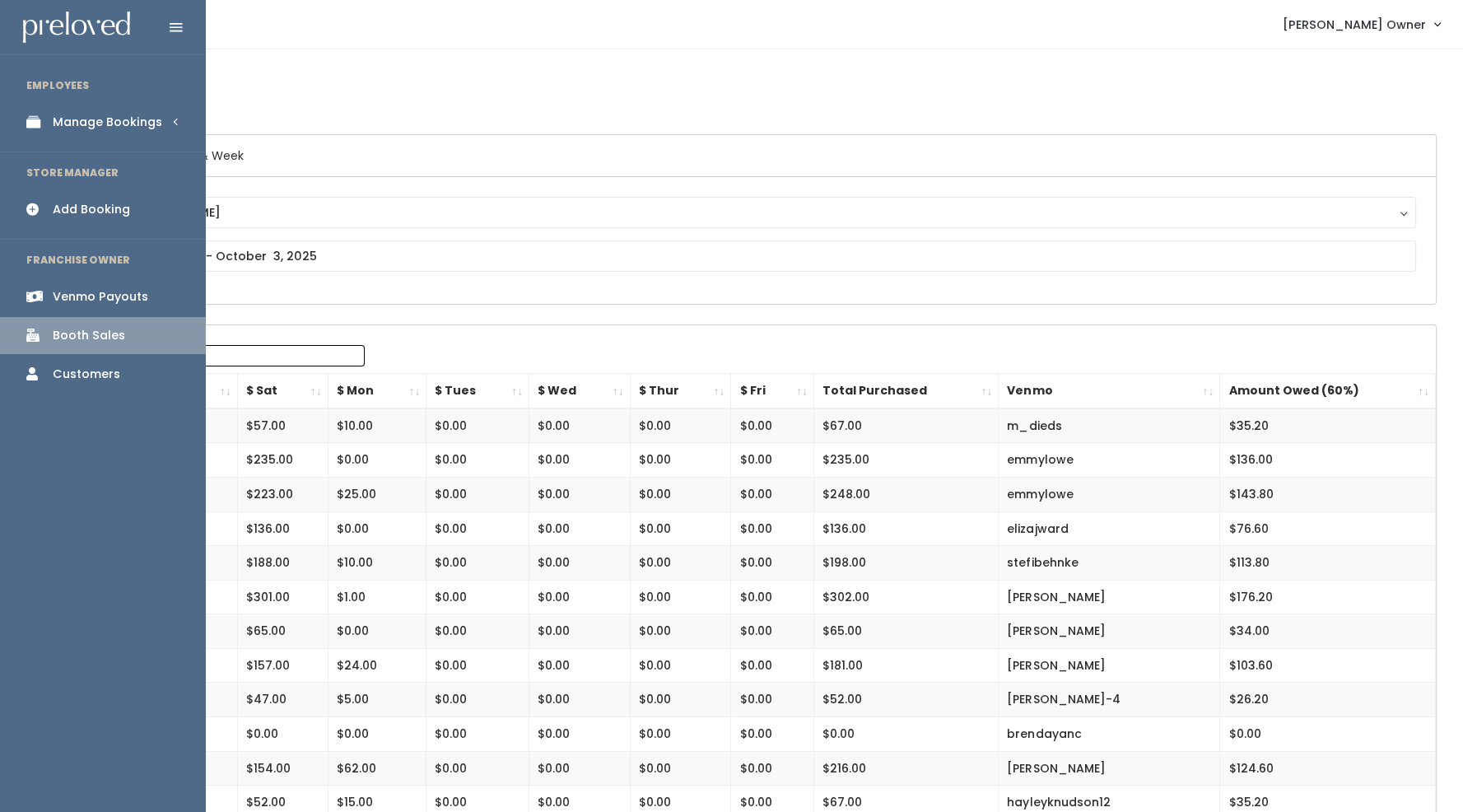
click at [95, 114] on div "Manage Bookings" at bounding box center [107, 122] width 110 height 17
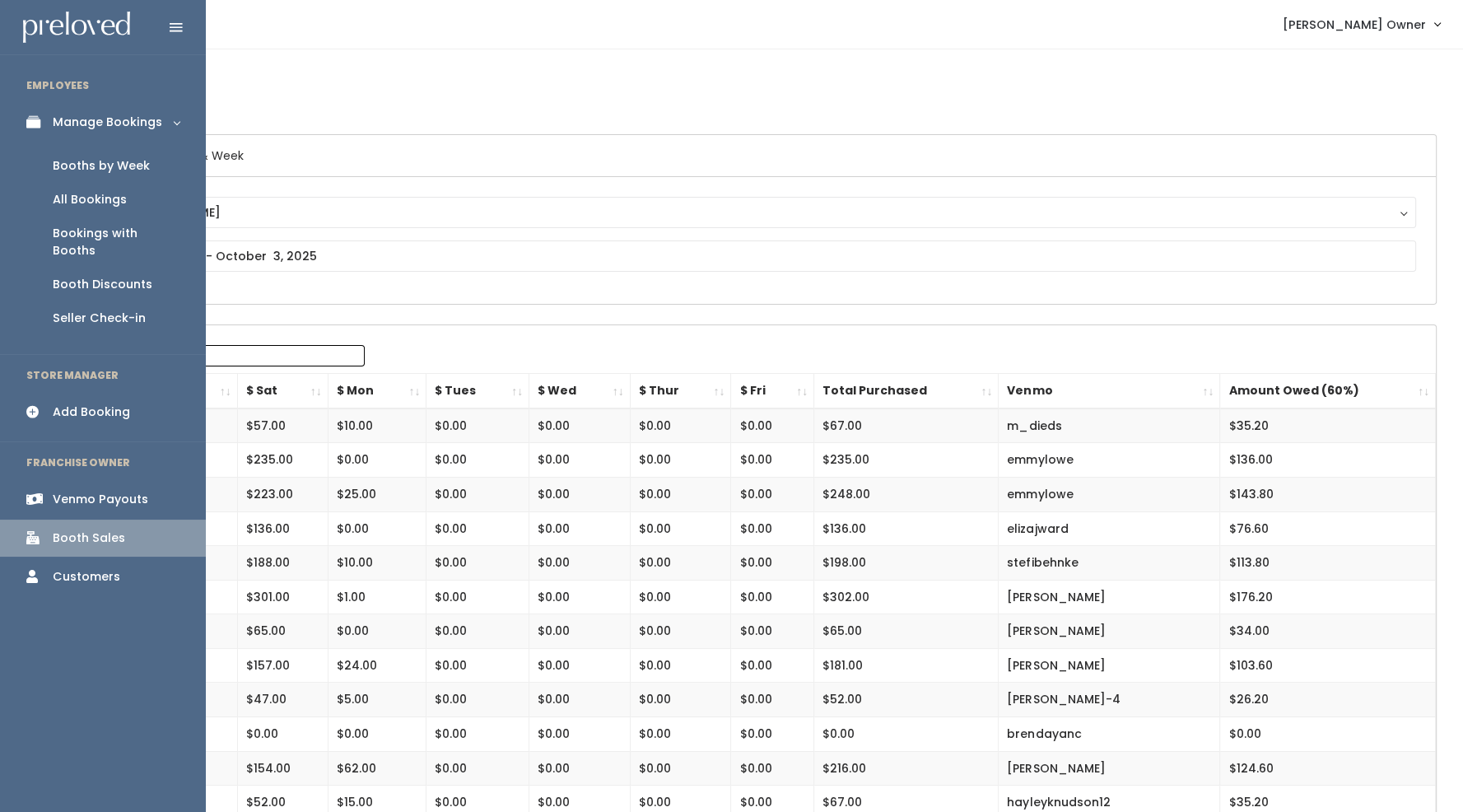
click at [100, 276] on div "Booth Discounts" at bounding box center [102, 284] width 100 height 17
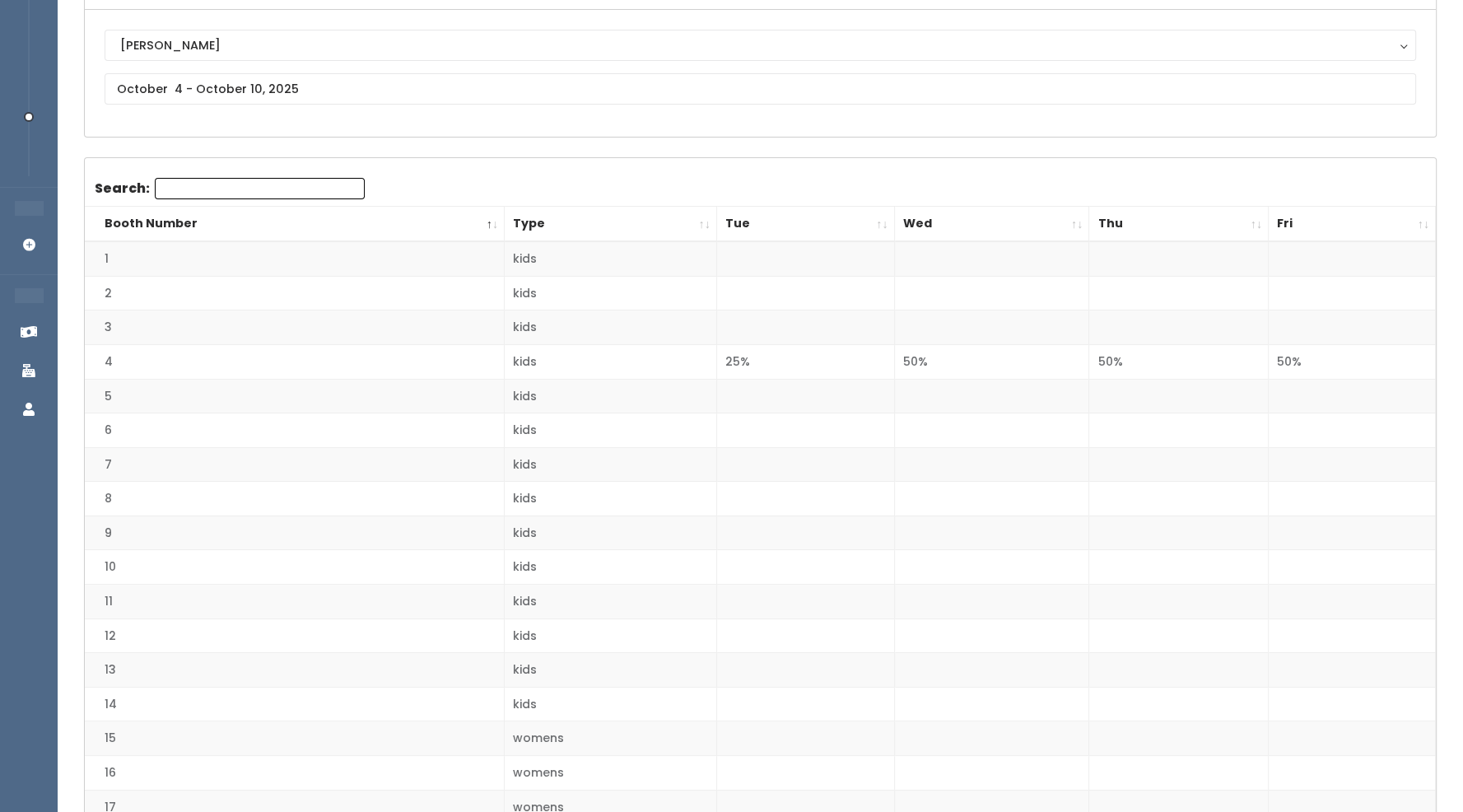
scroll to position [166, 0]
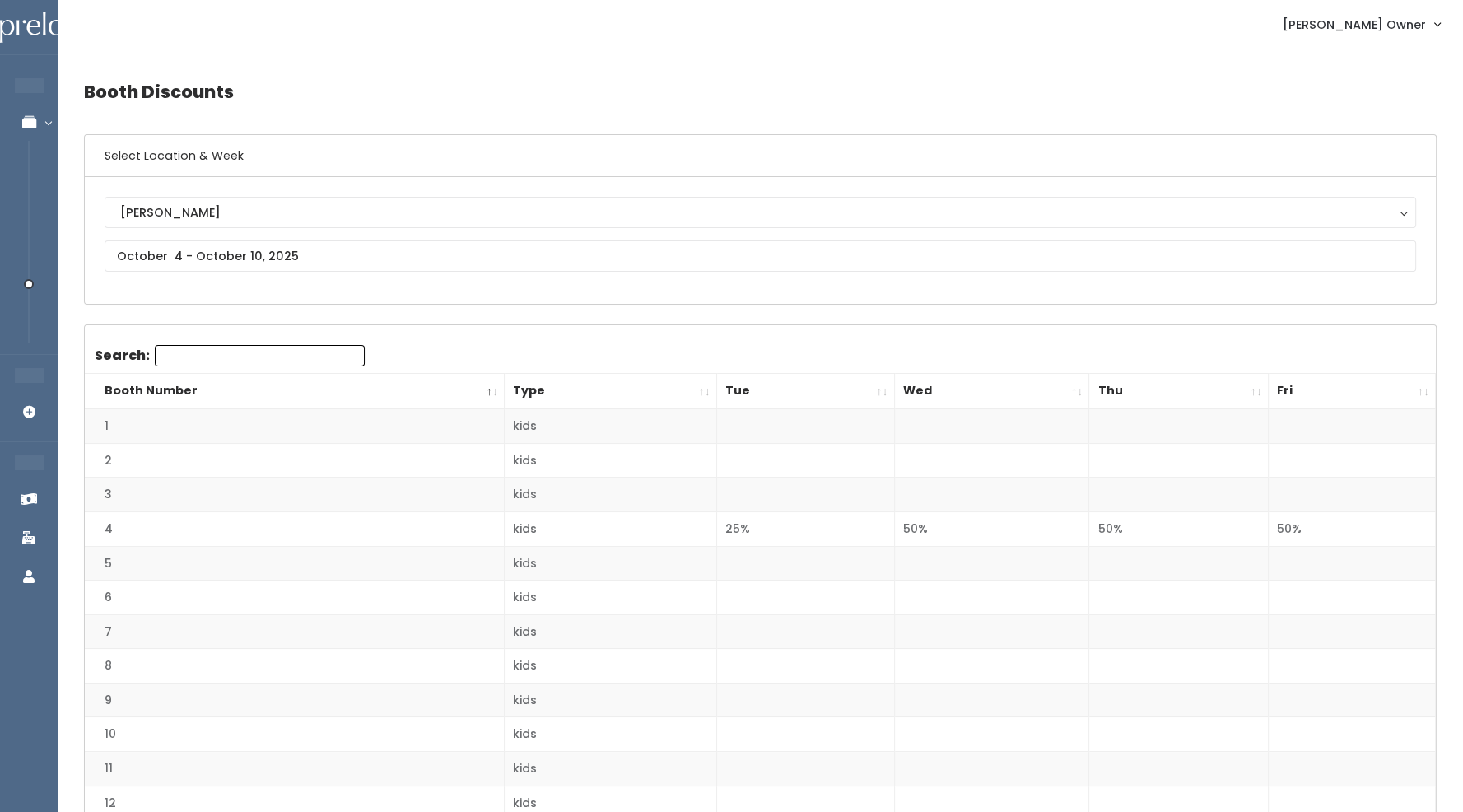
click at [374, 235] on div "Holladay Holladay" at bounding box center [760, 240] width 1311 height 87
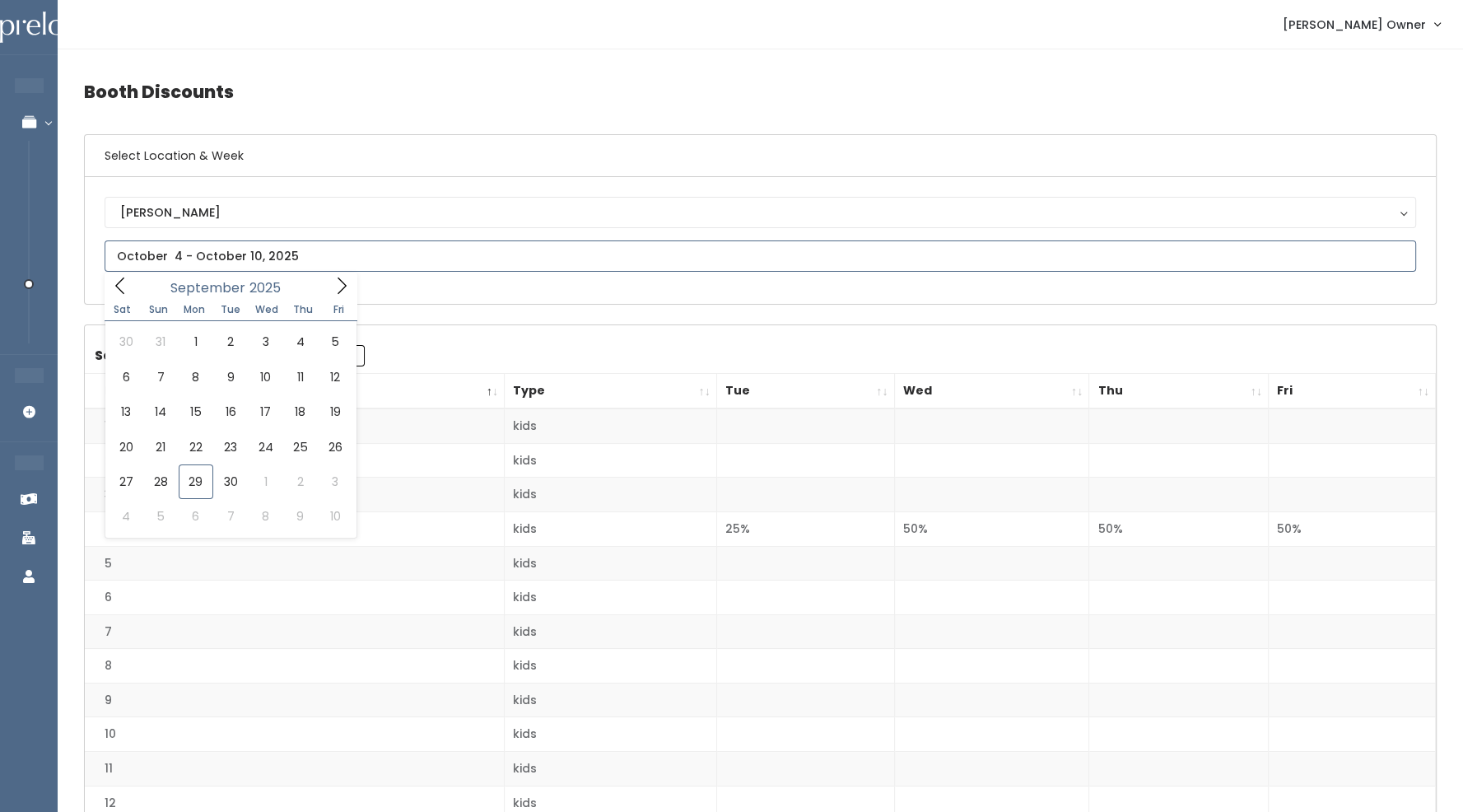
click at [372, 255] on input "text" at bounding box center [760, 257] width 1311 height 32
type input "September 27 to October 3"
click at [336, 253] on input "text" at bounding box center [760, 257] width 1311 height 32
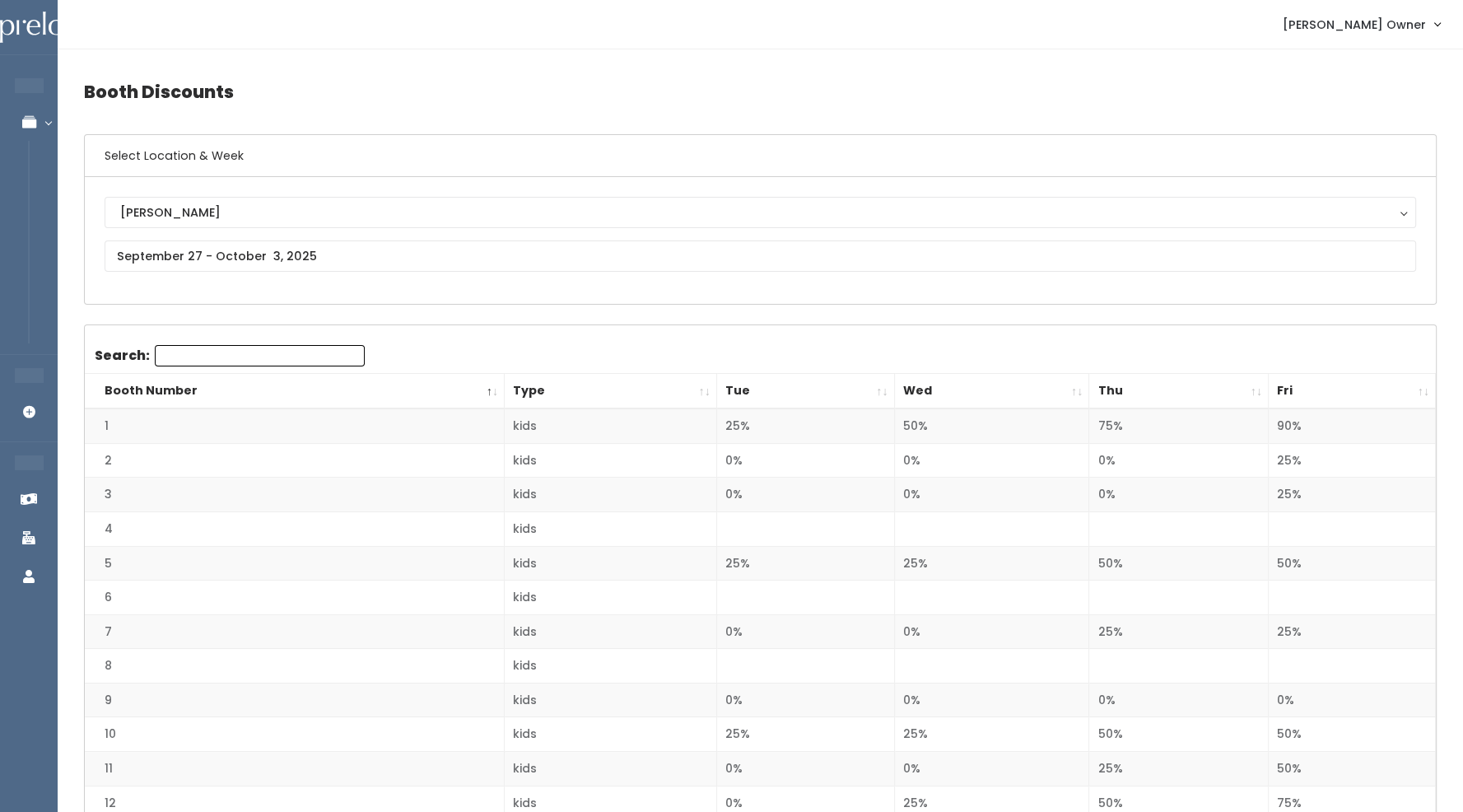
click at [403, 291] on div "[PERSON_NAME] [GEOGRAPHIC_DATA]" at bounding box center [760, 240] width 1351 height 127
click at [313, 243] on input "text" at bounding box center [760, 257] width 1311 height 32
click at [444, 399] on th "Booth Number" at bounding box center [295, 391] width 420 height 36
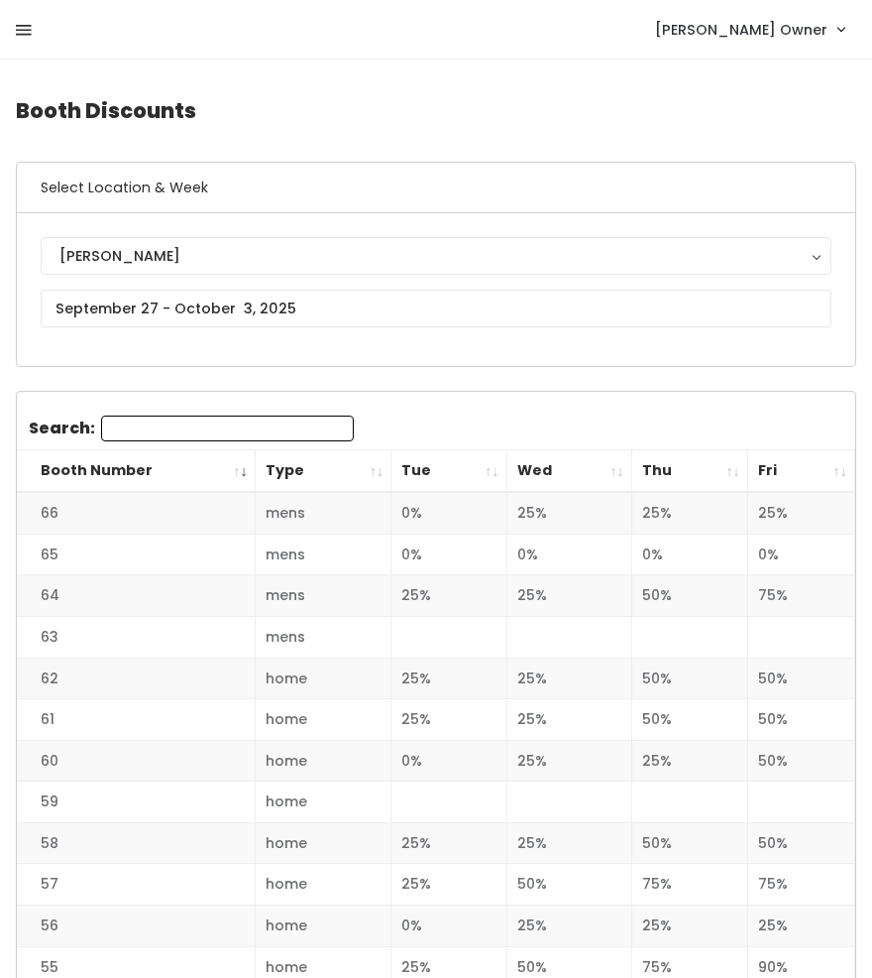
click at [27, 28] on icon at bounding box center [24, 31] width 16 height 18
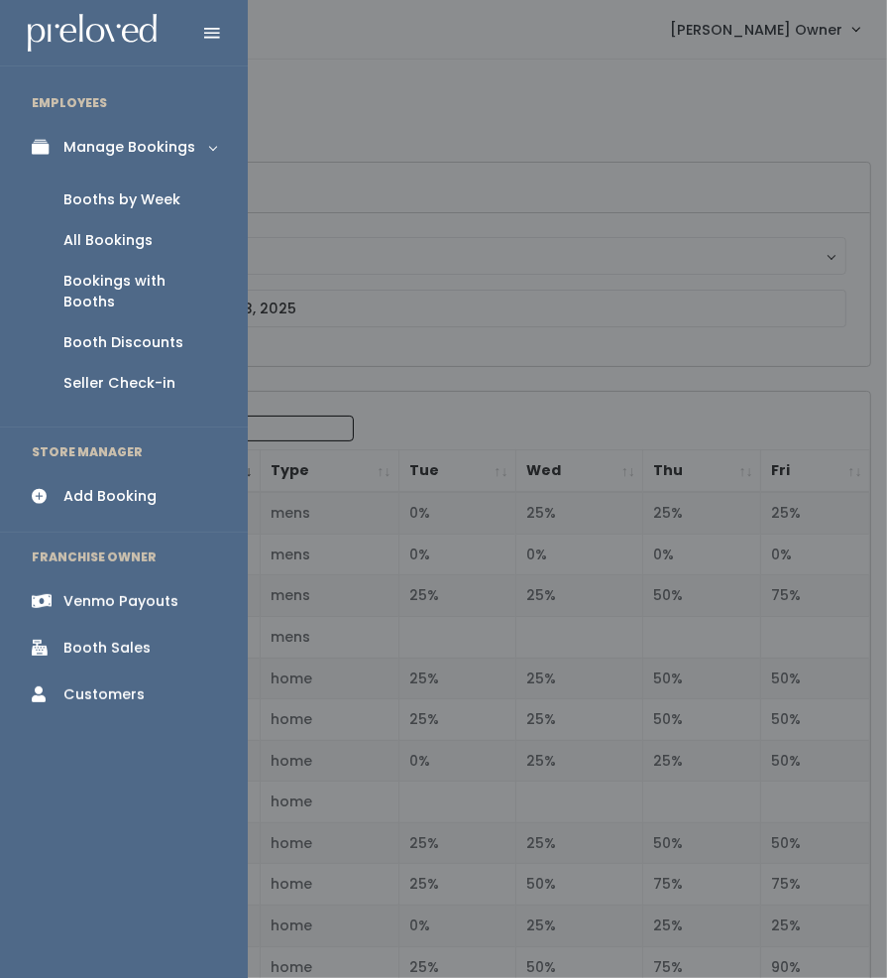
click at [135, 202] on div "Booths by Week" at bounding box center [121, 199] width 117 height 21
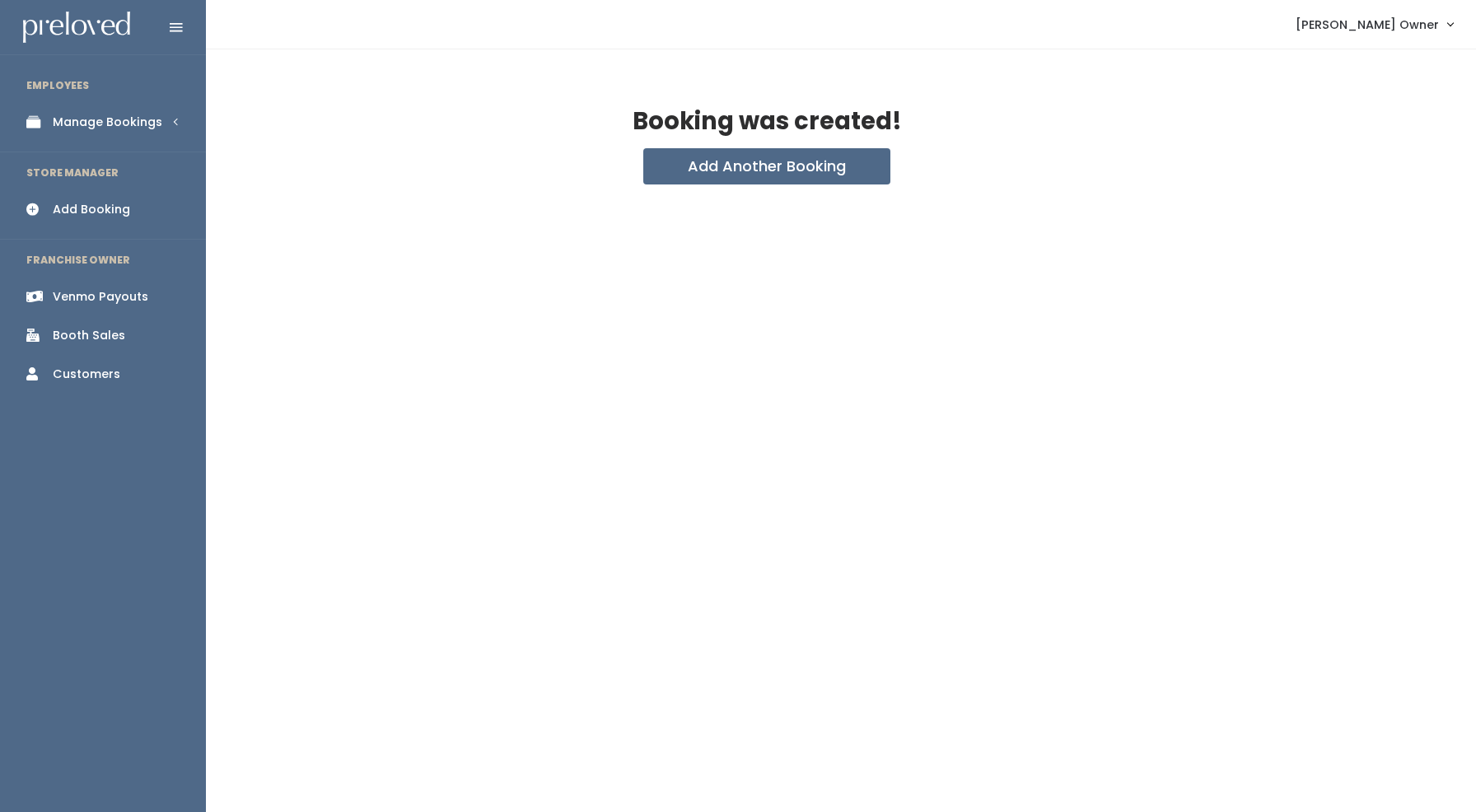
click at [64, 291] on div "Venmo Payouts" at bounding box center [100, 296] width 96 height 17
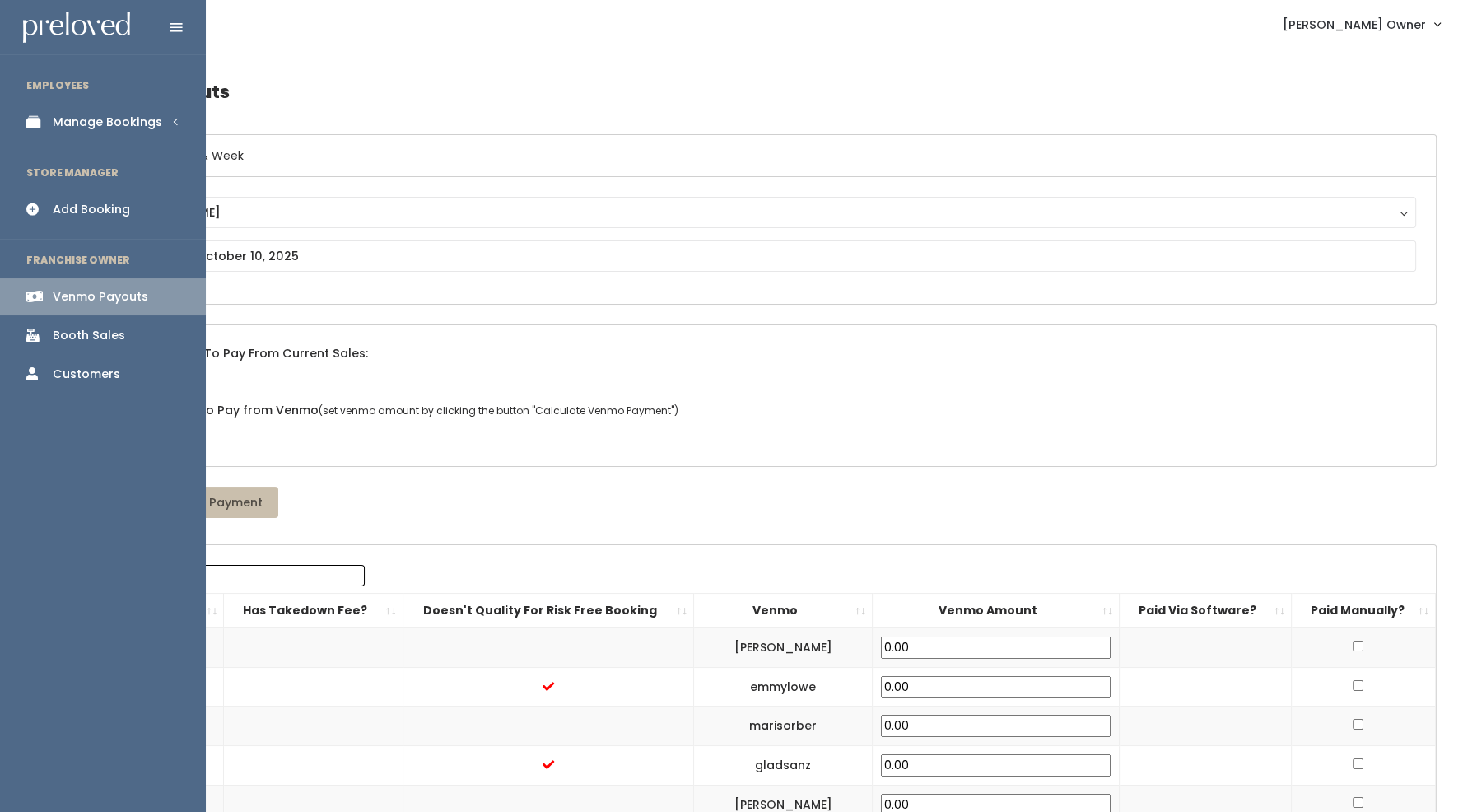
click at [47, 331] on icon at bounding box center [38, 335] width 23 height 13
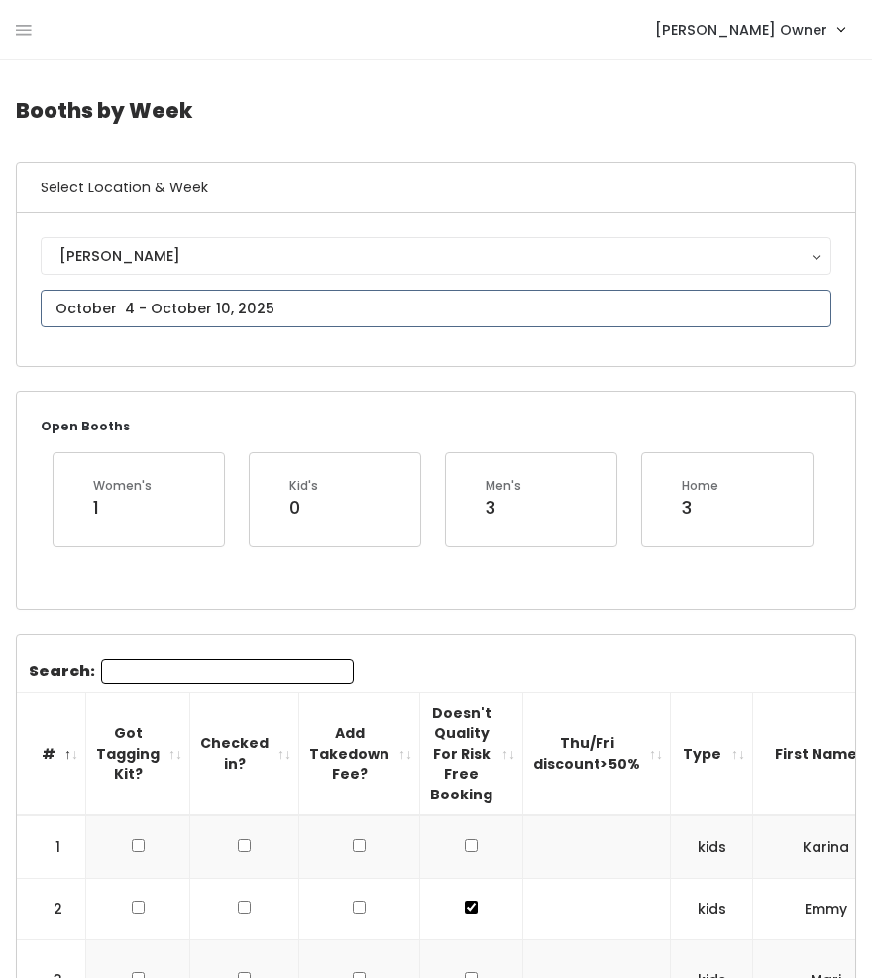
click at [136, 320] on input "text" at bounding box center [436, 309] width 791 height 38
